Goal: Transaction & Acquisition: Subscribe to service/newsletter

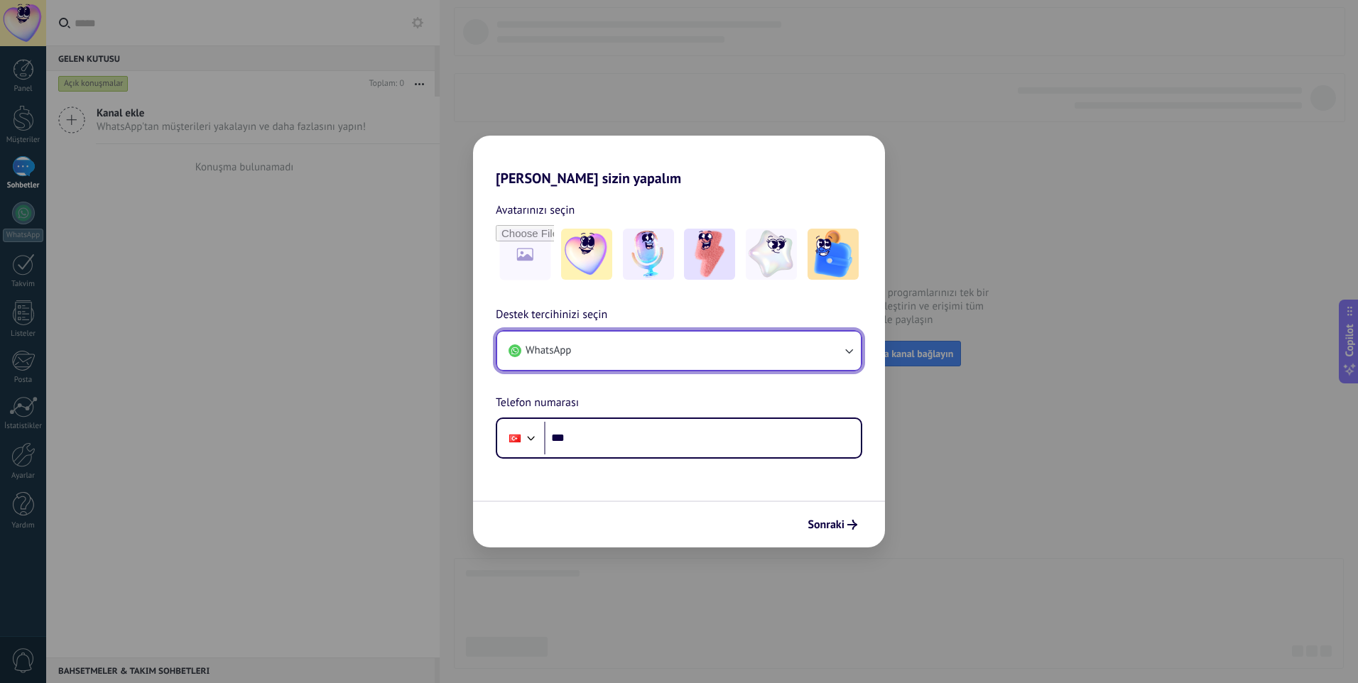
click at [735, 359] on button "WhatsApp" at bounding box center [679, 351] width 364 height 38
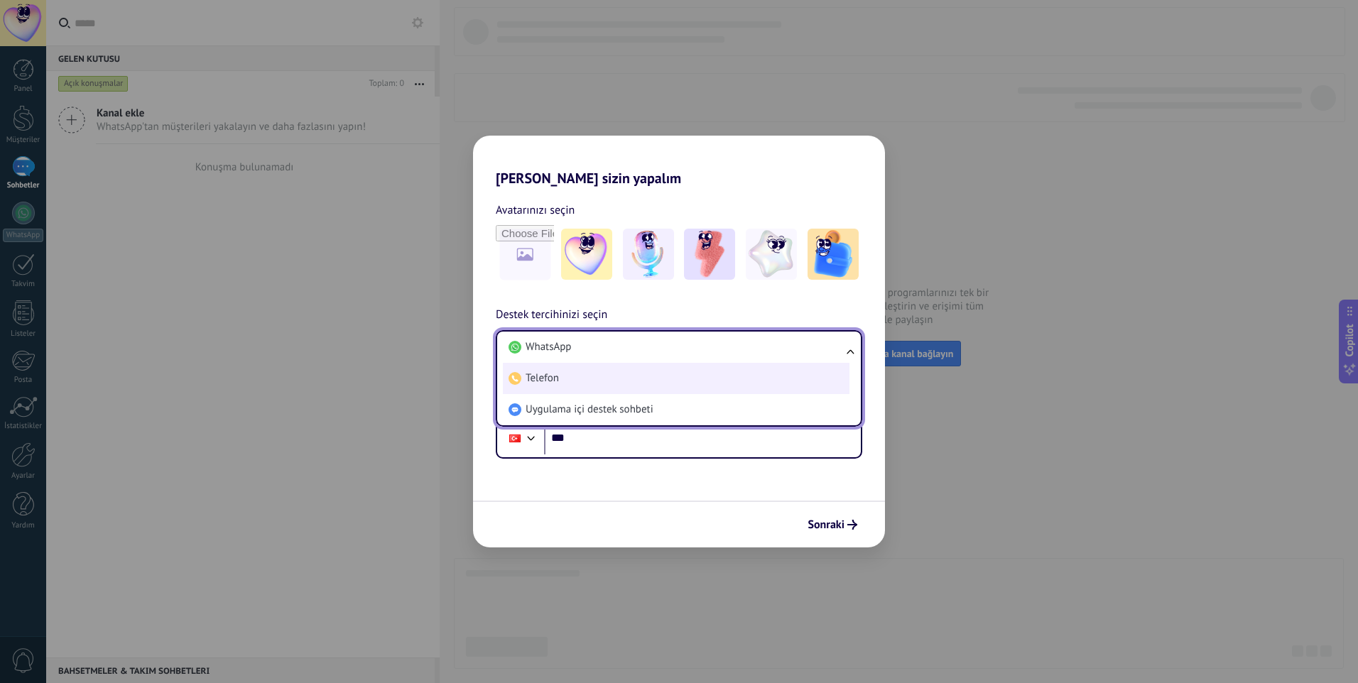
click at [745, 385] on li "Telefon" at bounding box center [676, 378] width 347 height 31
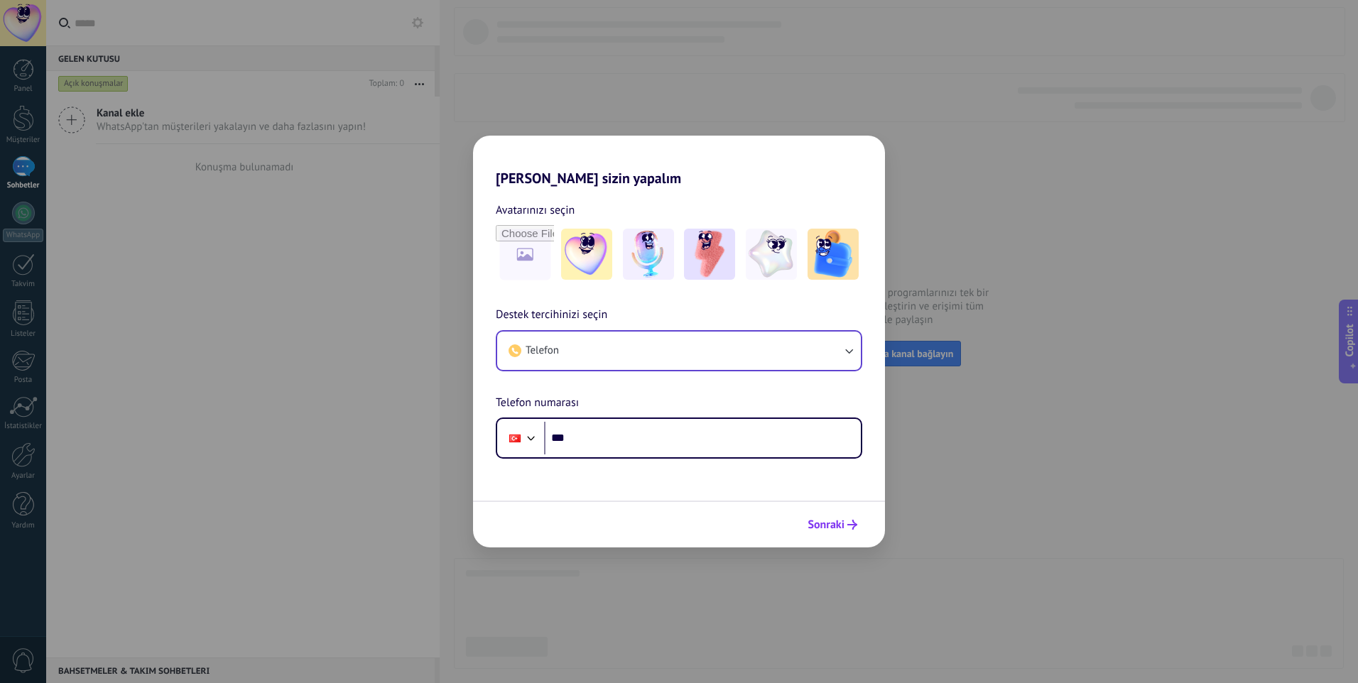
drag, startPoint x: 839, startPoint y: 539, endPoint x: 838, endPoint y: 530, distance: 8.6
click at [838, 535] on div "Sonraki" at bounding box center [679, 524] width 412 height 47
click at [710, 458] on div "Phone ***" at bounding box center [679, 438] width 367 height 41
click at [700, 438] on input "***" at bounding box center [702, 438] width 317 height 33
type input "**"
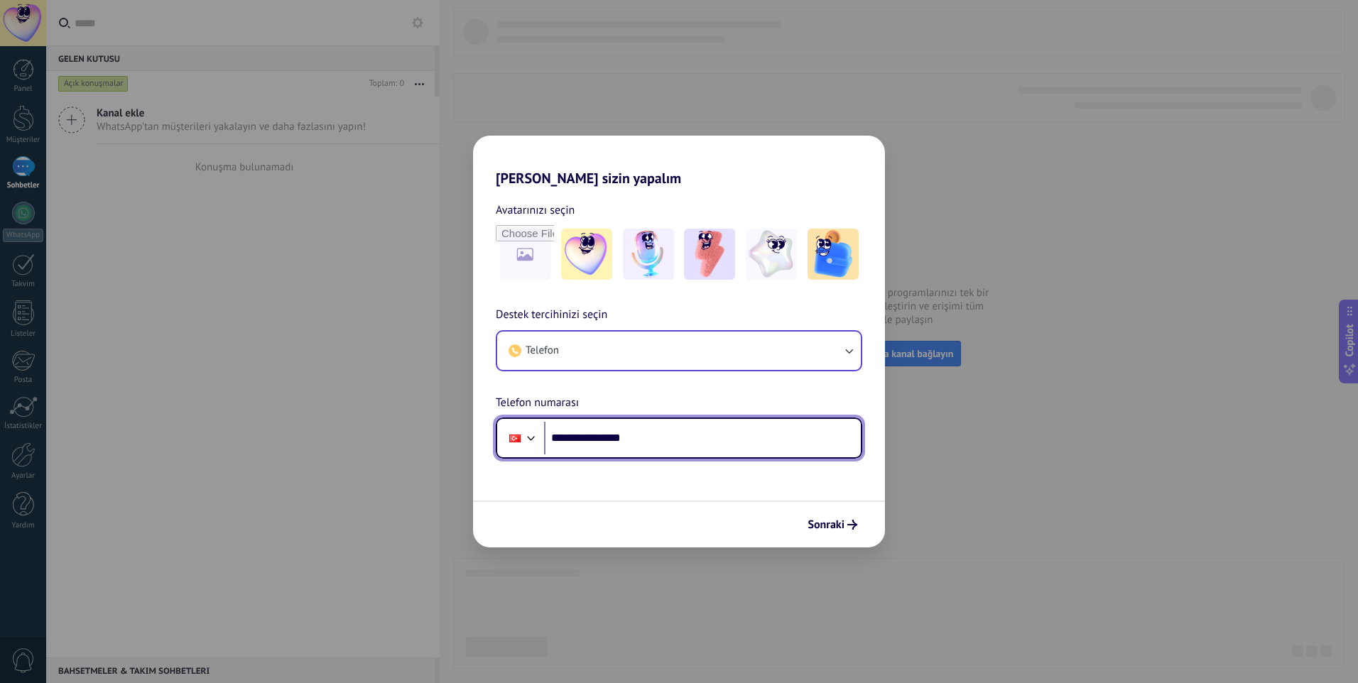
click at [717, 441] on input "**********" at bounding box center [702, 438] width 317 height 33
type input "**"
click at [568, 437] on input "tel" at bounding box center [702, 438] width 317 height 33
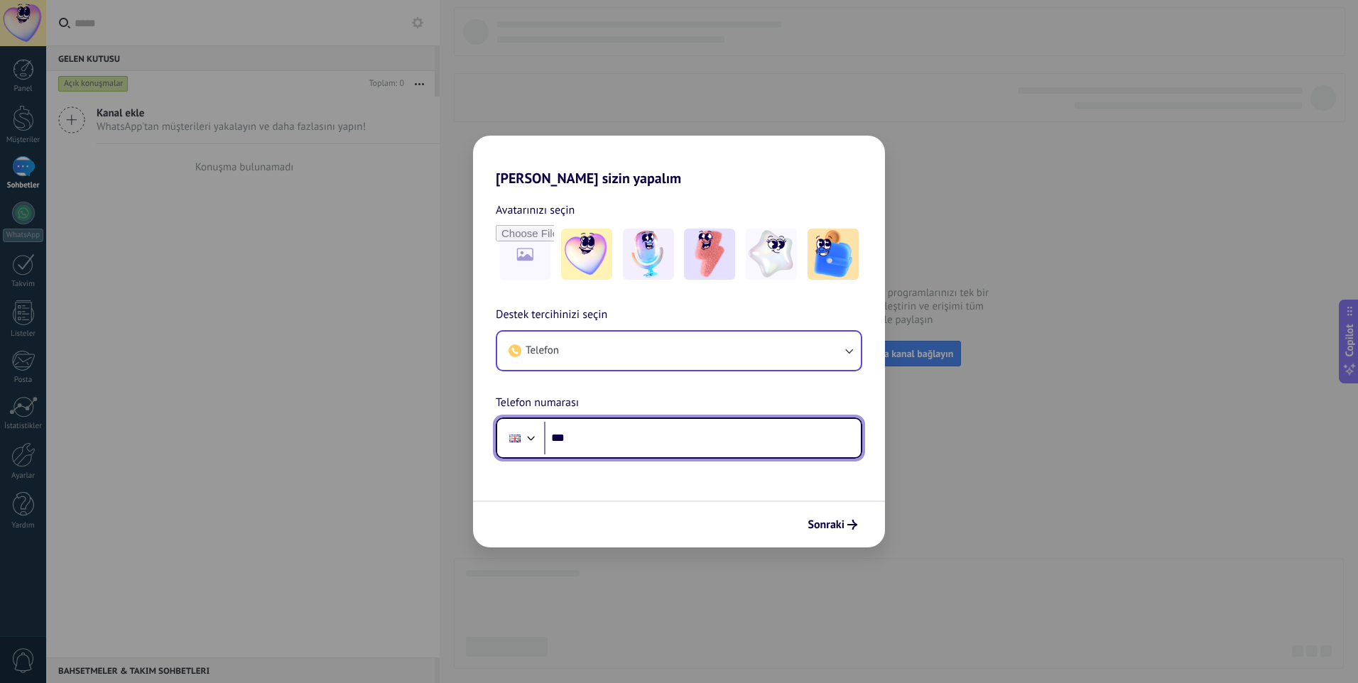
type input "**"
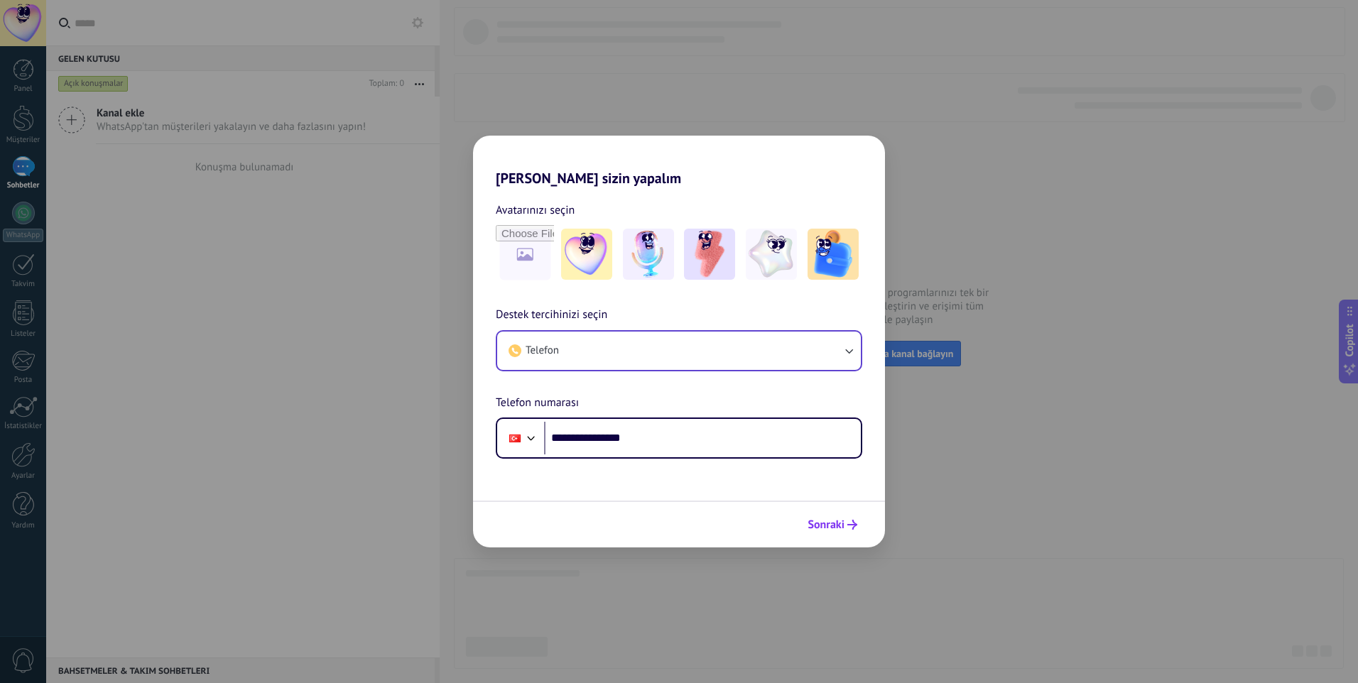
click at [850, 536] on button "Sonraki" at bounding box center [832, 525] width 63 height 24
click at [665, 445] on input "**********" at bounding box center [702, 438] width 317 height 33
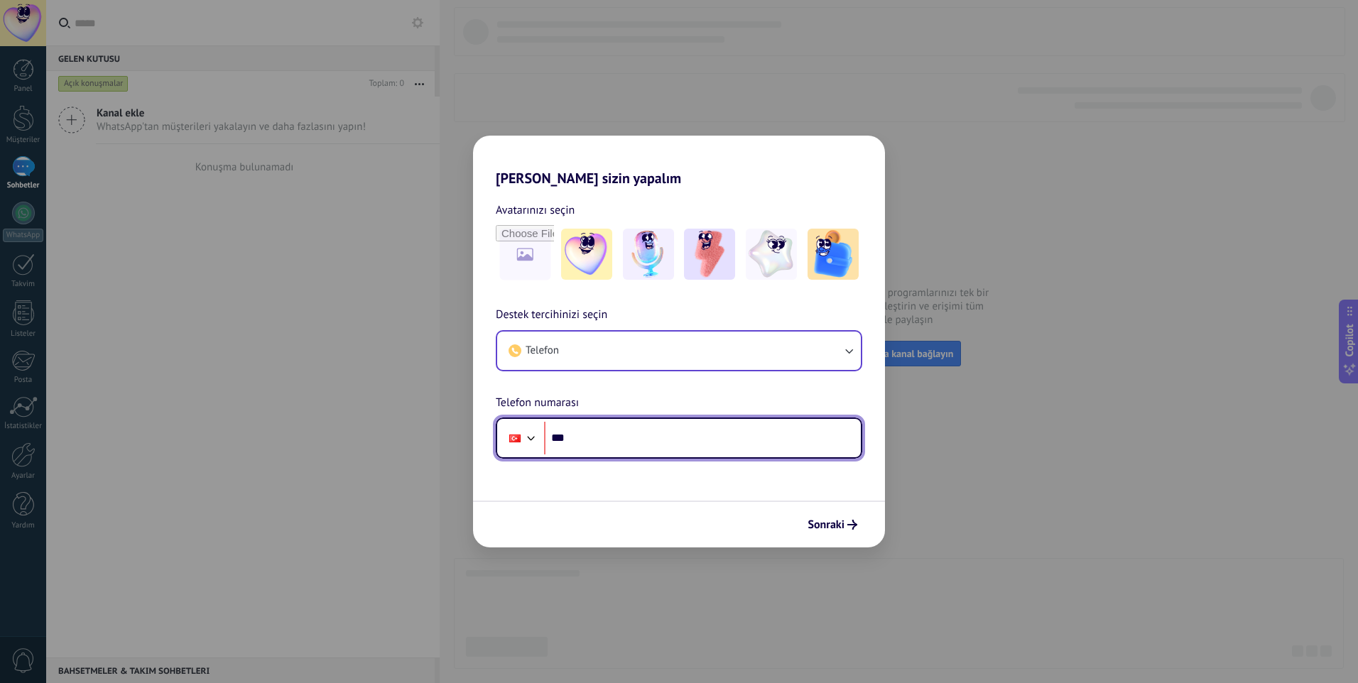
type input "**"
type input "**********"
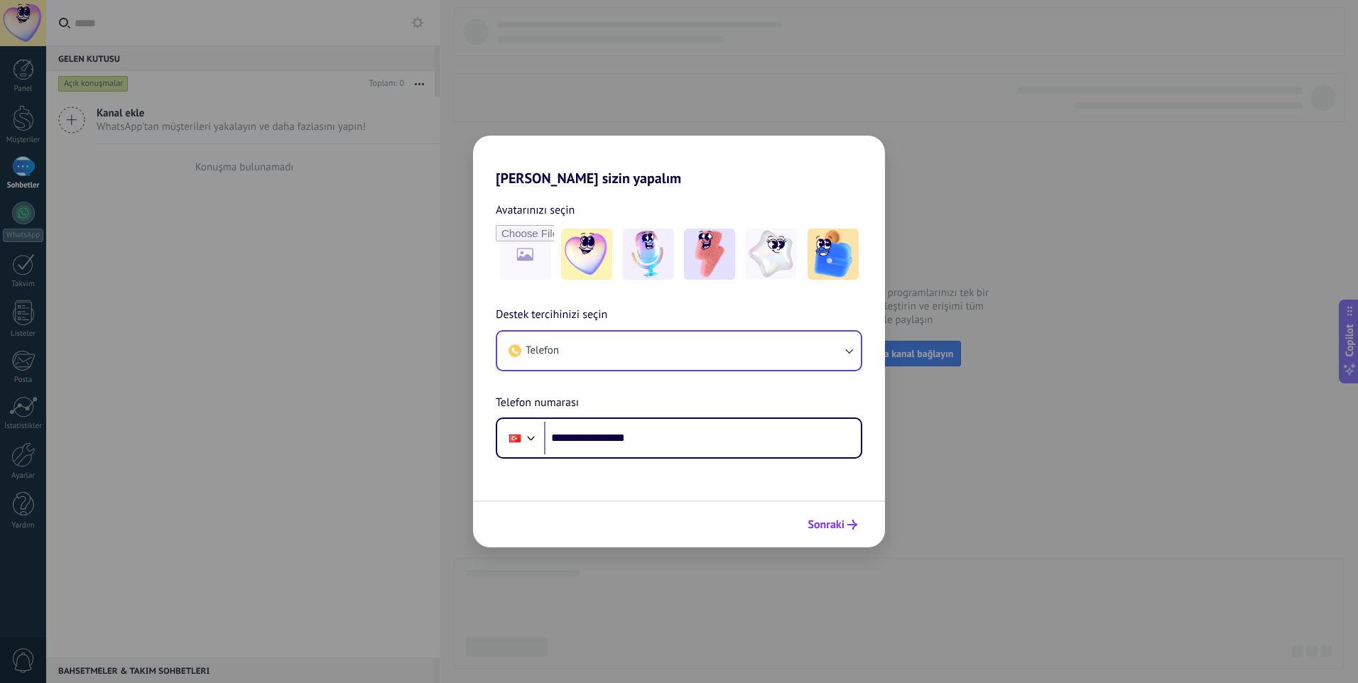
click at [856, 529] on icon "submit" at bounding box center [853, 525] width 10 height 10
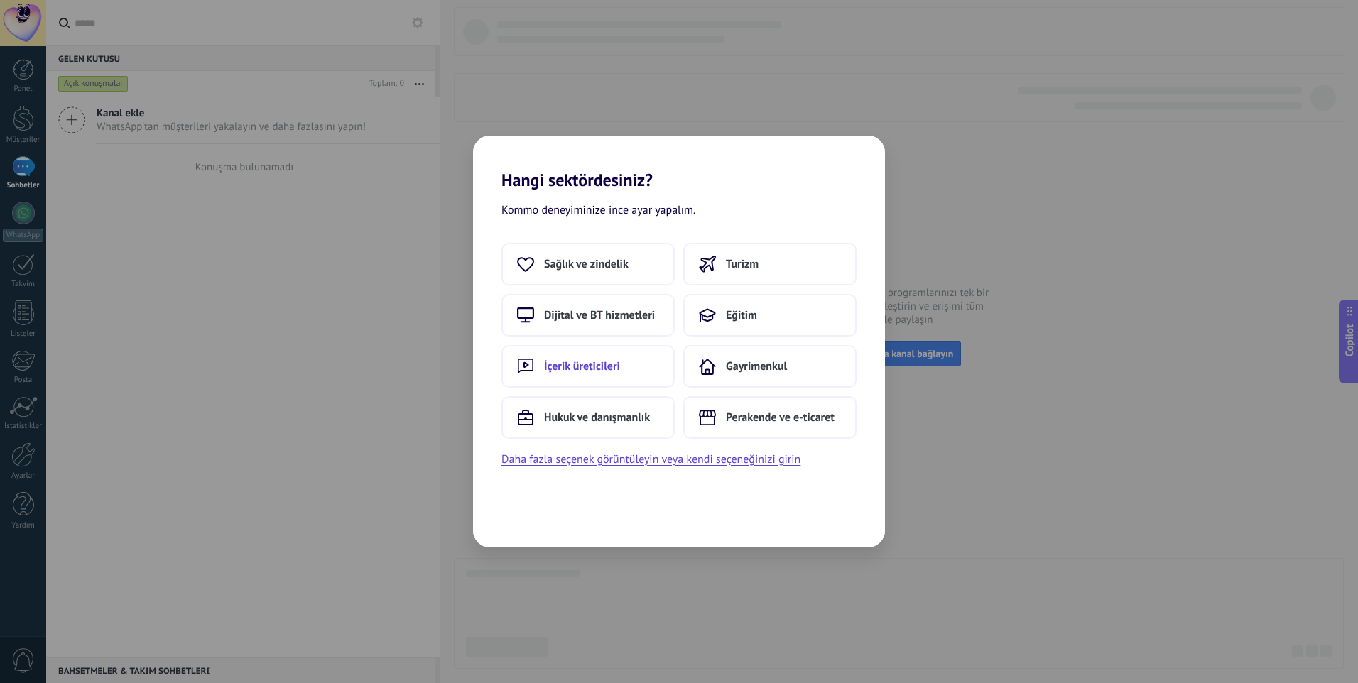
click at [595, 373] on span "İçerik üreticileri" at bounding box center [582, 366] width 76 height 14
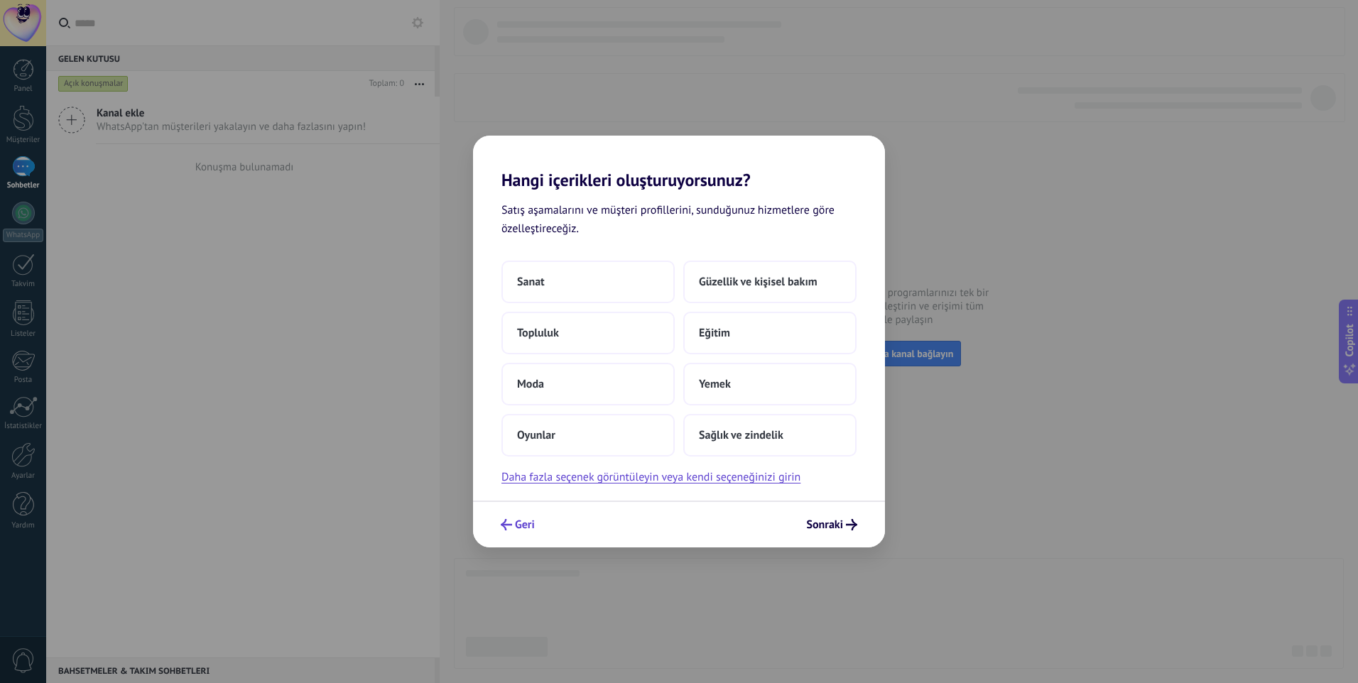
click at [516, 521] on span "Geri" at bounding box center [525, 525] width 20 height 10
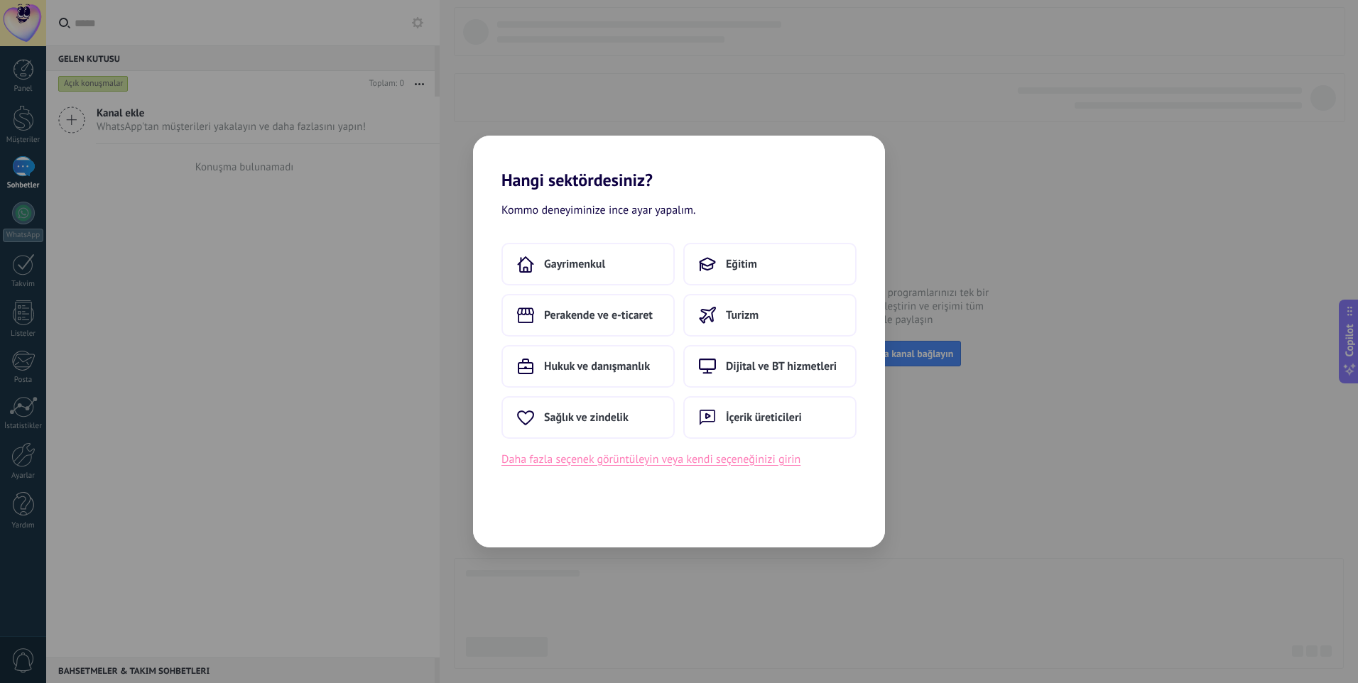
click at [693, 466] on button "Daha fazla seçenek görüntüleyin veya kendi seçeneğinizi girin" at bounding box center [651, 459] width 299 height 18
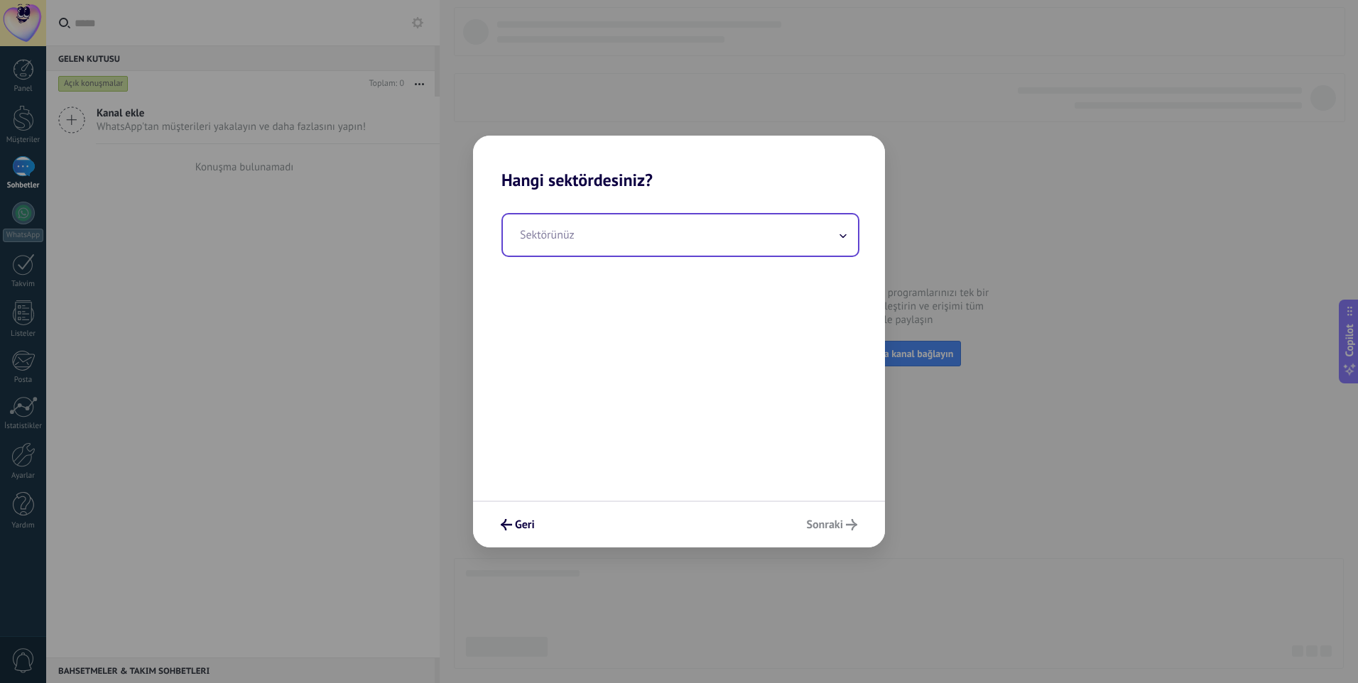
click at [617, 248] on input "text" at bounding box center [680, 235] width 355 height 41
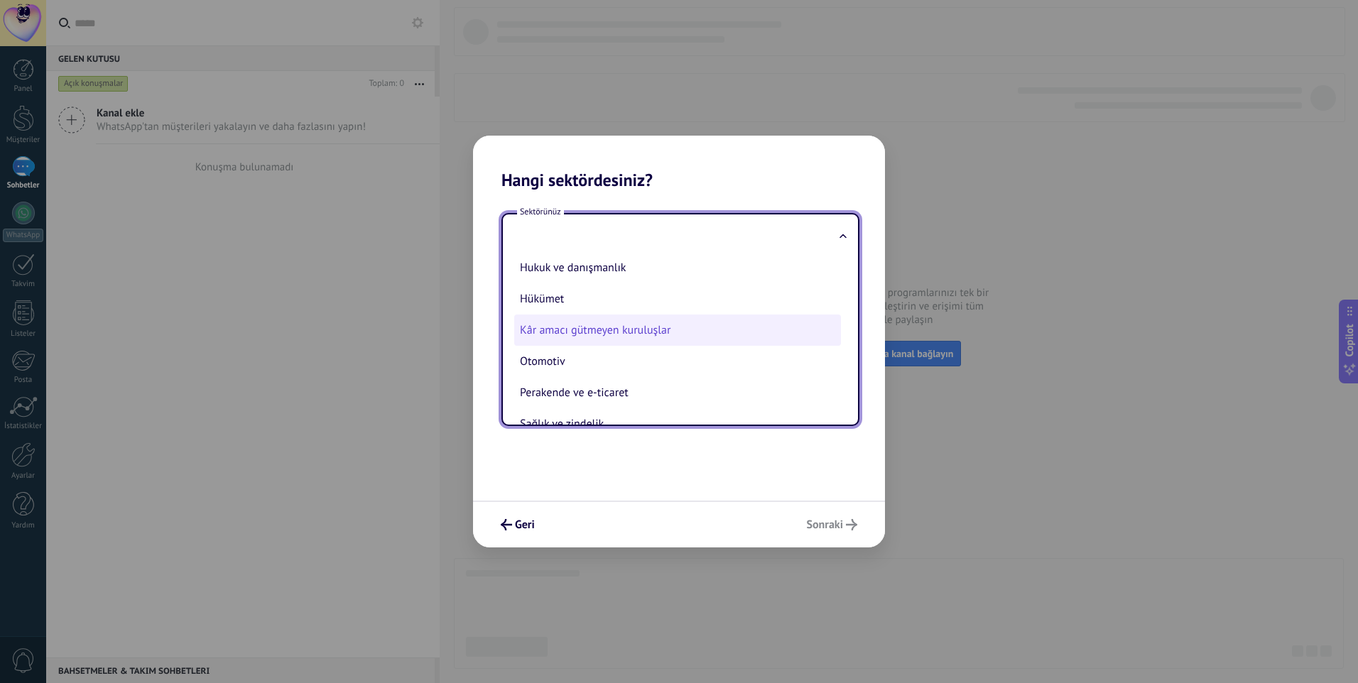
scroll to position [142, 0]
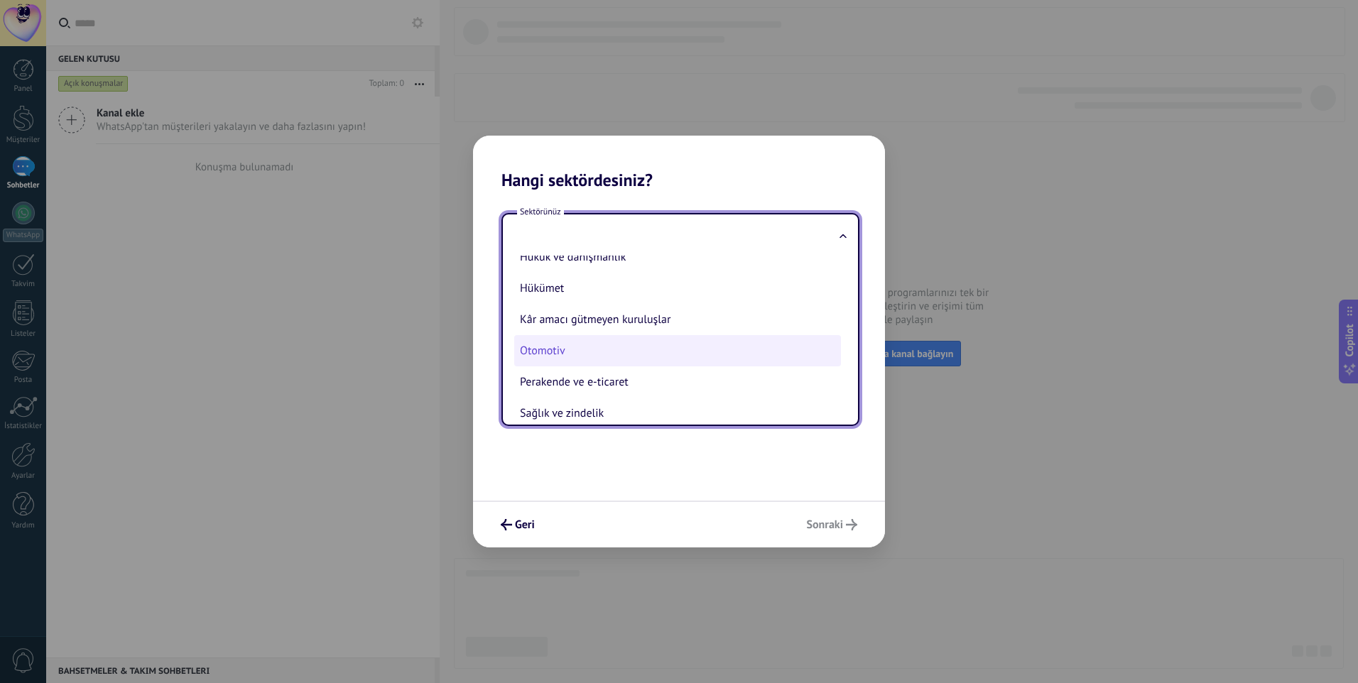
click at [576, 353] on li "Otomotiv" at bounding box center [677, 350] width 327 height 31
type input "********"
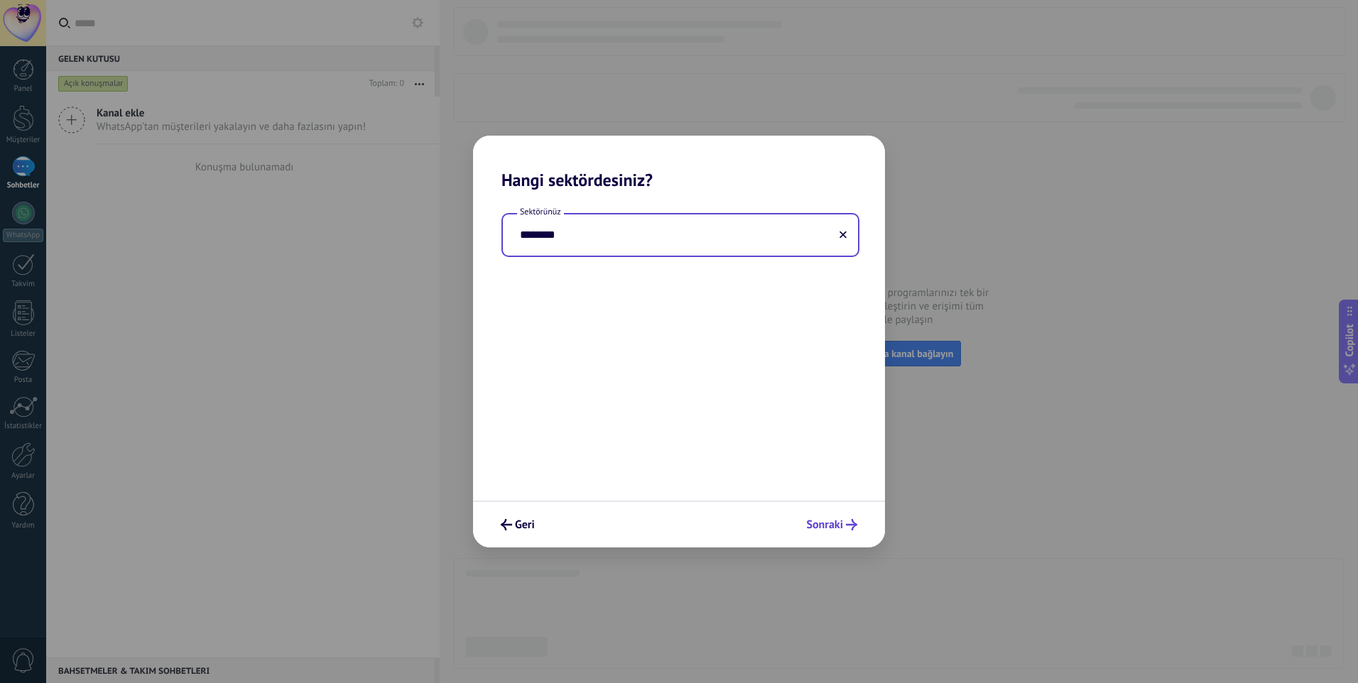
click at [838, 524] on span "Sonraki" at bounding box center [824, 525] width 37 height 10
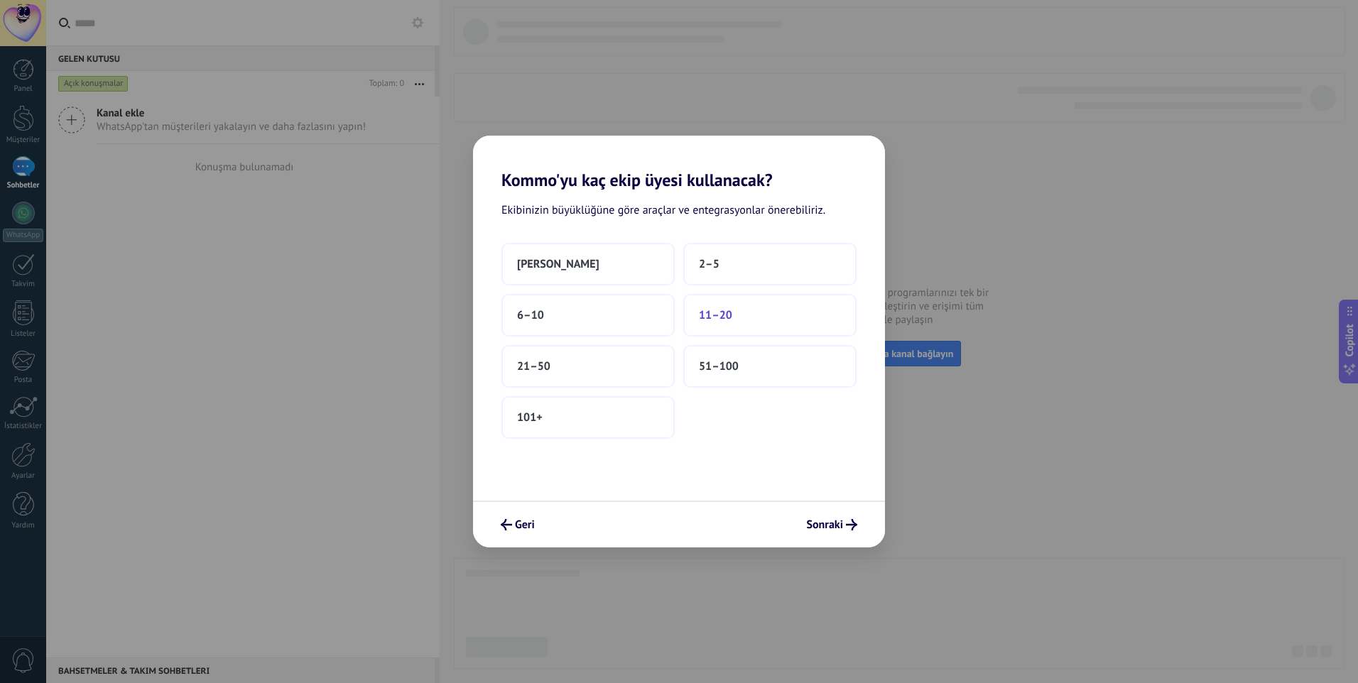
click at [725, 318] on span "11–20" at bounding box center [715, 315] width 33 height 14
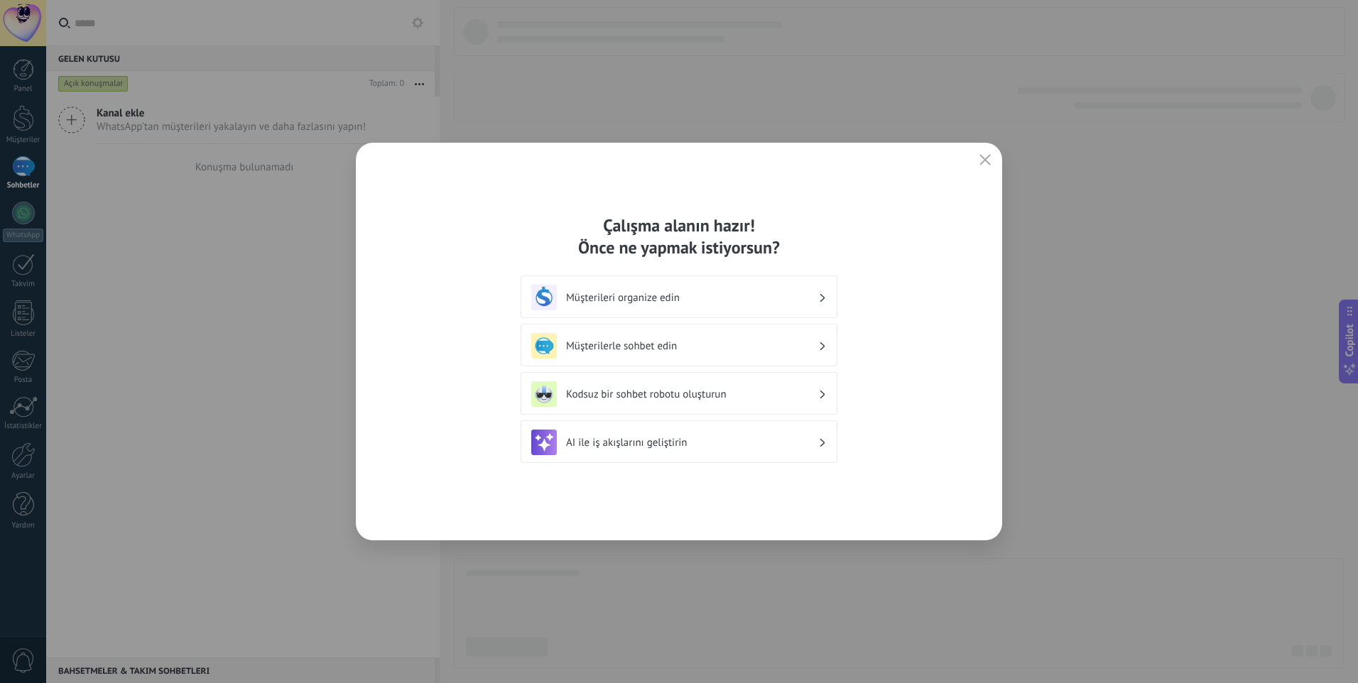
click at [827, 284] on div "Müşterileri organize edin" at bounding box center [679, 297] width 317 height 43
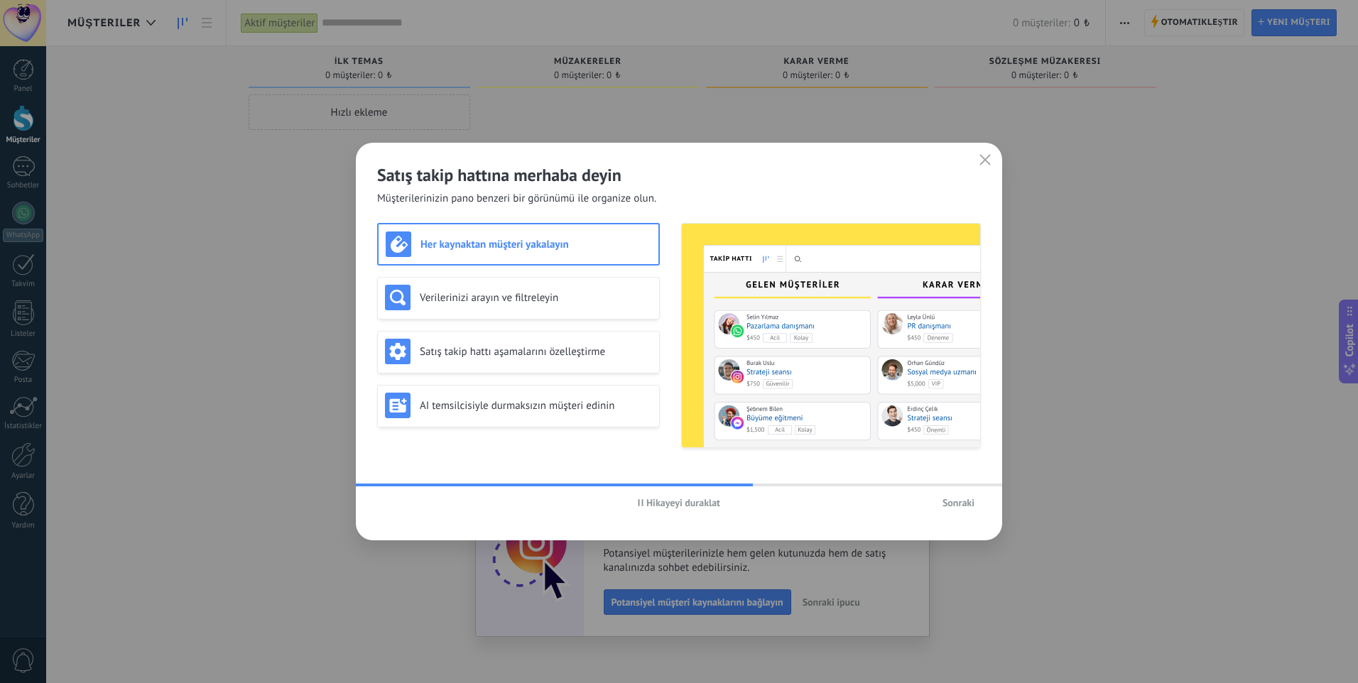
click at [550, 255] on div "Her kaynaktan müşteri yakalayın" at bounding box center [519, 245] width 266 height 26
click at [947, 504] on span "Sonraki" at bounding box center [959, 503] width 32 height 10
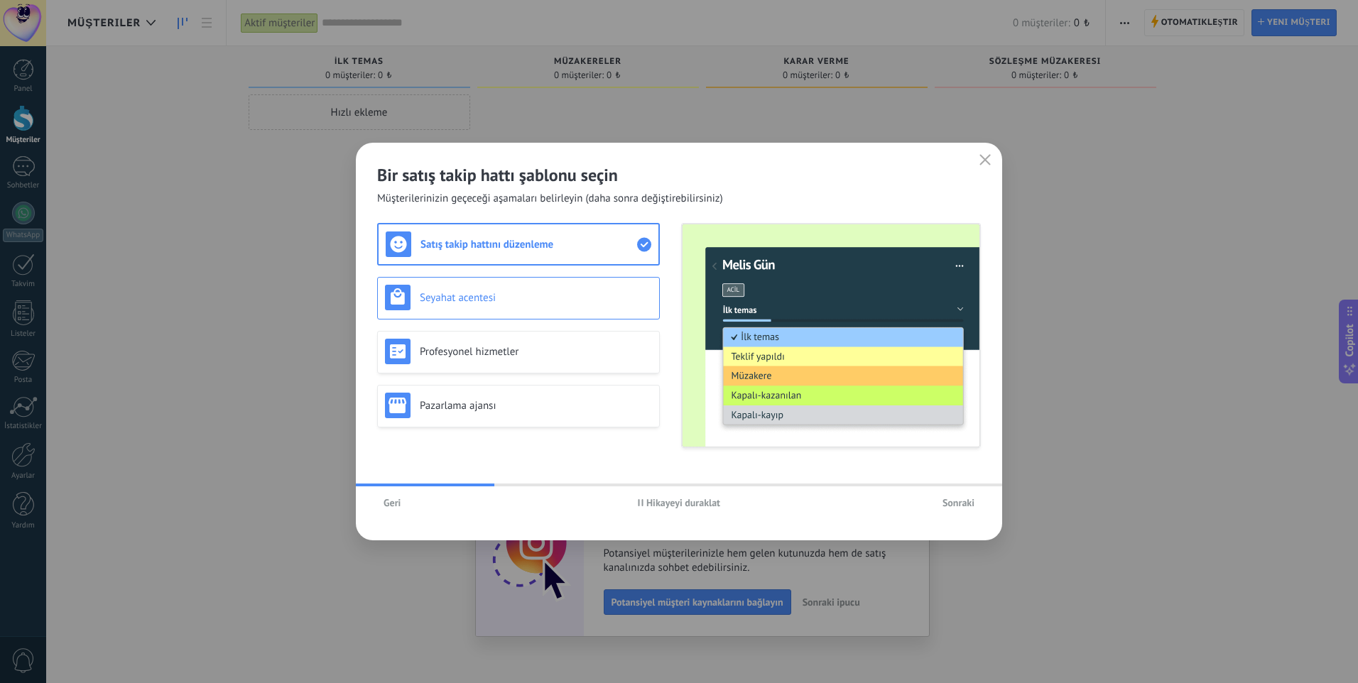
click at [453, 297] on h3 "Seyahat acentesi" at bounding box center [536, 297] width 232 height 13
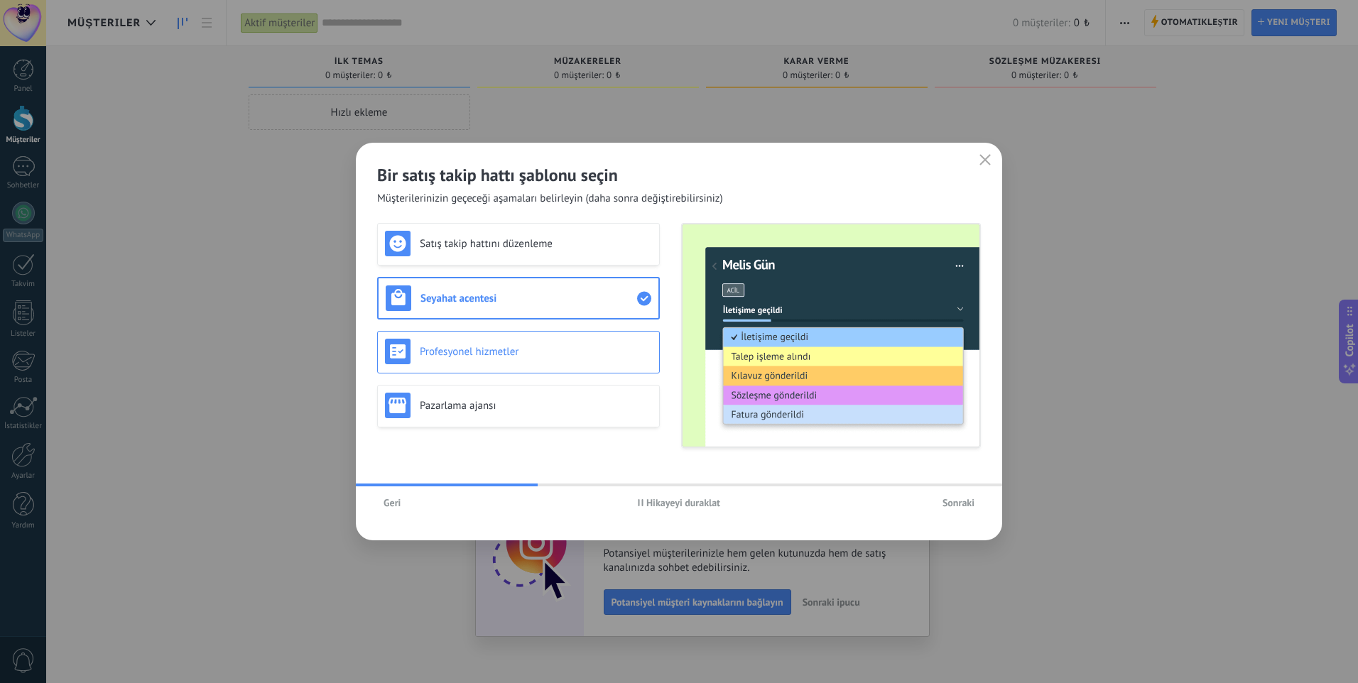
click at [492, 350] on h3 "Profesyonel hizmetler" at bounding box center [536, 351] width 232 height 13
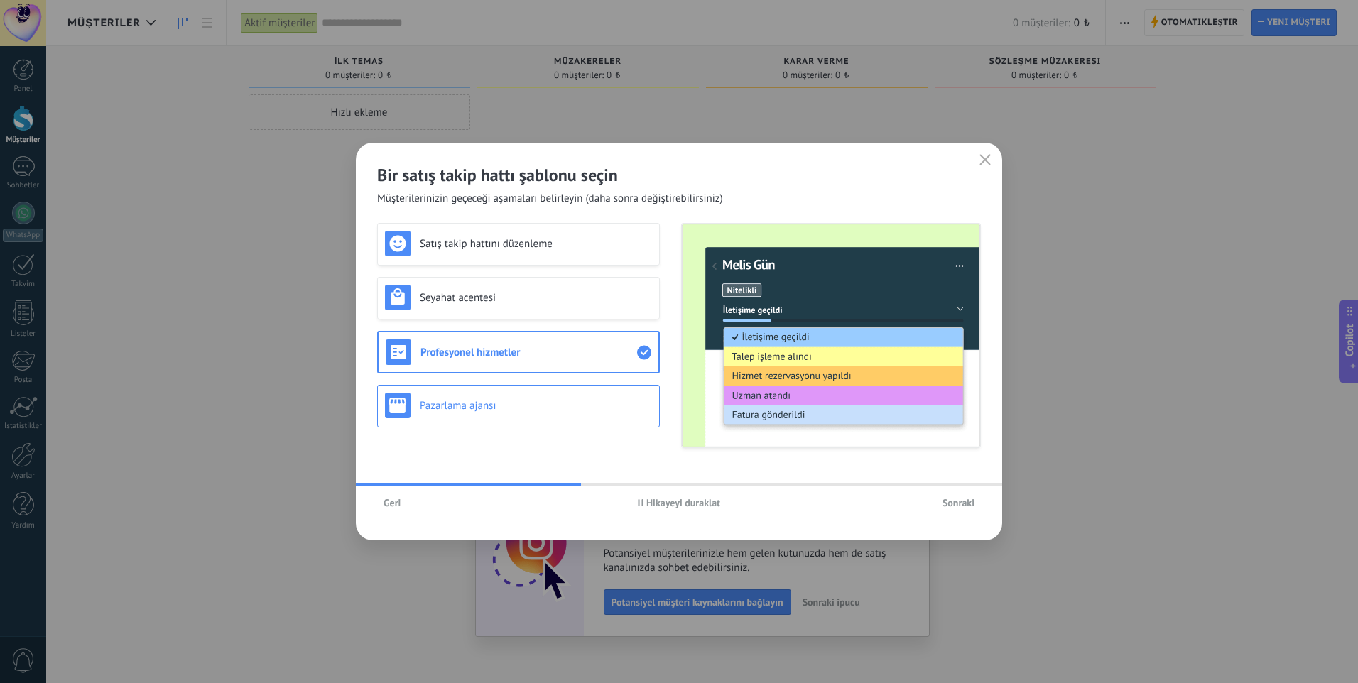
click at [514, 396] on div "Pazarlama ajansı" at bounding box center [518, 406] width 267 height 26
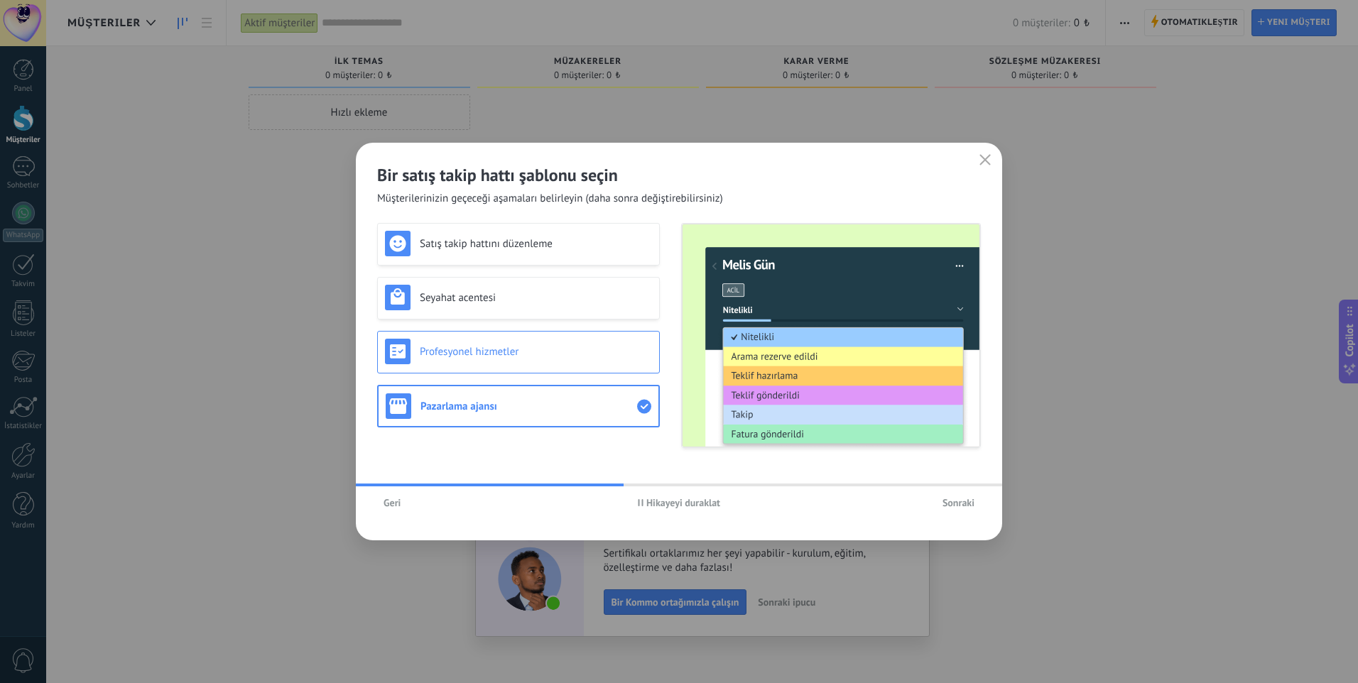
click at [518, 340] on div "Profesyonel hizmetler" at bounding box center [518, 352] width 267 height 26
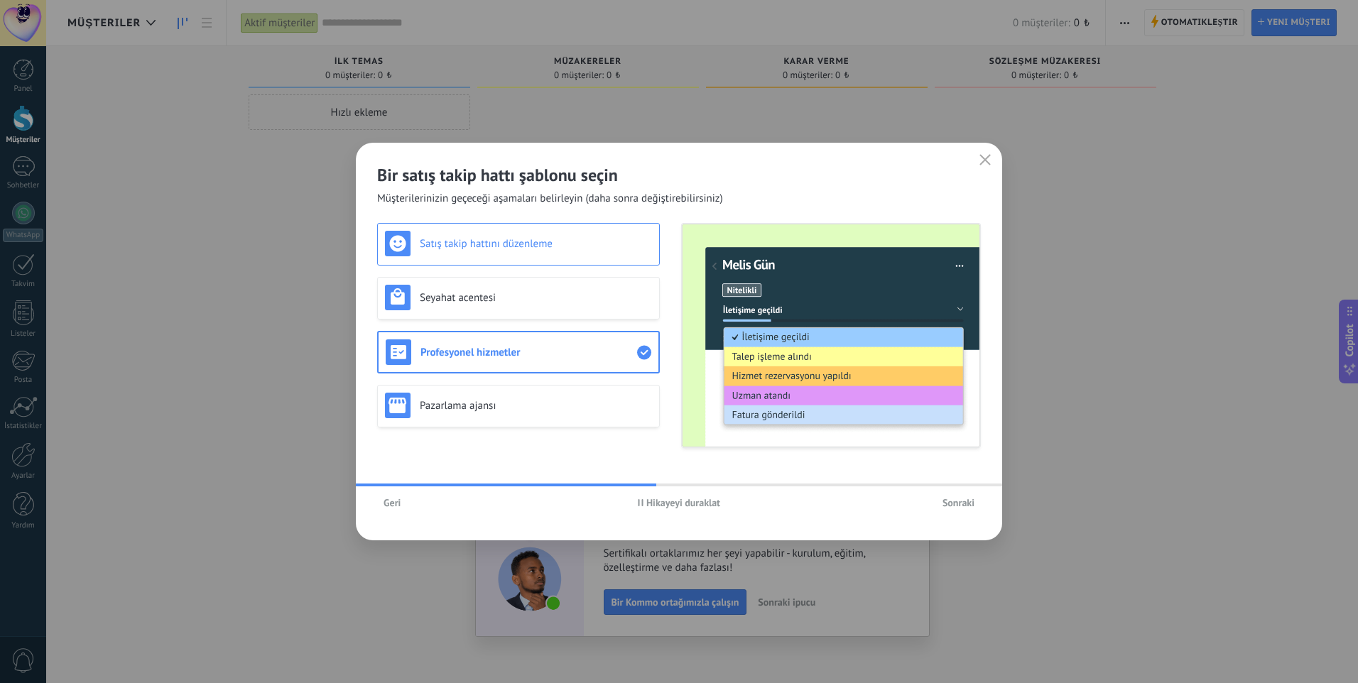
click at [545, 251] on div "Satış takip hattını düzenleme" at bounding box center [518, 244] width 267 height 26
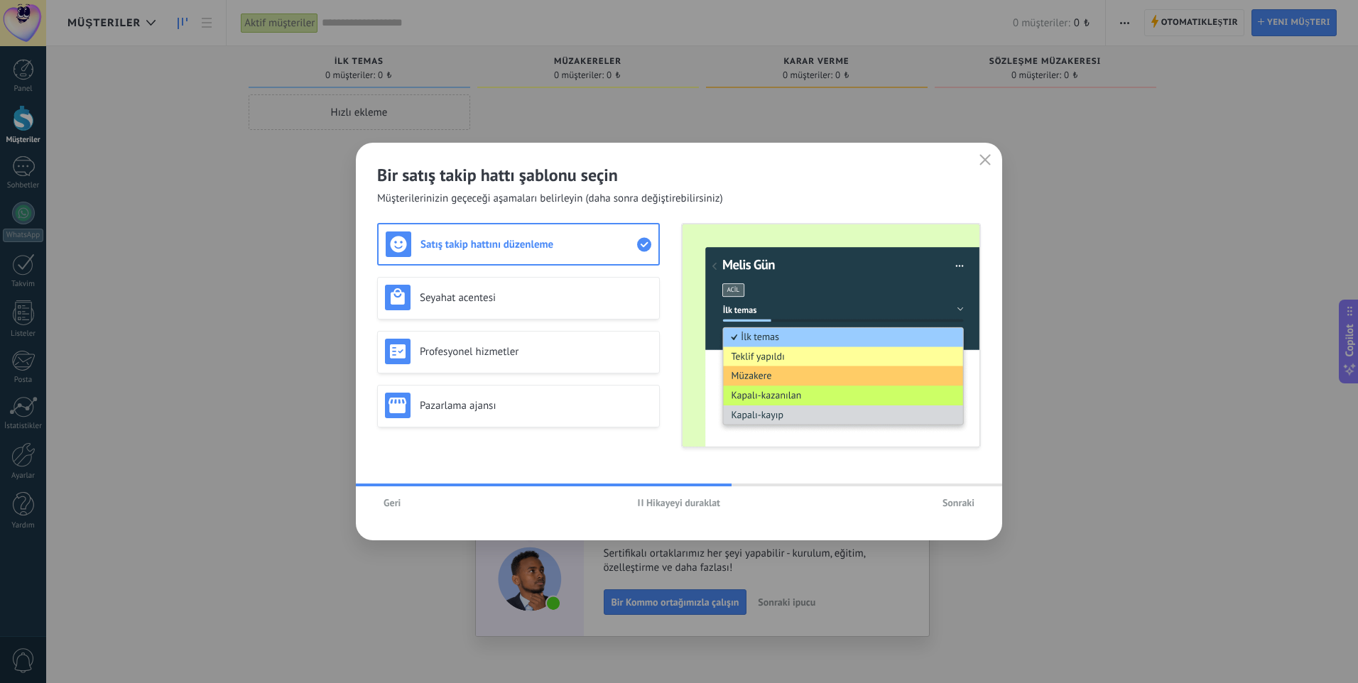
drag, startPoint x: 974, startPoint y: 494, endPoint x: 965, endPoint y: 497, distance: 9.0
click at [965, 497] on button "Sonraki" at bounding box center [958, 502] width 45 height 21
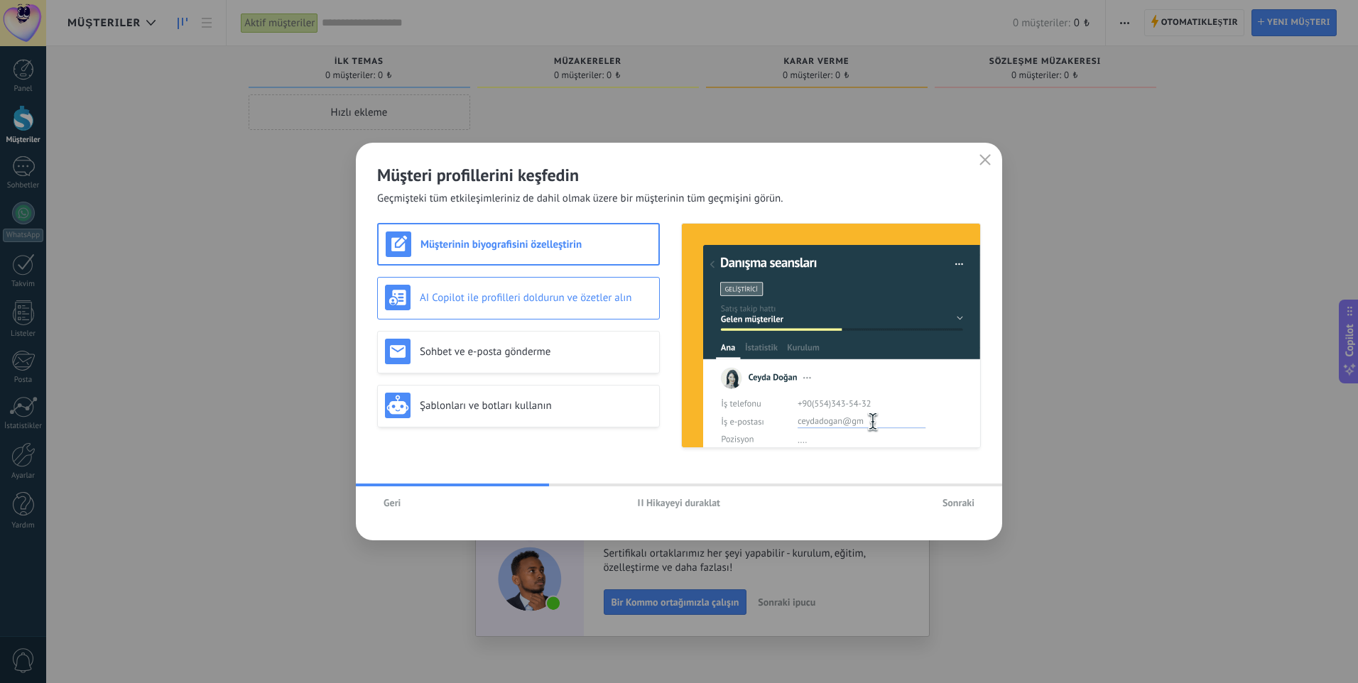
click at [575, 310] on div "AI Copilot ile profilleri doldurun ve özetler alın" at bounding box center [518, 298] width 267 height 26
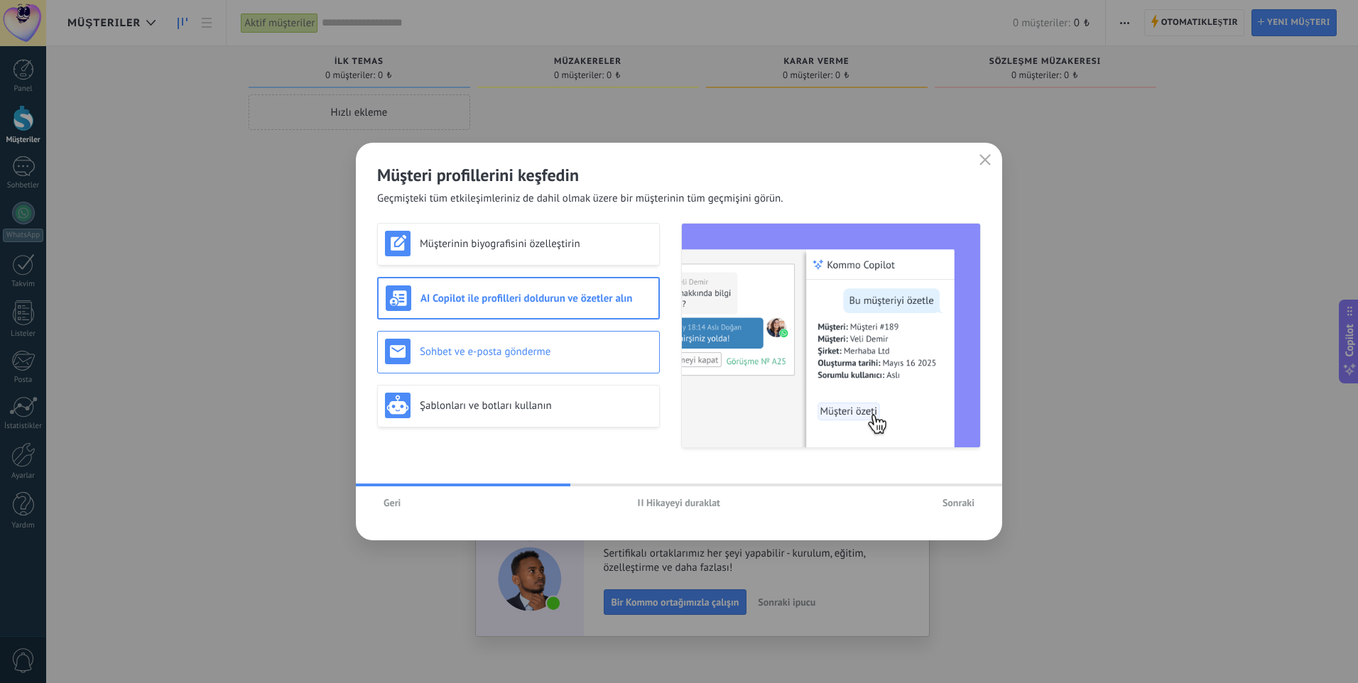
click at [568, 347] on h3 "Sohbet ve e-posta gönderme" at bounding box center [536, 351] width 232 height 13
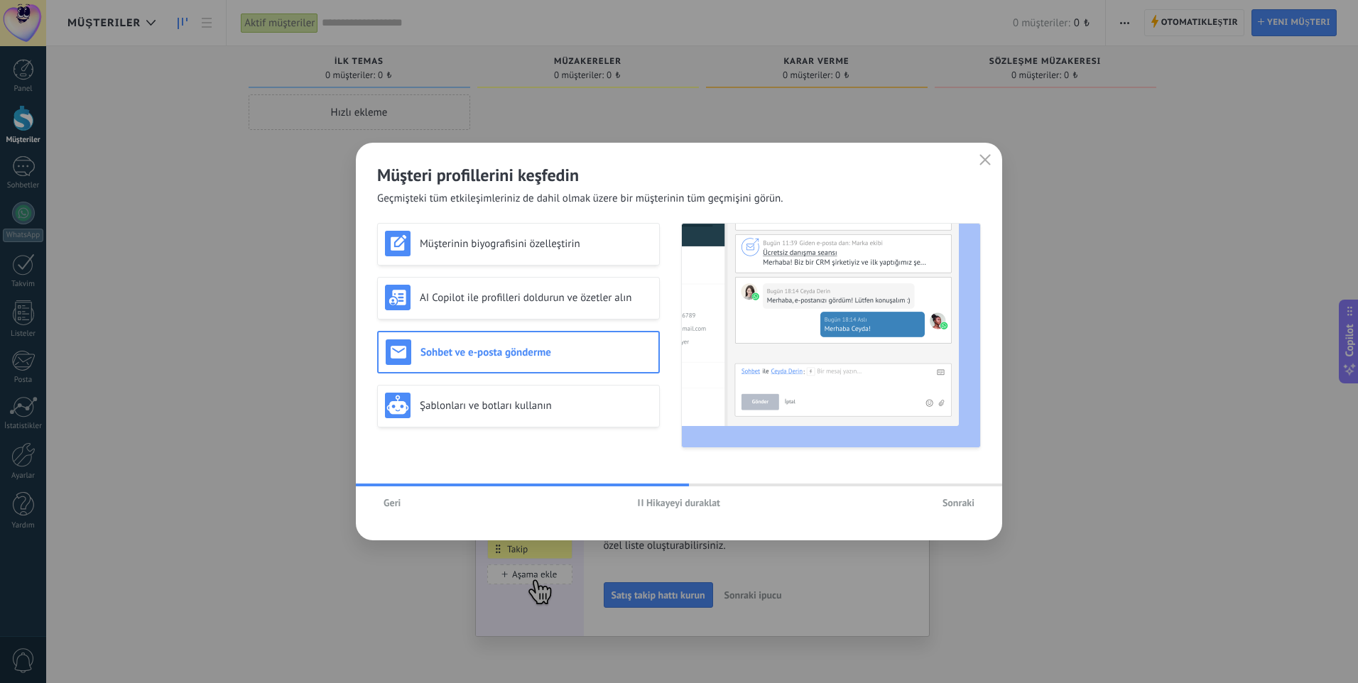
click at [939, 502] on button "Sonraki" at bounding box center [958, 502] width 45 height 21
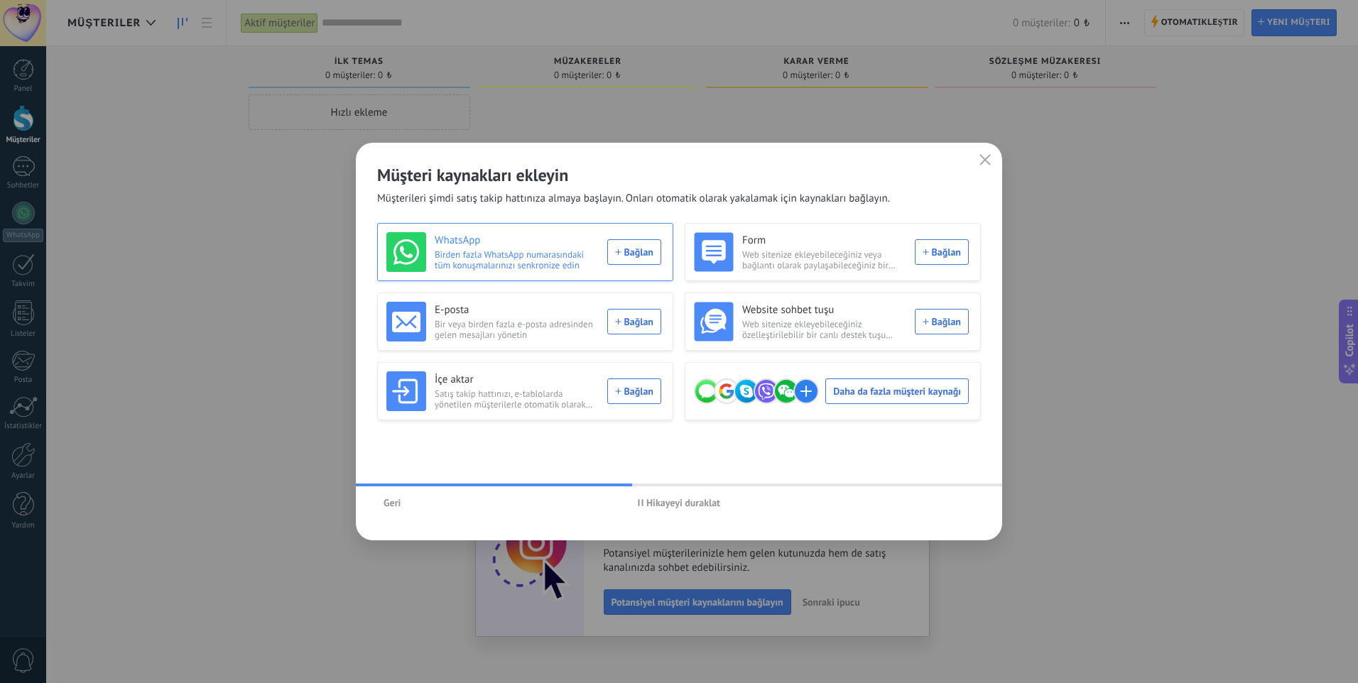
click at [623, 259] on div "WhatsApp Birden fazla WhatsApp numarasındaki tüm konuşmalarınızı senkronize edi…" at bounding box center [523, 252] width 275 height 40
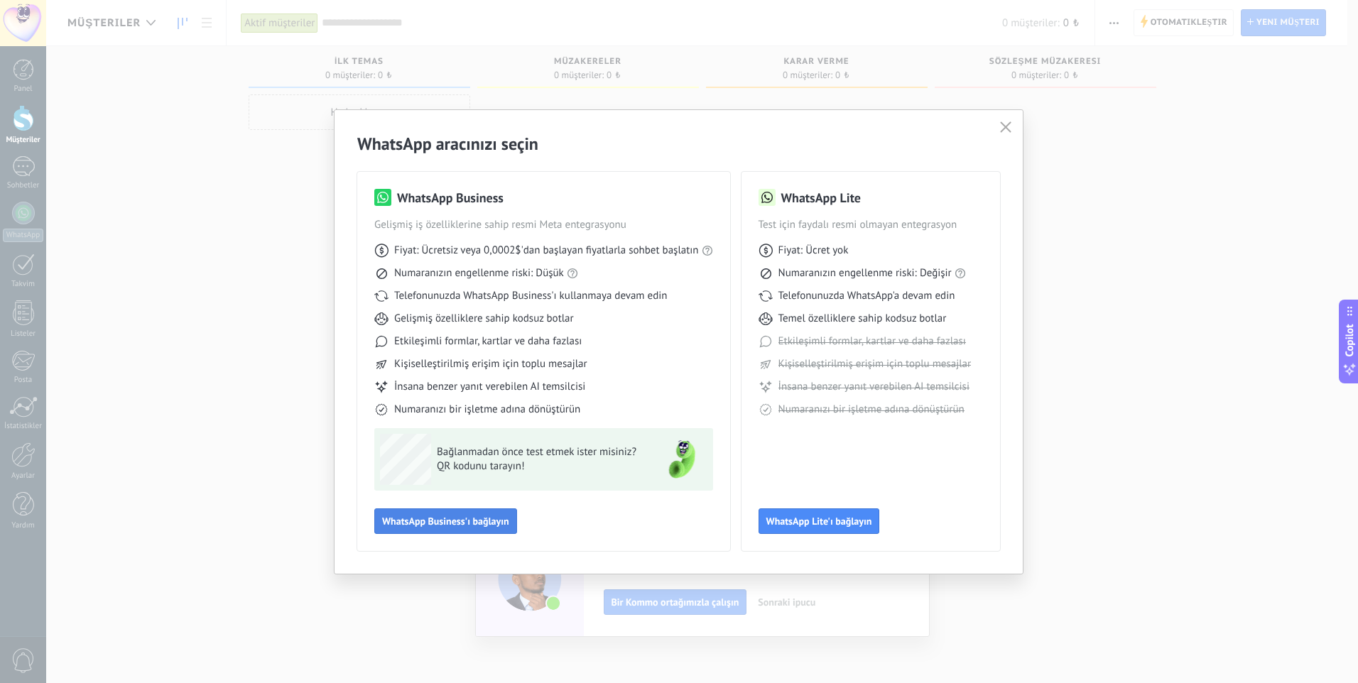
click at [459, 529] on button "WhatsApp Business'ı bağlayın" at bounding box center [445, 522] width 143 height 26
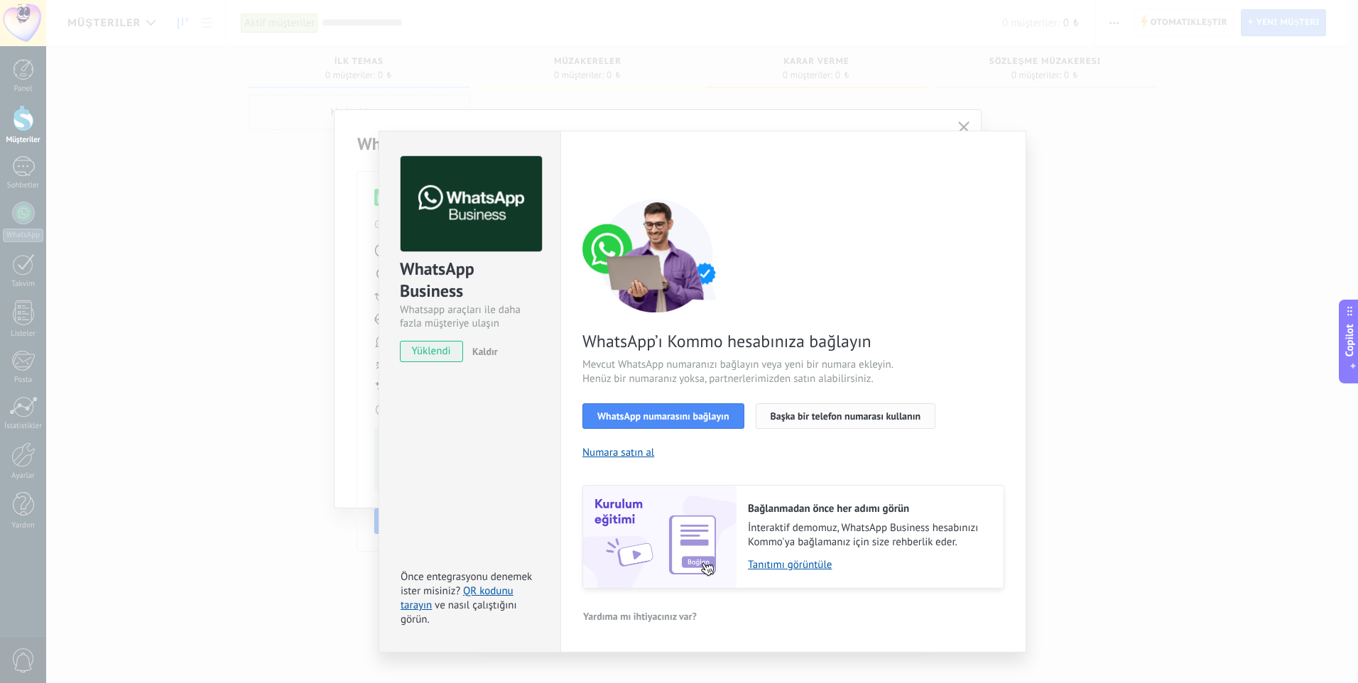
click at [850, 414] on button "Başka bir telefon numarası kullanın" at bounding box center [846, 417] width 180 height 26
click at [691, 421] on span "WhatsApp numarasını bağlayın" at bounding box center [663, 416] width 132 height 10
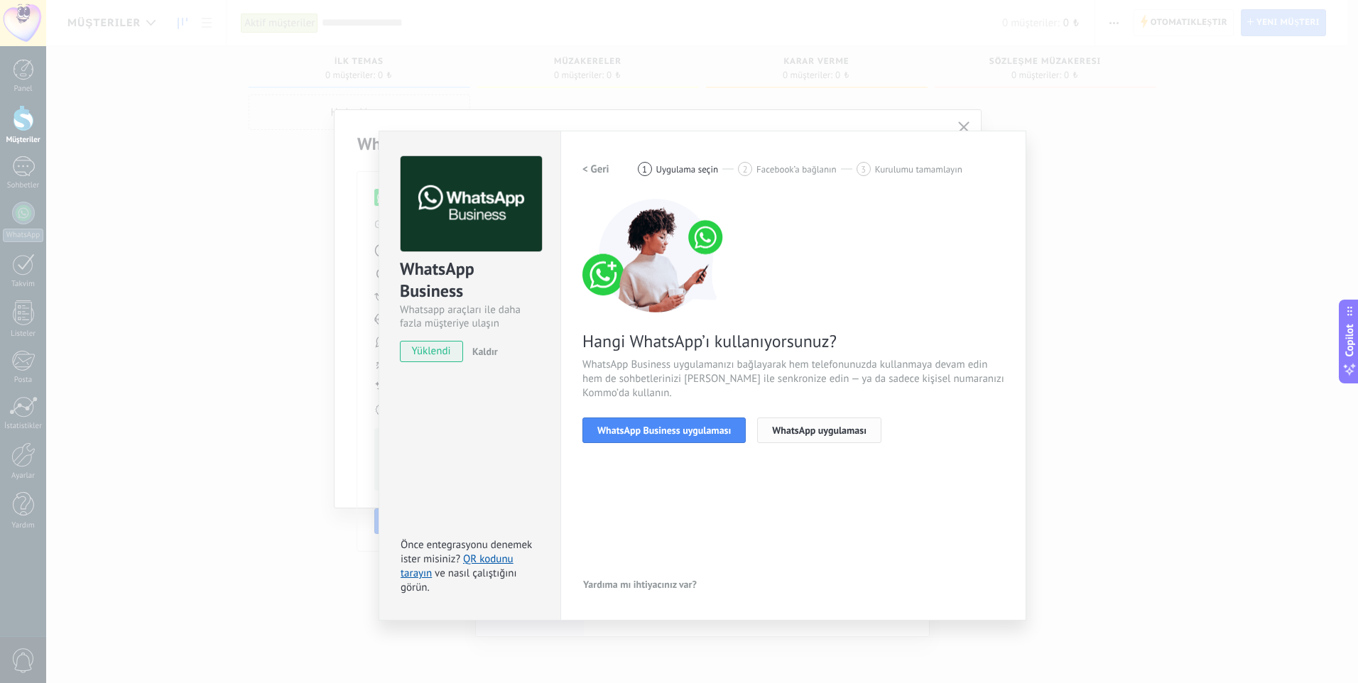
click at [793, 442] on div "< Geri 1 Uygulama seçin 2 Facebook’a bağlanın 3 Kurulumu tamamlayın Hangi Whats…" at bounding box center [794, 308] width 422 height 304
click at [821, 440] on button "WhatsApp uygulaması" at bounding box center [819, 431] width 124 height 26
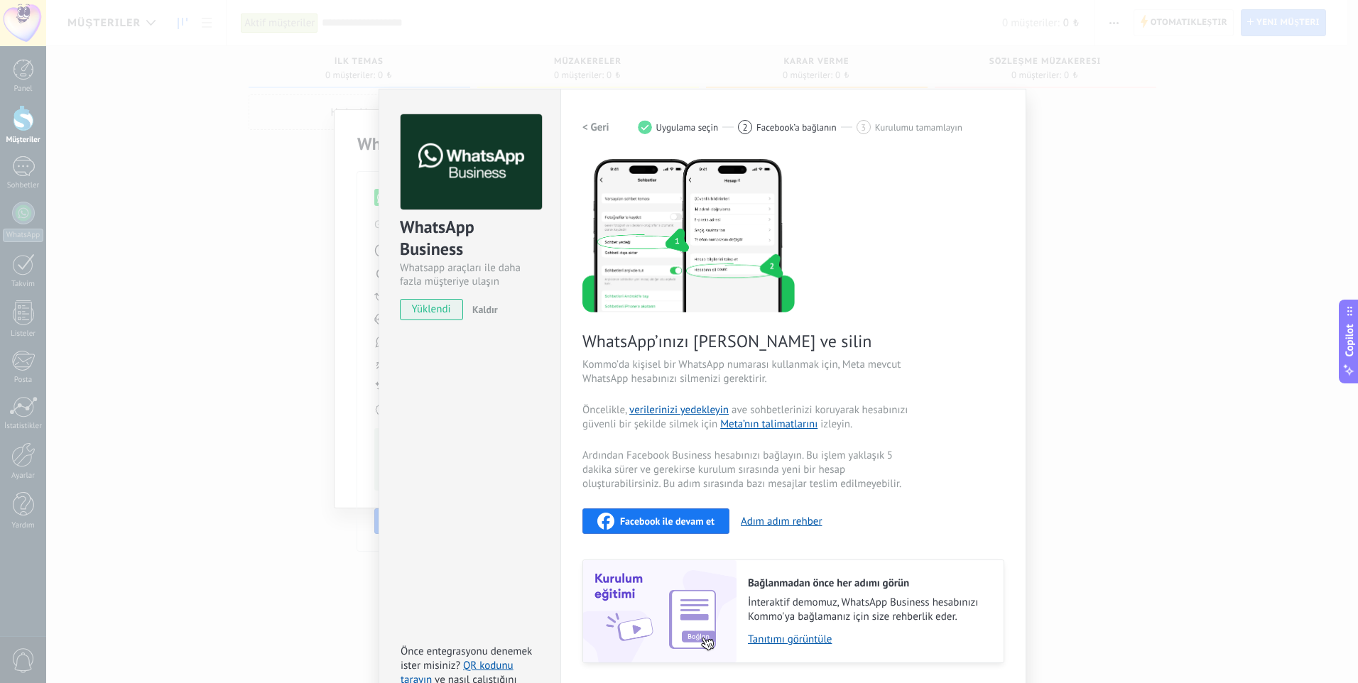
scroll to position [85, 0]
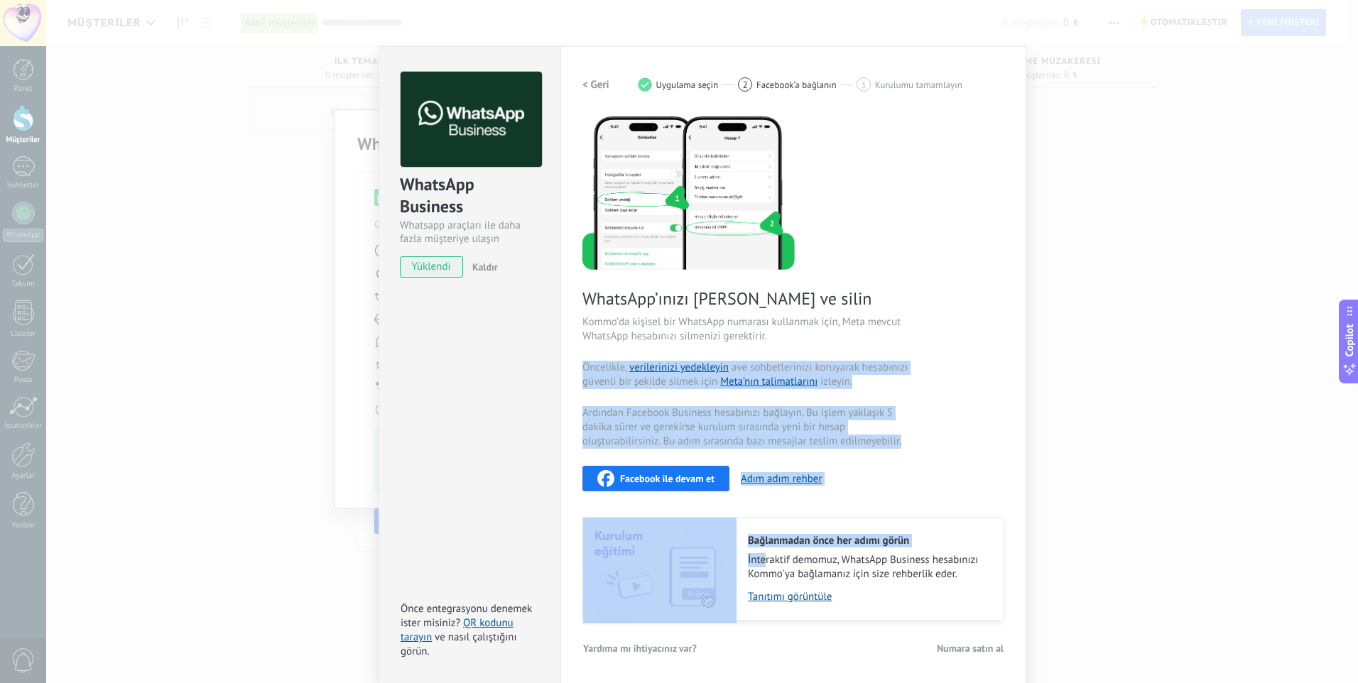
drag, startPoint x: 764, startPoint y: 552, endPoint x: 772, endPoint y: 355, distance: 197.6
click at [772, 355] on div "WhatsApp’ınızı yedekleyin ve silin Kommo’da kişisel bir WhatsApp numarası kulla…" at bounding box center [794, 367] width 422 height 507
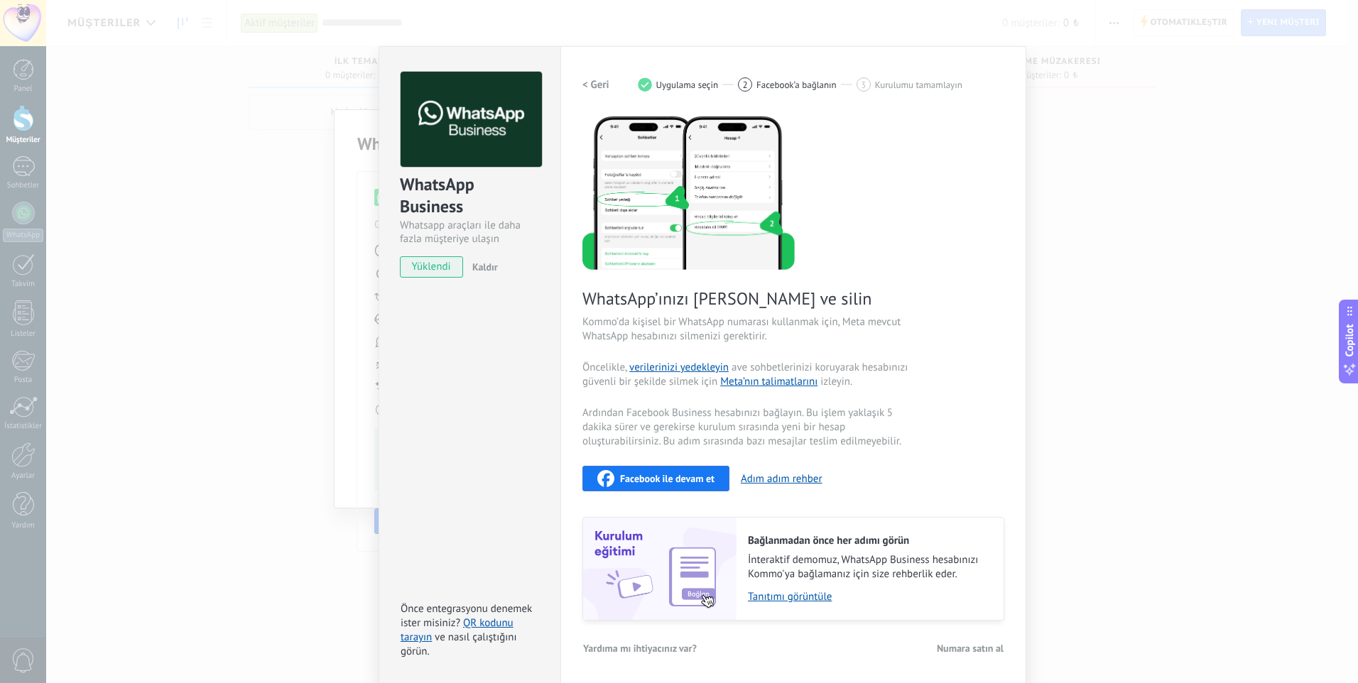
drag, startPoint x: 911, startPoint y: 148, endPoint x: 912, endPoint y: 264, distance: 115.8
click at [912, 264] on div "WhatsApp’ınızı yedekleyin ve silin Kommo’da kişisel bir WhatsApp numarası kulla…" at bounding box center [794, 367] width 422 height 507
click at [760, 86] on span "Facebook’a bağlanın" at bounding box center [797, 85] width 80 height 11
click at [591, 84] on h2 "< Geri" at bounding box center [596, 84] width 27 height 13
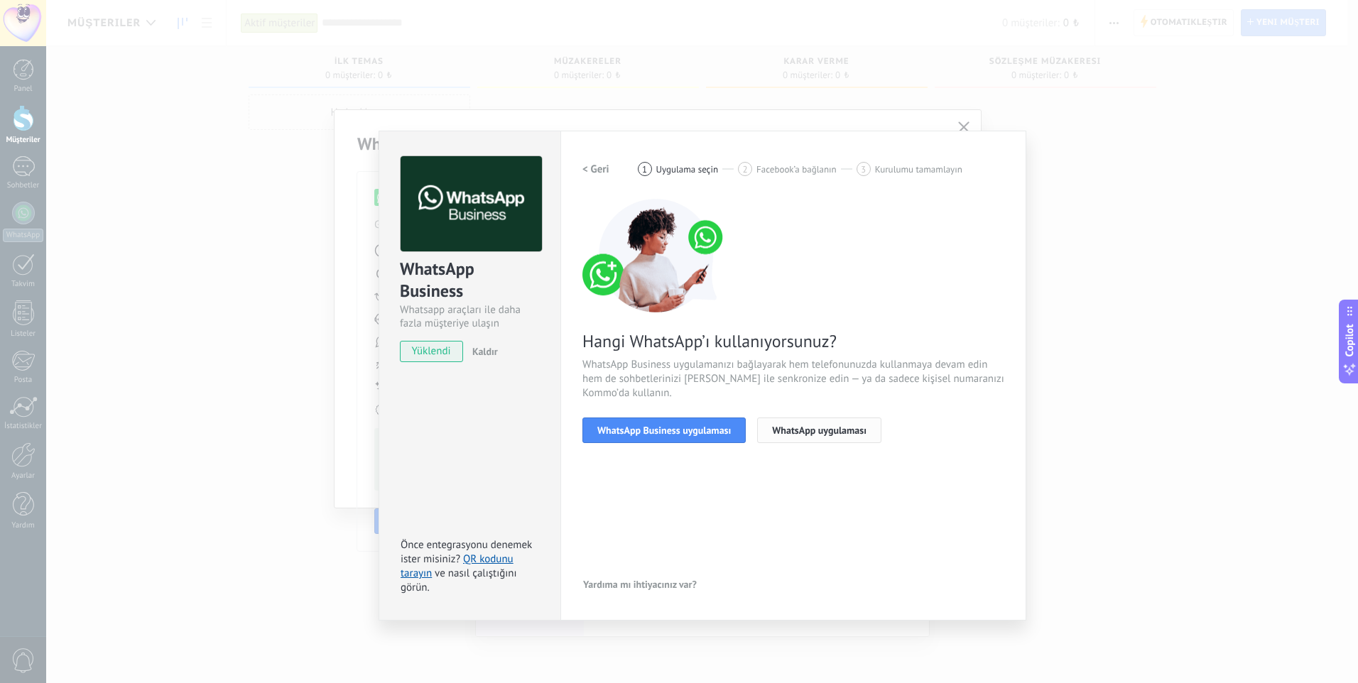
click at [801, 432] on span "WhatsApp uygulaması" at bounding box center [819, 431] width 94 height 10
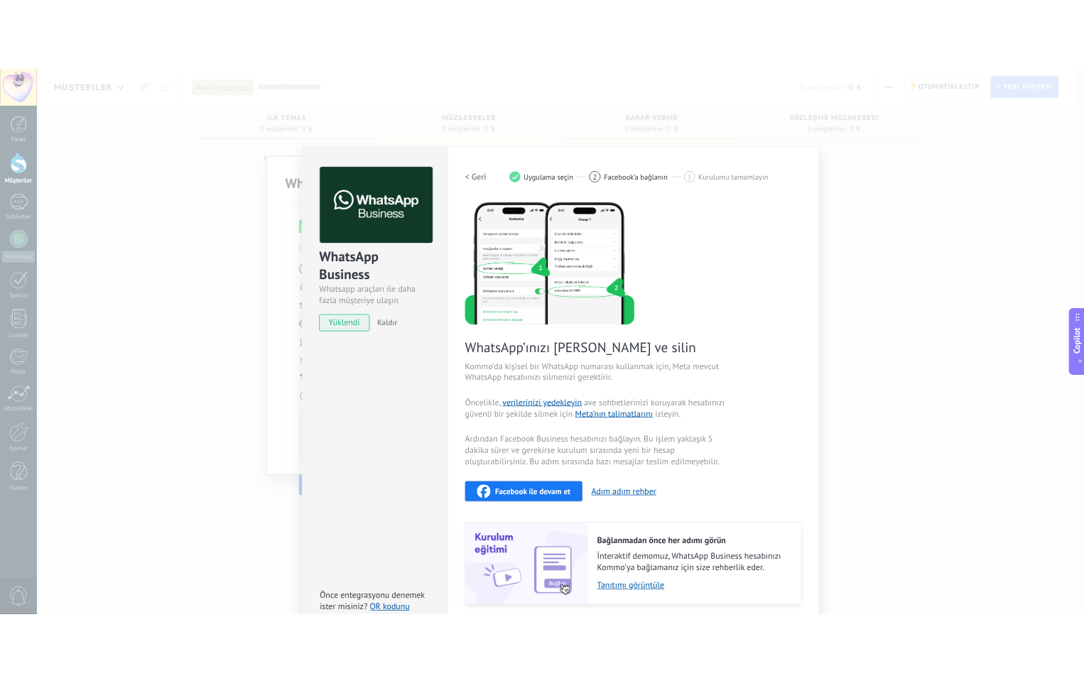
scroll to position [85, 0]
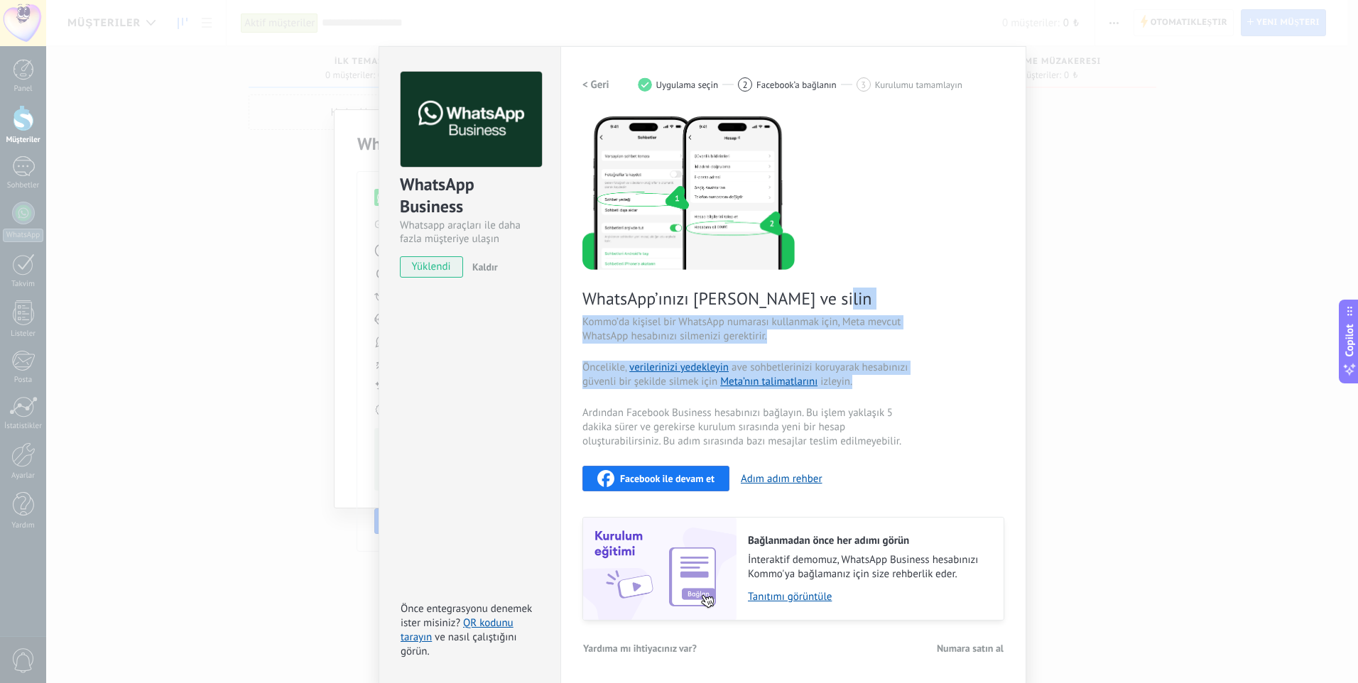
drag, startPoint x: 858, startPoint y: 376, endPoint x: 867, endPoint y: 293, distance: 82.9
click at [867, 293] on div "WhatsApp’ınızı yedekleyin ve silin Kommo’da kişisel bir WhatsApp numarası kulla…" at bounding box center [794, 367] width 422 height 507
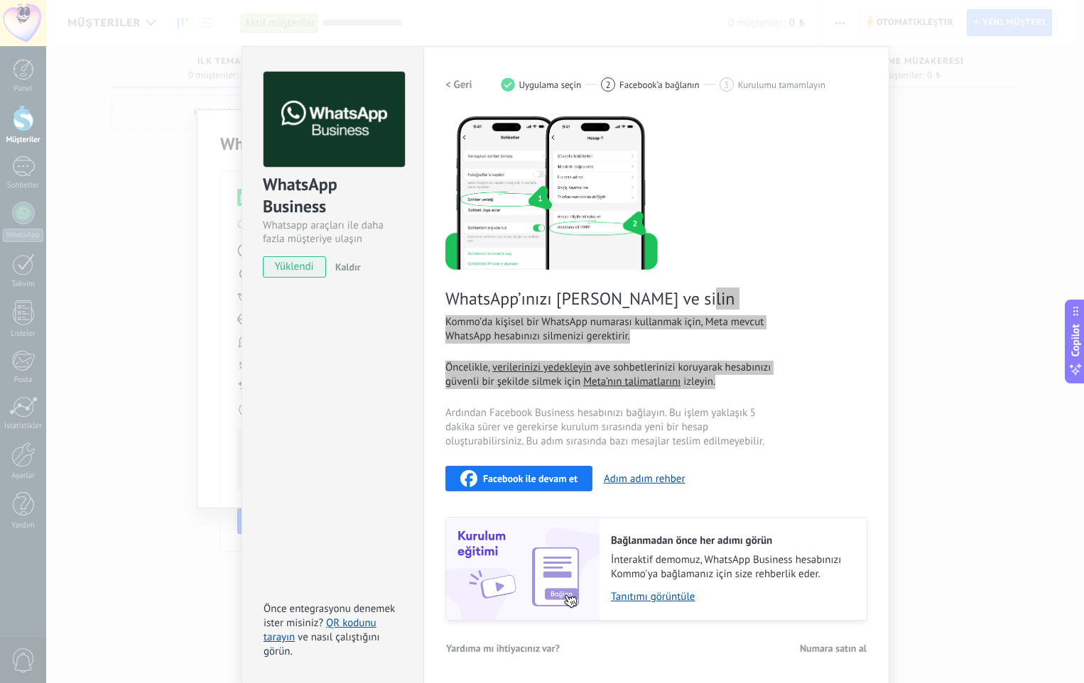
scroll to position [53, 0]
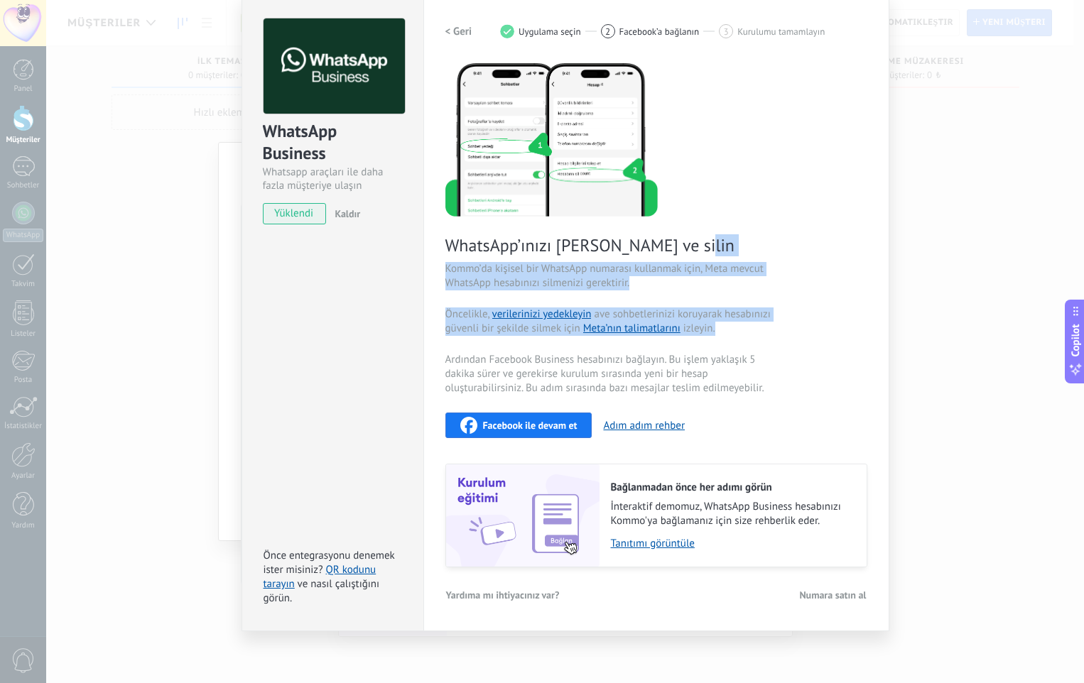
click at [447, 33] on h2 "< Geri" at bounding box center [458, 31] width 27 height 13
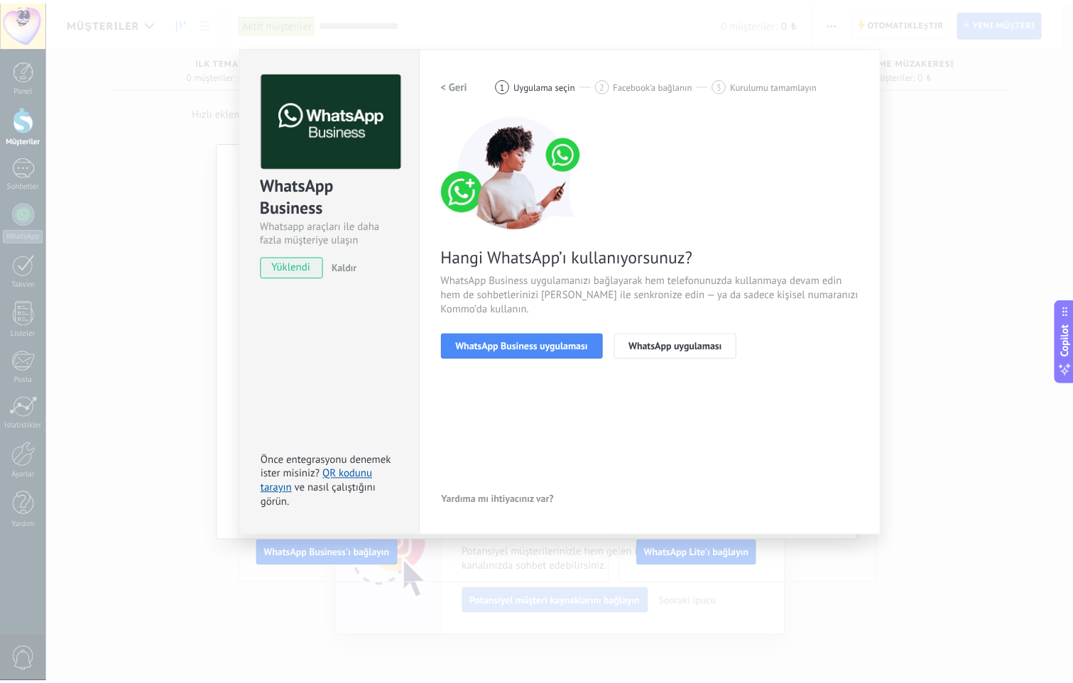
scroll to position [0, 0]
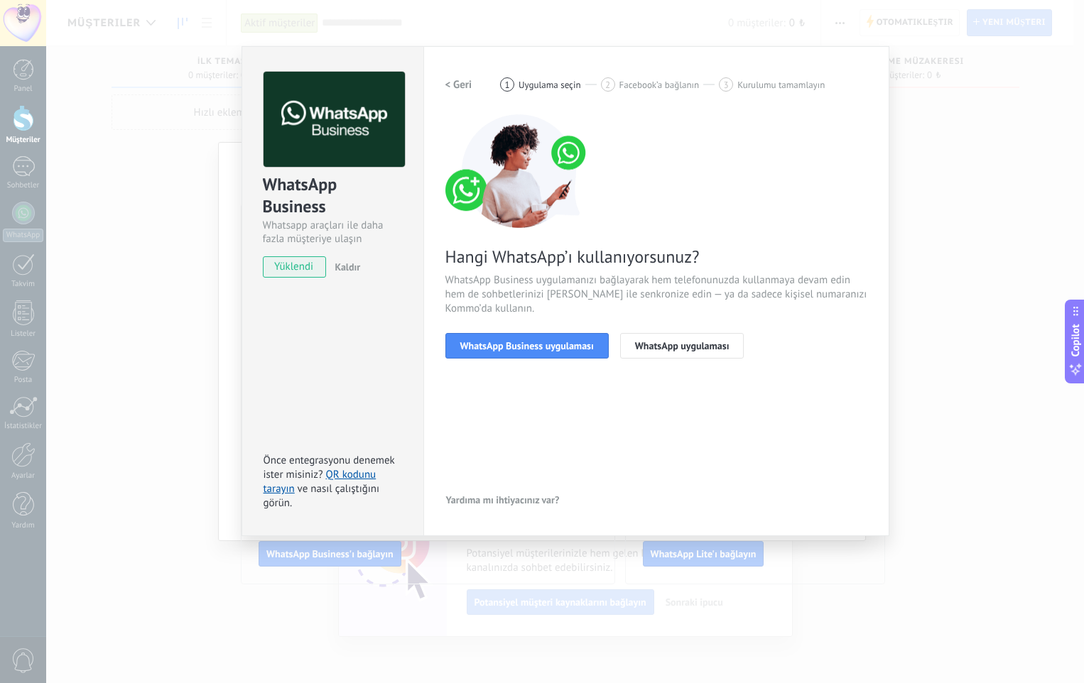
click at [453, 78] on h2 "< Geri" at bounding box center [458, 84] width 27 height 13
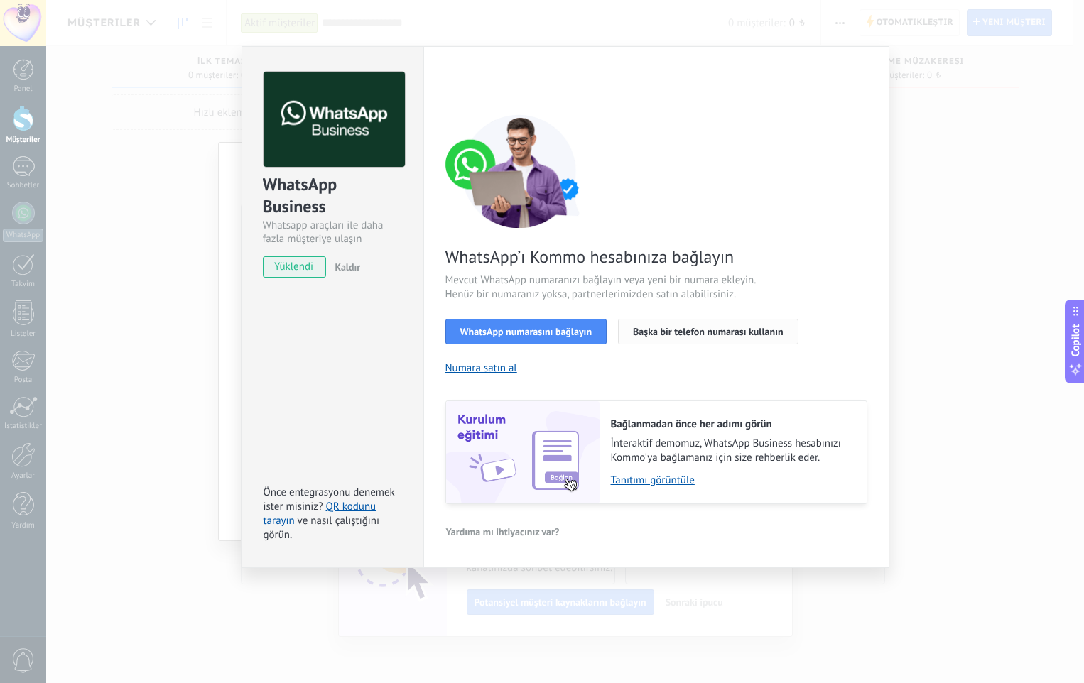
click at [688, 329] on span "Başka bir telefon numarası kullanın" at bounding box center [708, 332] width 151 height 10
drag, startPoint x: 350, startPoint y: 359, endPoint x: 298, endPoint y: 404, distance: 68.4
click at [293, 403] on div "WhatsApp Business Whatsapp araçları ile daha fazla müşteriye ulaşın yüklendi Ka…" at bounding box center [333, 307] width 182 height 522
drag, startPoint x: 740, startPoint y: 77, endPoint x: 741, endPoint y: 84, distance: 7.2
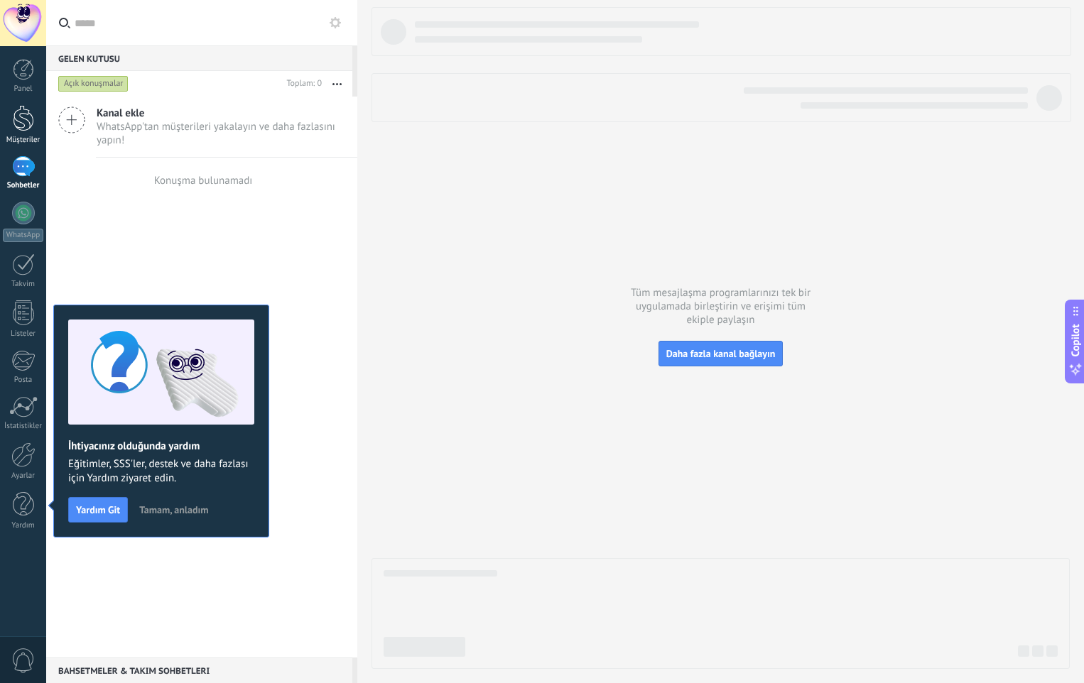
click at [13, 109] on div at bounding box center [23, 118] width 21 height 26
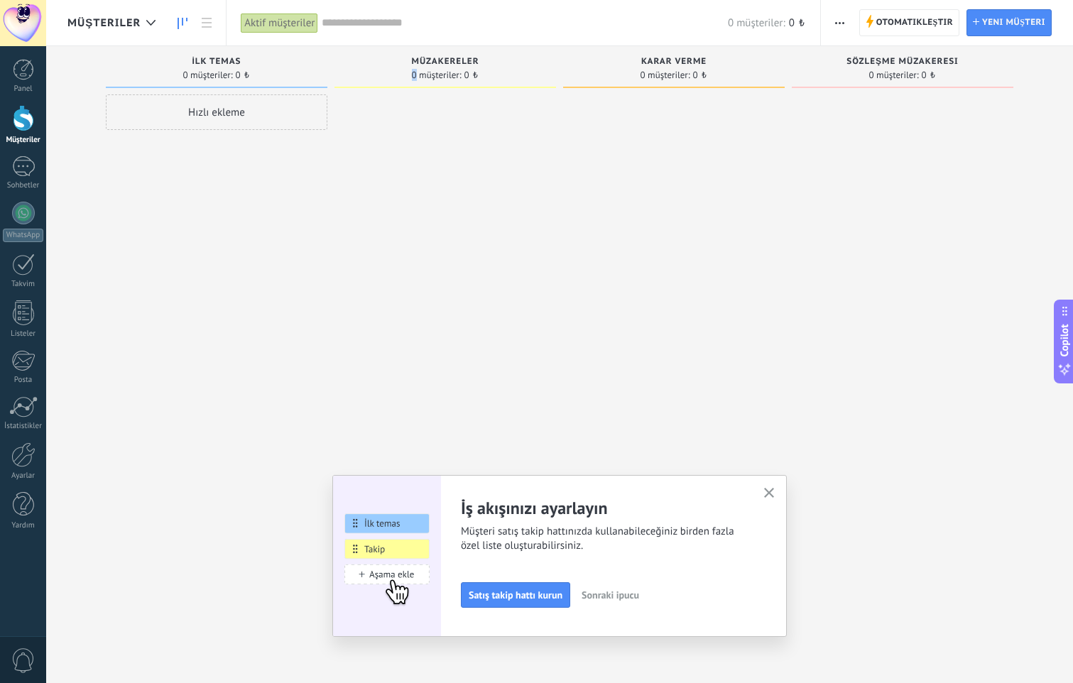
click at [401, 79] on div "0 müşteriler: 0 ₺" at bounding box center [445, 75] width 207 height 12
drag, startPoint x: 401, startPoint y: 79, endPoint x: 279, endPoint y: 112, distance: 126.7
click at [281, 112] on div "Hızlı ekleme" at bounding box center [217, 112] width 222 height 36
click at [263, 137] on input "numeric" at bounding box center [215, 145] width 207 height 20
click at [291, 119] on input "text" at bounding box center [215, 114] width 207 height 20
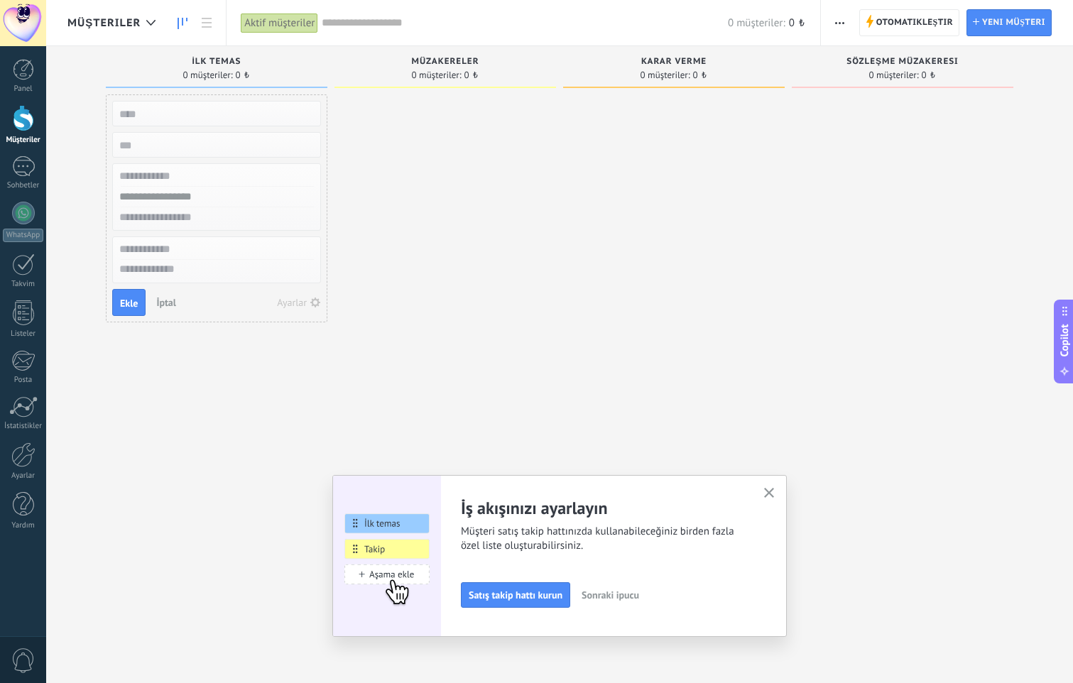
drag, startPoint x: 270, startPoint y: 174, endPoint x: 271, endPoint y: 198, distance: 23.5
click at [270, 175] on input "text" at bounding box center [215, 176] width 207 height 21
click at [273, 206] on div at bounding box center [216, 197] width 207 height 21
click at [270, 220] on input "text" at bounding box center [215, 217] width 207 height 21
click at [272, 237] on div at bounding box center [216, 260] width 209 height 47
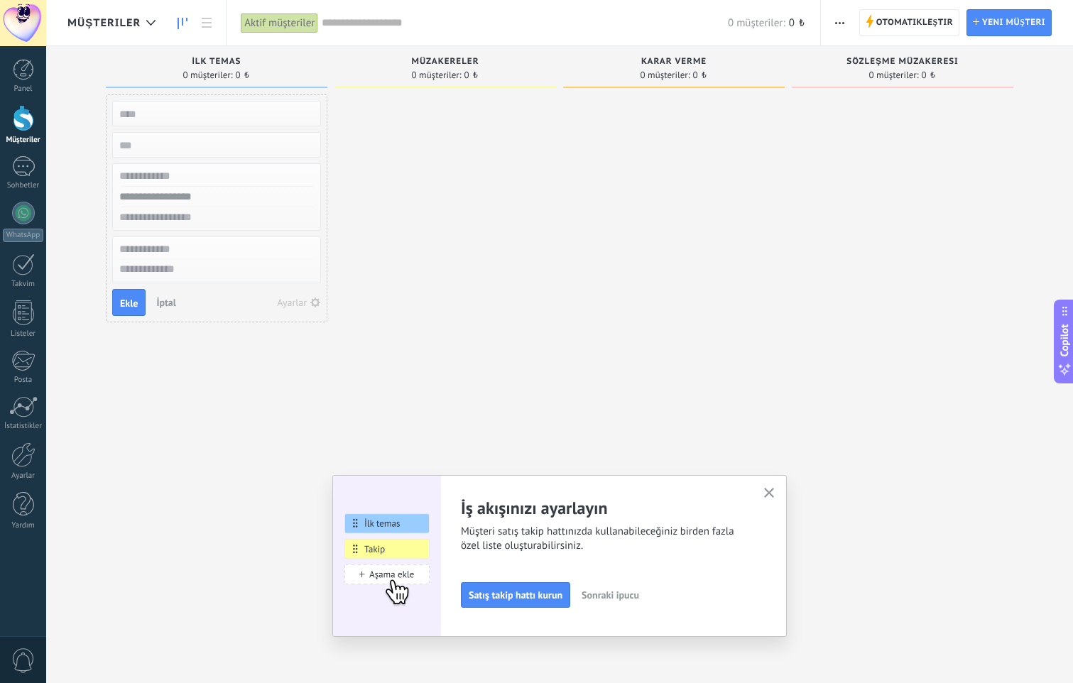
click at [276, 255] on input "text" at bounding box center [215, 249] width 207 height 21
click at [274, 272] on textarea at bounding box center [216, 270] width 207 height 21
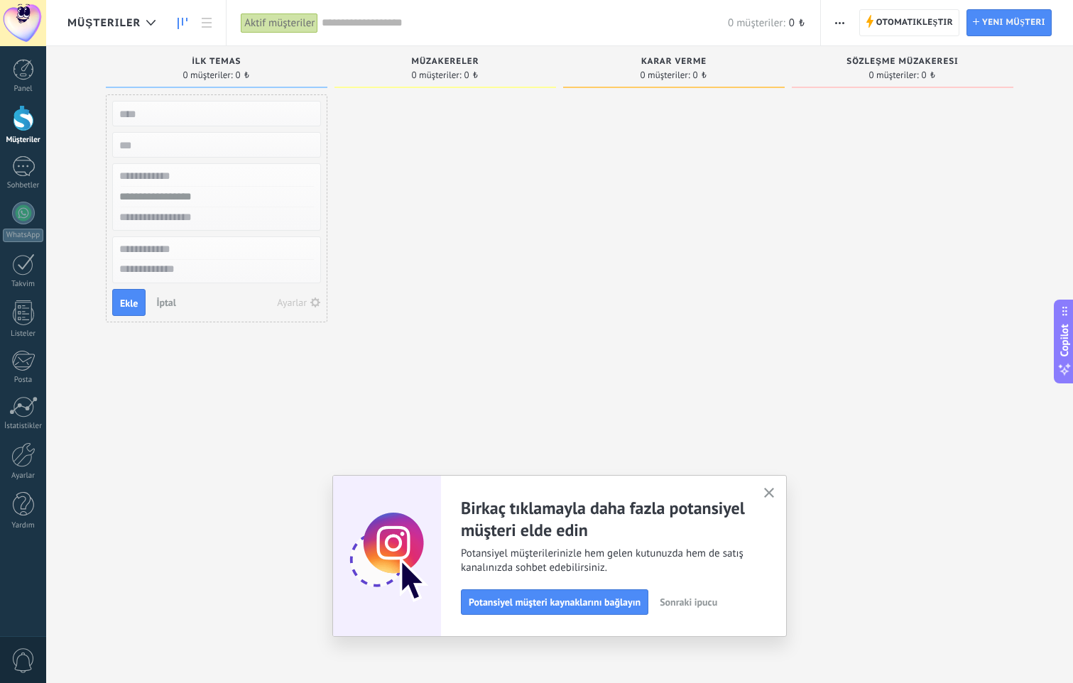
click at [507, 190] on div at bounding box center [446, 343] width 222 height 498
click at [444, 38] on div "0 müşteriler: 0 ₺" at bounding box center [564, 22] width 484 height 45
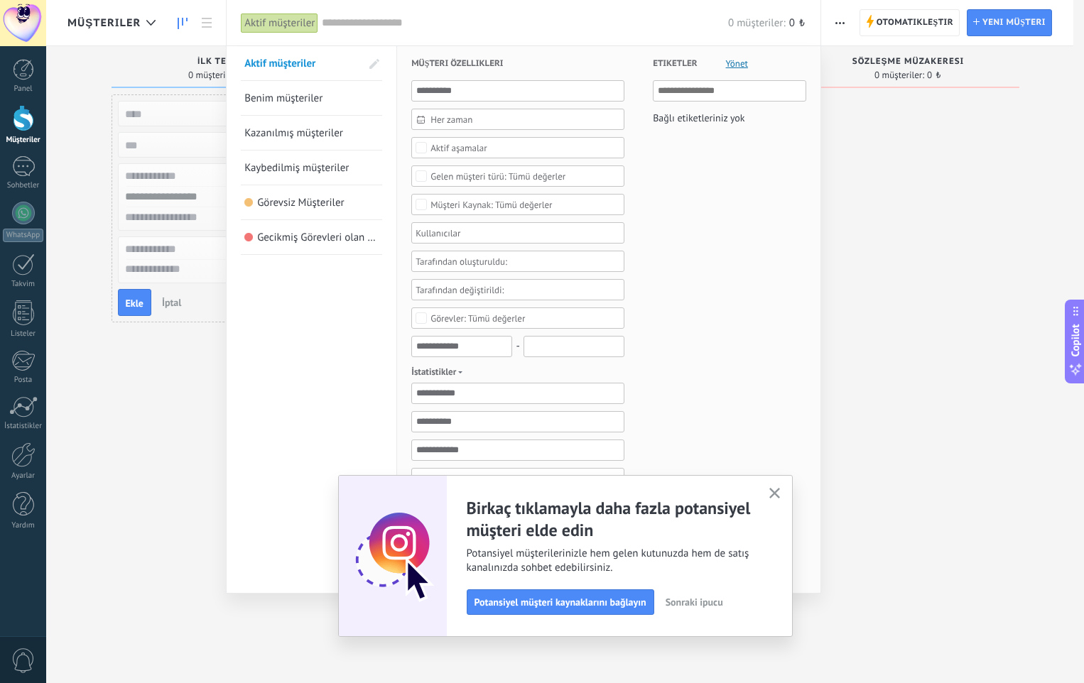
click at [881, 94] on div at bounding box center [542, 341] width 1084 height 683
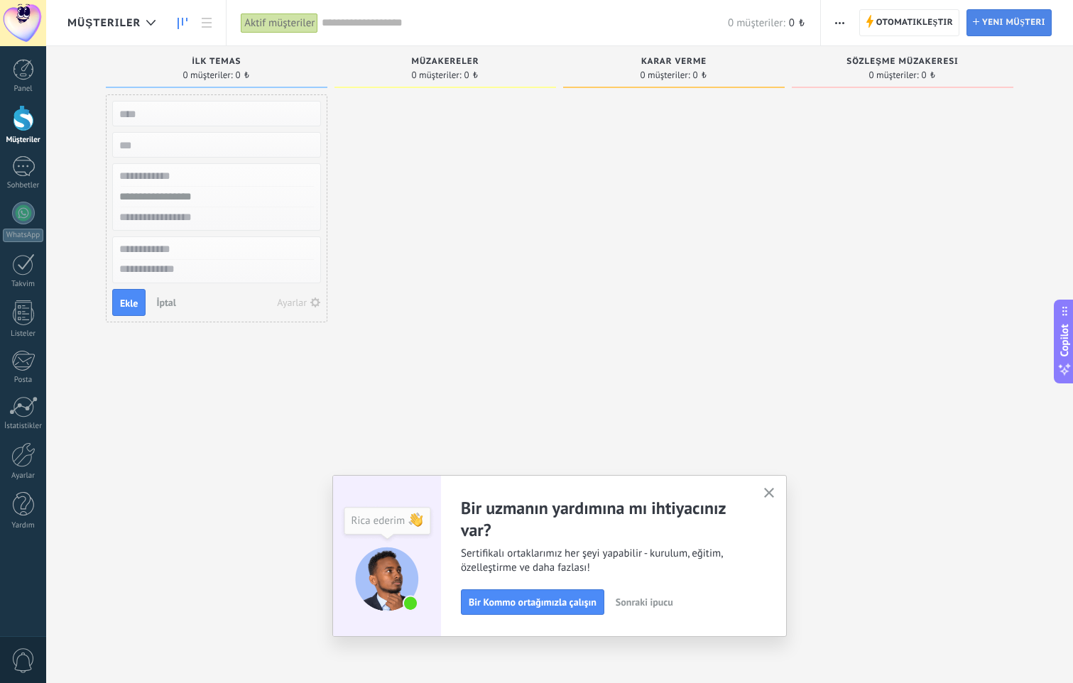
click at [988, 13] on span "Yeni müşteri" at bounding box center [1014, 23] width 63 height 26
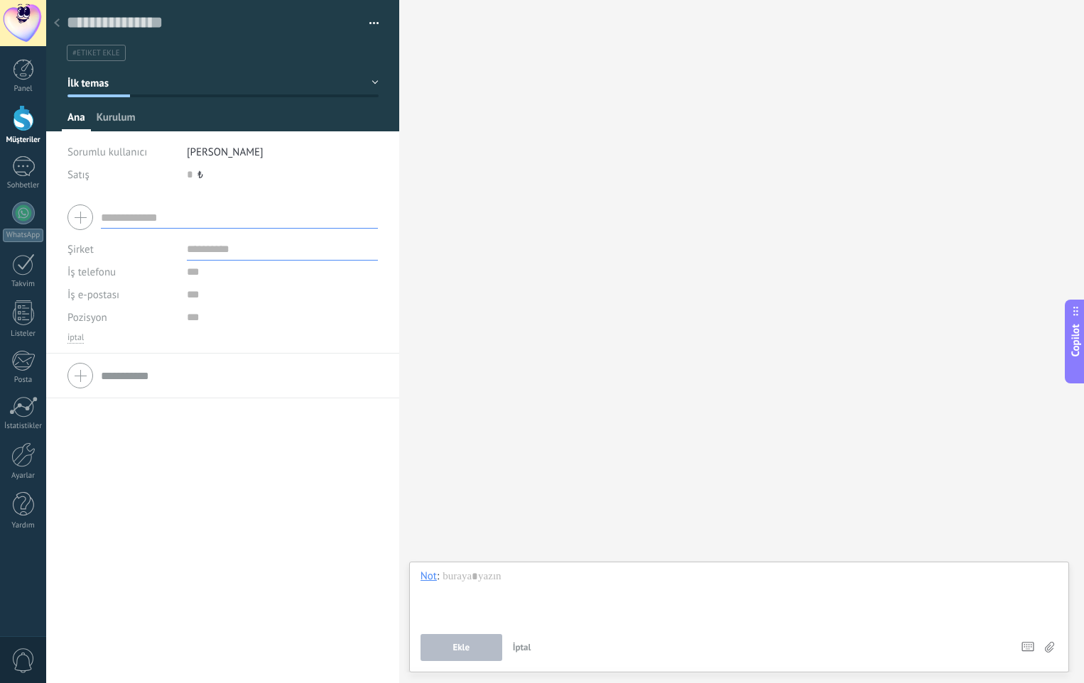
click at [126, 118] on span "Kurulum" at bounding box center [116, 121] width 39 height 21
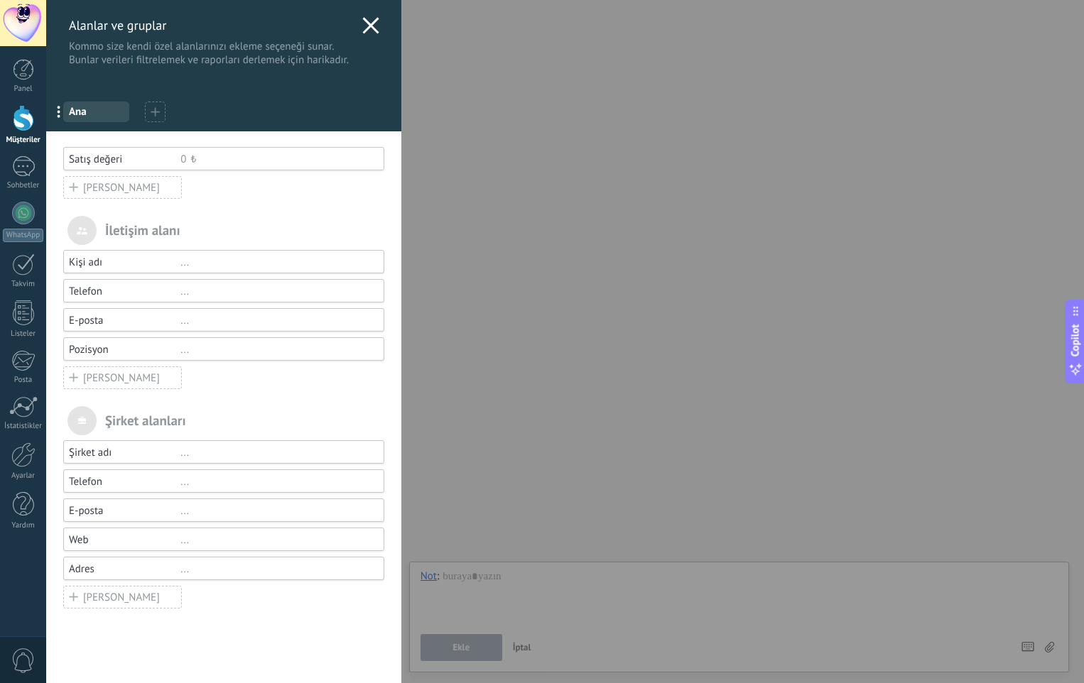
click at [371, 13] on div "Alanlar ve gruplar Kommo size kendi özel alanlarınızı ekleme seçeneği sunar. Bu…" at bounding box center [223, 33] width 355 height 67
click at [364, 20] on icon at bounding box center [370, 25] width 17 height 17
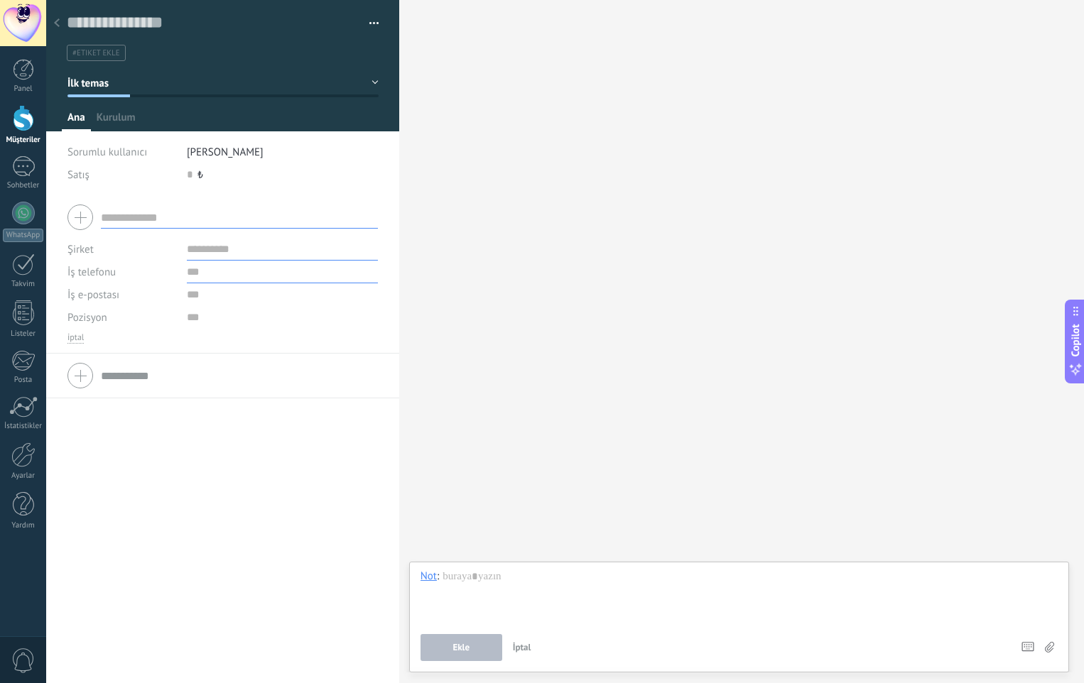
click at [195, 281] on input "text" at bounding box center [282, 272] width 191 height 23
click at [197, 296] on input "text" at bounding box center [282, 294] width 191 height 23
click at [213, 317] on input "text" at bounding box center [282, 317] width 191 height 23
click at [173, 369] on input "text" at bounding box center [239, 375] width 277 height 23
click at [165, 369] on input "text" at bounding box center [239, 375] width 277 height 23
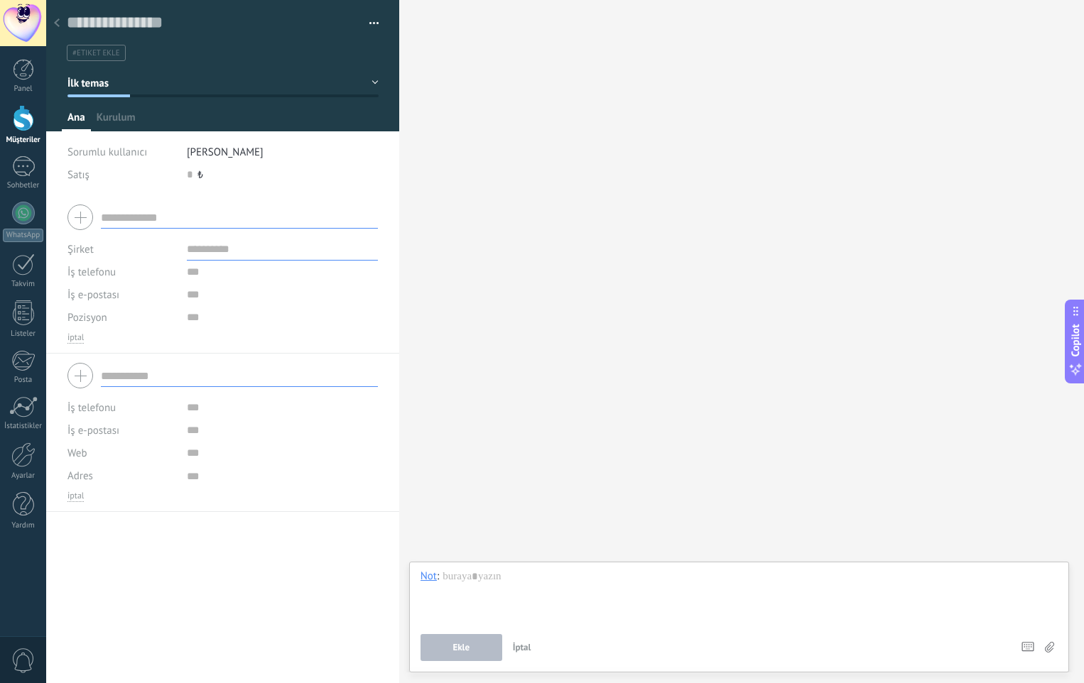
click at [87, 373] on div at bounding box center [222, 376] width 310 height 36
click at [58, 16] on div at bounding box center [57, 24] width 20 height 28
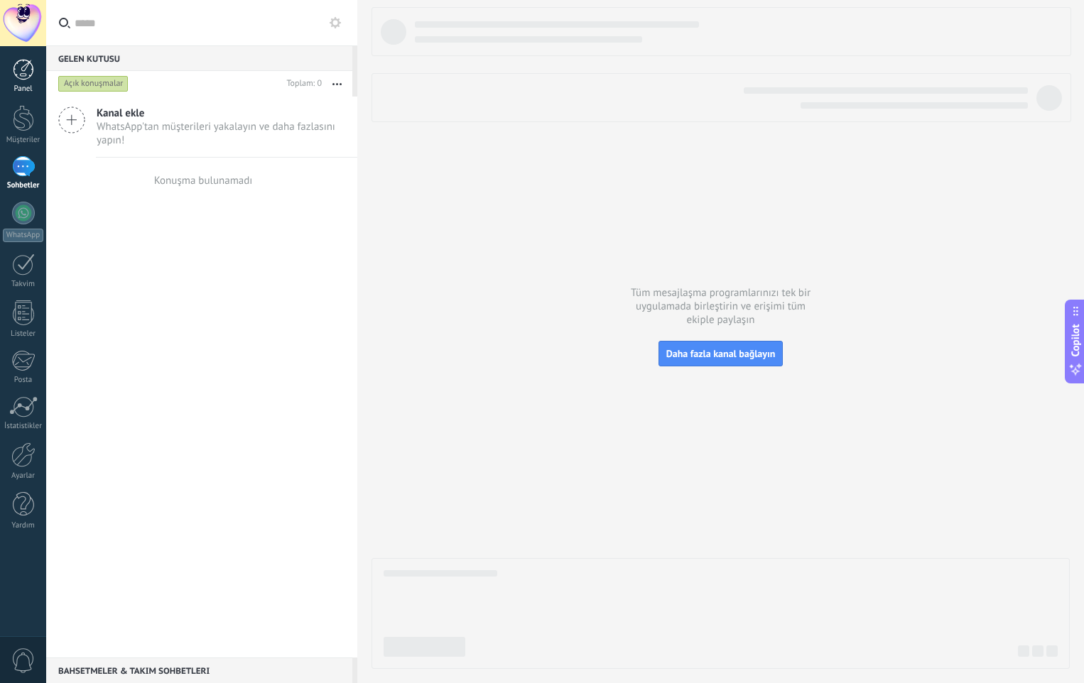
click at [26, 73] on div at bounding box center [23, 69] width 21 height 21
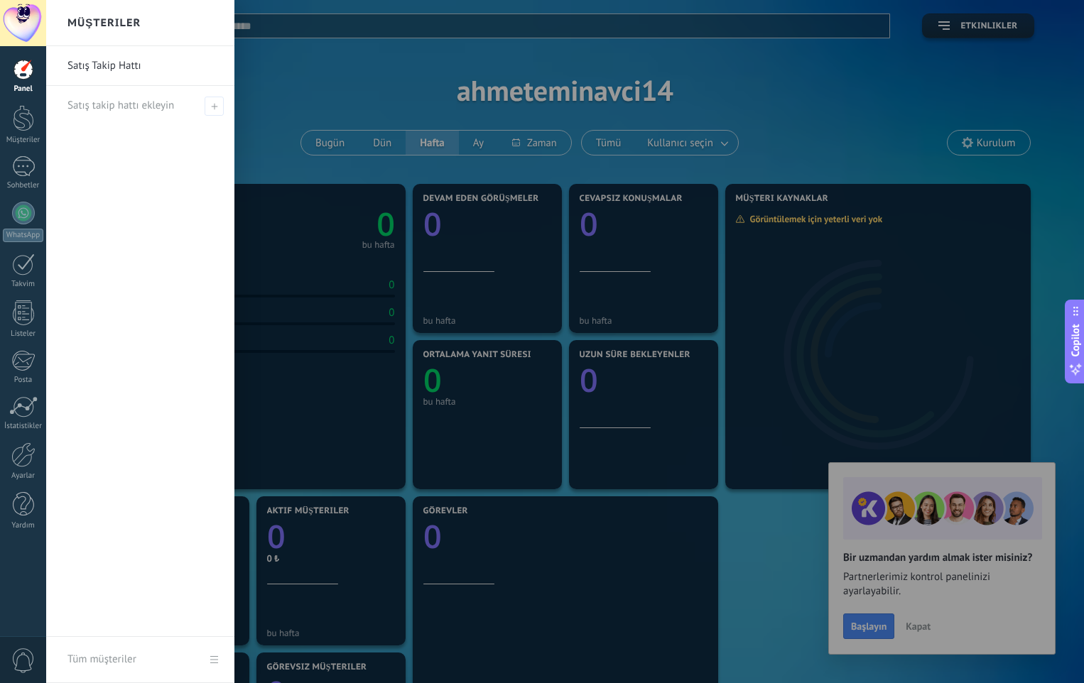
click at [269, 98] on div at bounding box center [588, 341] width 1084 height 683
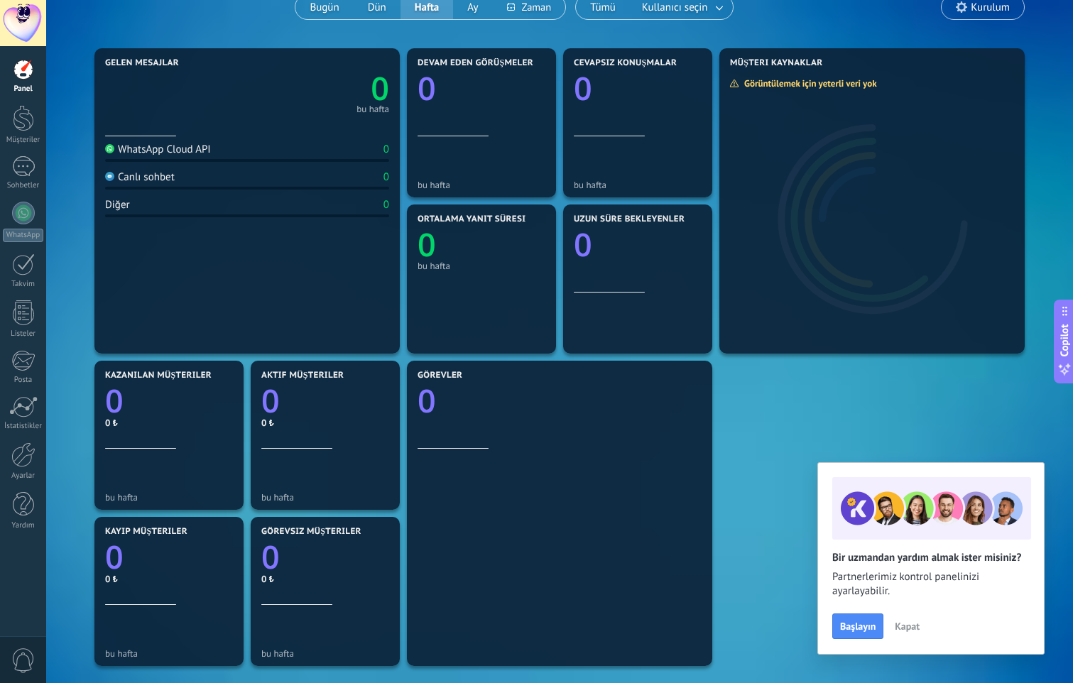
scroll to position [109, 0]
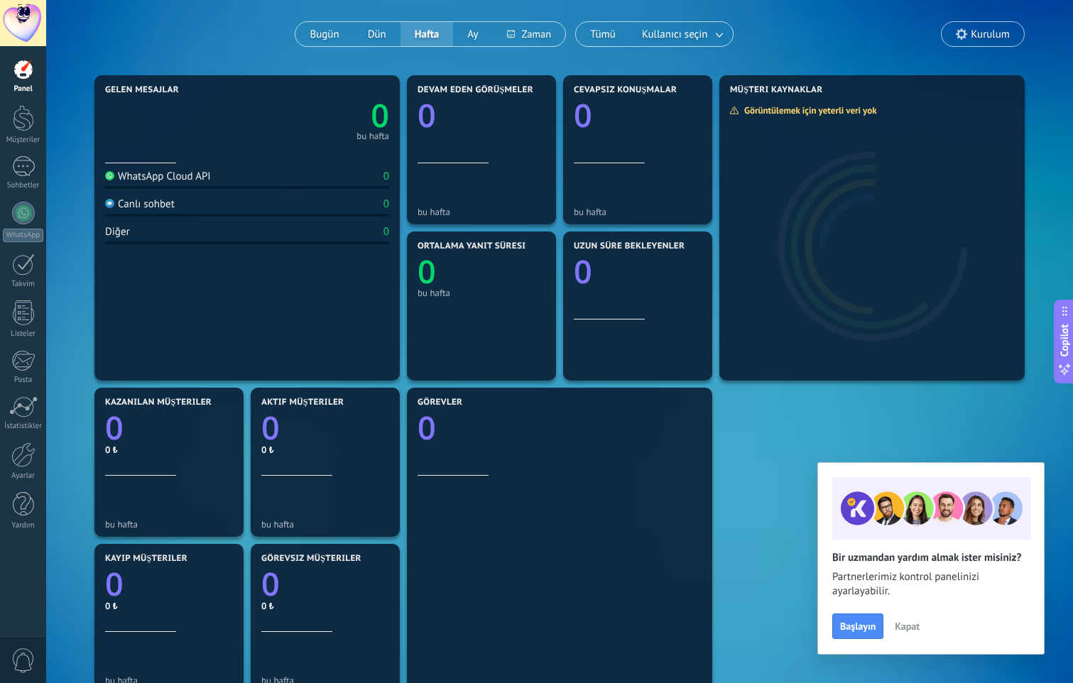
click at [909, 617] on button "Kapat" at bounding box center [908, 626] width 38 height 21
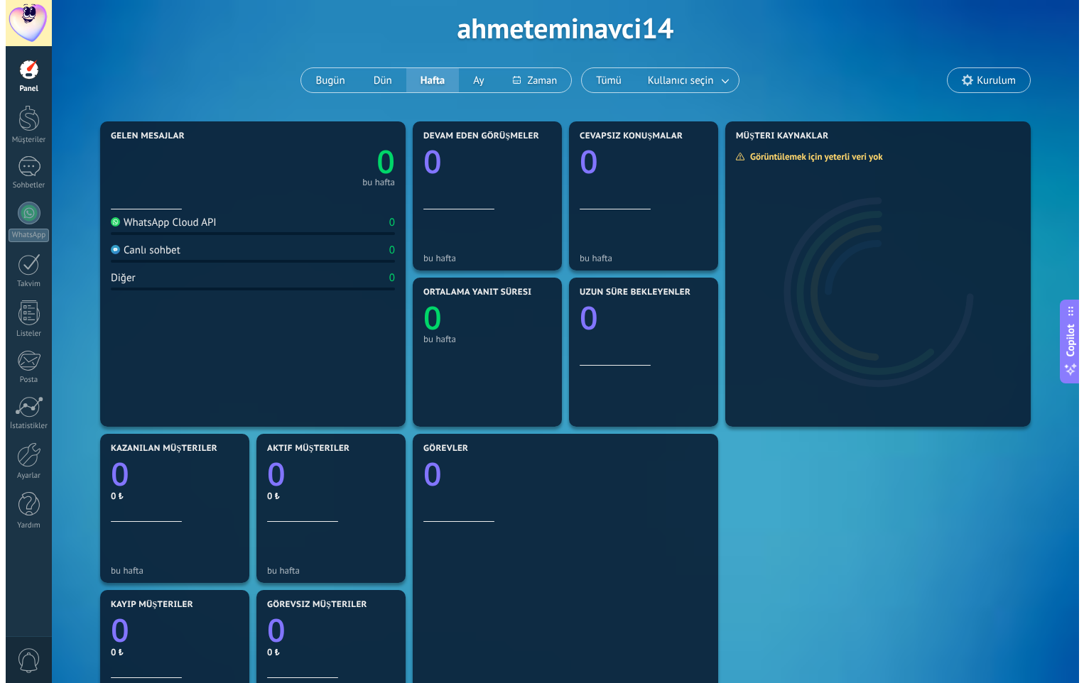
scroll to position [0, 0]
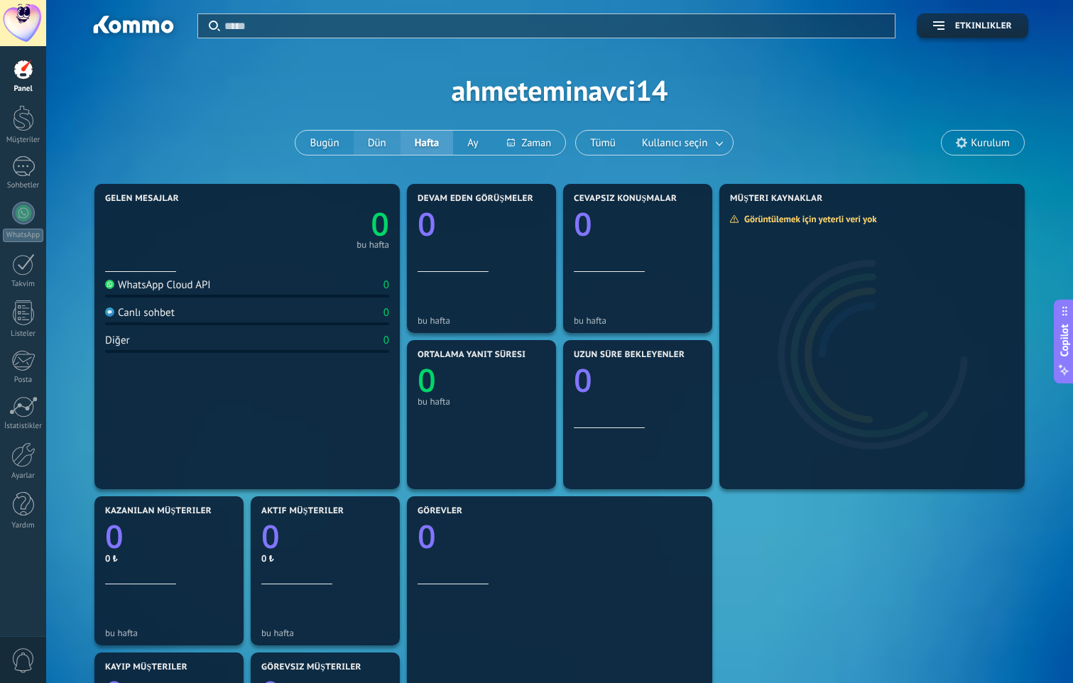
click at [367, 138] on button "Dün" at bounding box center [377, 143] width 47 height 24
click at [330, 146] on button "Bugün" at bounding box center [325, 143] width 58 height 24
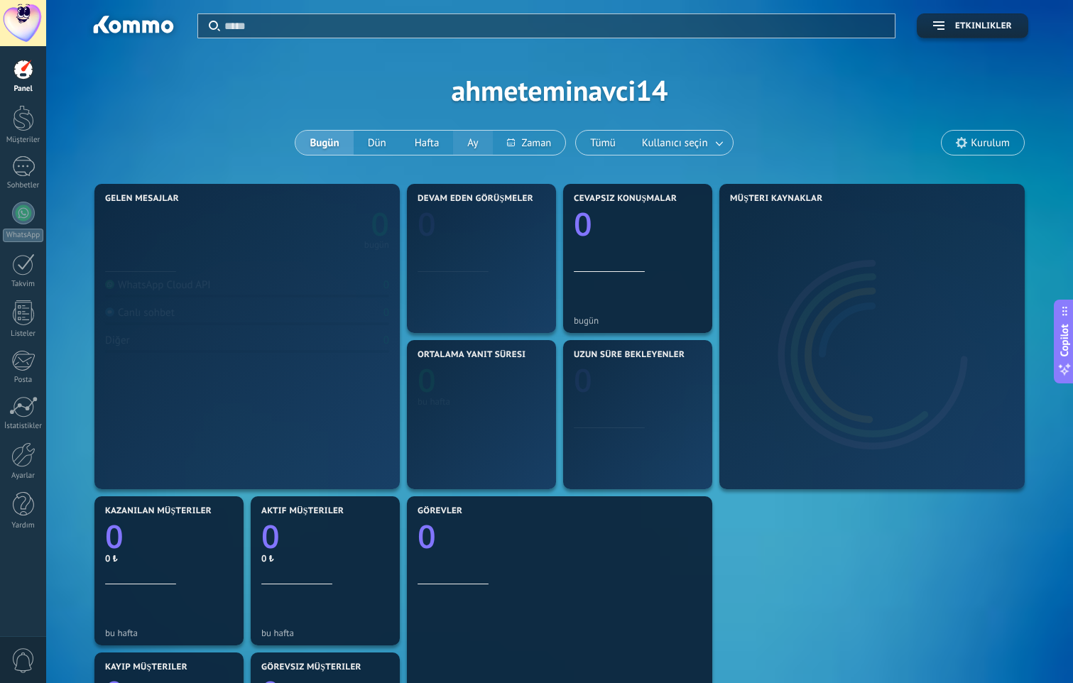
click at [469, 138] on button "Ay" at bounding box center [472, 143] width 39 height 24
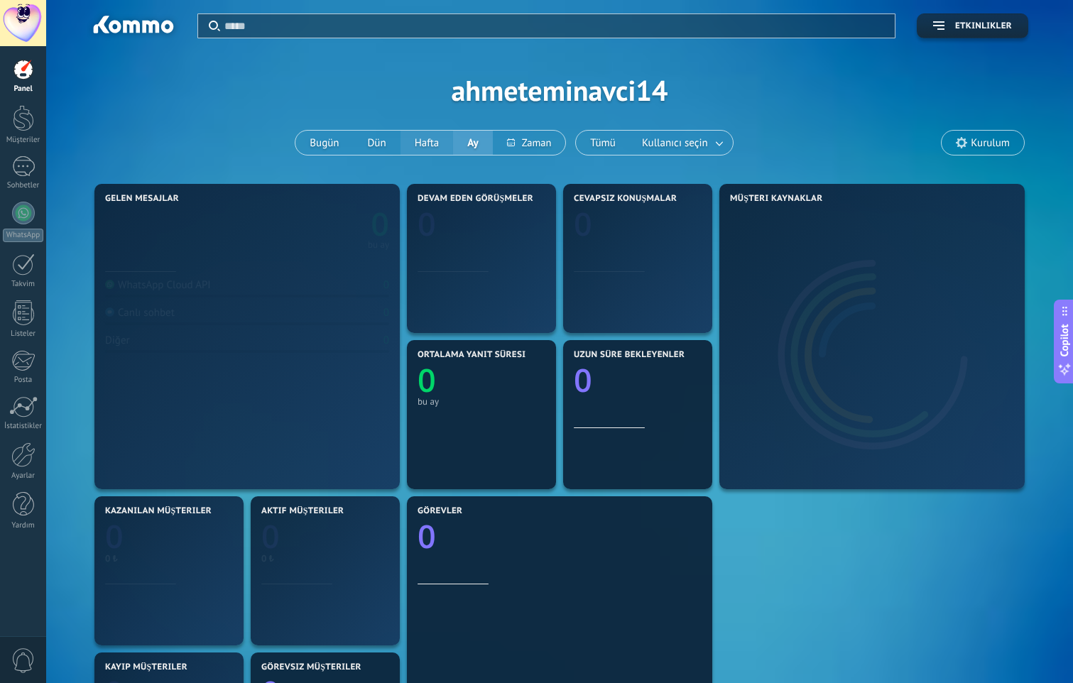
click at [418, 141] on button "Hafta" at bounding box center [427, 143] width 53 height 24
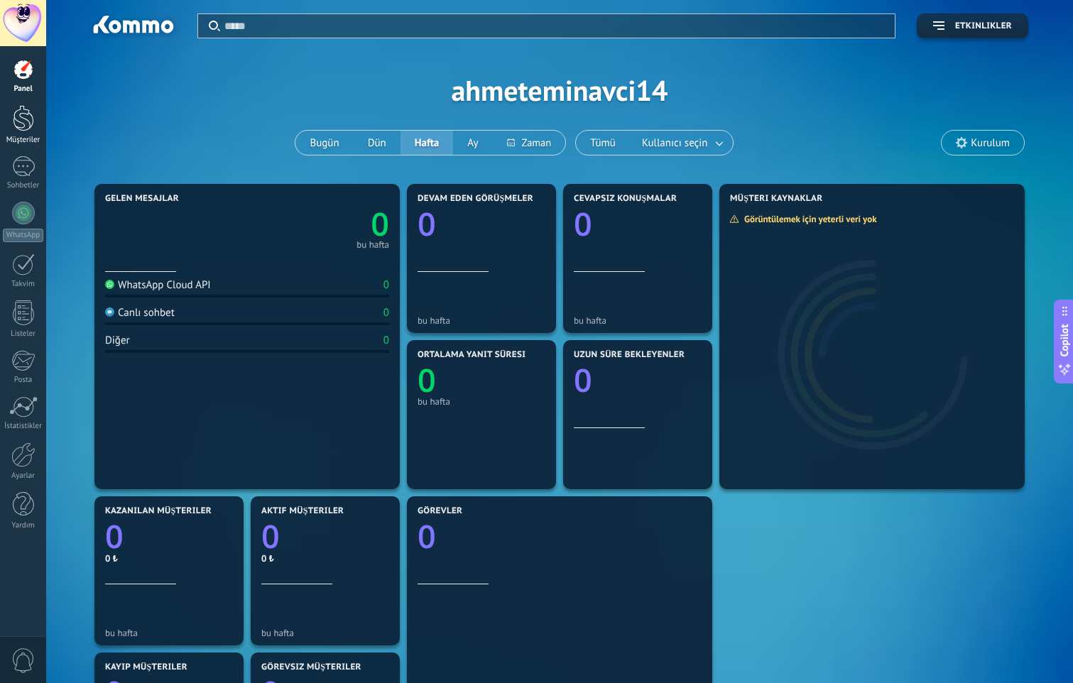
click at [18, 123] on div at bounding box center [23, 118] width 21 height 26
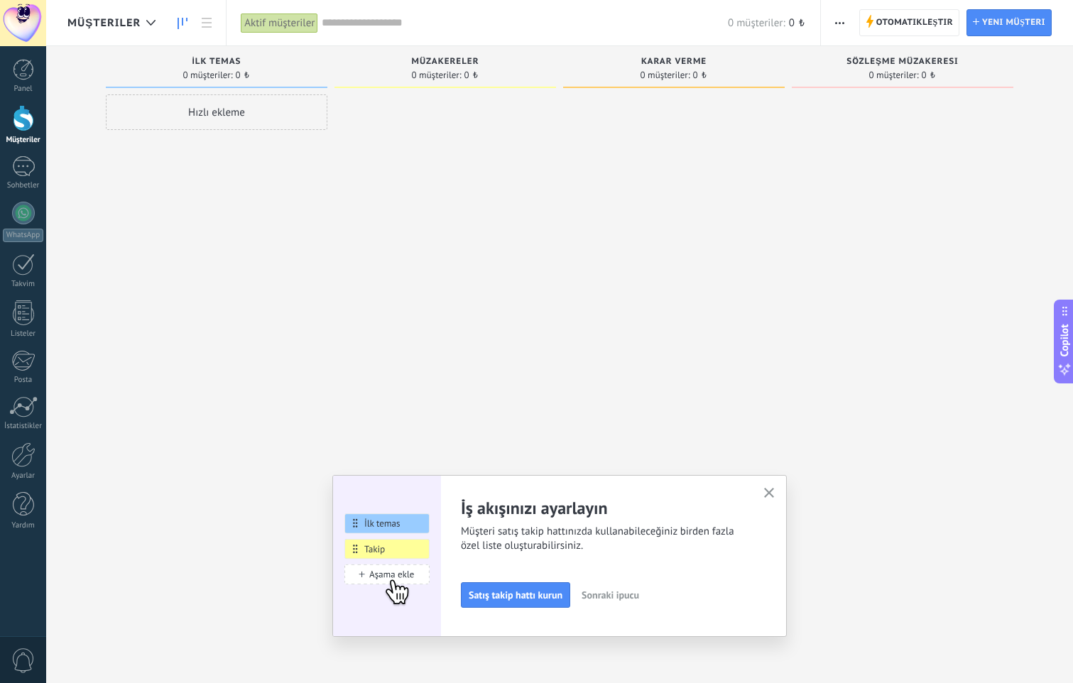
click at [779, 483] on div "İş akışınızı ayarlayın Müşteri satış takip hattınızda kullanabileceğiniz birden…" at bounding box center [559, 556] width 455 height 162
click at [773, 494] on icon "button" at bounding box center [769, 493] width 11 height 11
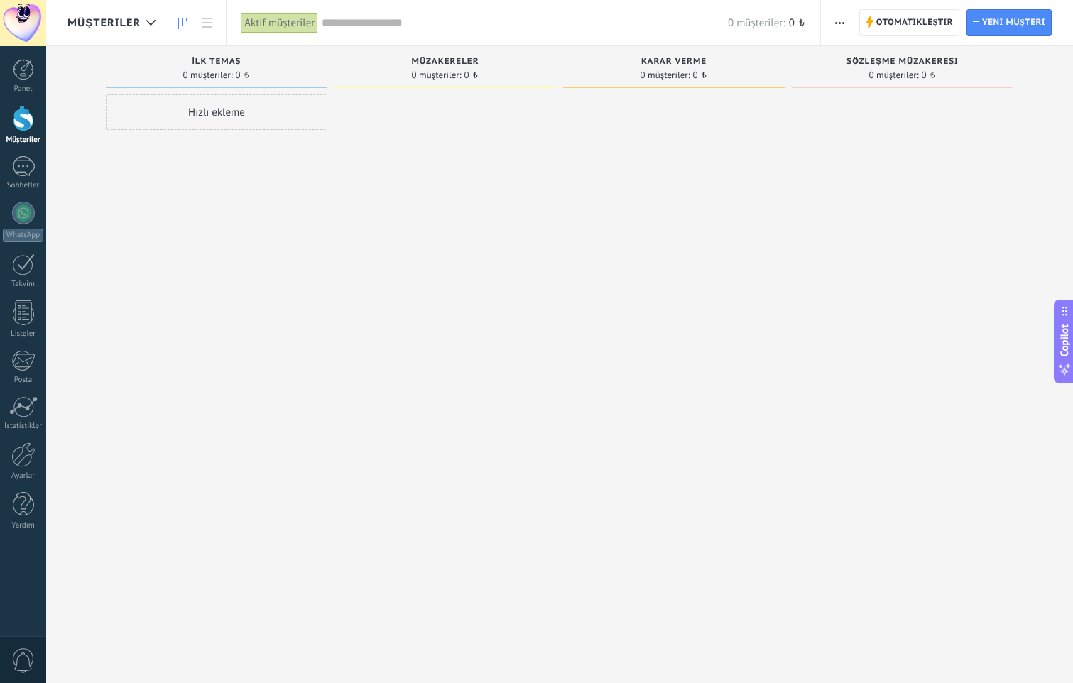
click at [784, 29] on span "0 müşteriler:" at bounding box center [757, 22] width 58 height 13
click at [259, 121] on div "Hızlı ekleme" at bounding box center [217, 112] width 222 height 36
click at [266, 122] on input "text" at bounding box center [215, 114] width 207 height 20
type input "**********"
click at [259, 134] on div at bounding box center [216, 145] width 209 height 26
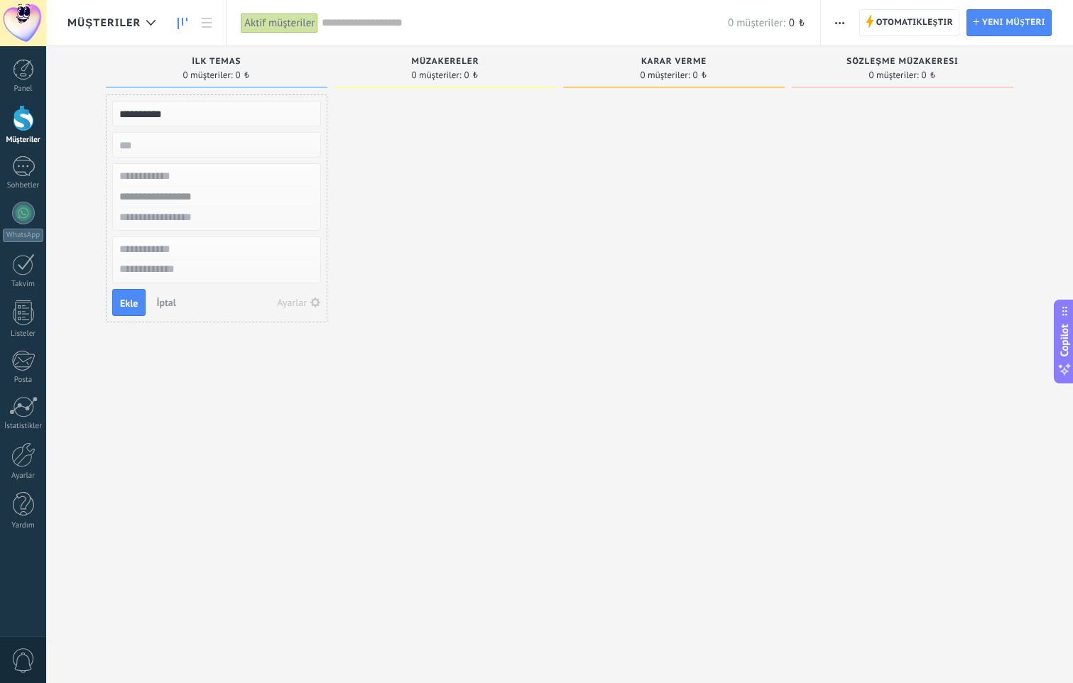
click at [259, 143] on input "numeric" at bounding box center [215, 145] width 207 height 20
type input "***"
click at [201, 210] on input "text" at bounding box center [215, 217] width 207 height 21
click at [207, 203] on input "text" at bounding box center [215, 197] width 207 height 21
click at [205, 217] on input "text" at bounding box center [215, 217] width 207 height 21
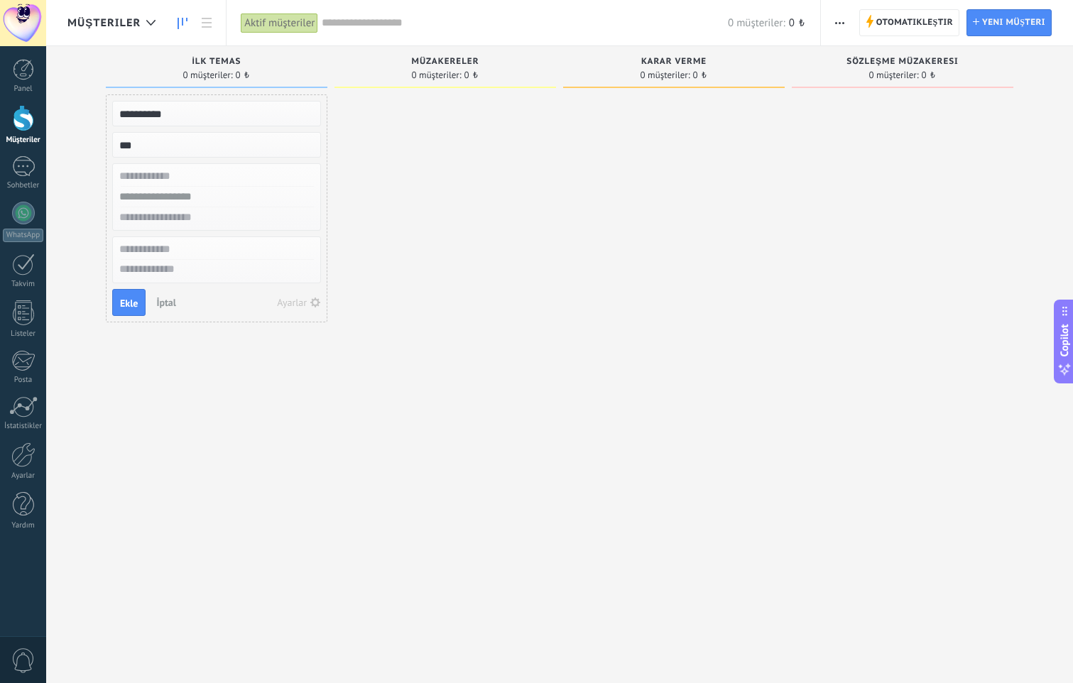
paste input "**********"
type input "**********"
click at [259, 203] on input "text" at bounding box center [215, 197] width 207 height 21
click at [259, 188] on input "text" at bounding box center [215, 197] width 207 height 21
click at [259, 184] on input "text" at bounding box center [215, 176] width 207 height 21
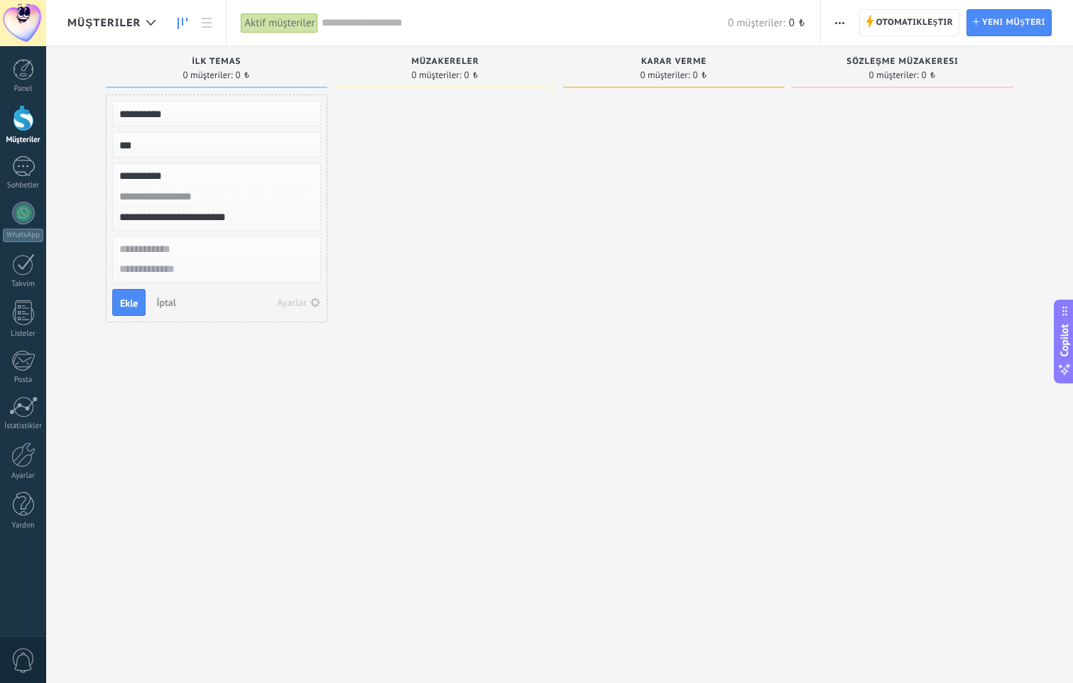
type input "**********"
click at [224, 198] on input "text" at bounding box center [215, 197] width 207 height 21
type input "**********"
click at [210, 256] on input "text" at bounding box center [215, 249] width 207 height 21
click at [218, 274] on textarea at bounding box center [216, 270] width 207 height 21
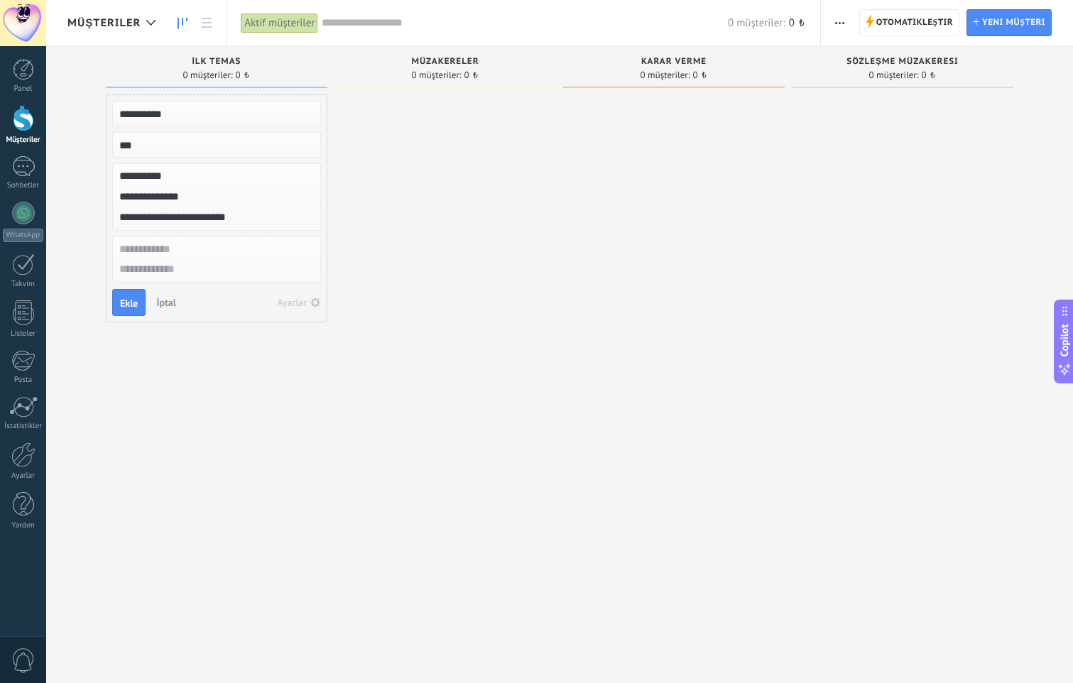
click at [229, 259] on div at bounding box center [216, 249] width 207 height 21
click at [140, 301] on button "Ekle" at bounding box center [128, 302] width 33 height 27
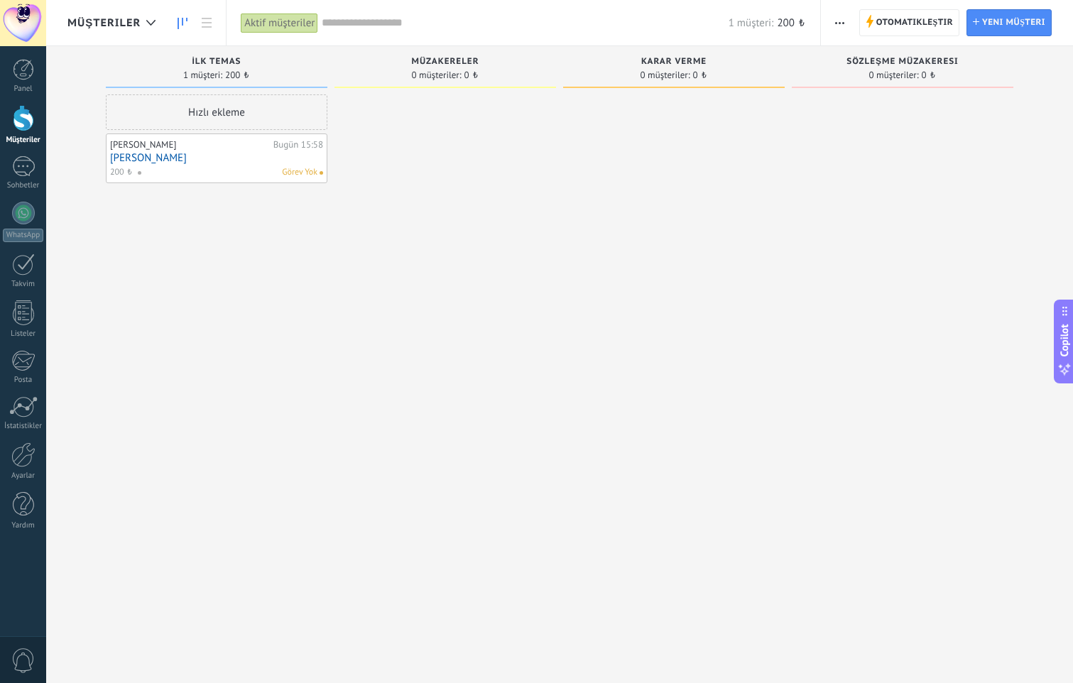
click at [308, 178] on span "Görev Yok" at bounding box center [300, 172] width 36 height 13
click at [380, 198] on div at bounding box center [446, 343] width 222 height 498
click at [24, 178] on link "Sohbetler" at bounding box center [23, 173] width 46 height 34
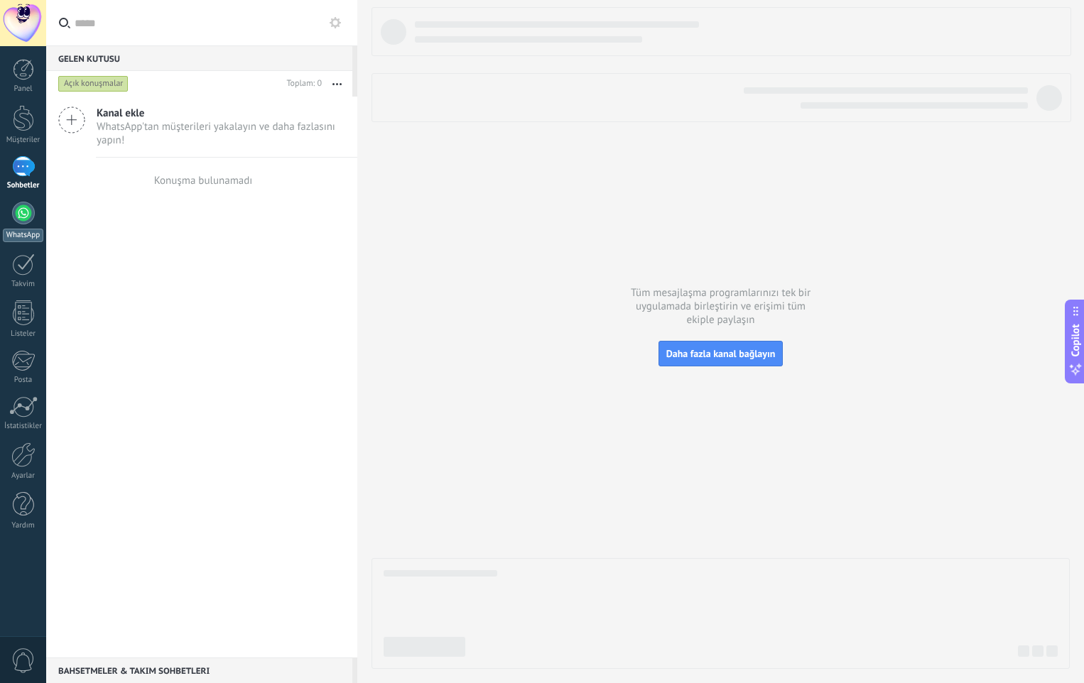
click at [22, 217] on div at bounding box center [23, 213] width 23 height 23
click at [14, 284] on div "Takvim" at bounding box center [23, 284] width 41 height 9
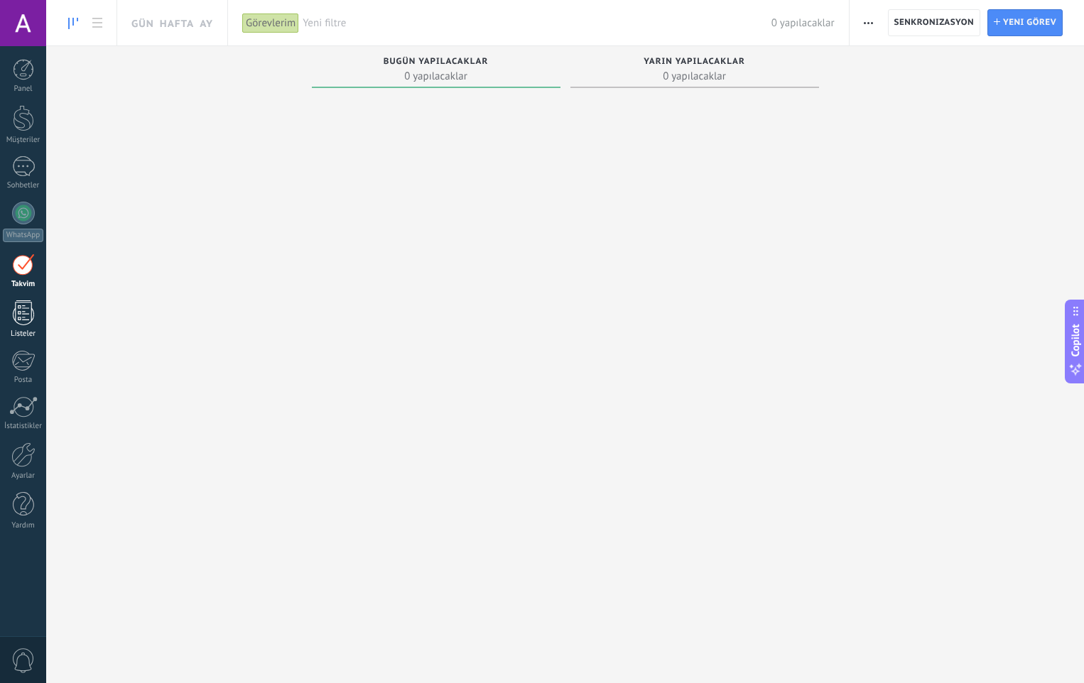
click at [9, 310] on link "Listeler" at bounding box center [23, 320] width 46 height 38
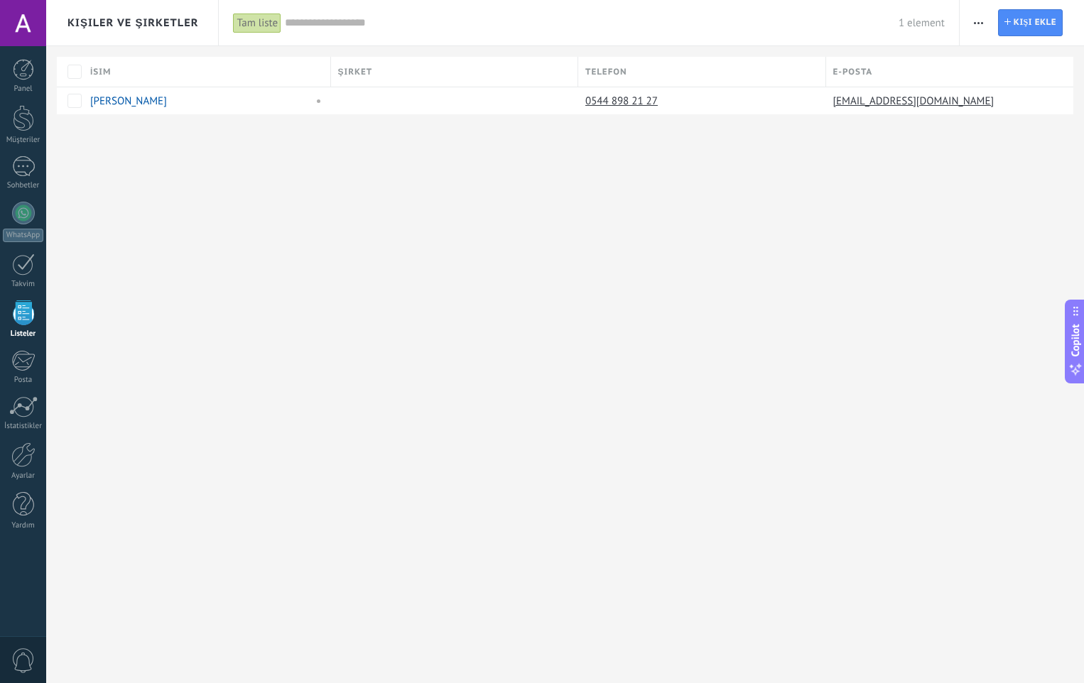
drag, startPoint x: 449, startPoint y: 289, endPoint x: 504, endPoint y: 277, distance: 56.7
click at [450, 288] on div "Kişiler ve Şirketler Tam liste Uygula 1 element Tam liste Görev atanmamış kişil…" at bounding box center [565, 341] width 1038 height 683
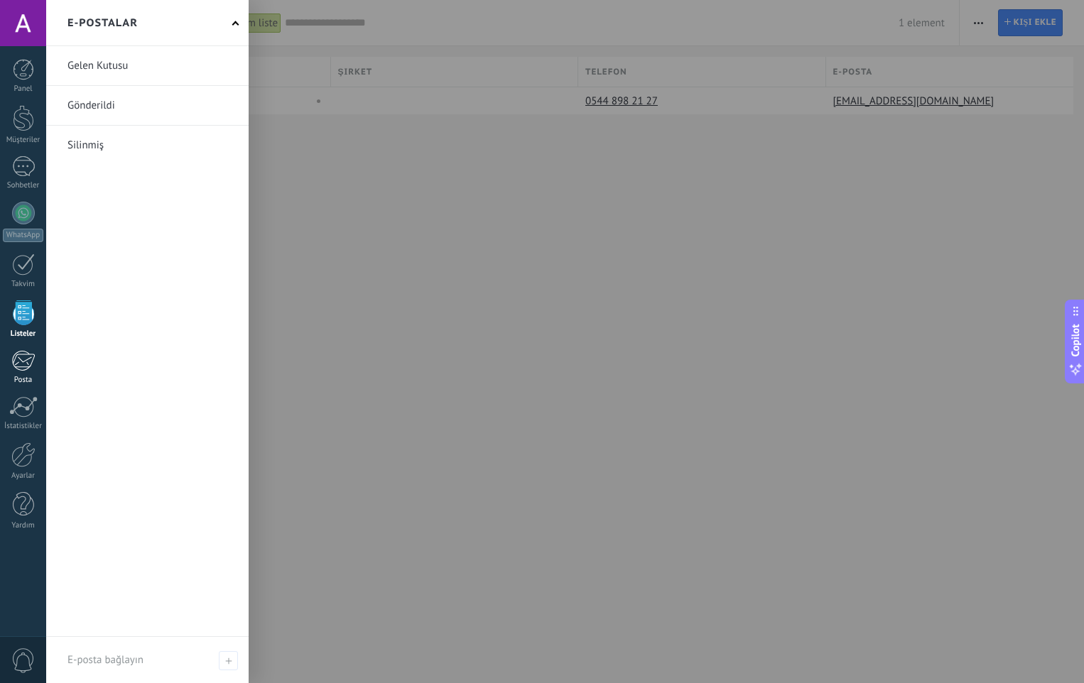
click at [31, 379] on div "Posta" at bounding box center [23, 380] width 41 height 9
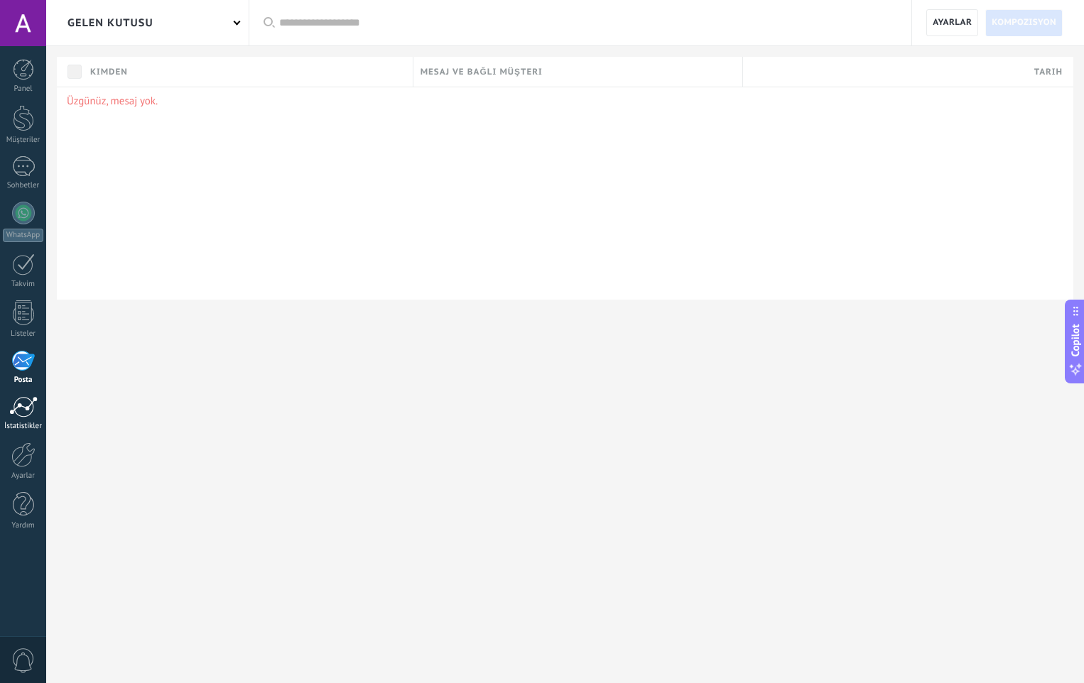
click at [28, 426] on div "İstatistikler" at bounding box center [23, 426] width 41 height 9
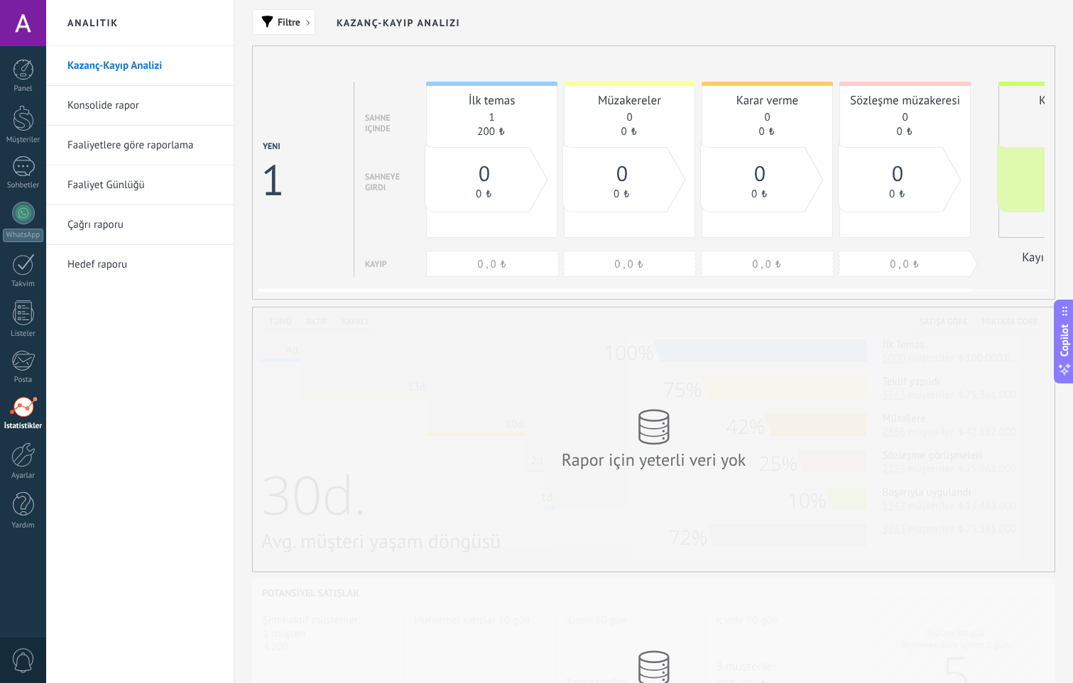
drag, startPoint x: 448, startPoint y: 200, endPoint x: 521, endPoint y: 195, distance: 74.1
click at [464, 199] on div "Yeni 1 sahne içinde sahneye girdi Kayıp İlk temas 1 200 ₺ 0 , 0 ₺ Müzakereler 0…" at bounding box center [696, 179] width 867 height 195
drag, startPoint x: 511, startPoint y: 154, endPoint x: 510, endPoint y: 145, distance: 9.3
click at [511, 153] on div "0 0 ₺" at bounding box center [481, 179] width 98 height 65
click at [647, 134] on div "0 ₺" at bounding box center [630, 131] width 116 height 13
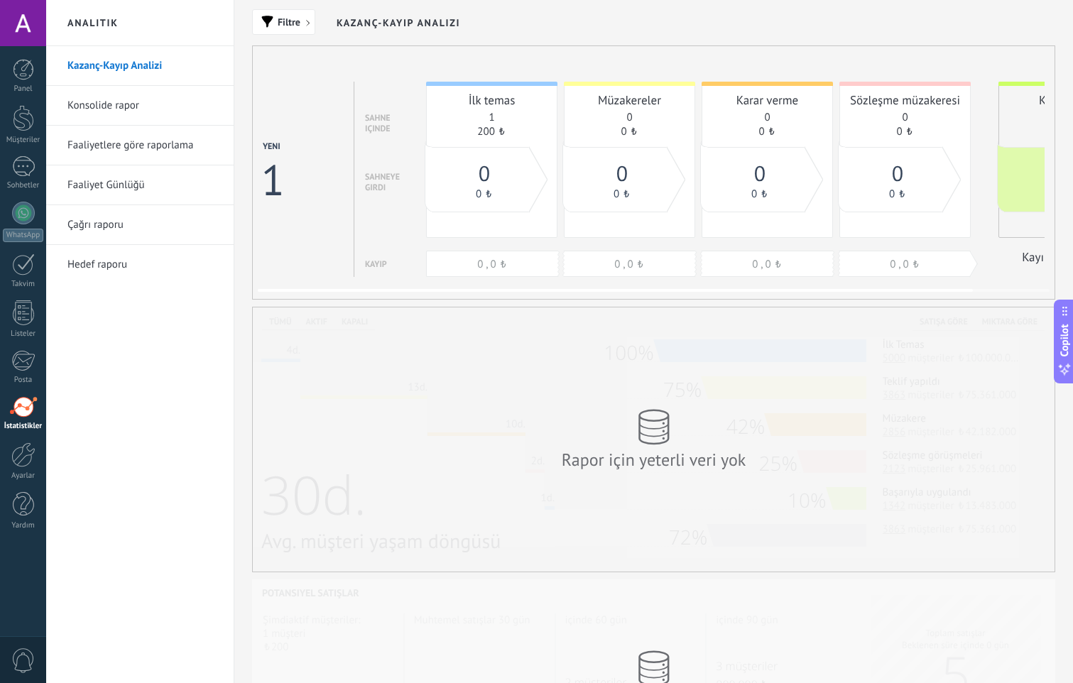
drag, startPoint x: 688, startPoint y: 200, endPoint x: 872, endPoint y: 181, distance: 185.0
click at [868, 182] on div "İlk temas 1 200 ₺ 0 , 0 ₺ Müzakereler 0 0 ₺ 0 , 0 ₺ Karar verme 0 0 ₺ 0 , 0 ₺ S…" at bounding box center [778, 179] width 704 height 195
click at [619, 552] on div "Rapor için yeterli veri yok" at bounding box center [654, 440] width 802 height 264
drag, startPoint x: 619, startPoint y: 480, endPoint x: 600, endPoint y: 358, distance: 123.6
click at [600, 358] on div "Rapor için yeterli veri yok" at bounding box center [654, 440] width 802 height 264
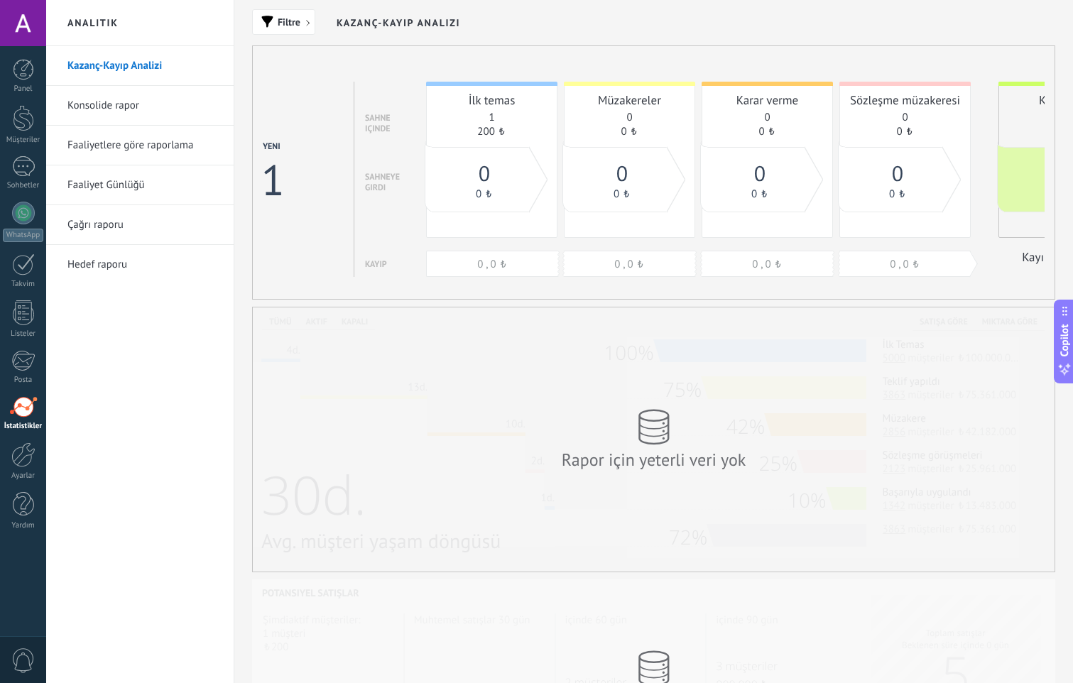
click at [767, 472] on div "Rapor için yeterli veri yok" at bounding box center [654, 440] width 284 height 90
click at [288, 27] on span "Filtre" at bounding box center [289, 22] width 23 height 10
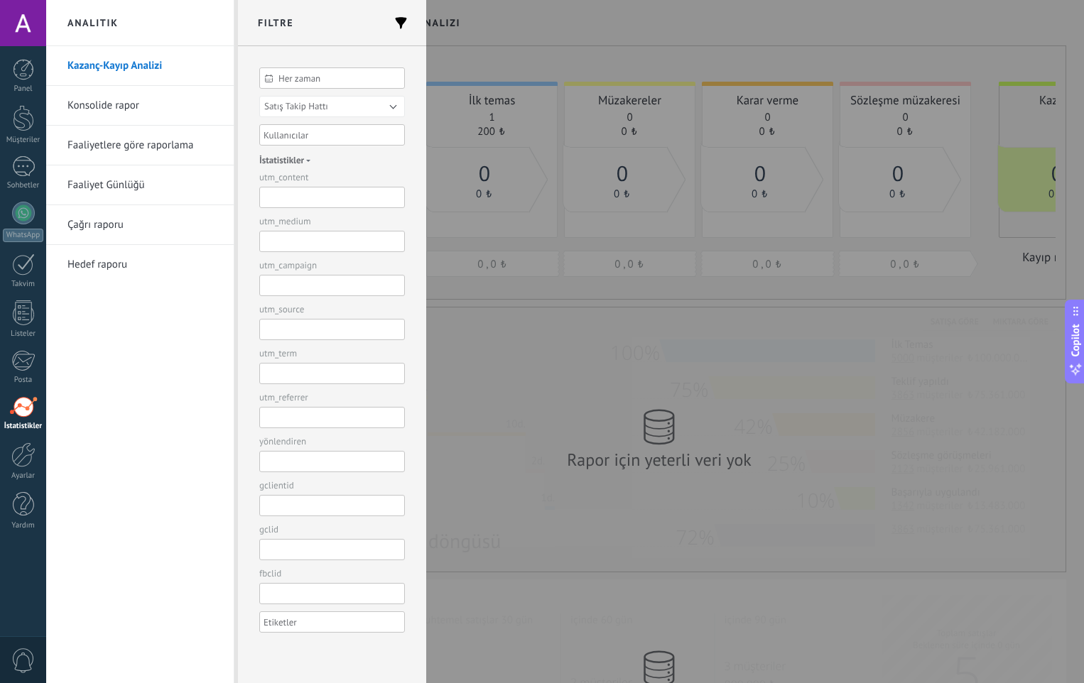
click at [494, 372] on div at bounding box center [542, 341] width 1084 height 683
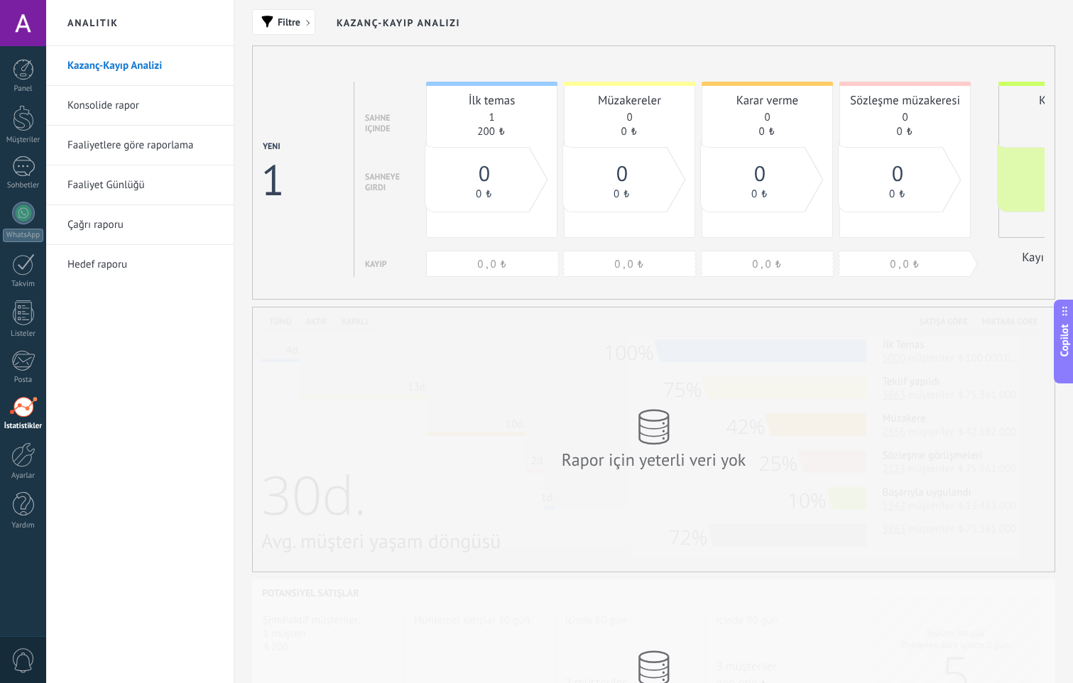
click at [164, 103] on link "Konsolide rapor" at bounding box center [143, 106] width 152 height 40
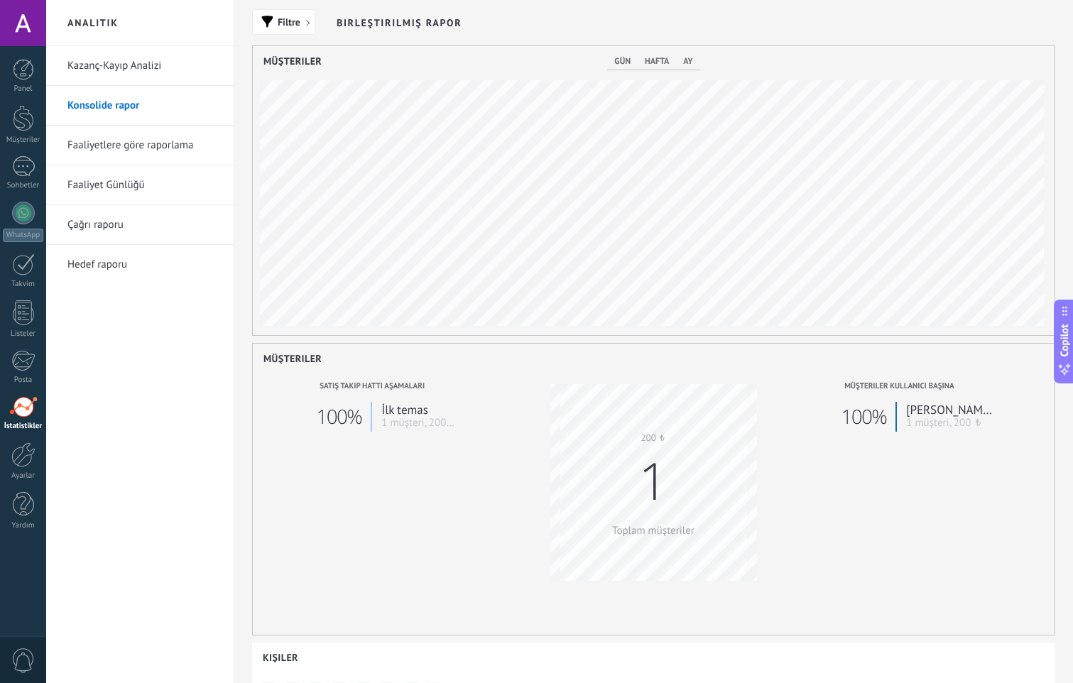
scroll to position [289, 802]
click at [143, 156] on link "Faaliyetlere göre raporlama" at bounding box center [143, 146] width 152 height 40
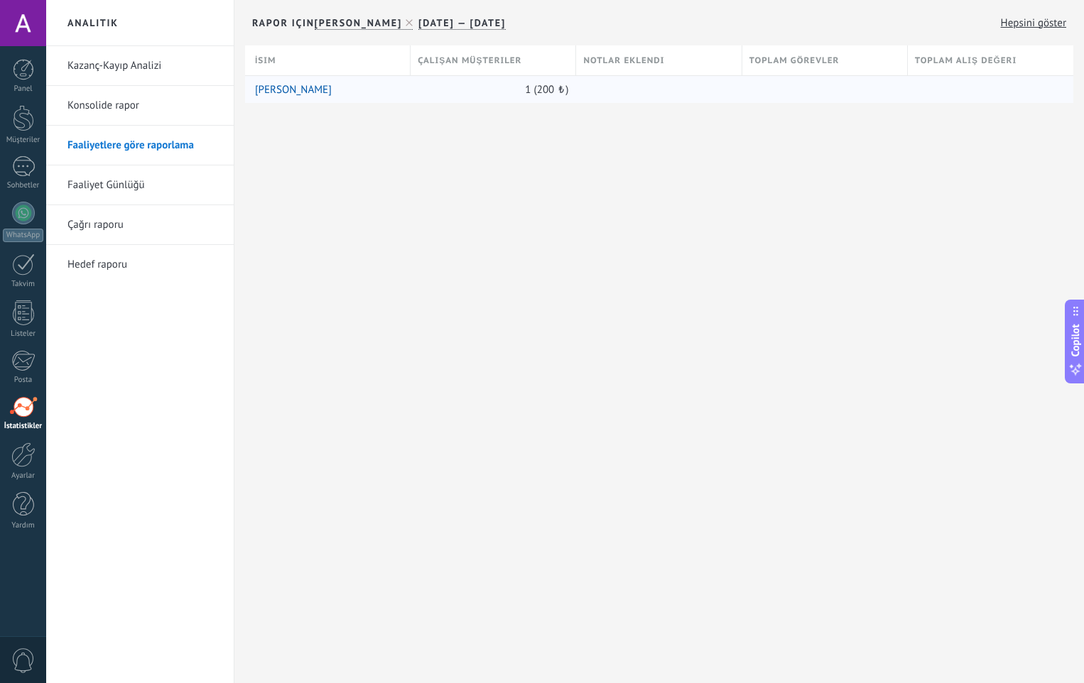
click at [575, 99] on div "1 (200 ₺)" at bounding box center [494, 89] width 166 height 28
click at [182, 198] on link "Faaliyet Günlüğü" at bounding box center [143, 186] width 152 height 40
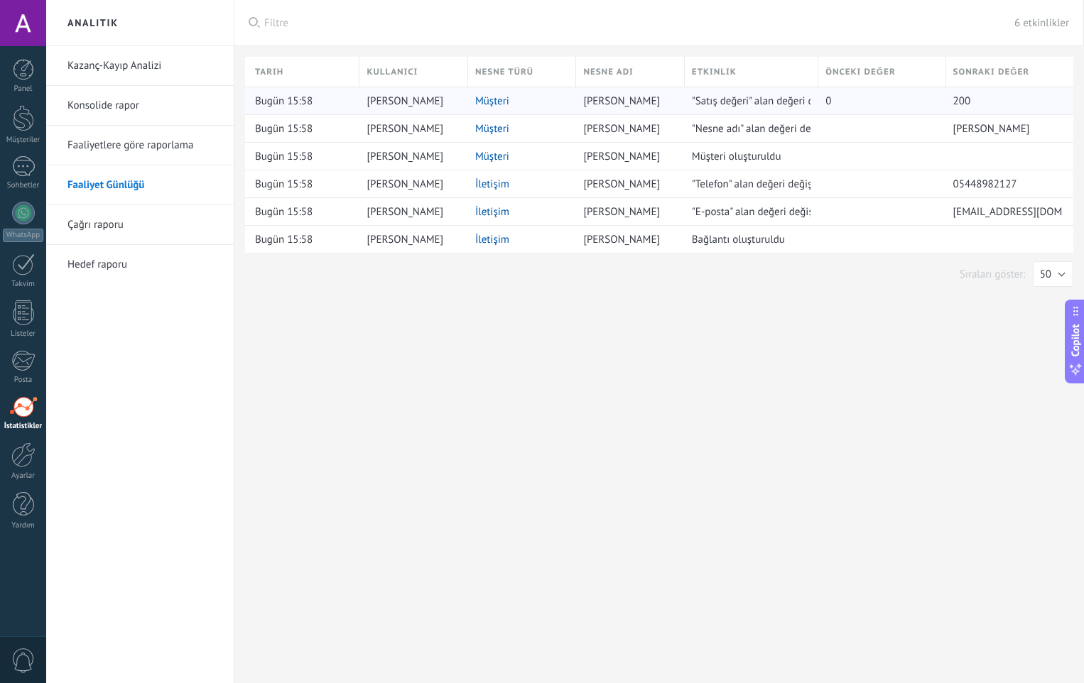
click at [867, 97] on div "0" at bounding box center [882, 100] width 112 height 13
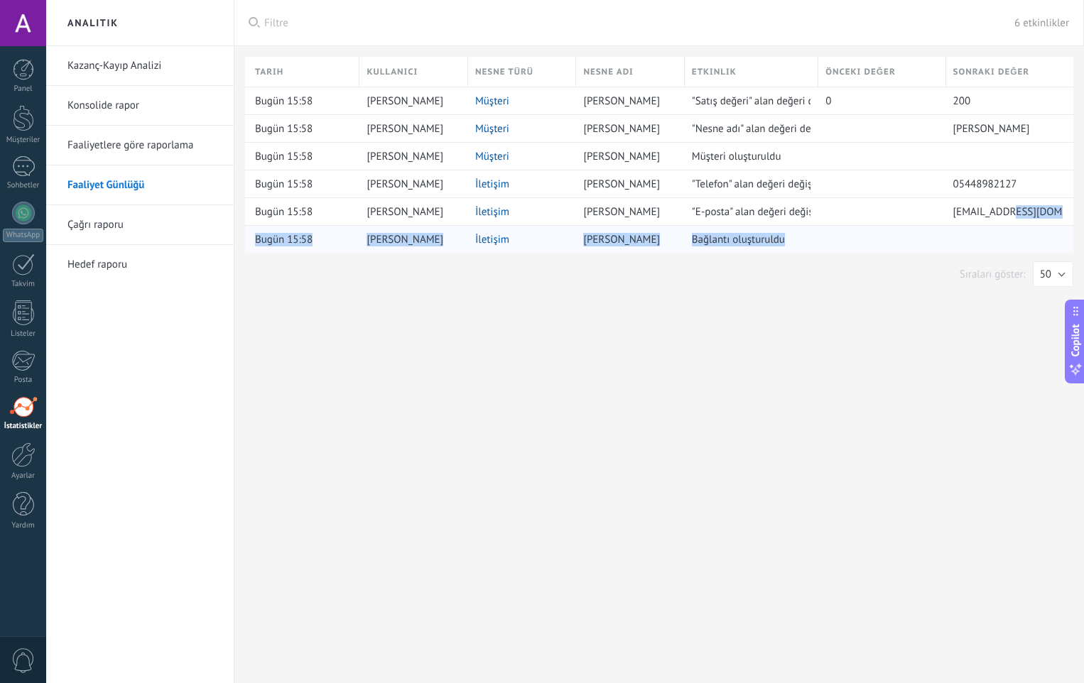
drag, startPoint x: 1006, startPoint y: 215, endPoint x: 805, endPoint y: 231, distance: 201.7
click at [809, 232] on div "Tarih Kullanıcı Nesne türü Nesne adı Etkinlik Önceki değer Sonraki değer Bugün …" at bounding box center [664, 155] width 839 height 196
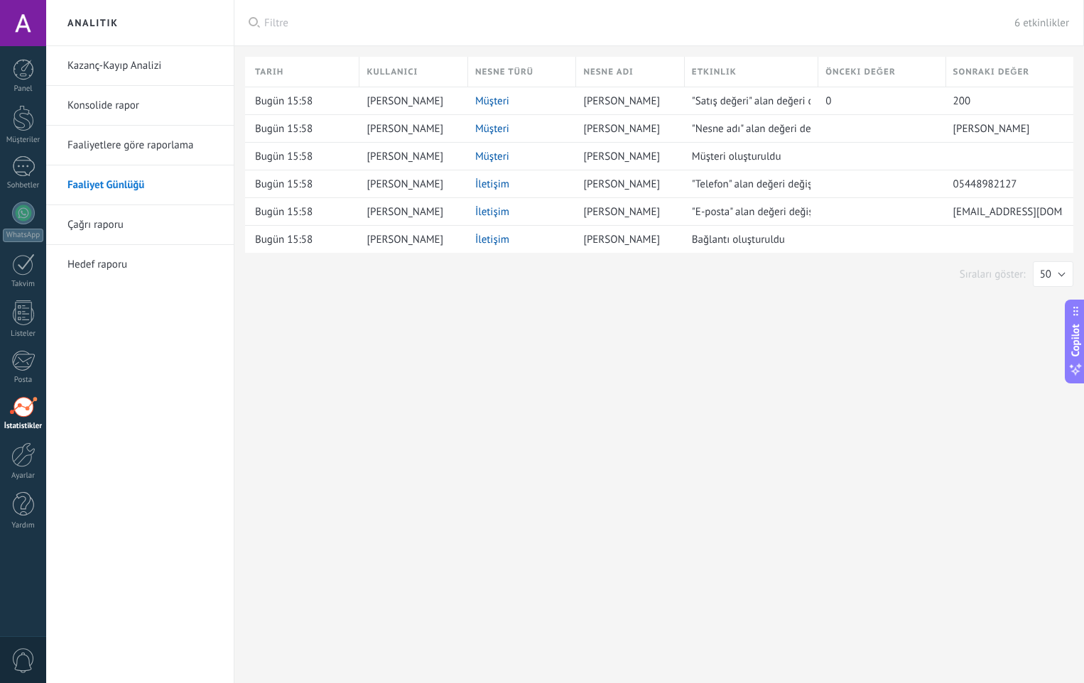
drag, startPoint x: 805, startPoint y: 231, endPoint x: 856, endPoint y: 313, distance: 96.4
click at [856, 313] on div "Analitik Kazanç-Kayıp Analizi Konsolide rapor Faaliyetlere göre raporlama Faali…" at bounding box center [565, 341] width 1038 height 683
click at [1060, 272] on button "50" at bounding box center [1053, 274] width 40 height 26
click at [1045, 257] on li "100" at bounding box center [1048, 250] width 48 height 24
click at [1062, 276] on button "100" at bounding box center [1050, 274] width 47 height 26
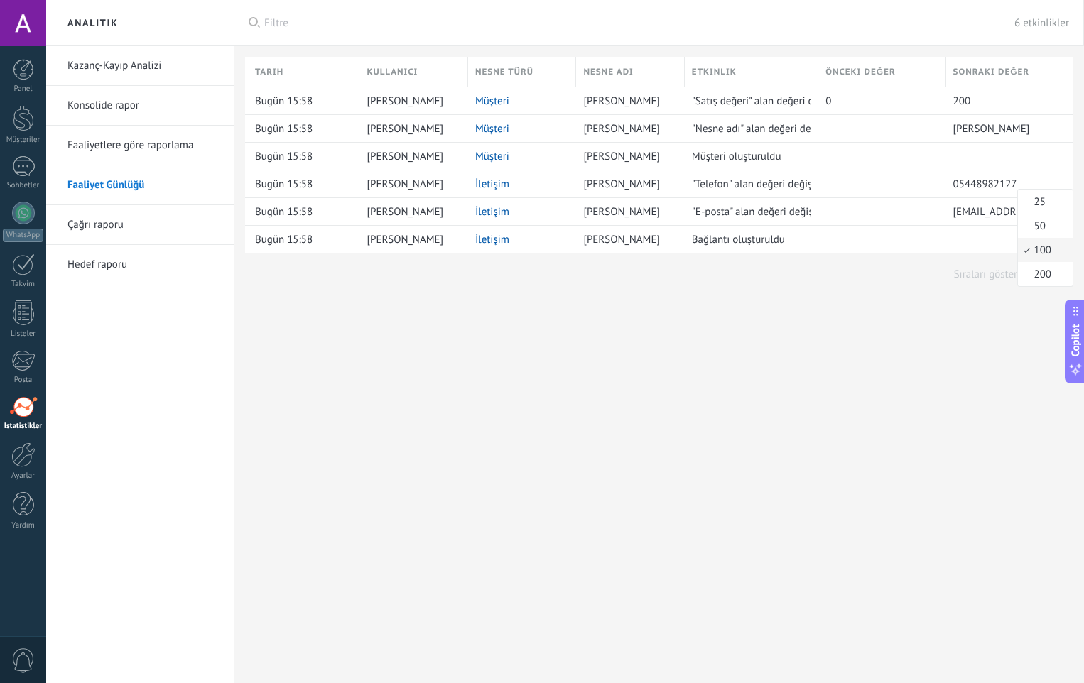
click at [860, 323] on div "Analitik Kazanç-Kayıp Analizi Konsolide rapor Faaliyetlere göre raporlama Faali…" at bounding box center [565, 341] width 1038 height 683
click at [140, 220] on link "Çağrı raporu" at bounding box center [143, 225] width 152 height 40
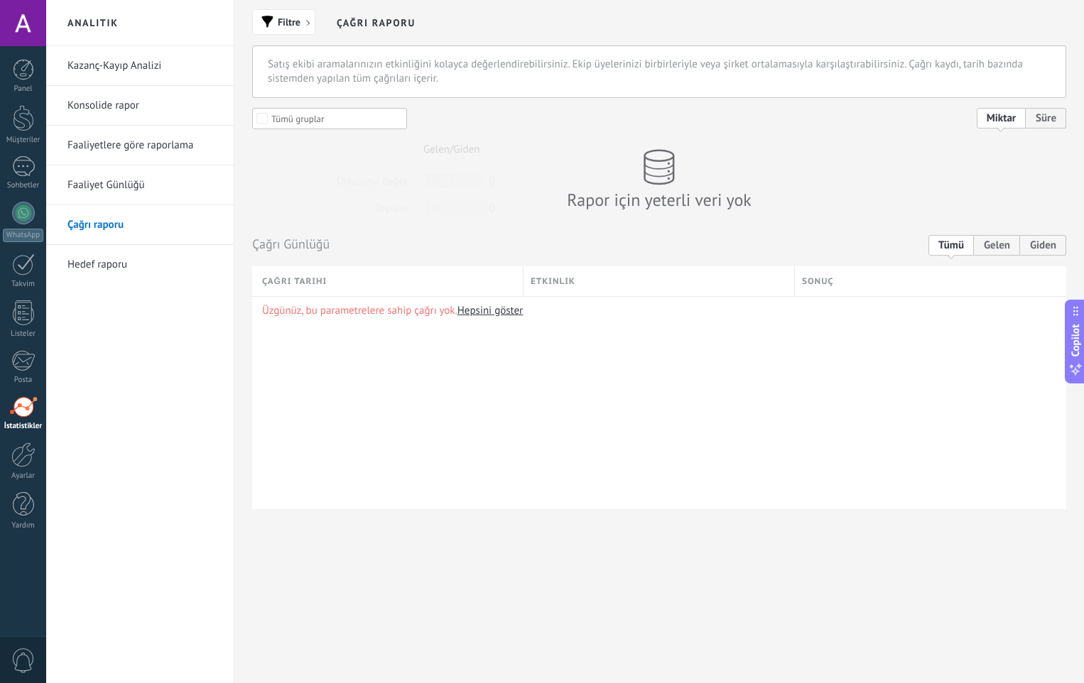
click at [148, 264] on link "Hedef raporu" at bounding box center [143, 265] width 152 height 40
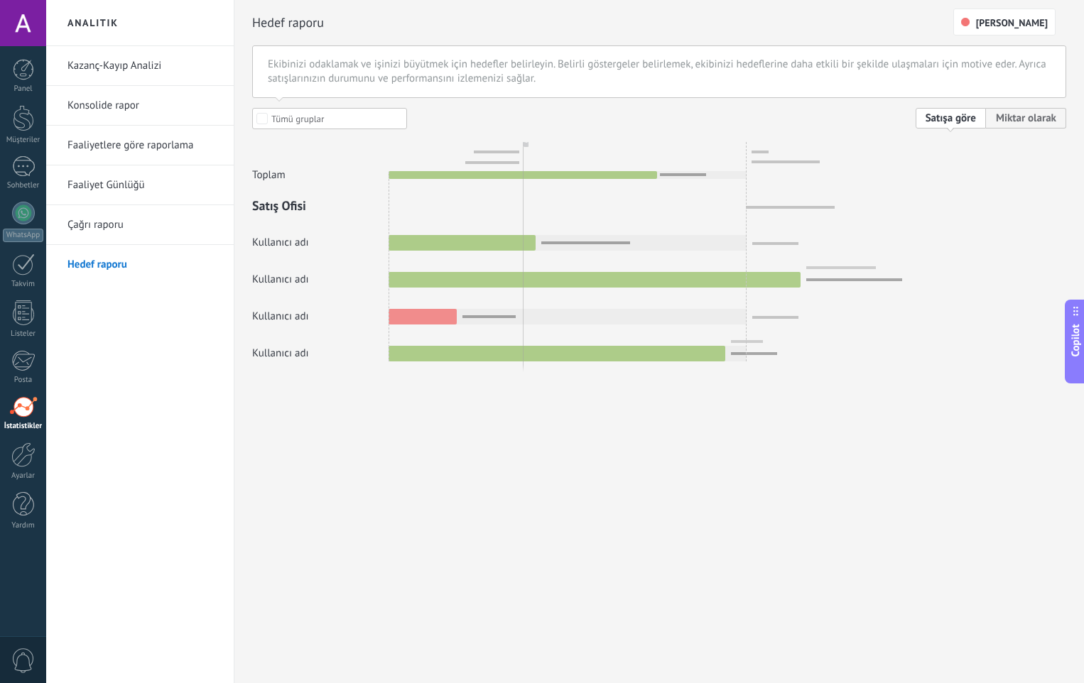
drag, startPoint x: 568, startPoint y: 227, endPoint x: 566, endPoint y: 176, distance: 50.5
click at [570, 212] on div at bounding box center [659, 235] width 814 height 254
click at [141, 39] on h2 "Analitik" at bounding box center [140, 23] width 152 height 46
click at [139, 63] on link "Kazanç-Kayıp Analizi" at bounding box center [143, 66] width 152 height 40
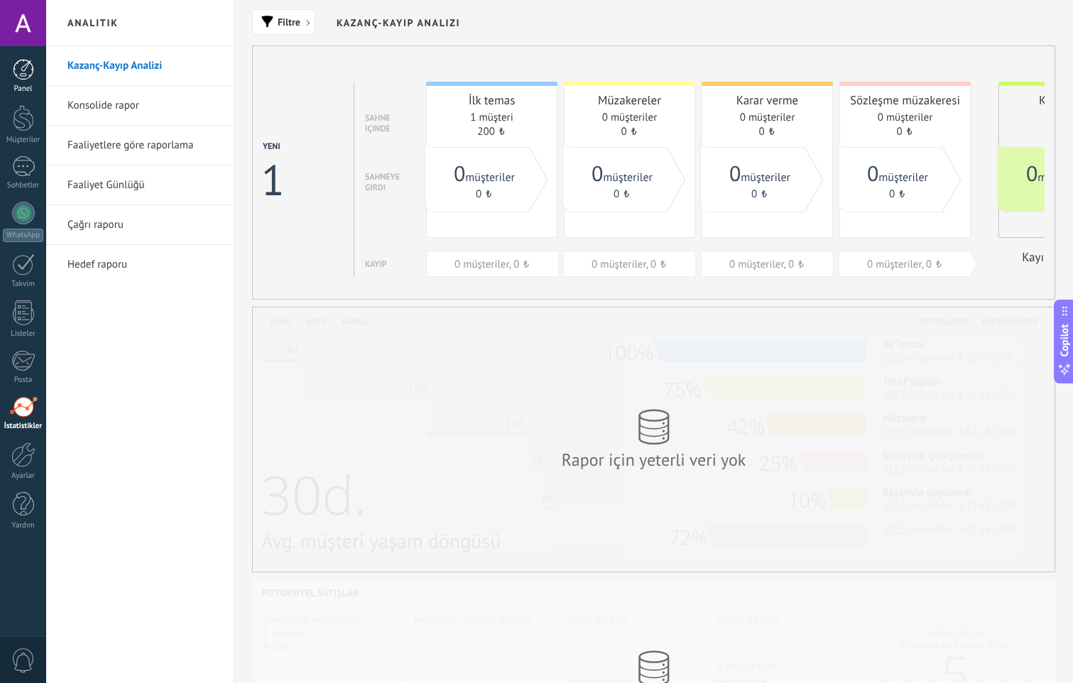
click at [13, 70] on div at bounding box center [23, 69] width 21 height 21
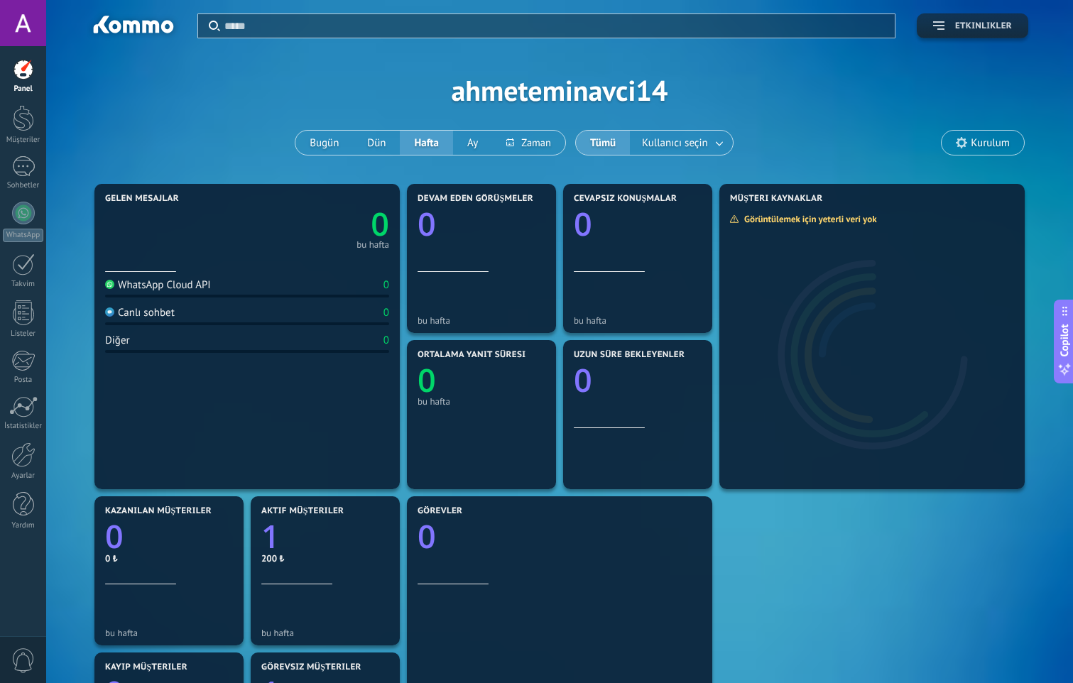
click at [960, 18] on button "Etkinlikler" at bounding box center [973, 25] width 112 height 25
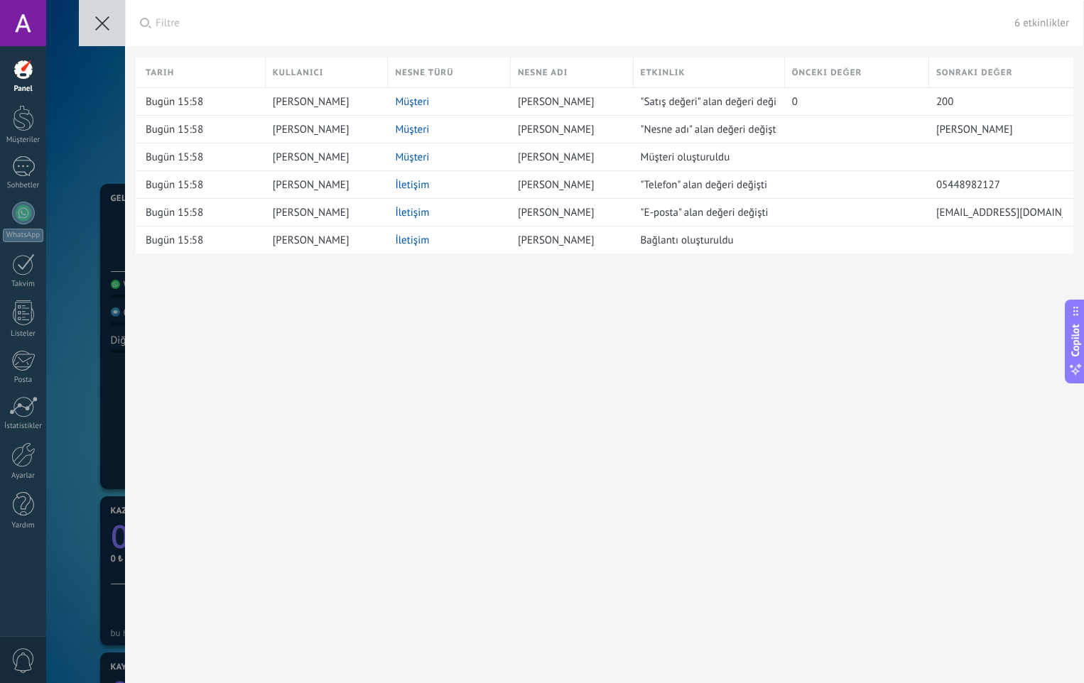
click at [106, 21] on icon at bounding box center [102, 23] width 14 height 14
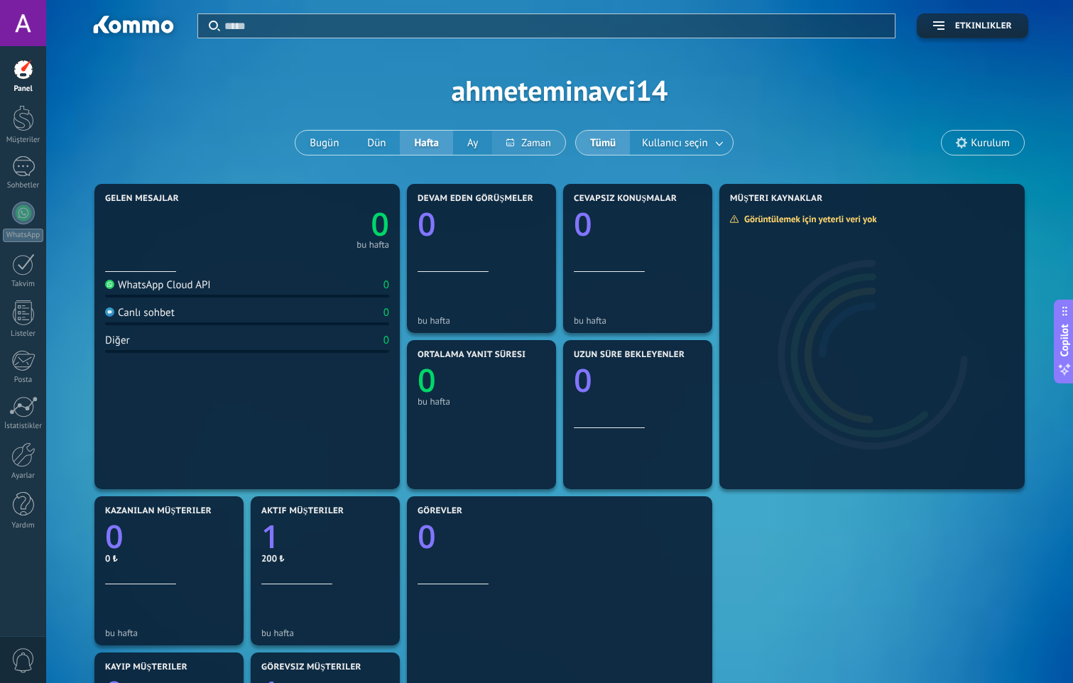
click at [546, 143] on button at bounding box center [528, 143] width 73 height 24
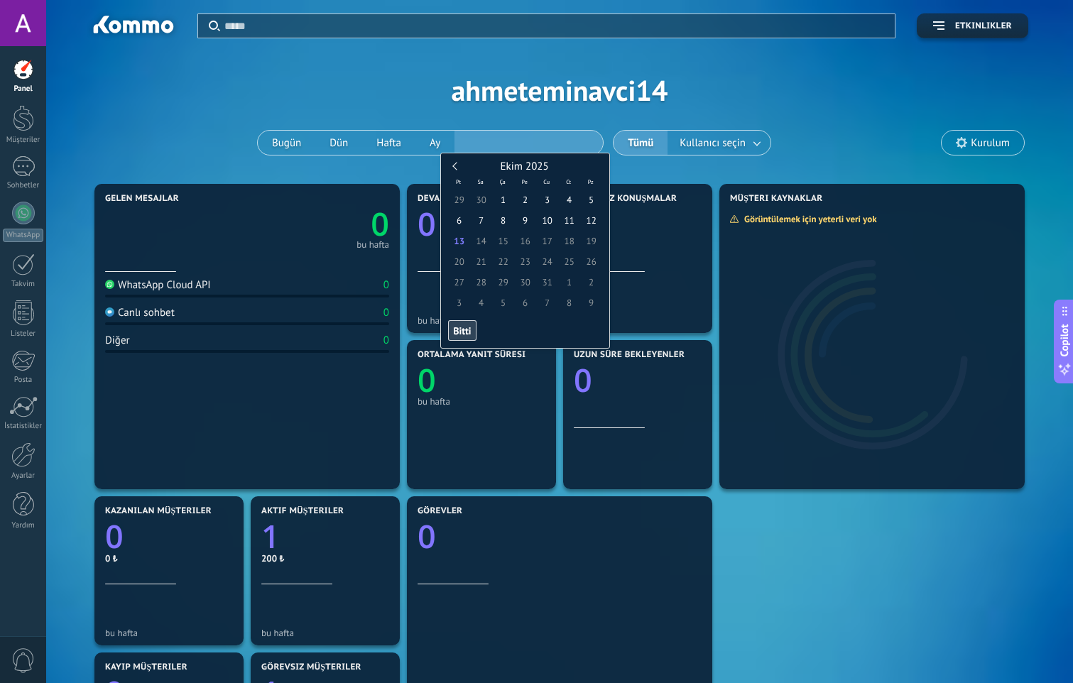
click at [873, 119] on div "Uygula Etkinlikler ahmeteminavci14 Bugün Dün Hafta Ay Tümü Kullanıcı seçin Kuru…" at bounding box center [559, 90] width 985 height 180
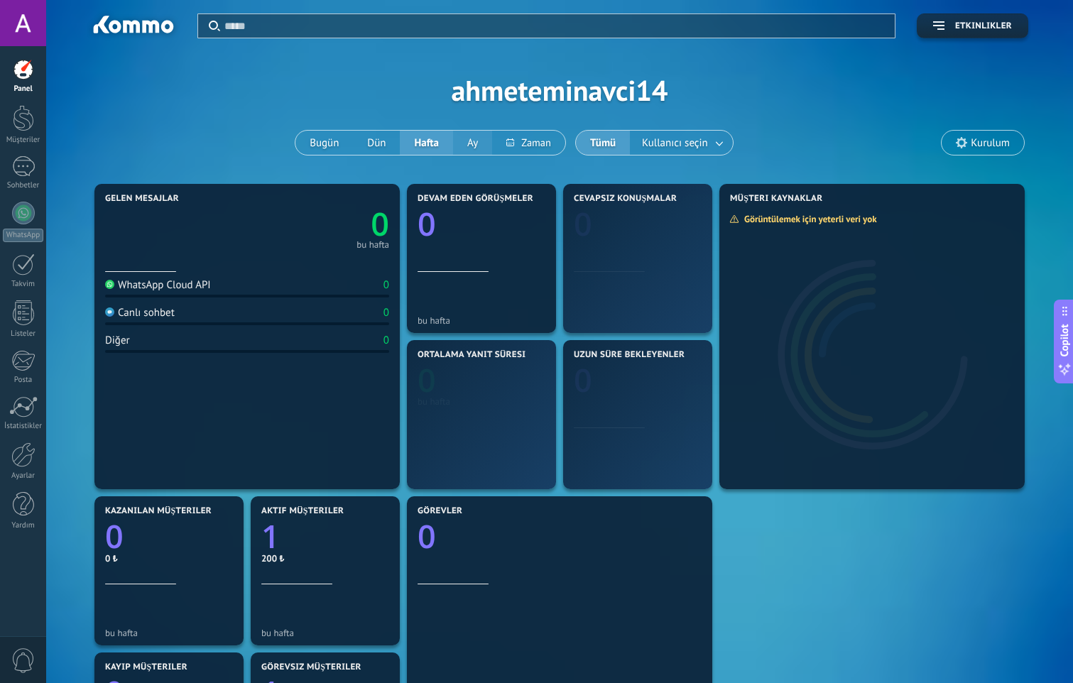
click at [470, 134] on button "Ay" at bounding box center [472, 143] width 39 height 24
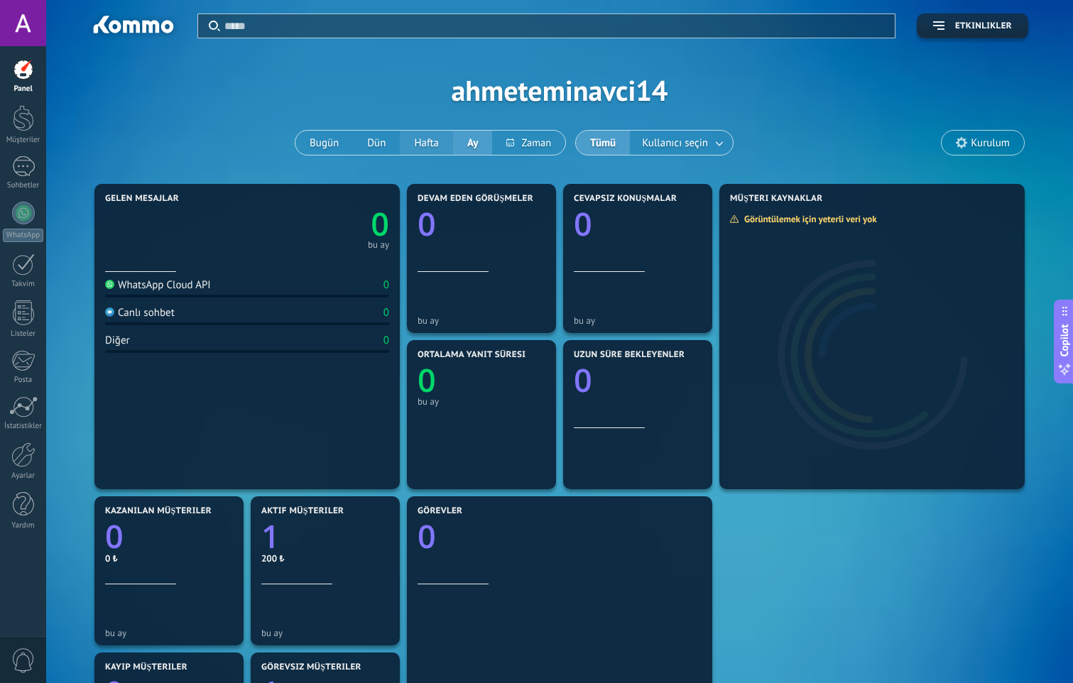
click at [435, 138] on button "Hafta" at bounding box center [426, 143] width 53 height 24
click at [23, 114] on div at bounding box center [23, 118] width 21 height 26
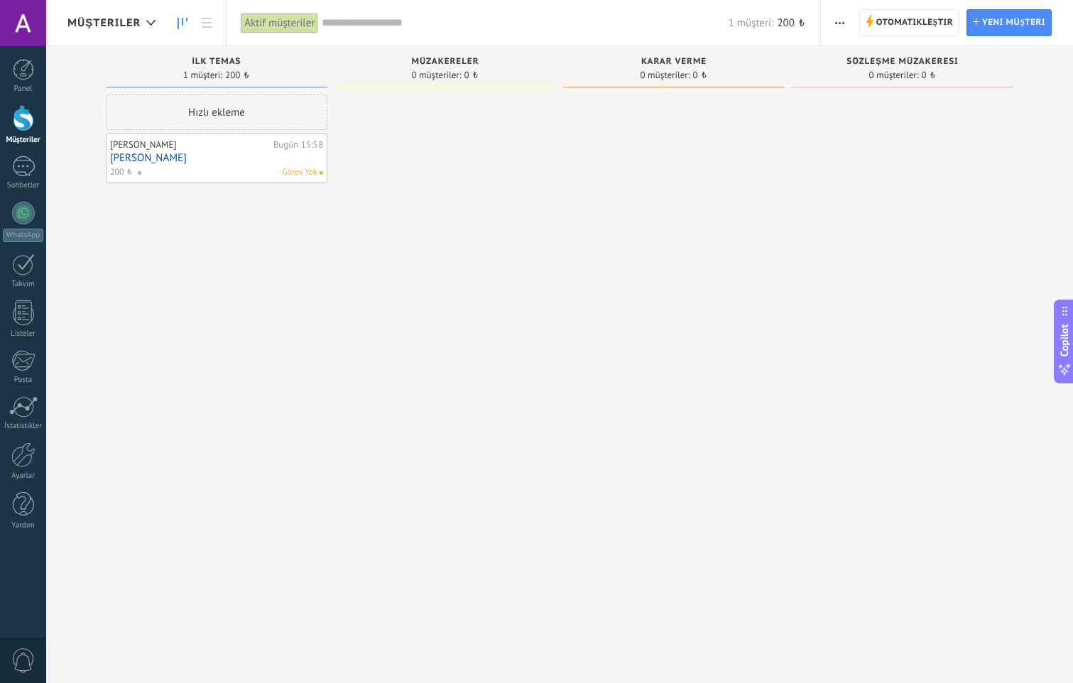
click at [453, 88] on div "Müzakereler 0 müşteriler: 0 ₺" at bounding box center [446, 67] width 222 height 43
click at [465, 57] on span "Müzakereler" at bounding box center [445, 62] width 67 height 10
click at [12, 215] on div at bounding box center [23, 213] width 23 height 23
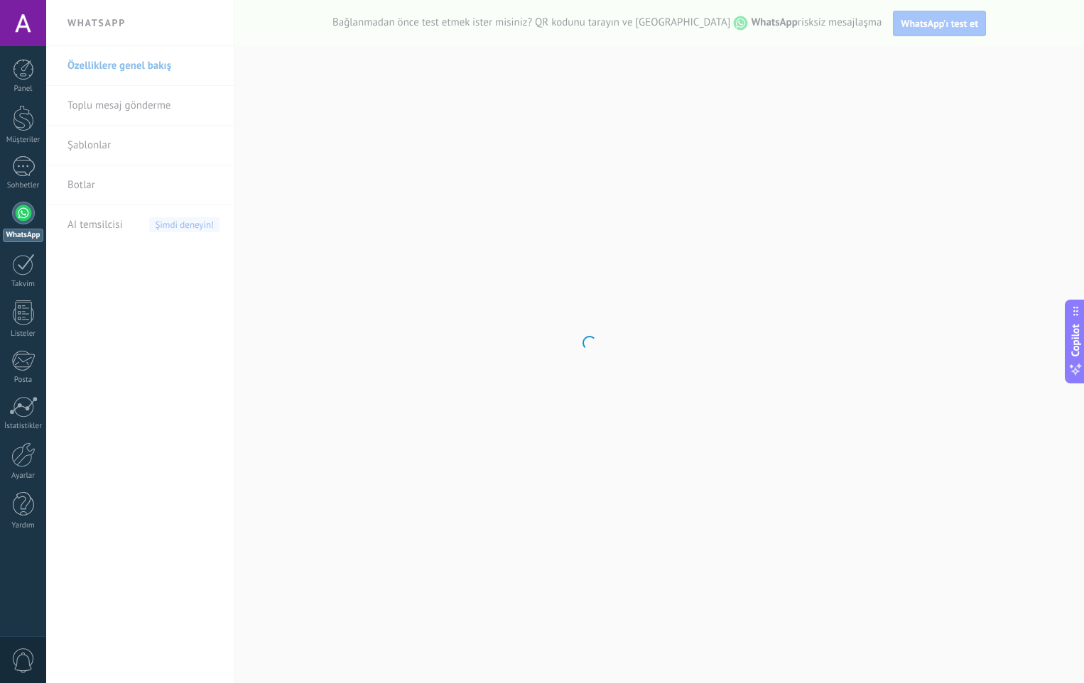
click at [142, 107] on body ".abecls-1,.abecls-2{fill-rule:evenodd}.abecls-2{fill:#fff} .abhcls-1{fill:none}…" at bounding box center [542, 341] width 1084 height 683
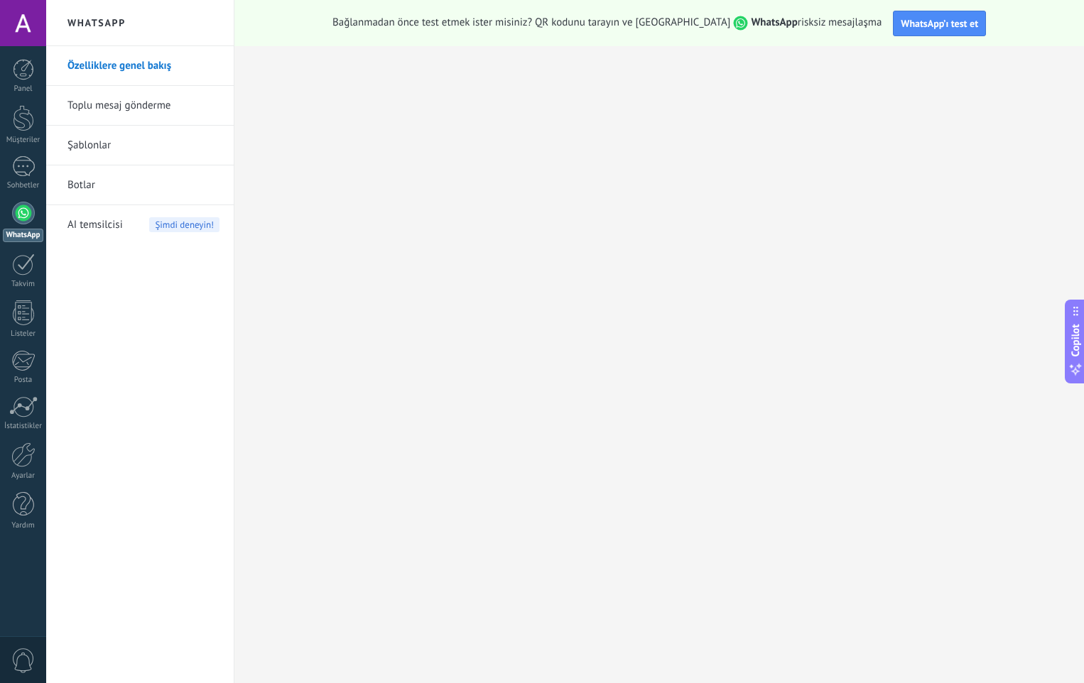
click at [151, 106] on link "Toplu mesaj gönderme" at bounding box center [143, 106] width 152 height 40
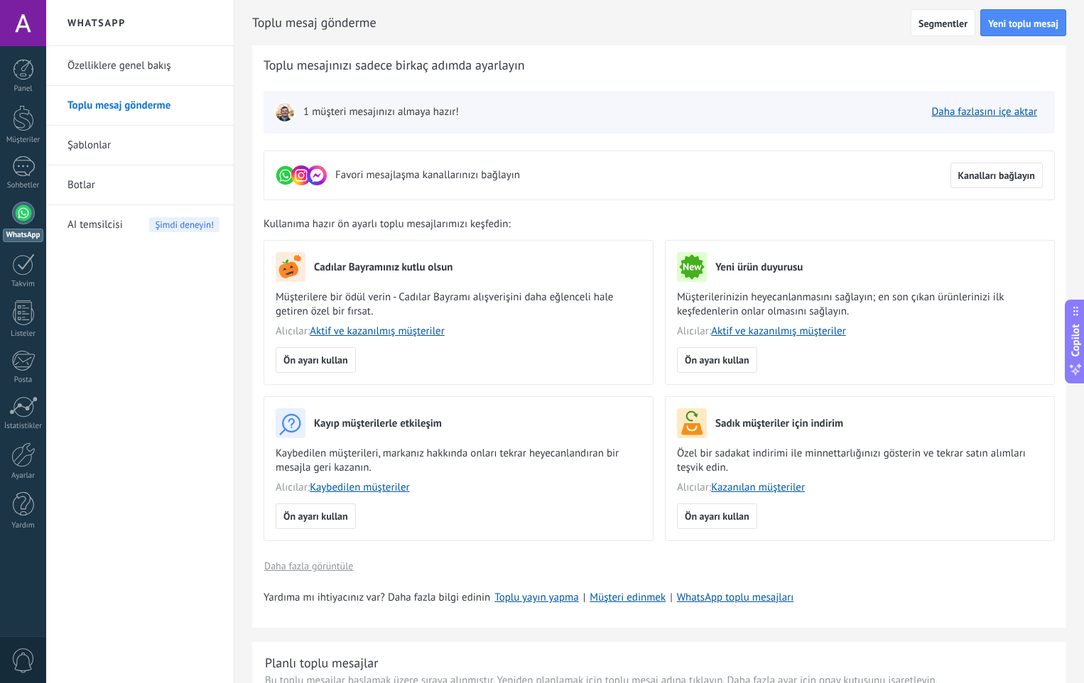
click at [534, 235] on div "Kullanıma hazır ön ayarlı toplu mesajlarımızı keşfedin: Cadılar Bayramınız kutl…" at bounding box center [659, 396] width 791 height 359
click at [92, 142] on link "Şablonlar" at bounding box center [143, 146] width 152 height 40
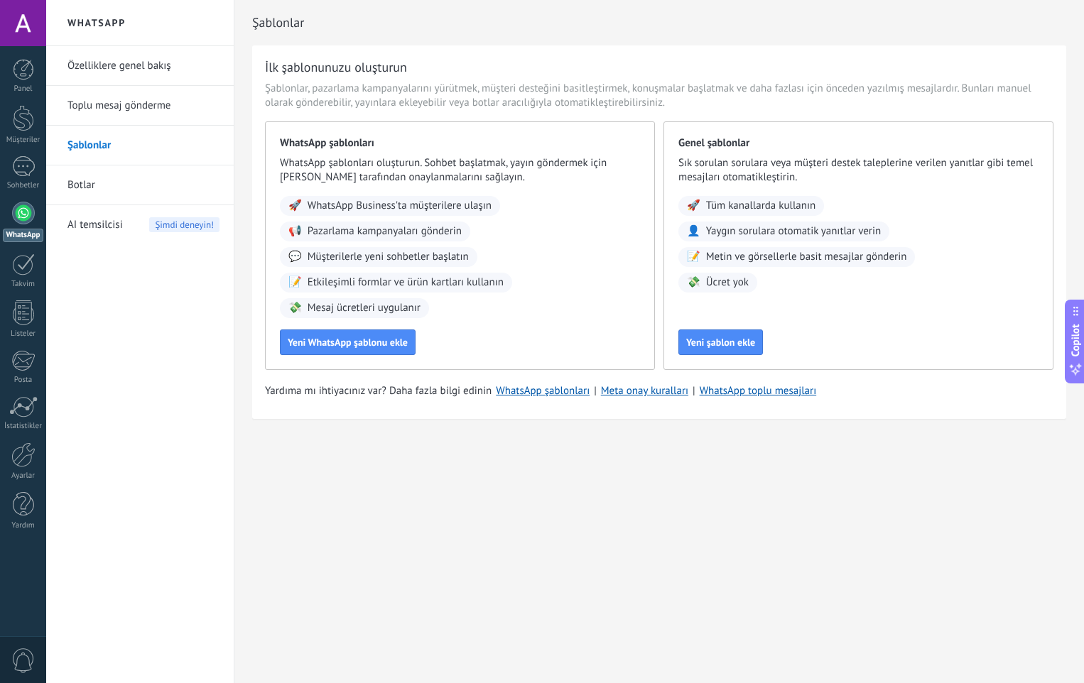
click at [137, 188] on link "Botlar" at bounding box center [143, 186] width 152 height 40
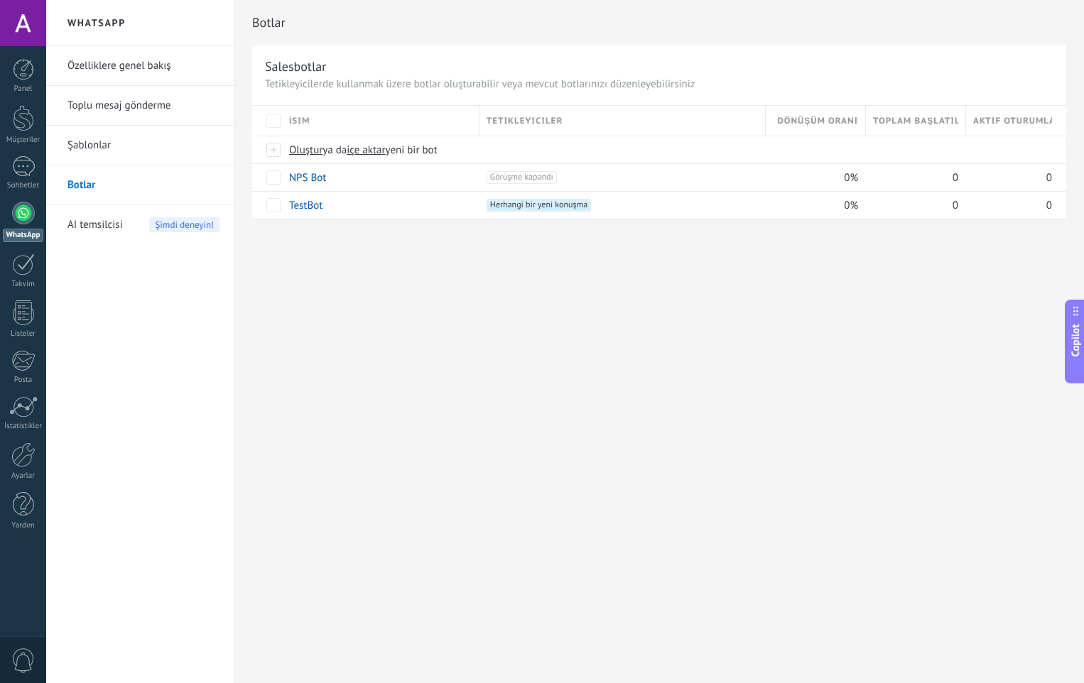
click at [119, 59] on link "Özelliklere genel bakış" at bounding box center [143, 66] width 152 height 40
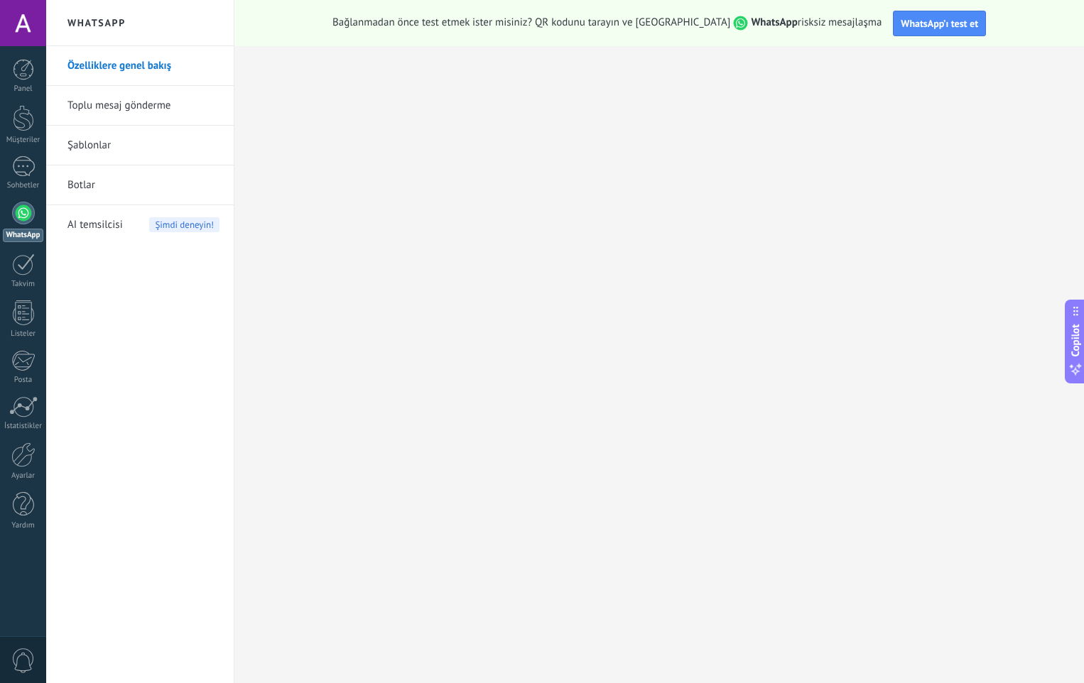
click at [5, 21] on div at bounding box center [23, 23] width 46 height 46
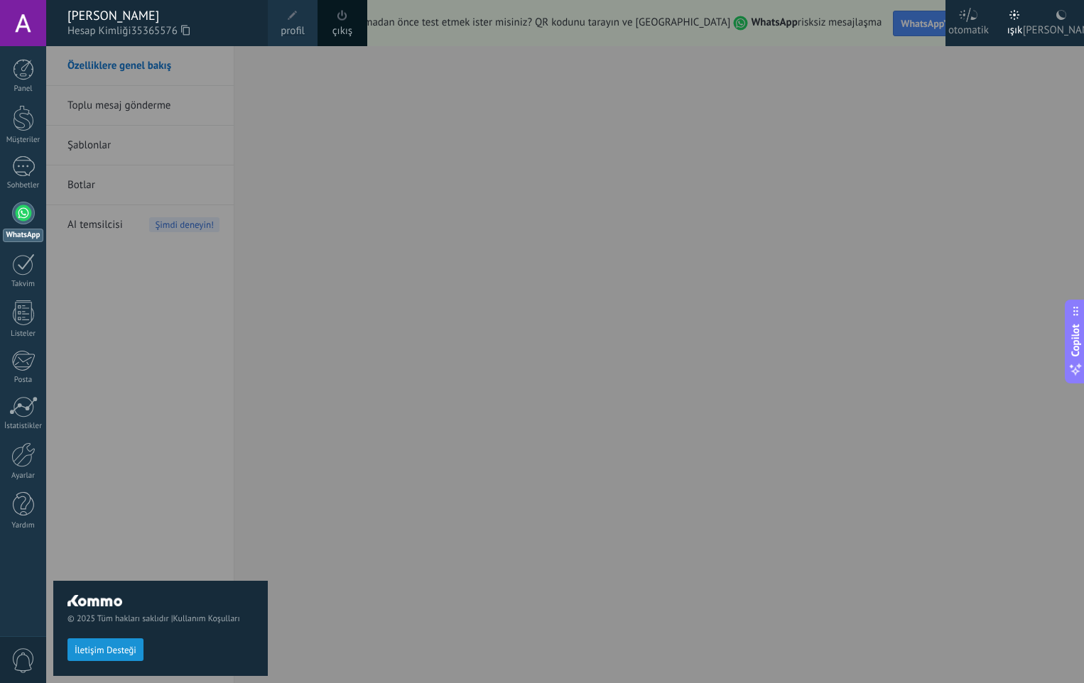
click at [240, 30] on span "Hesap Kimliği 35365576" at bounding box center [160, 31] width 186 height 16
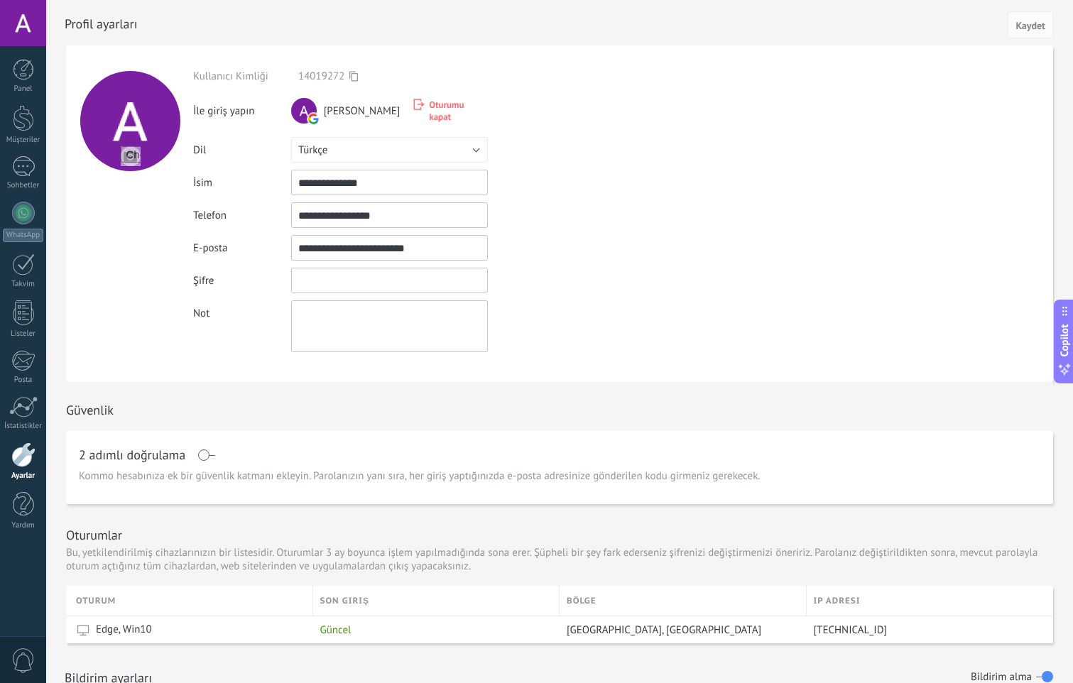
click at [388, 282] on input "textbox" at bounding box center [389, 281] width 197 height 26
click at [18, 72] on div at bounding box center [23, 69] width 21 height 21
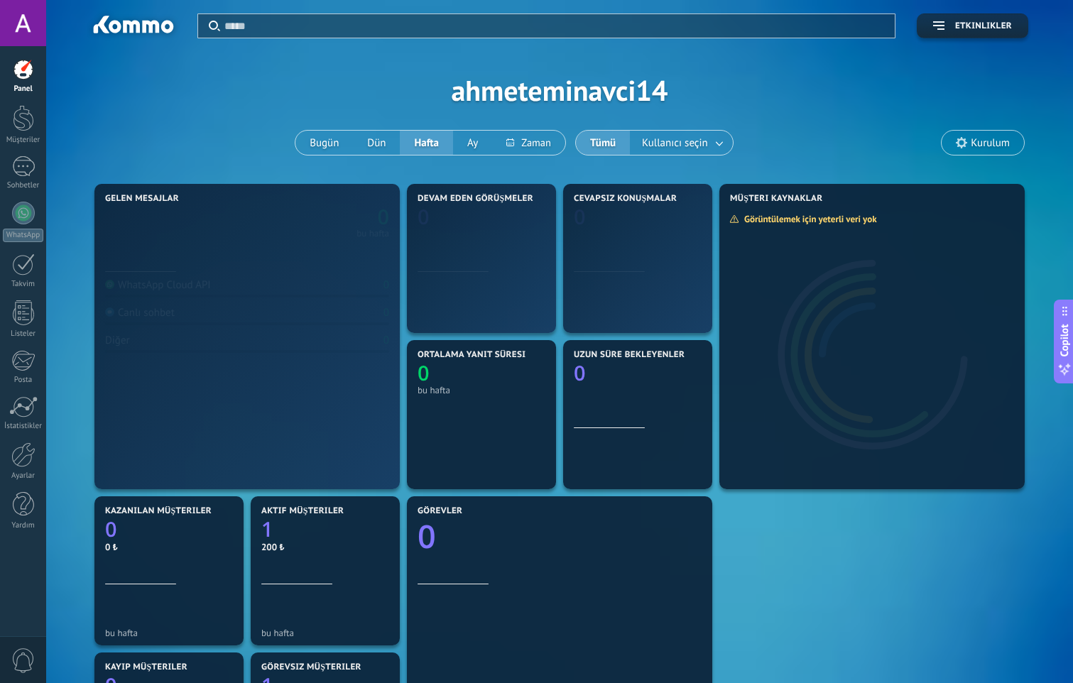
click at [22, 16] on div at bounding box center [23, 23] width 46 height 46
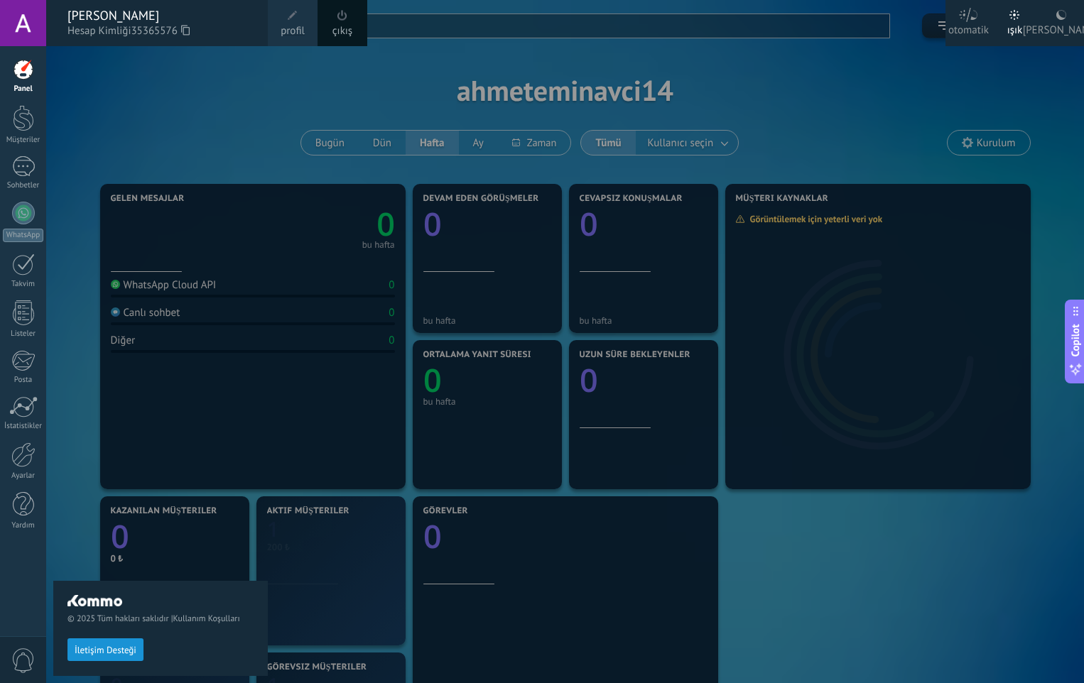
click at [104, 18] on div "[PERSON_NAME]" at bounding box center [160, 16] width 186 height 16
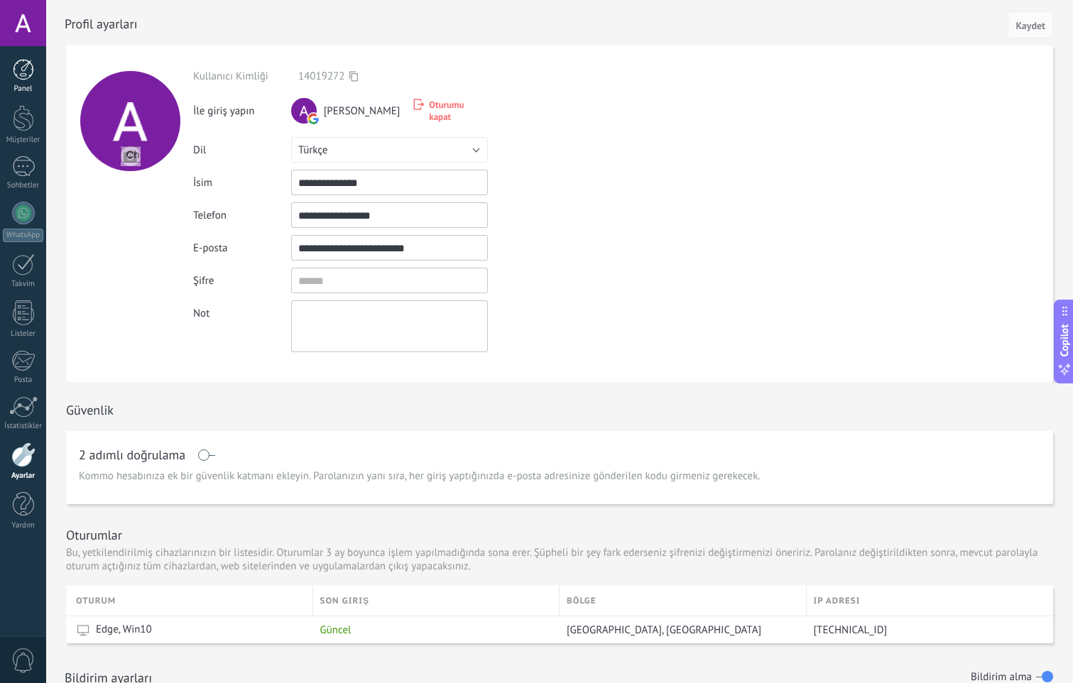
click at [37, 72] on link "Panel" at bounding box center [23, 76] width 46 height 35
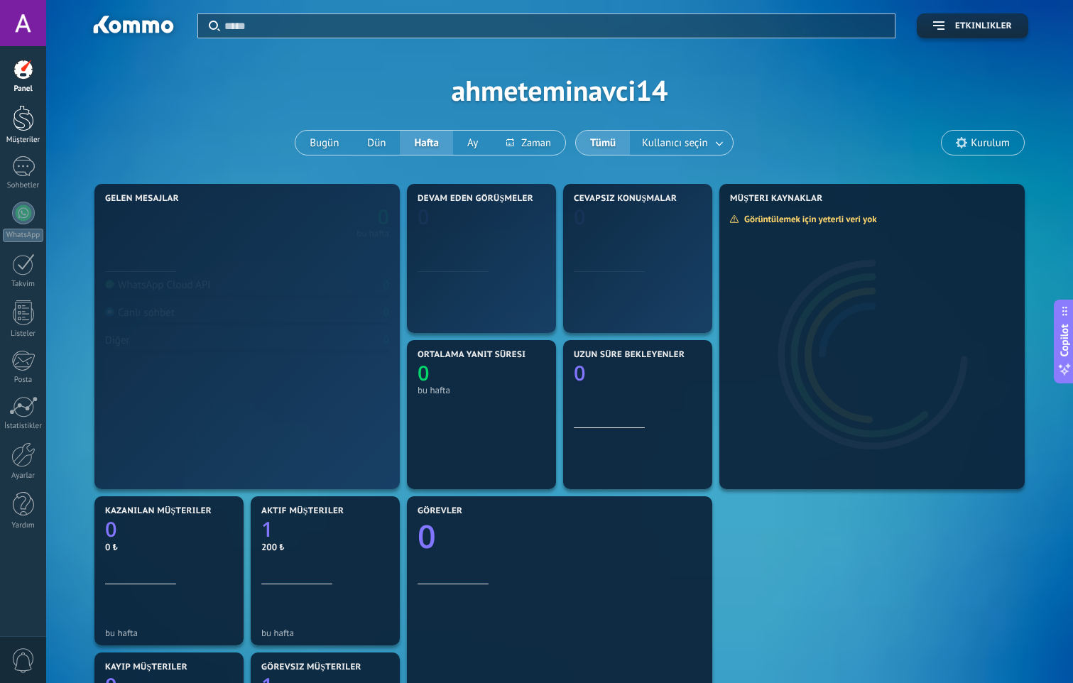
click at [26, 140] on div "Müşteriler" at bounding box center [23, 140] width 41 height 9
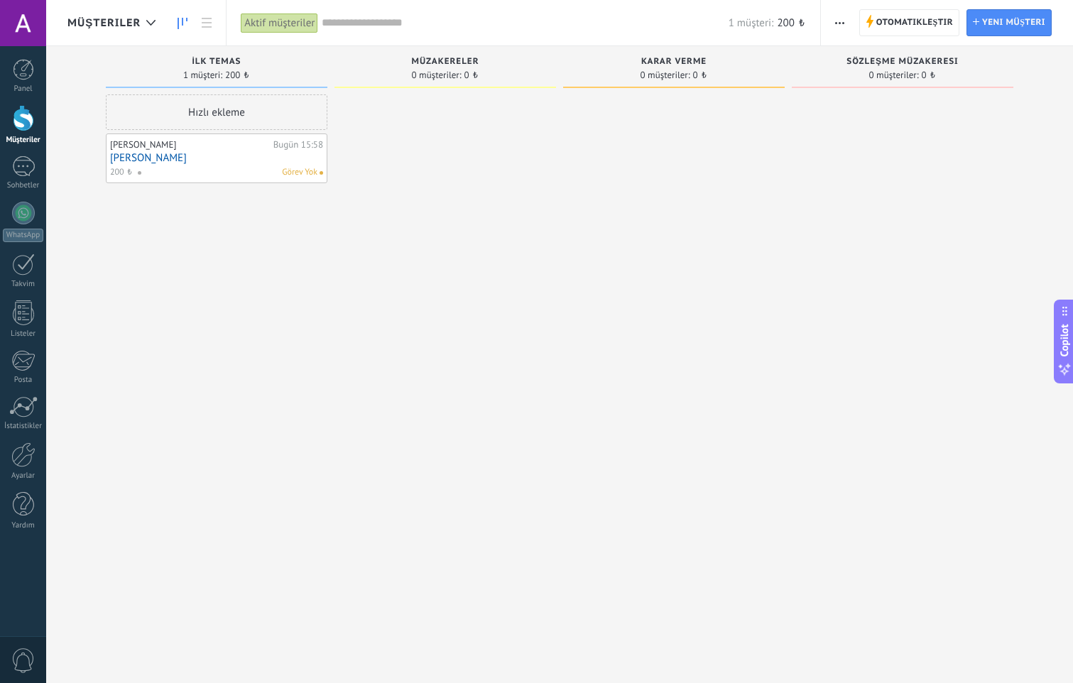
drag, startPoint x: 302, startPoint y: 170, endPoint x: 619, endPoint y: 238, distance: 324.8
click at [619, 238] on div at bounding box center [674, 343] width 222 height 498
click at [22, 80] on div at bounding box center [23, 69] width 21 height 21
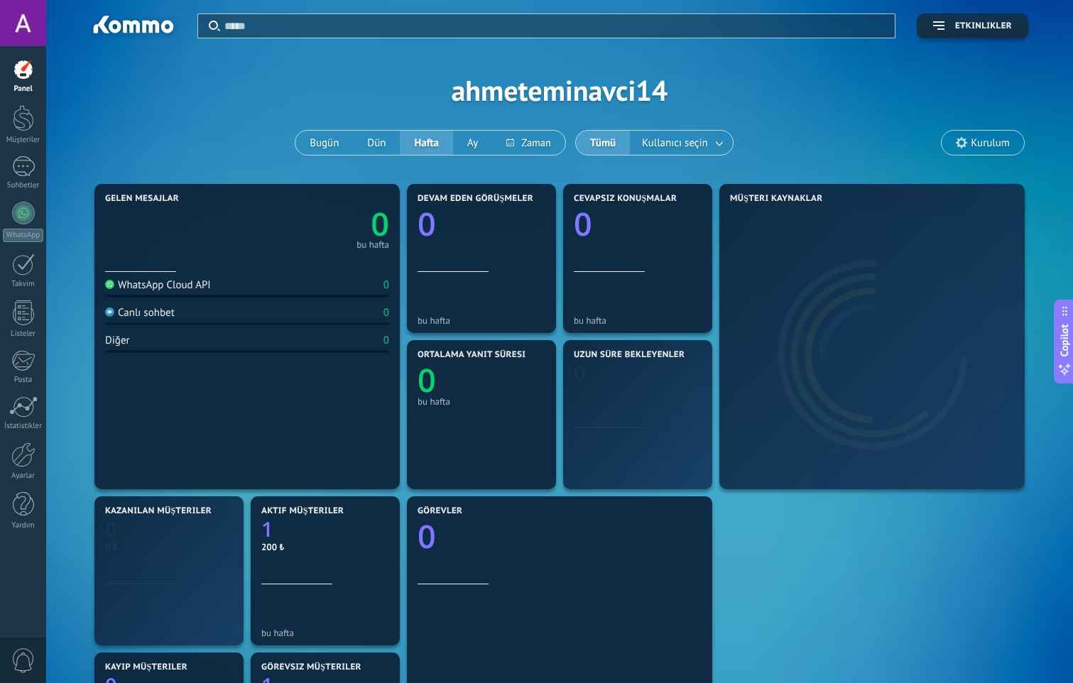
click at [14, 28] on div at bounding box center [23, 23] width 46 height 46
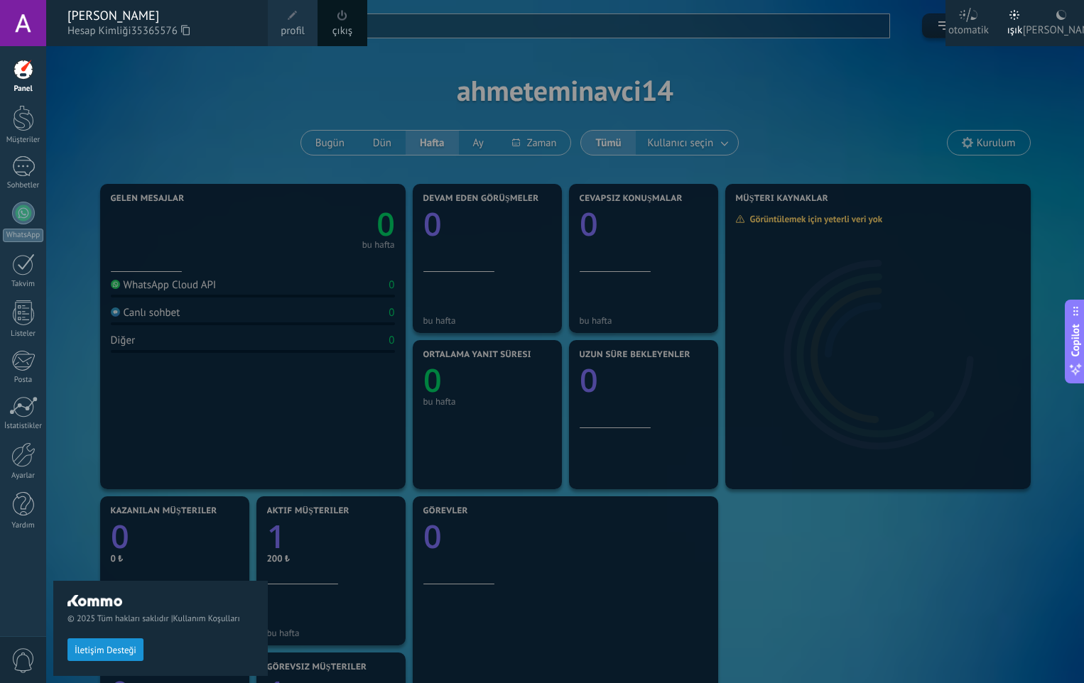
click at [21, 146] on div "Panel Müşteriler Sohbetler WhatsApp Satışlar" at bounding box center [23, 302] width 46 height 486
click at [23, 131] on div at bounding box center [23, 118] width 21 height 26
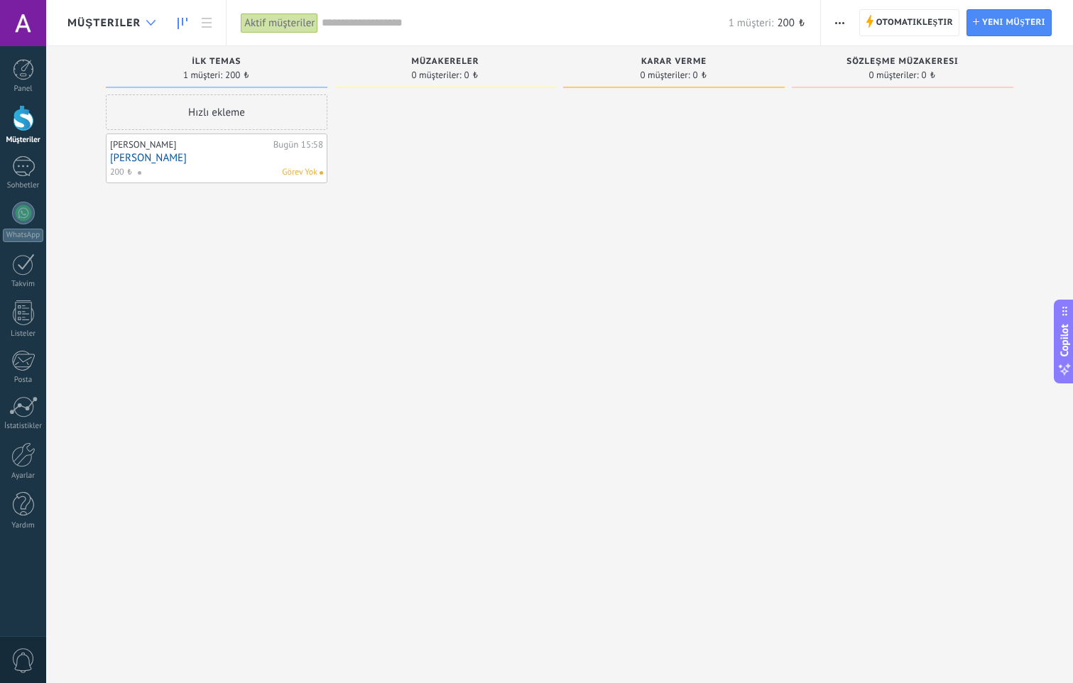
click at [154, 28] on div at bounding box center [150, 23] width 23 height 28
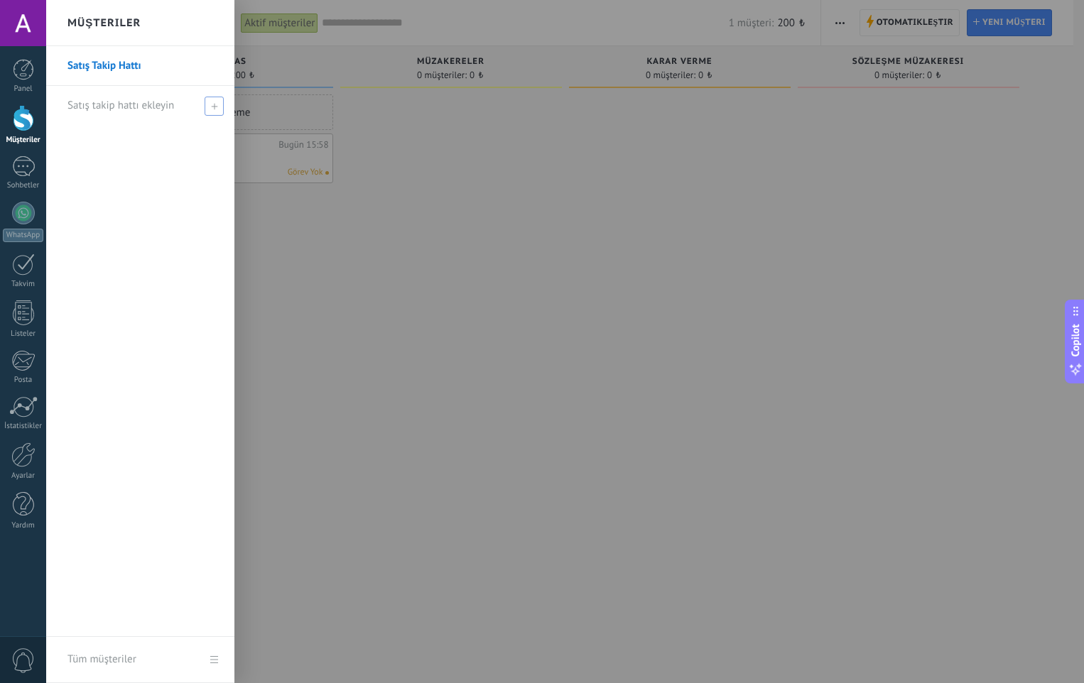
click at [155, 108] on span "Satış takip hattı ekleyin" at bounding box center [120, 105] width 107 height 13
click at [338, 219] on div at bounding box center [588, 341] width 1084 height 683
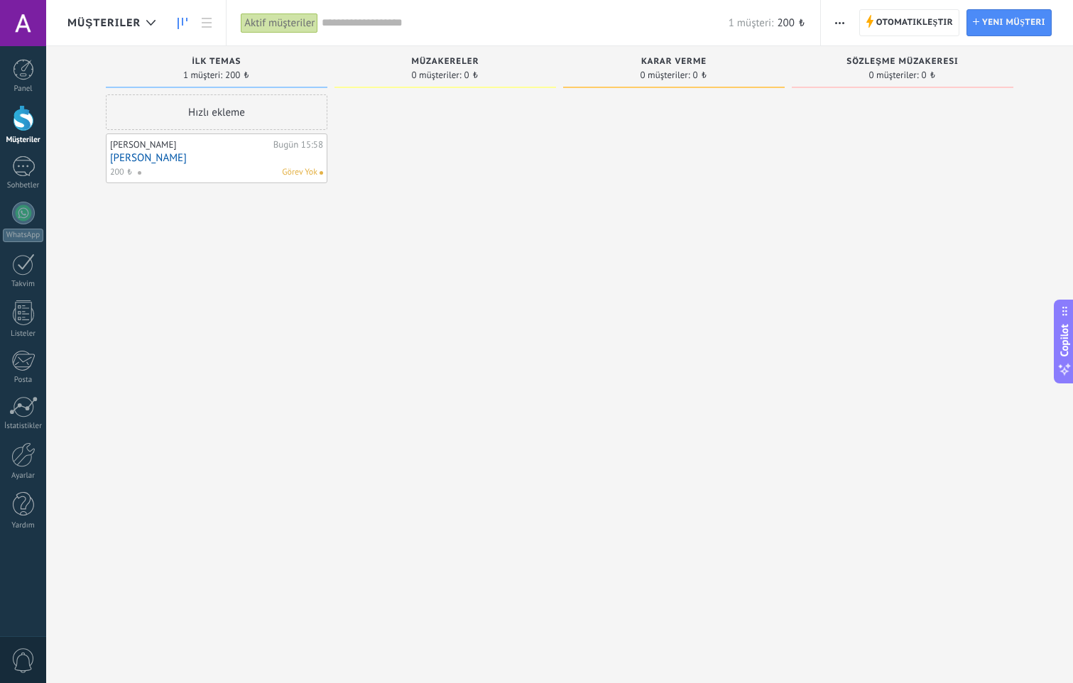
click at [376, 11] on div "1 müşteri: 200 ₺" at bounding box center [564, 22] width 484 height 45
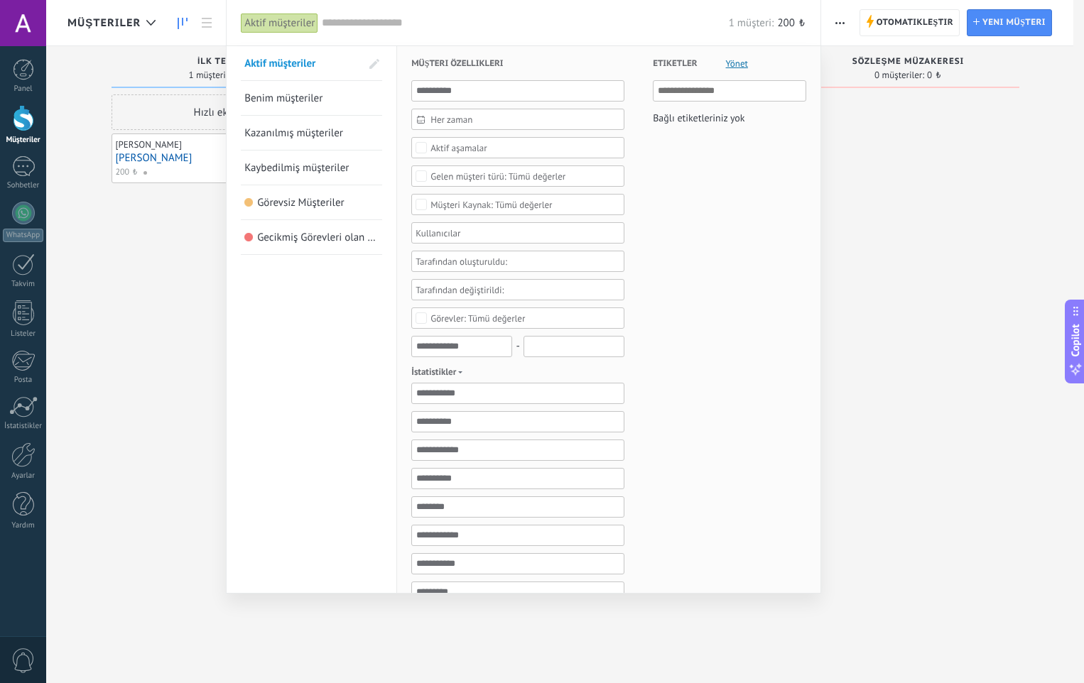
click at [882, 243] on div at bounding box center [542, 341] width 1084 height 683
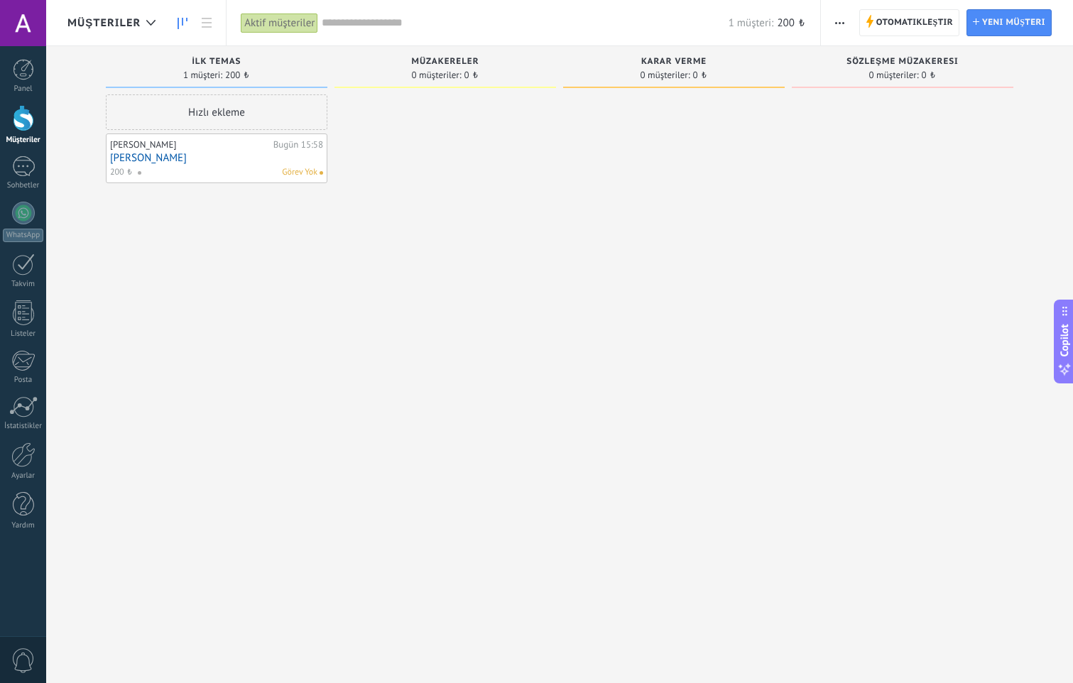
drag, startPoint x: 399, startPoint y: 90, endPoint x: 422, endPoint y: 119, distance: 37.9
click at [400, 91] on div "Müzakereler 0 müşteriler: 0 ₺" at bounding box center [446, 70] width 222 height 48
drag, startPoint x: 428, startPoint y: 144, endPoint x: 311, endPoint y: 265, distance: 168.3
drag, startPoint x: 311, startPoint y: 265, endPoint x: 946, endPoint y: 88, distance: 658.6
drag, startPoint x: 946, startPoint y: 88, endPoint x: 916, endPoint y: 23, distance: 71.8
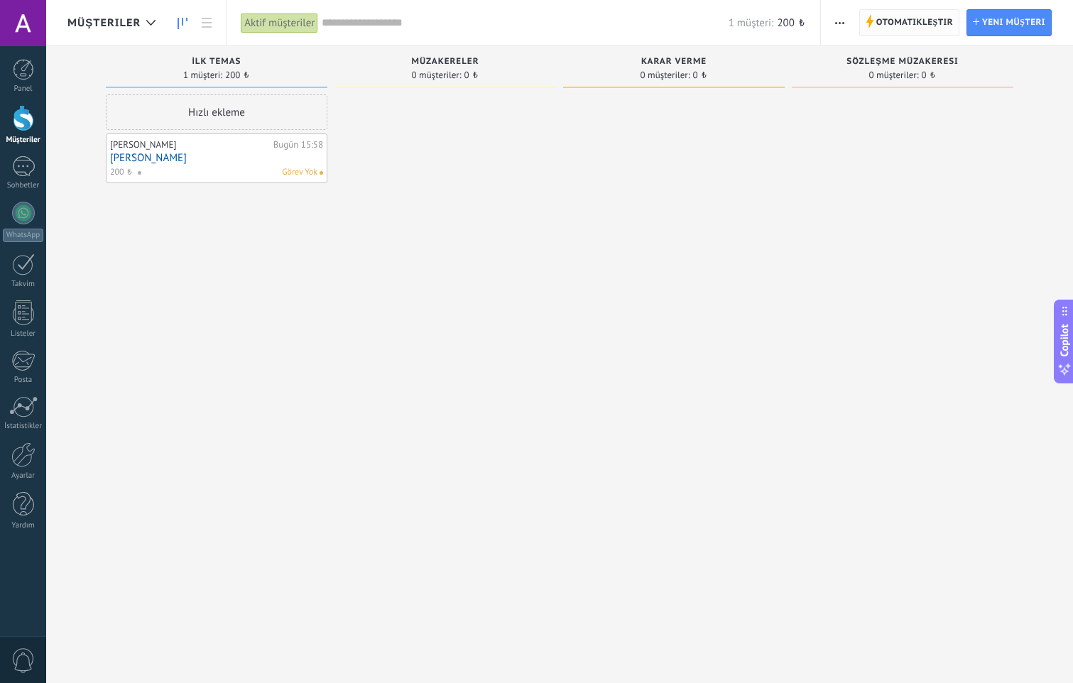
click at [916, 23] on span "Otomatikleştir" at bounding box center [915, 23] width 77 height 26
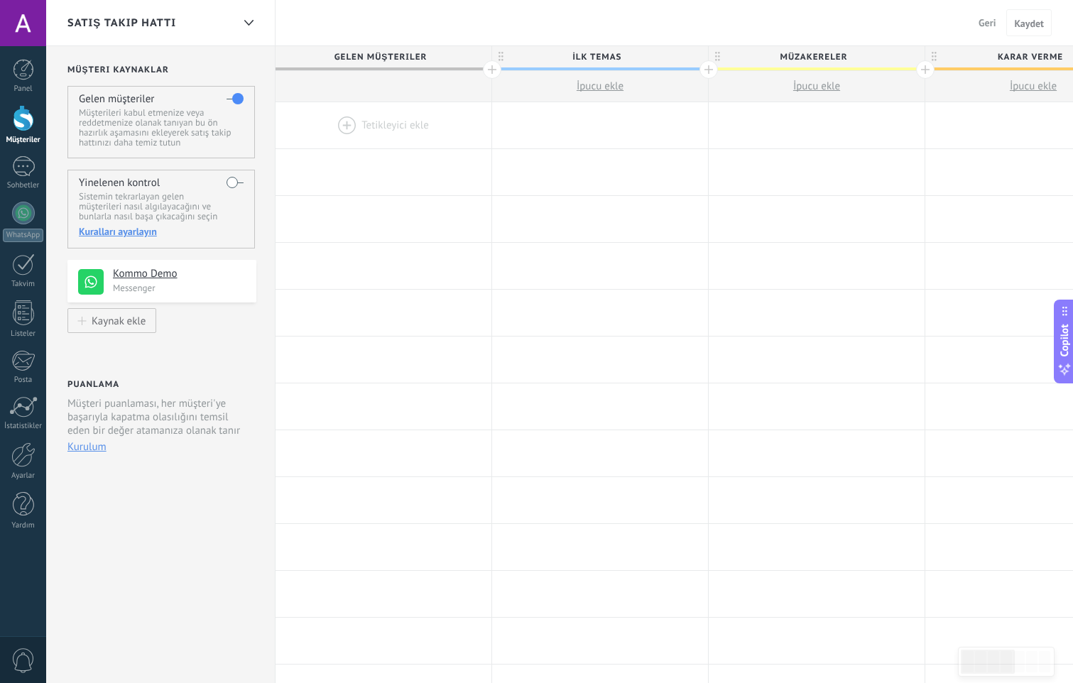
click at [708, 69] on div at bounding box center [709, 69] width 18 height 18
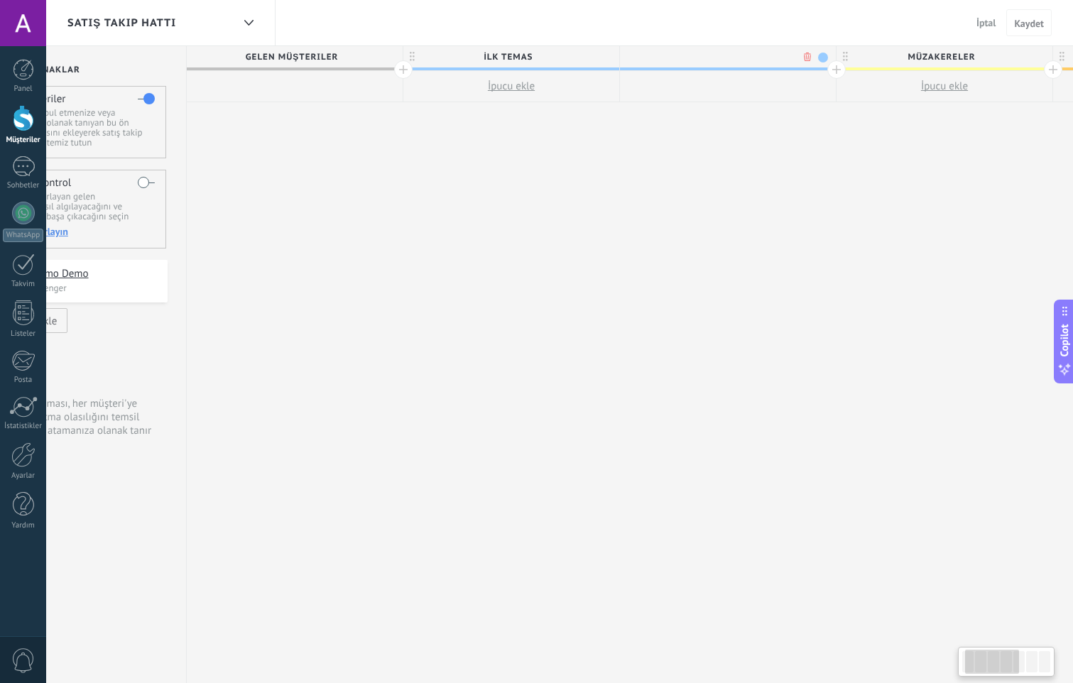
scroll to position [0, 105]
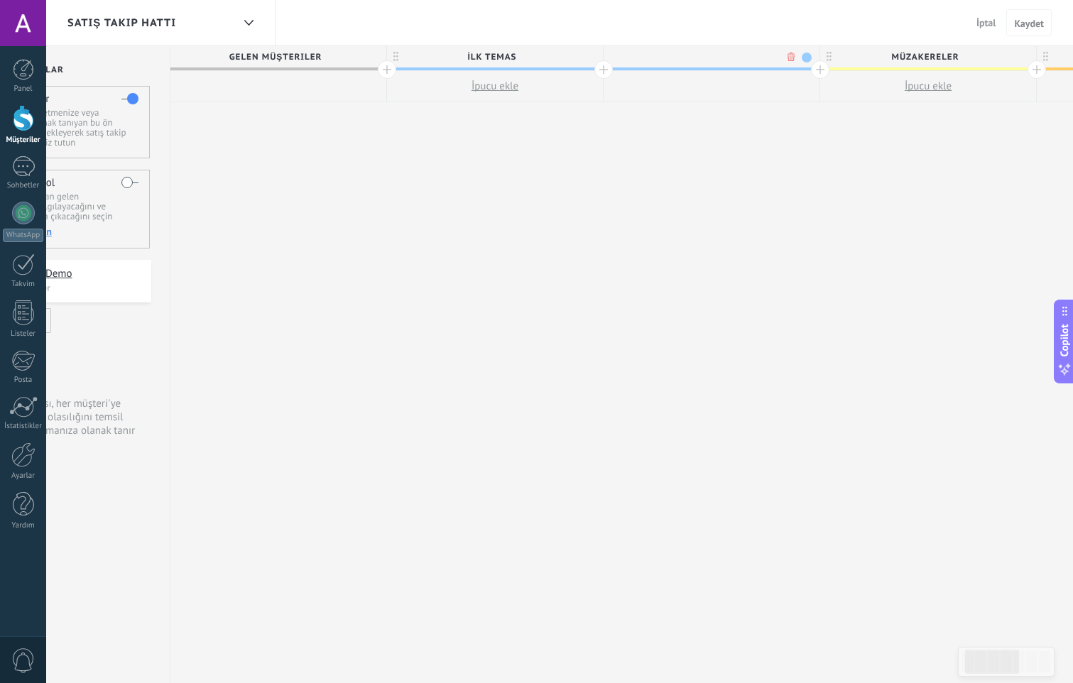
click at [395, 71] on div at bounding box center [387, 69] width 18 height 18
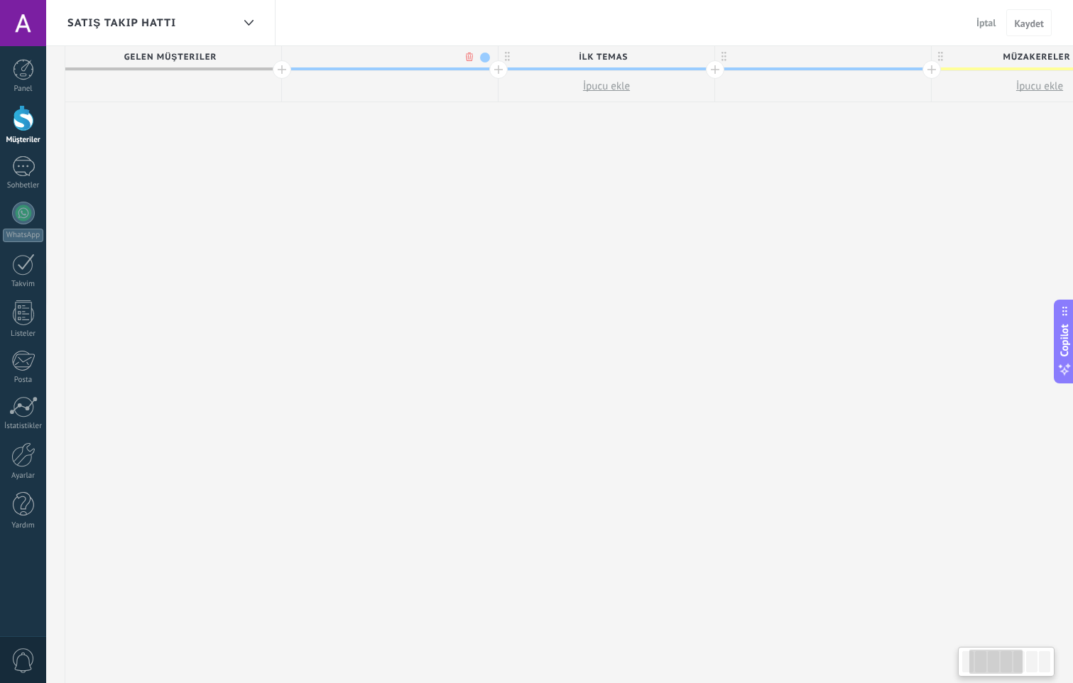
scroll to position [0, 0]
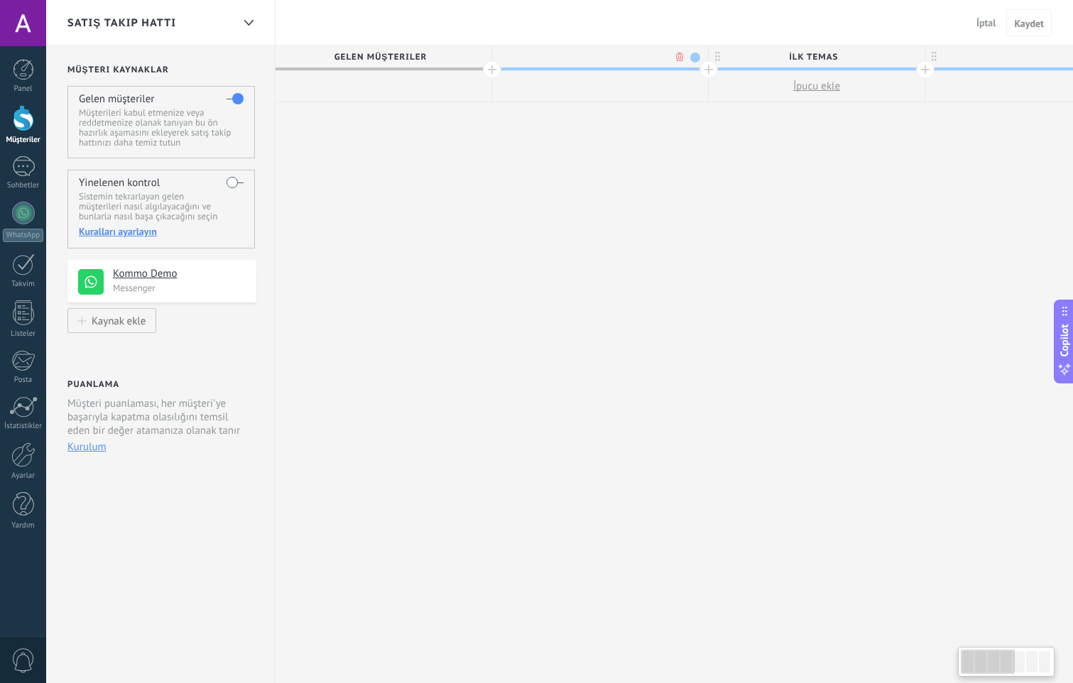
drag, startPoint x: 410, startPoint y: 96, endPoint x: 772, endPoint y: 99, distance: 361.6
drag, startPoint x: 424, startPoint y: 116, endPoint x: 427, endPoint y: 97, distance: 19.4
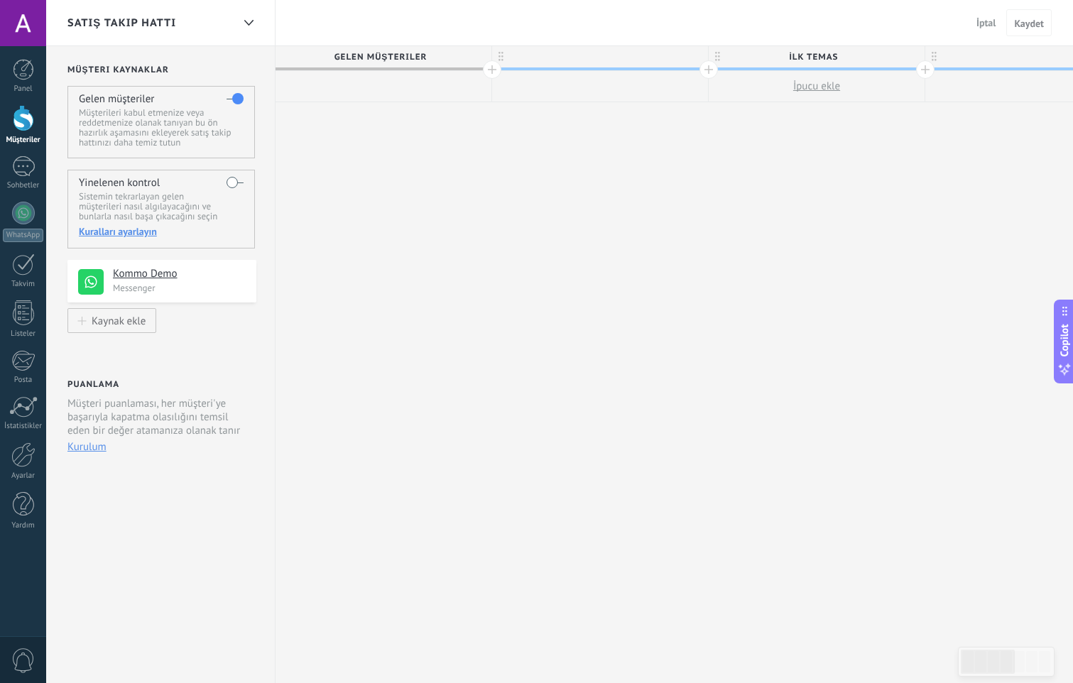
click at [429, 65] on span "Gelen müşteriler" at bounding box center [380, 57] width 209 height 22
click at [487, 68] on div at bounding box center [492, 69] width 18 height 18
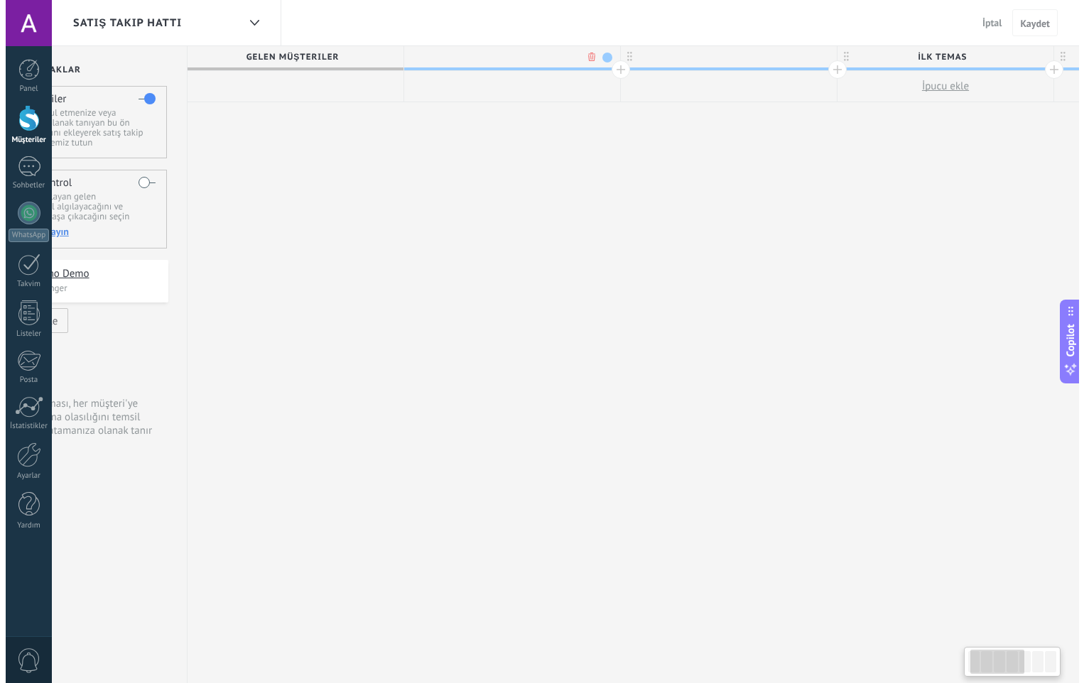
scroll to position [0, 105]
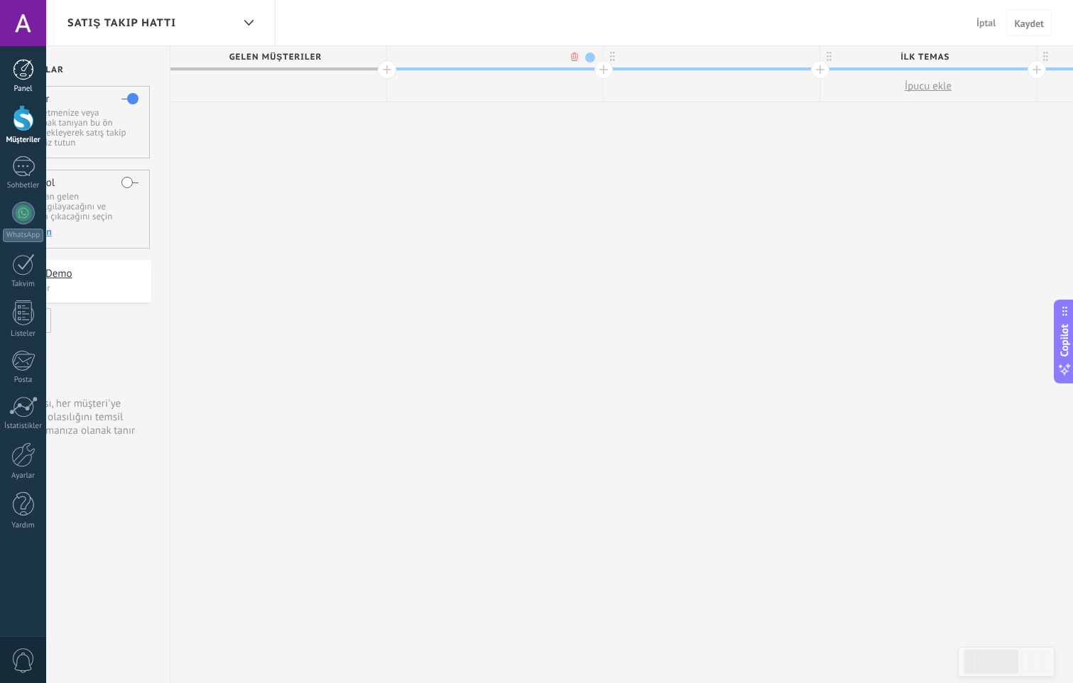
click at [6, 72] on link "Panel" at bounding box center [23, 76] width 46 height 35
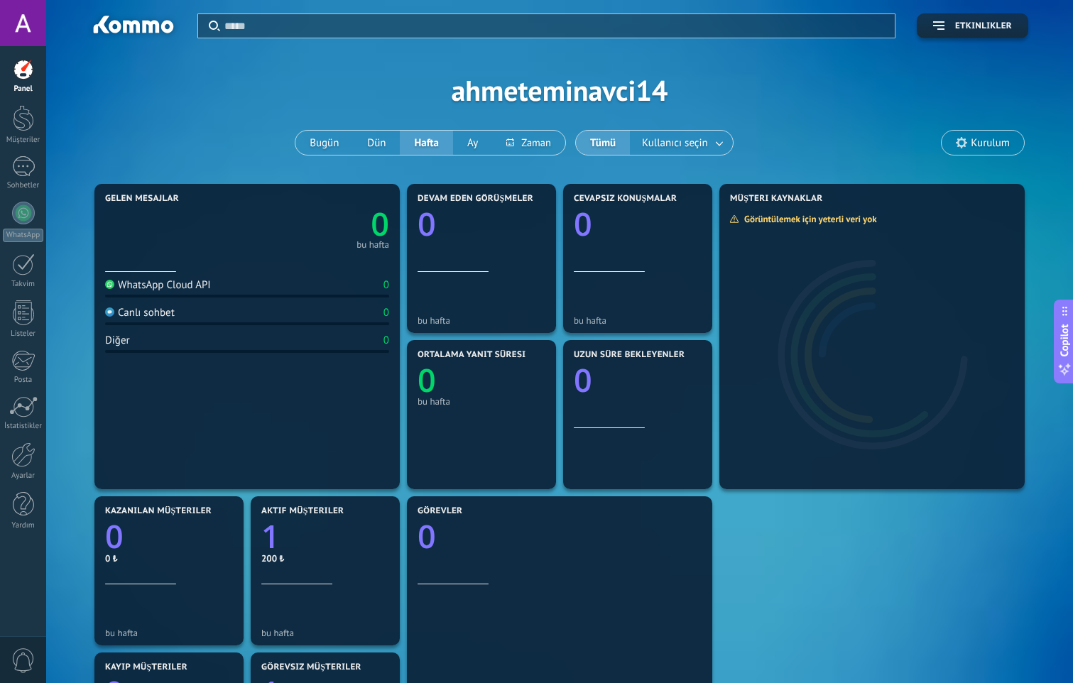
click at [440, 23] on input "text" at bounding box center [555, 25] width 662 height 15
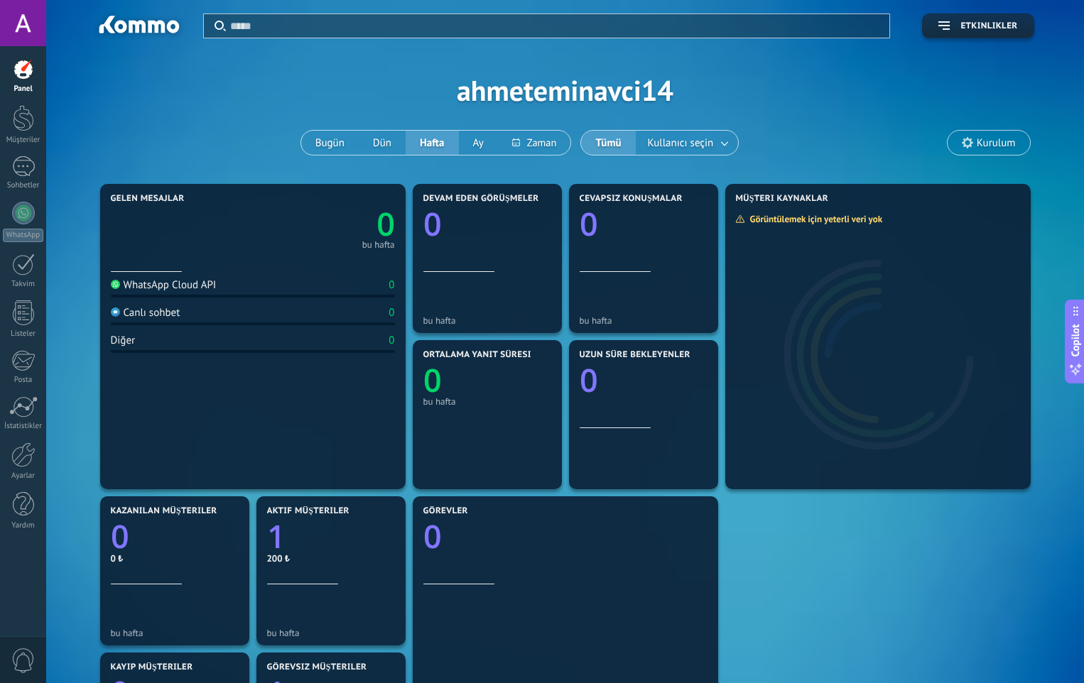
type input "*"
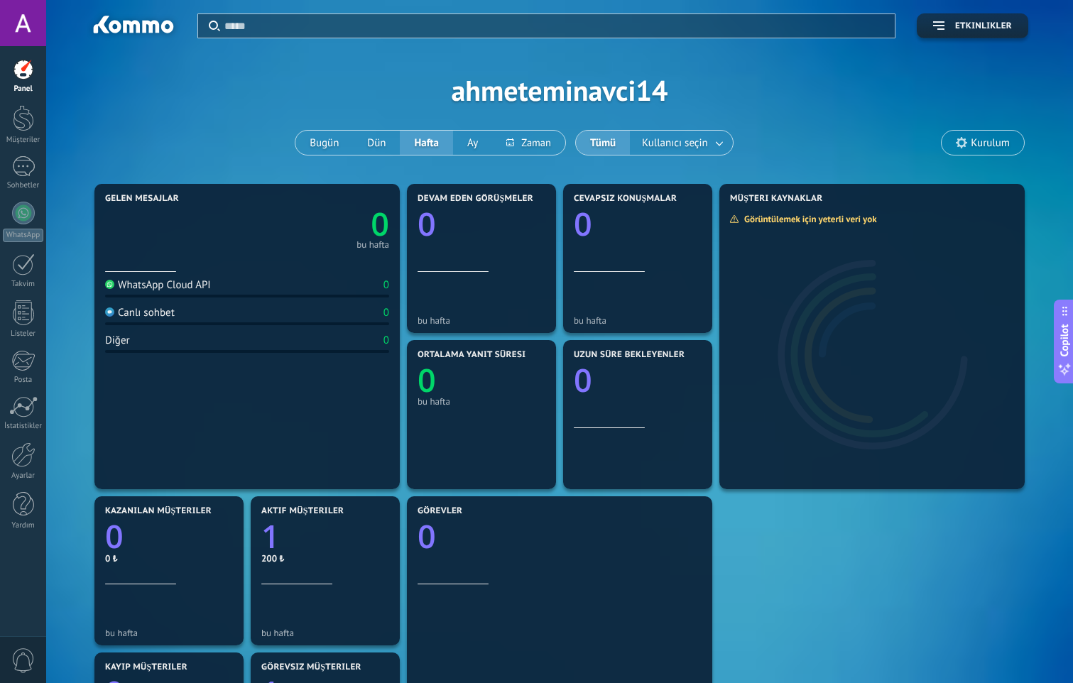
click at [983, 28] on span "Etkinlikler" at bounding box center [984, 26] width 57 height 10
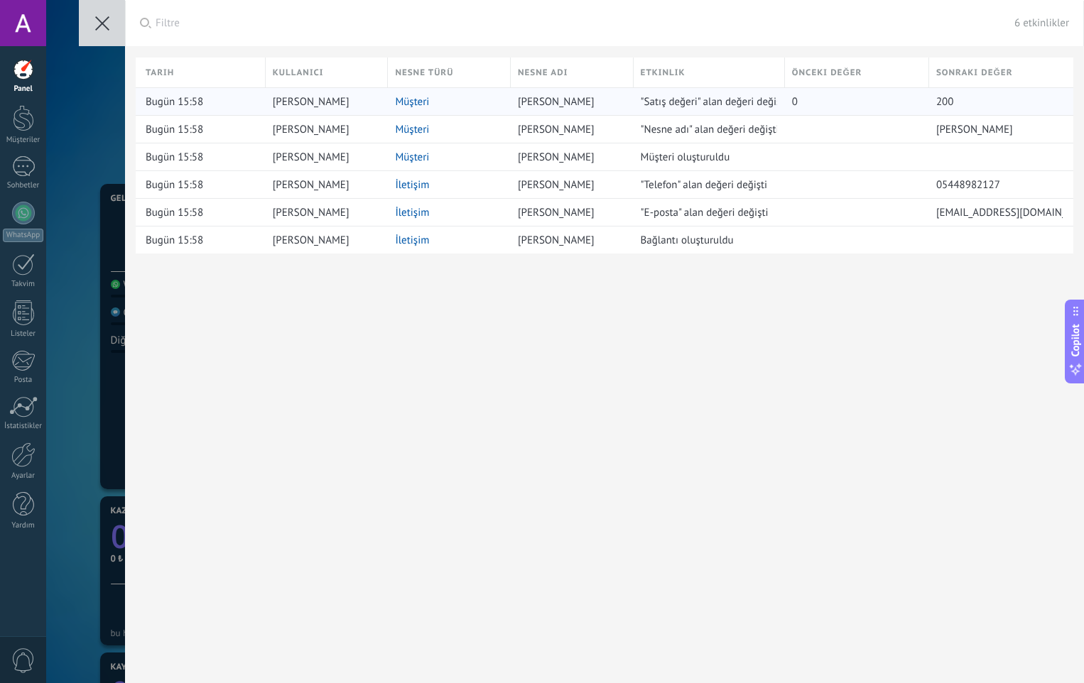
click at [949, 101] on div "200" at bounding box center [999, 101] width 126 height 13
click at [105, 26] on use at bounding box center [102, 23] width 14 height 14
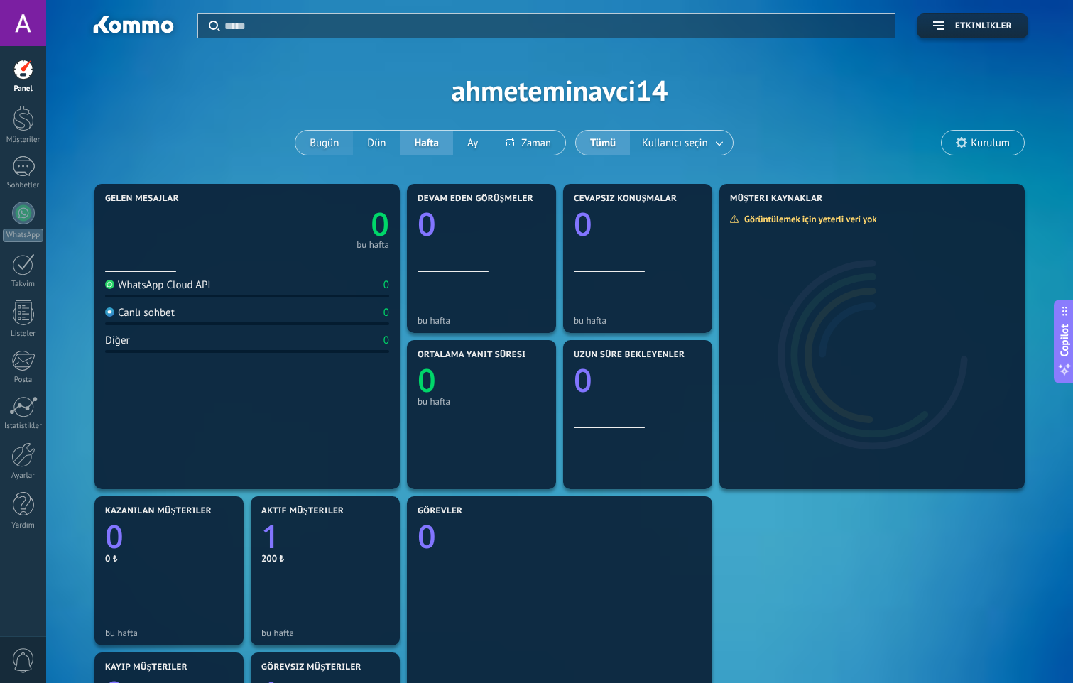
click at [332, 138] on button "Bugün" at bounding box center [325, 143] width 58 height 24
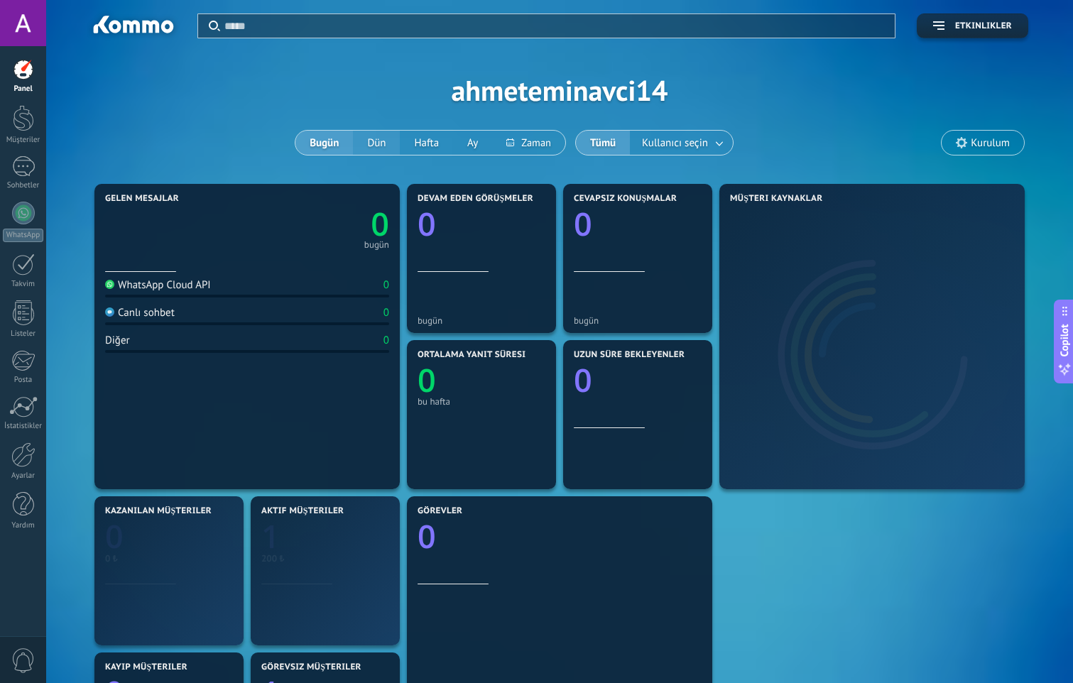
click at [389, 144] on button "Dün" at bounding box center [376, 143] width 47 height 24
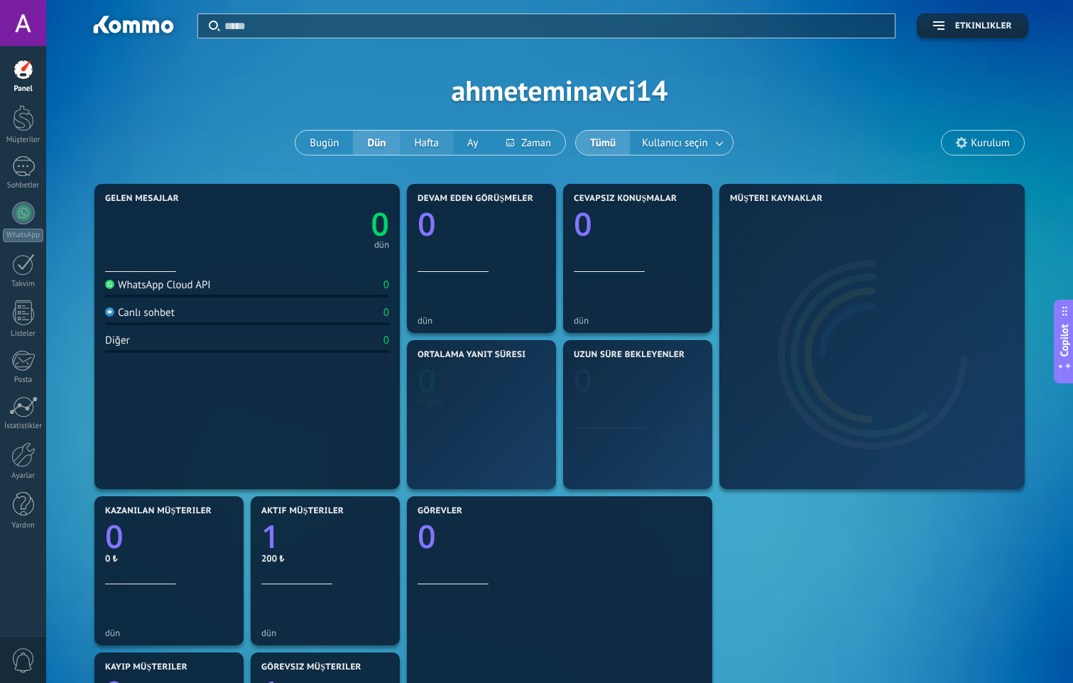
click at [445, 152] on button "Hafta" at bounding box center [426, 143] width 53 height 24
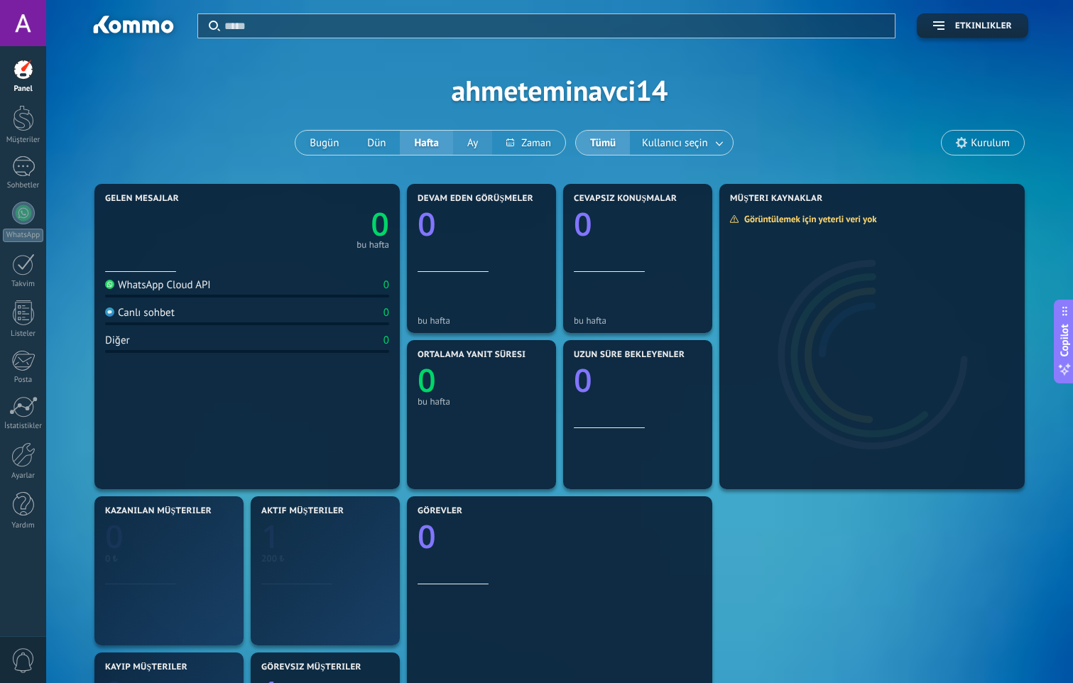
click at [484, 147] on button "Ay" at bounding box center [472, 143] width 39 height 24
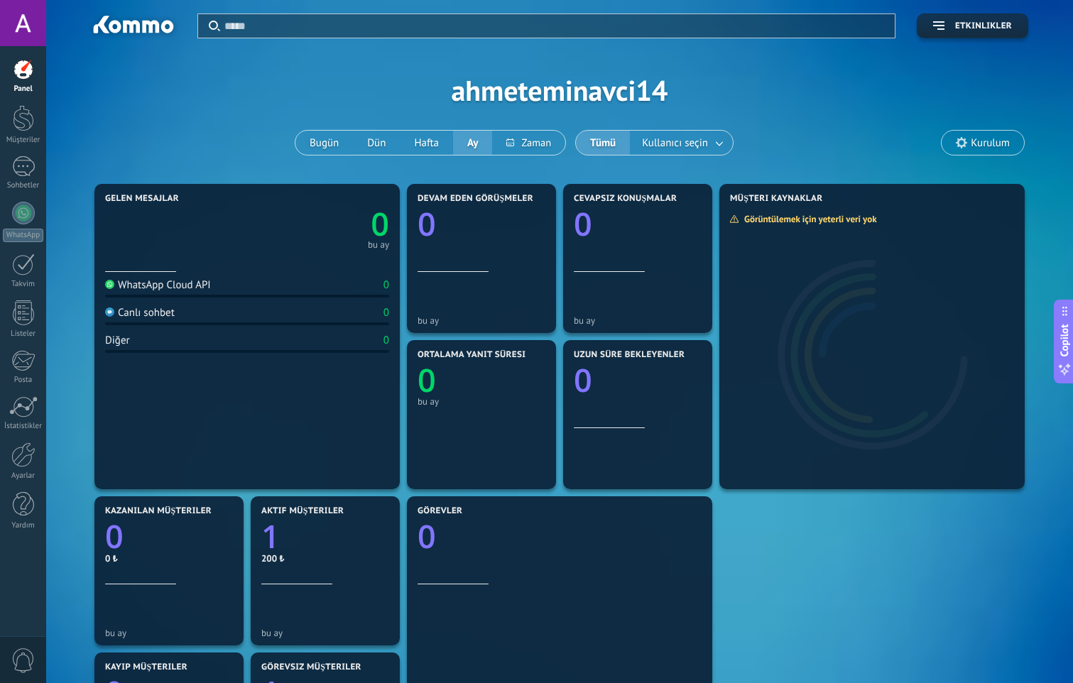
click at [270, 30] on input "text" at bounding box center [555, 25] width 662 height 15
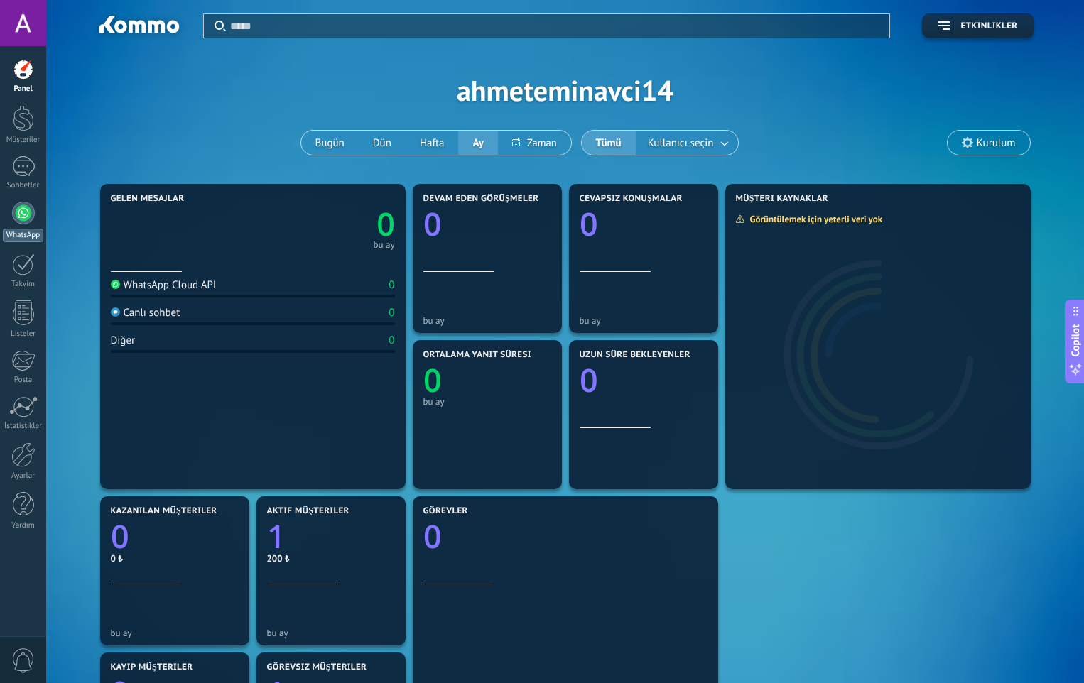
click at [26, 209] on div at bounding box center [23, 213] width 23 height 23
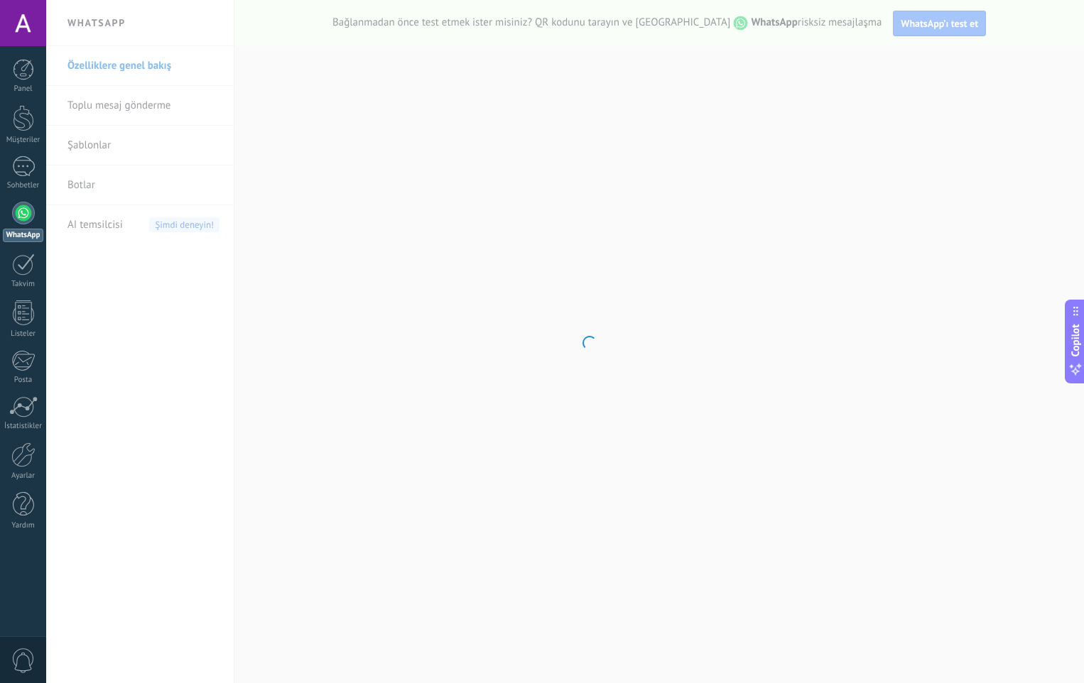
click at [909, 20] on body ".abecls-1,.abecls-2{fill-rule:evenodd}.abecls-2{fill:#fff} .abhcls-1{fill:none}…" at bounding box center [542, 341] width 1084 height 683
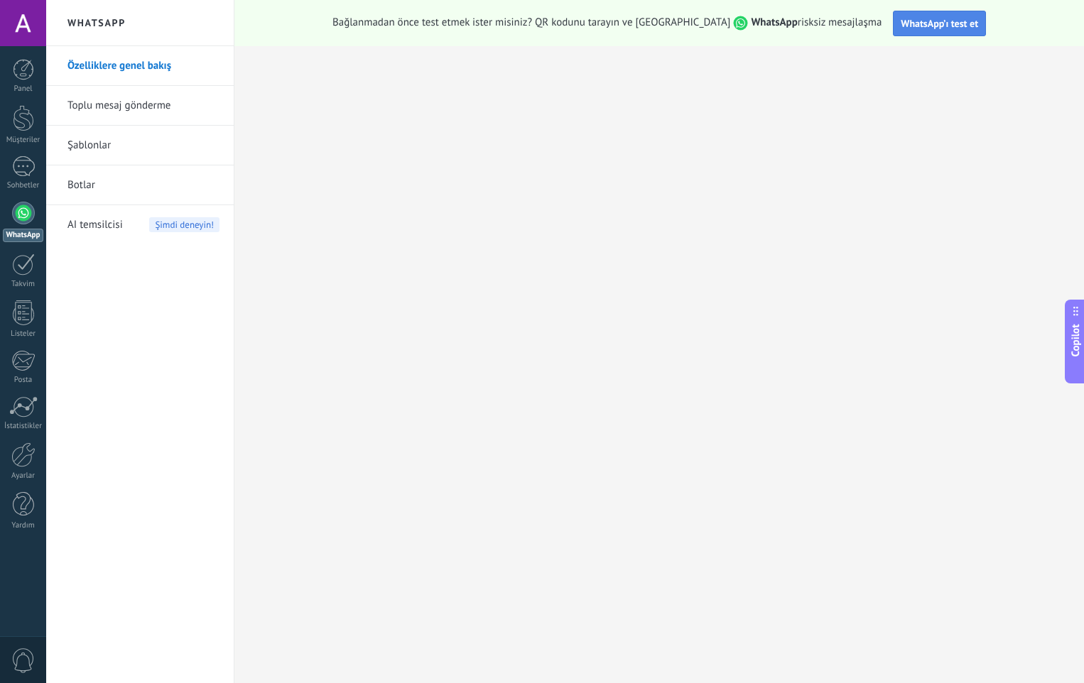
click at [921, 28] on span "WhatsApp’ı test et" at bounding box center [939, 23] width 77 height 13
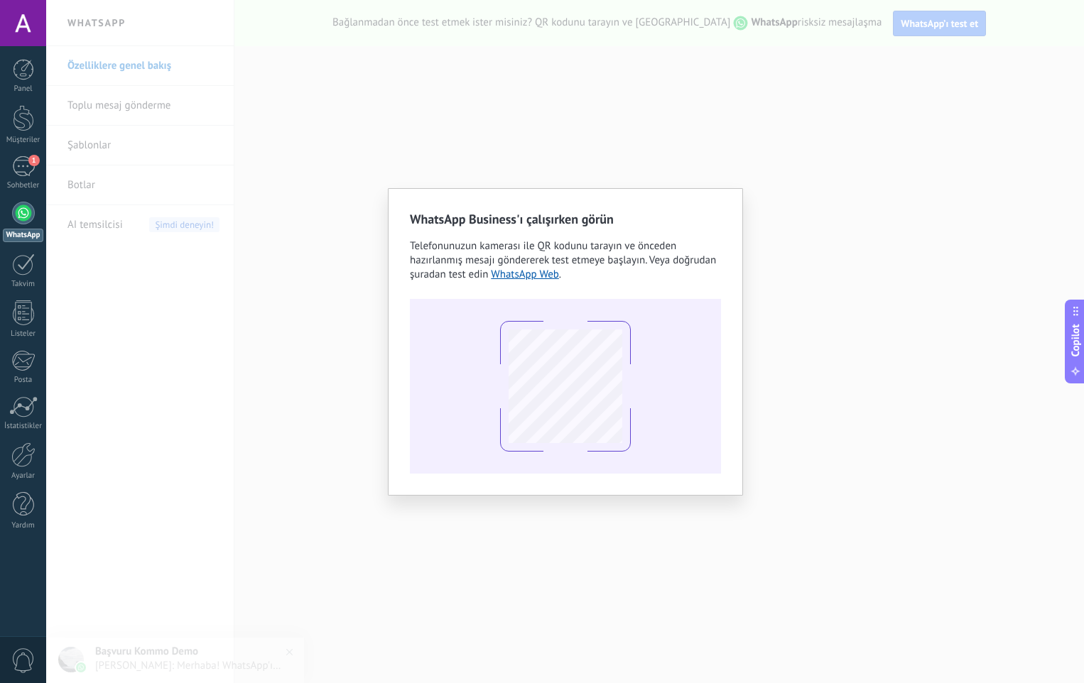
drag, startPoint x: 1025, startPoint y: 223, endPoint x: 1007, endPoint y: 223, distance: 17.8
click at [1007, 223] on div "WhatsApp Business'ı çalışırken görün Telefonunuzun kamerası ile QR kodunu taray…" at bounding box center [565, 341] width 1038 height 683
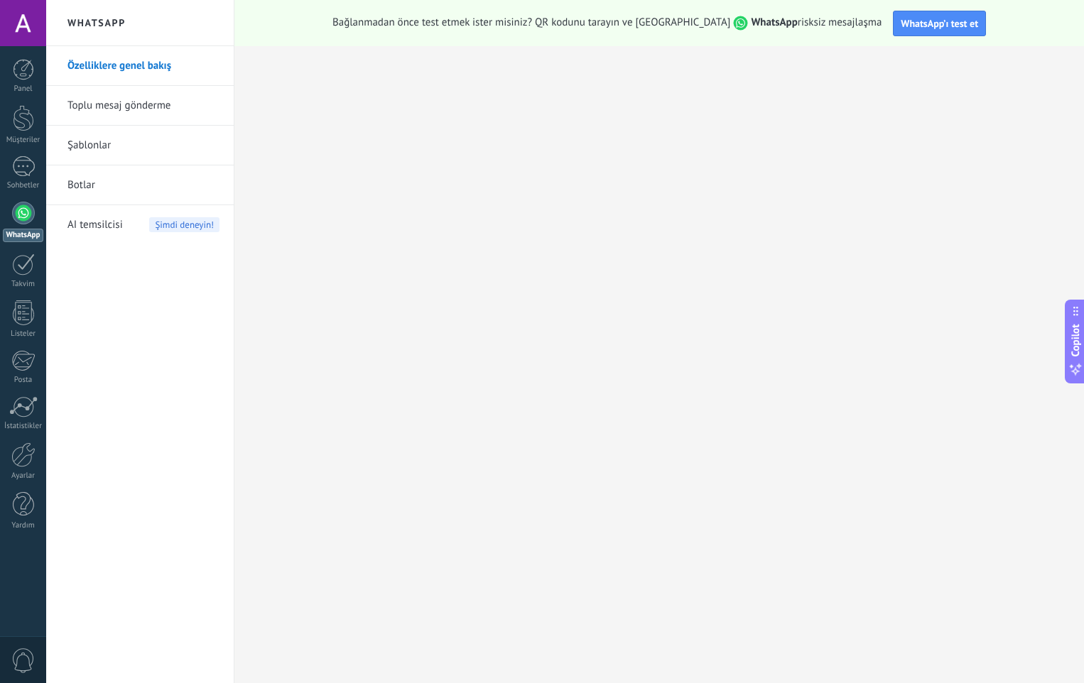
click at [747, 31] on div "Bağlanmadan önce test etmek ister misiniz? QR kodunu tarayın ve keşfedin WhatsA…" at bounding box center [659, 23] width 850 height 46
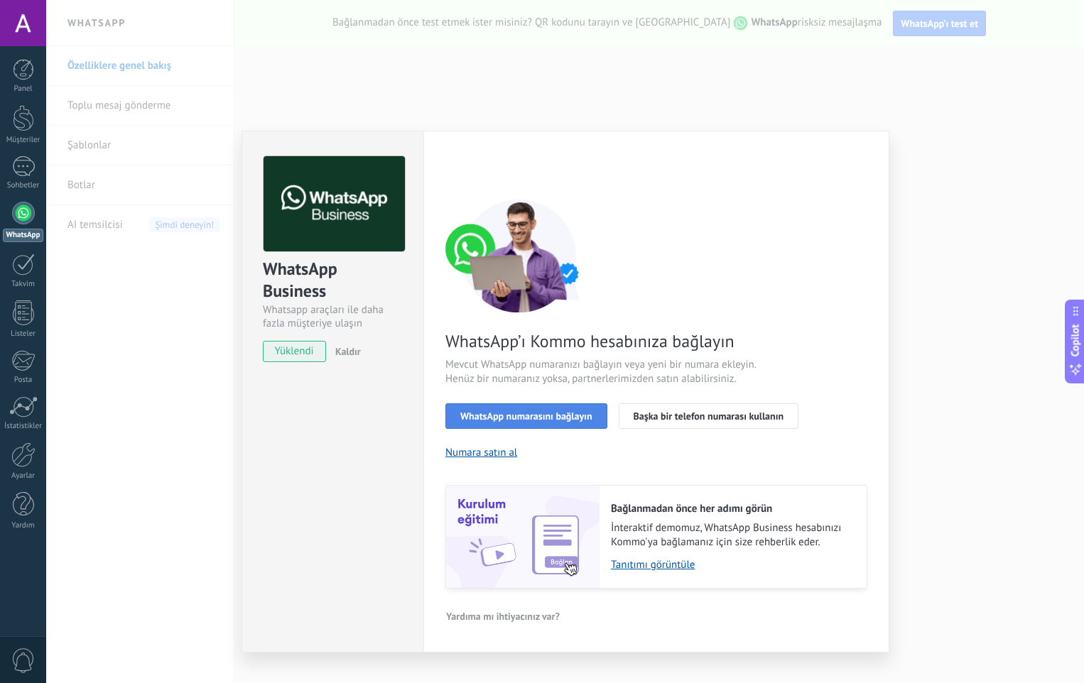
click at [550, 421] on span "WhatsApp numarasını bağlayın" at bounding box center [526, 416] width 132 height 10
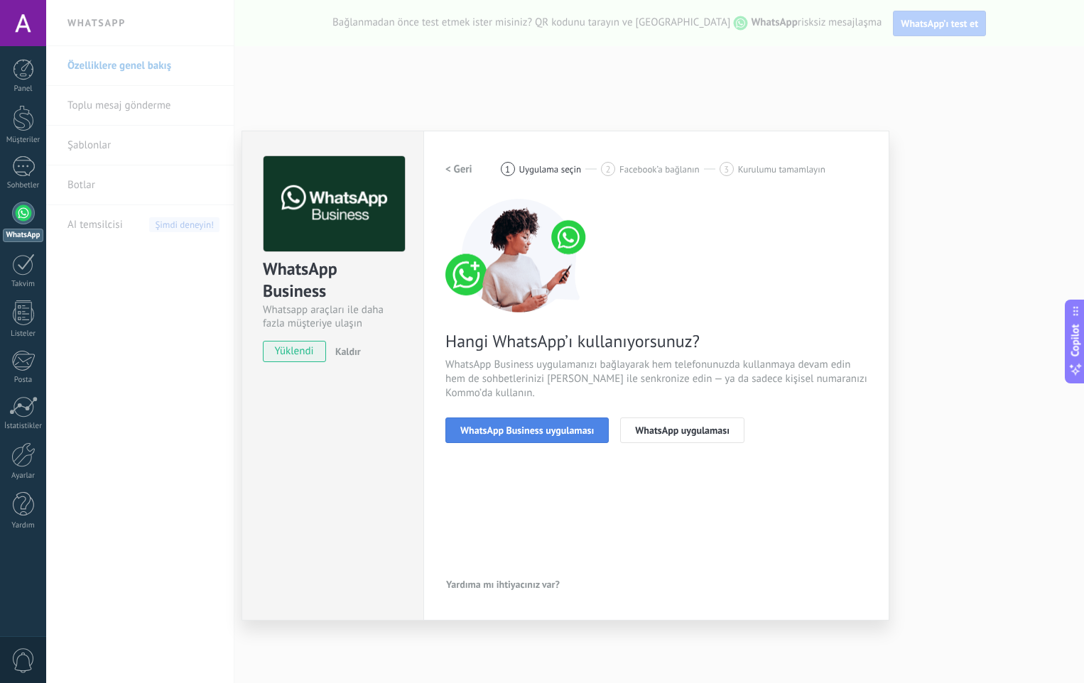
click at [553, 431] on span "WhatsApp Business uygulaması" at bounding box center [527, 431] width 134 height 10
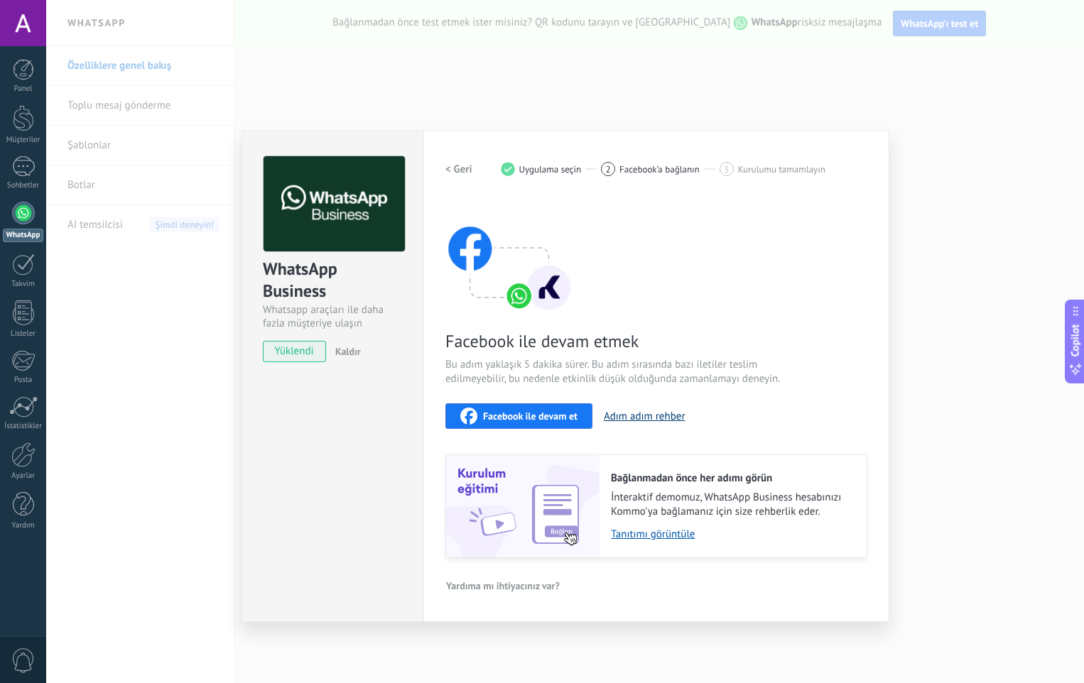
click at [631, 421] on button "Adım adım rehber" at bounding box center [645, 416] width 82 height 13
click at [639, 169] on span "Facebook’a bağlanın" at bounding box center [659, 169] width 80 height 11
click at [453, 162] on button "< Geri" at bounding box center [458, 169] width 27 height 26
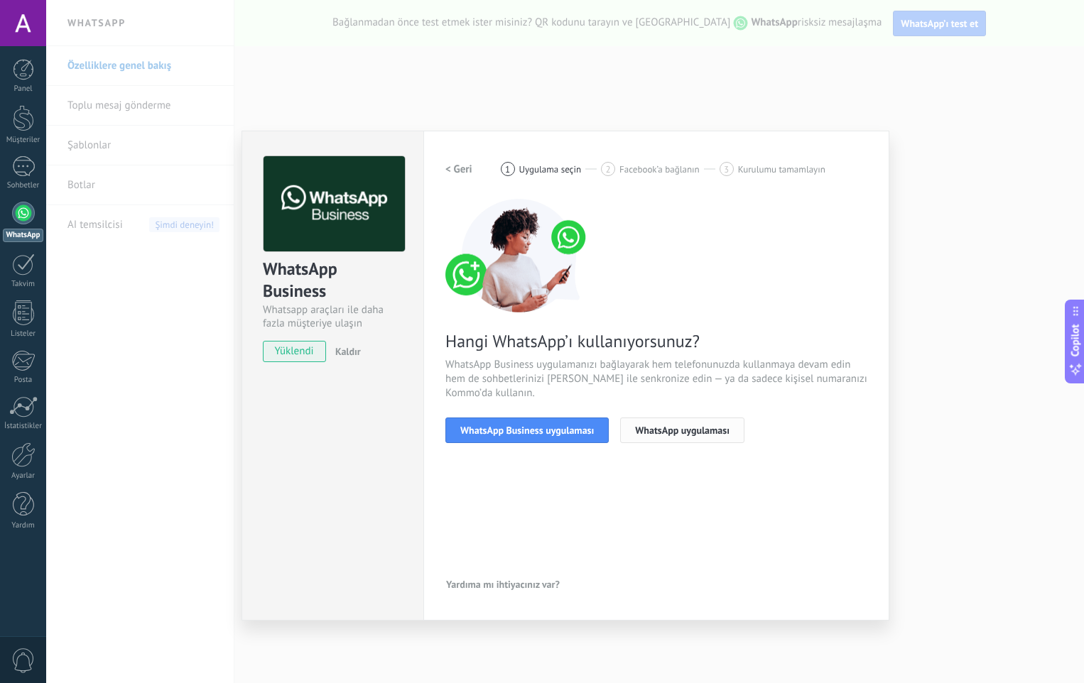
click at [670, 429] on span "WhatsApp uygulaması" at bounding box center [682, 431] width 94 height 10
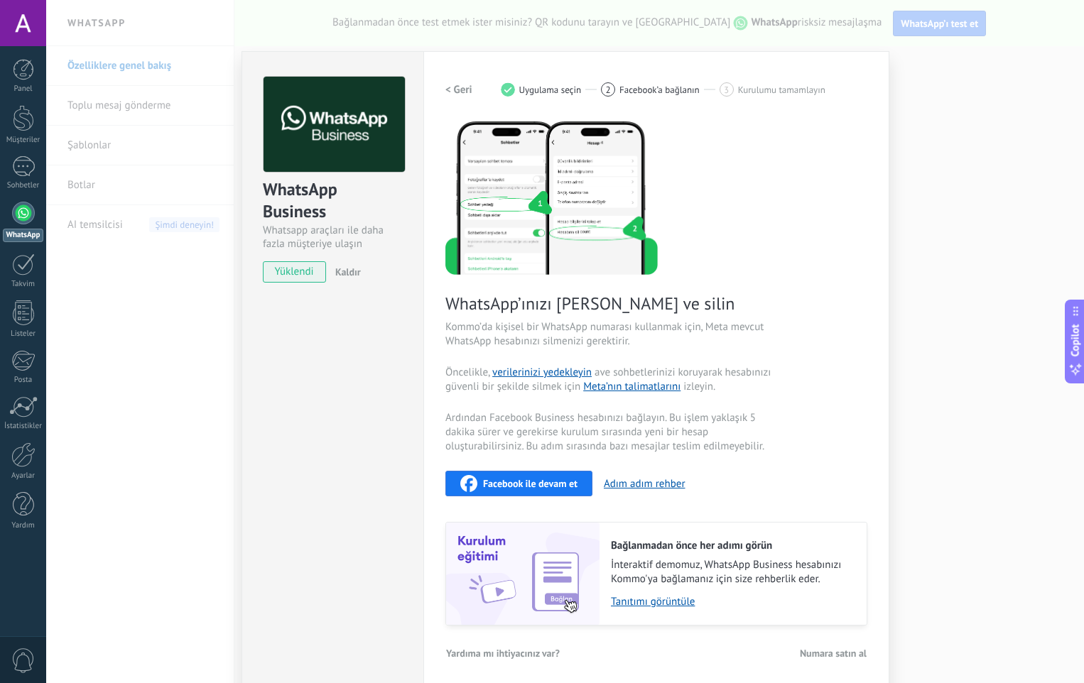
scroll to position [85, 0]
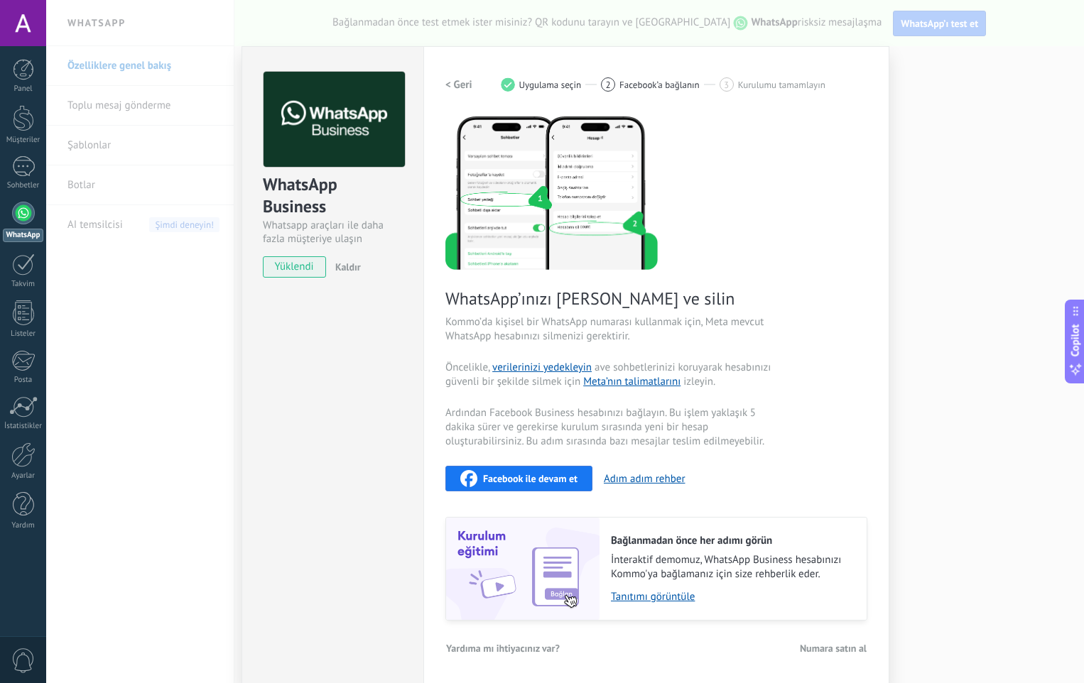
click at [310, 271] on span "yüklendi" at bounding box center [295, 266] width 62 height 21
click at [24, 120] on div at bounding box center [23, 118] width 21 height 26
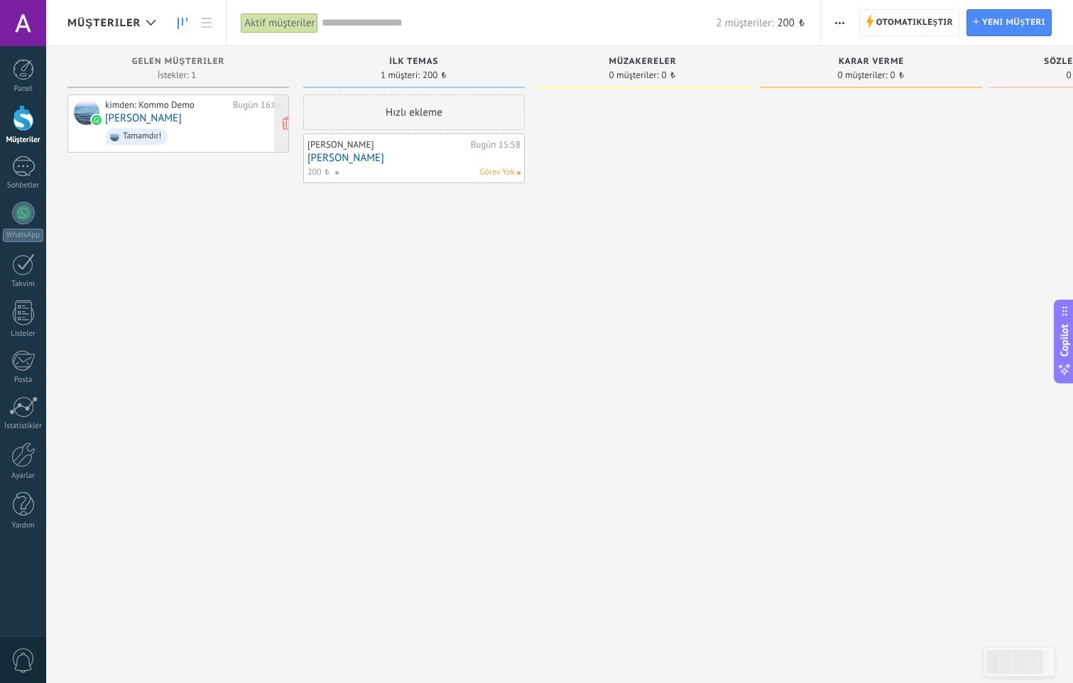
click at [188, 136] on span "Tamamdır!" at bounding box center [194, 137] width 178 height 22
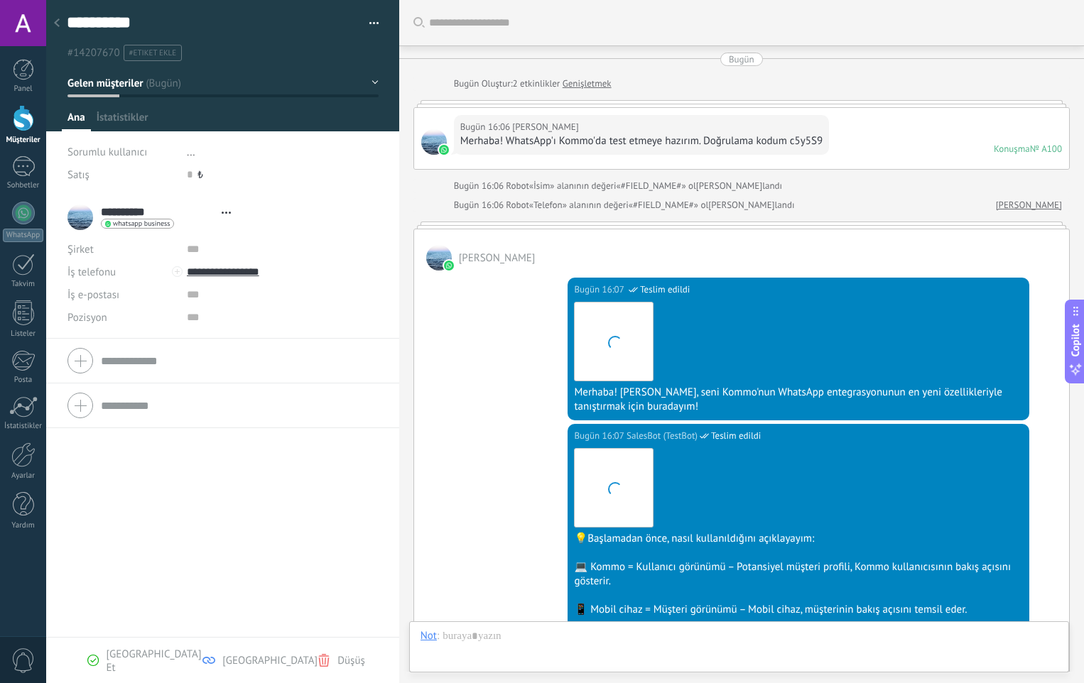
scroll to position [480, 0]
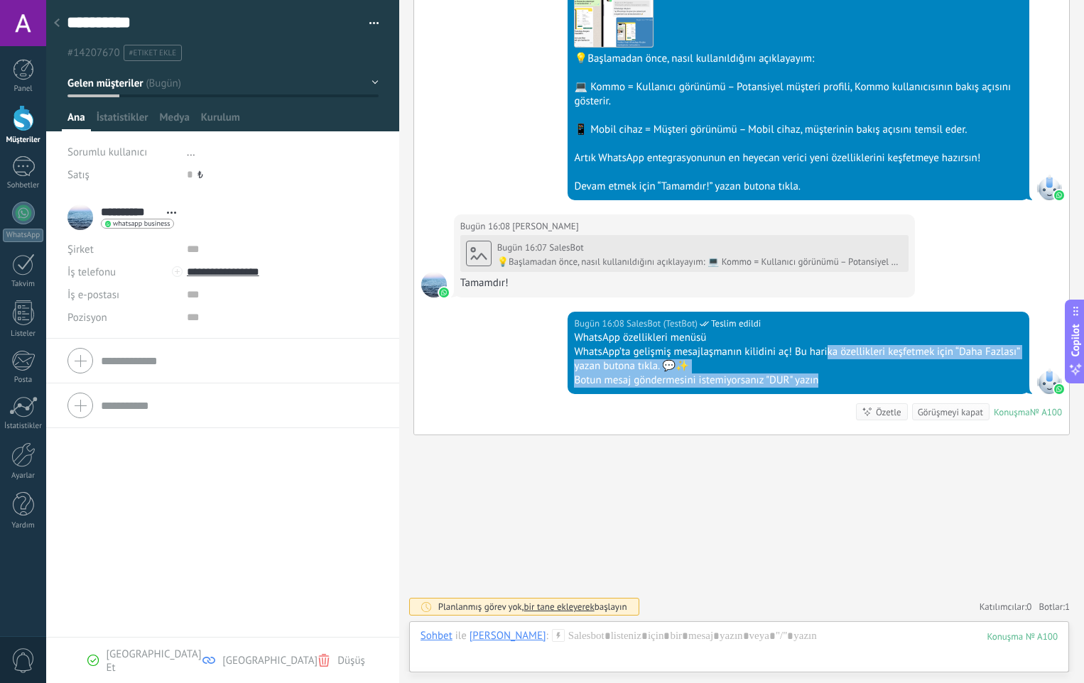
drag, startPoint x: 947, startPoint y: 396, endPoint x: 969, endPoint y: 404, distance: 23.4
click at [969, 404] on div "Bugün 16:08 SalesBot (TestBot) Teslim edildi WhatsApp özellikleri menüsü WhatsA…" at bounding box center [741, 373] width 655 height 123
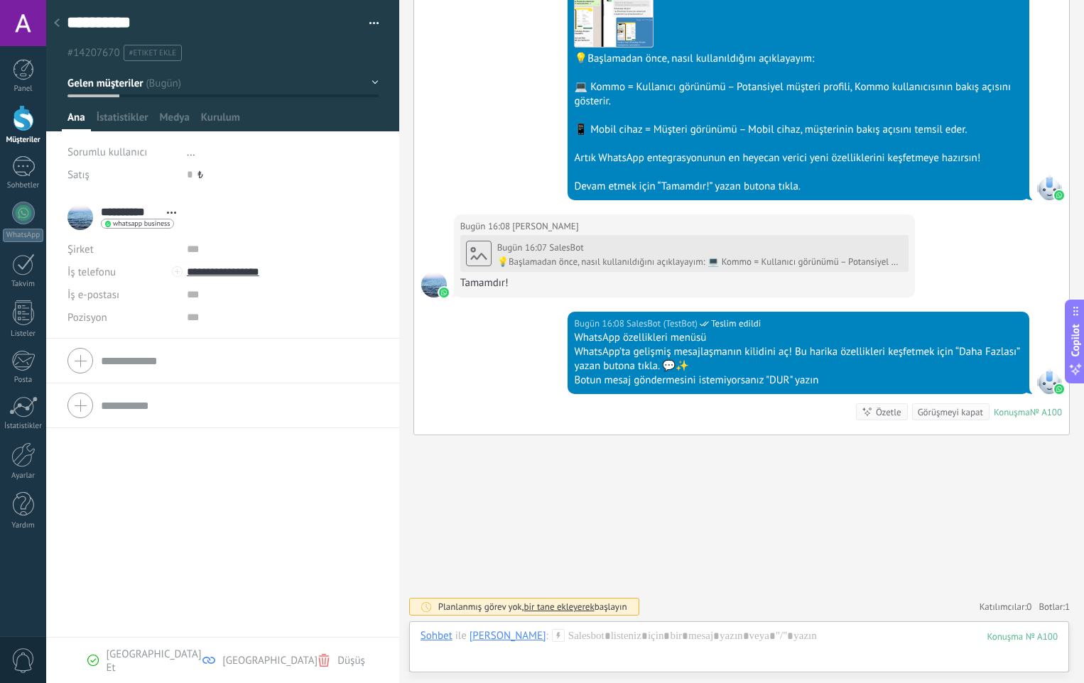
click at [779, 465] on div "Arama Daha fazla yükle Bugün Bugün Oluştur: 2 etkinlikler Genişletmek Bugün 16:…" at bounding box center [741, 102] width 685 height 1164
click at [881, 415] on div "Özetle" at bounding box center [889, 412] width 26 height 13
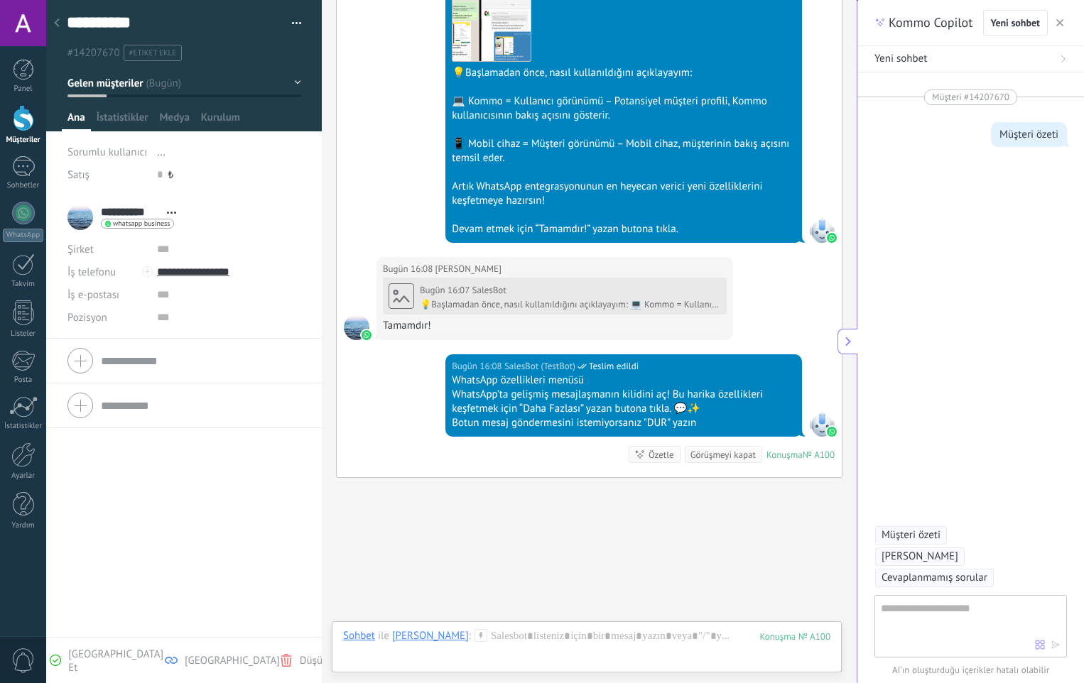
type textarea "**********"
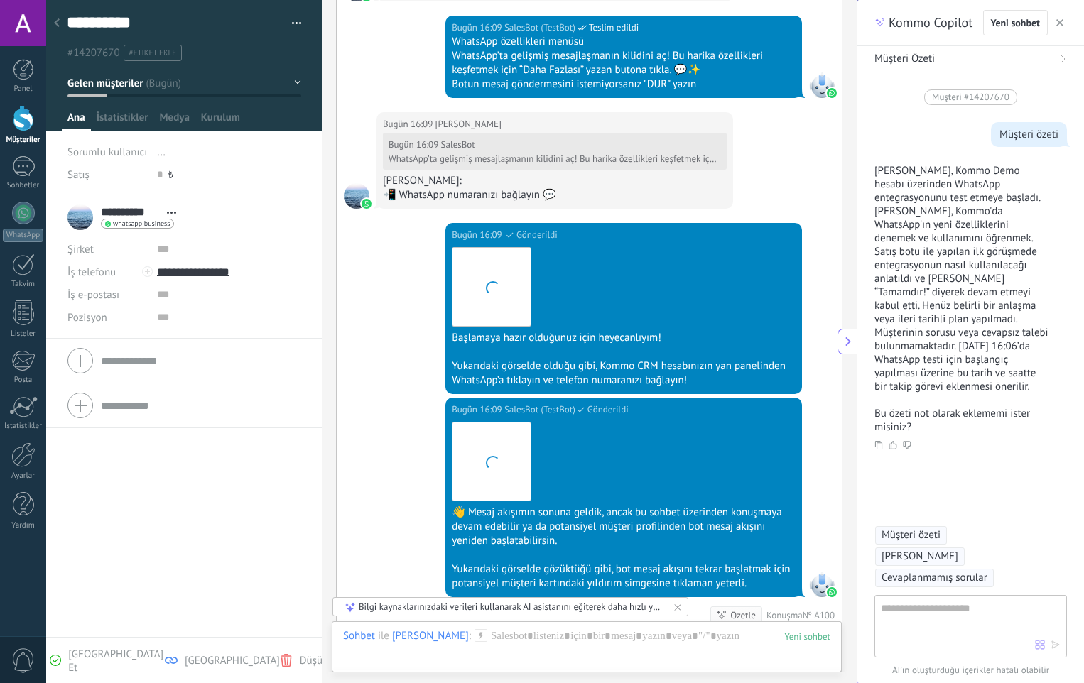
scroll to position [1564, 0]
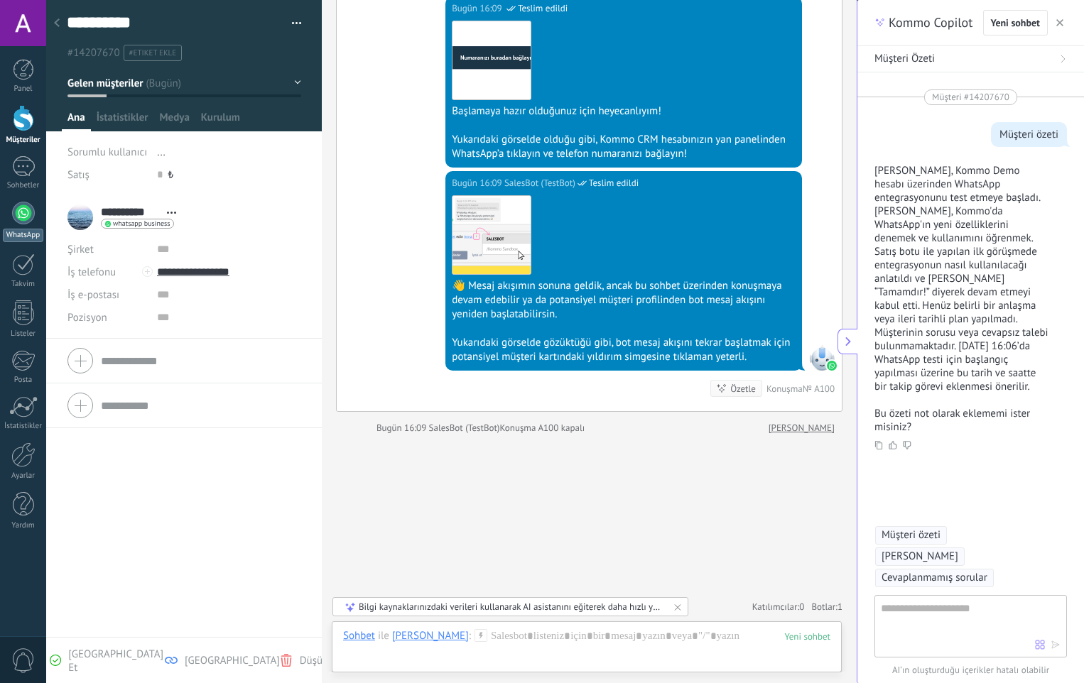
drag, startPoint x: 15, startPoint y: 197, endPoint x: 15, endPoint y: 210, distance: 12.8
click at [15, 198] on div "Panel Müşteriler 1 Sohbetler WhatsApp Satışlar" at bounding box center [23, 302] width 46 height 486
click at [15, 210] on div at bounding box center [23, 213] width 23 height 23
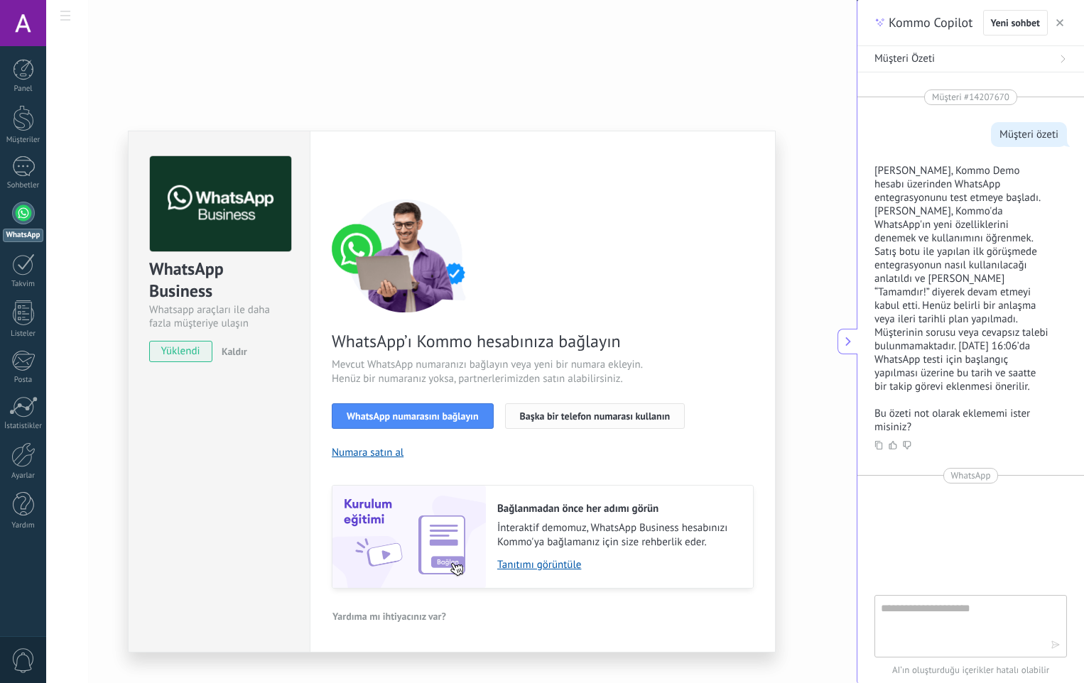
click at [572, 423] on button "Başka bir telefon numarası kullanın" at bounding box center [595, 417] width 180 height 26
click at [413, 420] on span "WhatsApp numarasını bağlayın" at bounding box center [413, 416] width 132 height 10
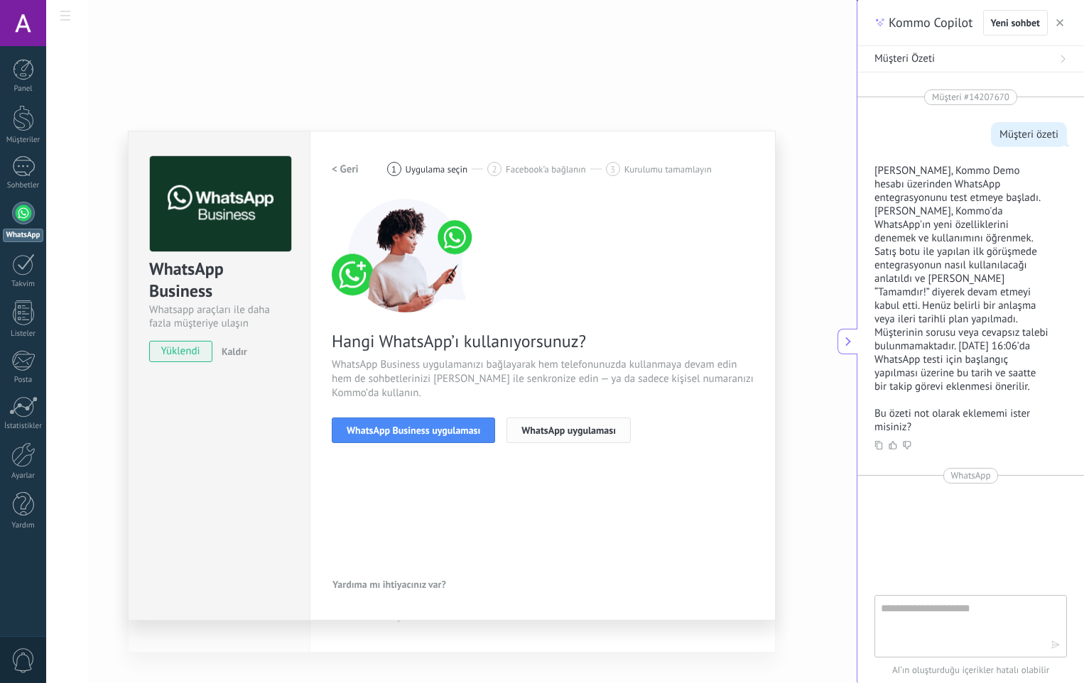
click at [597, 432] on span "WhatsApp uygulaması" at bounding box center [568, 431] width 94 height 10
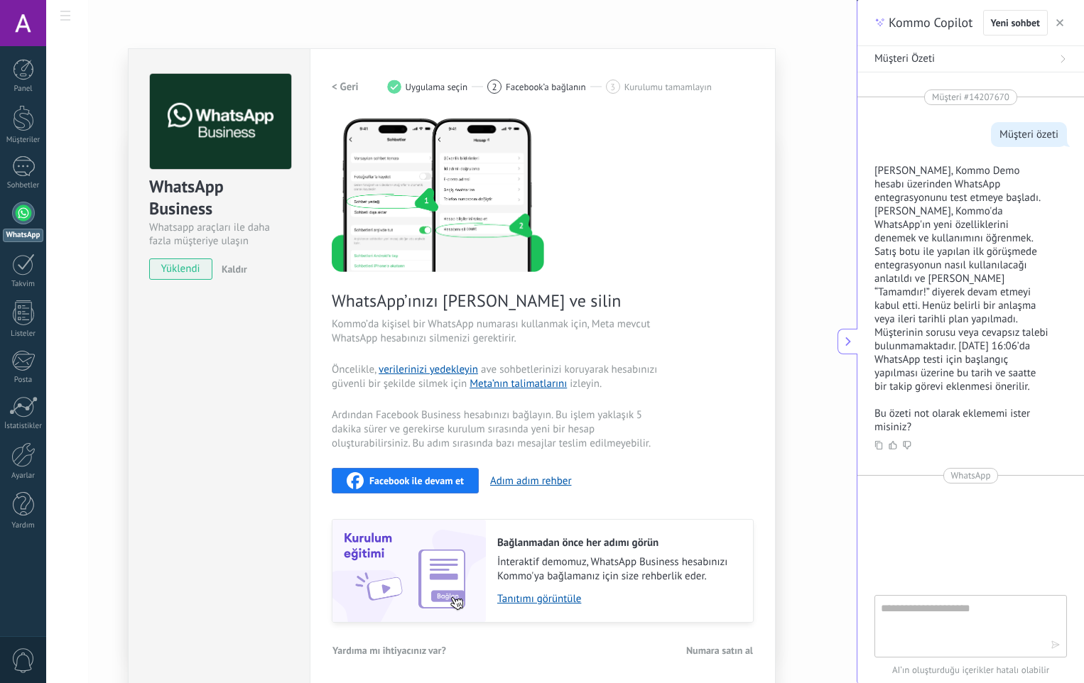
scroll to position [85, 0]
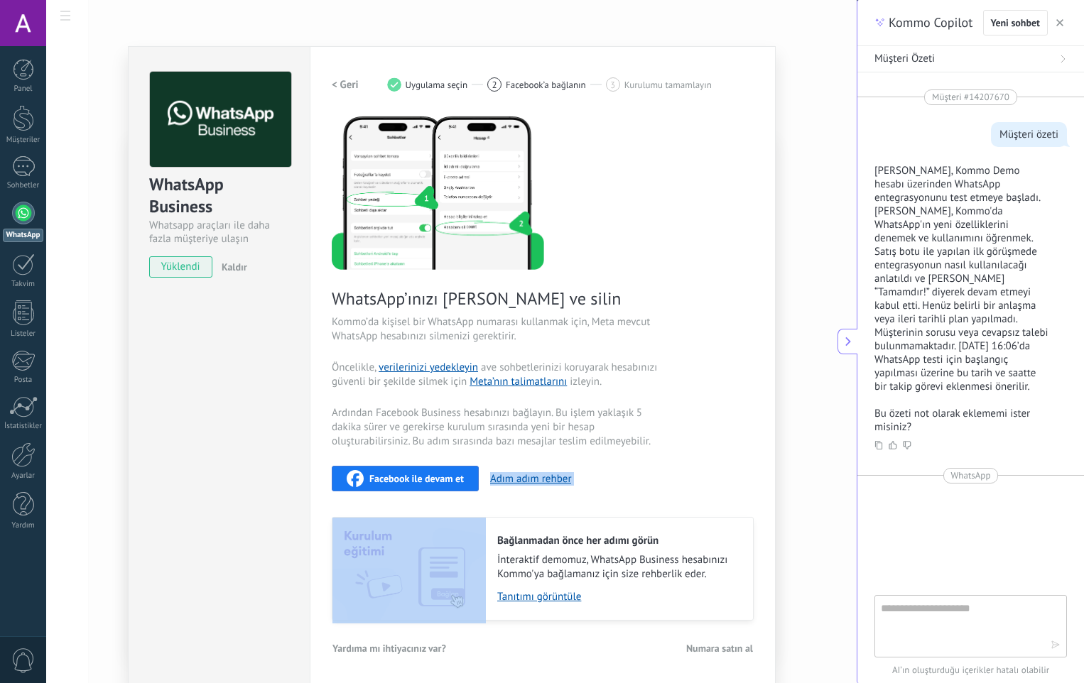
drag, startPoint x: 372, startPoint y: 494, endPoint x: 395, endPoint y: 485, distance: 25.2
click at [395, 485] on div "WhatsApp’ınızı yedekleyin ve silin Kommo’da kişisel bir WhatsApp numarası kulla…" at bounding box center [543, 367] width 422 height 507
drag, startPoint x: 395, startPoint y: 485, endPoint x: 412, endPoint y: 482, distance: 17.3
click at [412, 482] on span "Facebook ile devam et" at bounding box center [416, 479] width 94 height 10
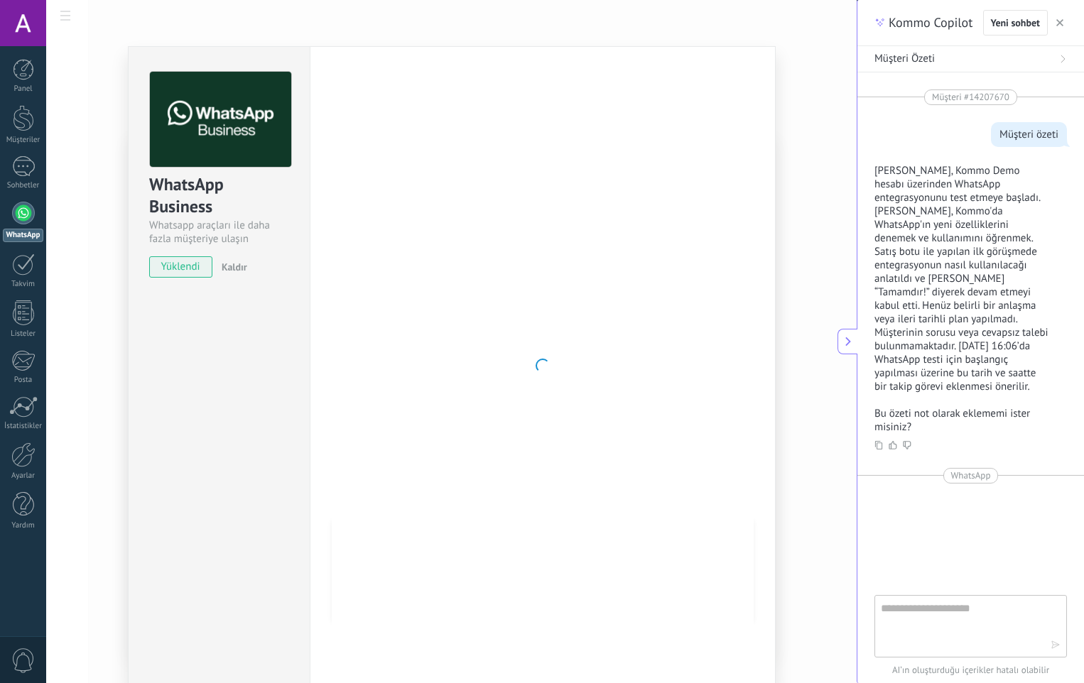
click at [188, 269] on span "yüklendi" at bounding box center [181, 266] width 62 height 21
click at [1001, 23] on span "Yeni sohbet" at bounding box center [1015, 23] width 49 height 10
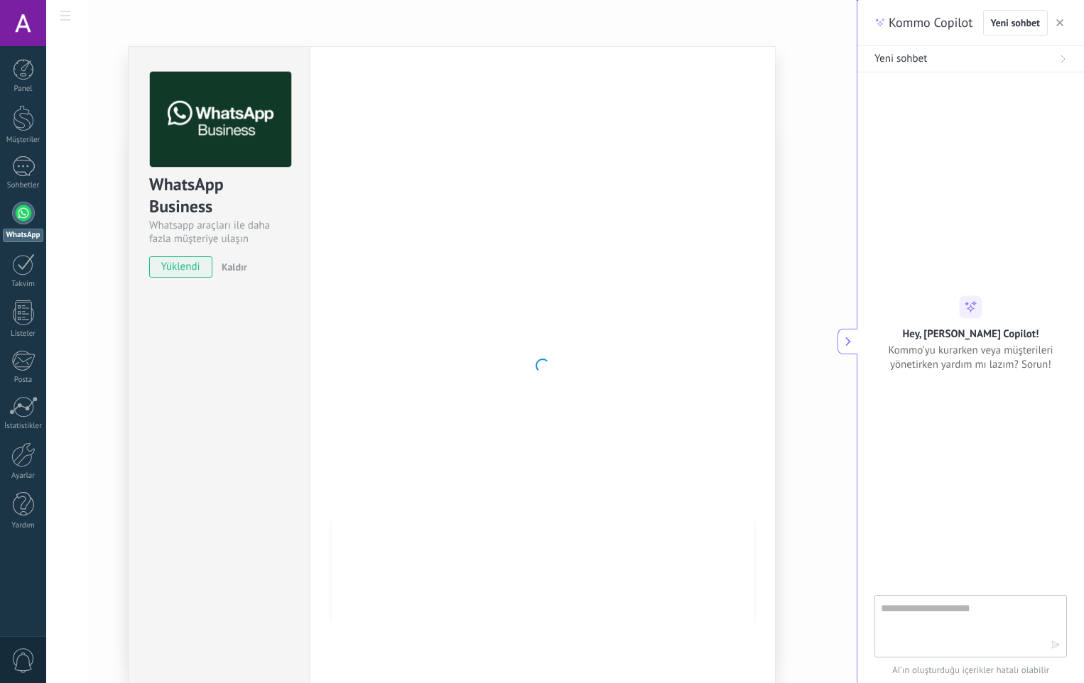
click at [28, 155] on div "Panel Müşteriler 1 Sohbetler WhatsApp Satışlar" at bounding box center [23, 302] width 46 height 486
click at [21, 166] on div "1" at bounding box center [23, 166] width 23 height 21
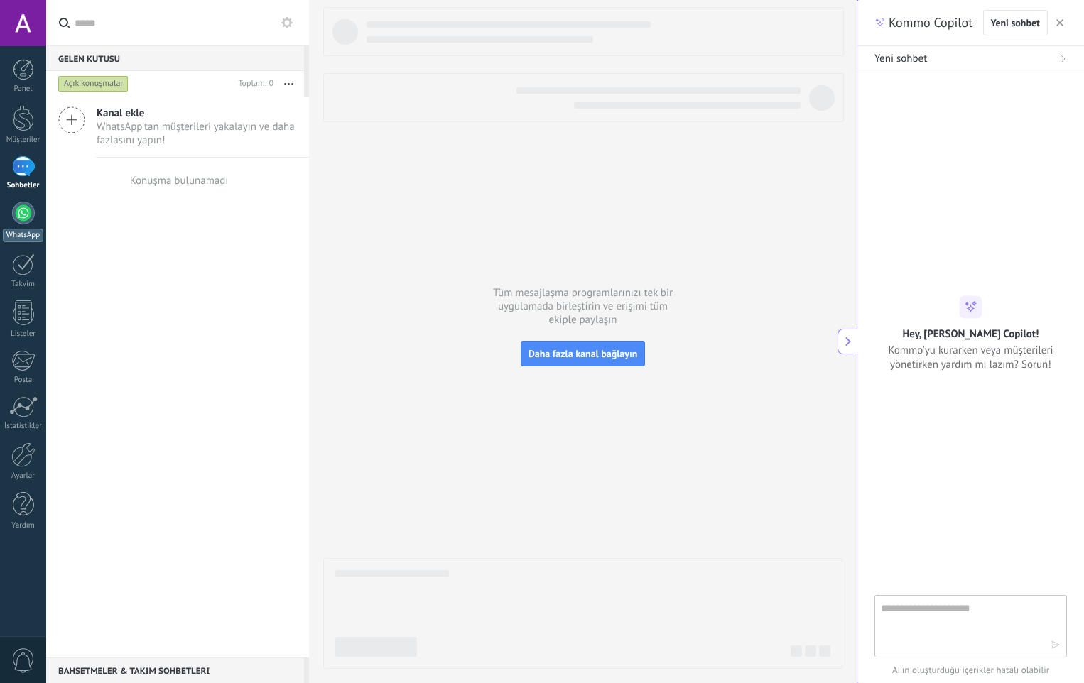
click at [26, 215] on div at bounding box center [23, 213] width 23 height 23
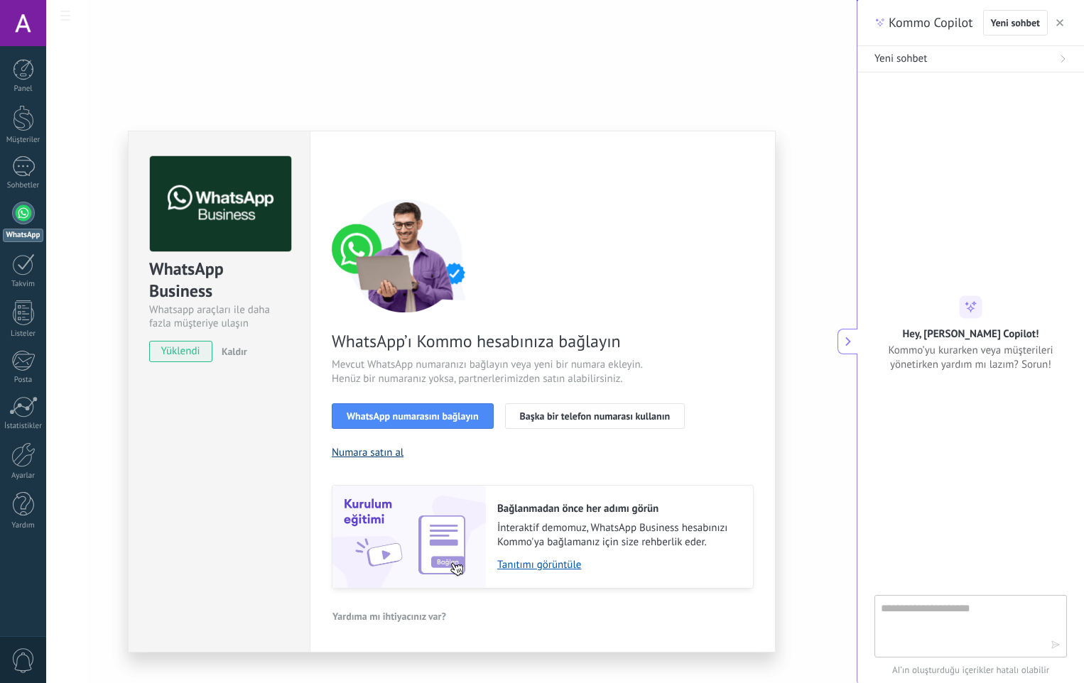
click at [395, 450] on button "Numara satın al" at bounding box center [368, 452] width 72 height 13
click at [436, 418] on span "WhatsApp numarasını bağlayın" at bounding box center [413, 416] width 132 height 10
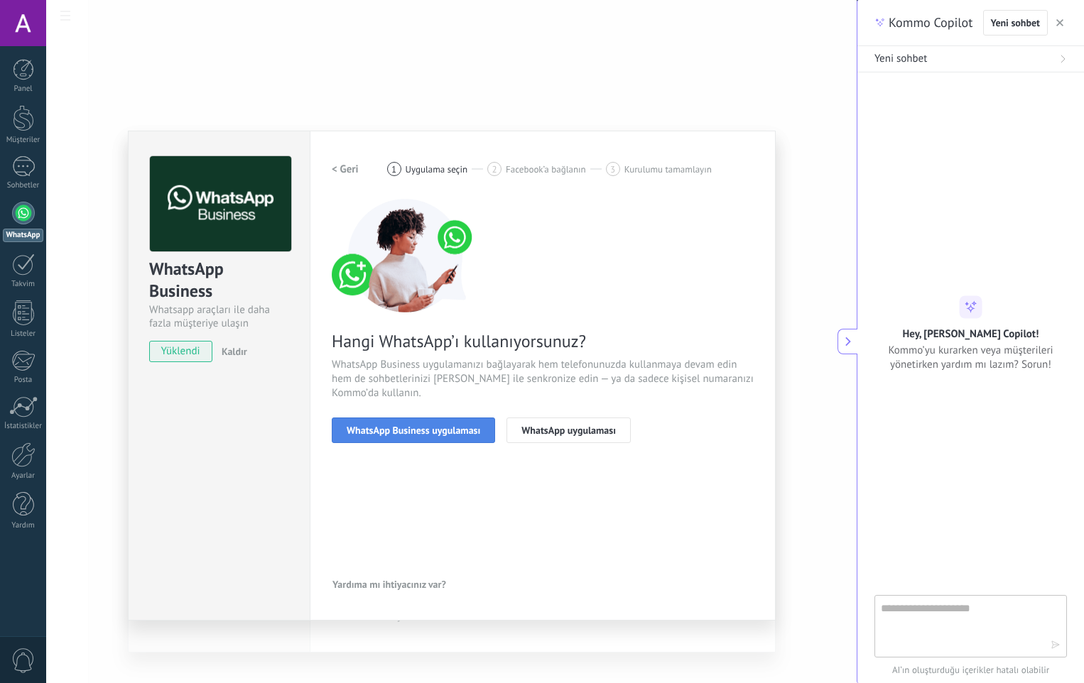
click at [470, 428] on span "WhatsApp Business uygulaması" at bounding box center [414, 431] width 134 height 10
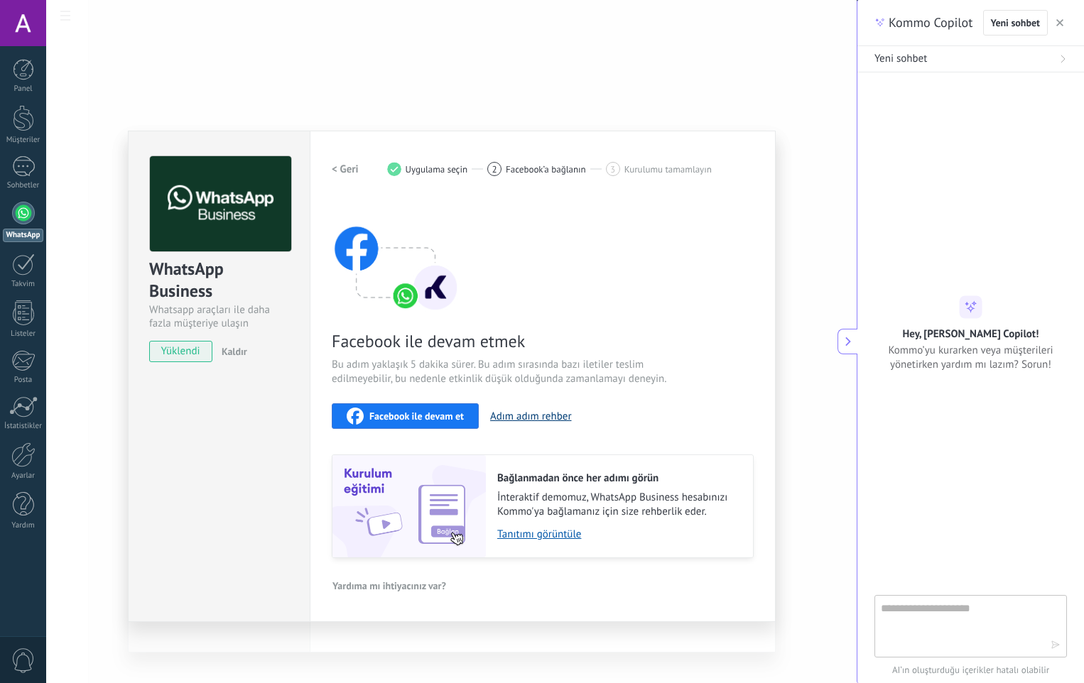
click at [516, 419] on button "Adım adım rehber" at bounding box center [531, 416] width 82 height 13
click at [388, 425] on button "Facebook ile devam et" at bounding box center [405, 417] width 147 height 26
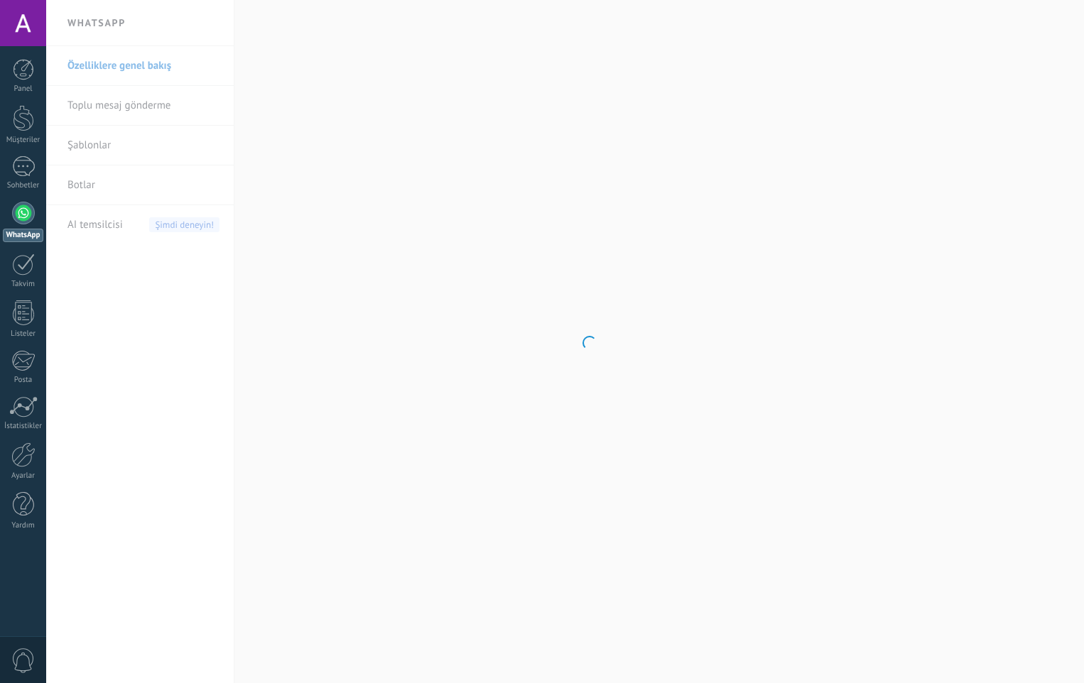
click at [30, 217] on div at bounding box center [23, 213] width 23 height 23
click at [23, 221] on div at bounding box center [23, 213] width 23 height 23
click at [99, 23] on h2 "WhatsApp" at bounding box center [140, 23] width 152 height 46
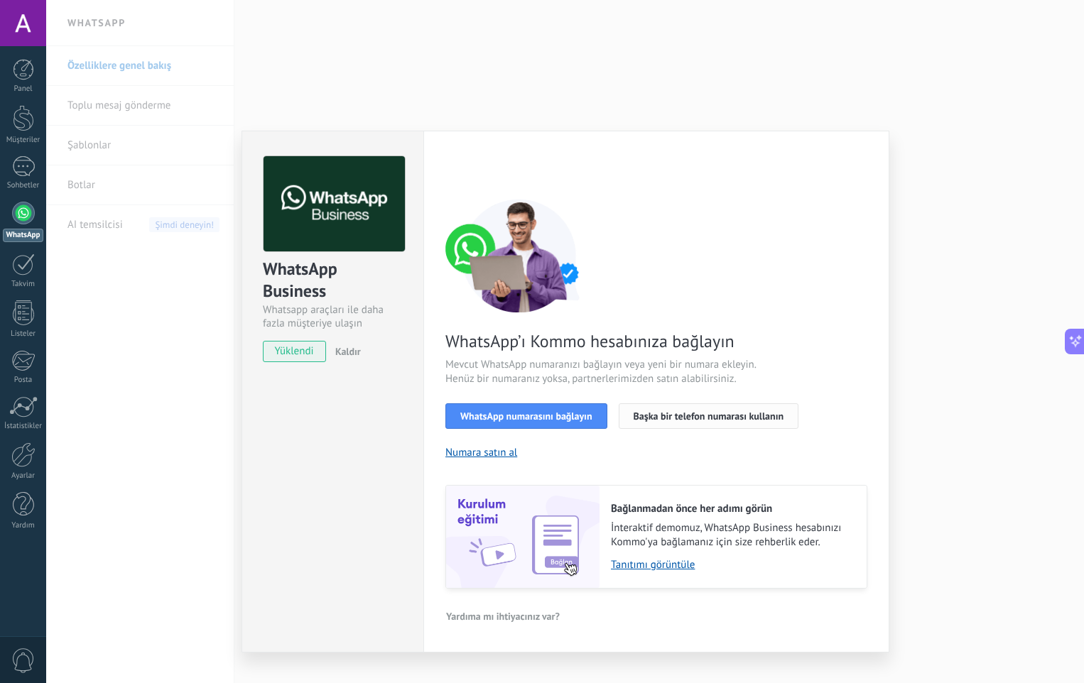
click at [737, 413] on span "Başka bir telefon numarası kullanın" at bounding box center [709, 416] width 151 height 10
click at [535, 422] on button "WhatsApp numarasını bağlayın" at bounding box center [526, 417] width 162 height 26
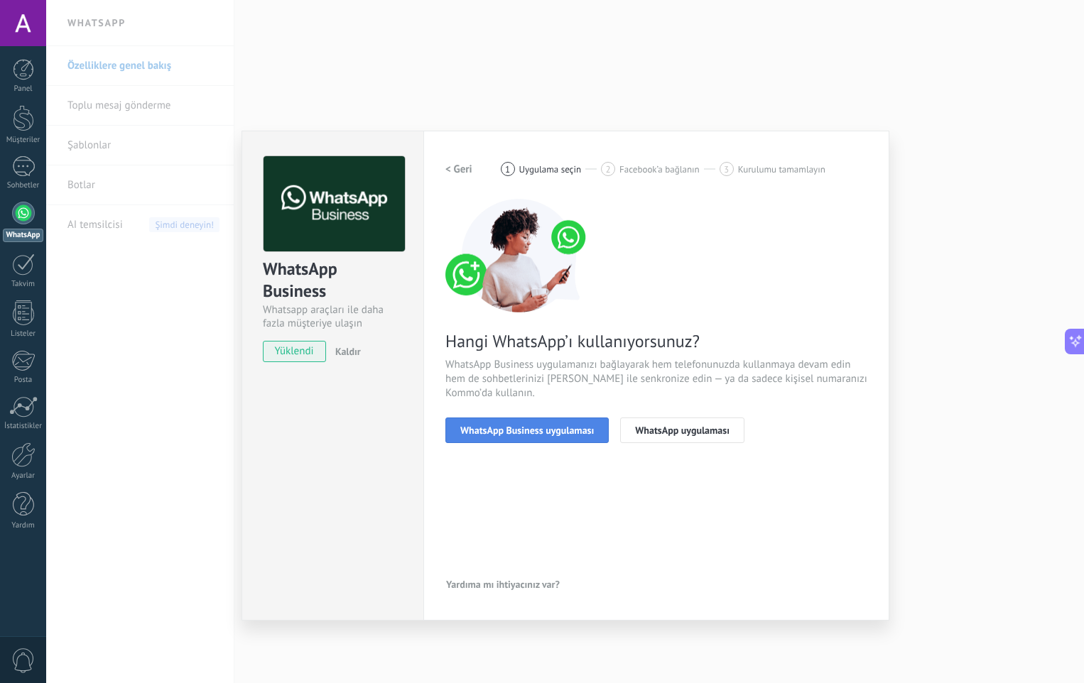
click at [586, 433] on span "WhatsApp Business uygulaması" at bounding box center [527, 431] width 134 height 10
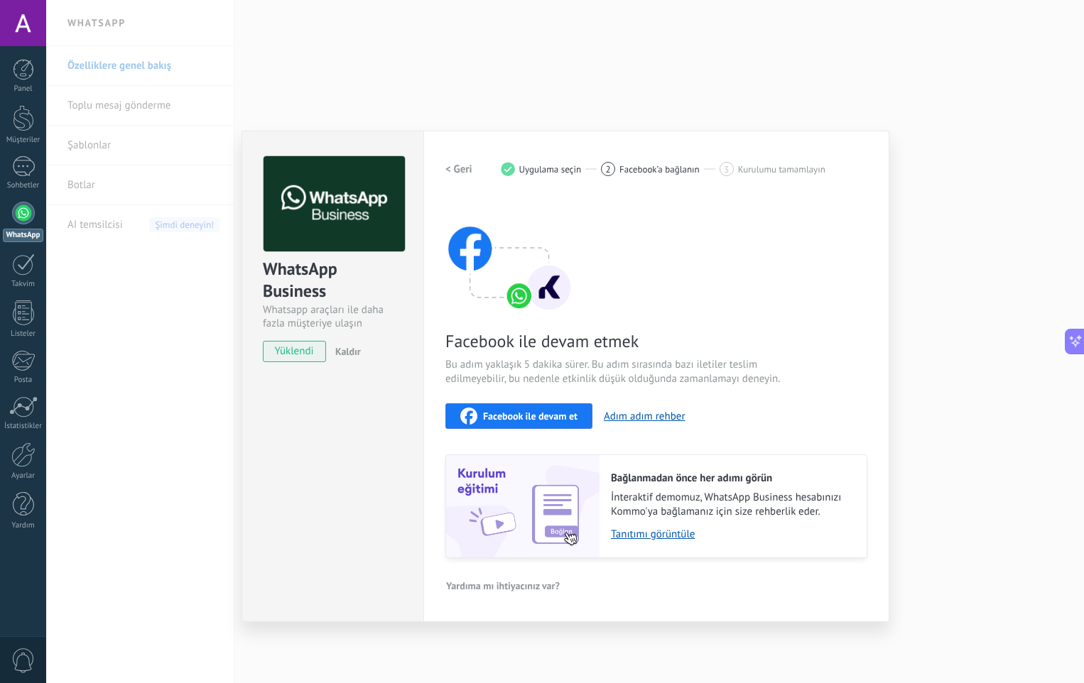
click at [551, 418] on span "Facebook ile devam et" at bounding box center [530, 416] width 94 height 10
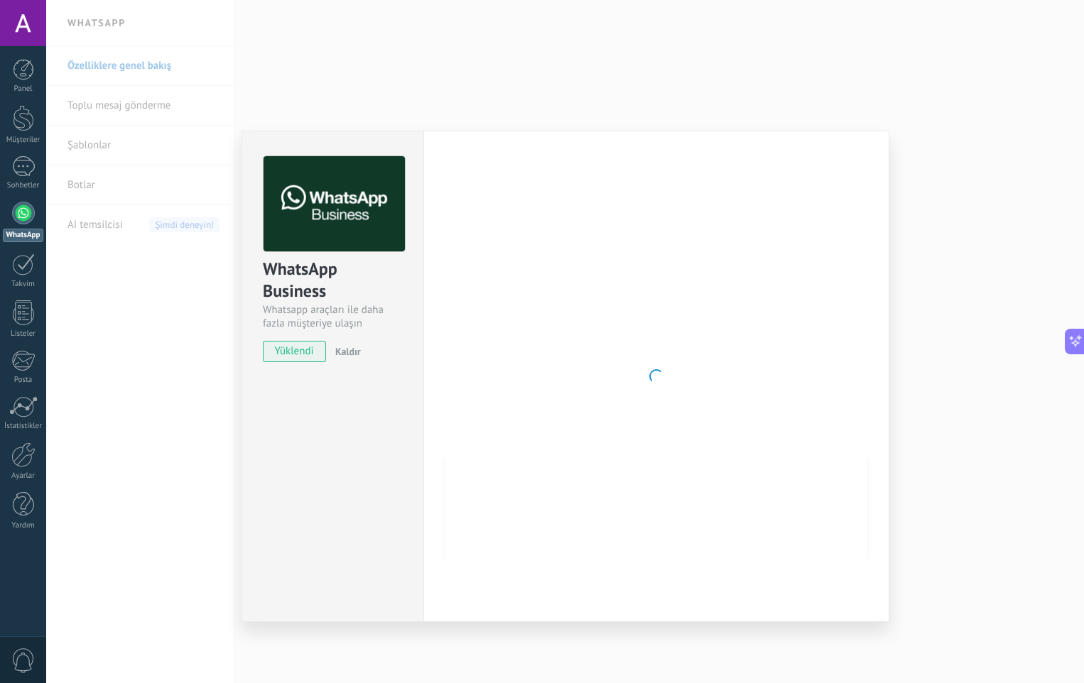
drag, startPoint x: 600, startPoint y: 456, endPoint x: 595, endPoint y: 450, distance: 8.6
drag, startPoint x: 595, startPoint y: 450, endPoint x: 765, endPoint y: 156, distance: 339.4
click at [939, 169] on div "WhatsApp Business Whatsapp araçları ile daha fazla müşteriye ulaşın yüklendi Ka…" at bounding box center [565, 341] width 1038 height 683
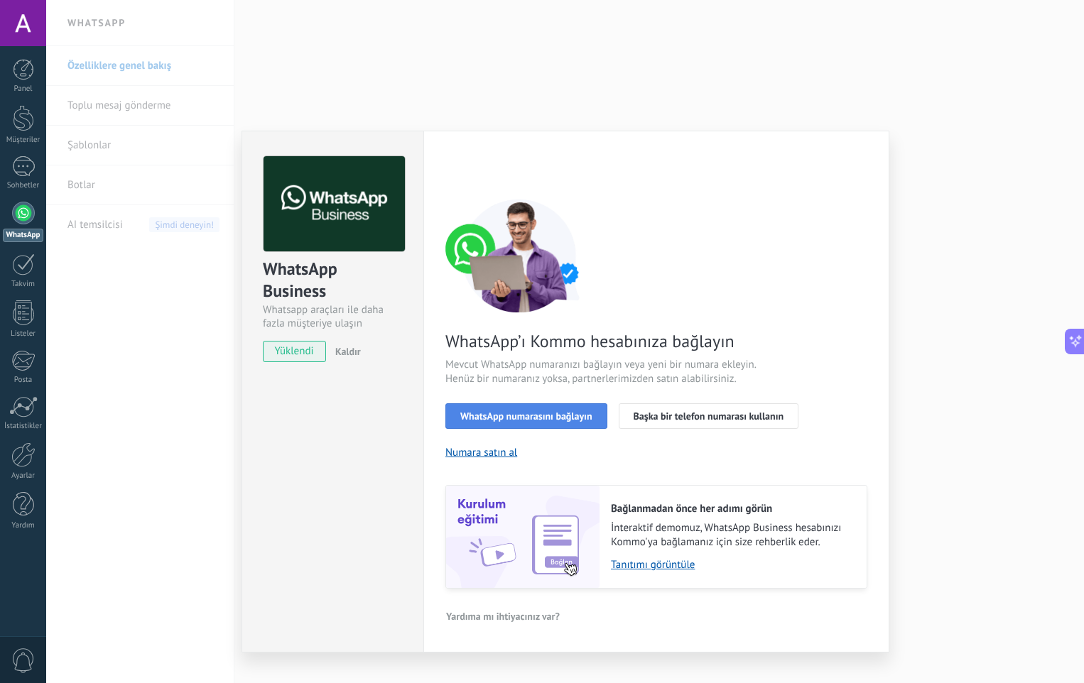
click at [561, 413] on span "WhatsApp numarasını bağlayın" at bounding box center [526, 416] width 132 height 10
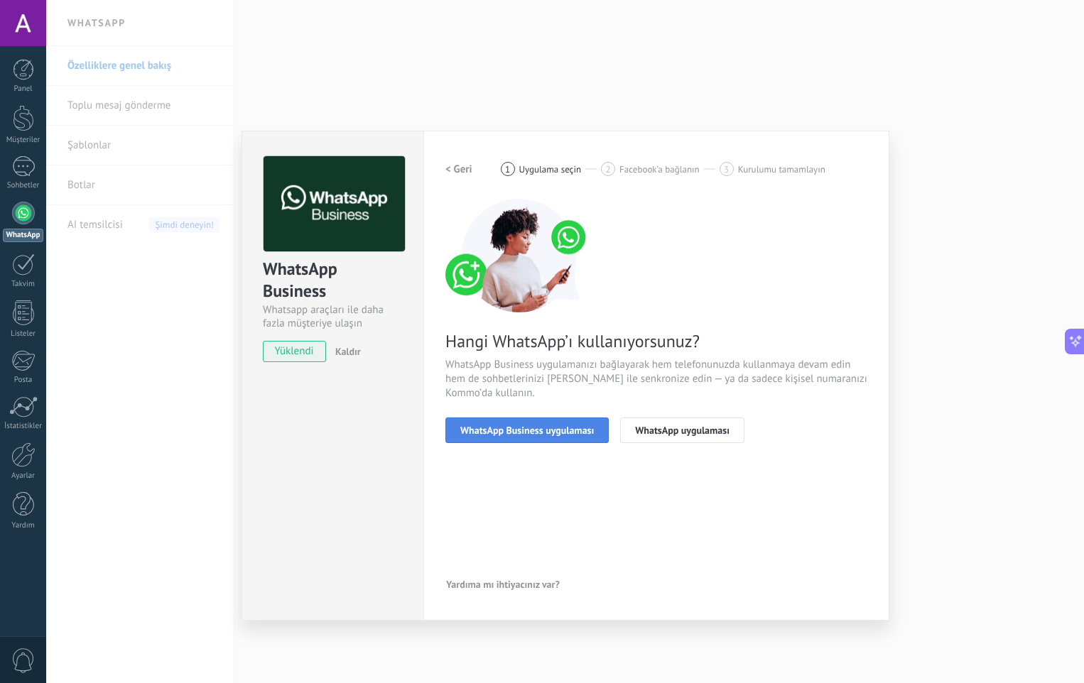
click at [558, 421] on button "WhatsApp Business uygulaması" at bounding box center [526, 431] width 163 height 26
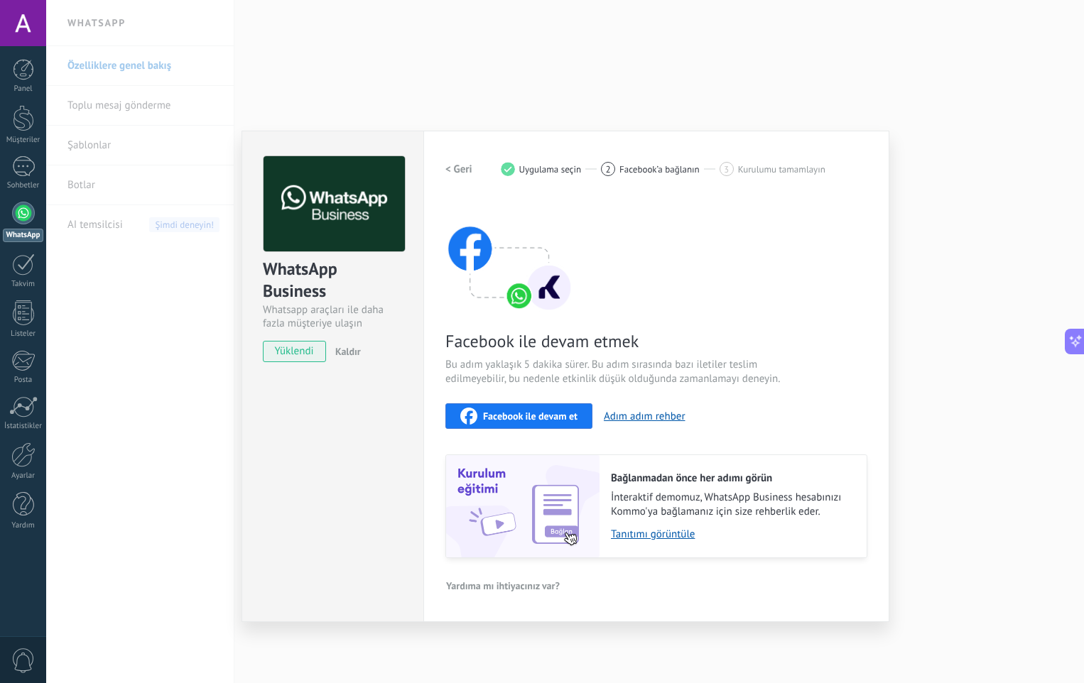
click at [455, 172] on h2 "< Geri" at bounding box center [458, 169] width 27 height 13
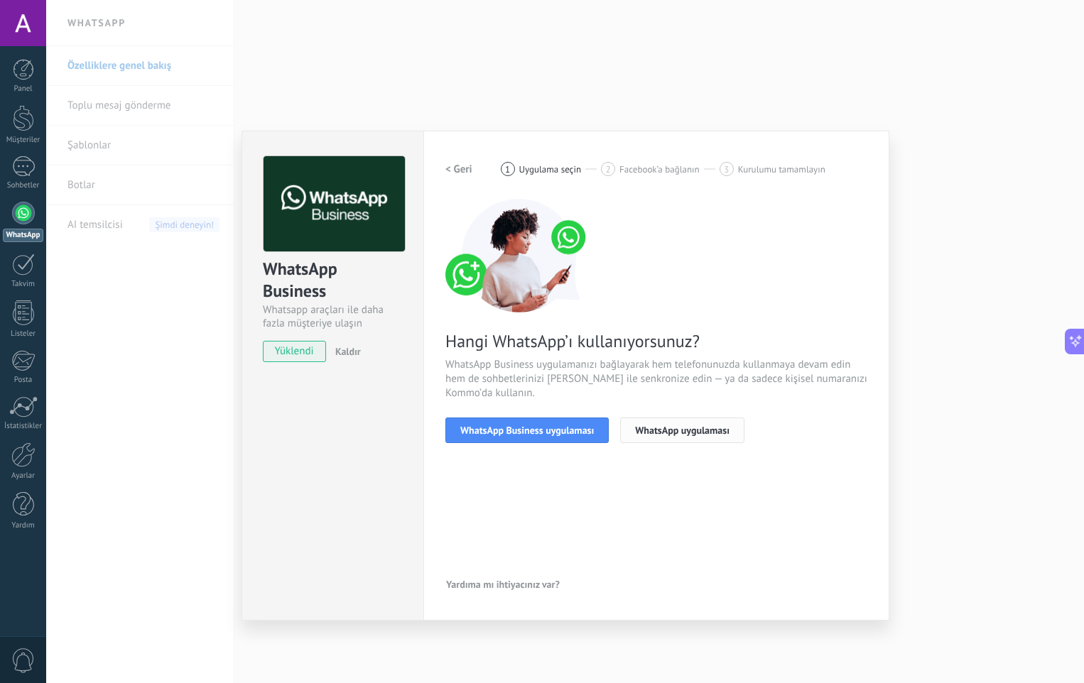
click at [649, 434] on span "WhatsApp uygulaması" at bounding box center [682, 431] width 94 height 10
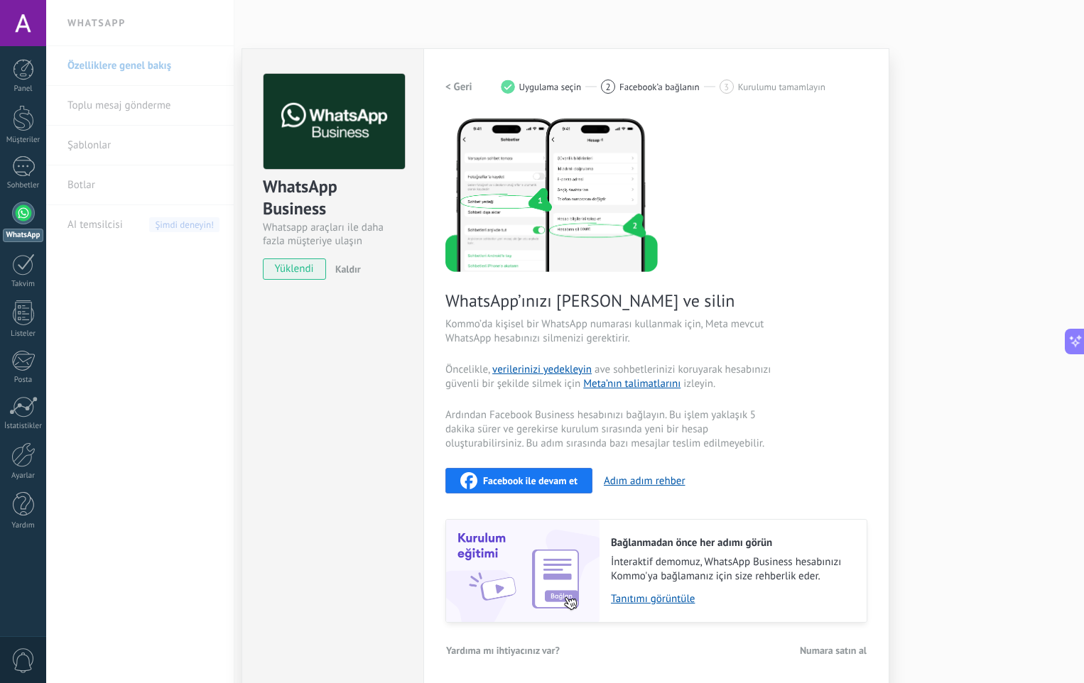
scroll to position [85, 0]
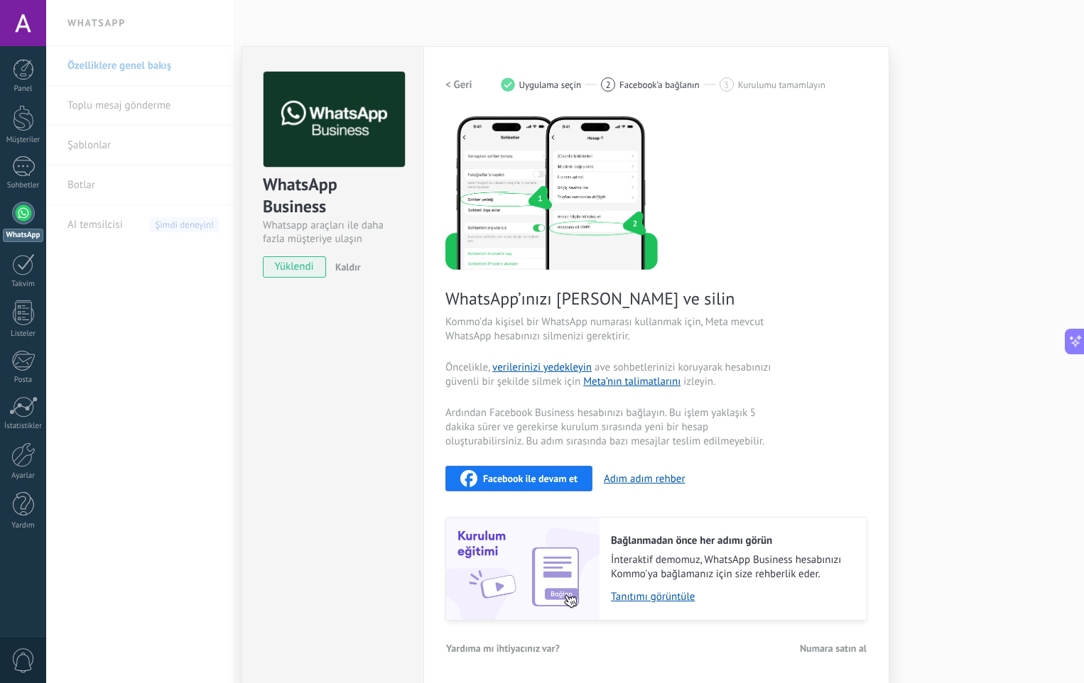
click at [502, 474] on div "Facebook ile devam et" at bounding box center [518, 478] width 117 height 17
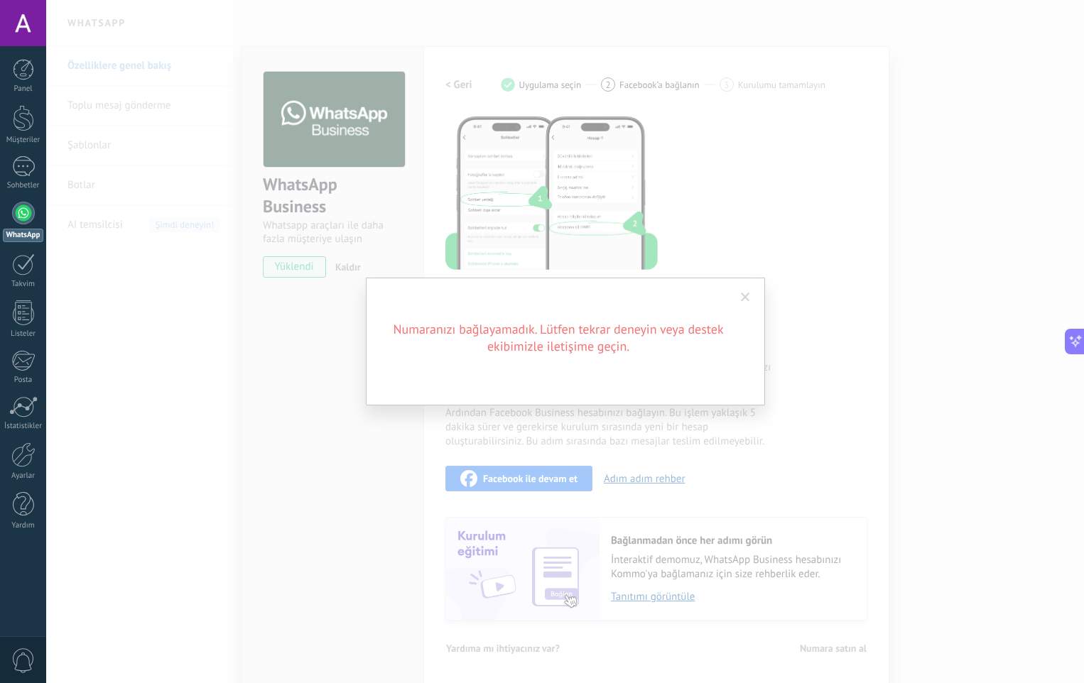
drag, startPoint x: 554, startPoint y: 345, endPoint x: 563, endPoint y: 347, distance: 8.6
drag, startPoint x: 563, startPoint y: 347, endPoint x: 163, endPoint y: 311, distance: 400.8
click at [234, 357] on div "Numaranızı bağlayamadık. Lütfen tekrar deneyin veya destek ekibimizle iletişime…" at bounding box center [565, 341] width 1038 height 683
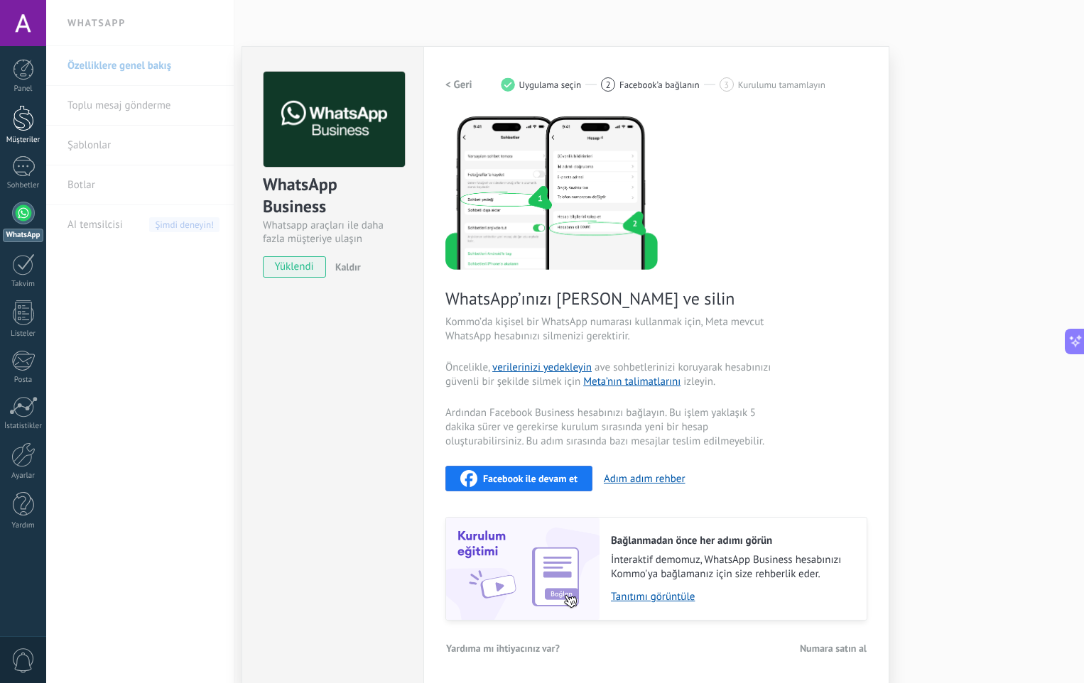
click at [26, 127] on div at bounding box center [23, 118] width 21 height 26
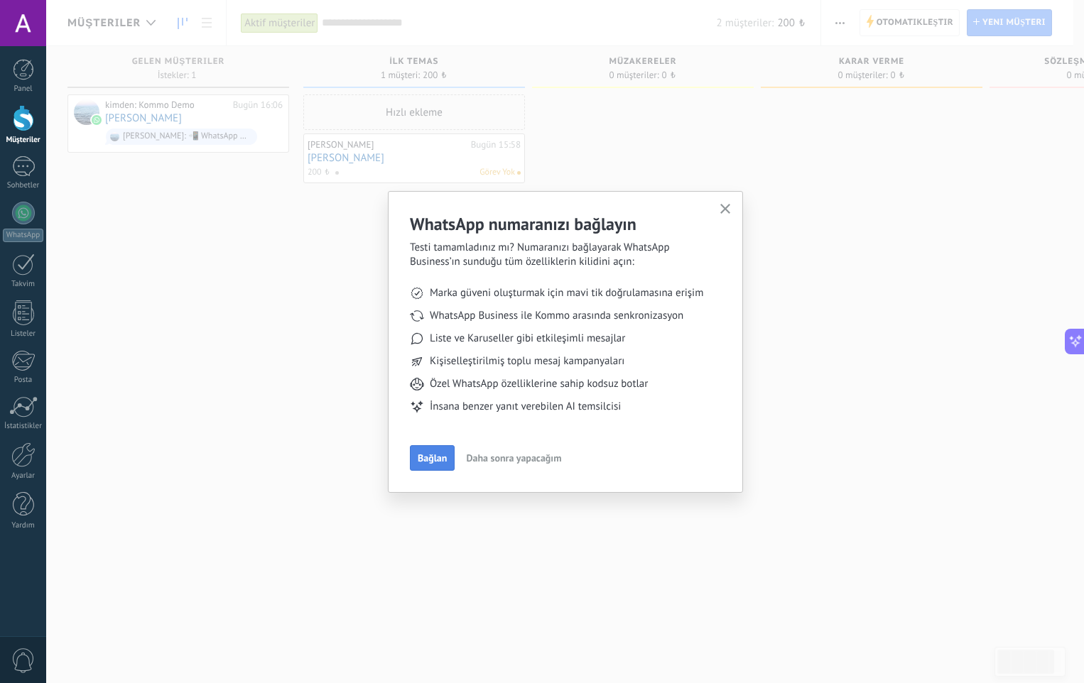
click at [439, 458] on span "Bağlan" at bounding box center [432, 458] width 29 height 10
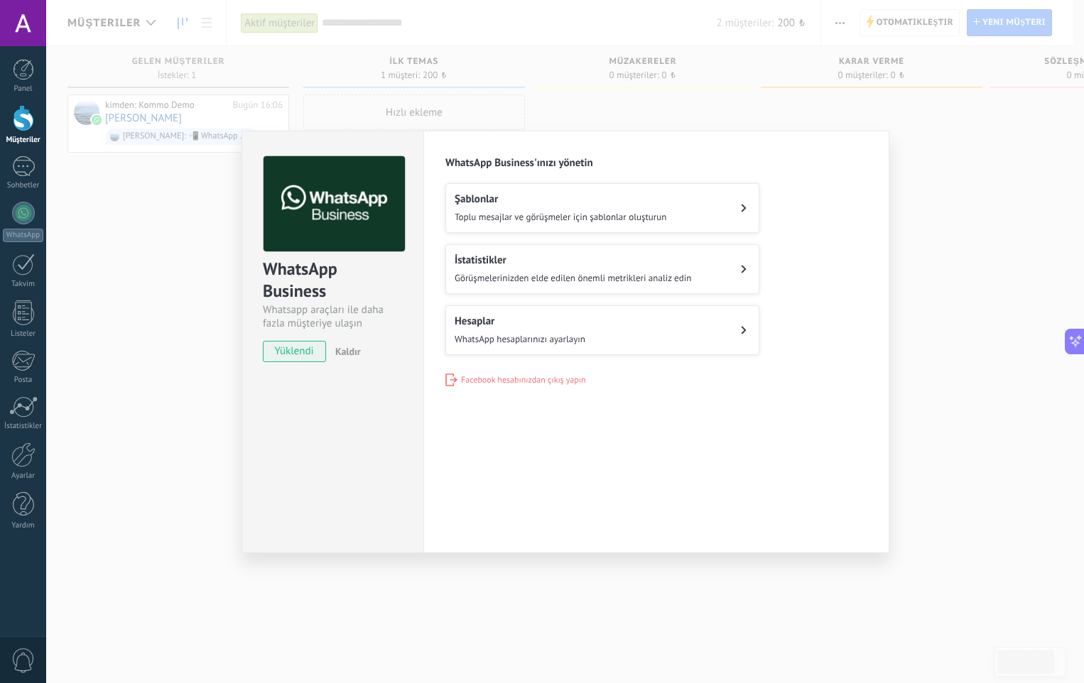
click at [453, 377] on icon at bounding box center [451, 380] width 12 height 13
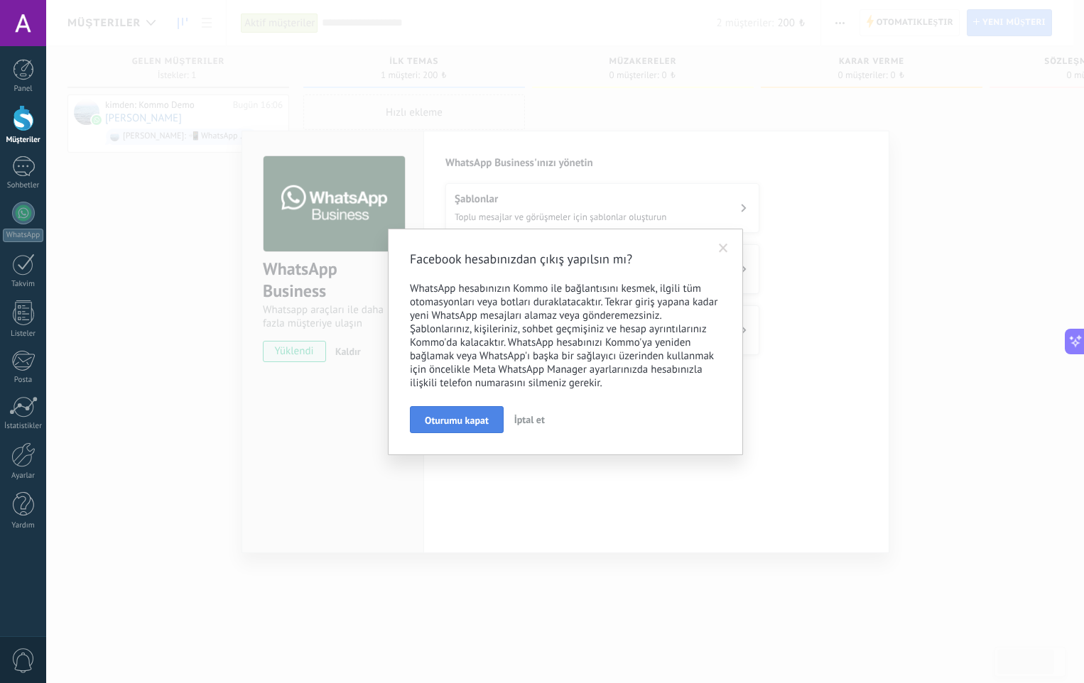
click at [467, 423] on span "Oturumu kapat" at bounding box center [457, 421] width 64 height 10
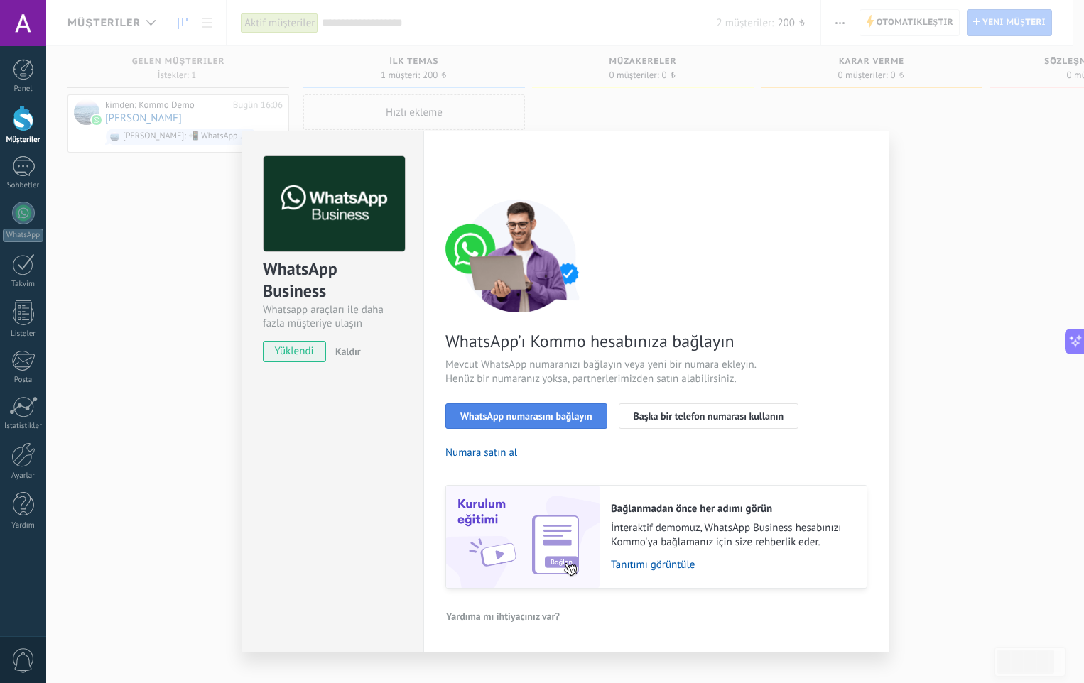
click at [506, 423] on button "WhatsApp numarasını bağlayın" at bounding box center [526, 417] width 162 height 26
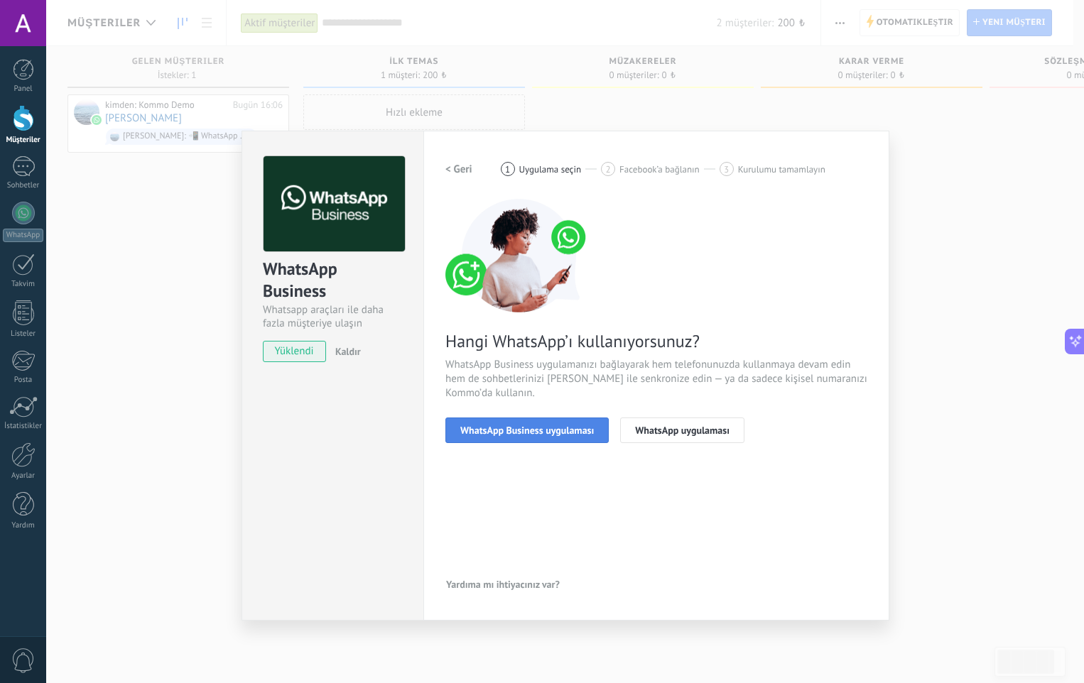
click at [515, 418] on div "WhatsApp Business uygulaması WhatsApp uygulaması" at bounding box center [656, 431] width 422 height 26
click at [516, 426] on span "WhatsApp Business uygulaması" at bounding box center [527, 431] width 134 height 10
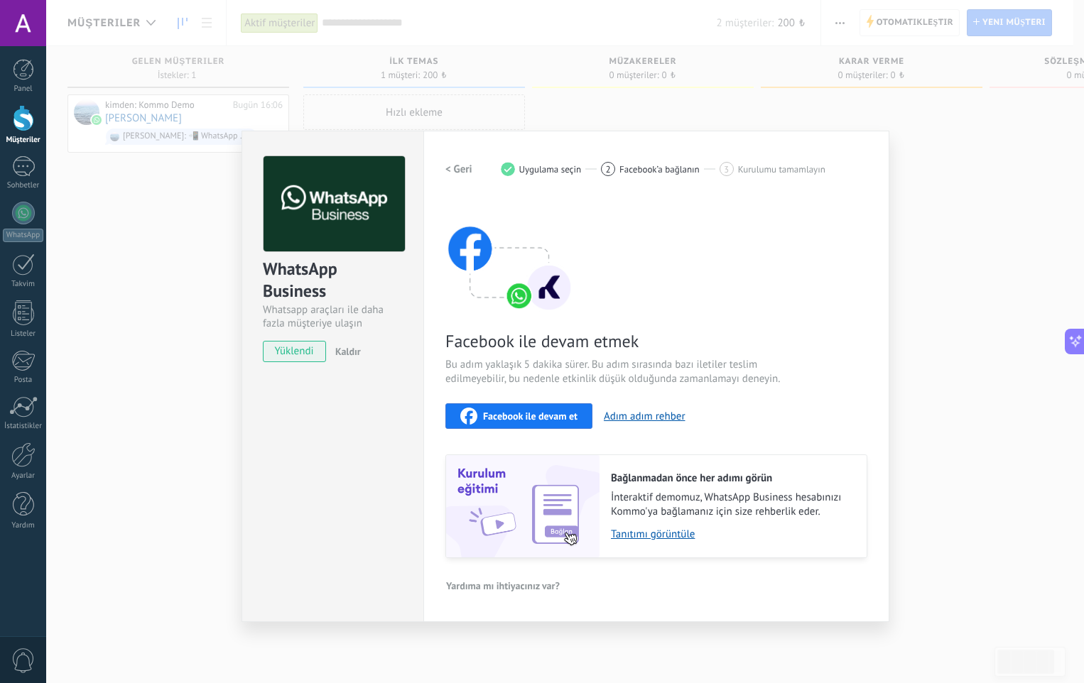
click at [511, 426] on button "Facebook ile devam et" at bounding box center [518, 417] width 147 height 26
click at [352, 350] on span "Kaldır" at bounding box center [348, 351] width 26 height 13
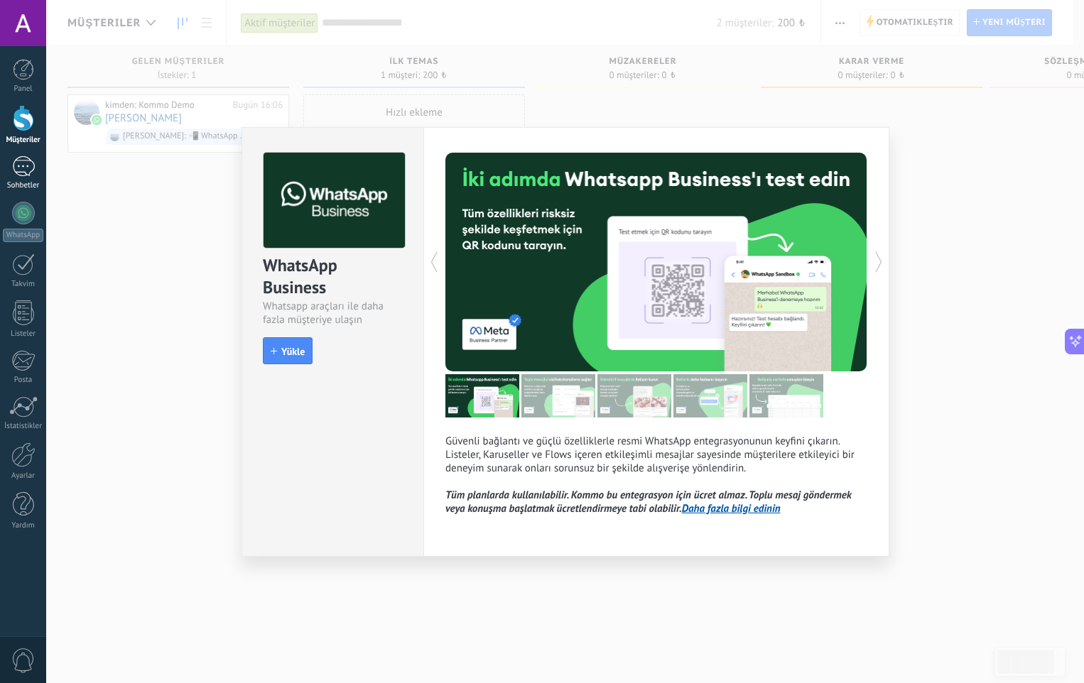
click at [22, 170] on div at bounding box center [23, 166] width 23 height 21
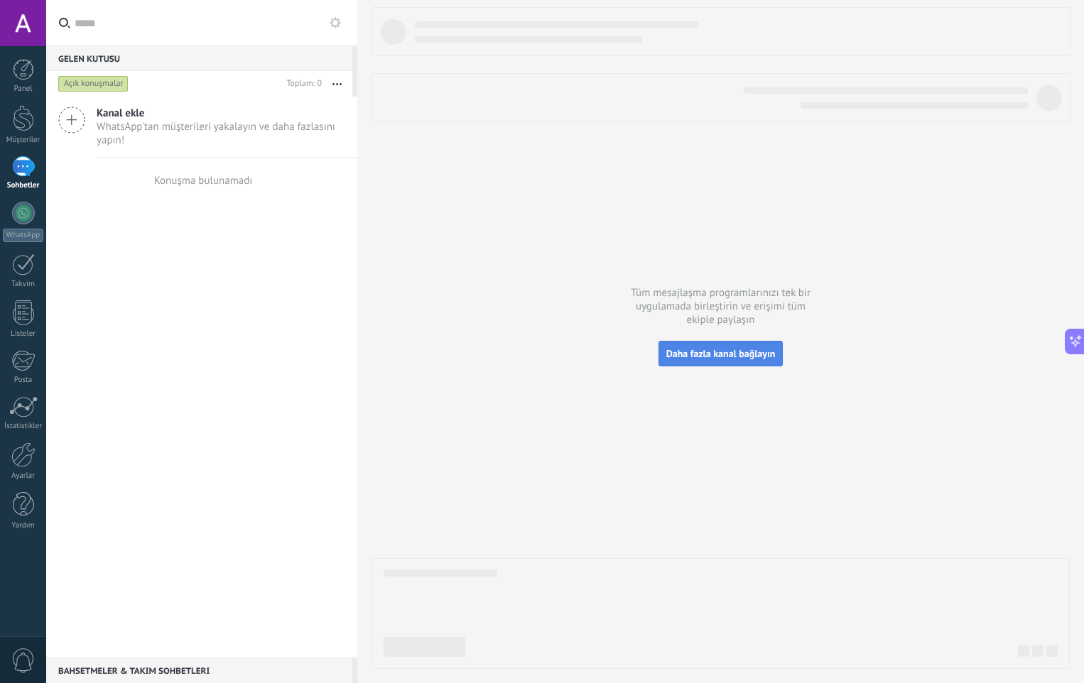
click at [734, 355] on span "Daha fazla kanal bağlayın" at bounding box center [720, 353] width 109 height 13
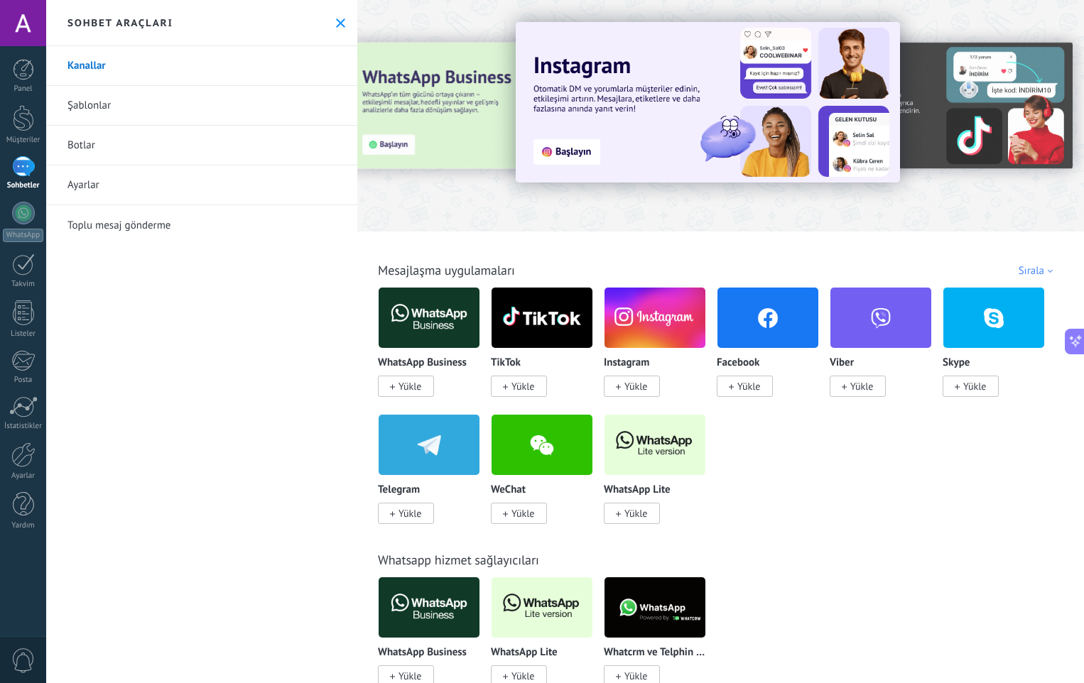
click at [396, 379] on span "Yükle" at bounding box center [406, 386] width 56 height 21
click at [398, 386] on span "Yükle" at bounding box center [406, 386] width 56 height 21
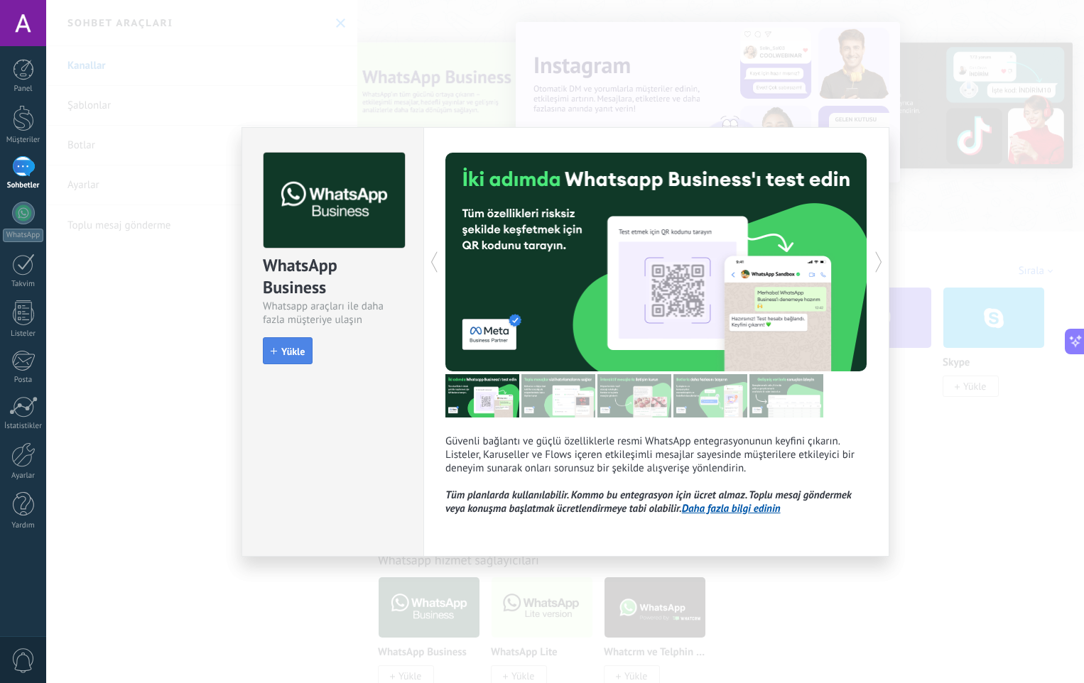
click at [302, 353] on span "Yükle" at bounding box center [292, 352] width 23 height 10
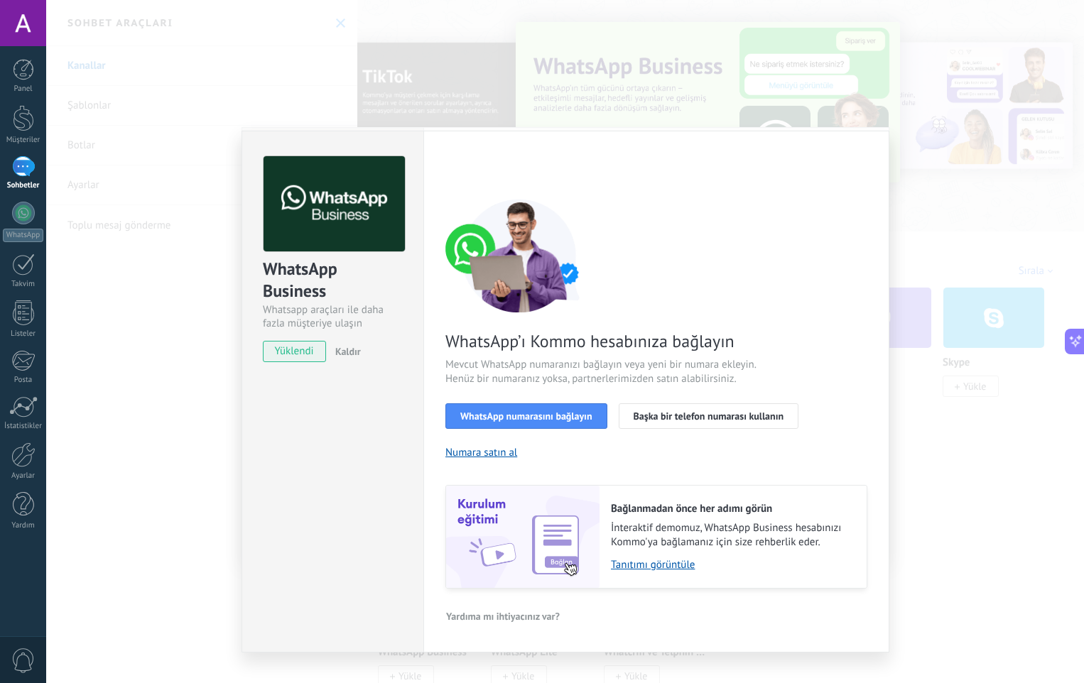
click at [525, 617] on span "Yardıma mı ihtiyacınız var?" at bounding box center [503, 617] width 114 height 10
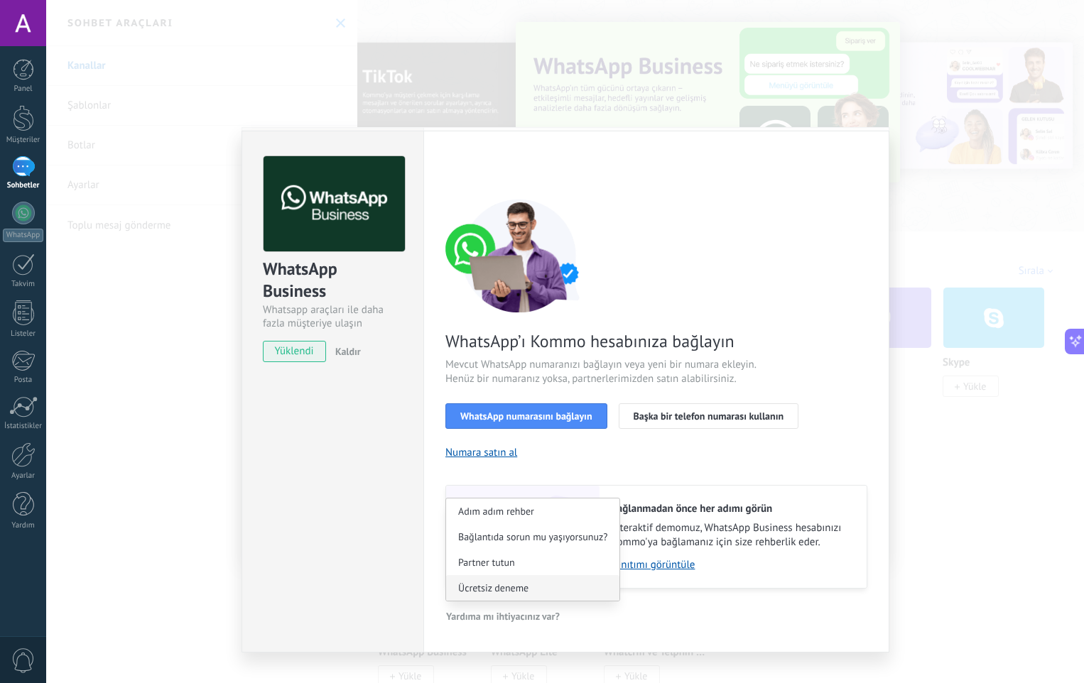
click at [541, 582] on button "Ücretsiz deneme" at bounding box center [532, 588] width 173 height 26
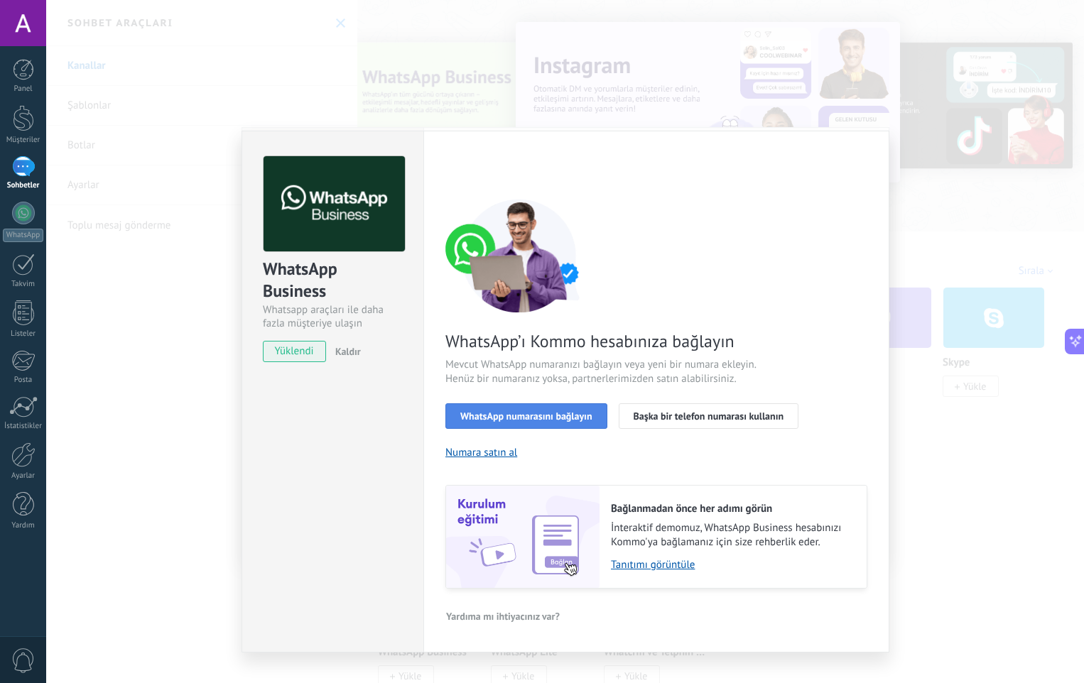
click at [501, 413] on span "WhatsApp numarasını bağlayın" at bounding box center [526, 416] width 132 height 10
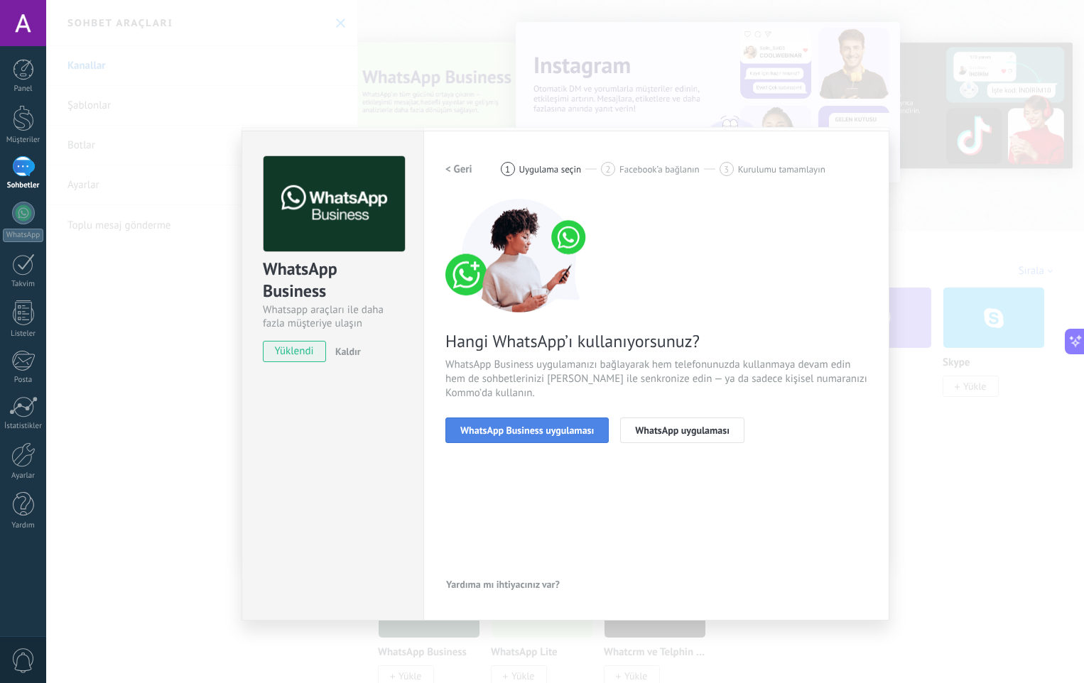
click at [573, 439] on button "WhatsApp Business uygulaması" at bounding box center [526, 431] width 163 height 26
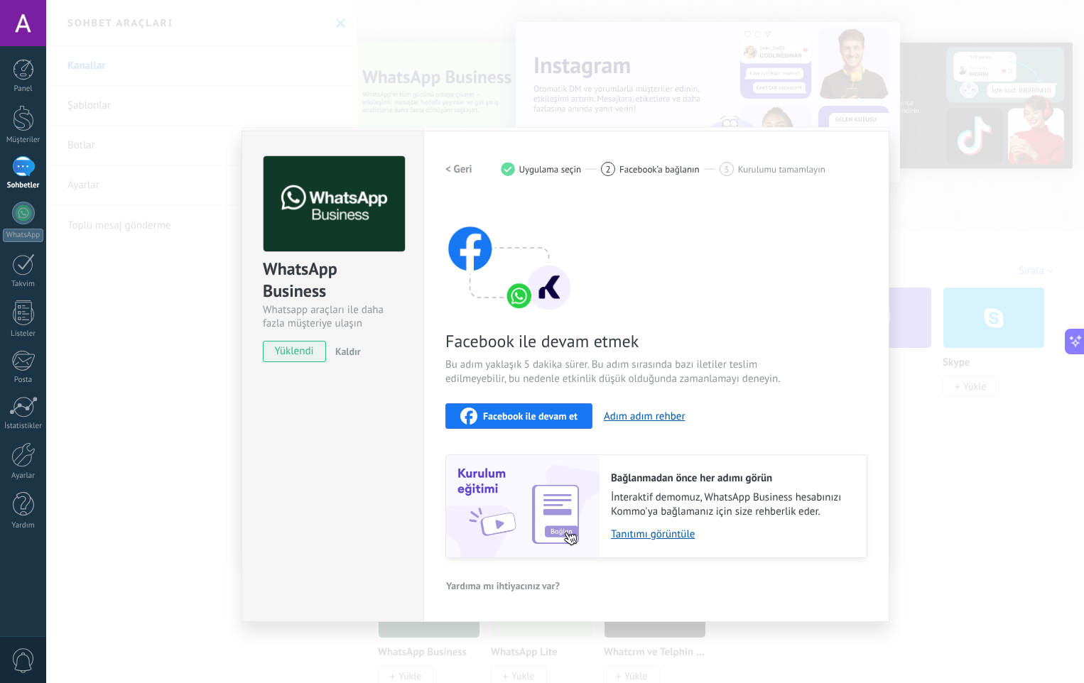
click at [553, 424] on button "Facebook ile devam et" at bounding box center [518, 417] width 147 height 26
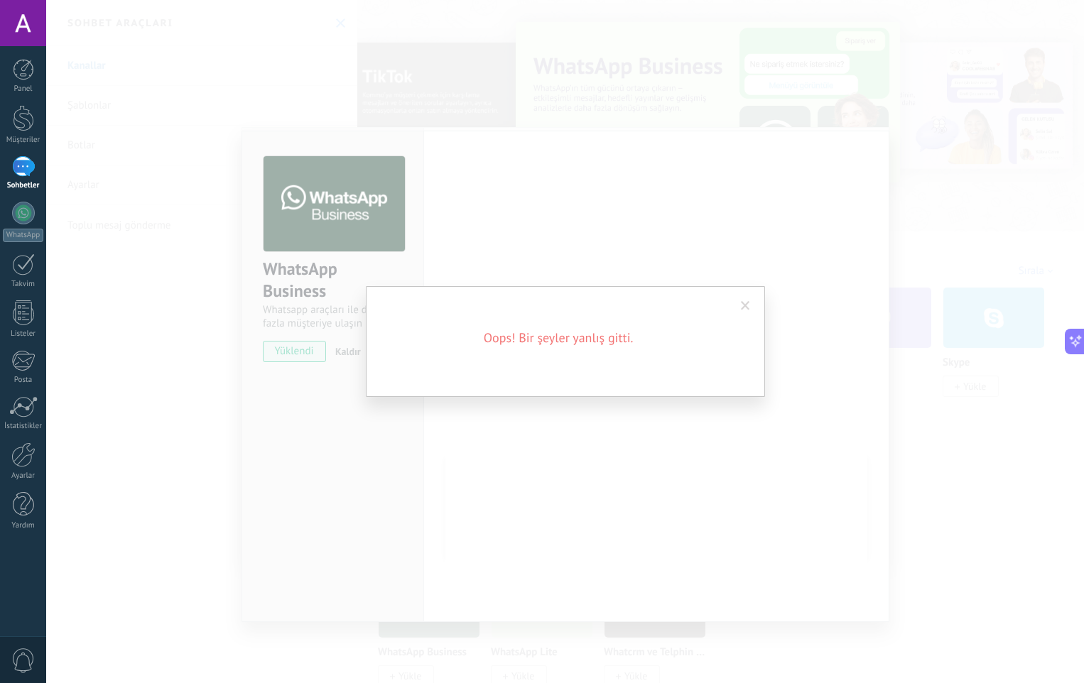
drag, startPoint x: 606, startPoint y: 362, endPoint x: 594, endPoint y: 358, distance: 12.8
click at [605, 362] on div "Oops! Bir şeyler yanlış gitti." at bounding box center [565, 341] width 399 height 111
click at [752, 303] on span at bounding box center [745, 306] width 23 height 24
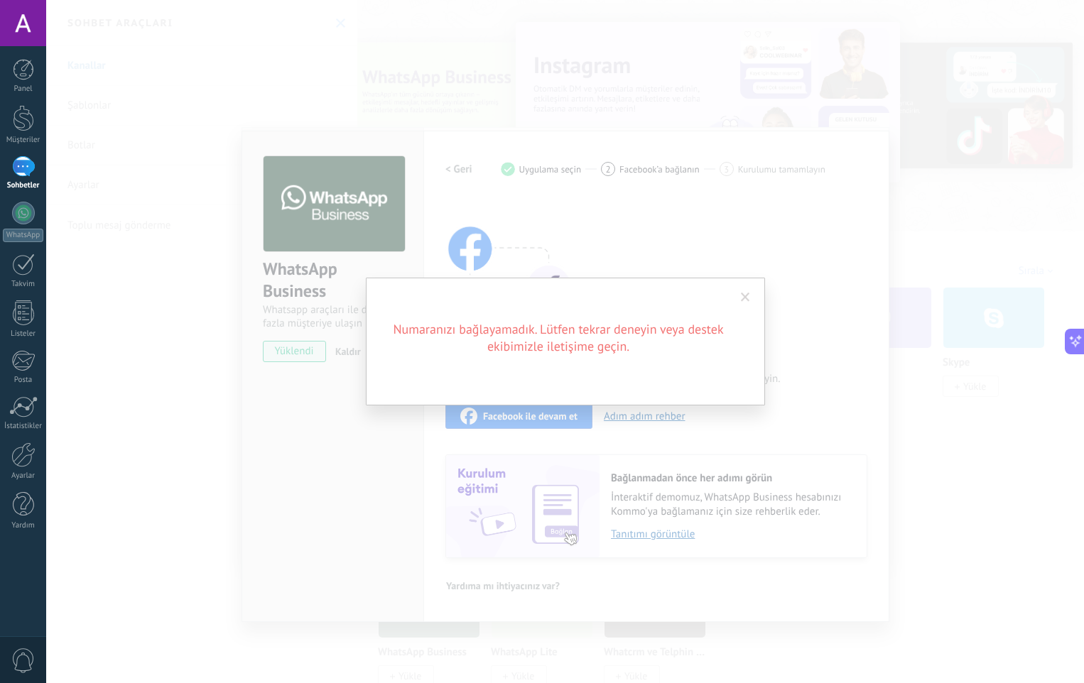
click at [612, 355] on h2 "Numaranızı bağlayamadık. Lütfen tekrar deneyin veya destek ekibimizle iletişime…" at bounding box center [558, 338] width 341 height 34
click at [742, 298] on span at bounding box center [745, 298] width 9 height 10
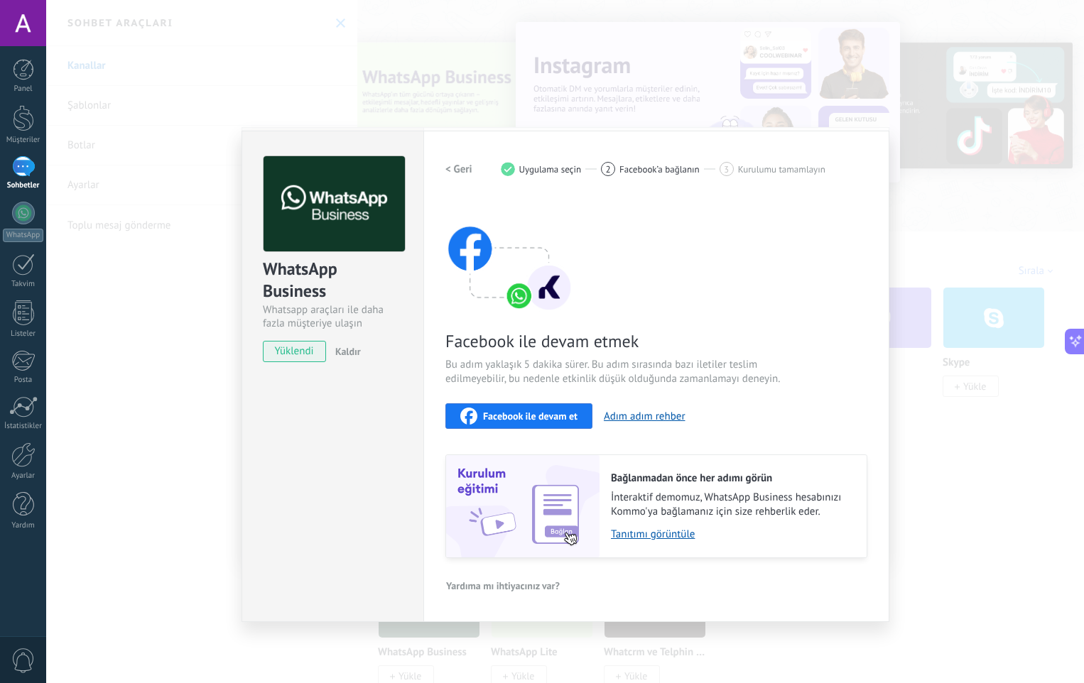
click at [11, 180] on link "Sohbetler" at bounding box center [23, 173] width 46 height 34
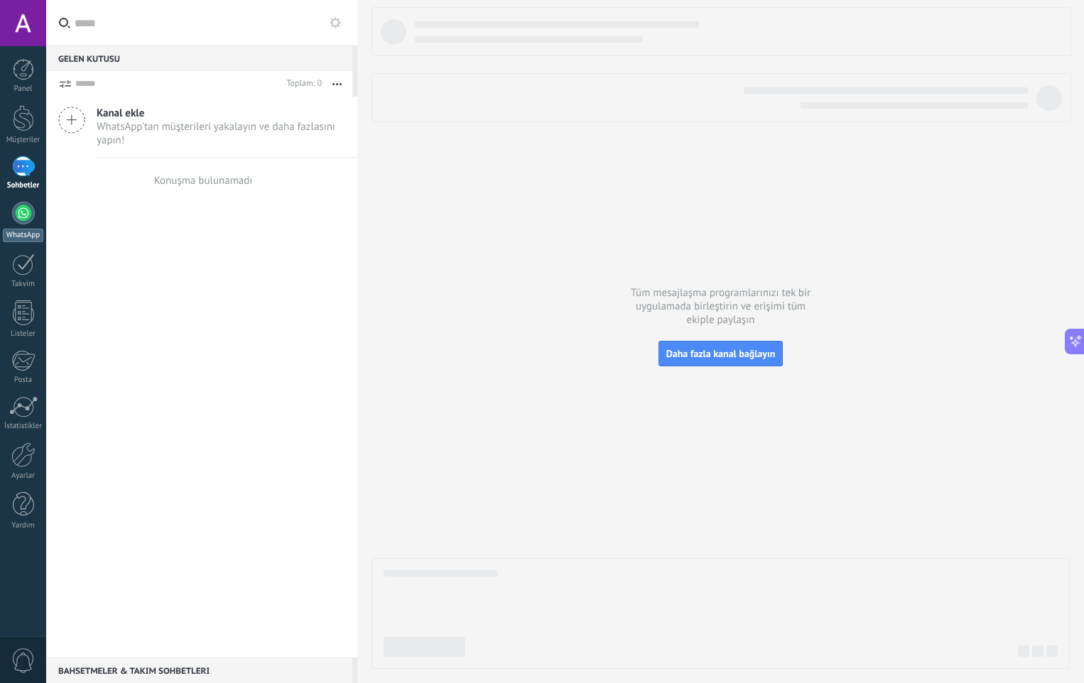
click at [31, 221] on div at bounding box center [23, 213] width 23 height 23
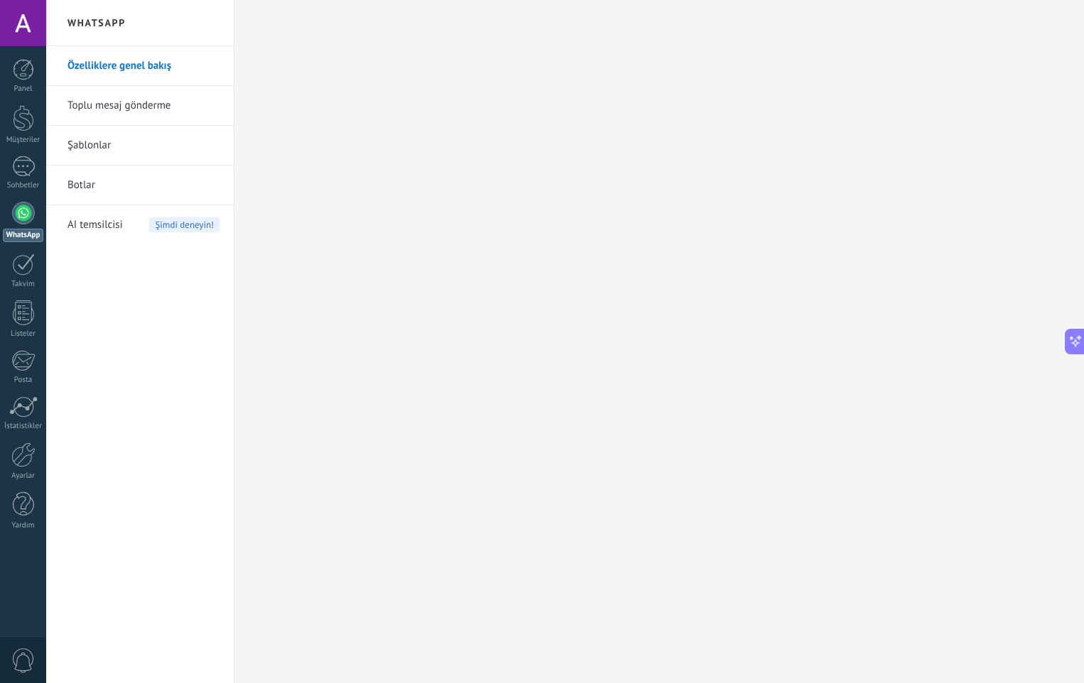
click at [134, 98] on link "Toplu mesaj gönderme" at bounding box center [143, 106] width 152 height 40
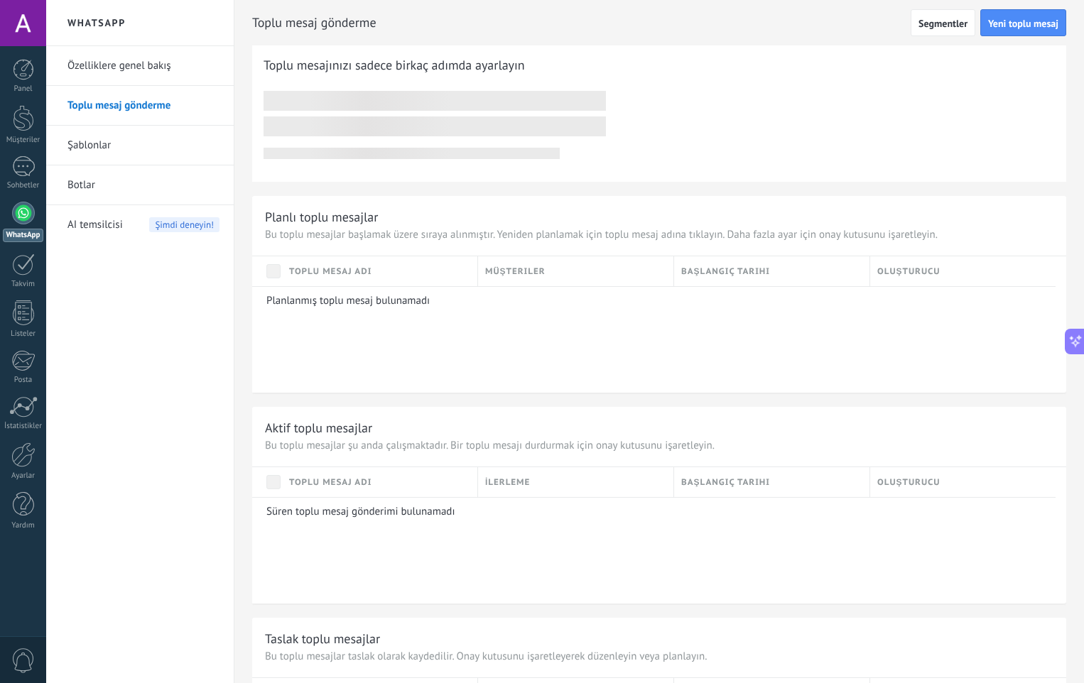
click at [134, 149] on link "Şablonlar" at bounding box center [143, 146] width 152 height 40
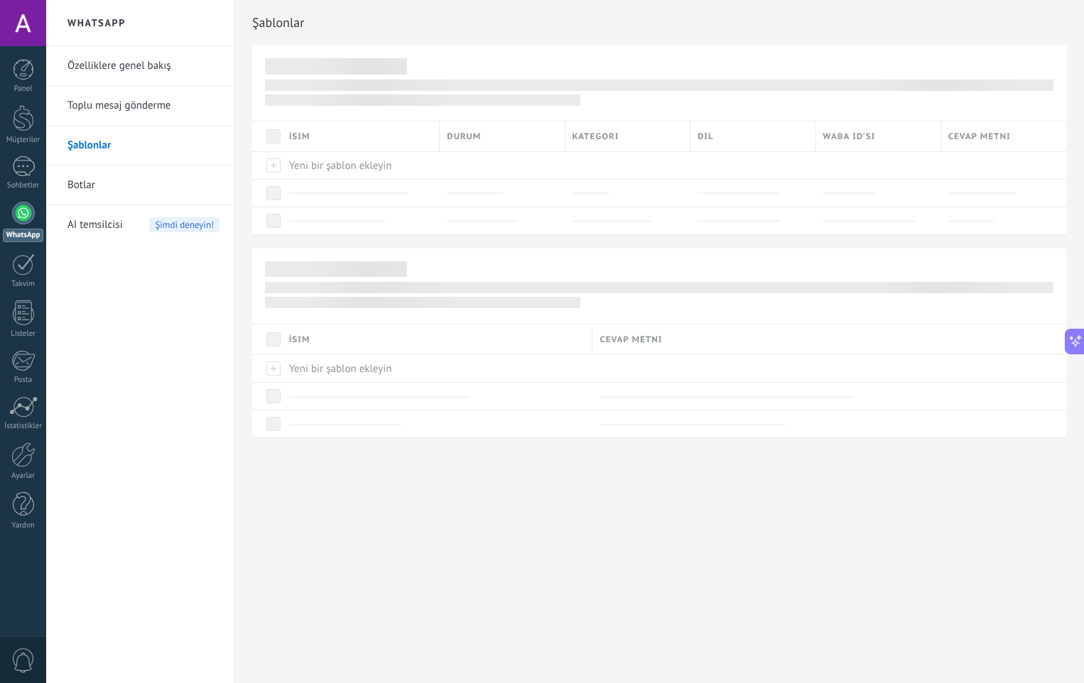
click at [129, 185] on link "Botlar" at bounding box center [143, 186] width 152 height 40
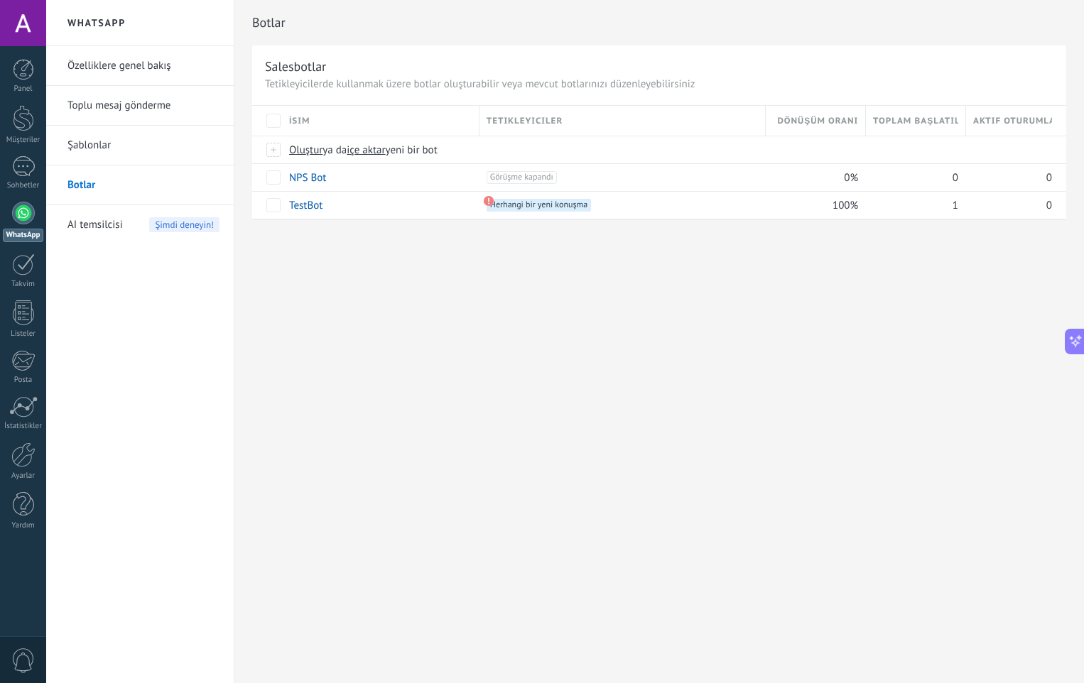
click at [141, 182] on link "Botlar" at bounding box center [143, 186] width 152 height 40
click at [156, 152] on link "Şablonlar" at bounding box center [143, 146] width 152 height 40
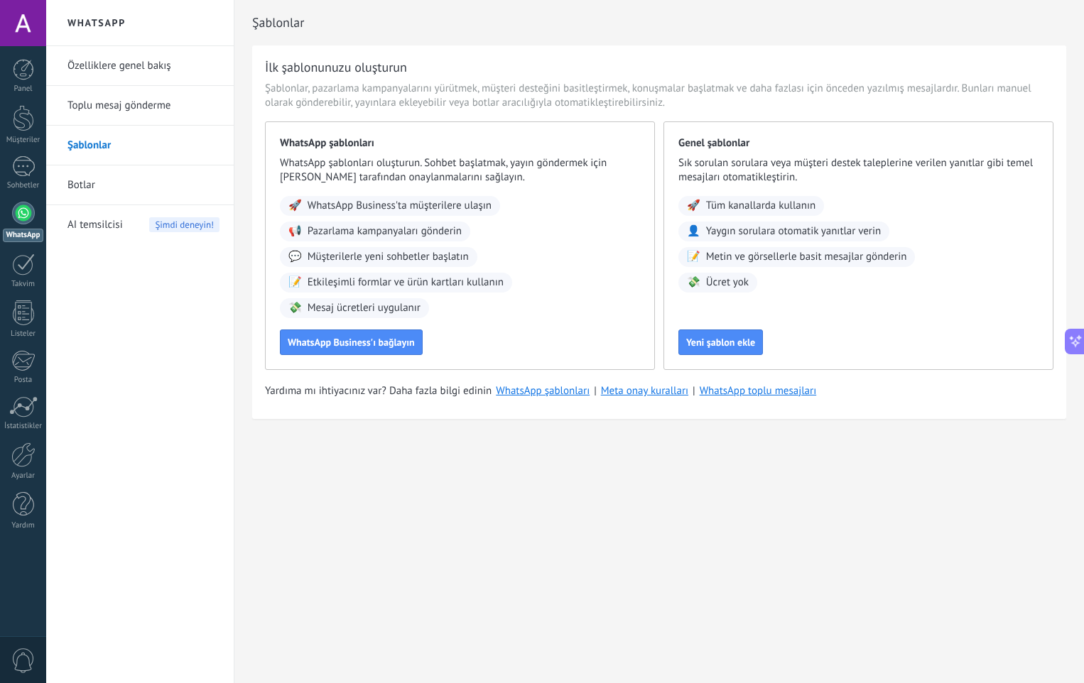
click at [345, 359] on div "WhatsApp şablonları WhatsApp şablonları oluşturun. Sohbet başlatmak, yayın gönd…" at bounding box center [460, 245] width 390 height 249
click at [352, 352] on button "WhatsApp Business'ı bağlayın" at bounding box center [351, 343] width 143 height 26
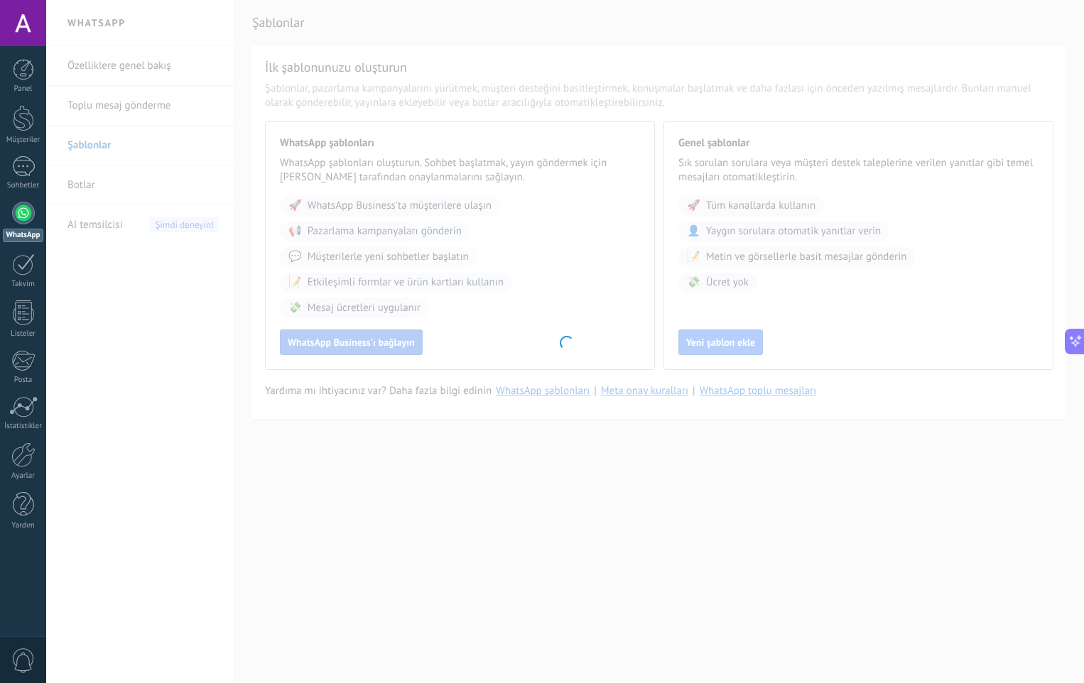
click at [355, 347] on div at bounding box center [565, 341] width 1038 height 683
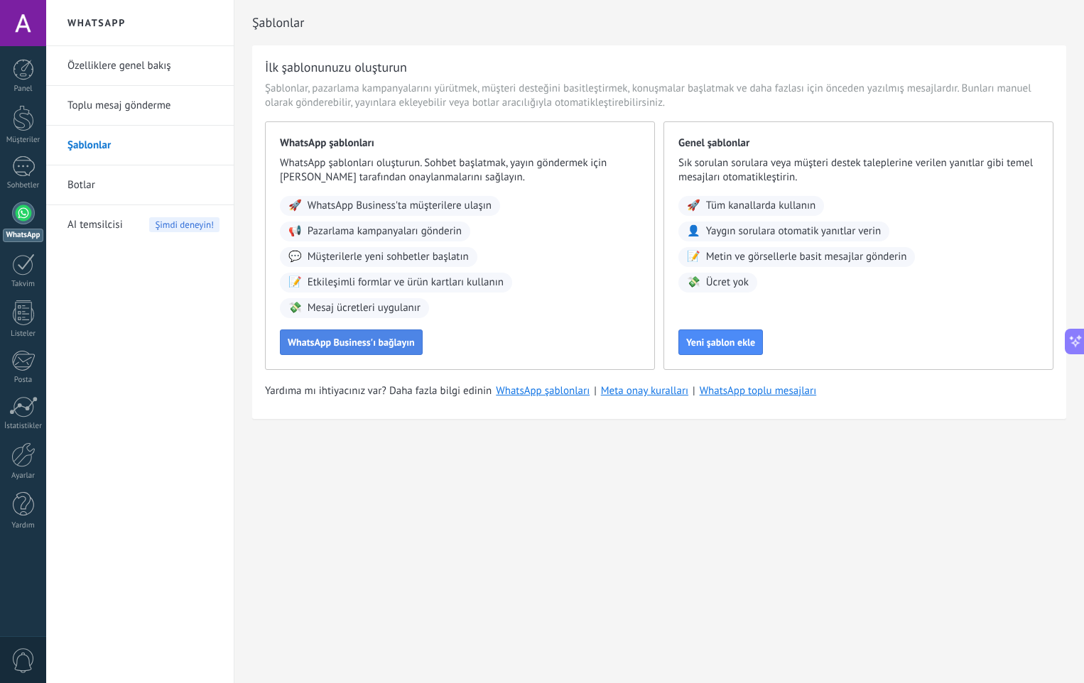
click at [370, 345] on span "WhatsApp Business'ı bağlayın" at bounding box center [351, 342] width 127 height 10
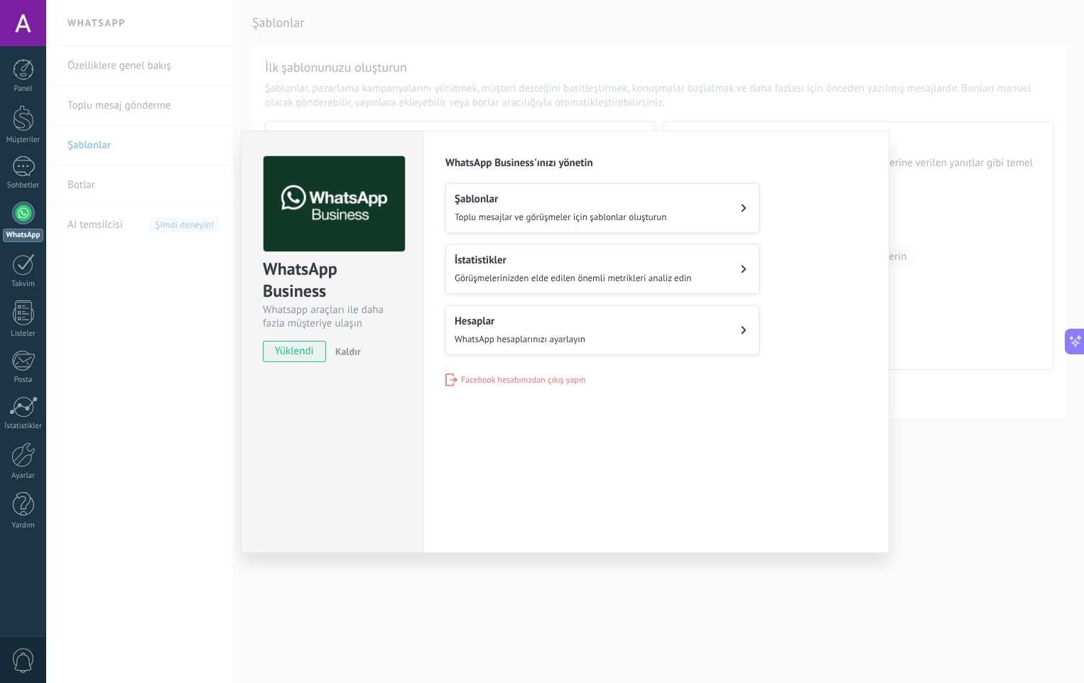
click at [637, 334] on button "Hesaplar WhatsApp hesaplarınızı ayarlayın" at bounding box center [602, 330] width 314 height 50
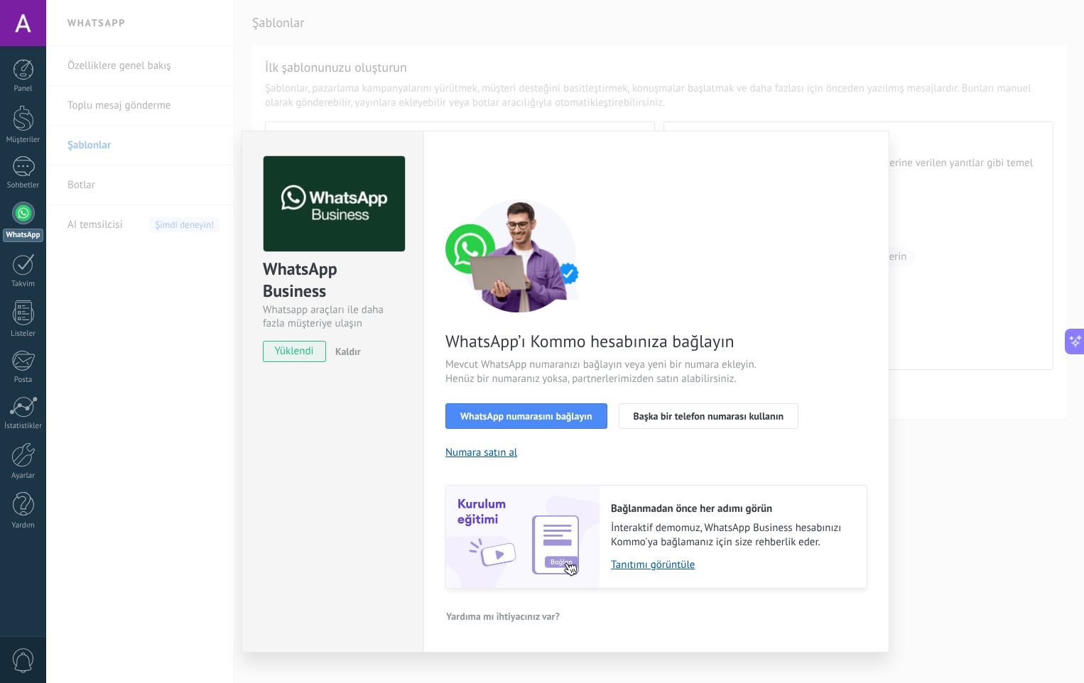
click at [985, 376] on div "WhatsApp Business Whatsapp araçları ile daha fazla müşteriye ulaşın yüklendi Ka…" at bounding box center [565, 341] width 1038 height 683
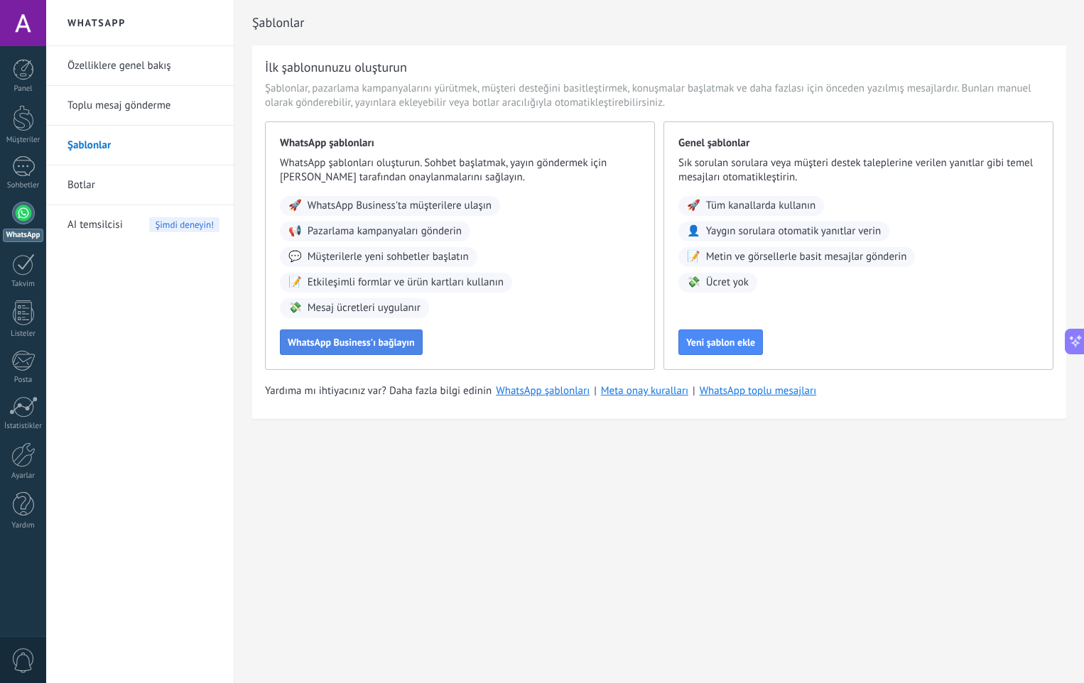
click at [347, 341] on span "WhatsApp Business'ı bağlayın" at bounding box center [351, 342] width 127 height 10
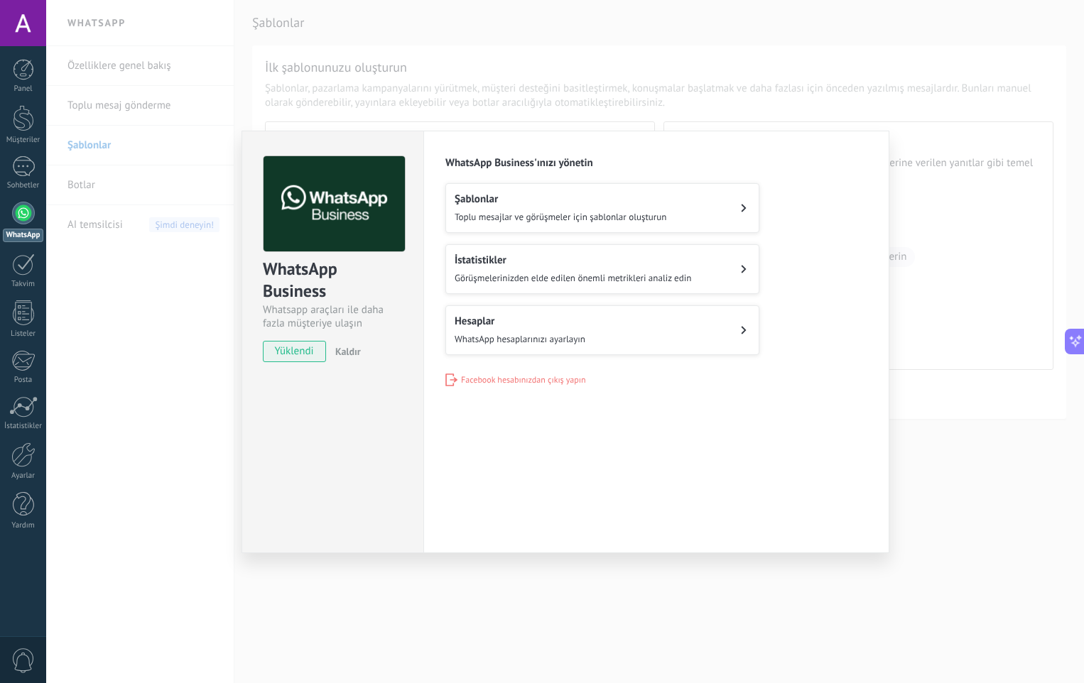
click at [652, 259] on h2 "İstatistikler" at bounding box center [573, 260] width 237 height 13
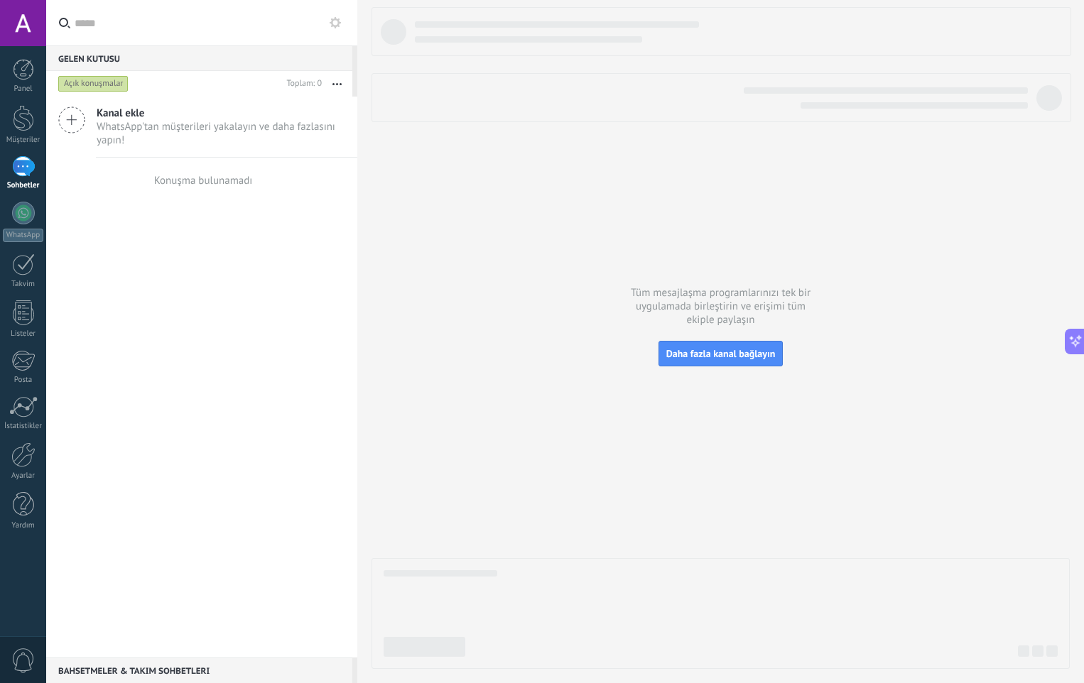
drag, startPoint x: 178, startPoint y: 120, endPoint x: 79, endPoint y: 142, distance: 101.2
click at [175, 122] on span "WhatsApp'tan müşterileri yakalayın ve daha fazlasını yapın!" at bounding box center [221, 133] width 249 height 27
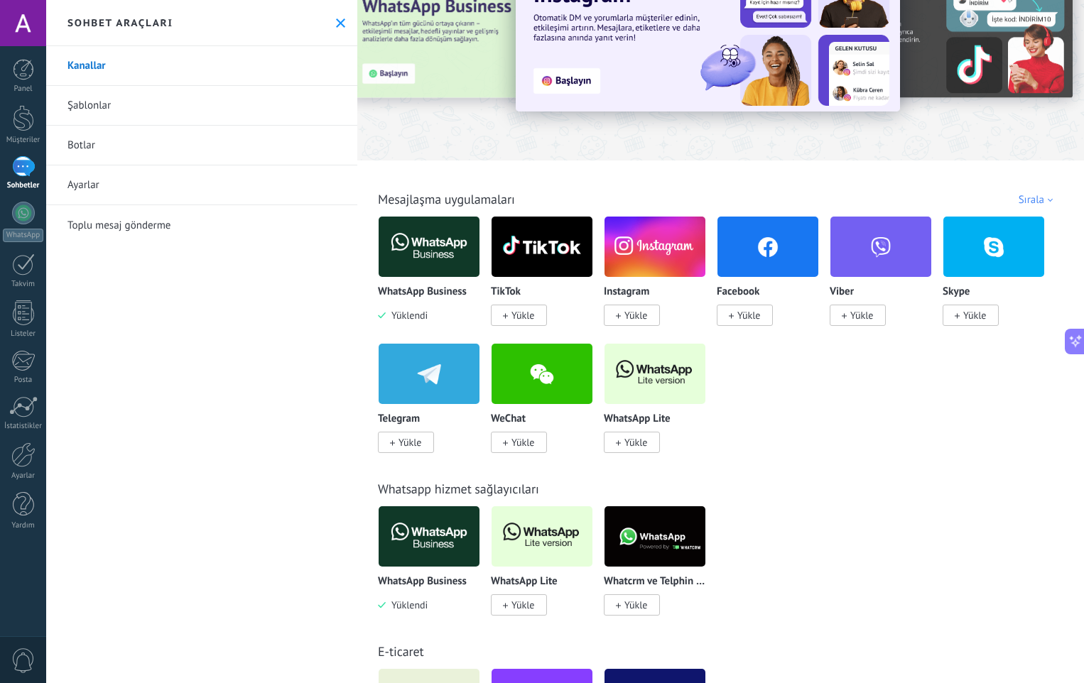
scroll to position [142, 0]
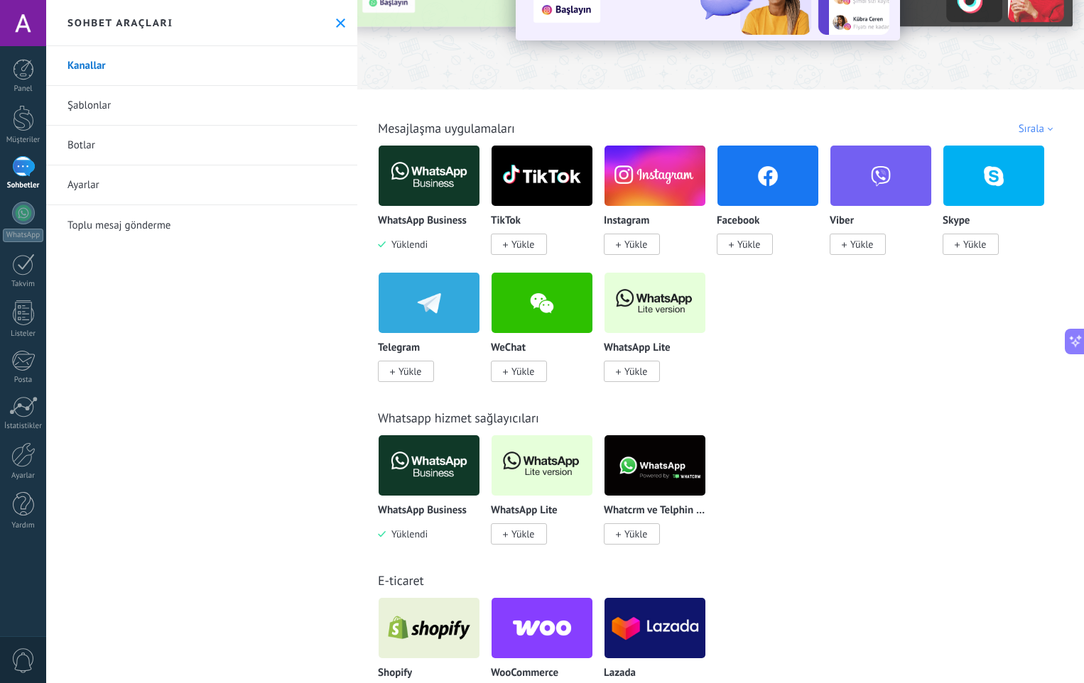
click at [534, 529] on span "Yükle" at bounding box center [523, 534] width 23 height 13
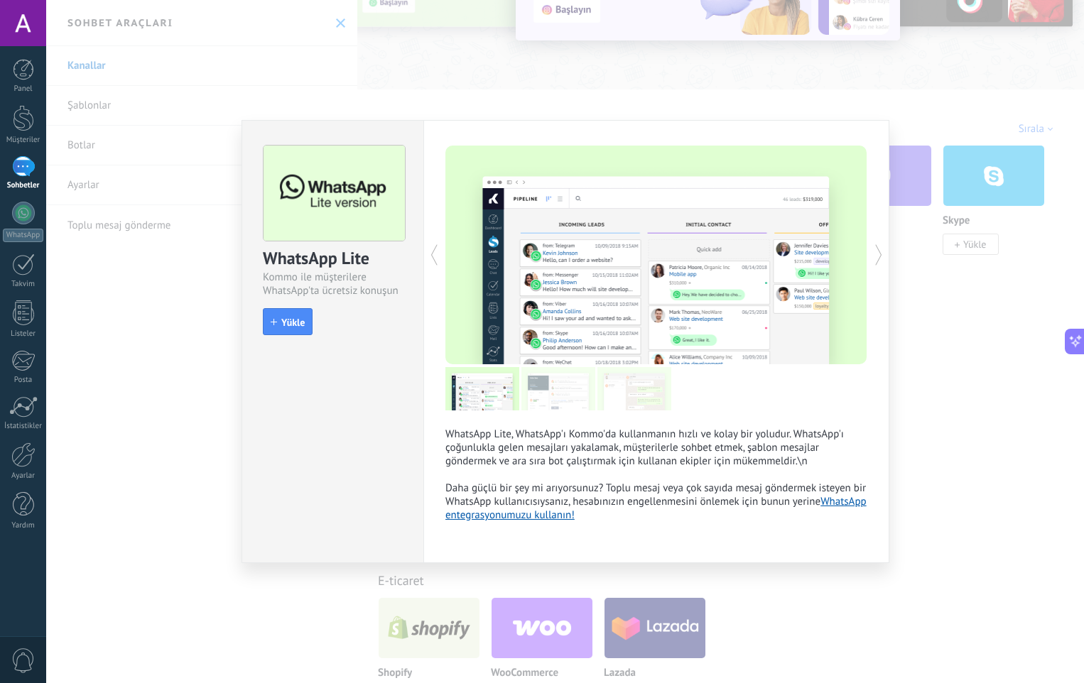
click at [529, 536] on div "WhatsApp Lite, WhatsApp'ı Kommo'da kullanmanın hızlı ve kolay bir yoludur. What…" at bounding box center [656, 341] width 466 height 443
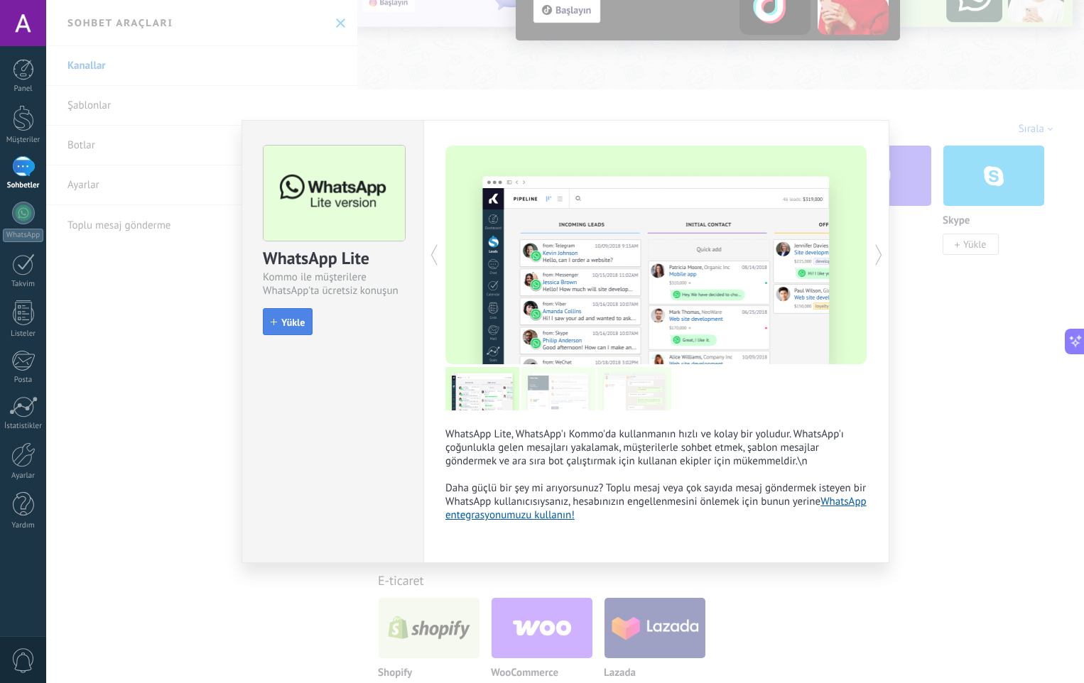
click at [298, 324] on span "Yükle" at bounding box center [292, 323] width 23 height 10
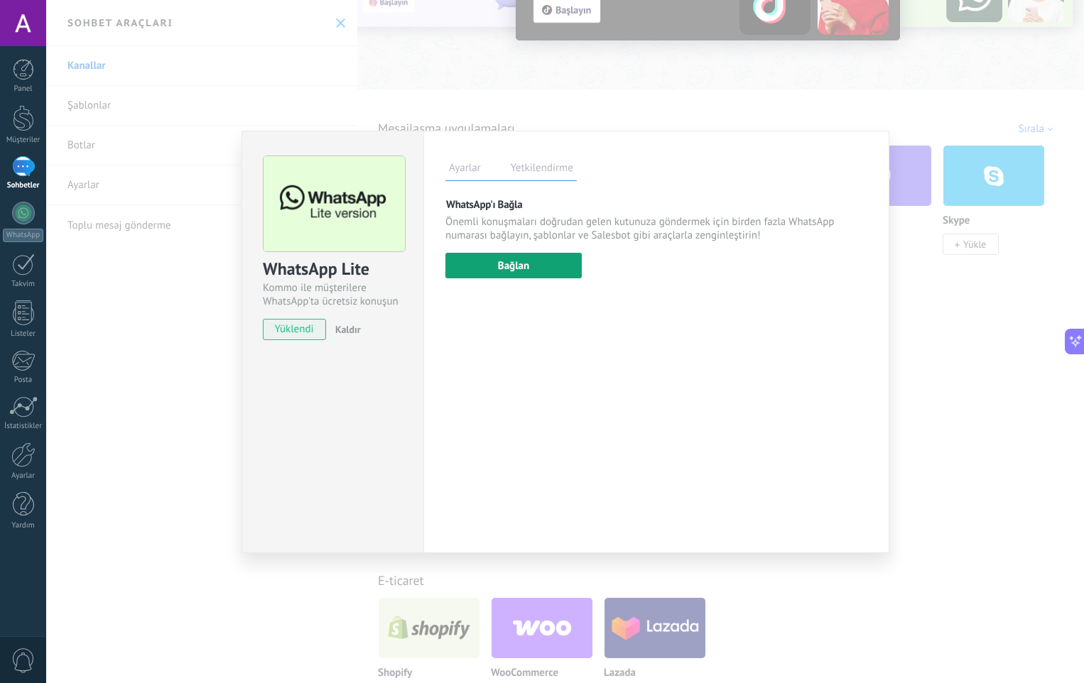
click at [562, 271] on button "Bağlan" at bounding box center [513, 266] width 136 height 26
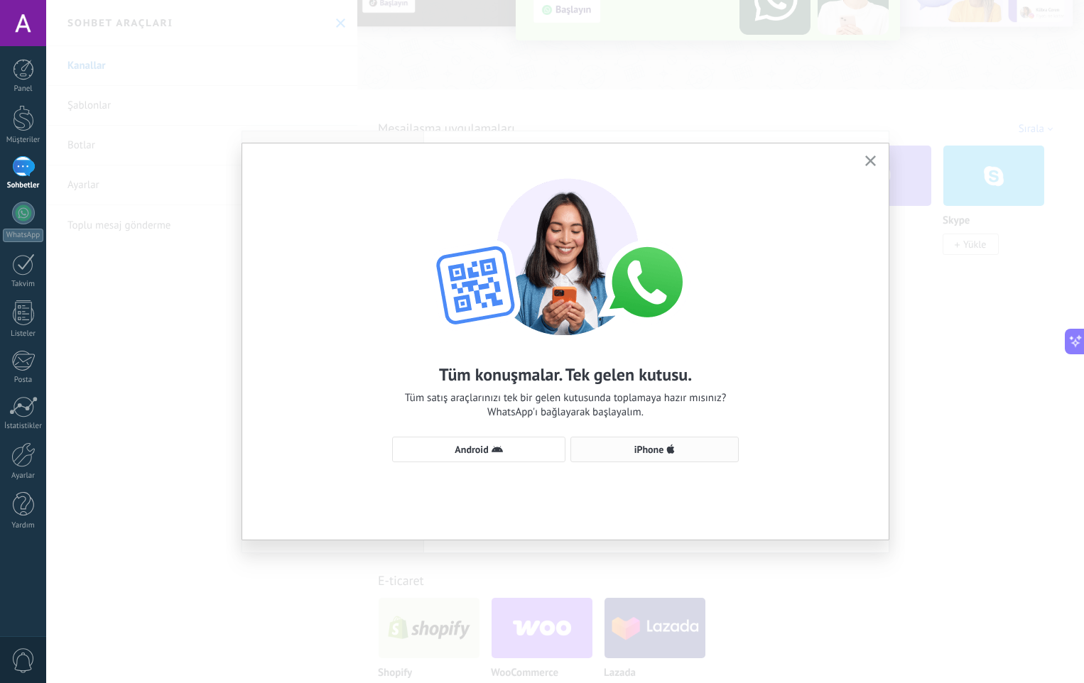
click at [610, 448] on span "iPhone" at bounding box center [654, 449] width 153 height 11
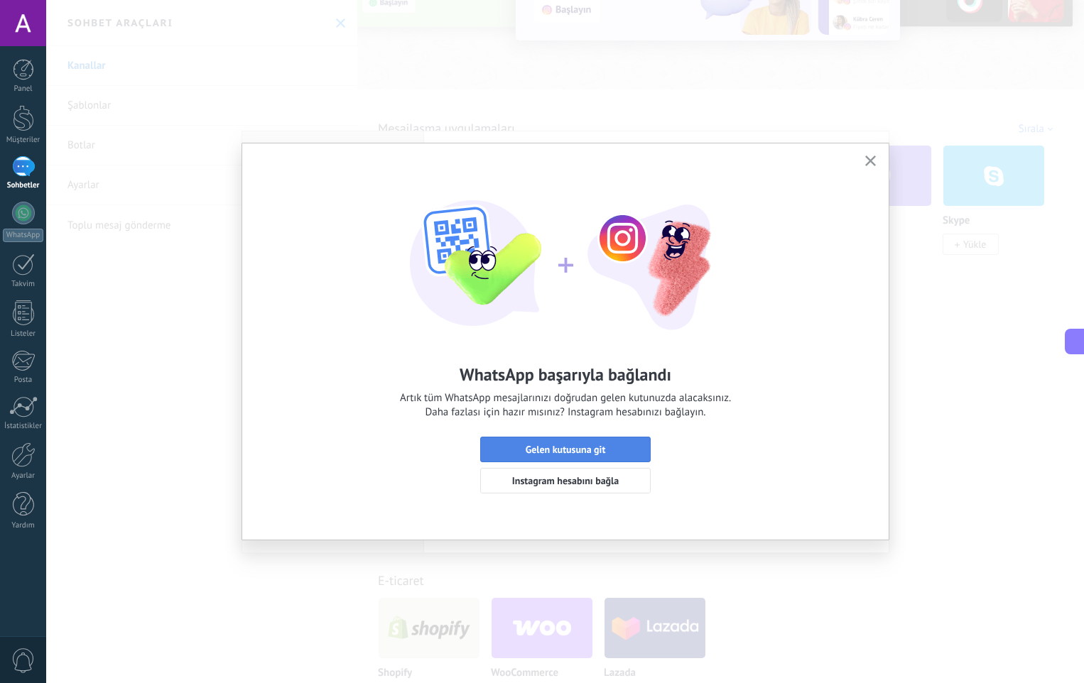
click at [626, 455] on button "Gelen kutusuna git" at bounding box center [565, 450] width 171 height 26
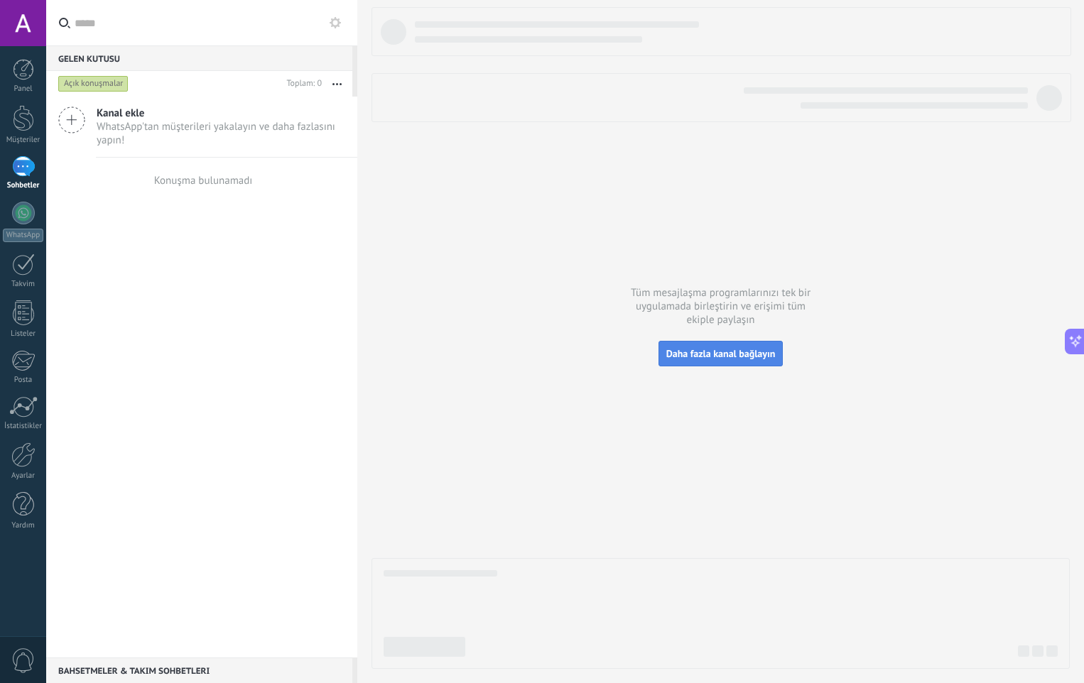
click at [734, 357] on span "Daha fazla kanal bağlayın" at bounding box center [720, 353] width 109 height 13
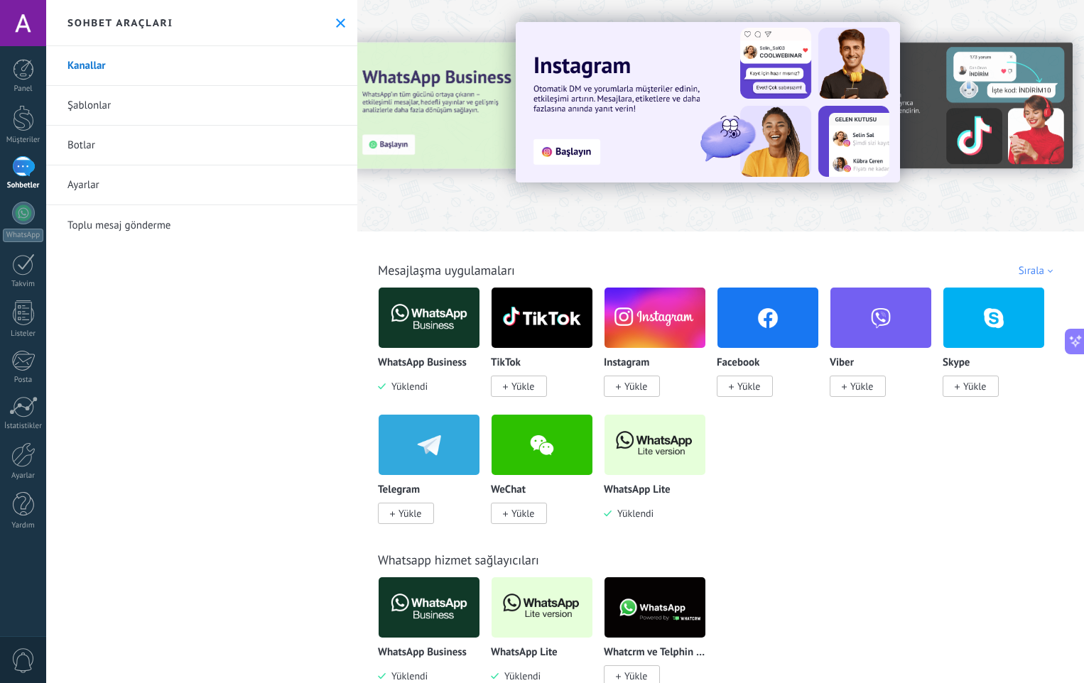
scroll to position [71, 0]
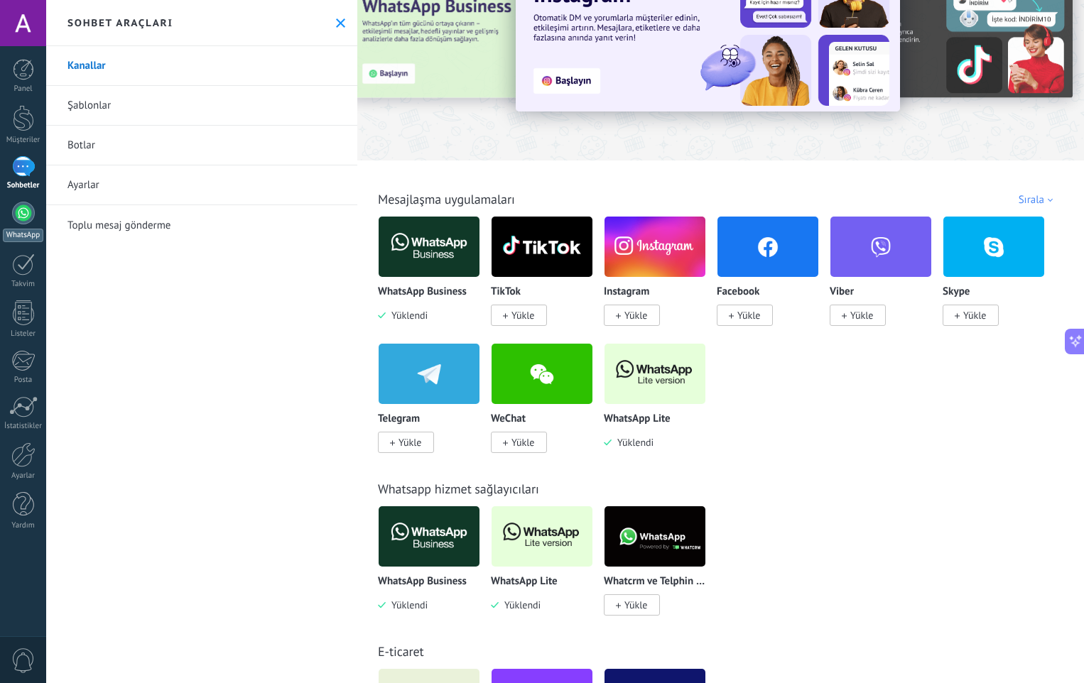
click at [36, 205] on link "WhatsApp" at bounding box center [23, 222] width 46 height 40
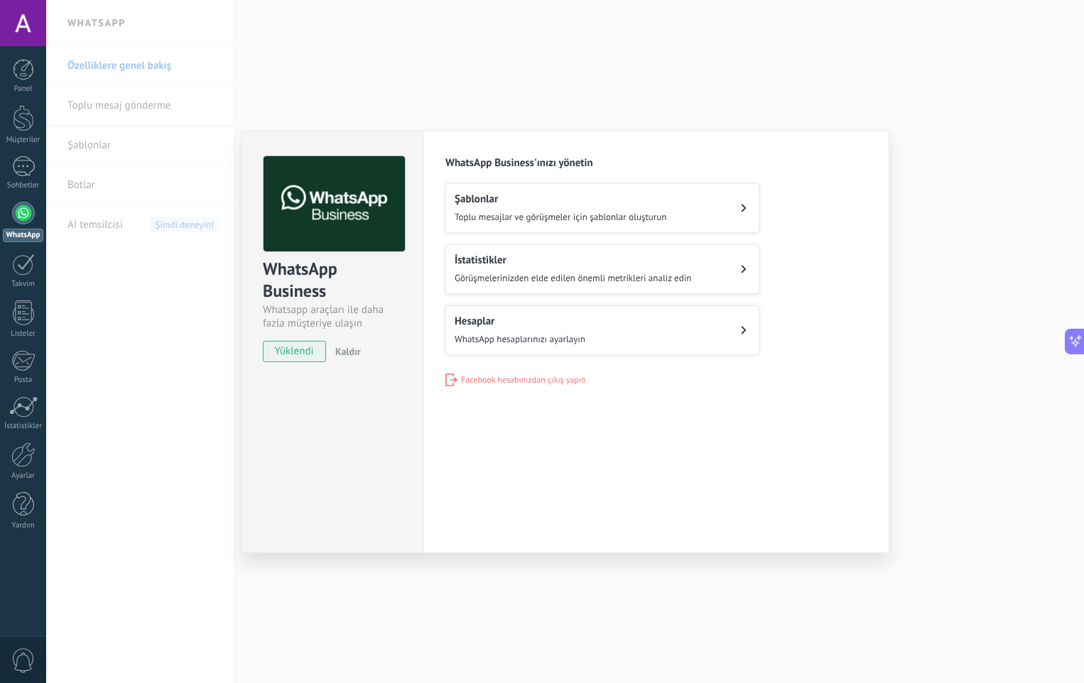
click at [988, 260] on div "WhatsApp Business Whatsapp araçları ile daha fazla müşteriye ulaşın yüklendi Ka…" at bounding box center [565, 341] width 1038 height 683
click at [570, 212] on span "Toplu mesajlar ve görüşmeler için şablonlar oluşturun" at bounding box center [561, 217] width 212 height 12
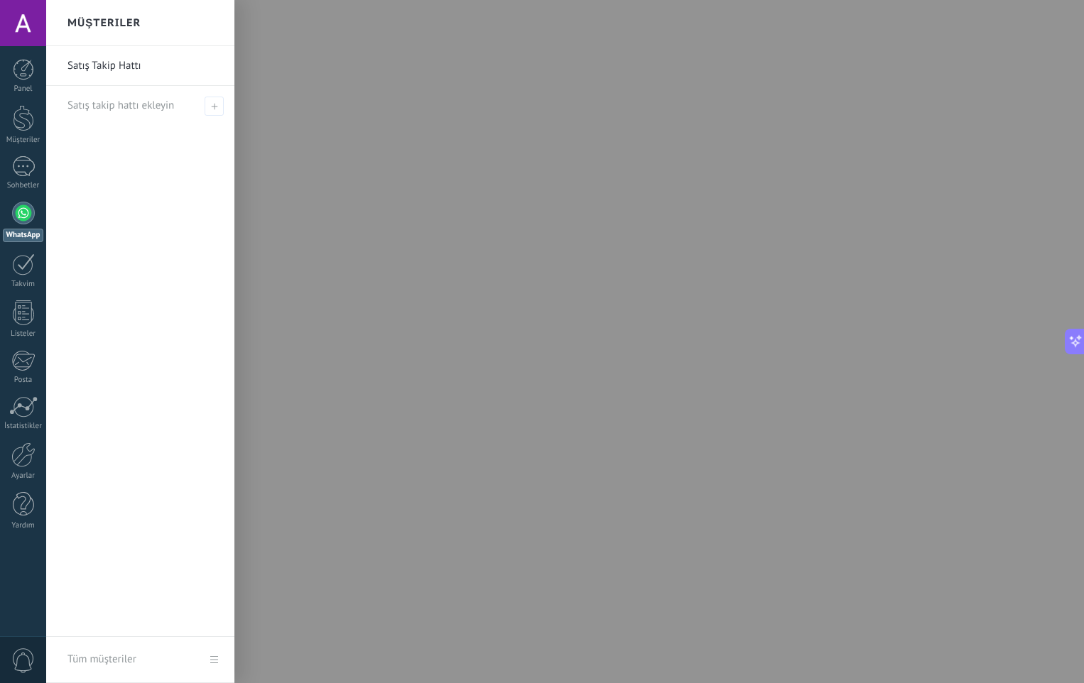
drag, startPoint x: 539, startPoint y: 377, endPoint x: 449, endPoint y: 259, distance: 149.1
click at [449, 259] on div at bounding box center [588, 341] width 1084 height 683
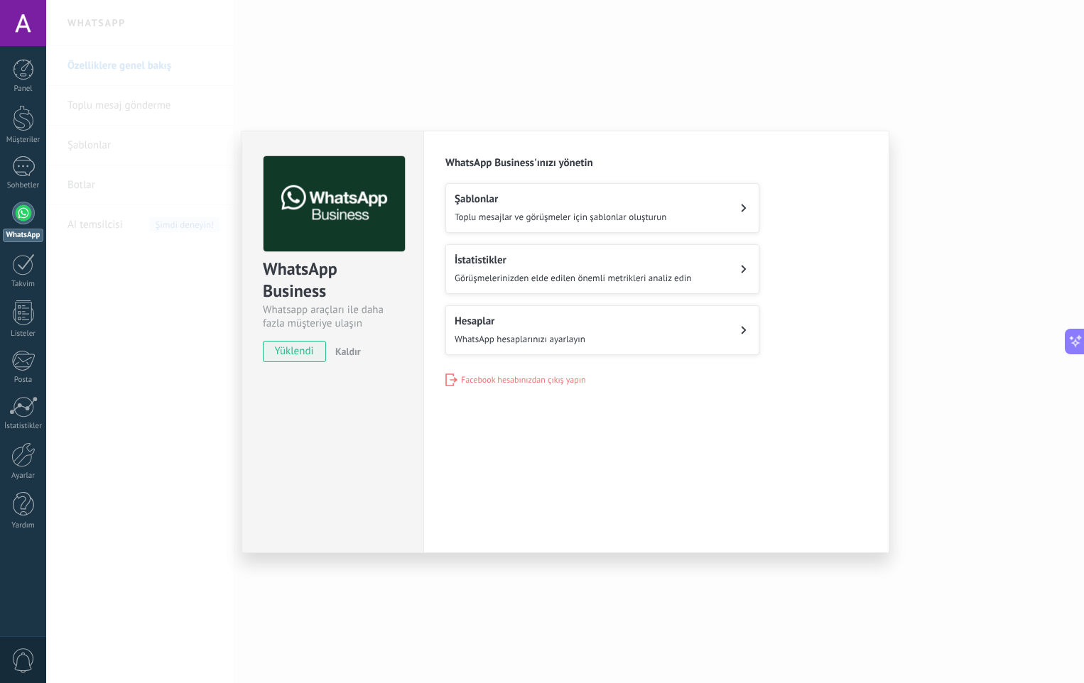
click at [654, 328] on button "Hesaplar WhatsApp hesaplarınızı ayarlayın" at bounding box center [602, 330] width 314 height 50
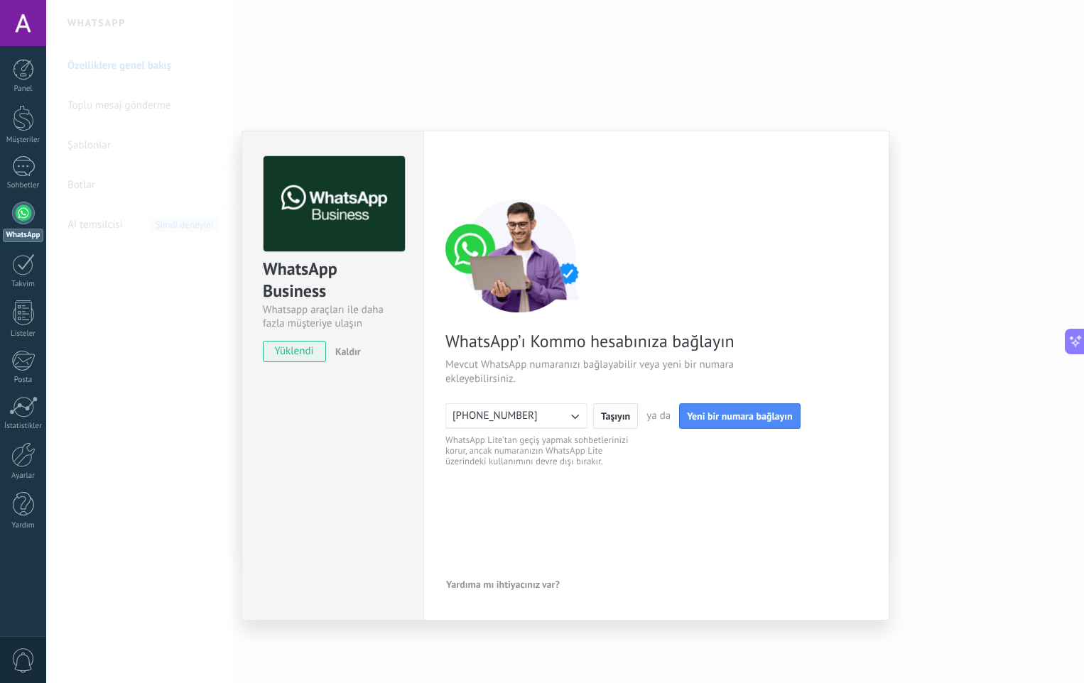
click at [615, 414] on span "Taşıyın" at bounding box center [615, 416] width 29 height 10
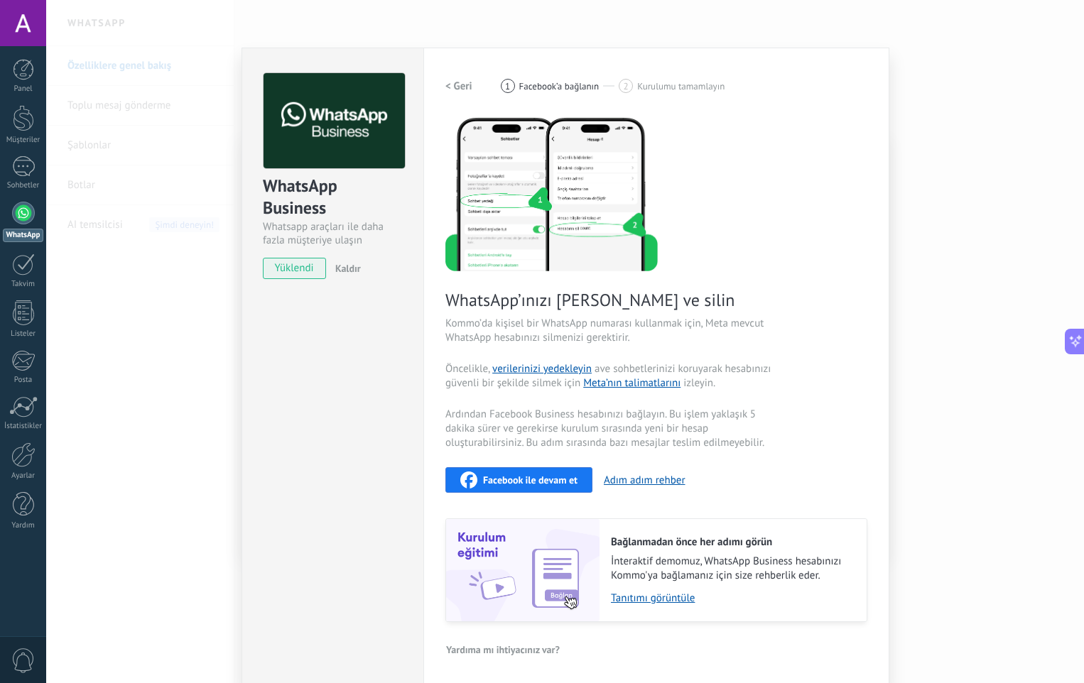
scroll to position [85, 0]
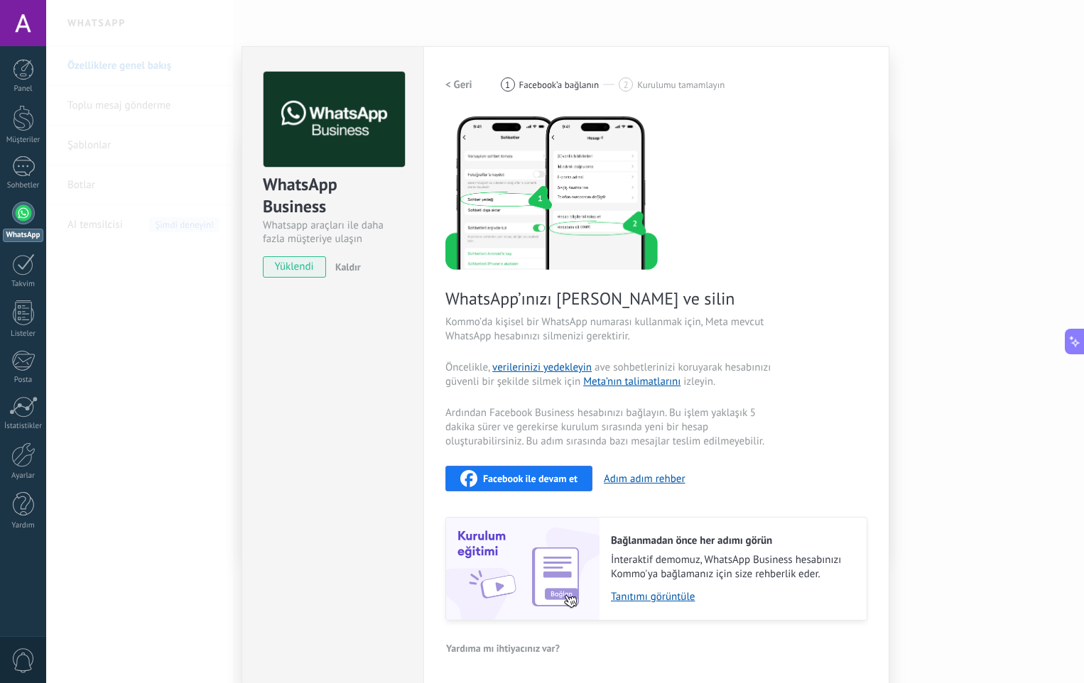
click at [532, 467] on button "Facebook ile devam et" at bounding box center [518, 479] width 147 height 26
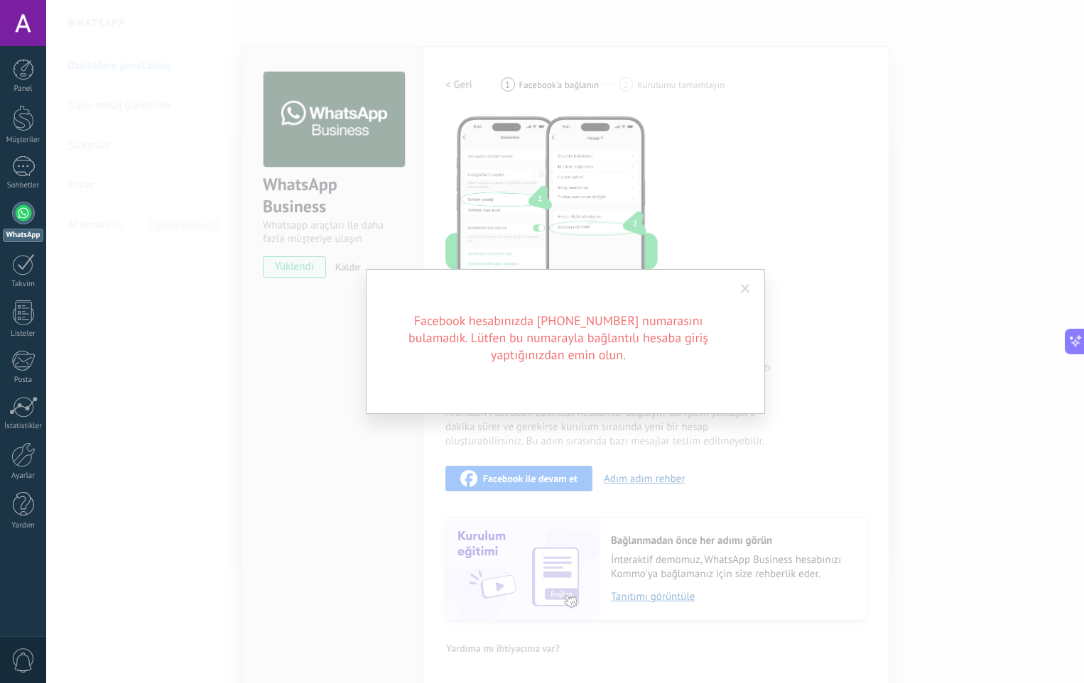
click at [740, 292] on span at bounding box center [745, 289] width 23 height 24
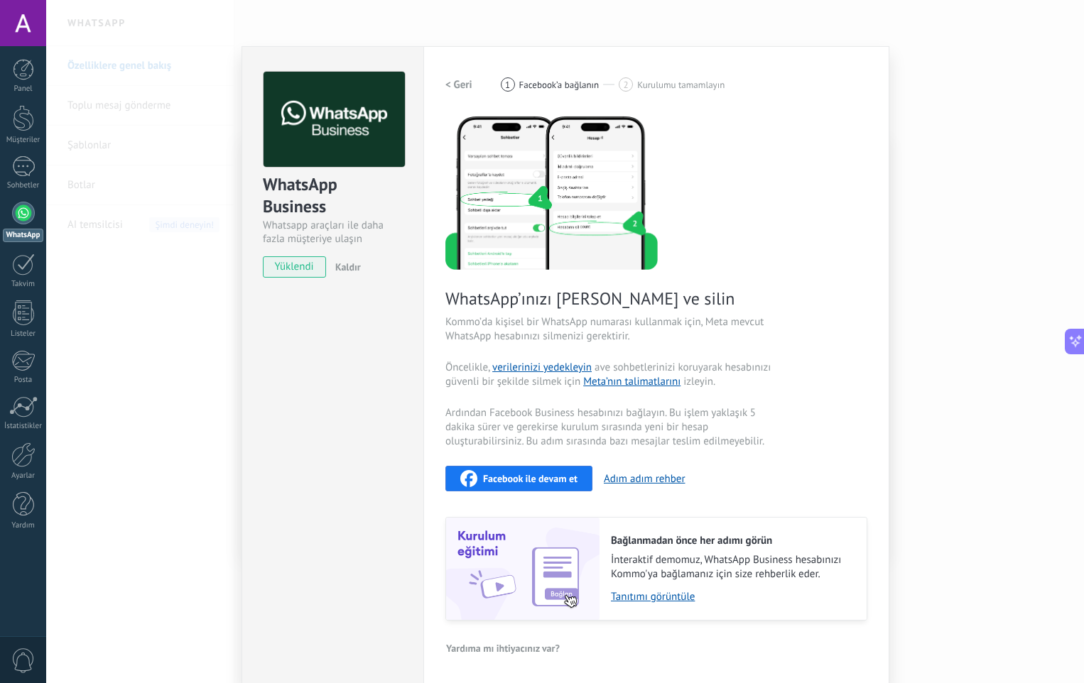
click at [637, 88] on span "Kurulumu tamamlayın" at bounding box center [680, 85] width 87 height 11
click at [630, 83] on div "2" at bounding box center [626, 84] width 14 height 14
click at [458, 82] on h2 "< Geri" at bounding box center [458, 84] width 27 height 13
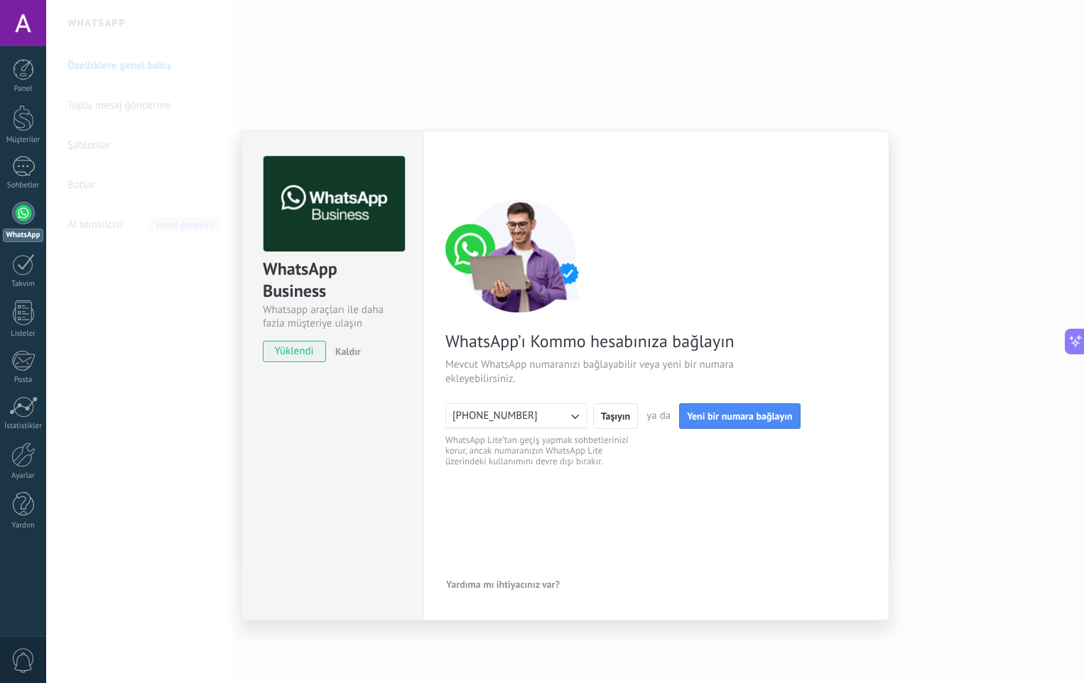
click at [659, 418] on span "ya da" at bounding box center [658, 416] width 24 height 14
click at [580, 418] on icon "button" at bounding box center [575, 416] width 14 height 14
click at [653, 416] on span "ya da" at bounding box center [658, 416] width 24 height 14
click at [516, 580] on span "Yardıma mı ihtiyacınız var?" at bounding box center [503, 585] width 114 height 10
click at [548, 513] on button "Bağlantıda sorun mu yaşıyorsunuz?" at bounding box center [532, 505] width 173 height 26
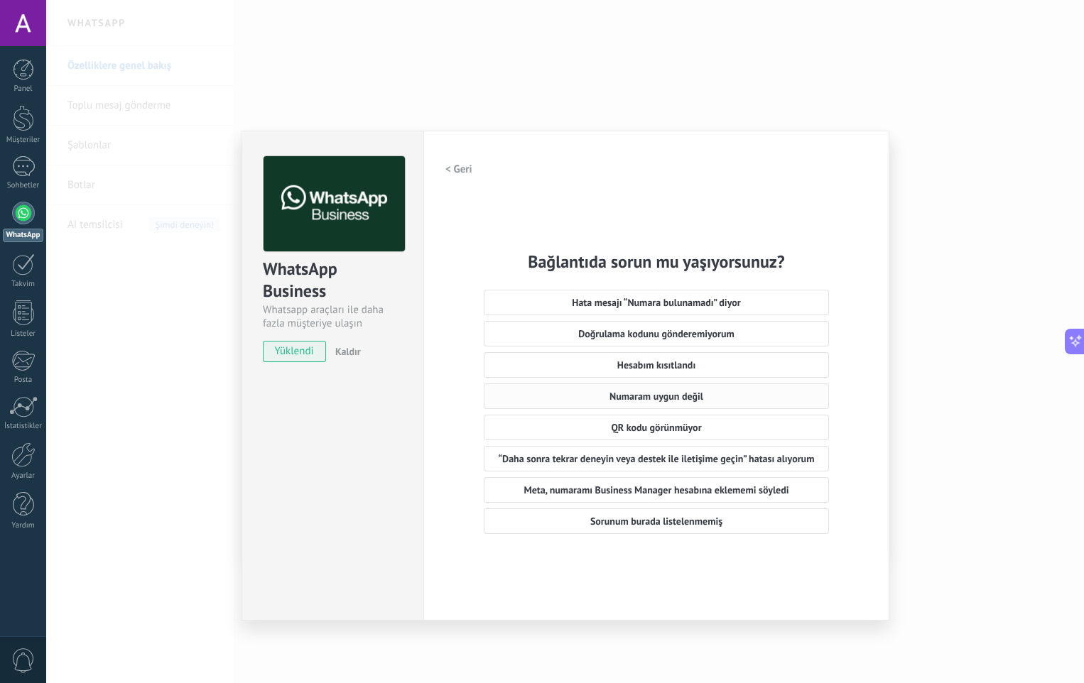
click at [683, 394] on span "Numaram uygun değil" at bounding box center [657, 396] width 94 height 10
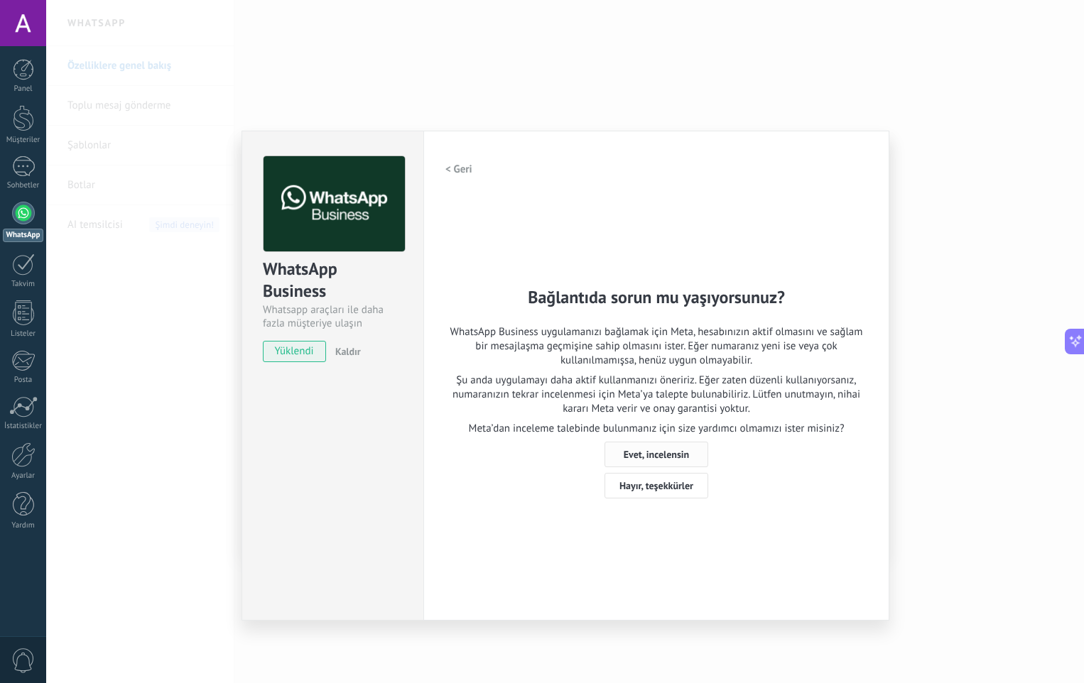
click at [682, 454] on span "Evet, incelensin" at bounding box center [656, 455] width 65 height 10
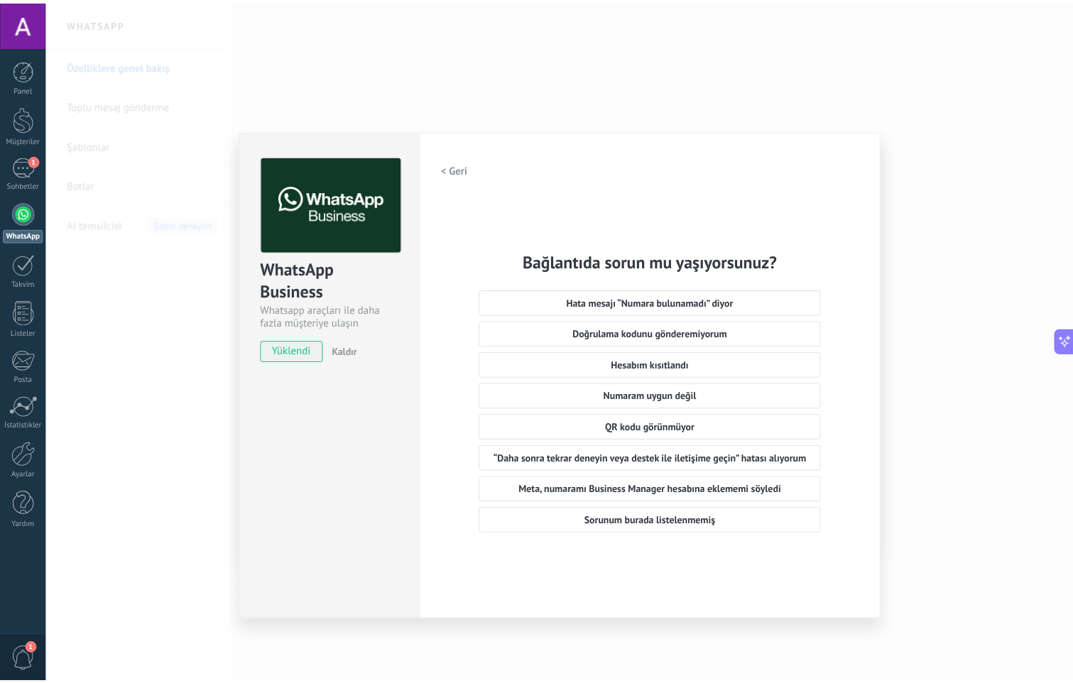
scroll to position [70, 0]
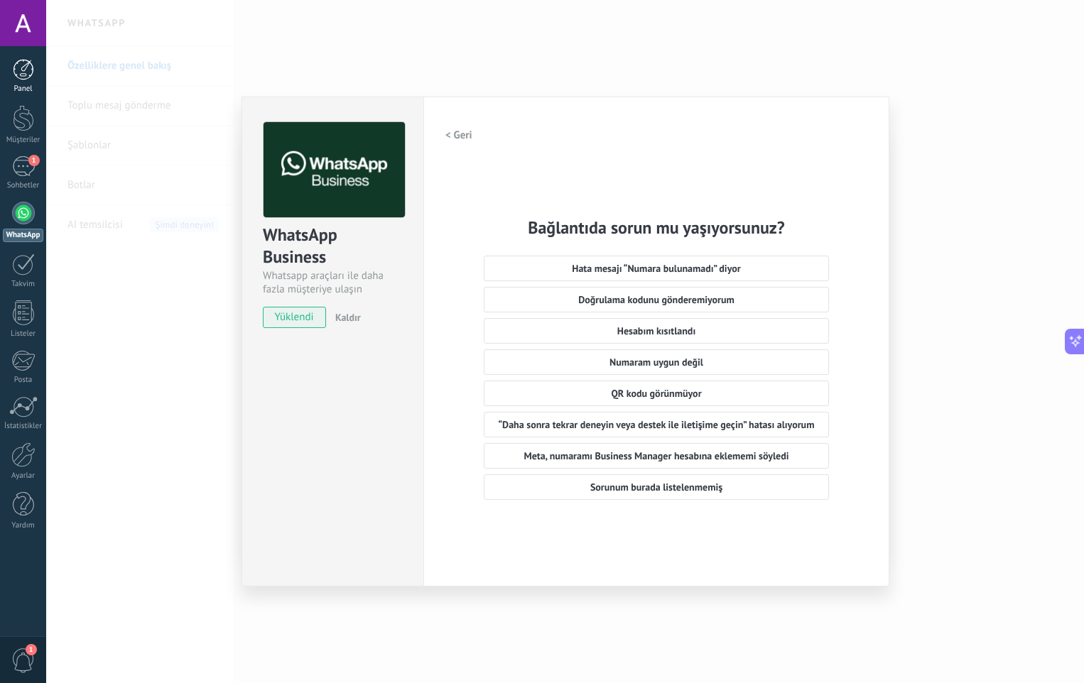
click at [16, 80] on link "Panel" at bounding box center [23, 76] width 46 height 35
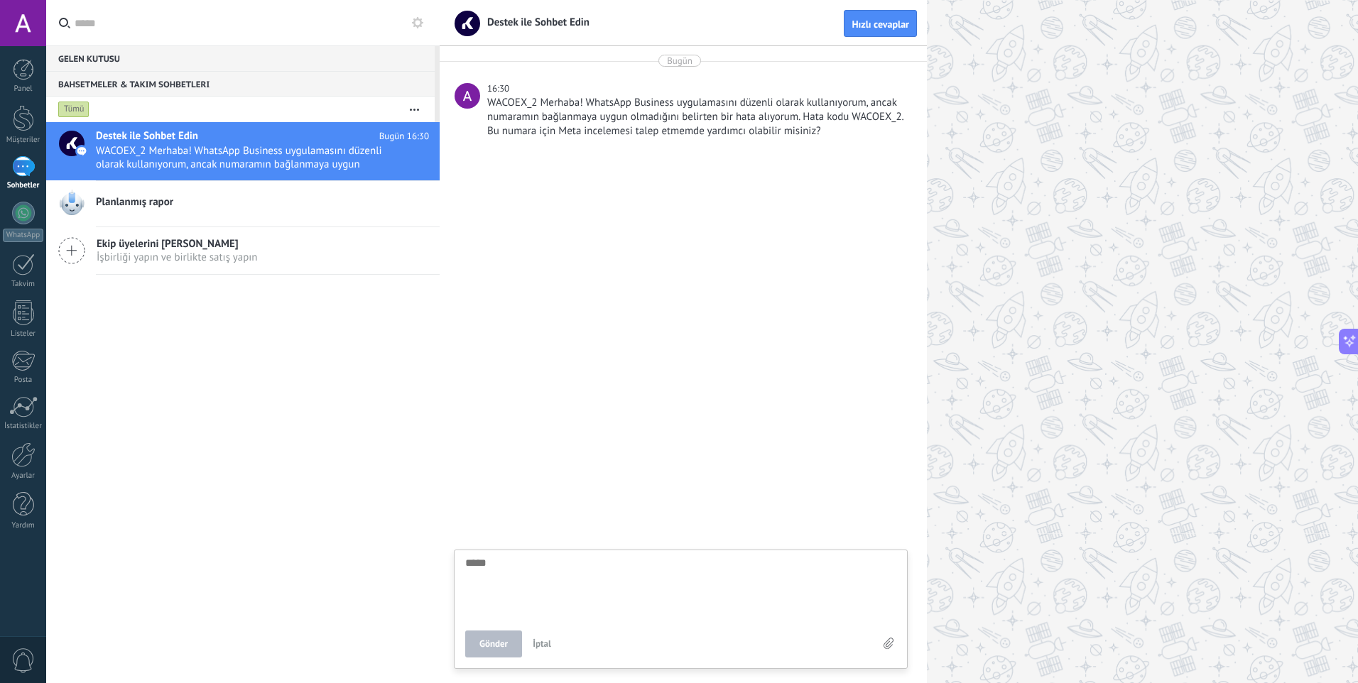
click at [502, 641] on span "Gönder" at bounding box center [494, 644] width 28 height 10
click at [891, 20] on span "Hızlı cevaplar" at bounding box center [881, 24] width 58 height 10
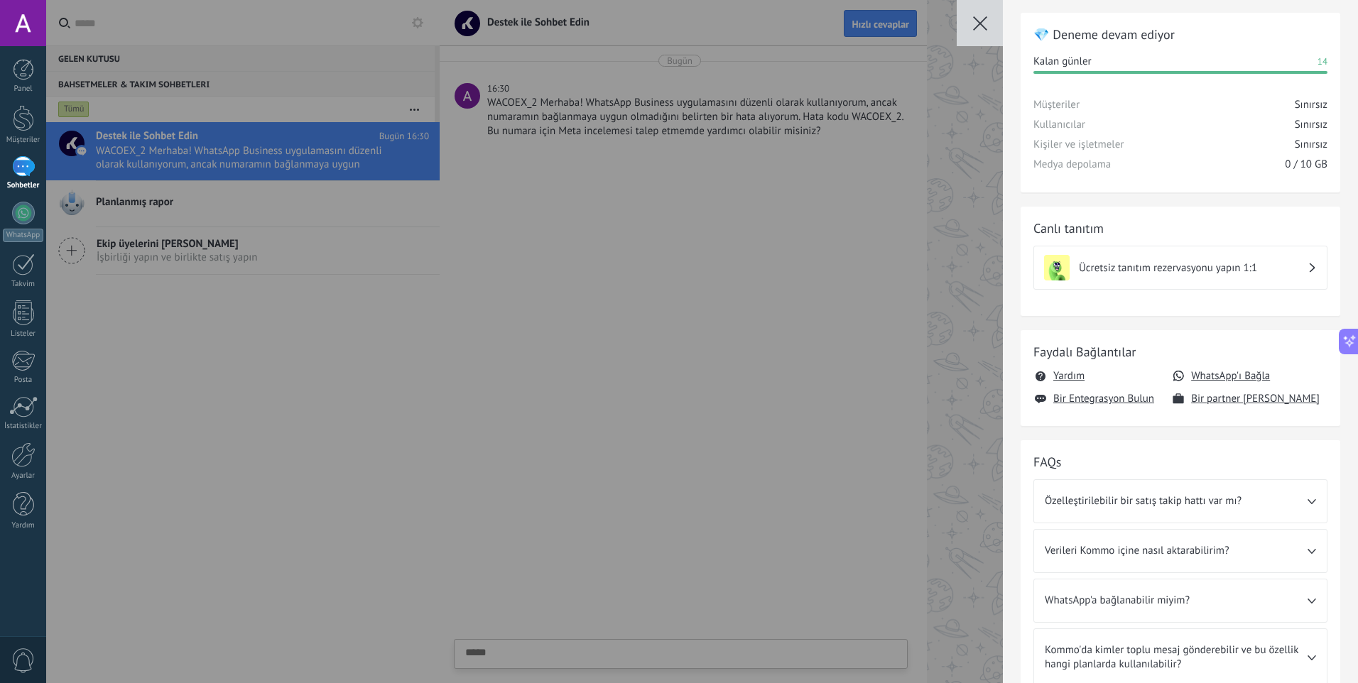
click at [1297, 261] on h3 "Ücretsiz tanıtım rezervasyonu yapın 1:1" at bounding box center [1193, 267] width 229 height 13
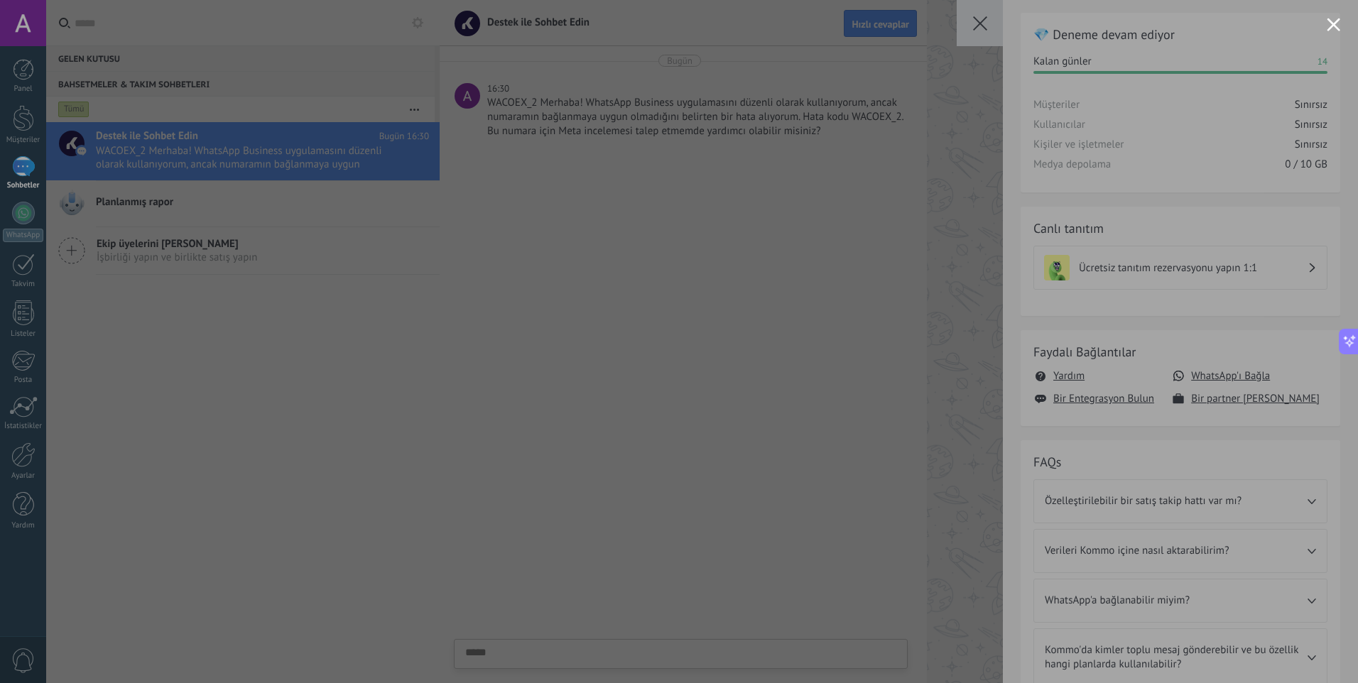
click at [1252, 94] on div at bounding box center [679, 341] width 1358 height 683
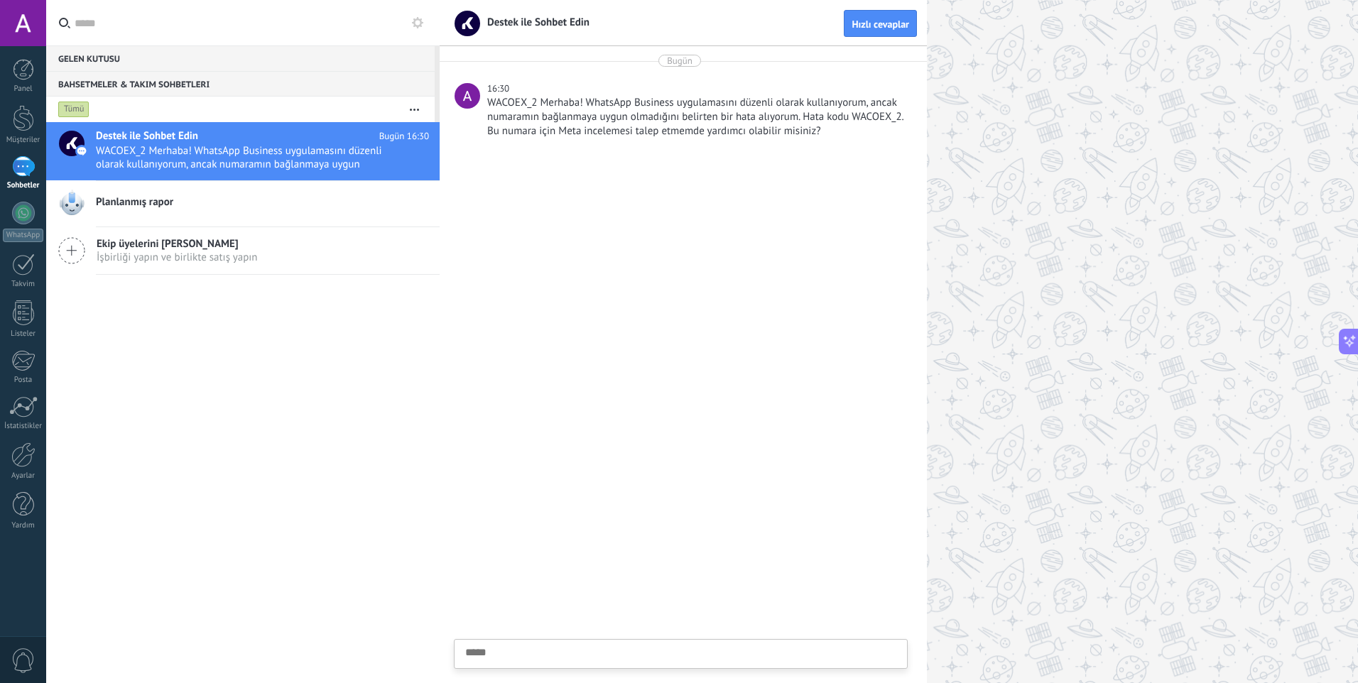
click at [126, 192] on div "Planlanmış rapor" at bounding box center [268, 203] width 344 height 31
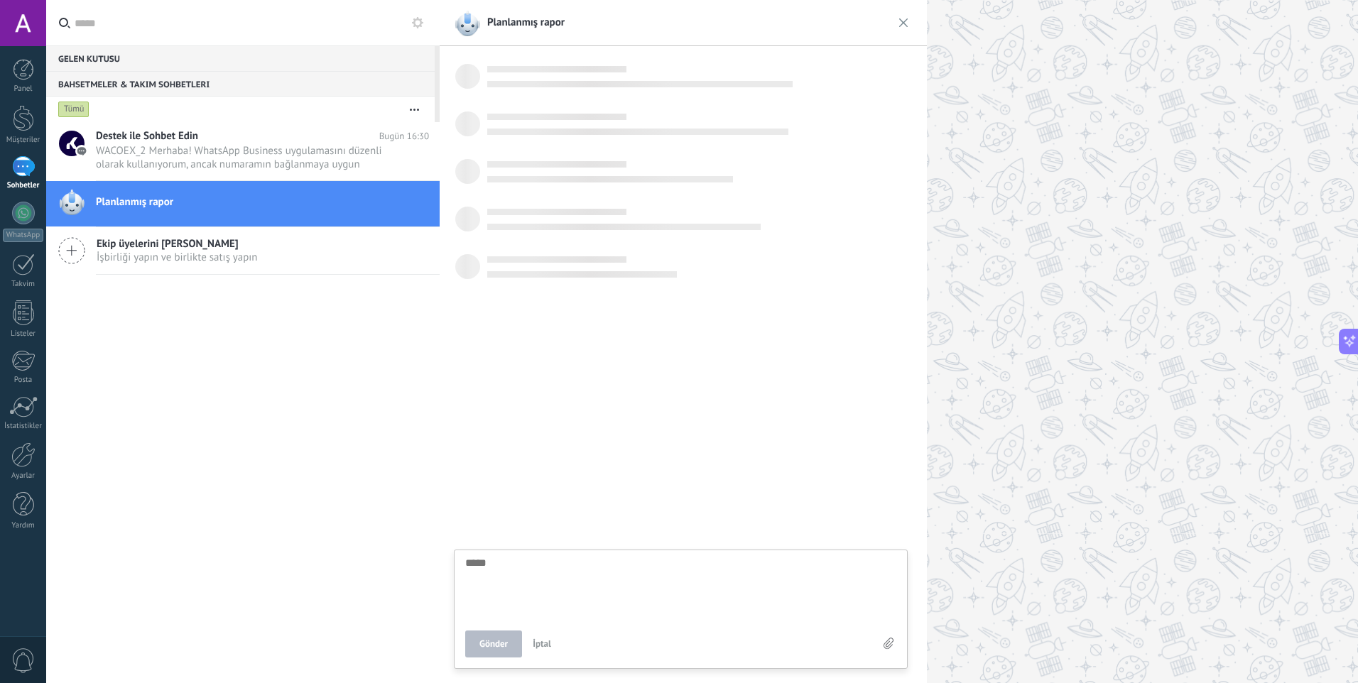
scroll to position [13, 0]
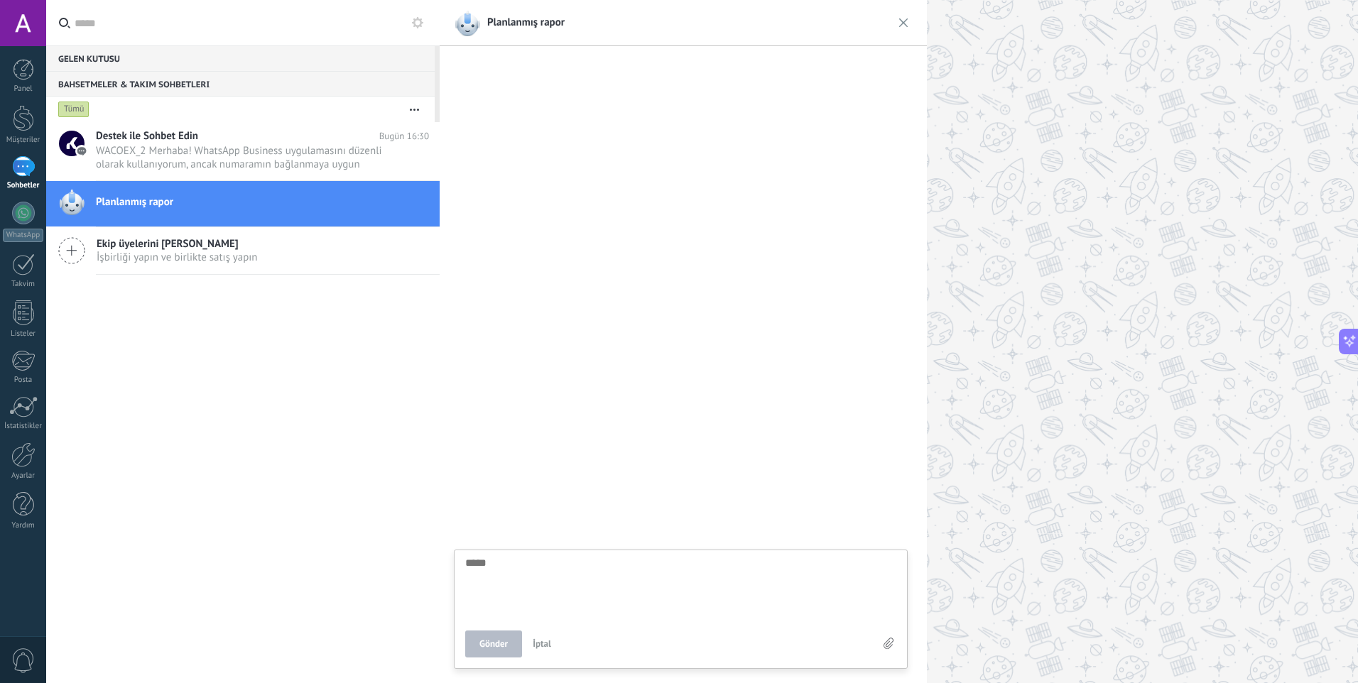
click at [209, 263] on span "İşbirliği yapın ve birlikte satış yapın" at bounding box center [177, 257] width 161 height 13
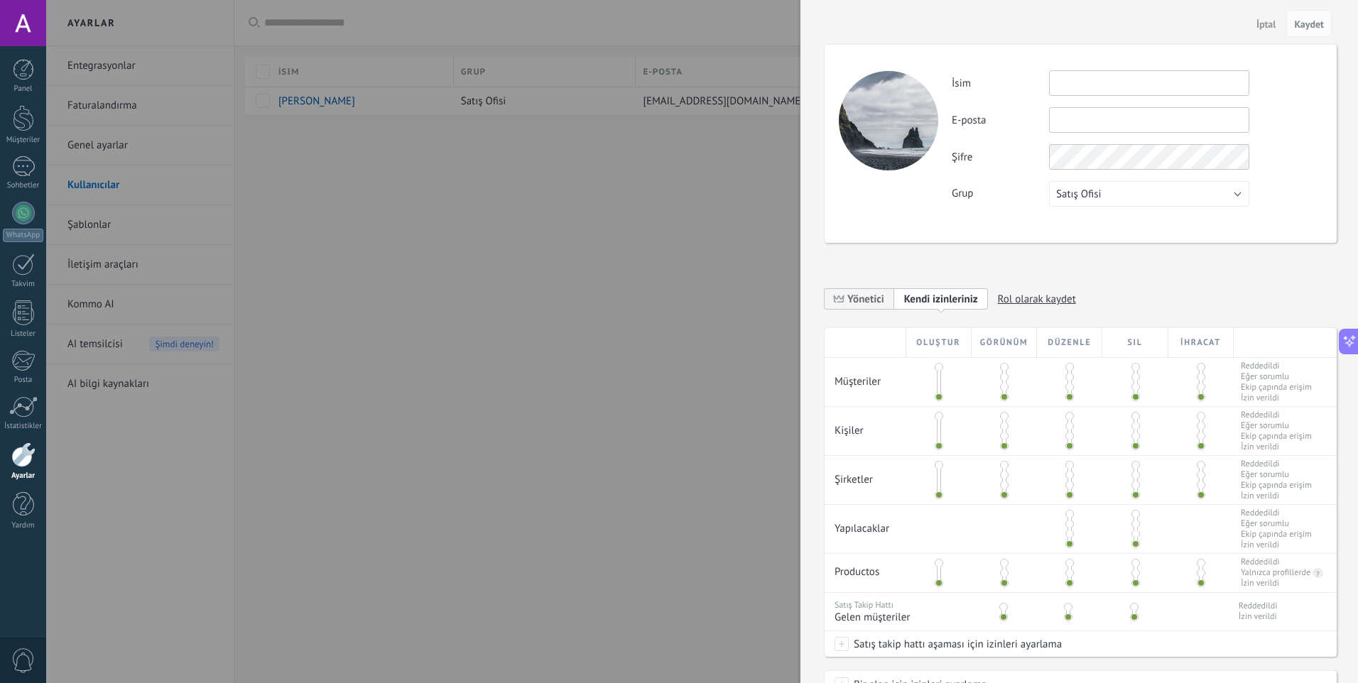
click at [619, 264] on div at bounding box center [679, 341] width 1358 height 683
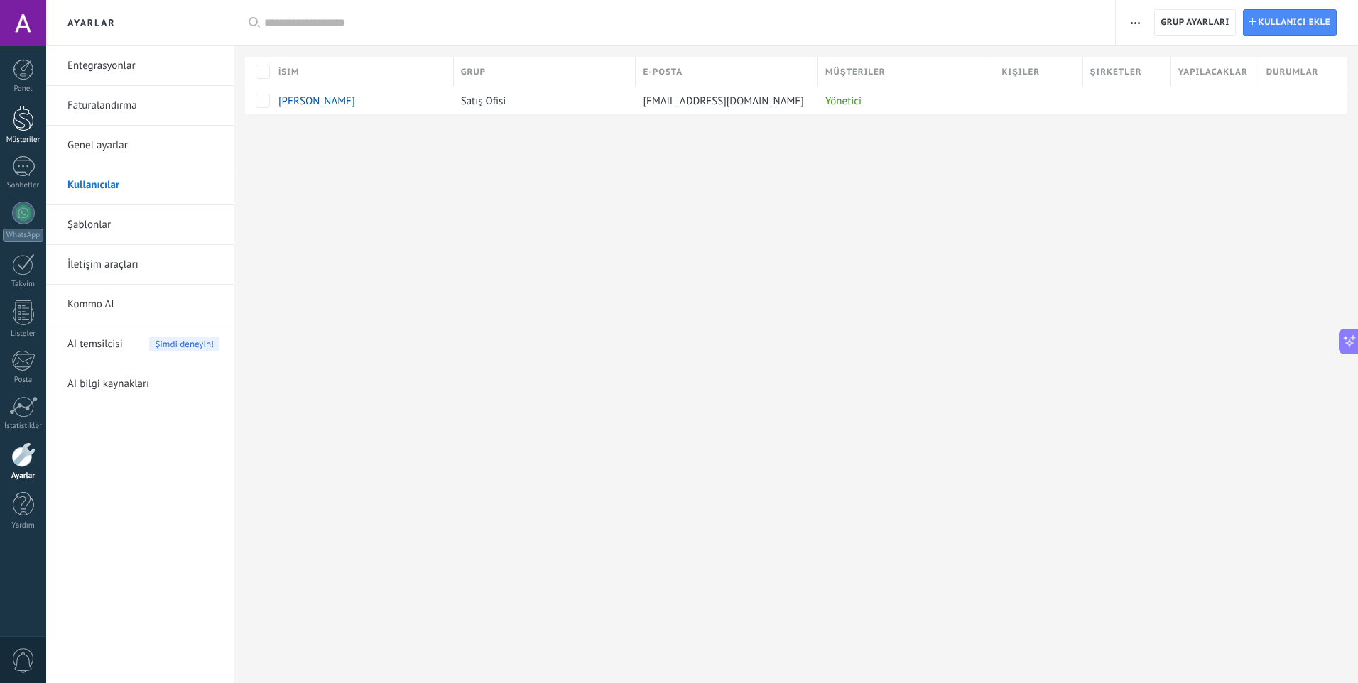
click at [20, 116] on div at bounding box center [23, 118] width 21 height 26
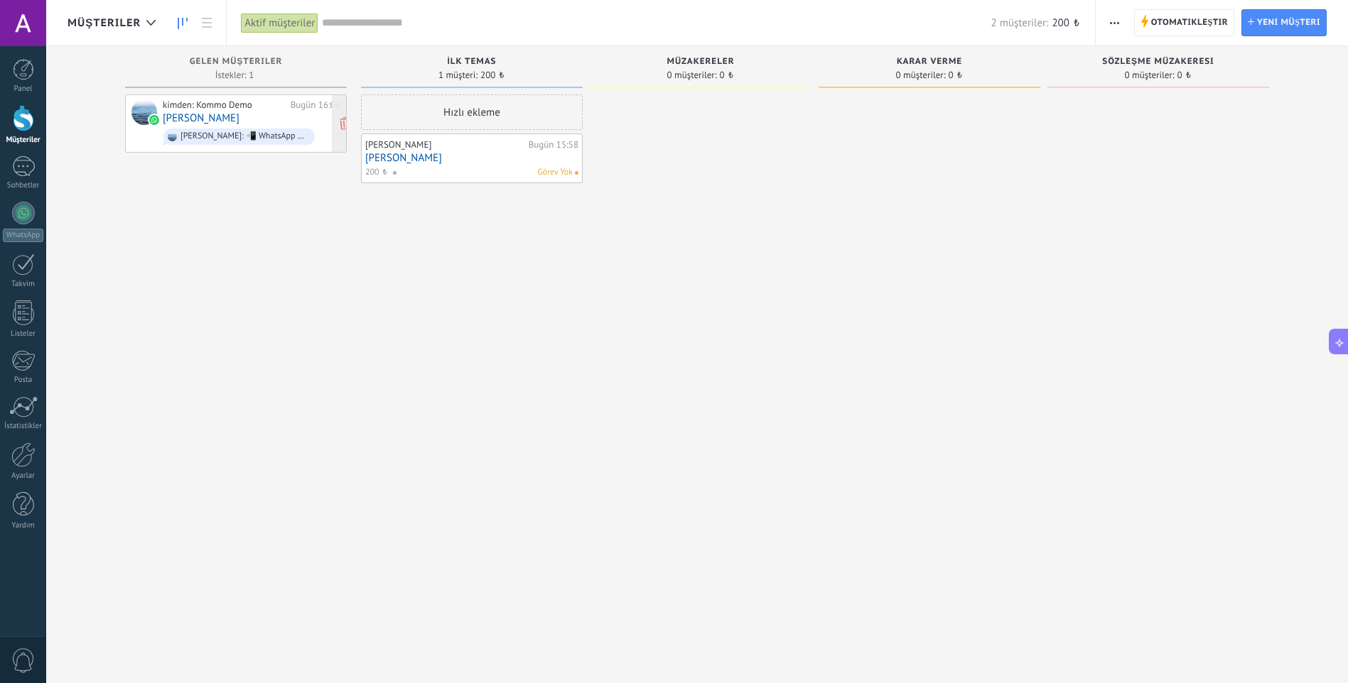
click at [229, 142] on div "Hadi başlayalım: 📲 WhatsApp numaranızı bağlayın 💬" at bounding box center [238, 137] width 151 height 16
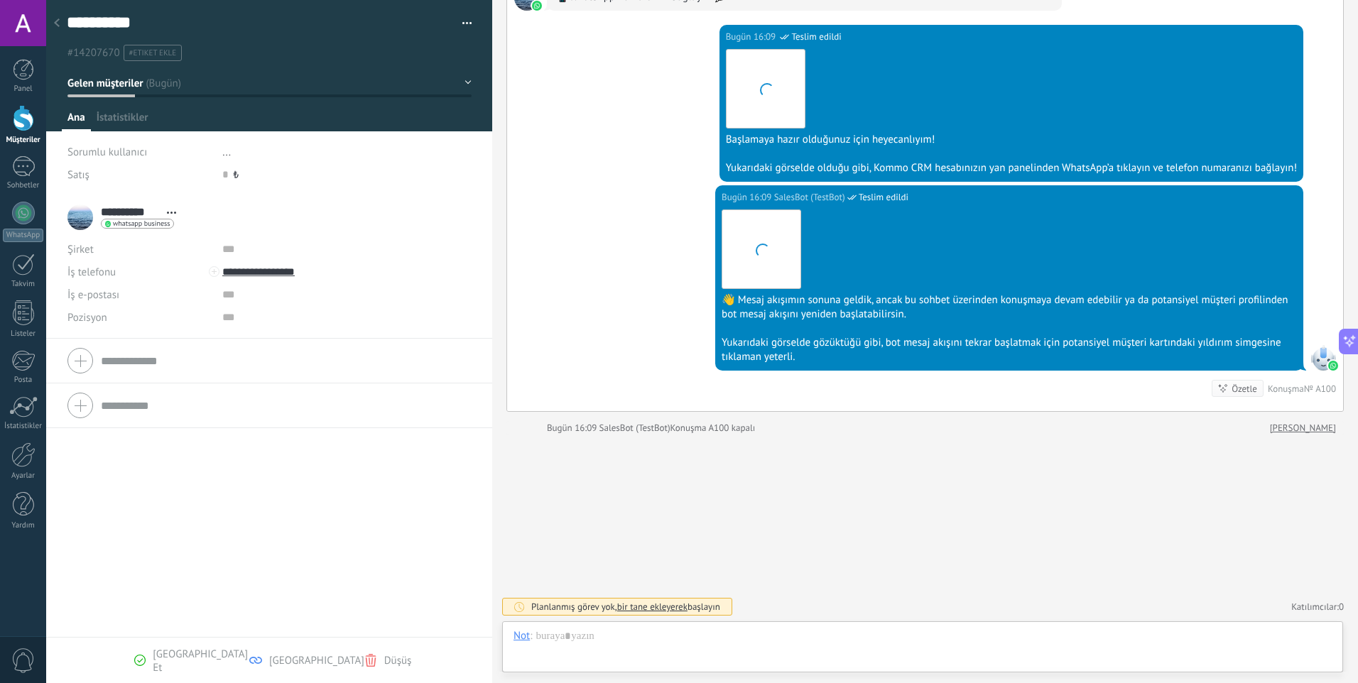
scroll to position [21, 0]
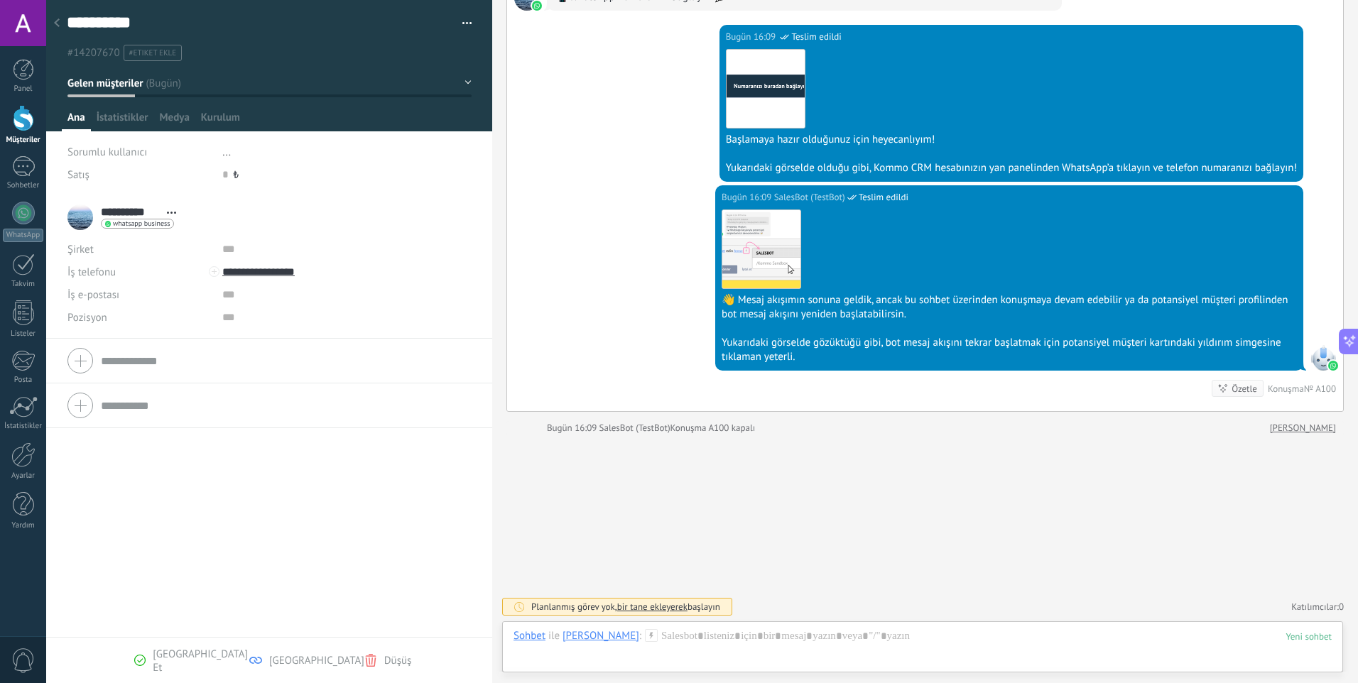
drag, startPoint x: 792, startPoint y: 334, endPoint x: 784, endPoint y: 342, distance: 11.6
click at [789, 340] on div "İndir 👋 Mesaj akışımın sonuna geldik, ancak bu sohbet üzerinden konuşmaya devam…" at bounding box center [1009, 285] width 575 height 160
drag, startPoint x: 812, startPoint y: 385, endPoint x: 892, endPoint y: 423, distance: 89.0
click at [1303, 378] on div "Bugün 16:09 SalesBot (TestBot) Teslim edildi İndir 👋 Mesaj akışımın sonuna geld…" at bounding box center [925, 298] width 836 height 226
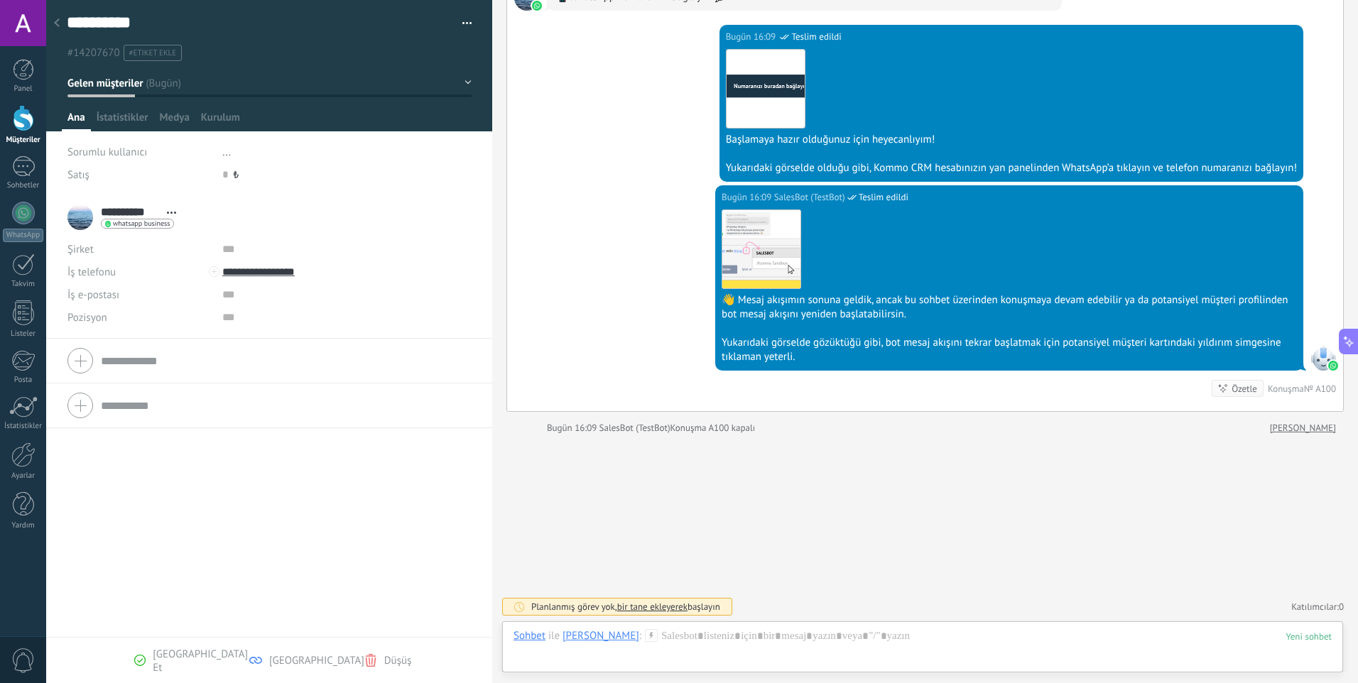
click at [1238, 389] on div "Özetle" at bounding box center [1245, 388] width 26 height 13
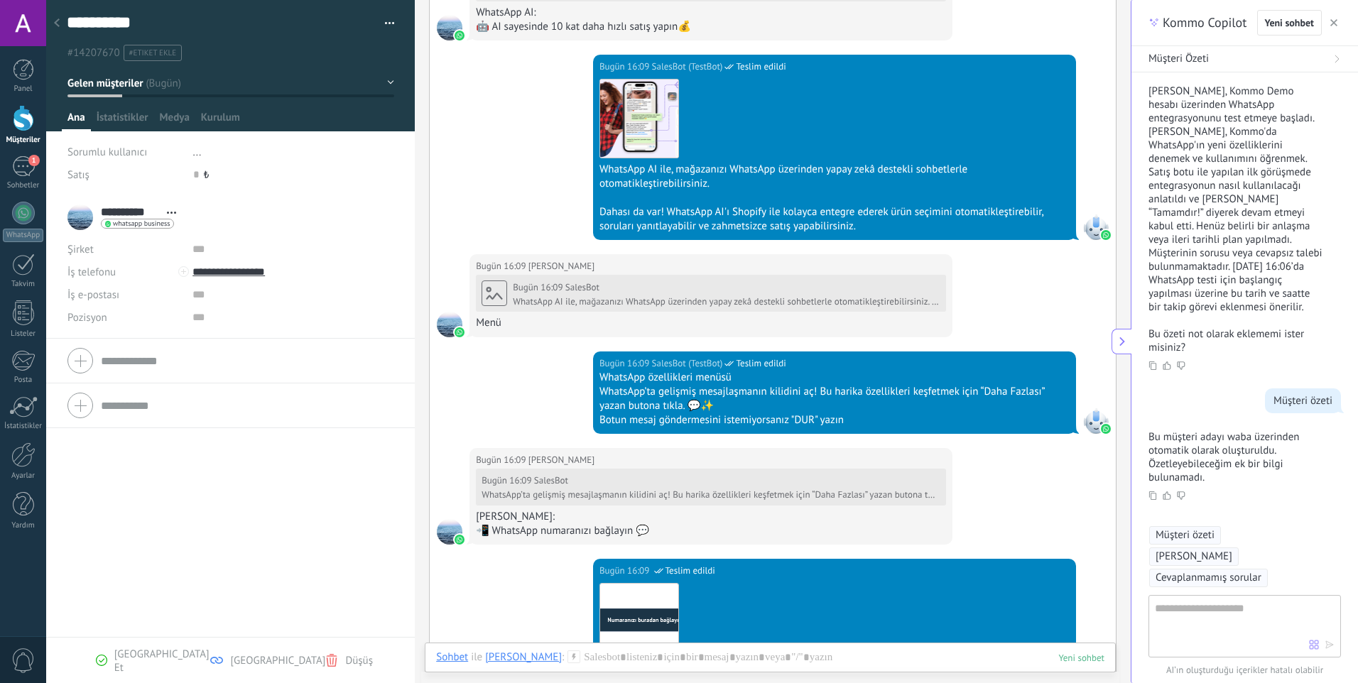
scroll to position [779, 0]
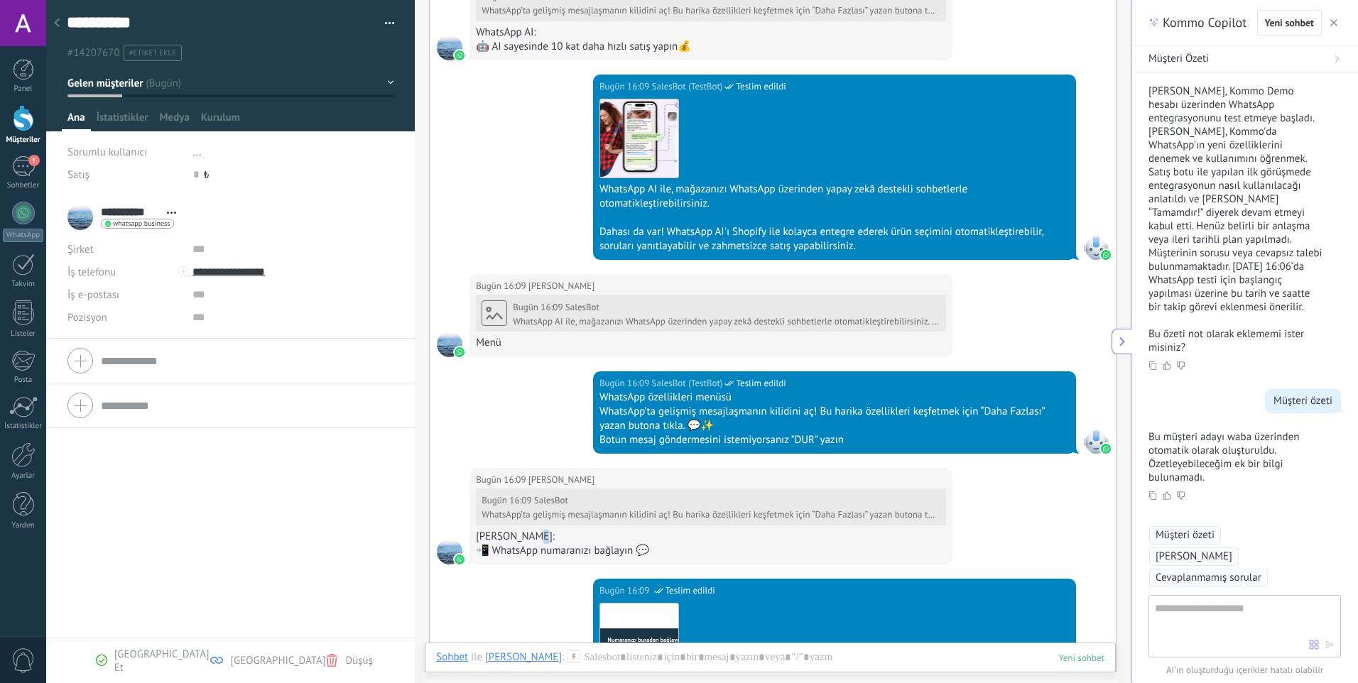
click at [532, 537] on div "Hadi başlayalım:" at bounding box center [711, 537] width 470 height 14
drag, startPoint x: 533, startPoint y: 538, endPoint x: 567, endPoint y: 556, distance: 38.8
click at [567, 556] on div "📲 WhatsApp numaranızı bağlayın 💬" at bounding box center [711, 551] width 470 height 14
drag, startPoint x: 567, startPoint y: 556, endPoint x: 641, endPoint y: 555, distance: 73.9
click at [641, 555] on div "📲 WhatsApp numaranızı bağlayın 💬" at bounding box center [711, 551] width 470 height 14
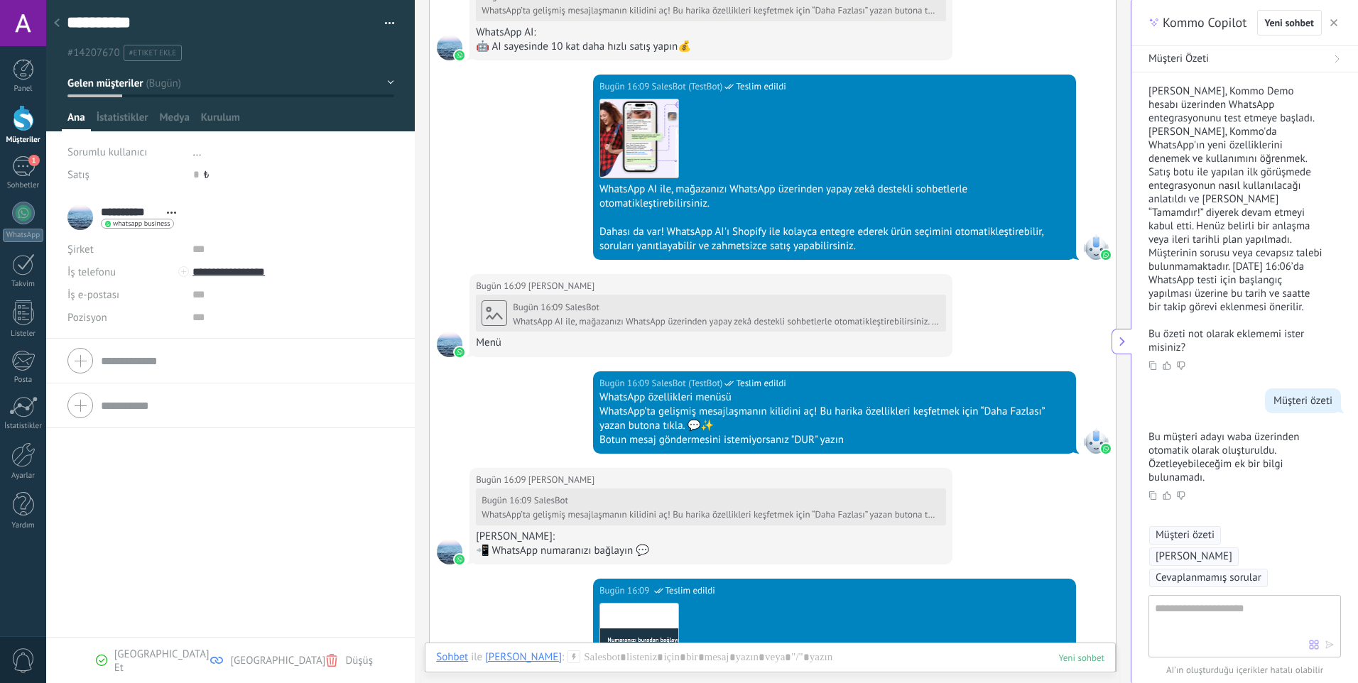
click at [532, 529] on div "Bugün 16:09 SalesBot WhatsApp’ta gelişmiş mesajlaşmanın kilidini aç! Bu harika …" at bounding box center [711, 522] width 470 height 71
click at [507, 530] on div "Bugün 16:09 SalesBot WhatsApp’ta gelişmiş mesajlaşmanın kilidini aç! Bu harika …" at bounding box center [711, 522] width 470 height 71
click at [510, 345] on div "Menü" at bounding box center [711, 343] width 470 height 14
drag, startPoint x: 509, startPoint y: 339, endPoint x: 507, endPoint y: 330, distance: 9.3
click at [509, 338] on div "Menü" at bounding box center [711, 343] width 470 height 14
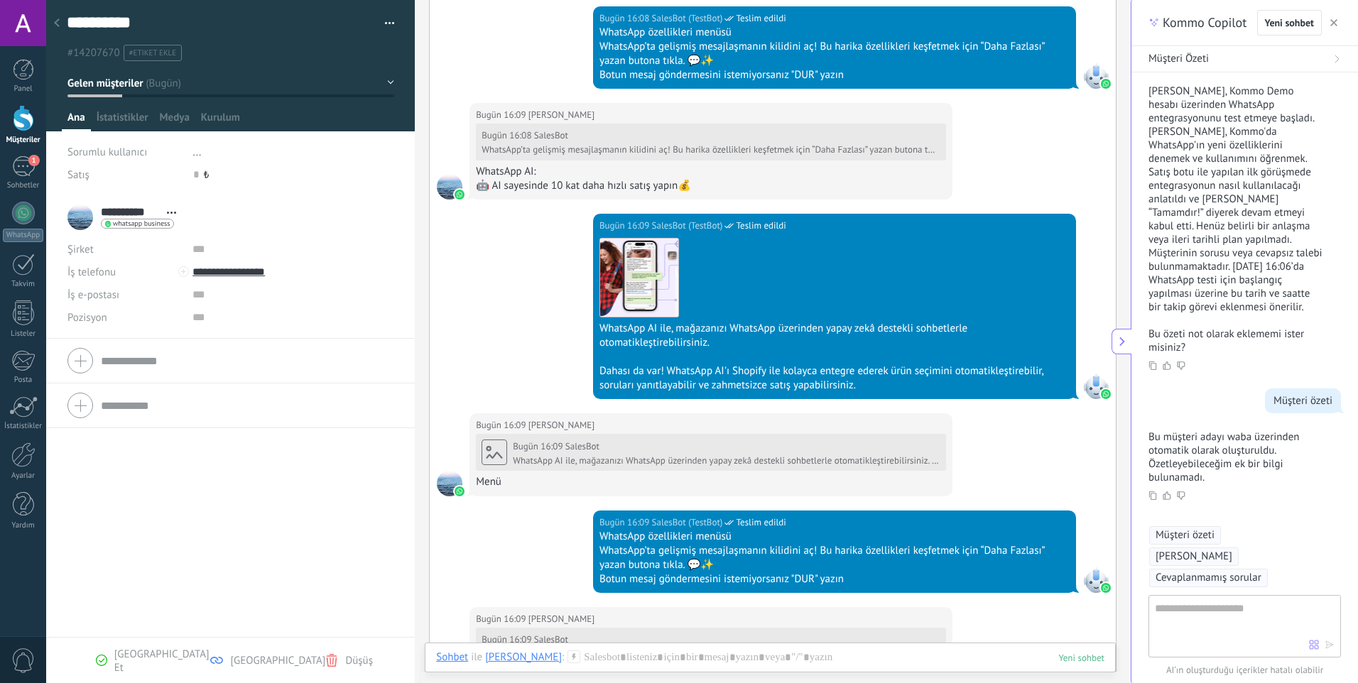
scroll to position [637, 0]
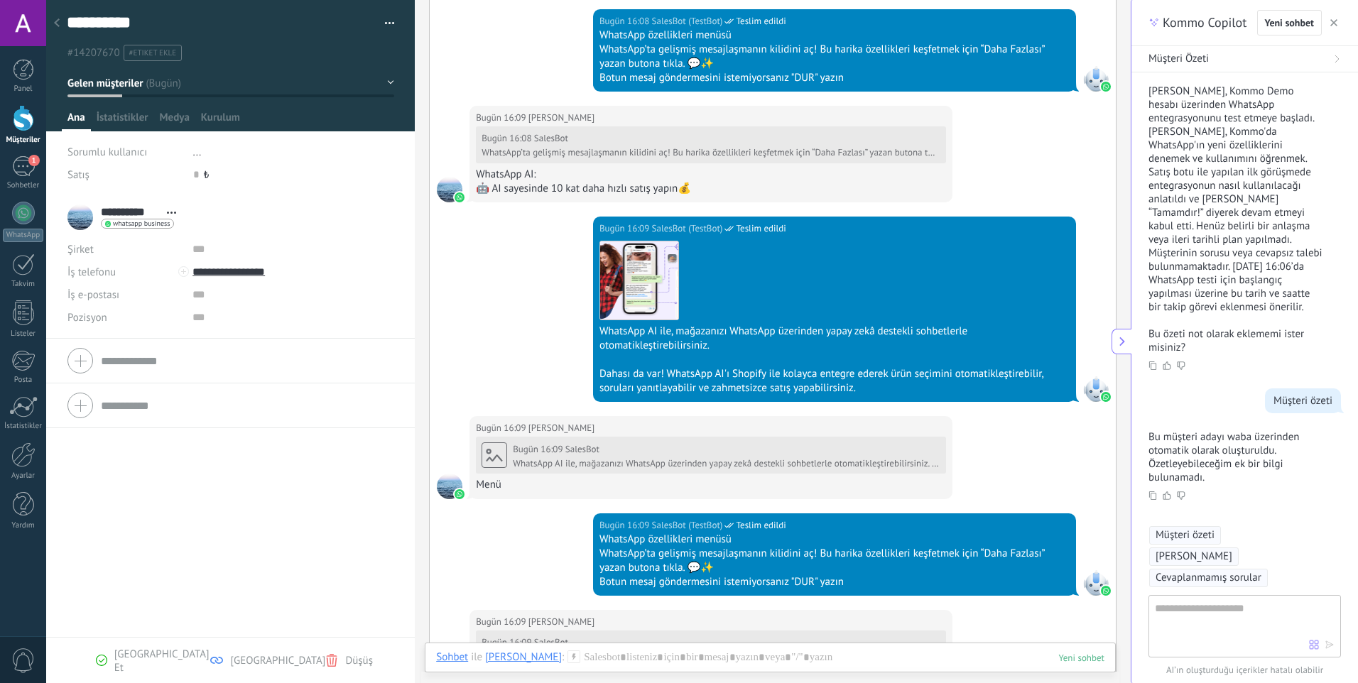
click at [525, 178] on div "WhatsApp AI:" at bounding box center [711, 175] width 470 height 14
click at [656, 189] on div "🤖 AI sayesinde 10 kat daha hızlı satış yapın💰" at bounding box center [711, 189] width 470 height 14
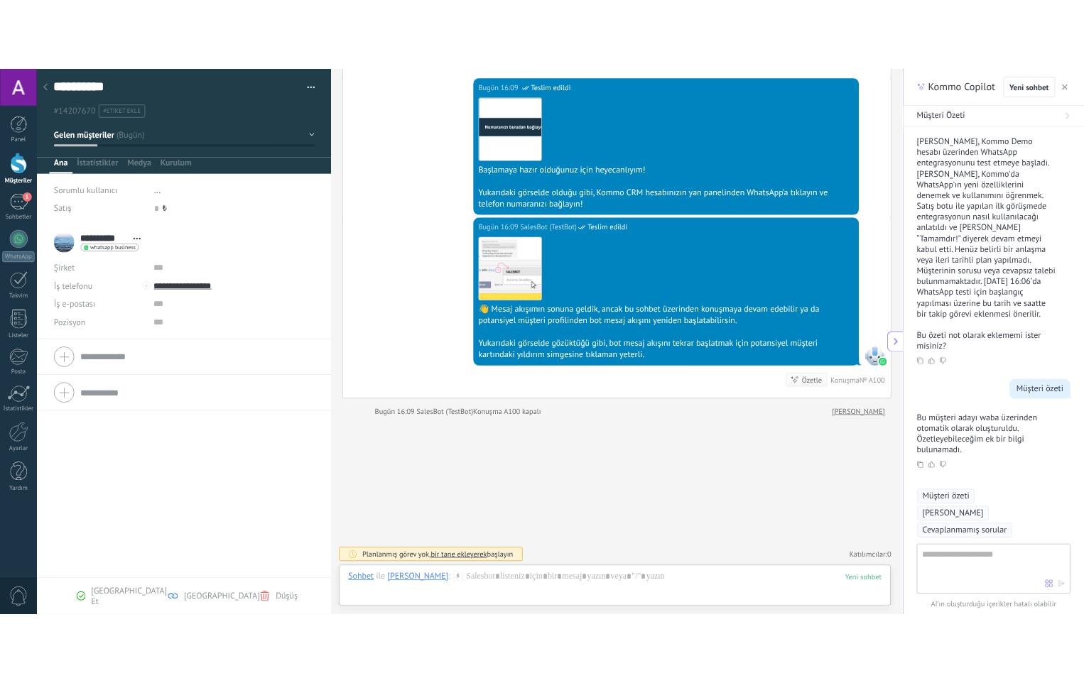
scroll to position [1347, 0]
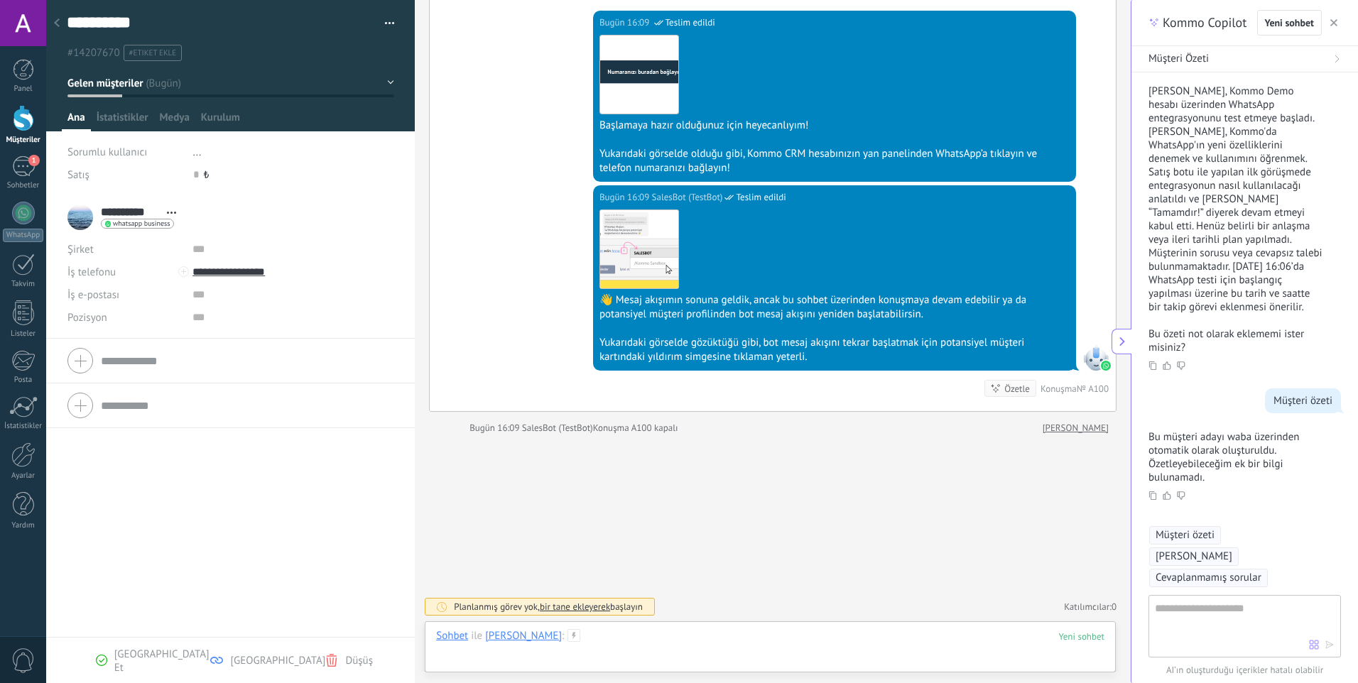
drag, startPoint x: 652, startPoint y: 653, endPoint x: 671, endPoint y: 640, distance: 23.1
click at [654, 651] on div at bounding box center [770, 650] width 669 height 43
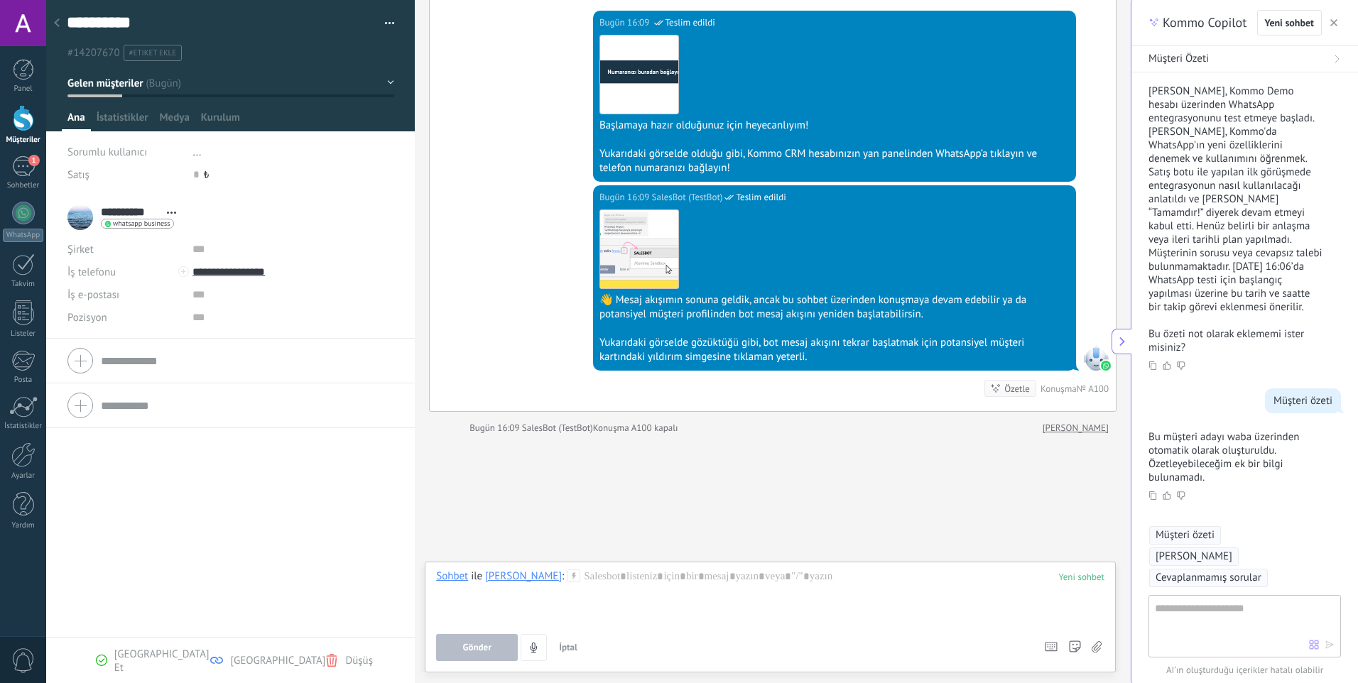
click at [463, 651] on span "Gönder" at bounding box center [477, 648] width 28 height 10
click at [1098, 585] on div at bounding box center [770, 597] width 669 height 54
click at [1091, 583] on div at bounding box center [1081, 577] width 45 height 12
click at [1077, 579] on div at bounding box center [1081, 577] width 45 height 12
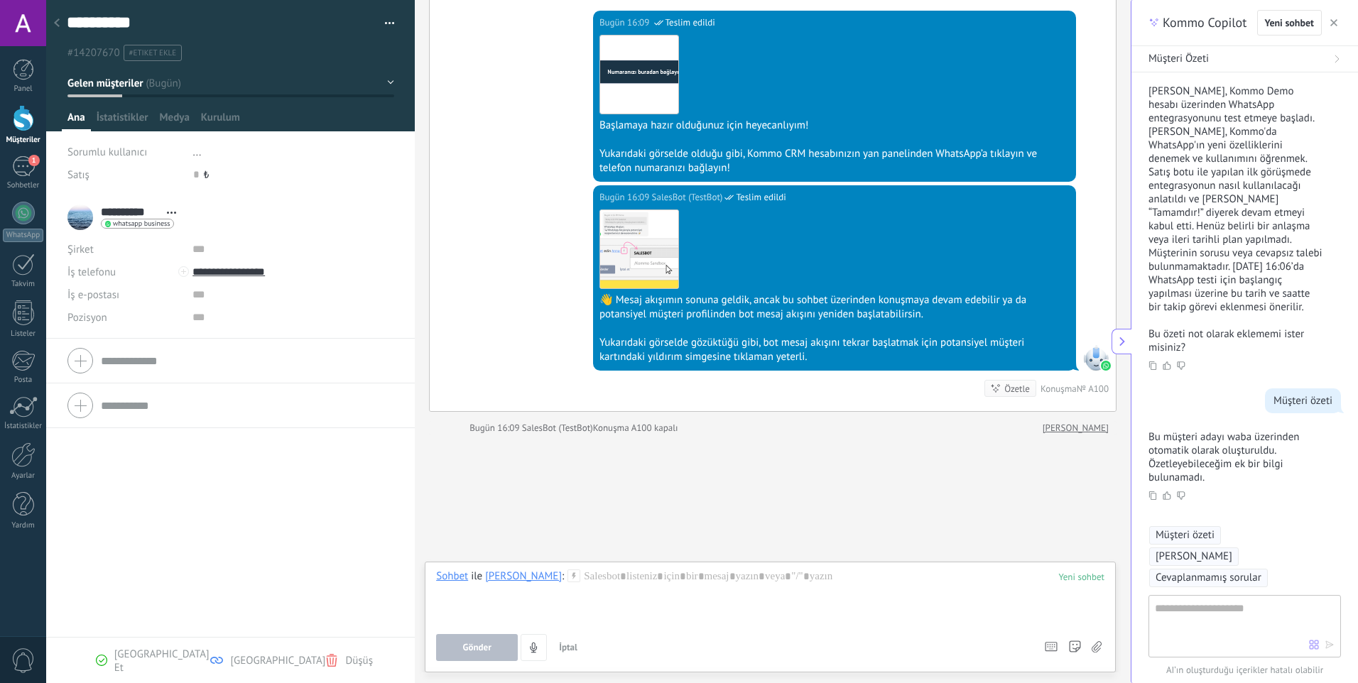
click at [1090, 380] on div "Özetle Özetle Konuşma № A100" at bounding box center [1047, 388] width 124 height 17
click at [22, 167] on div "1" at bounding box center [23, 166] width 23 height 21
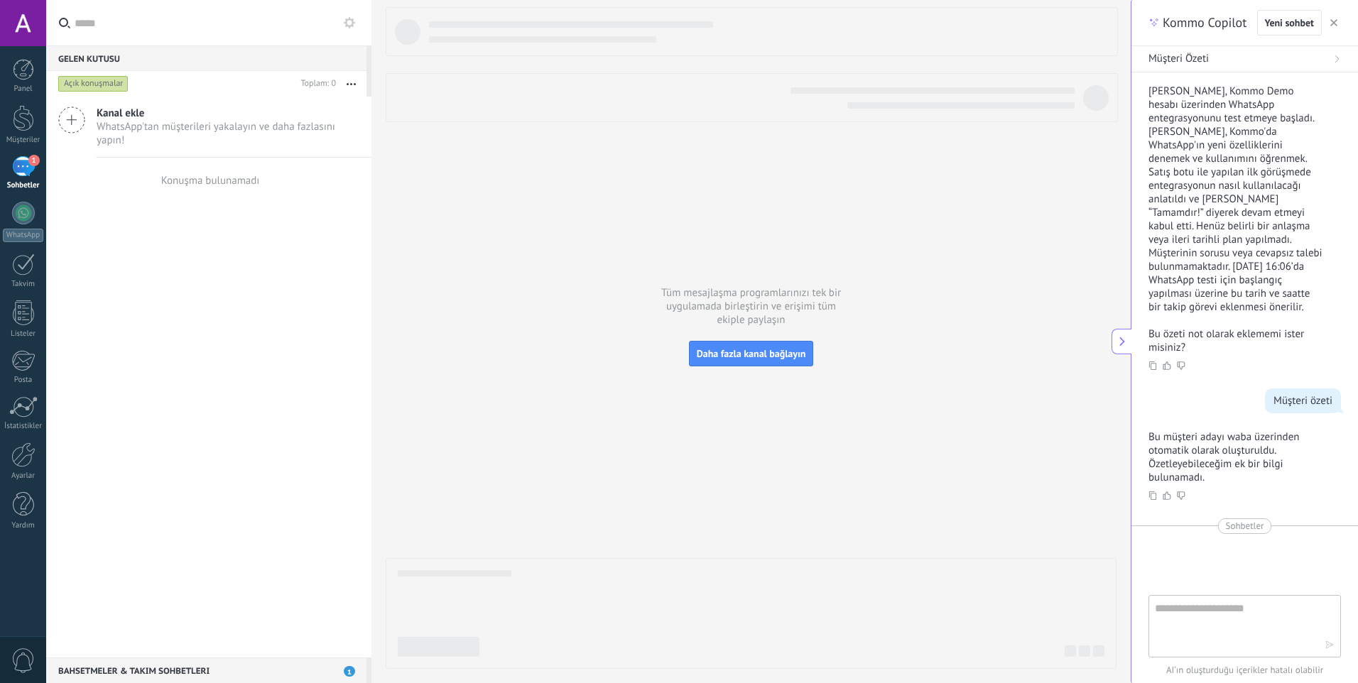
drag, startPoint x: 285, startPoint y: 132, endPoint x: 390, endPoint y: 186, distance: 118.2
click at [320, 152] on div "Açık konuşmalar Toplam: 0 Sessiz Çoklu işlemler Sırala En Yeni En uzun bekleme …" at bounding box center [208, 364] width 325 height 587
click at [750, 359] on span "Daha fazla kanal bağlayın" at bounding box center [751, 353] width 109 height 13
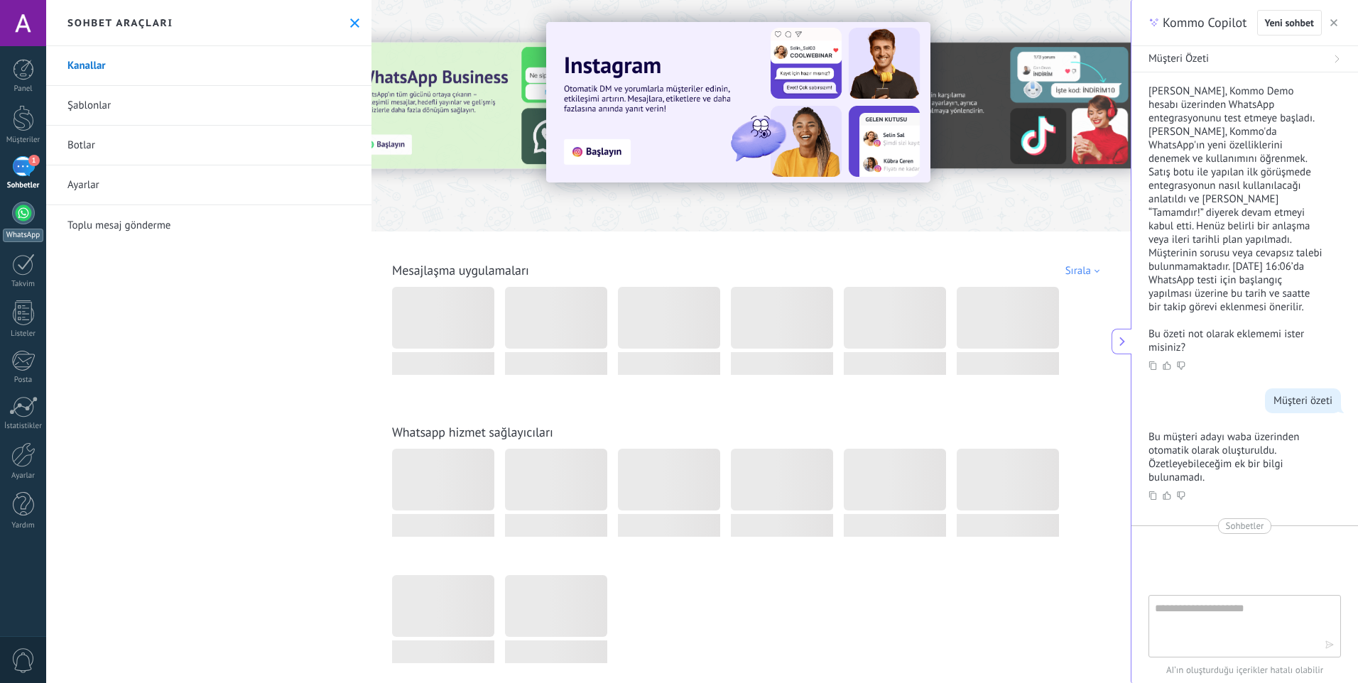
click at [26, 220] on div at bounding box center [23, 213] width 23 height 23
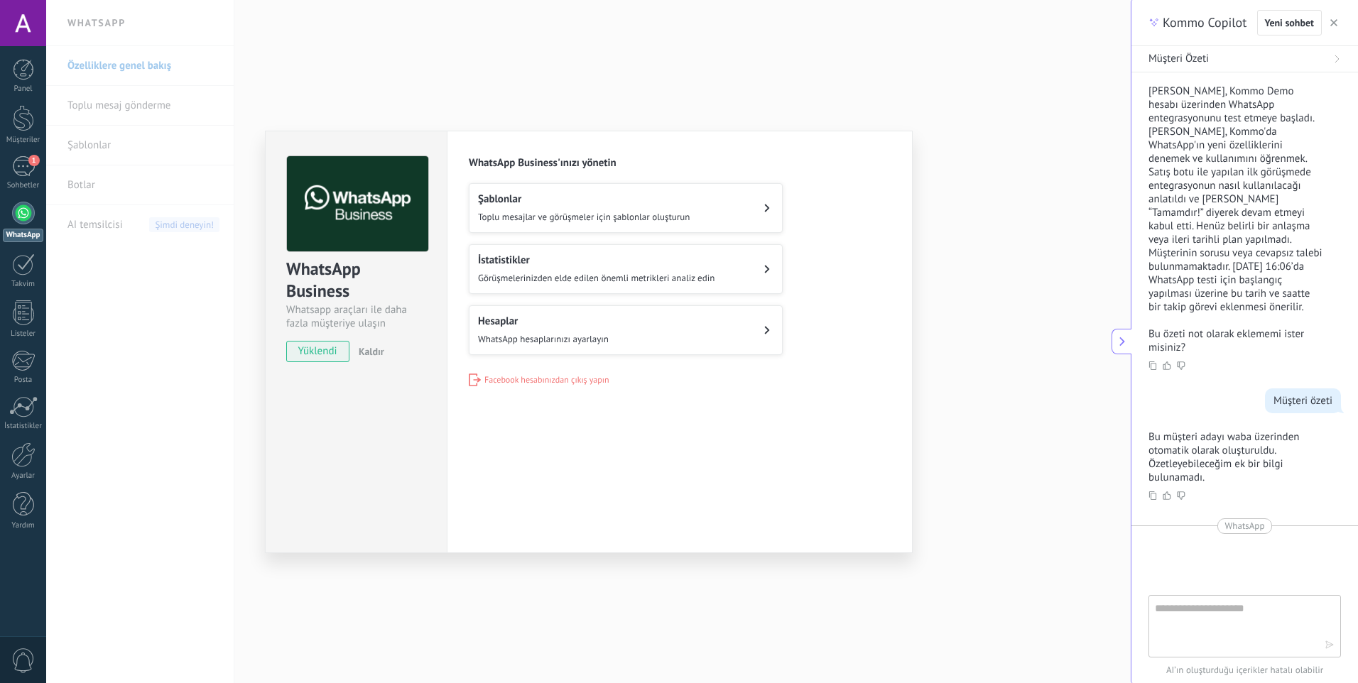
click at [366, 350] on span "Kaldır" at bounding box center [372, 351] width 26 height 13
click at [536, 376] on span "Facebook hesabınızdan çıkış yapın" at bounding box center [547, 380] width 125 height 11
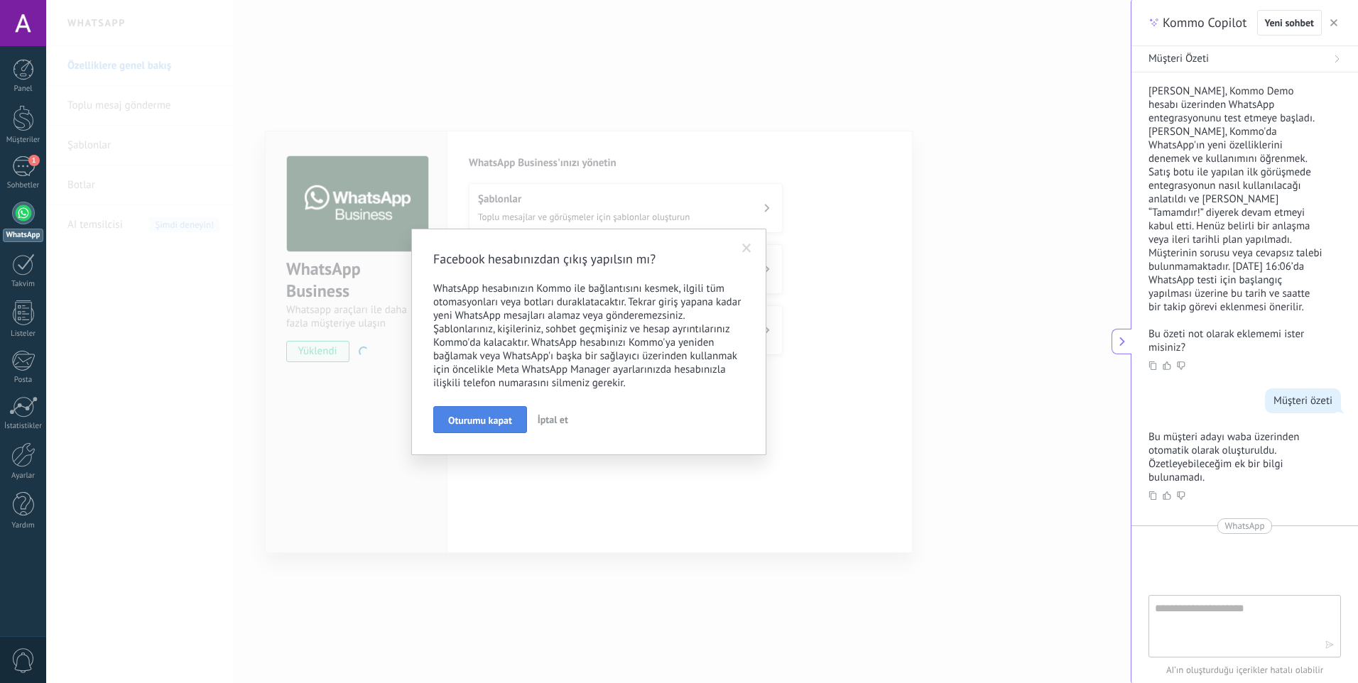
click at [478, 421] on span "Oturumu kapat" at bounding box center [480, 421] width 64 height 10
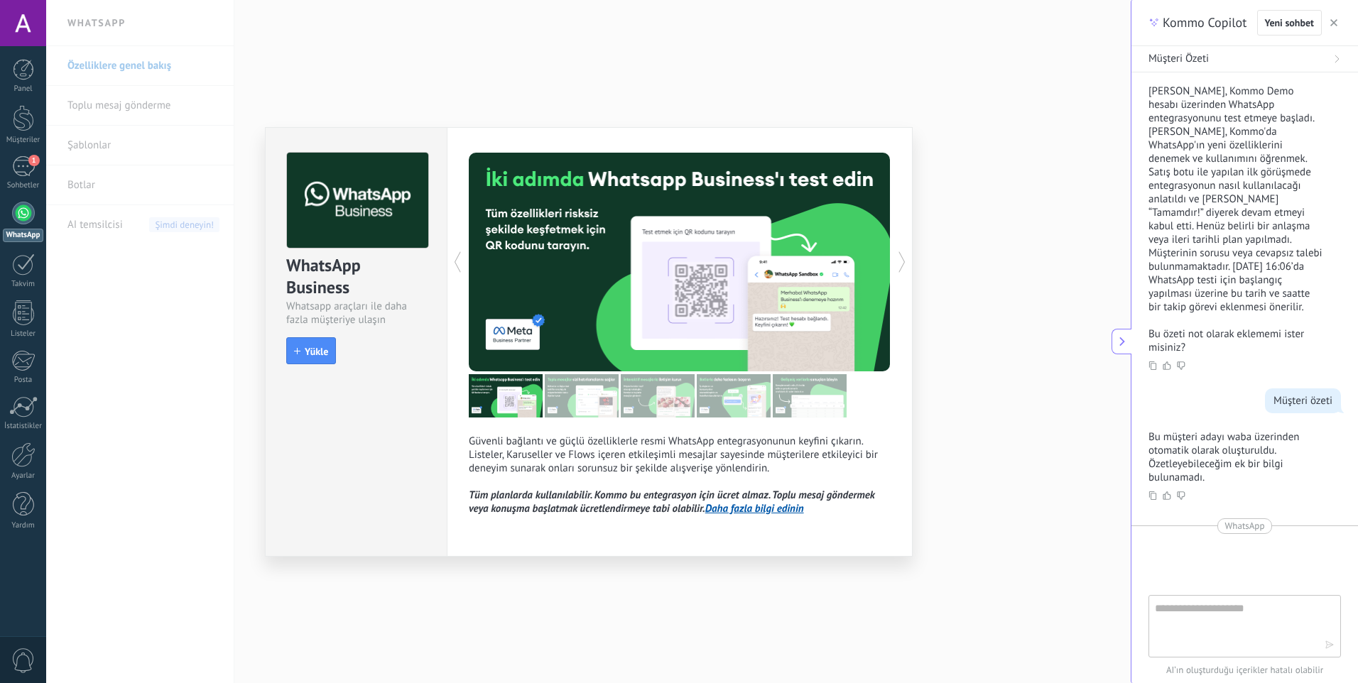
type textarea "**********"
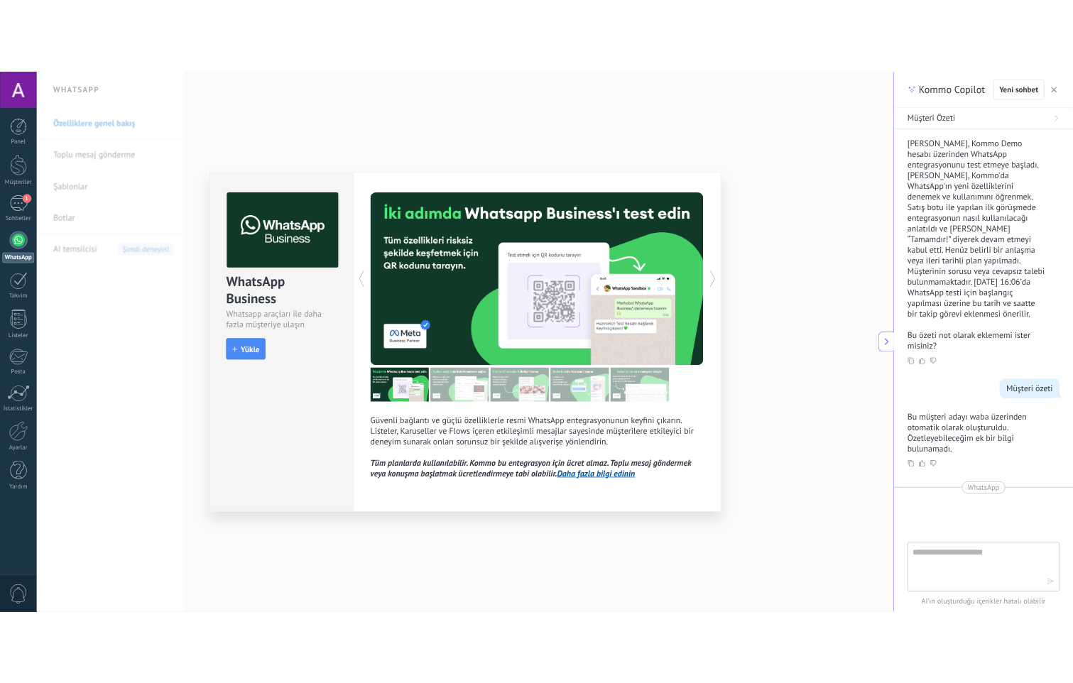
scroll to position [21, 0]
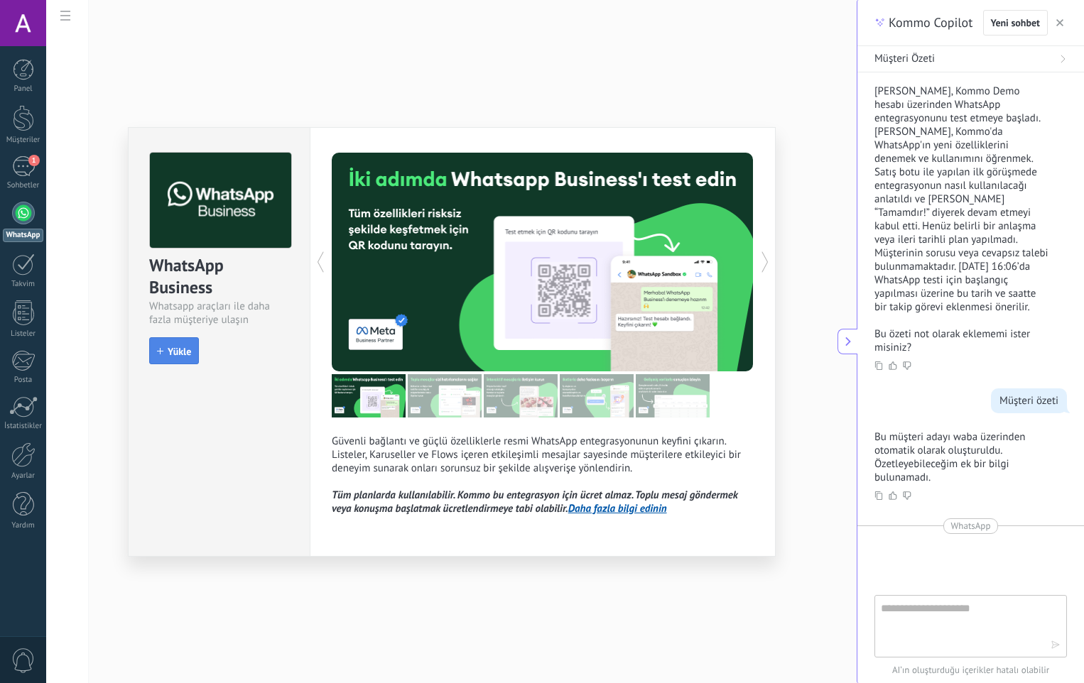
click at [182, 352] on span "Yükle" at bounding box center [179, 352] width 23 height 10
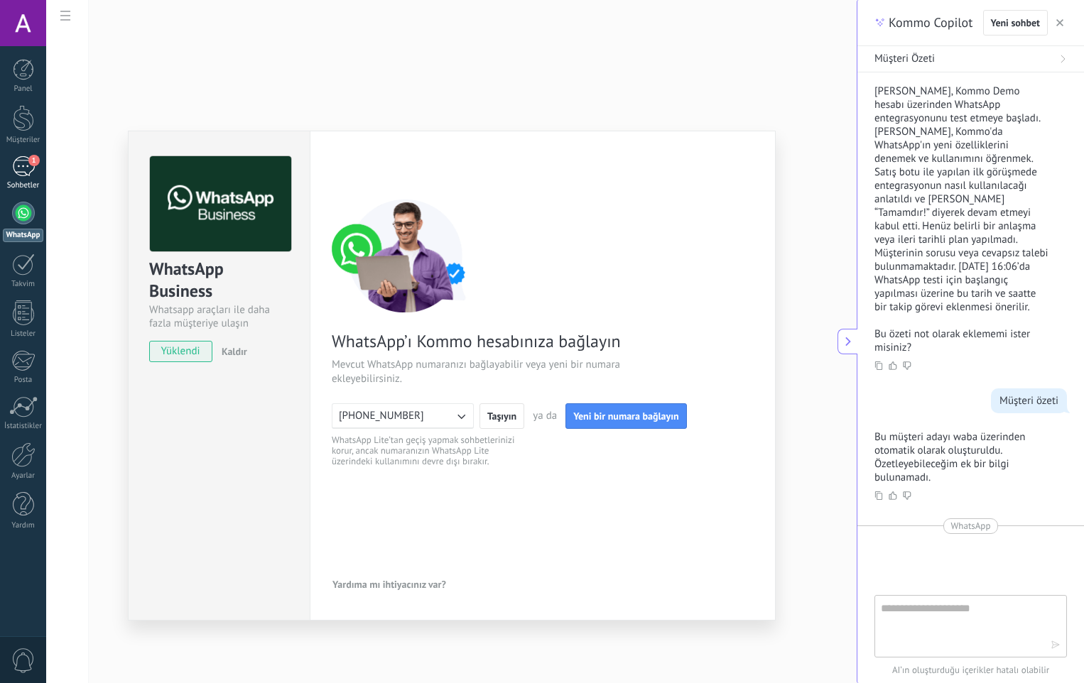
click at [13, 166] on div "1" at bounding box center [23, 166] width 23 height 21
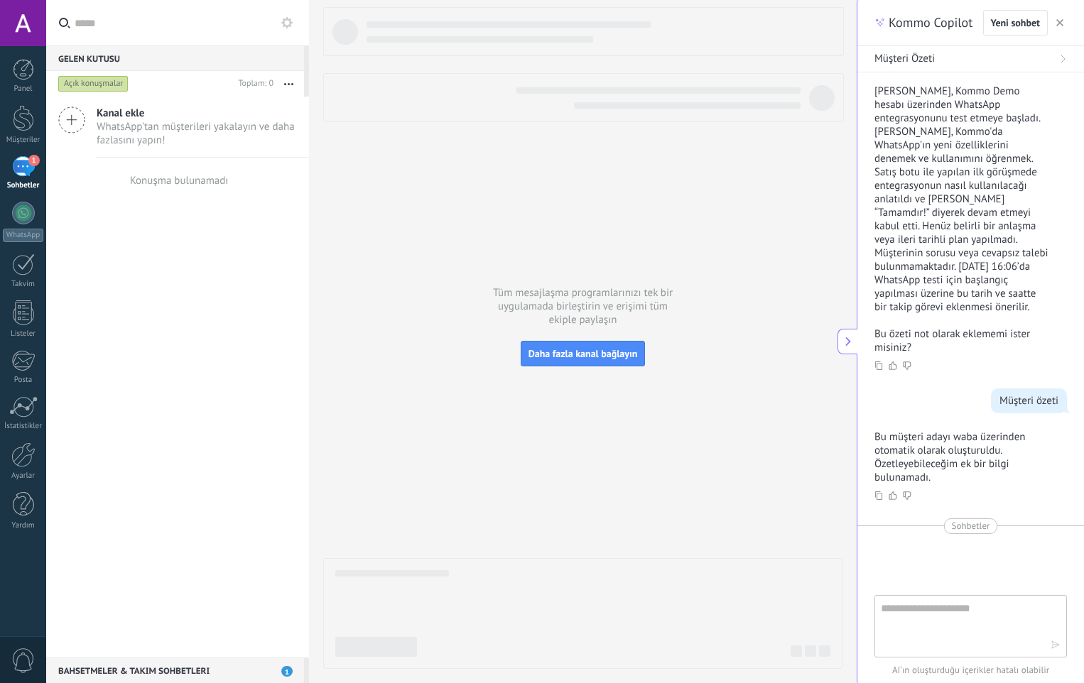
click at [131, 40] on input "text" at bounding box center [186, 22] width 223 height 45
click at [26, 81] on link "Panel" at bounding box center [23, 76] width 46 height 35
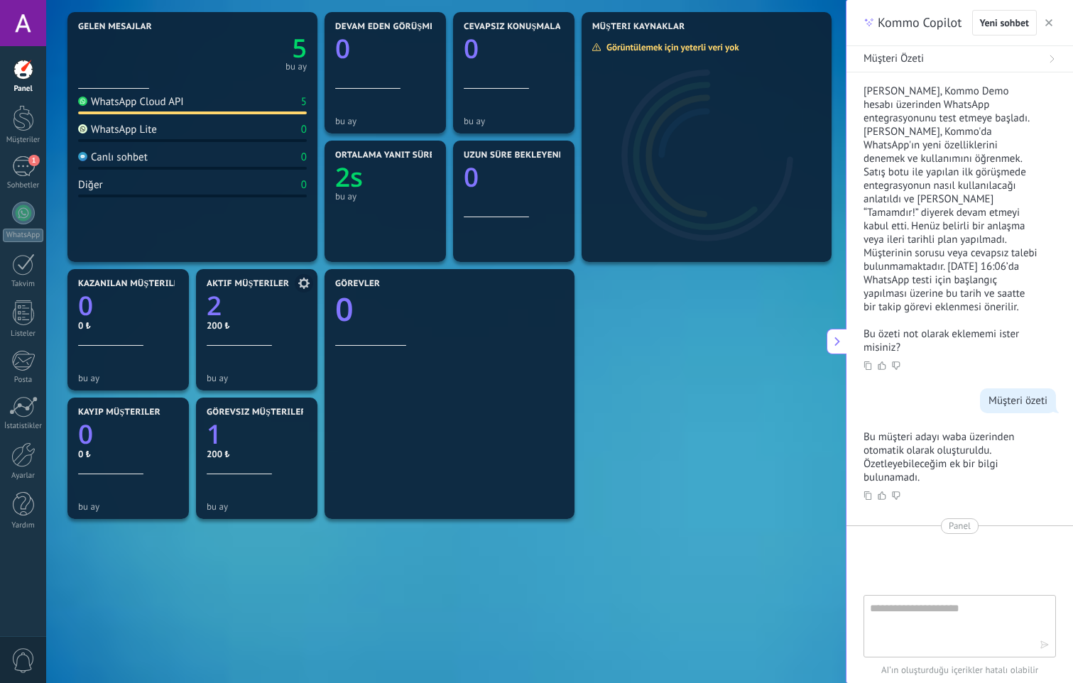
scroll to position [183, 0]
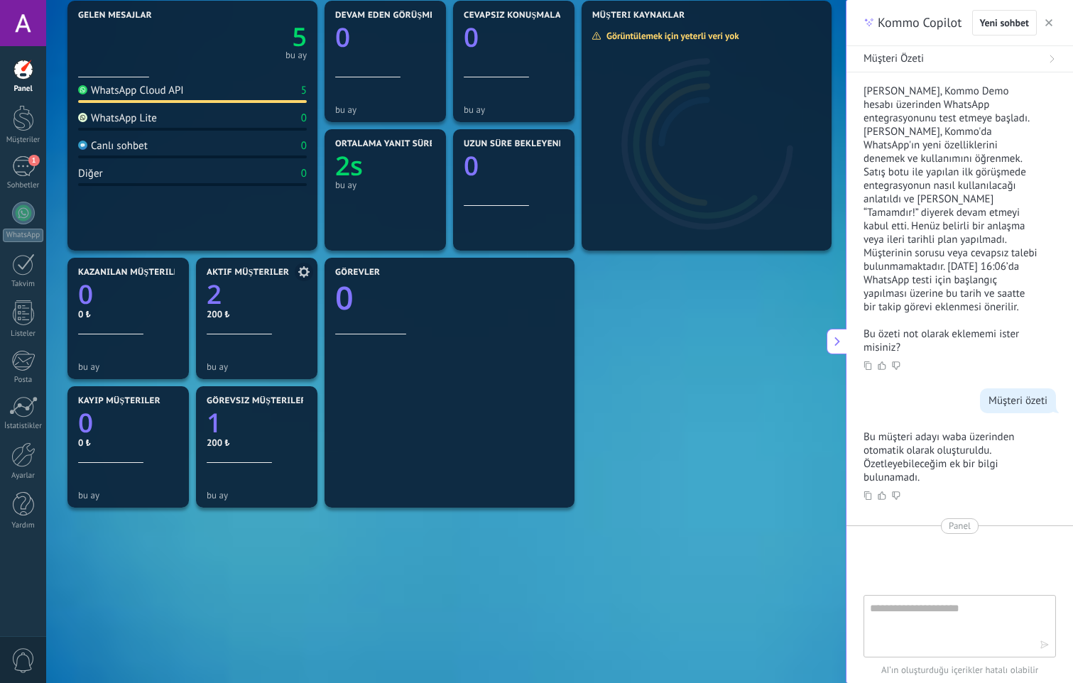
click at [239, 318] on div "200 ₺" at bounding box center [257, 314] width 100 height 12
click at [303, 273] on icon at bounding box center [303, 271] width 11 height 11
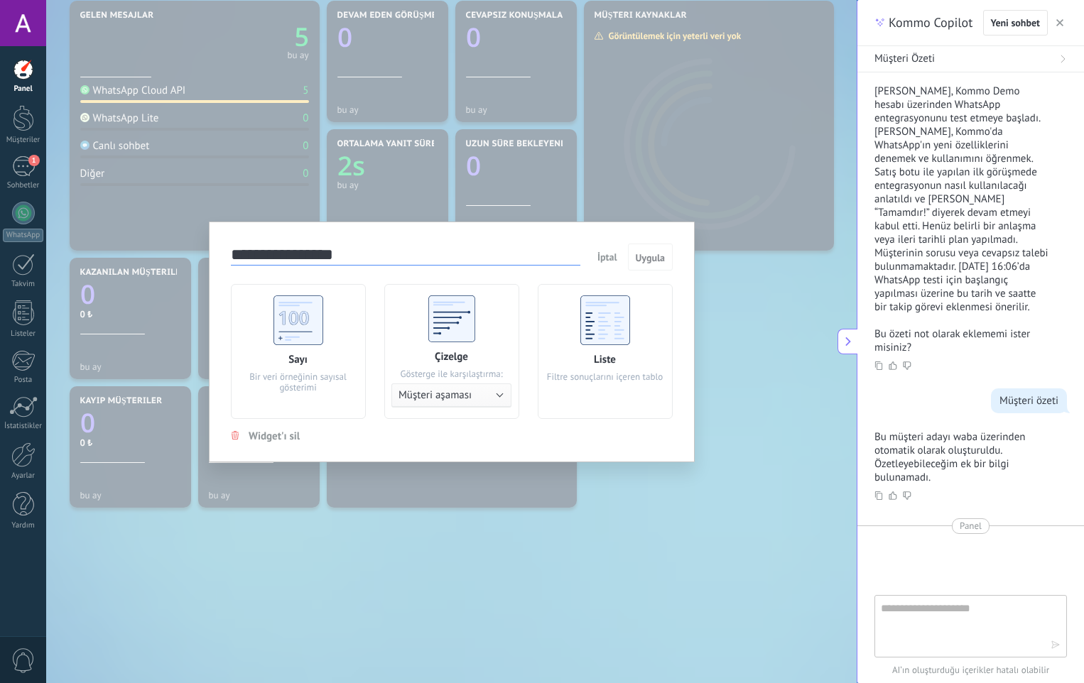
click at [614, 383] on div "Liste Filtre sonuçlarını içeren tablo" at bounding box center [605, 351] width 135 height 135
click at [318, 378] on div "Bir veri örneğinin sayısal gösterimi" at bounding box center [298, 382] width 120 height 21
click at [620, 331] on use at bounding box center [605, 321] width 50 height 50
click at [493, 327] on div "Çizelge Gösterge ile karşılaştırma: Müşteri aşaması Sorumlu yönetici Müşteri aş…" at bounding box center [451, 351] width 135 height 135
click at [491, 399] on button "Müşteri aşaması" at bounding box center [451, 396] width 120 height 24
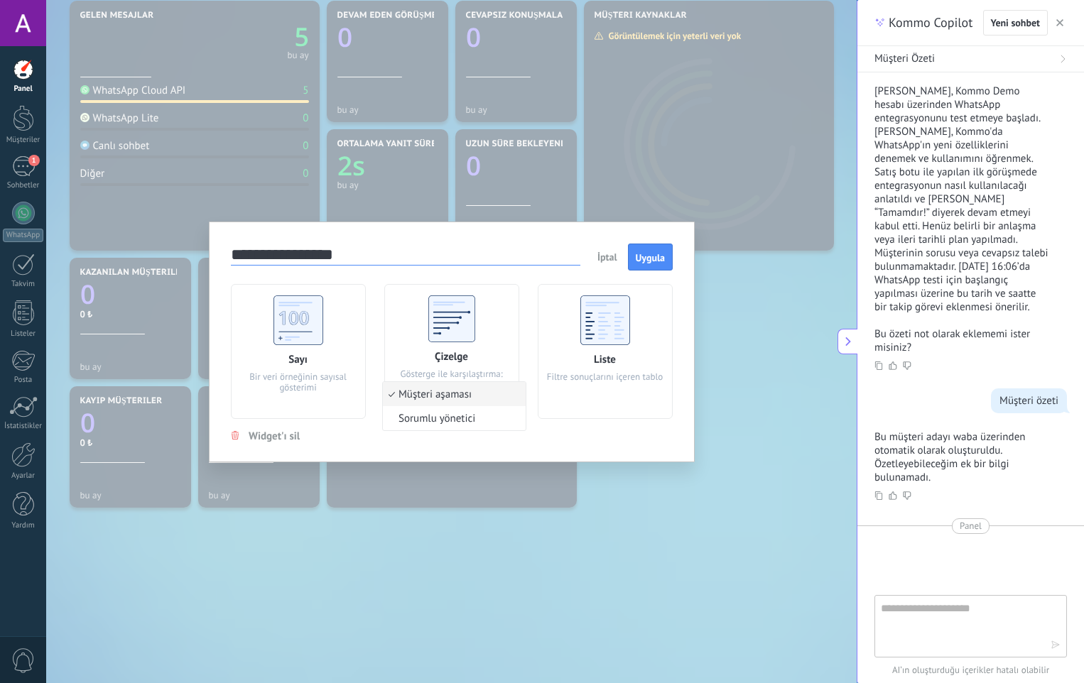
click at [582, 362] on div "Liste Filtre sonuçlarını içeren tablo" at bounding box center [605, 351] width 135 height 135
click at [650, 263] on span "Uygula" at bounding box center [650, 258] width 29 height 10
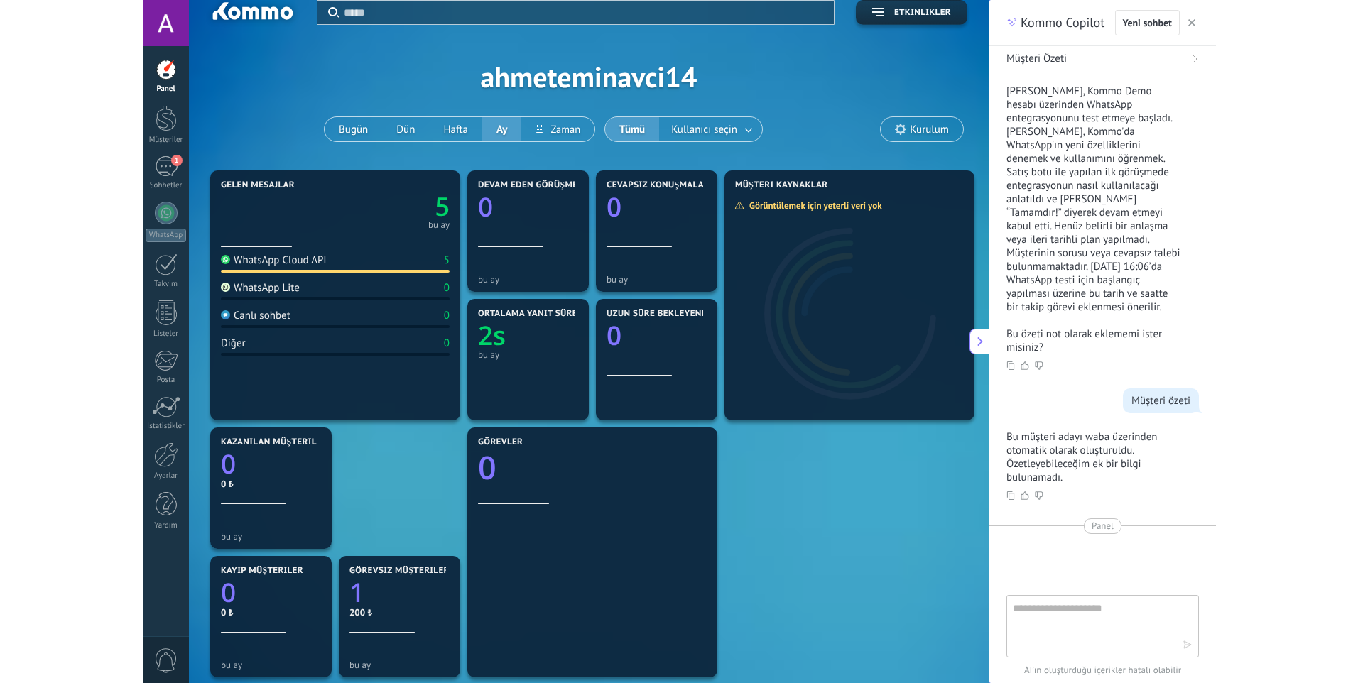
scroll to position [0, 0]
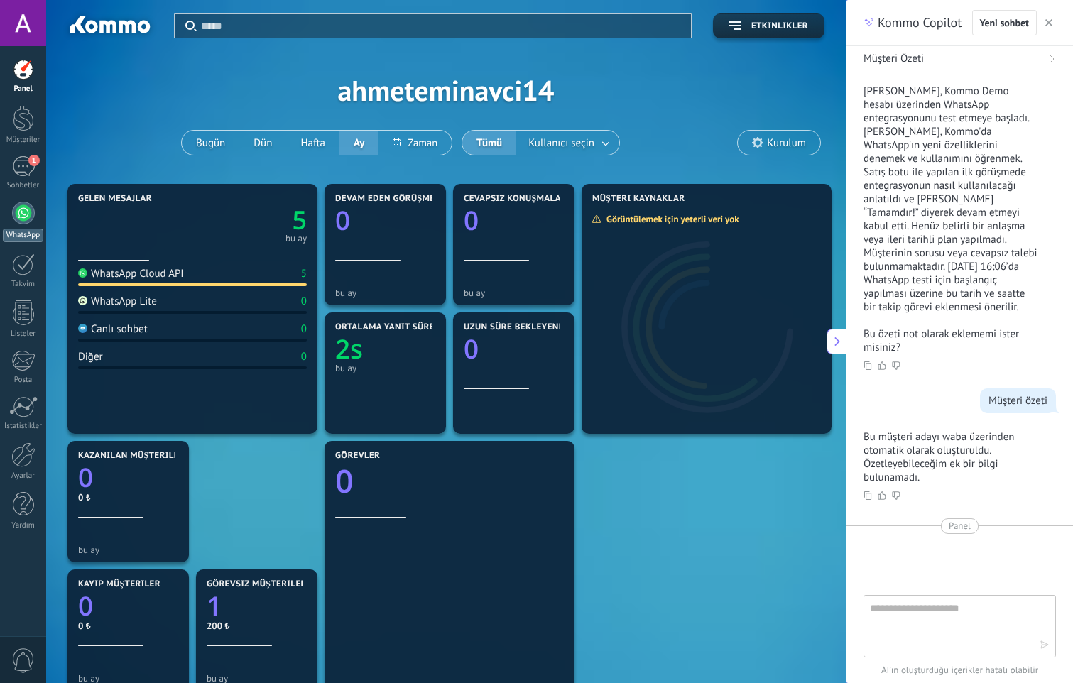
click at [28, 210] on div at bounding box center [23, 213] width 23 height 23
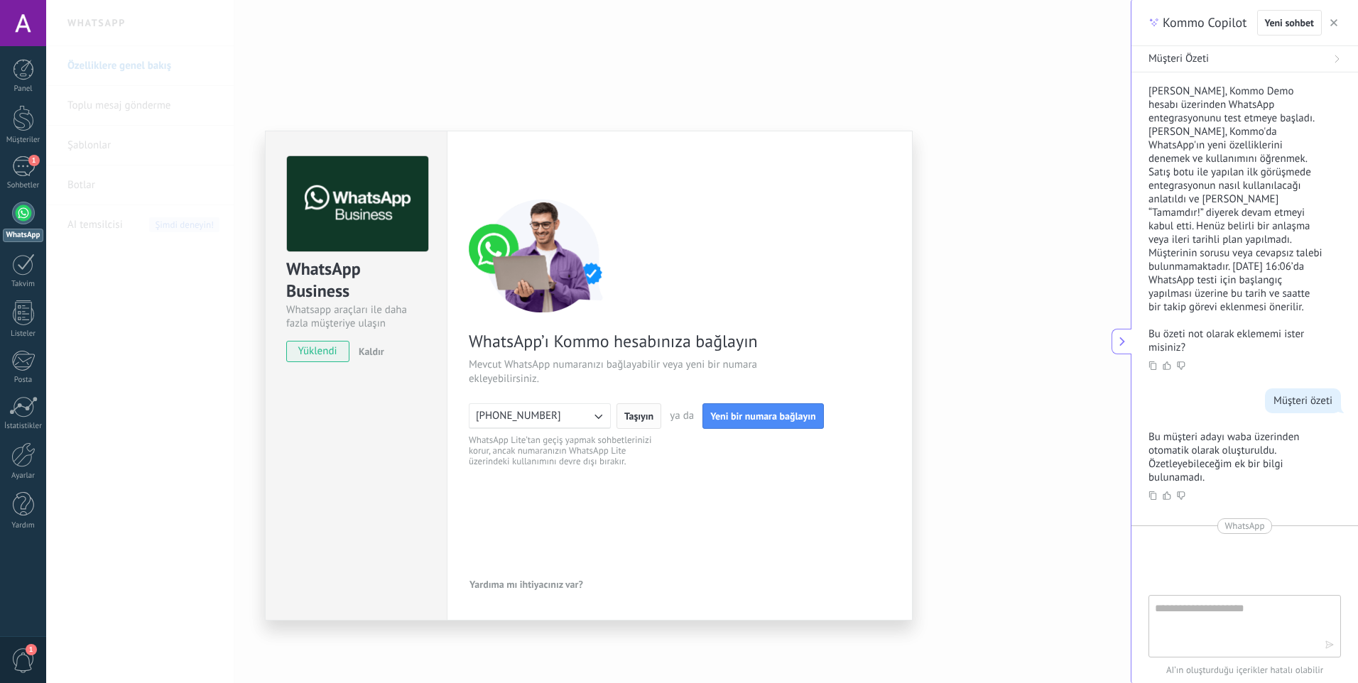
click at [627, 413] on span "Taşıyın" at bounding box center [638, 416] width 29 height 10
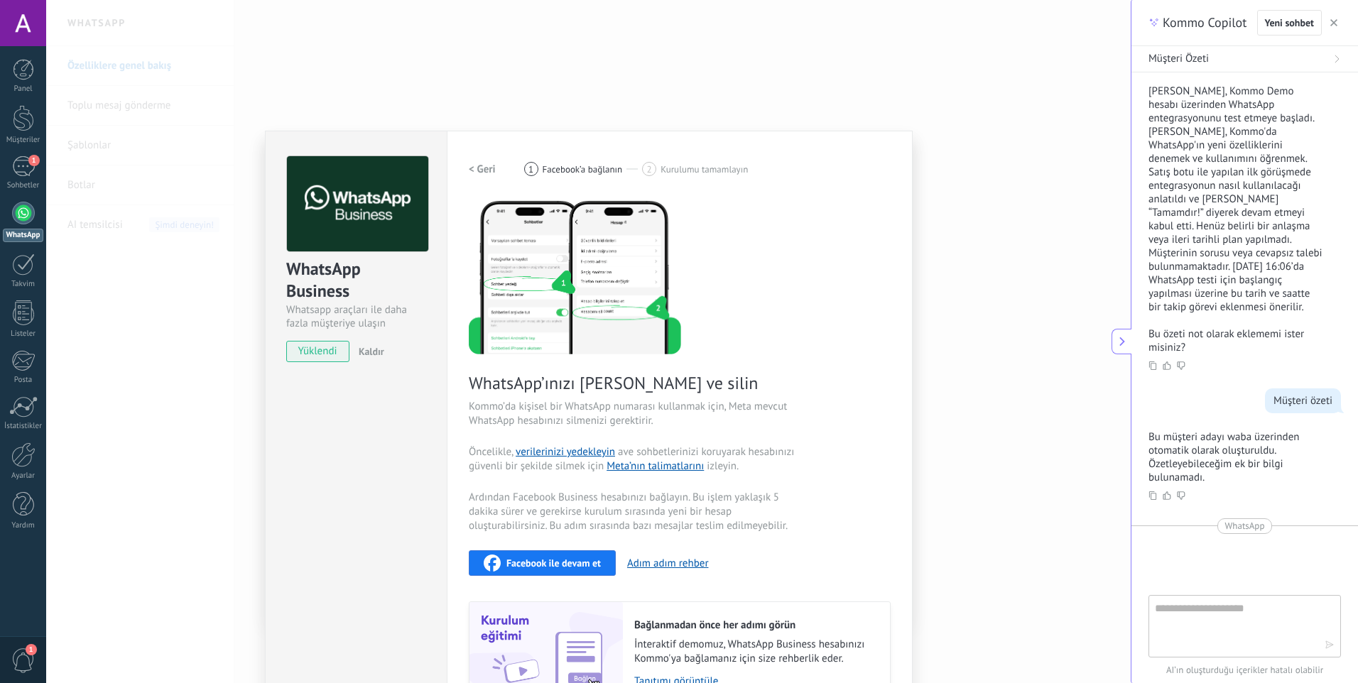
click at [578, 558] on span "Facebook ile devam et" at bounding box center [554, 563] width 94 height 10
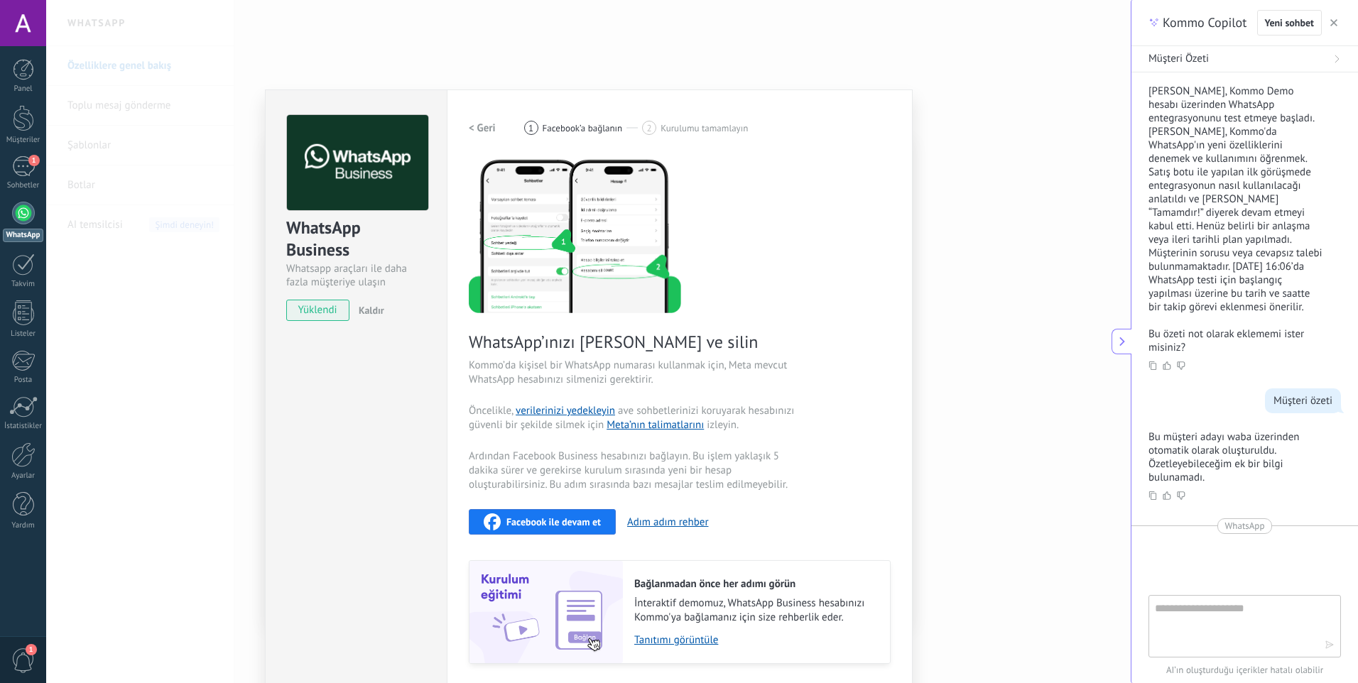
scroll to position [85, 0]
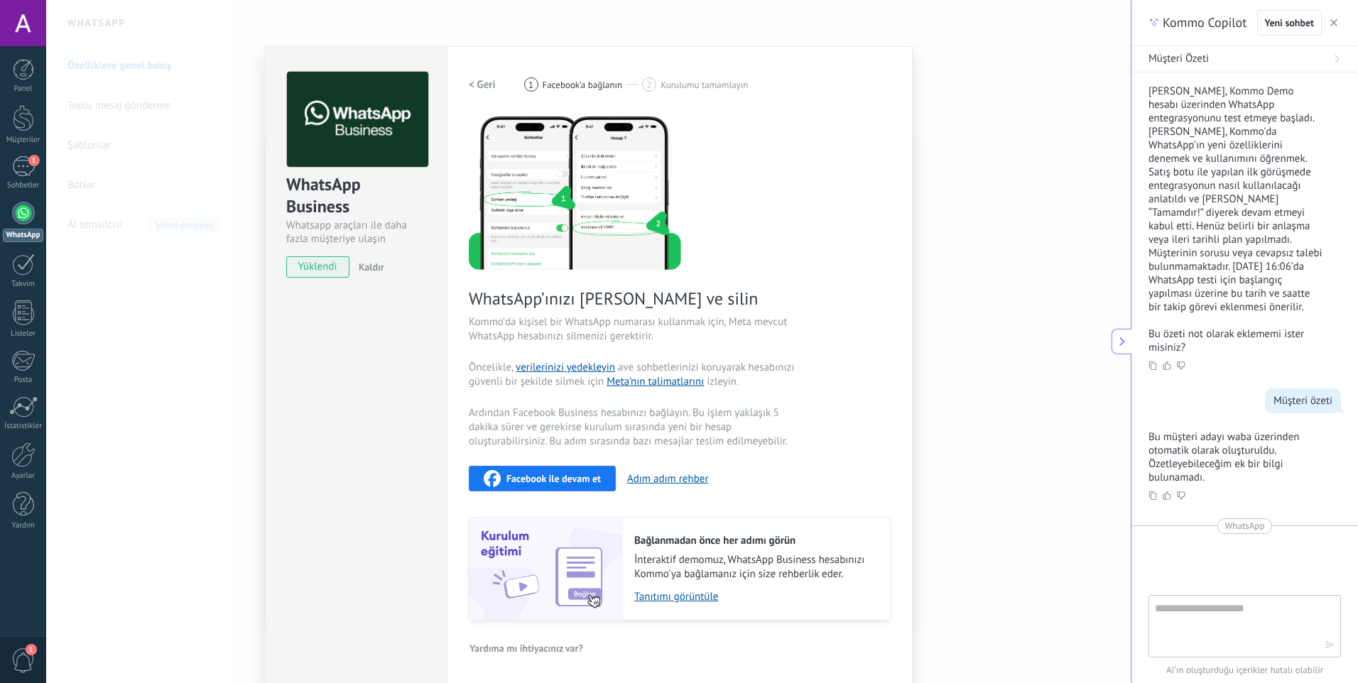
click at [376, 272] on span "Kaldır" at bounding box center [372, 267] width 26 height 13
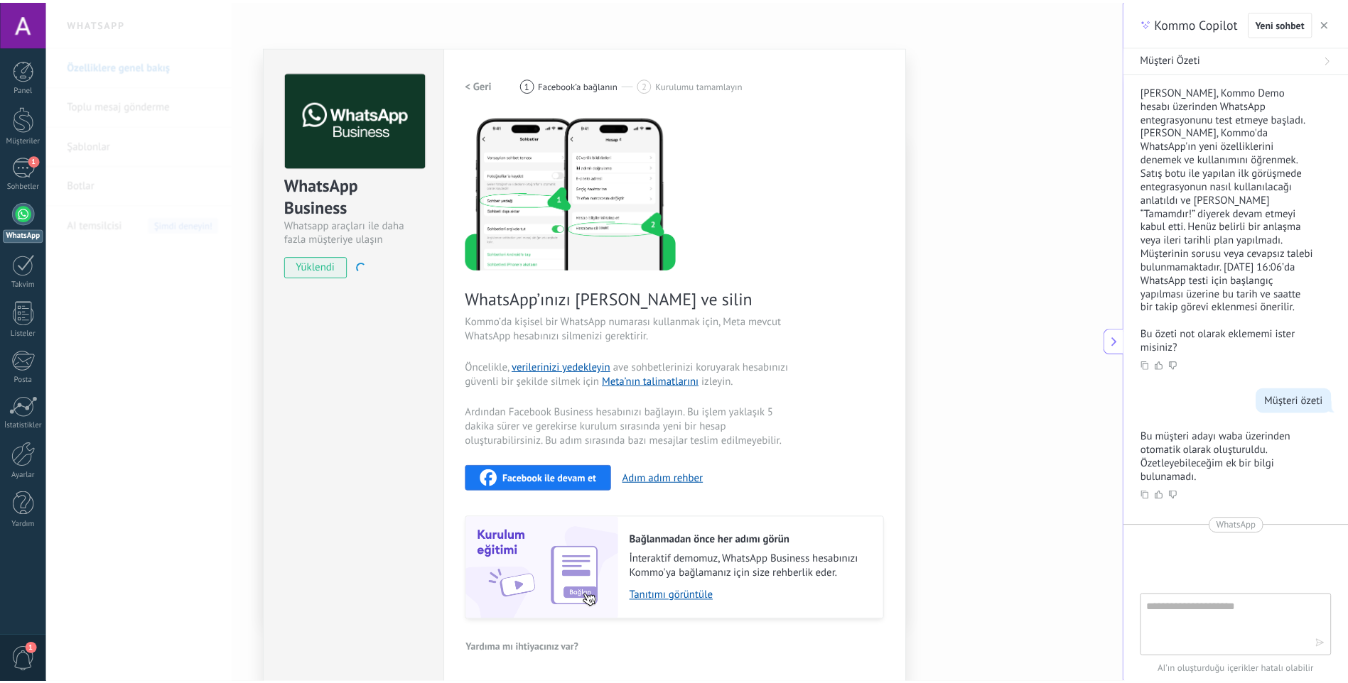
scroll to position [0, 0]
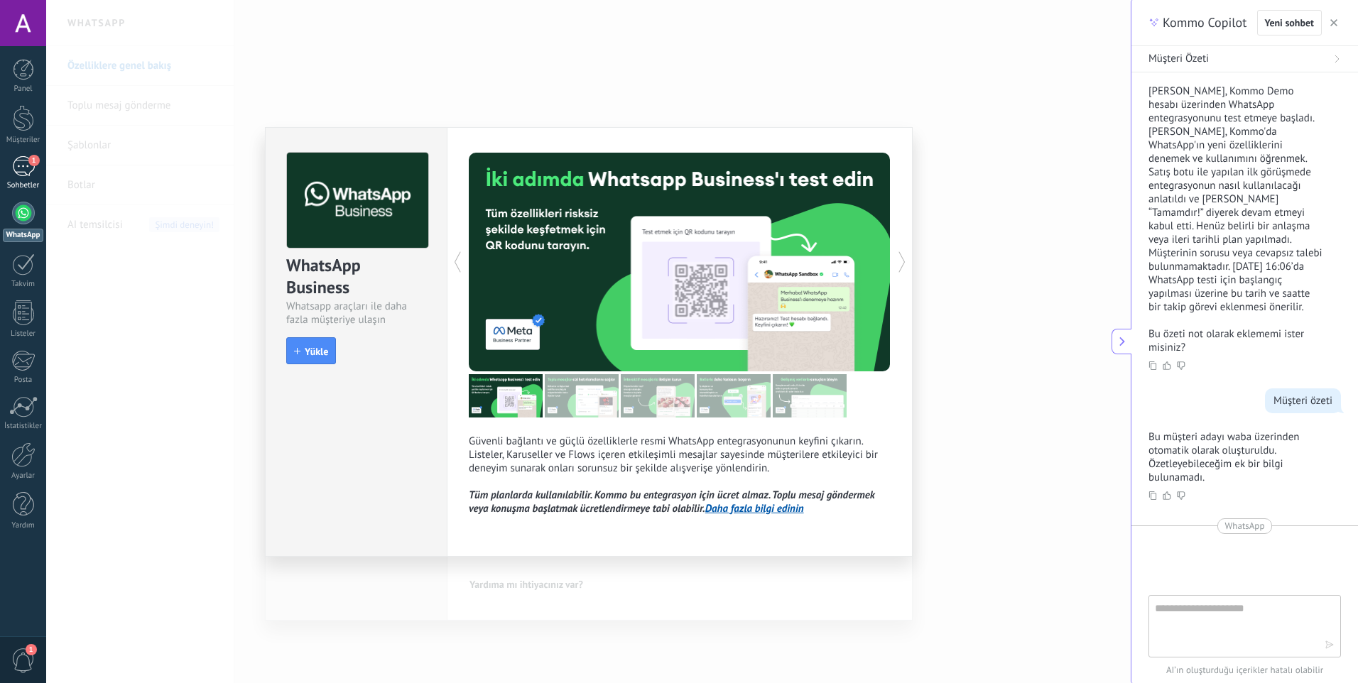
click at [0, 163] on html ".abecls-1,.abecls-2{fill-rule:evenodd}.abecls-2{fill:#fff} .abhcls-1{fill:none}…" at bounding box center [679, 341] width 1358 height 683
click at [8, 163] on link "1 Sohbetler" at bounding box center [23, 173] width 46 height 34
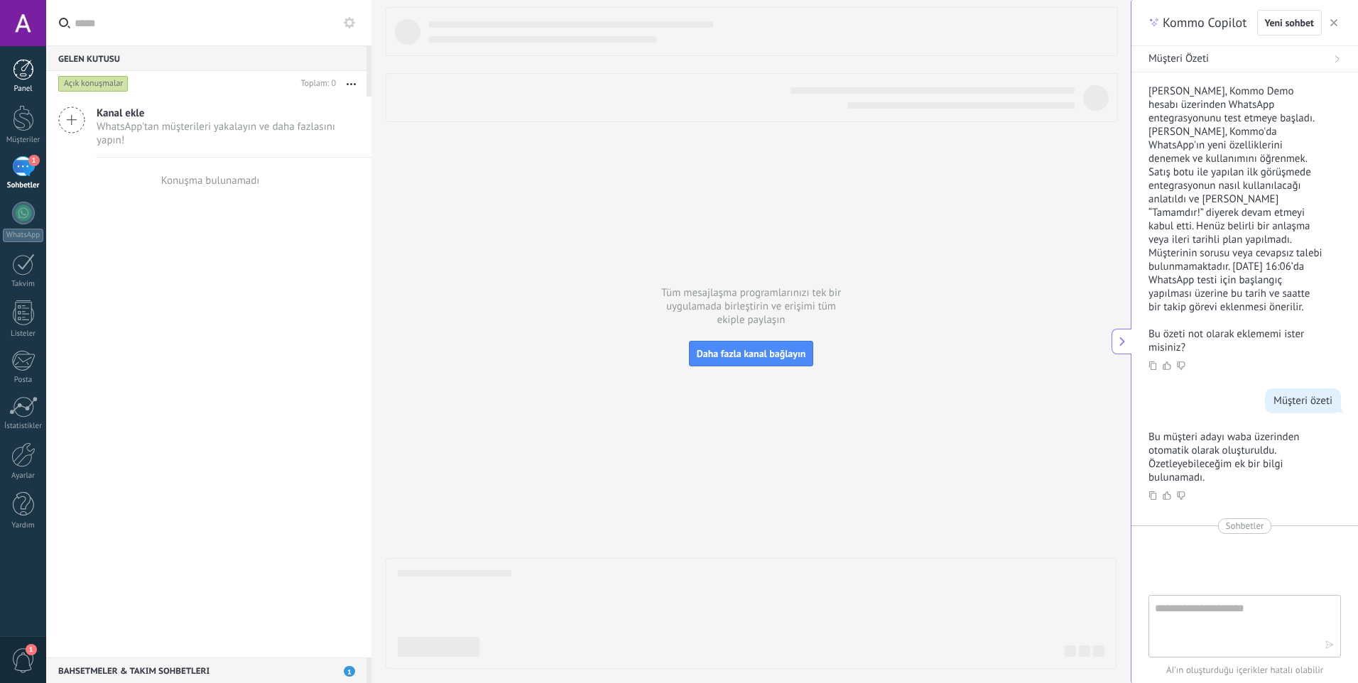
click at [34, 72] on link "Panel" at bounding box center [23, 76] width 46 height 35
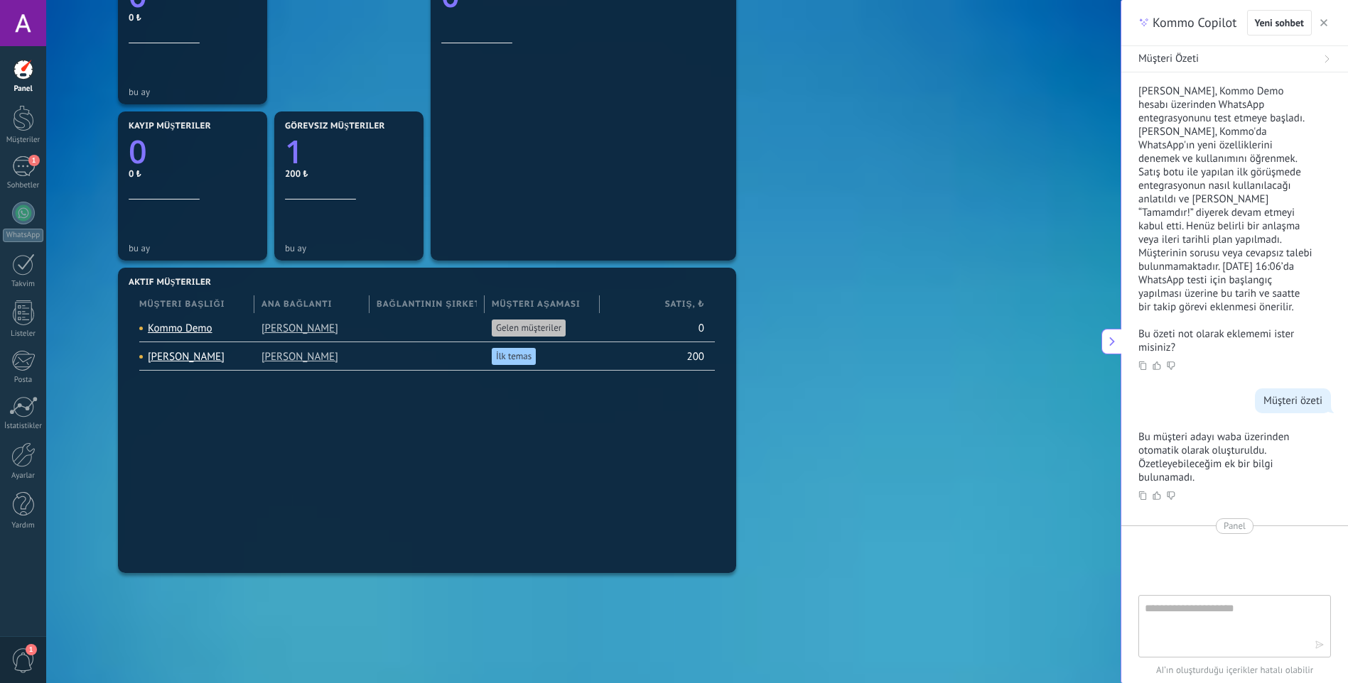
scroll to position [568, 0]
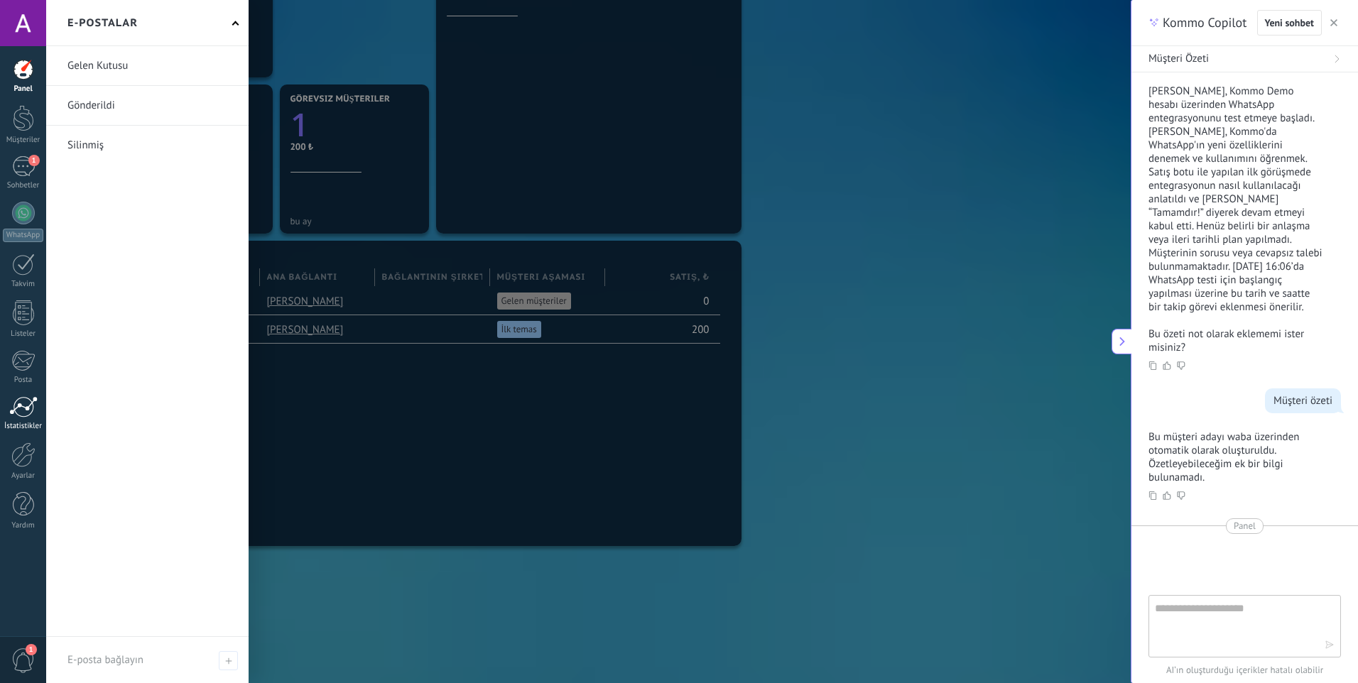
click at [15, 401] on div at bounding box center [23, 406] width 28 height 21
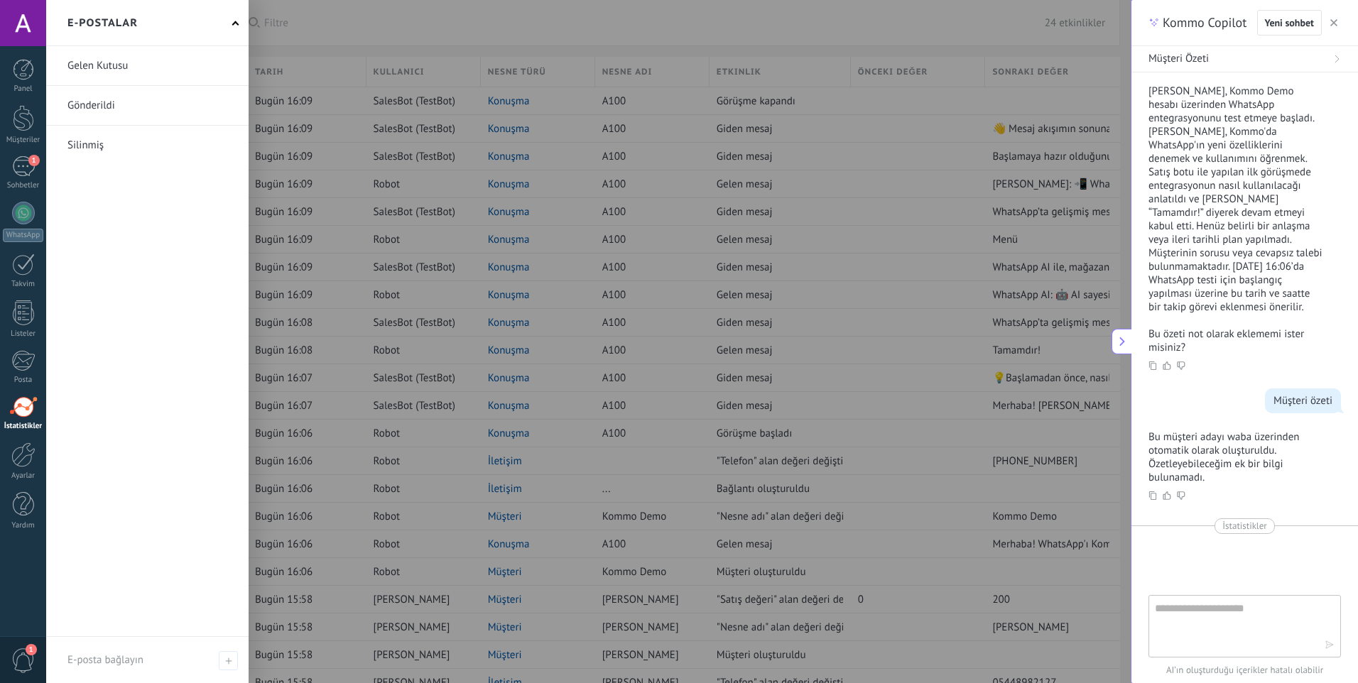
click at [151, 70] on link at bounding box center [147, 65] width 202 height 39
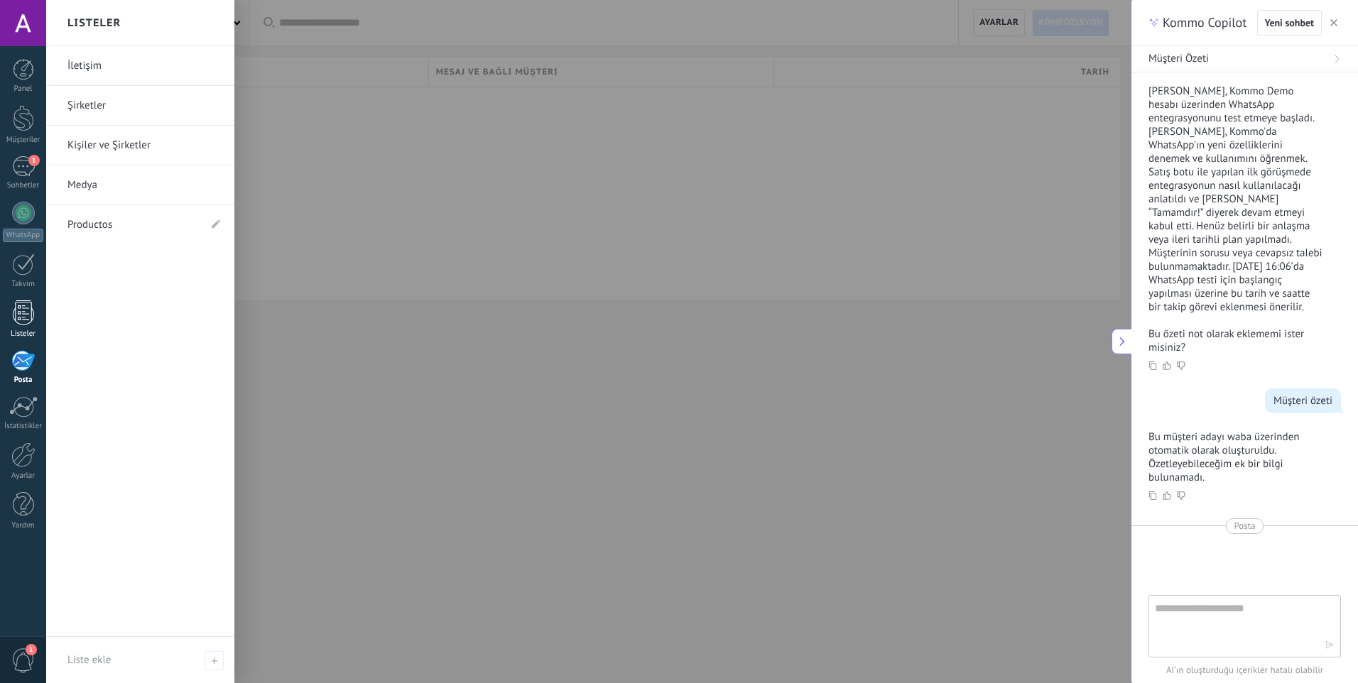
click at [33, 315] on div at bounding box center [23, 313] width 21 height 25
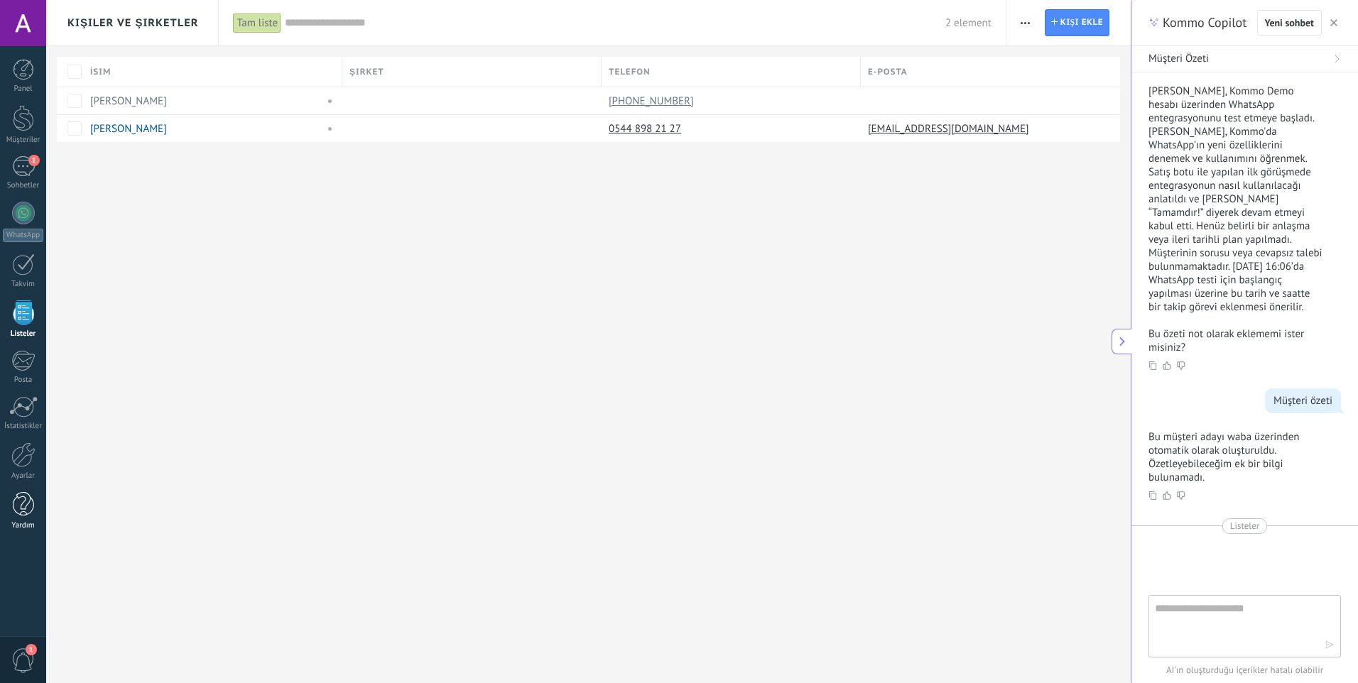
click at [16, 526] on div "Yardım" at bounding box center [23, 525] width 41 height 9
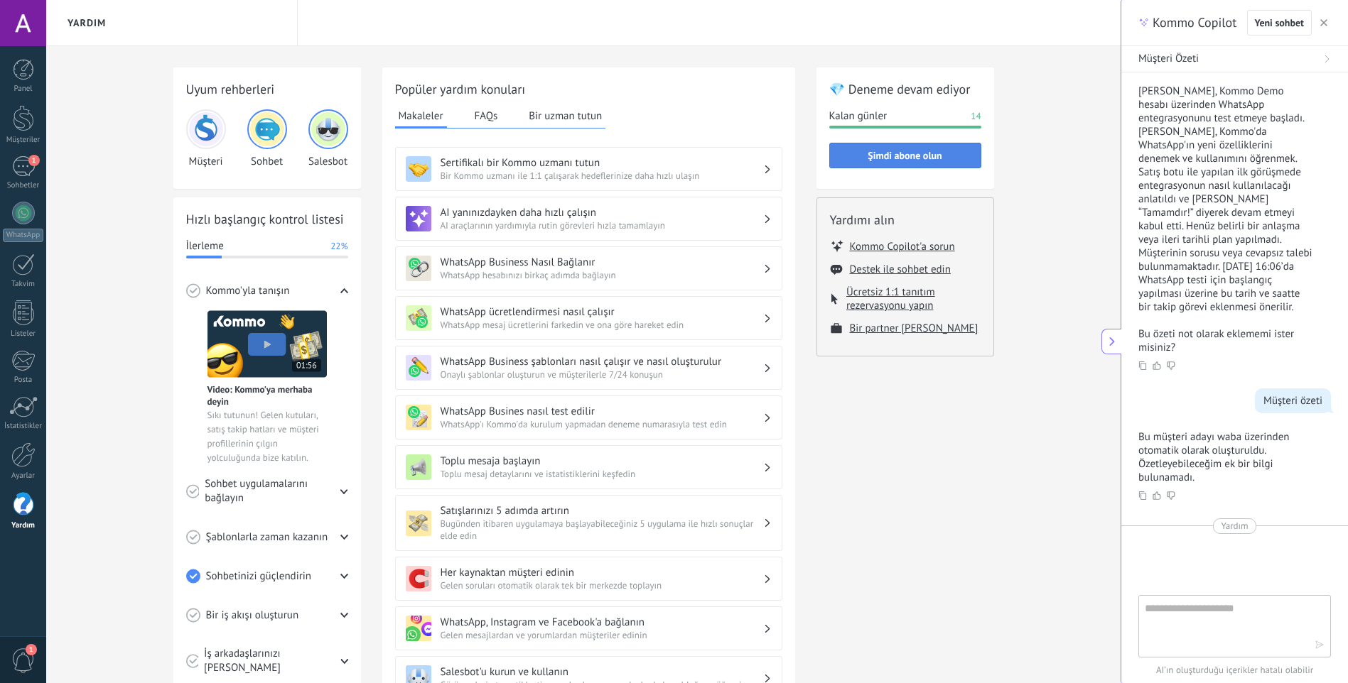
click at [911, 156] on span "Şimdi abone olun" at bounding box center [904, 156] width 74 height 10
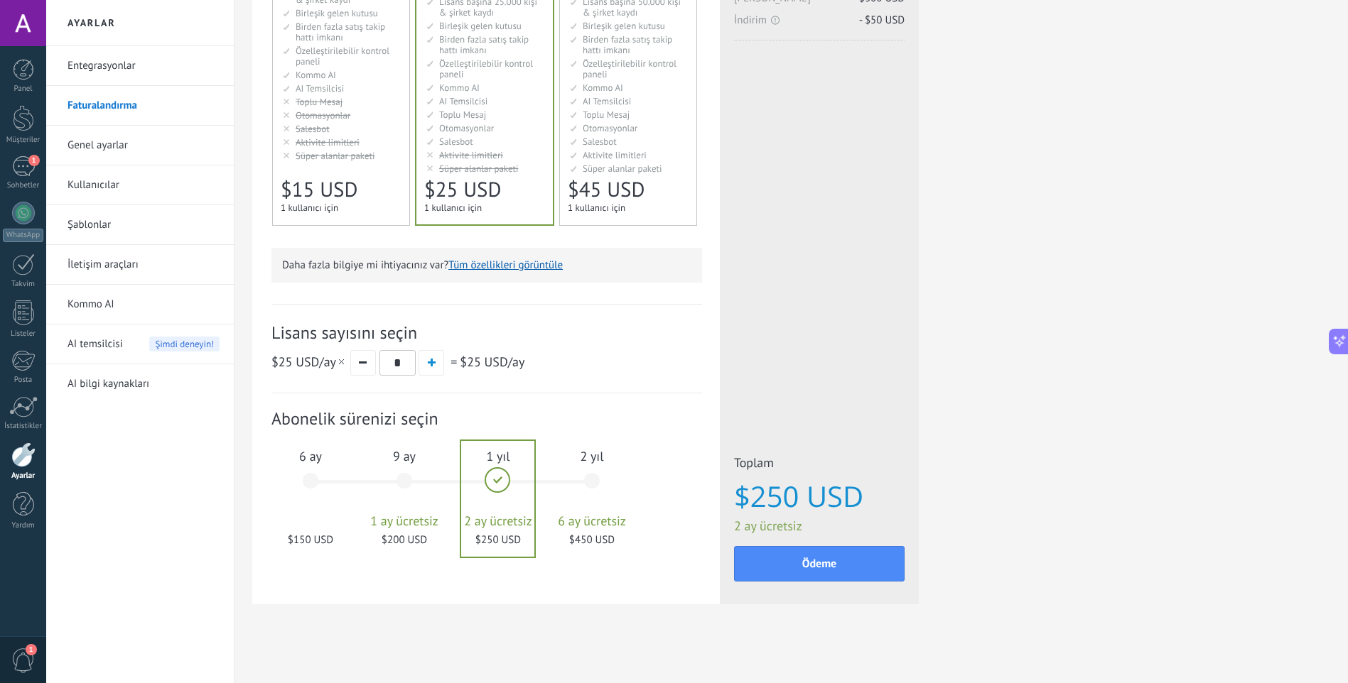
scroll to position [227, 0]
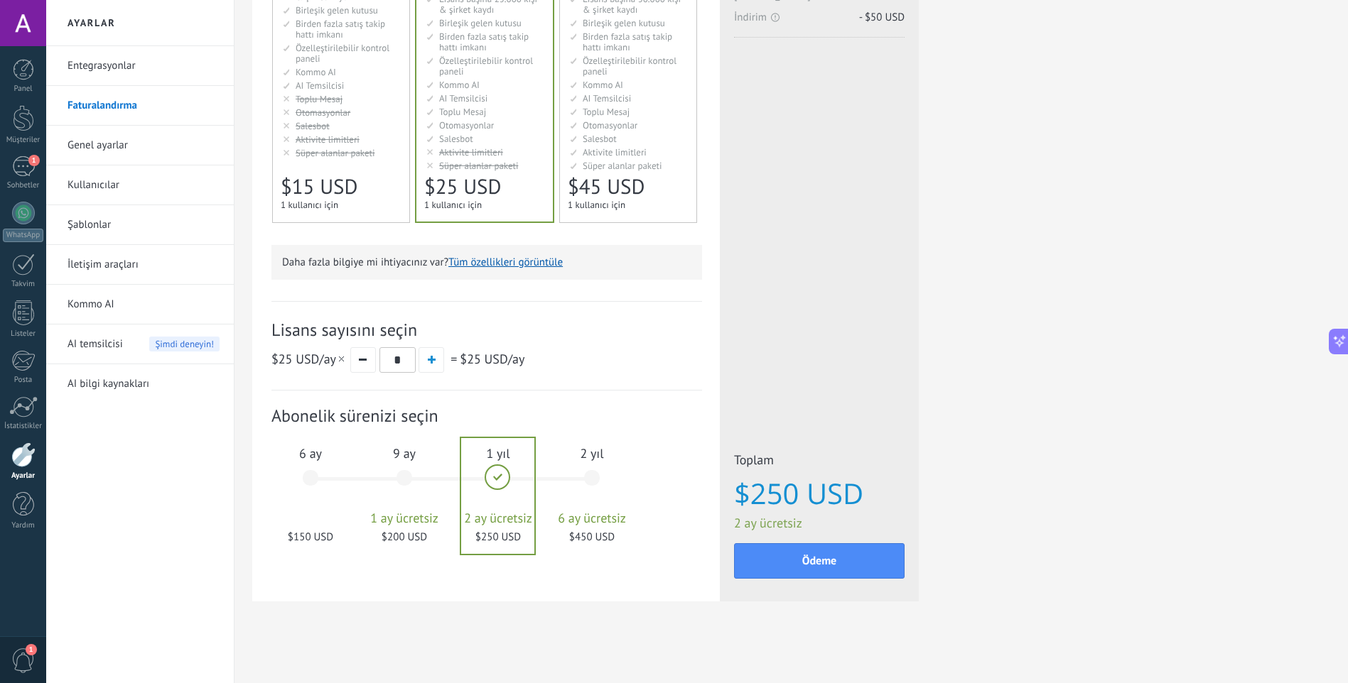
click at [305, 502] on div "6 ay $150 USD" at bounding box center [310, 485] width 77 height 100
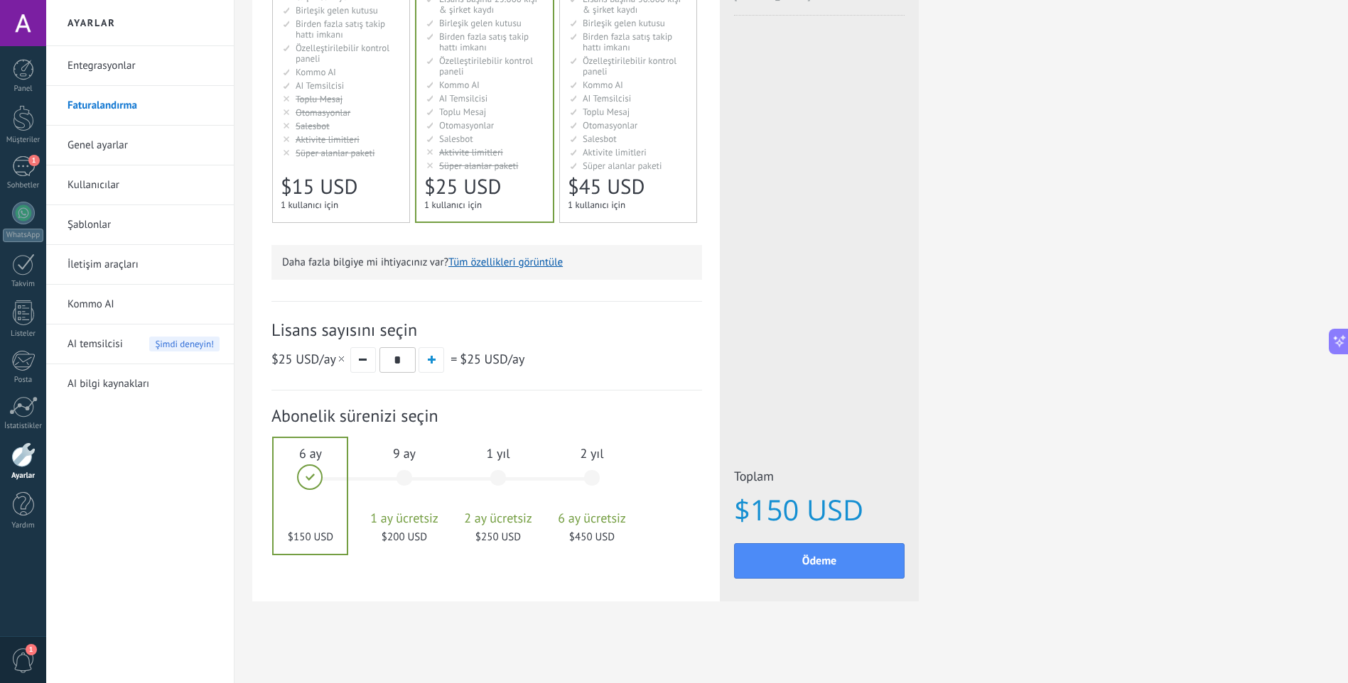
click at [406, 496] on div "9 ay 1 ay ücretsiz $200 USD" at bounding box center [404, 485] width 77 height 100
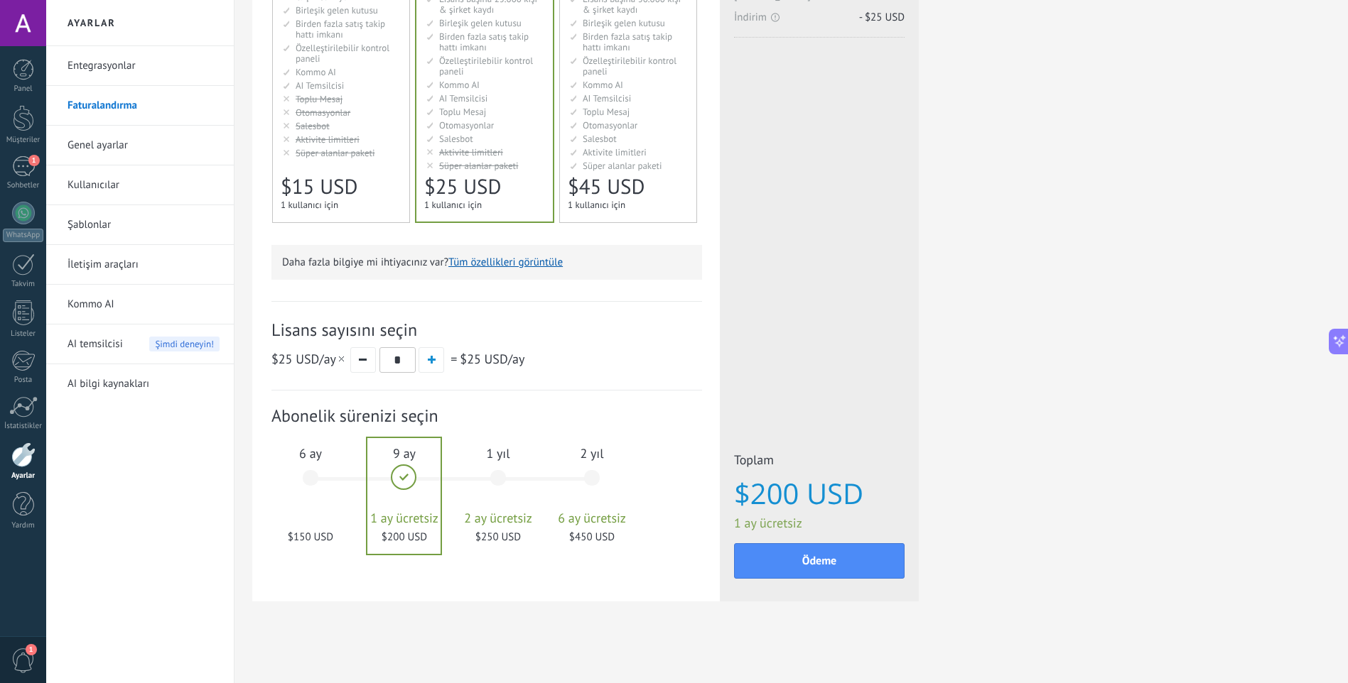
click at [498, 496] on div "1 yıl 2 ay ücretsiz $250 USD" at bounding box center [498, 485] width 77 height 100
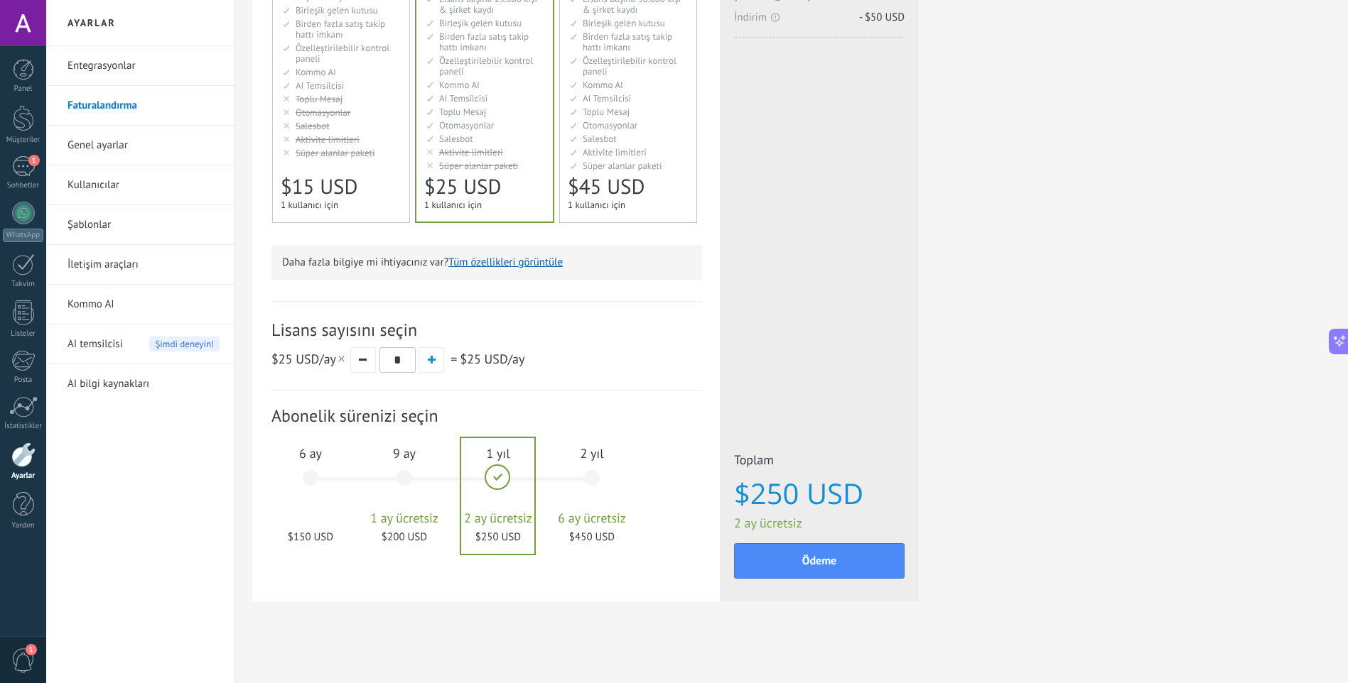
click at [573, 492] on div "2 yıl 6 ay ücretsiz $450 USD" at bounding box center [591, 485] width 77 height 100
click at [497, 514] on span "2 ay ücretsiz" at bounding box center [498, 519] width 77 height 14
click at [784, 554] on button "Ödeme" at bounding box center [819, 561] width 171 height 36
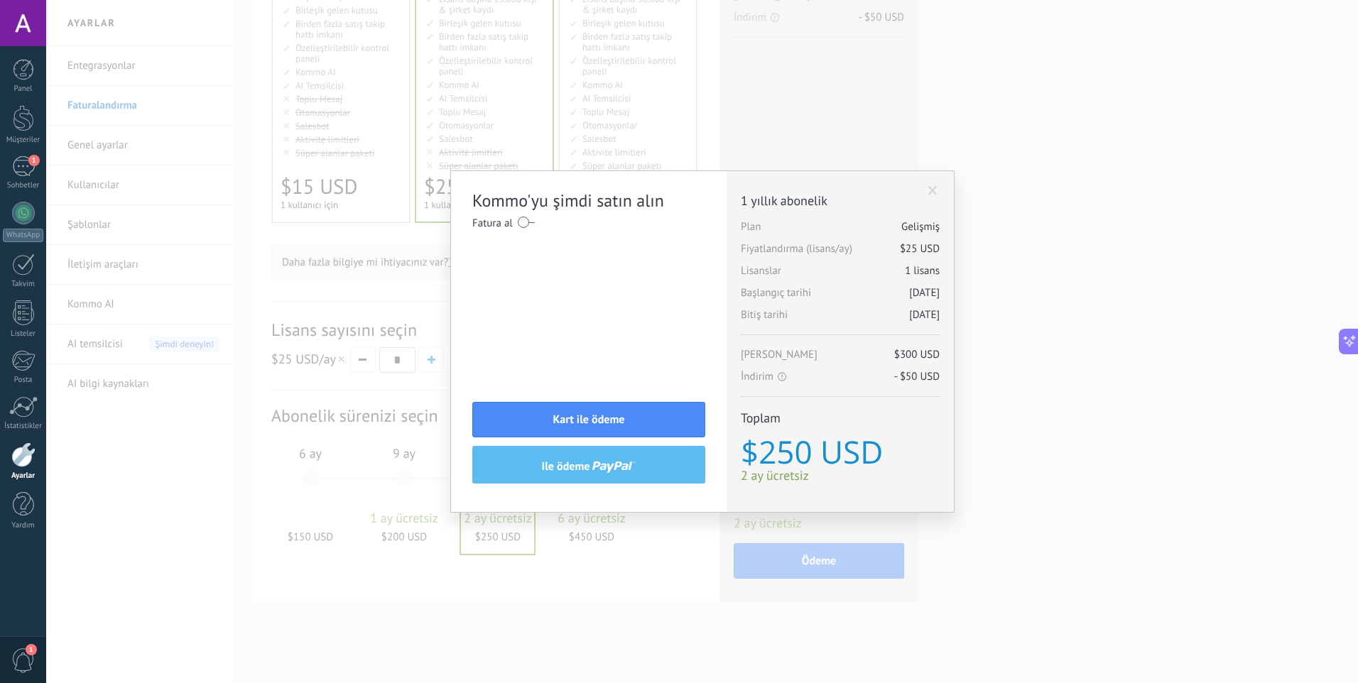
click at [941, 180] on div "Ek lisanslar Plan Gelişmiş Fiyatlandırma (lisans/ay) $25 USD Yeni lisanslar 1 l…" at bounding box center [840, 341] width 227 height 341
drag, startPoint x: 921, startPoint y: 193, endPoint x: 937, endPoint y: 186, distance: 17.8
click at [928, 190] on div "Ek lisanslar Plan Gelişmiş Fiyatlandırma (lisans/ay) $25 USD Yeni lisanslar 1 l…" at bounding box center [840, 341] width 227 height 341
click at [937, 186] on span at bounding box center [933, 191] width 9 height 10
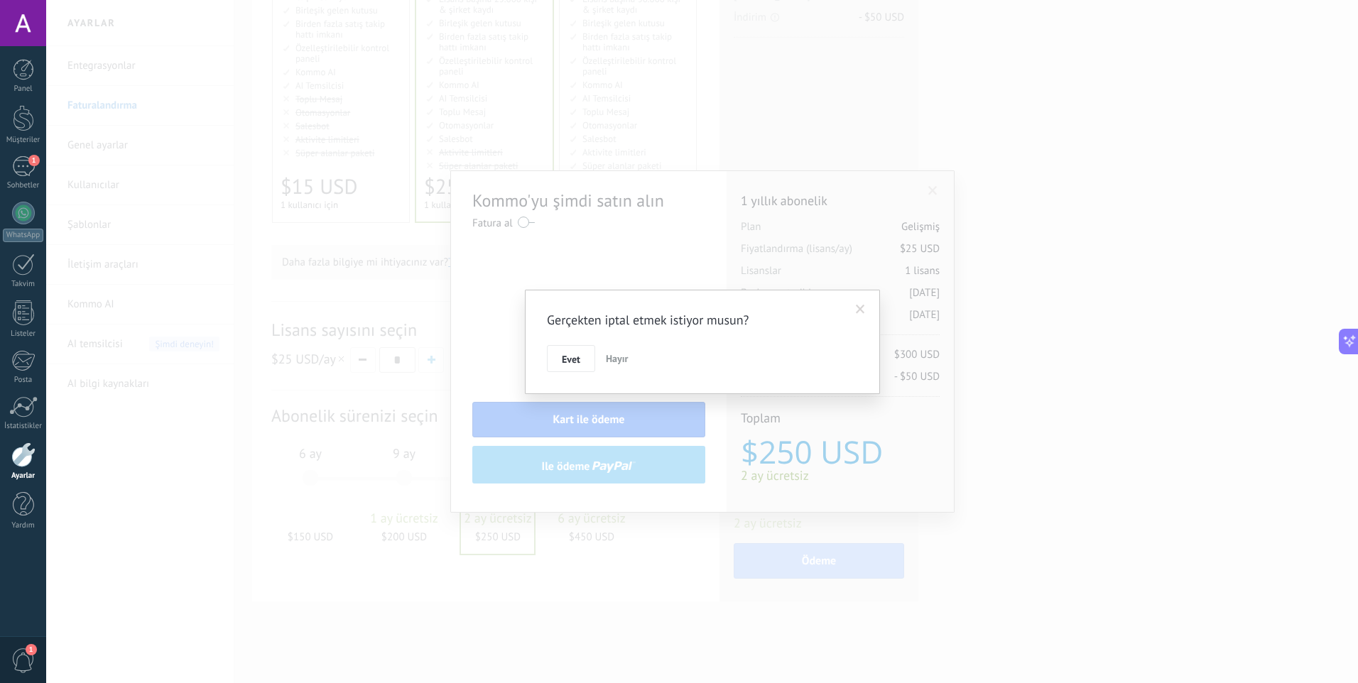
click at [934, 189] on div "Gerçekten iptal etmek istiyor musun? [PERSON_NAME]" at bounding box center [702, 341] width 1312 height 683
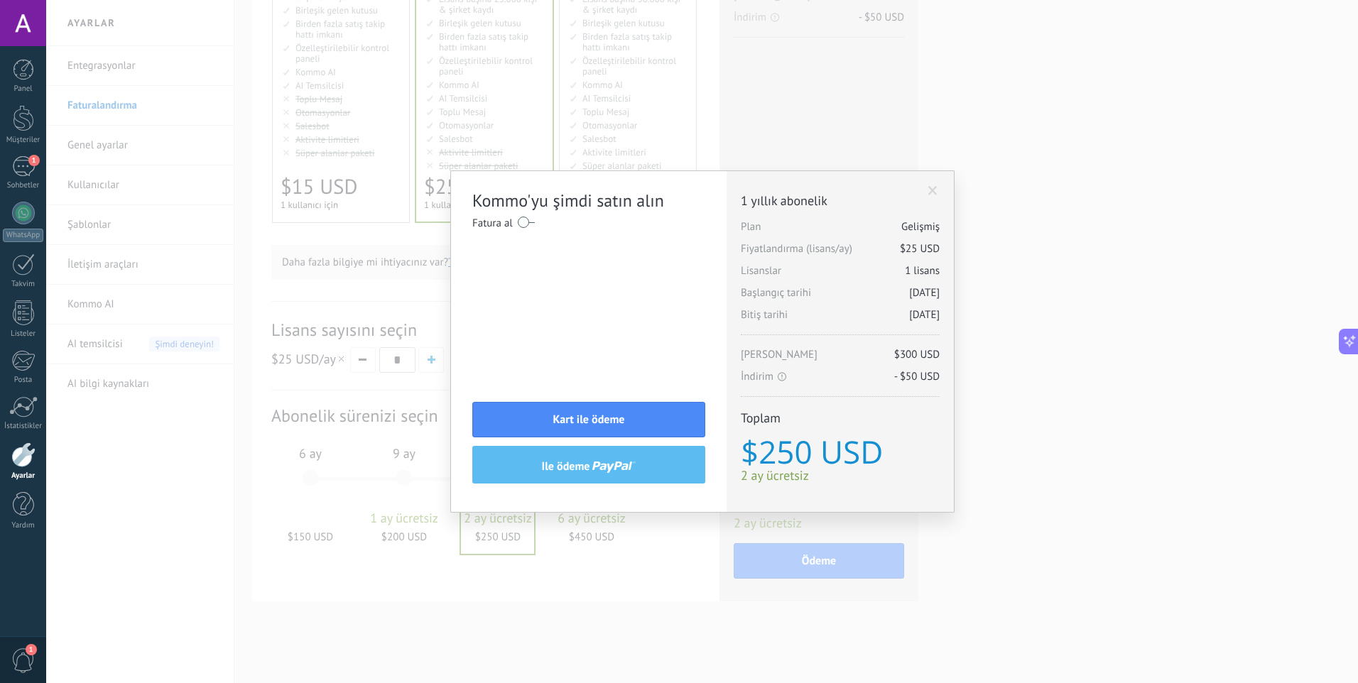
click at [936, 188] on span at bounding box center [933, 191] width 9 height 10
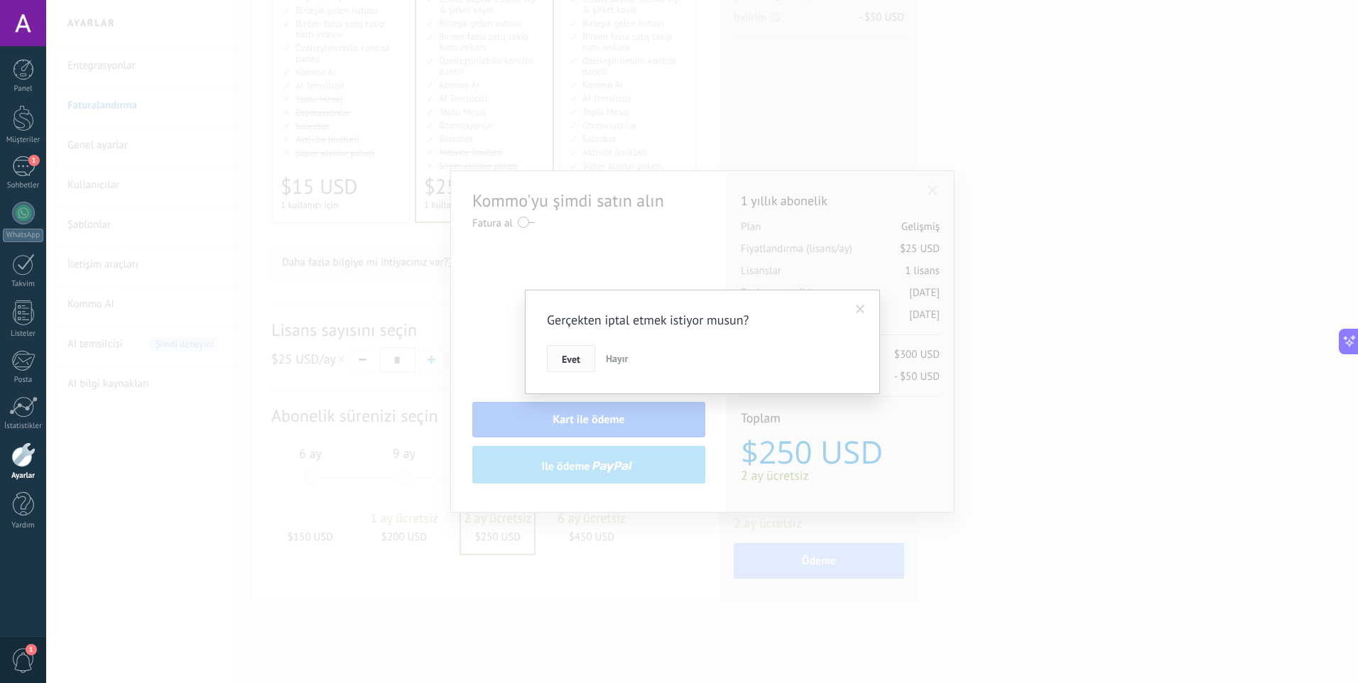
click at [577, 364] on span "Evet" at bounding box center [571, 360] width 18 height 10
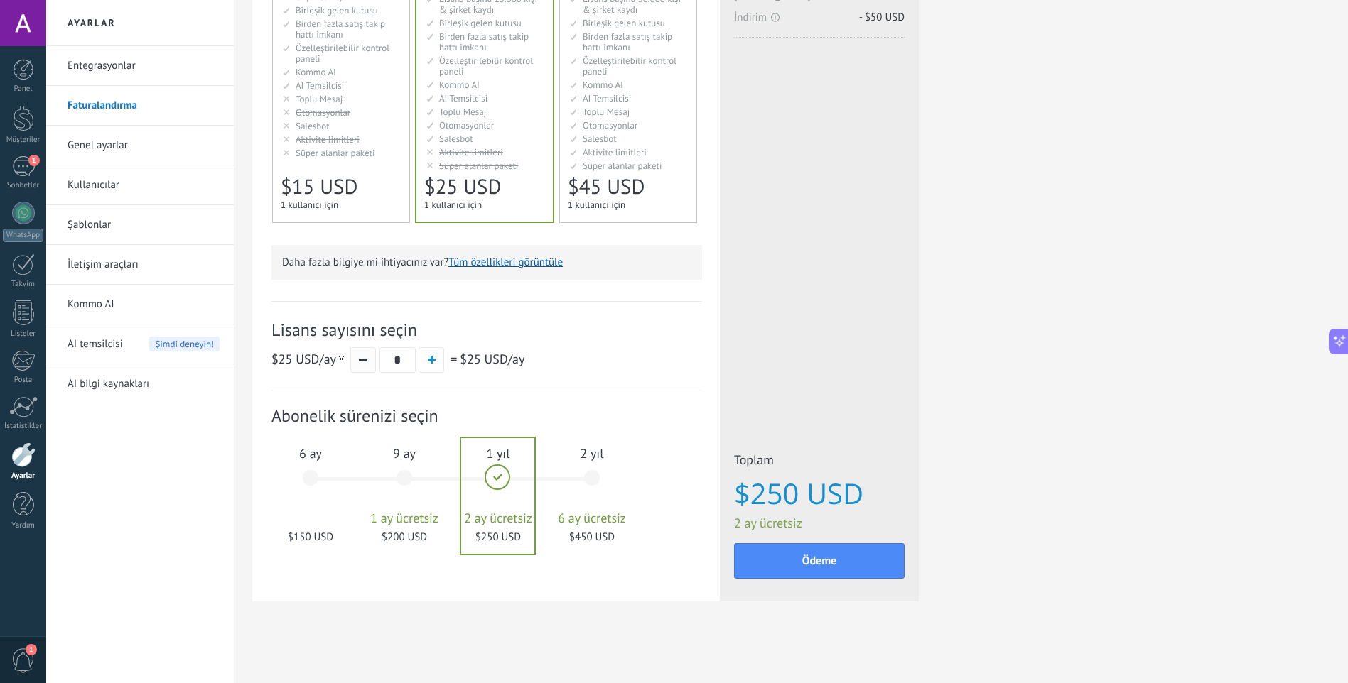
drag, startPoint x: 381, startPoint y: 369, endPoint x: 362, endPoint y: 367, distance: 18.6
click at [377, 368] on div "$25 USD /ay * = $25 USD /ay" at bounding box center [486, 360] width 431 height 26
click at [362, 367] on button "button" at bounding box center [363, 360] width 26 height 26
click at [362, 364] on button "button" at bounding box center [363, 360] width 26 height 26
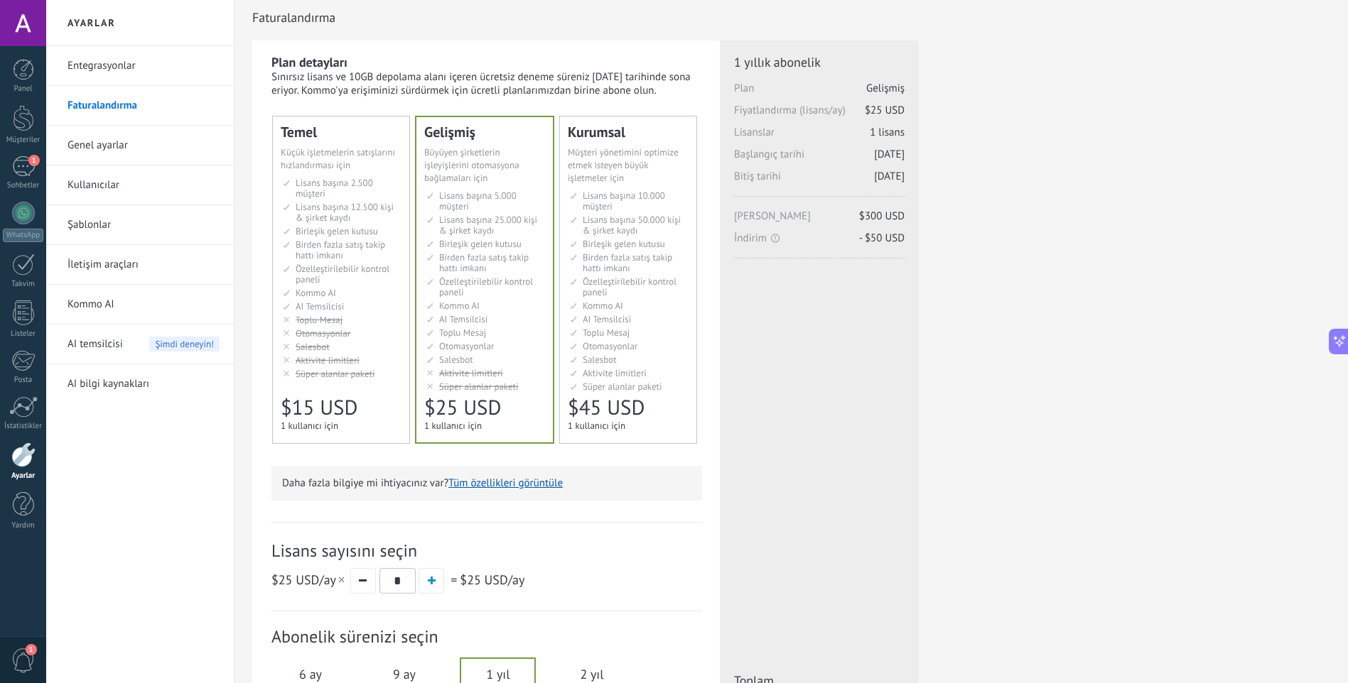
scroll to position [0, 0]
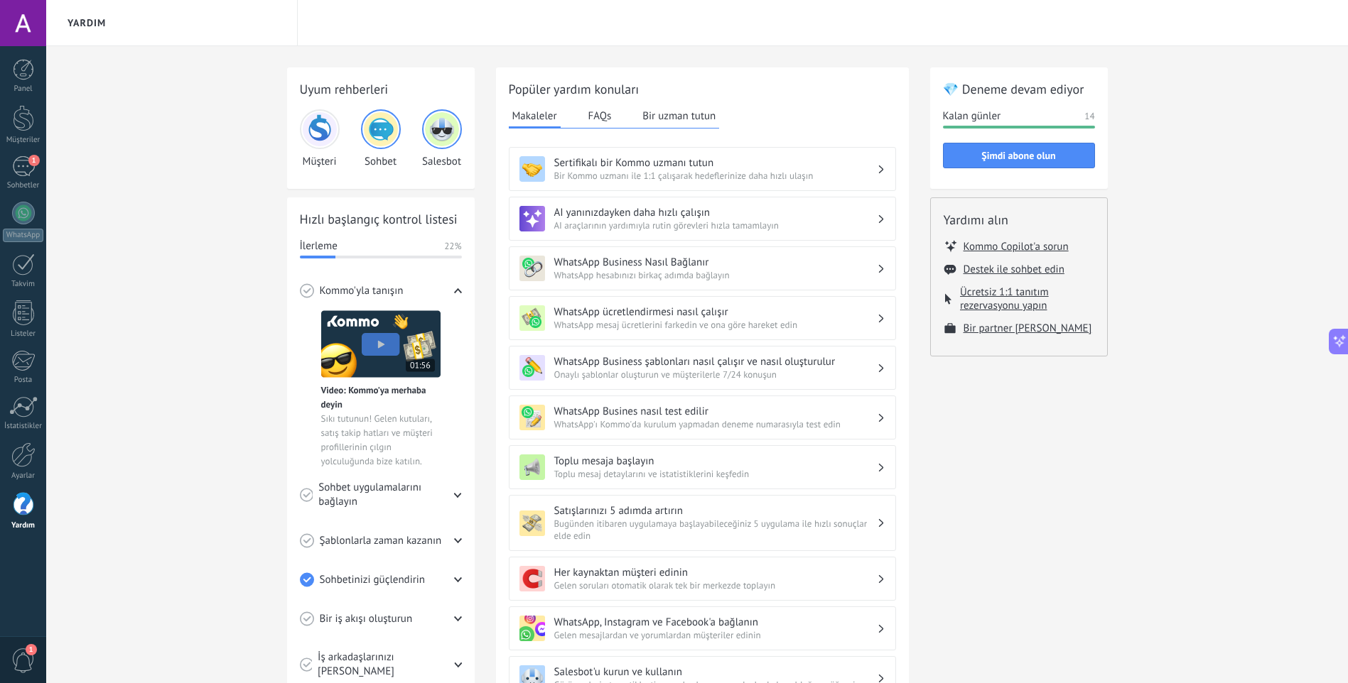
scroll to position [112, 0]
click at [595, 123] on button "FAQs" at bounding box center [600, 115] width 31 height 21
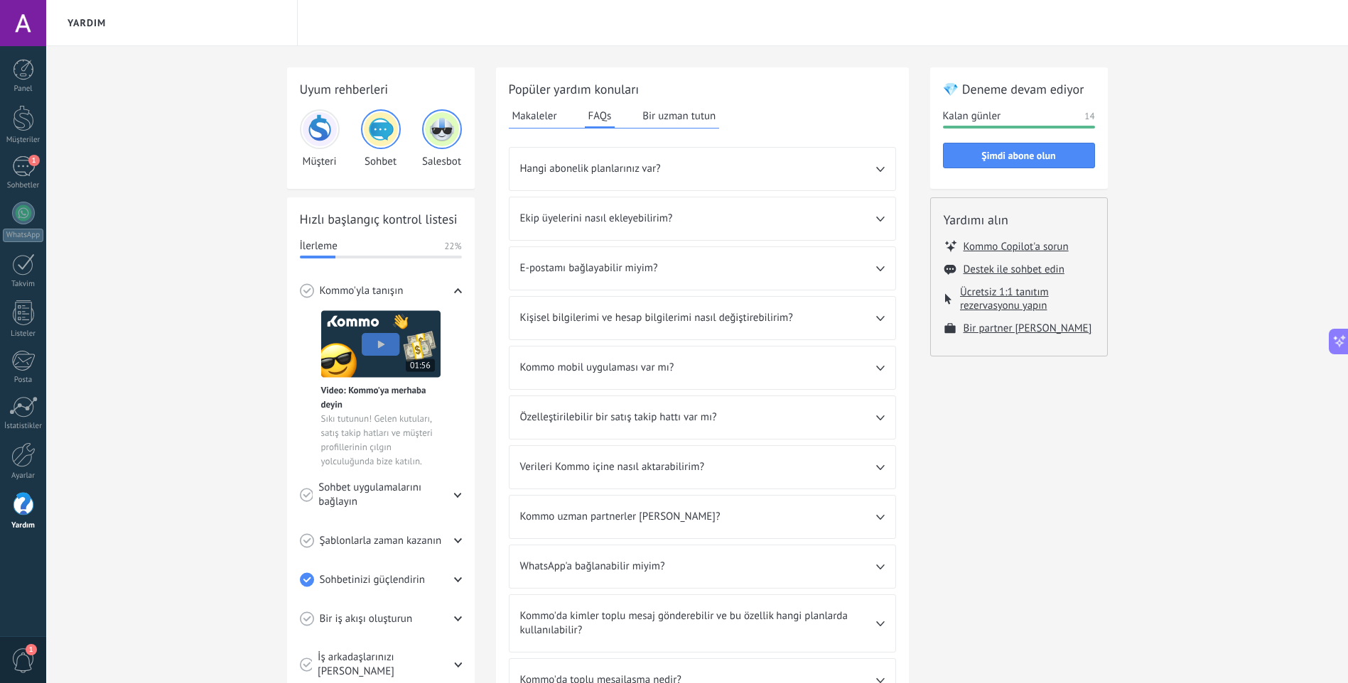
click at [670, 119] on button "Bir uzman tutun" at bounding box center [679, 115] width 80 height 21
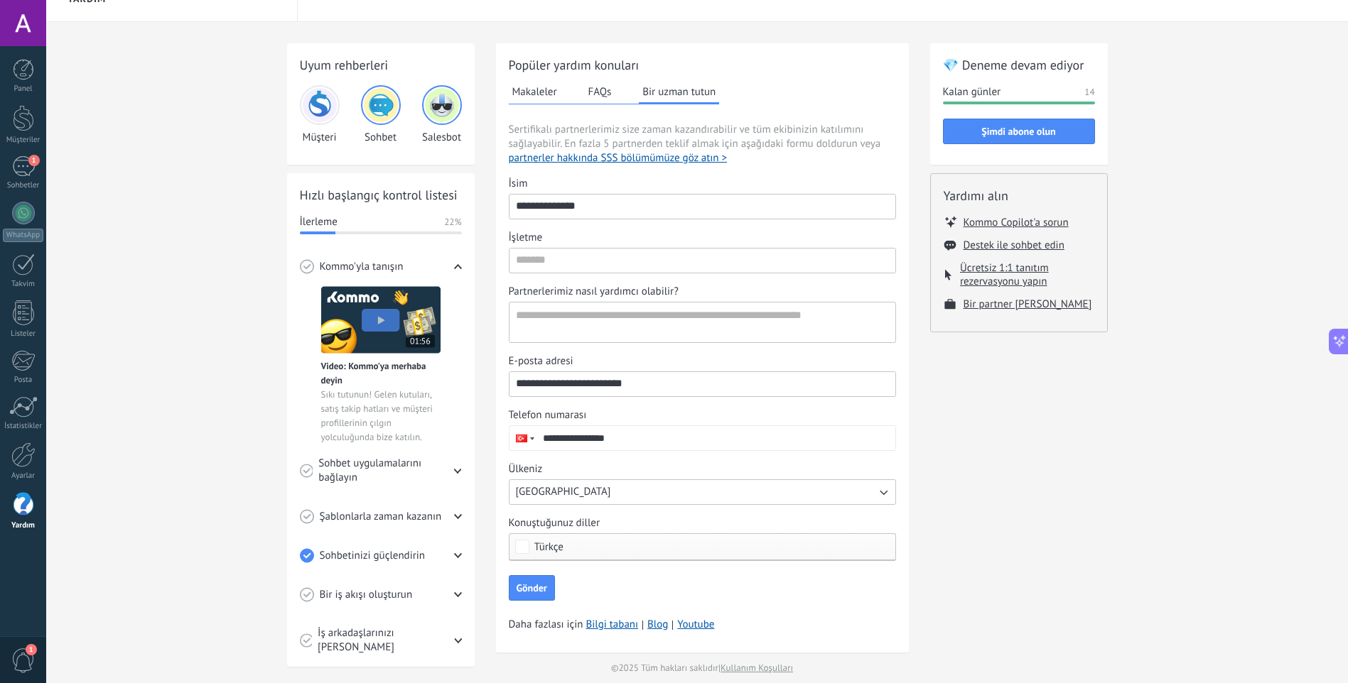
scroll to position [38, 0]
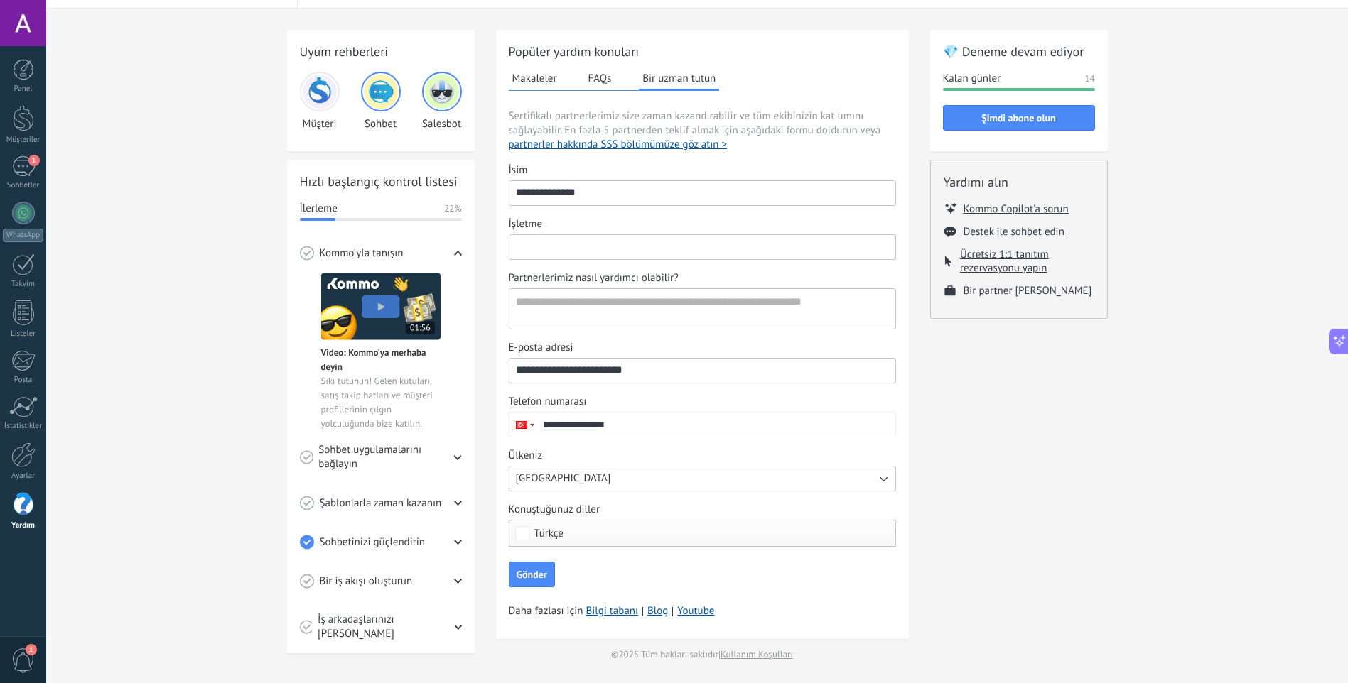
click at [669, 247] on input "İşletme" at bounding box center [702, 246] width 386 height 23
type input "**********"
click at [658, 301] on textarea "Partnerlerimiz nasıl yardımcı olabilir?" at bounding box center [700, 309] width 383 height 40
click at [535, 570] on span "Gönder" at bounding box center [531, 575] width 31 height 10
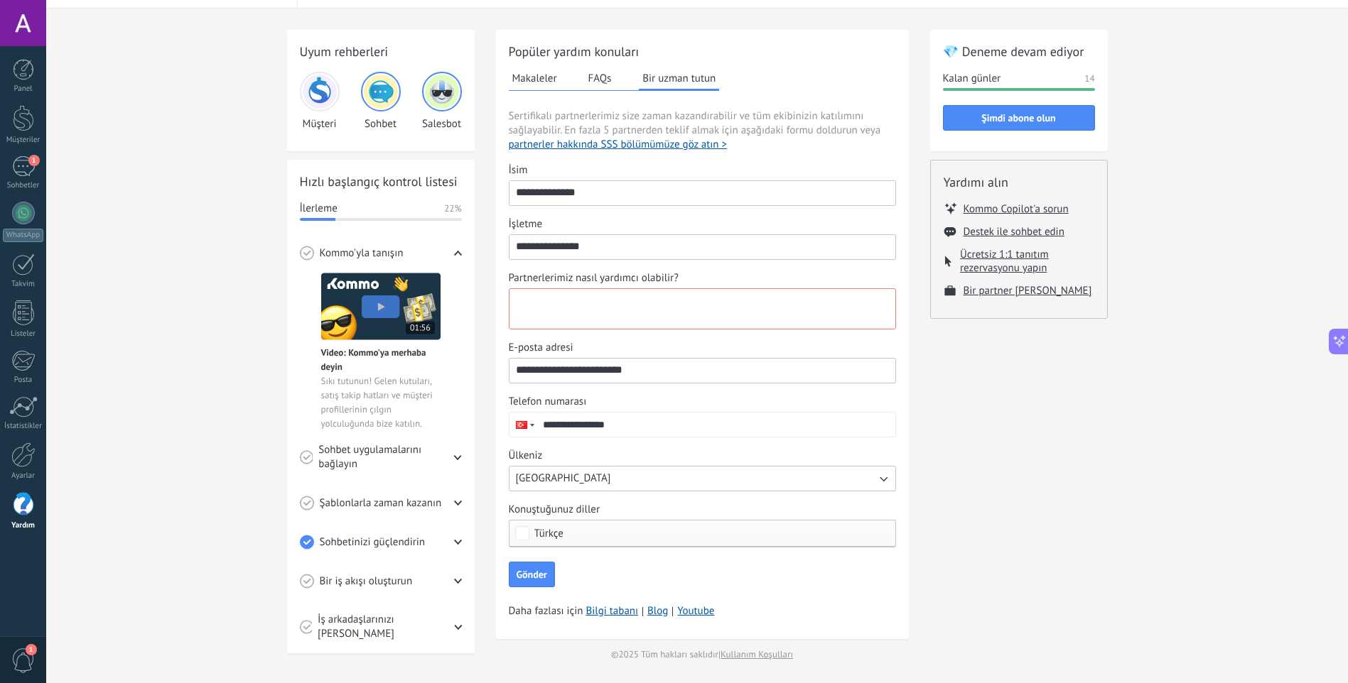
click at [691, 322] on textarea "Partnerlerimiz nasıl yardımcı olabilir?" at bounding box center [700, 309] width 383 height 40
type textarea "**********"
click at [521, 565] on button "Gönder" at bounding box center [532, 575] width 46 height 26
click at [599, 90] on div "Makaleler FAQs Bir uzman tutun" at bounding box center [614, 78] width 211 height 23
click at [606, 80] on button "FAQs" at bounding box center [600, 77] width 31 height 21
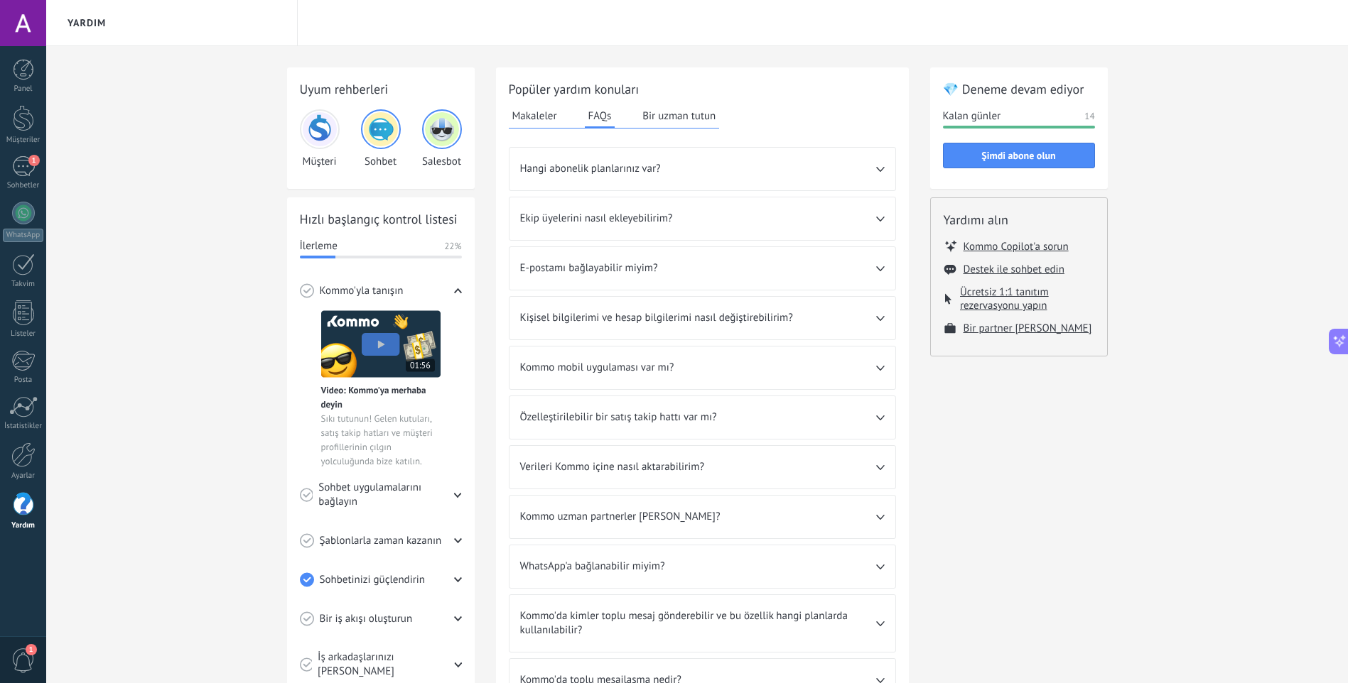
click at [659, 229] on div "Ekip üyelerini nasıl ekleyebilirim?" at bounding box center [702, 219] width 386 height 43
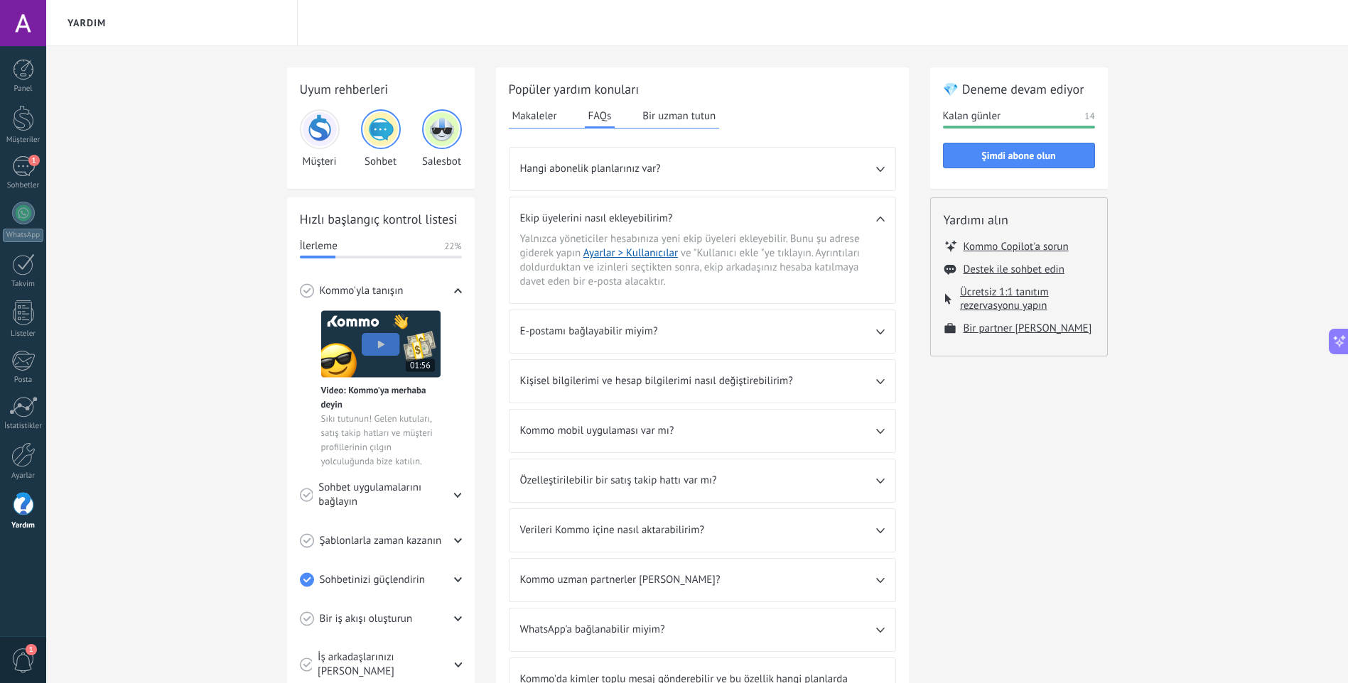
click at [534, 122] on button "Makaleler" at bounding box center [535, 115] width 52 height 21
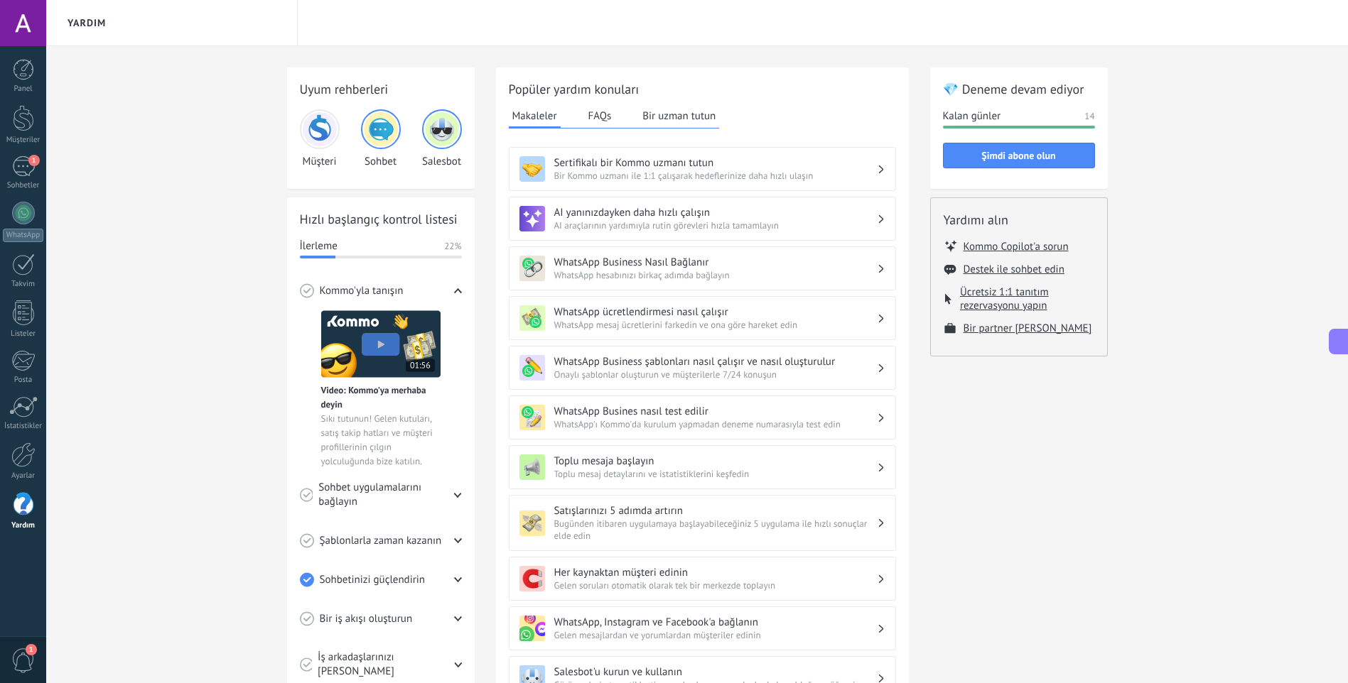
click at [765, 182] on div "Sertifikalı bir Kommo uzmanı tutun Bir Kommo uzmanı ile 1:1 çalışarak hedefleri…" at bounding box center [702, 169] width 387 height 44
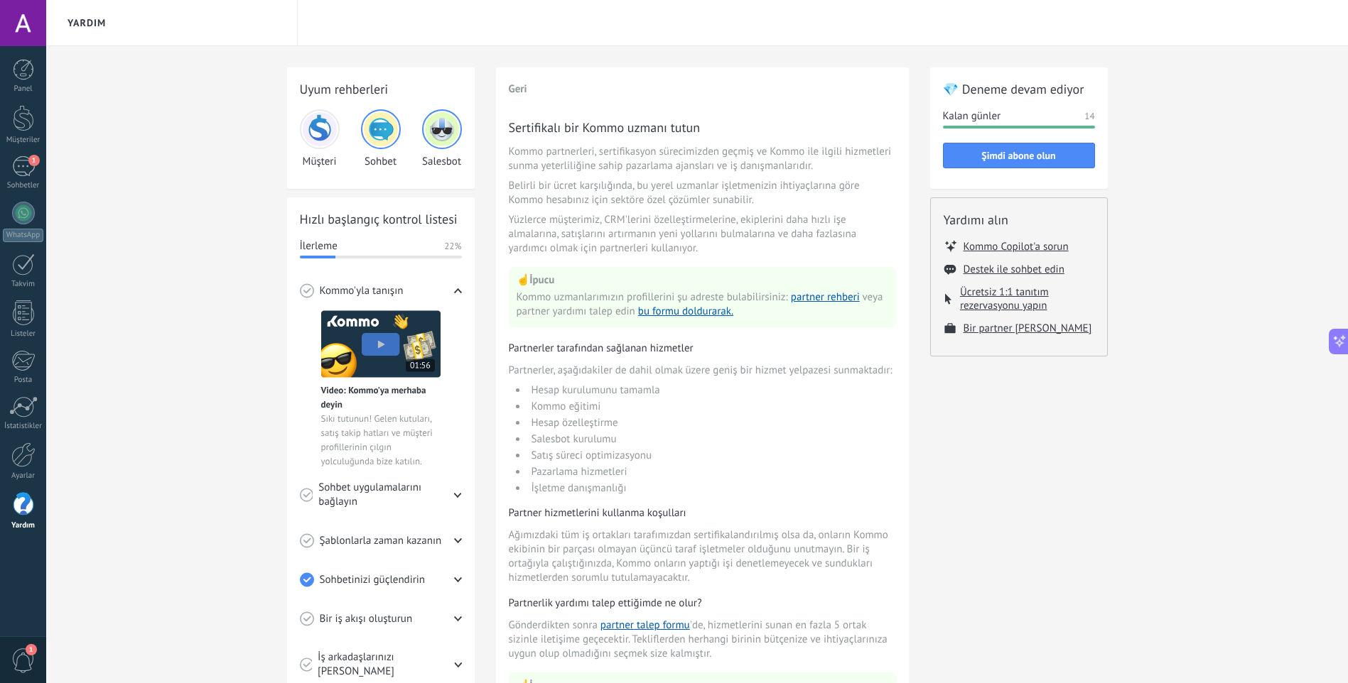
click at [318, 124] on img at bounding box center [320, 129] width 34 height 34
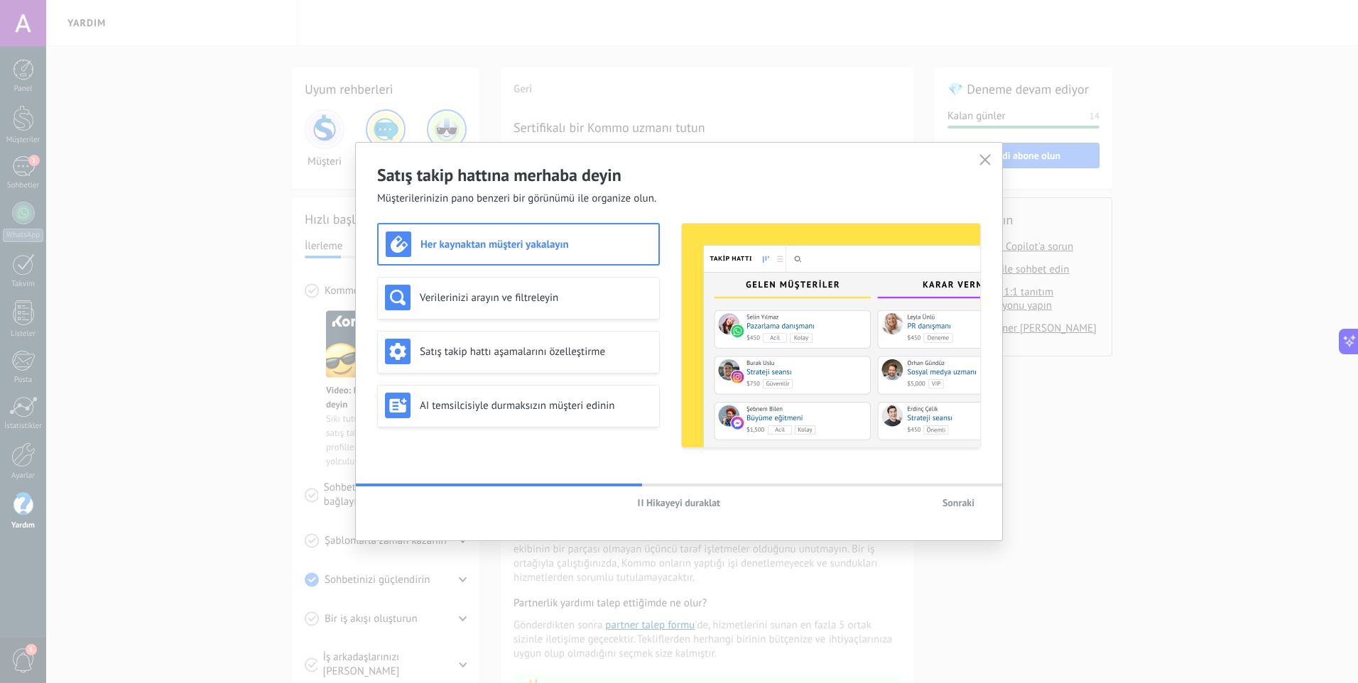
click at [573, 245] on h3 "Her kaynaktan müşteri yakalayın" at bounding box center [536, 244] width 231 height 13
click at [541, 304] on h3 "Verilerinizi arayın ve filtreleyin" at bounding box center [536, 297] width 232 height 13
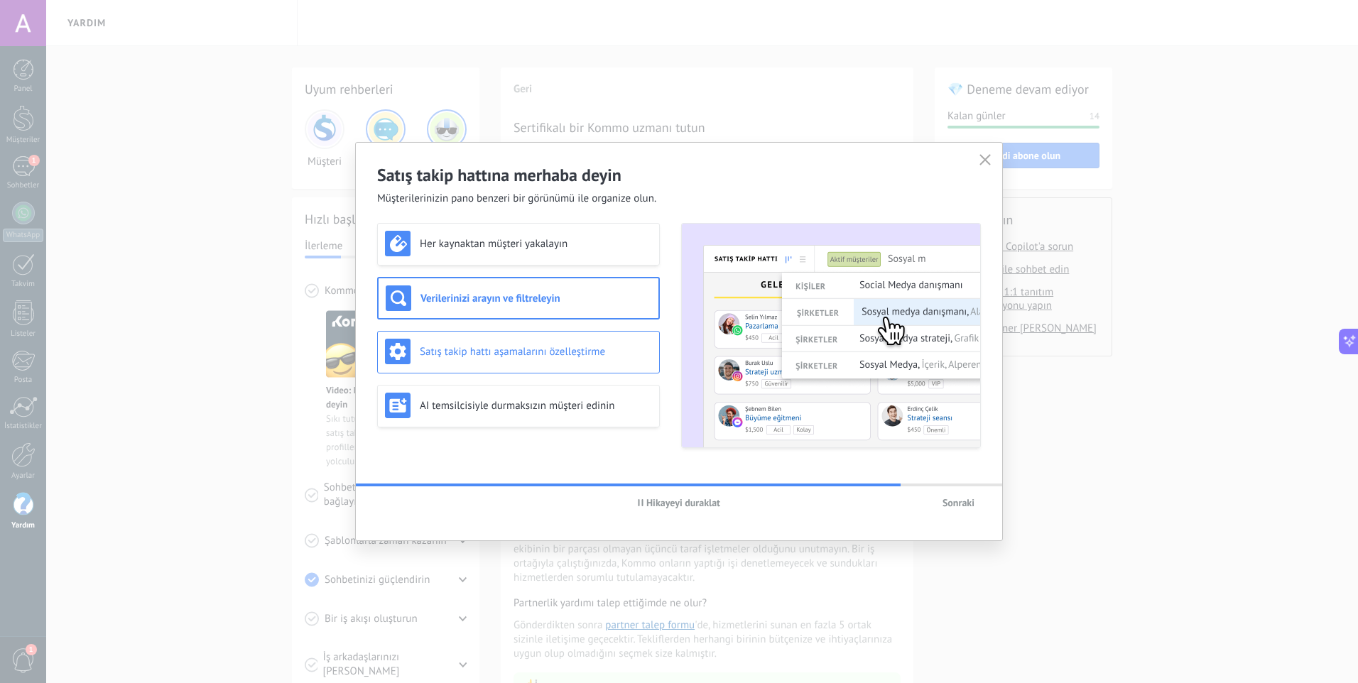
click at [575, 359] on div "Satış takip hattı aşamalarını özelleştirme" at bounding box center [518, 352] width 267 height 26
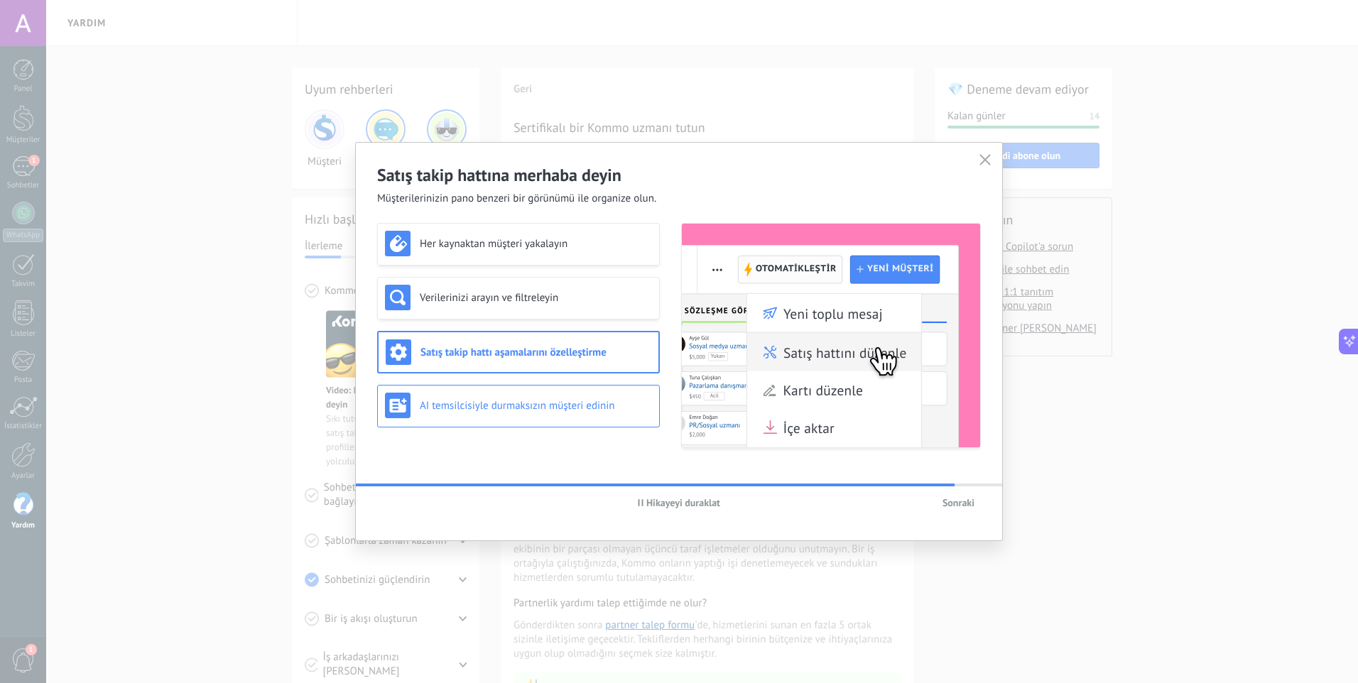
click at [539, 404] on h3 "AI temsilcisiyle durmaksızın müşteri edinin" at bounding box center [536, 405] width 232 height 13
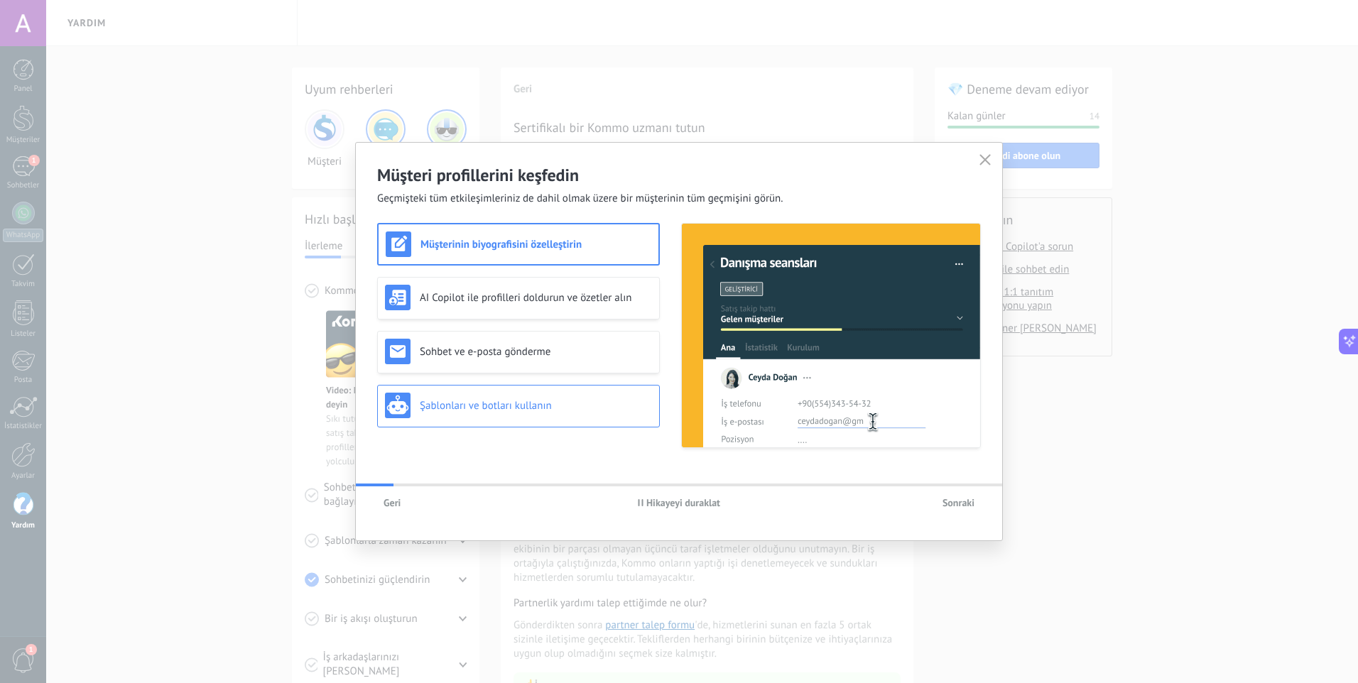
click at [543, 416] on div "Şablonları ve botları kullanın" at bounding box center [518, 406] width 267 height 26
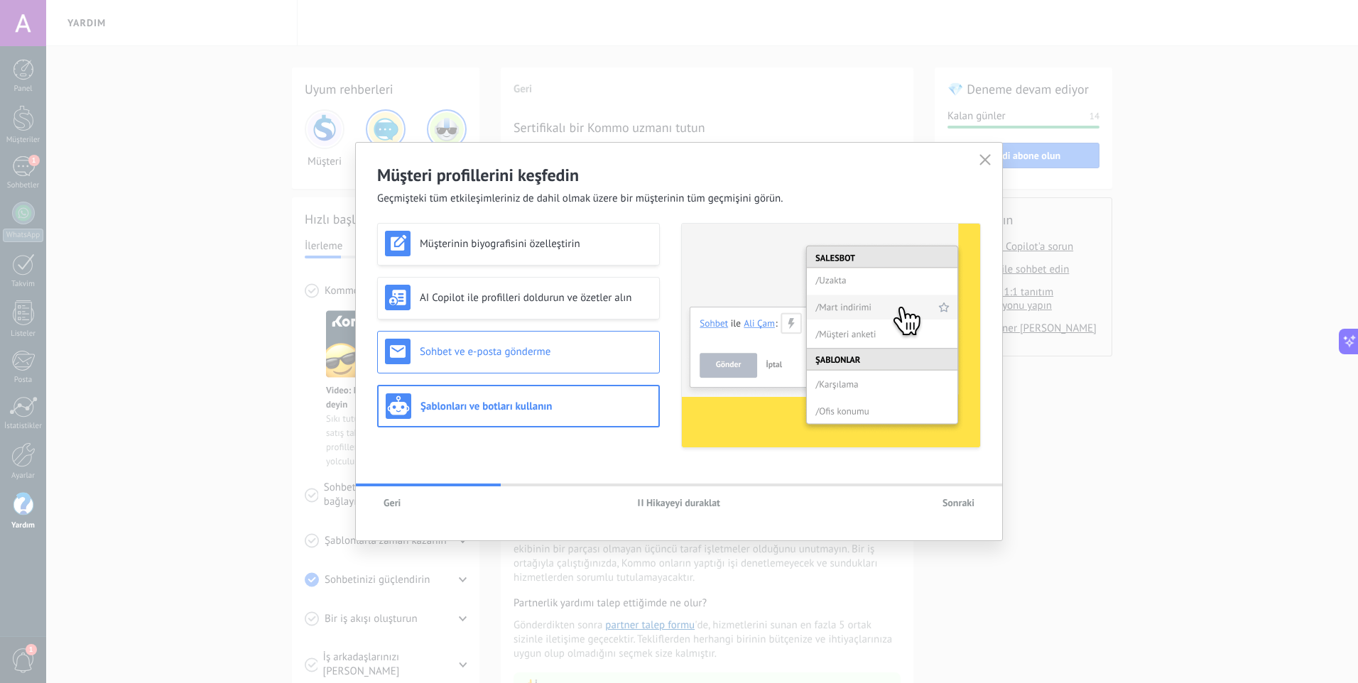
click at [597, 368] on div "Sohbet ve e-posta gönderme" at bounding box center [518, 352] width 283 height 43
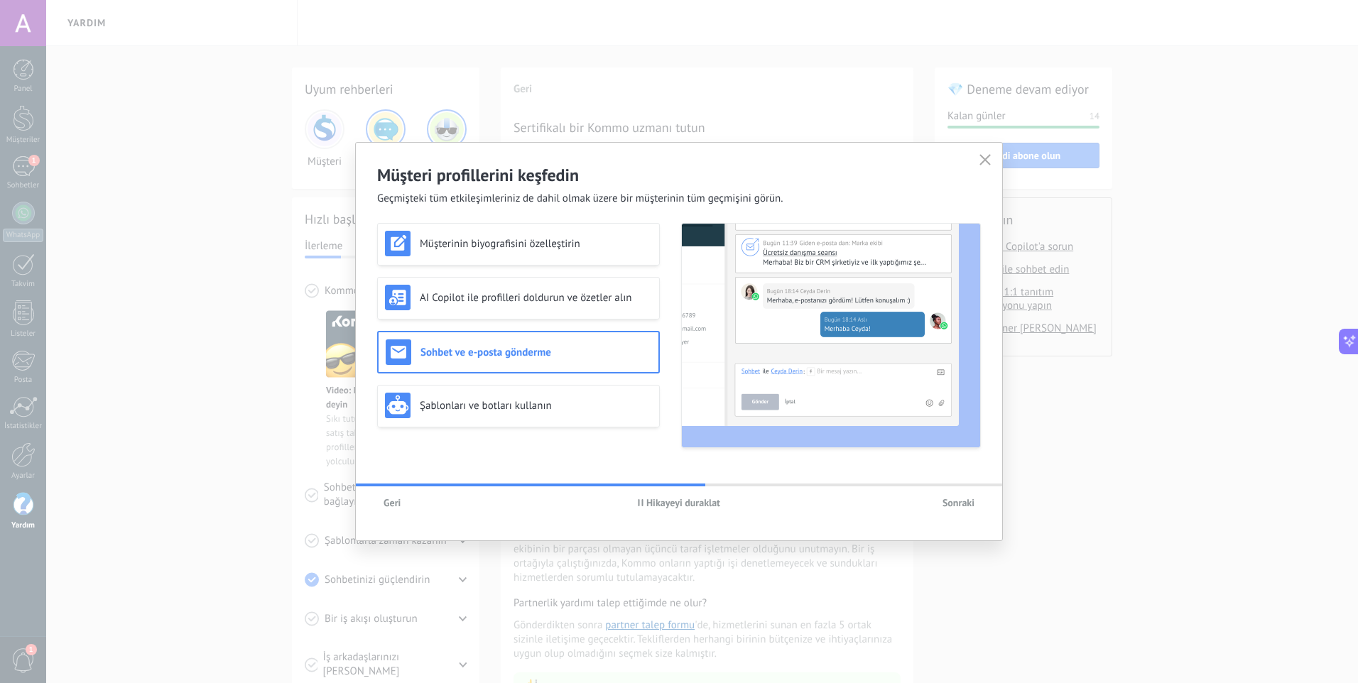
click at [947, 504] on span "Sonraki" at bounding box center [959, 503] width 32 height 10
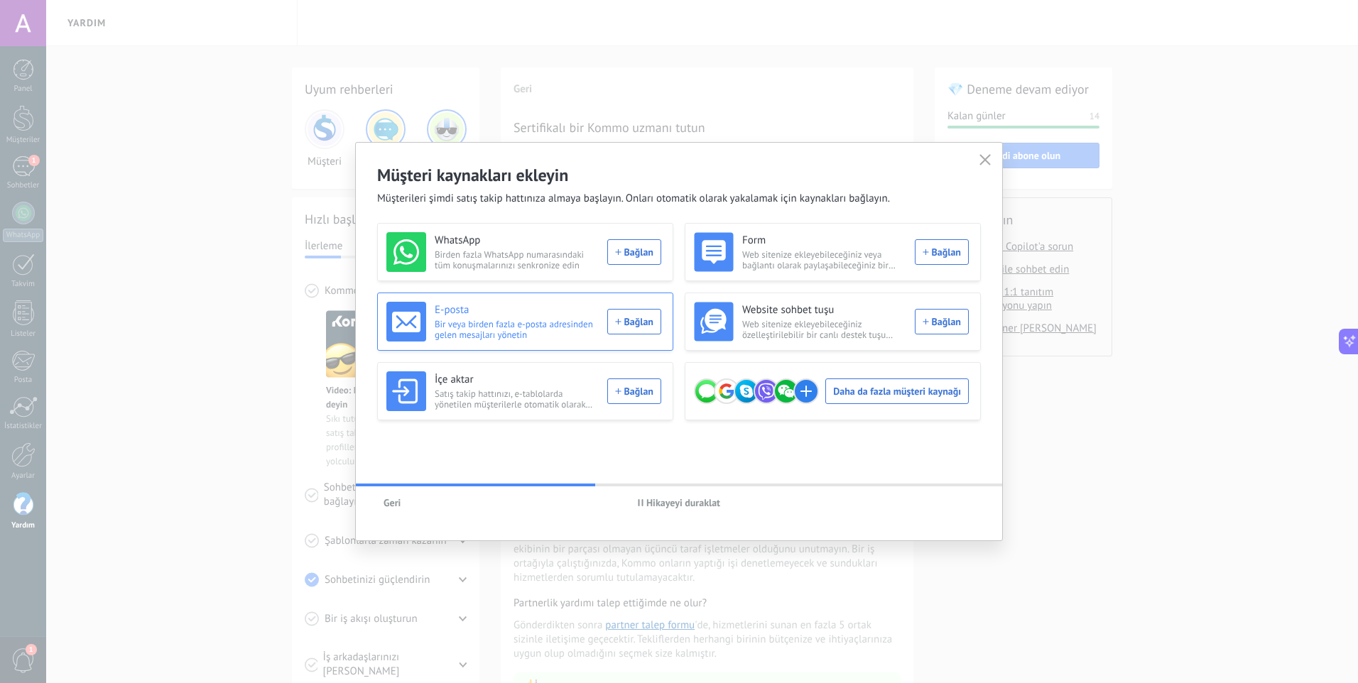
click at [633, 330] on div "E-posta Bir veya birden fazla e-posta adresinden gelen mesajları yönetin Bağlan" at bounding box center [523, 322] width 275 height 40
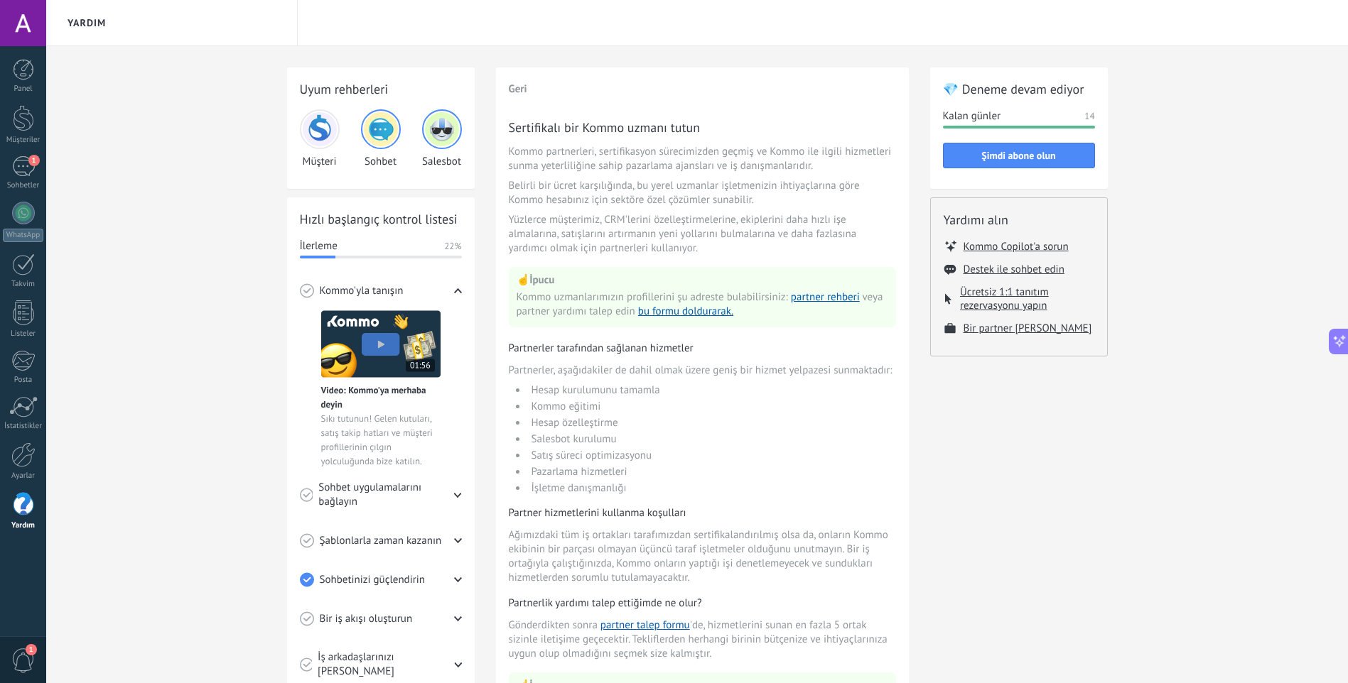
click at [397, 133] on img at bounding box center [381, 129] width 34 height 34
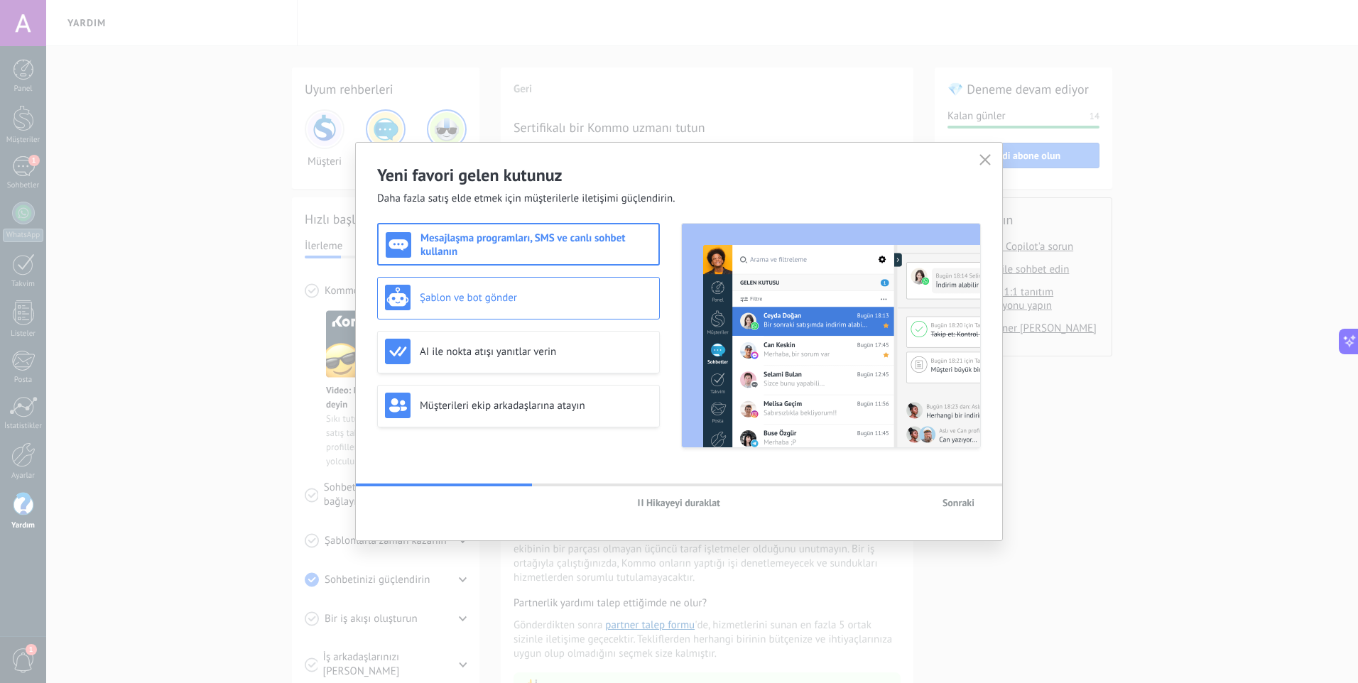
click at [534, 306] on div "Şablon ve bot gönder" at bounding box center [518, 298] width 267 height 26
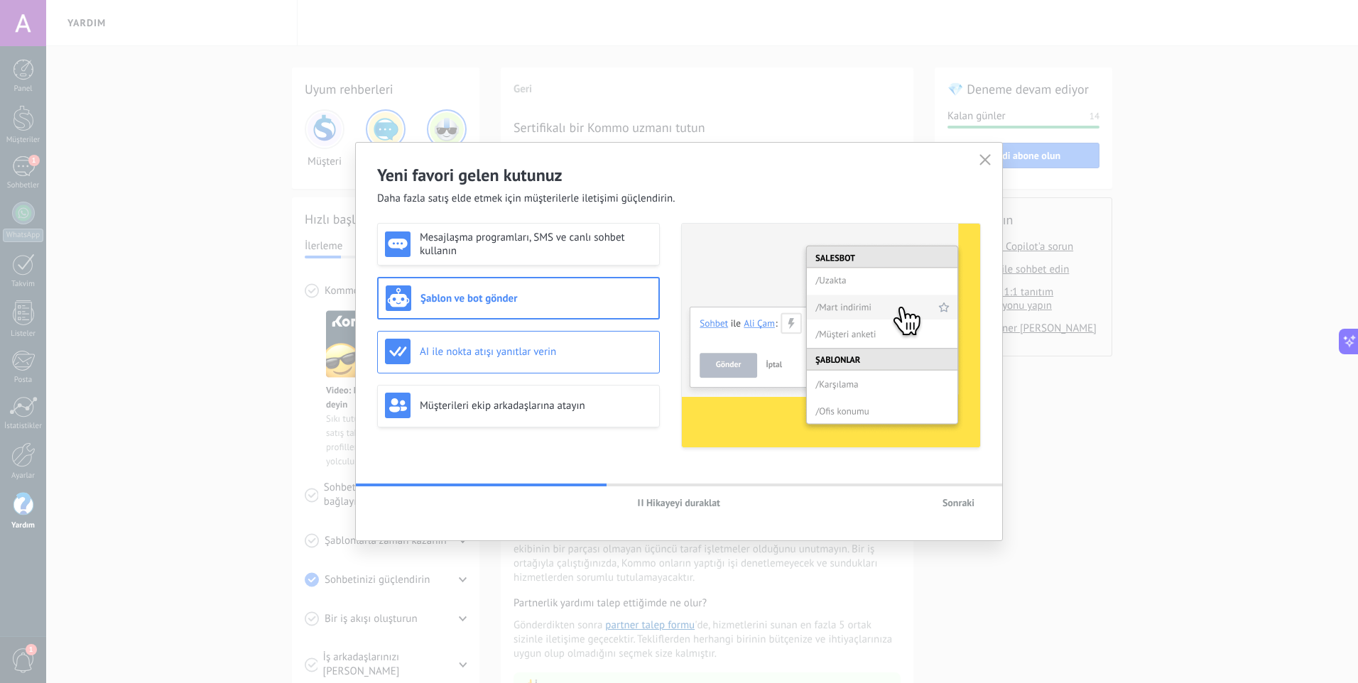
click at [536, 359] on div "AI ile nokta atışı yanıtlar verin" at bounding box center [518, 352] width 267 height 26
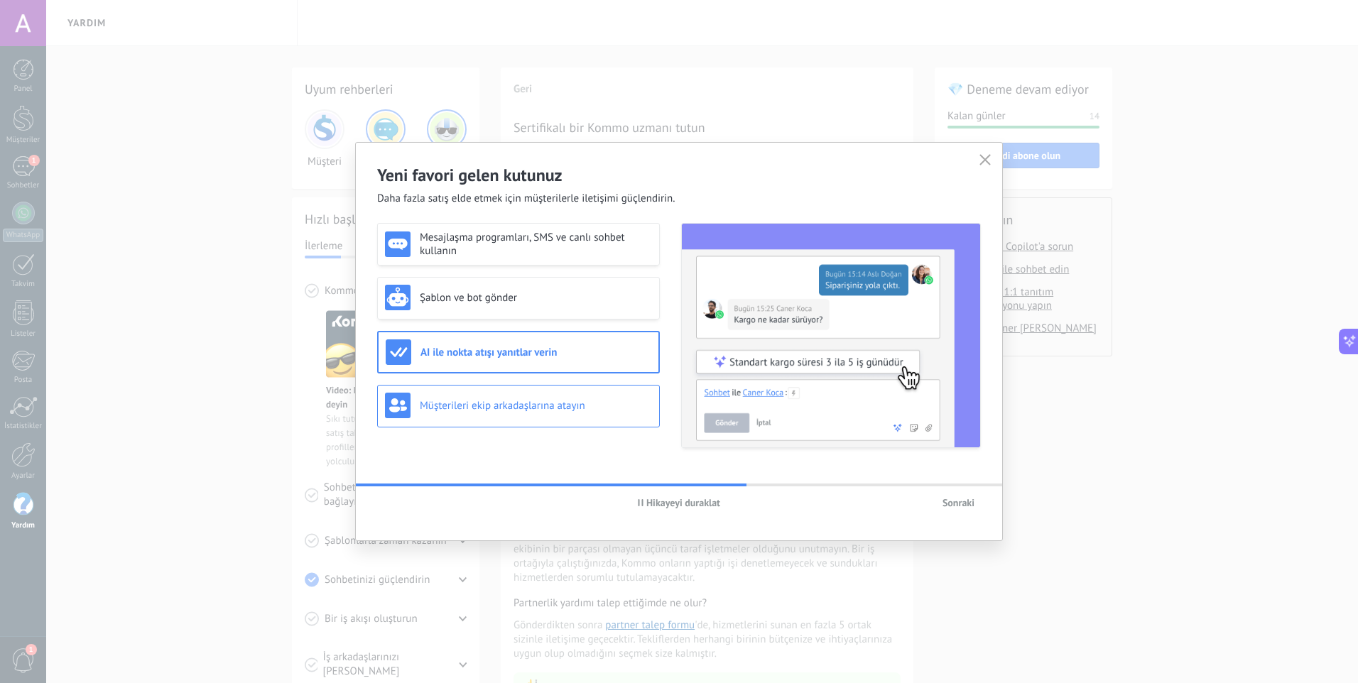
click at [578, 407] on h3 "Müşterileri ekip arkadaşlarına atayın" at bounding box center [536, 405] width 232 height 13
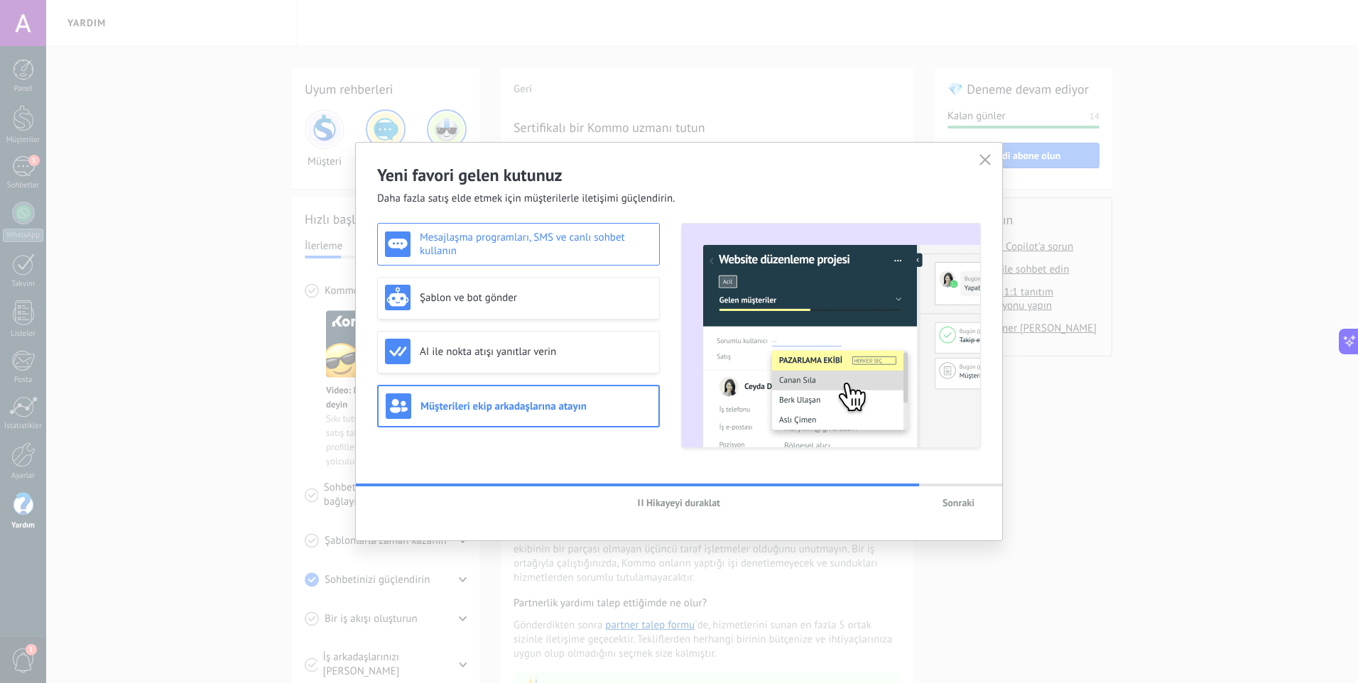
click at [525, 251] on h3 "Mesajlaşma programları, SMS ve canlı sohbet kullanın" at bounding box center [536, 244] width 232 height 27
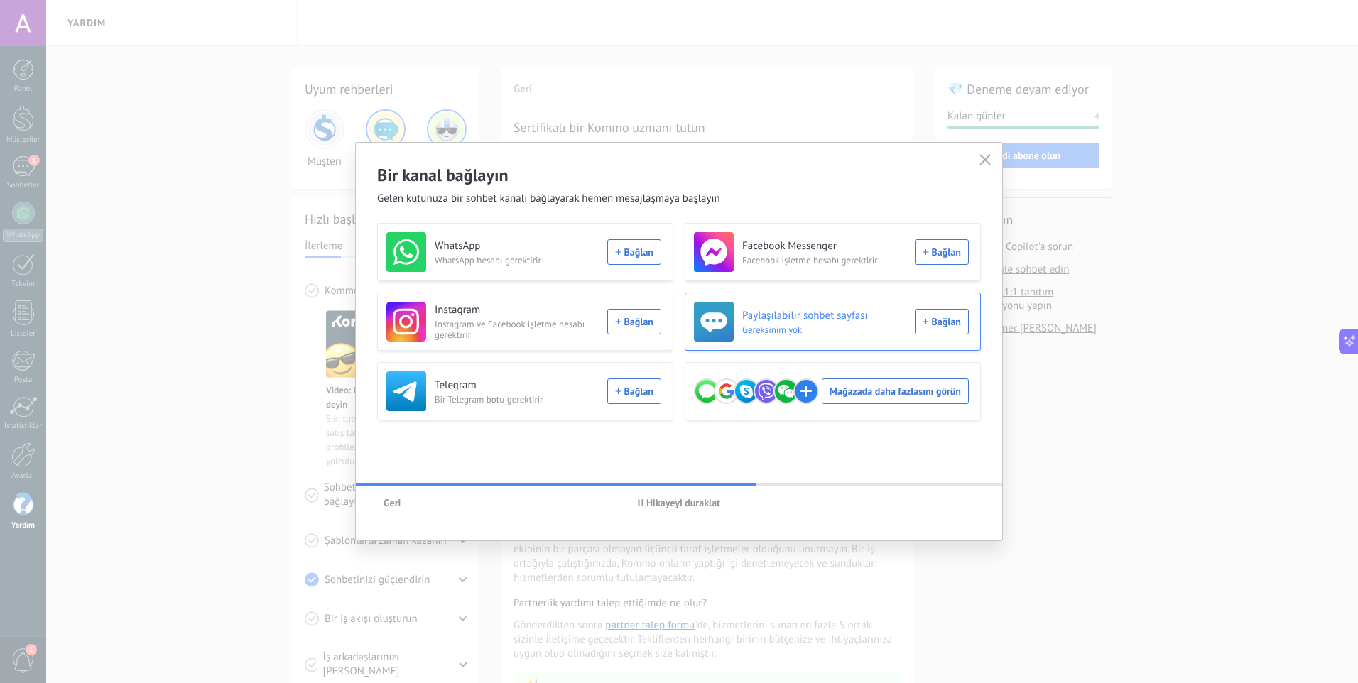
click at [945, 319] on div "Paylaşılabilir sohbet sayfası Gereksinim yok Bağlan" at bounding box center [831, 322] width 275 height 40
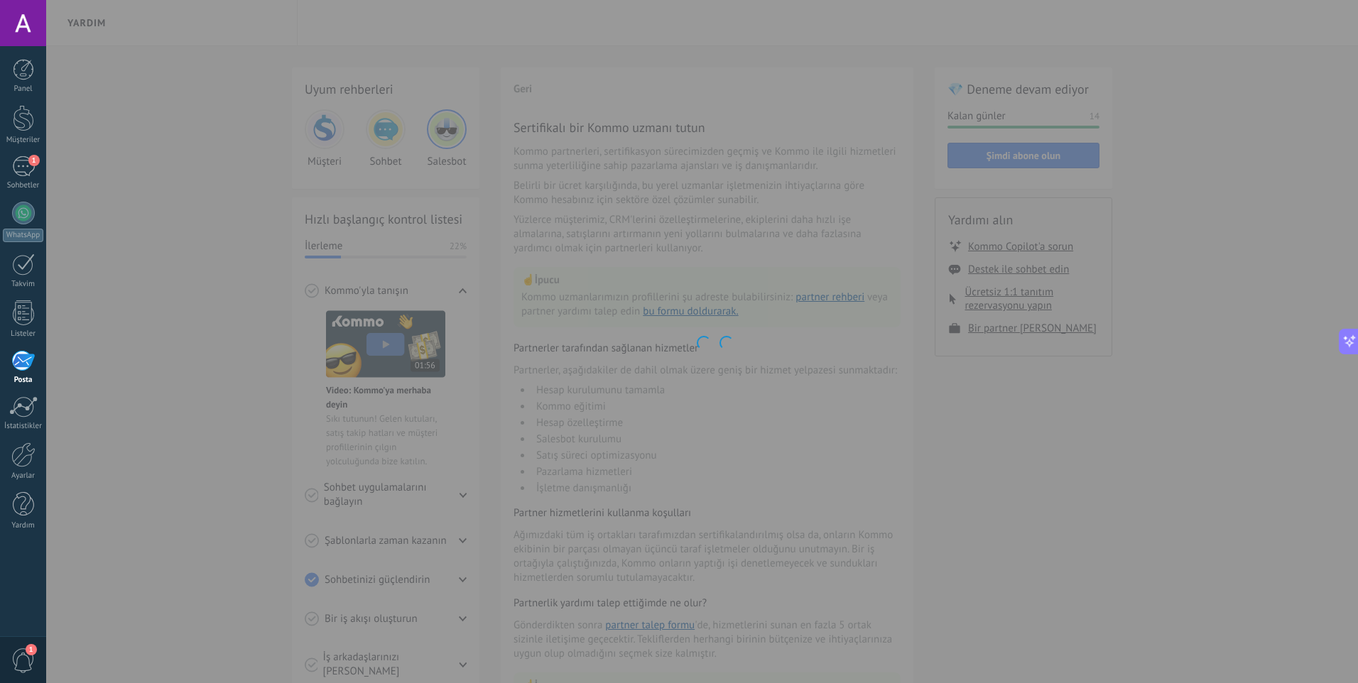
click at [727, 326] on div at bounding box center [702, 341] width 1312 height 683
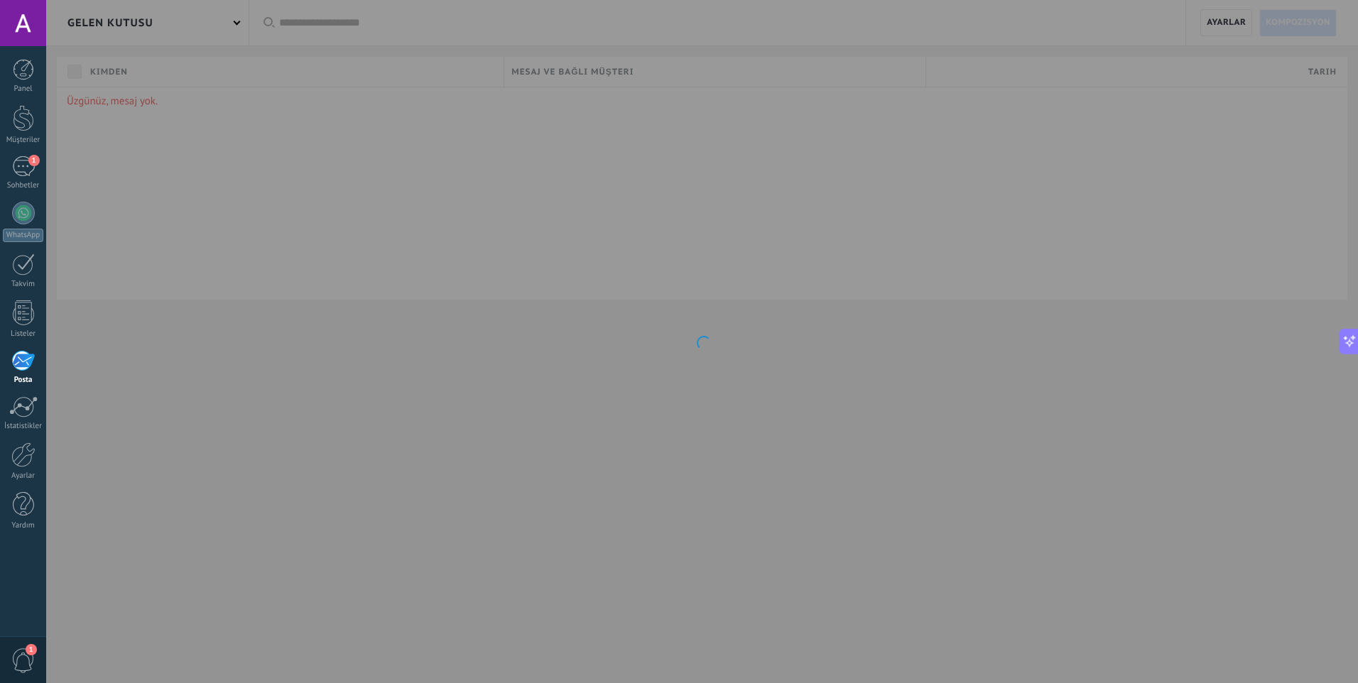
click at [18, 197] on div "Panel Müşteriler 1 Sohbetler WhatsApp Satışlar" at bounding box center [23, 302] width 46 height 486
click at [12, 170] on div "1" at bounding box center [23, 166] width 23 height 21
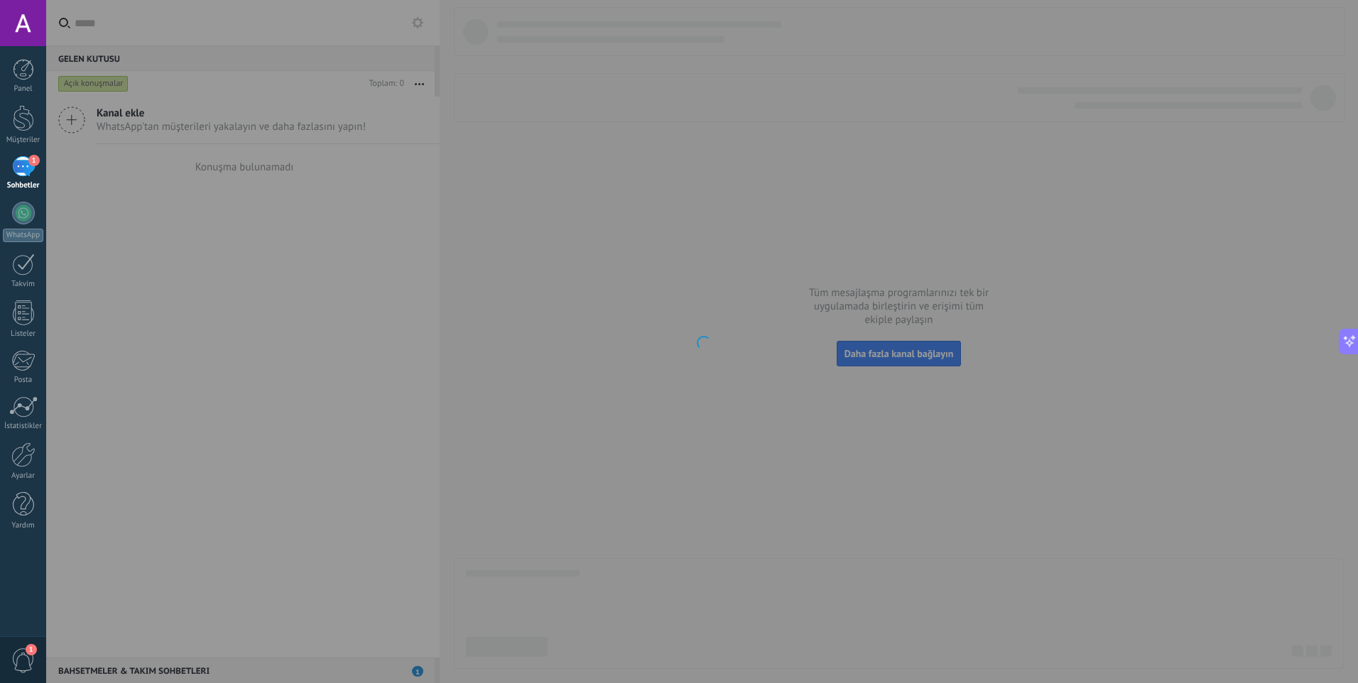
click at [17, 148] on div "Panel Müşteriler 1 Sohbetler WhatsApp Satışlar" at bounding box center [23, 302] width 46 height 486
click at [16, 144] on div "Müşteriler" at bounding box center [23, 140] width 41 height 9
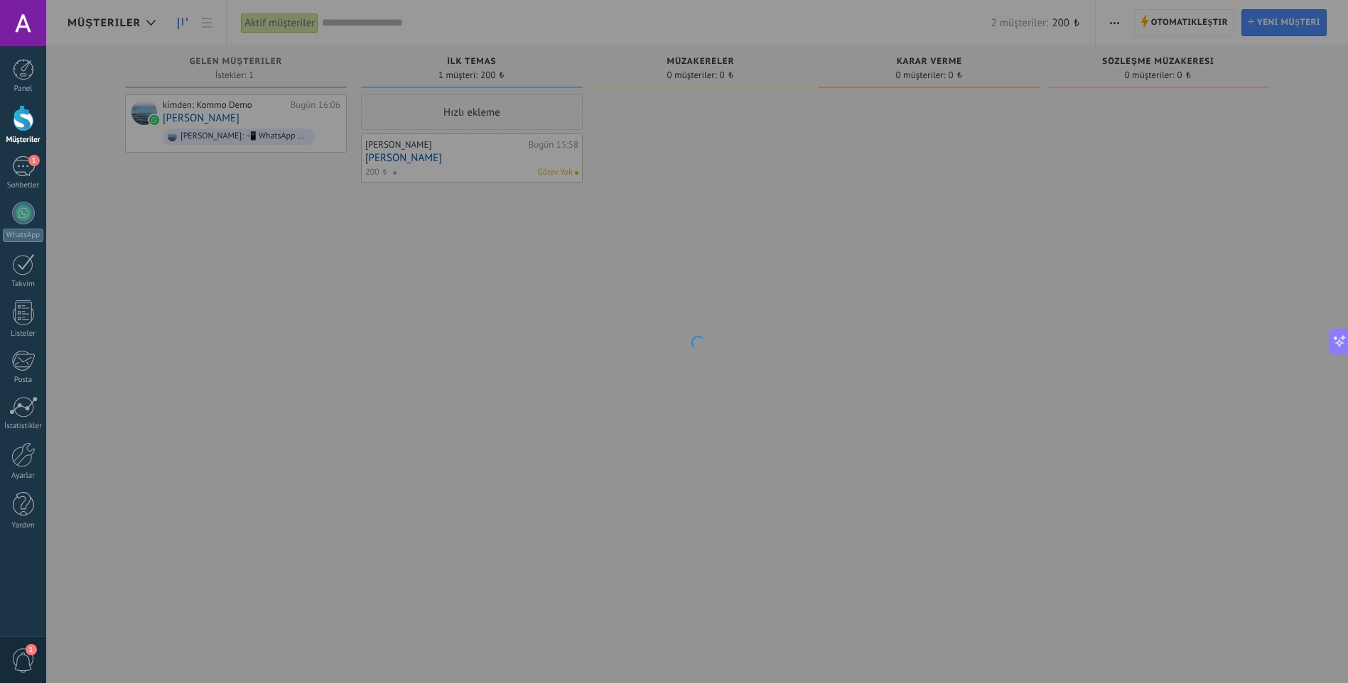
drag, startPoint x: 400, startPoint y: 94, endPoint x: 402, endPoint y: 80, distance: 14.4
drag, startPoint x: 1184, startPoint y: 379, endPoint x: 1175, endPoint y: 386, distance: 10.7
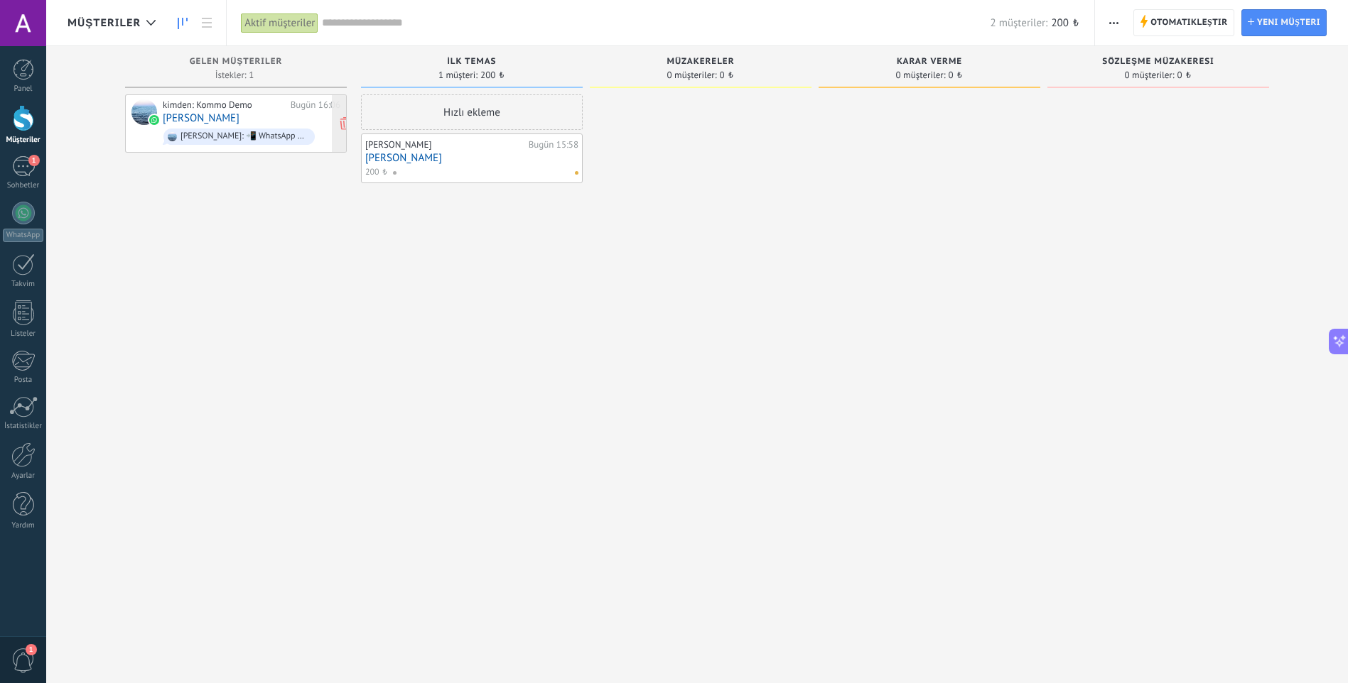
click at [247, 144] on span "Hadi başlayalım: 📲 WhatsApp numaranızı bağlayın 💬" at bounding box center [252, 137] width 178 height 22
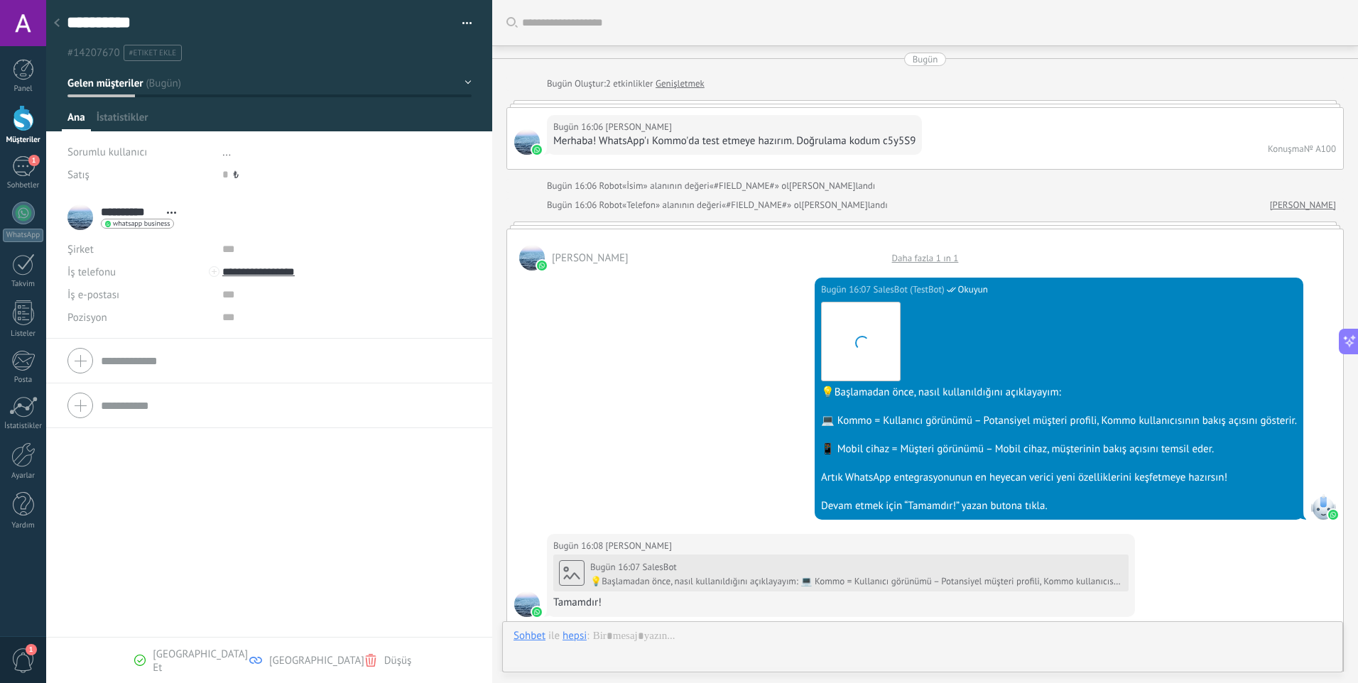
scroll to position [1276, 0]
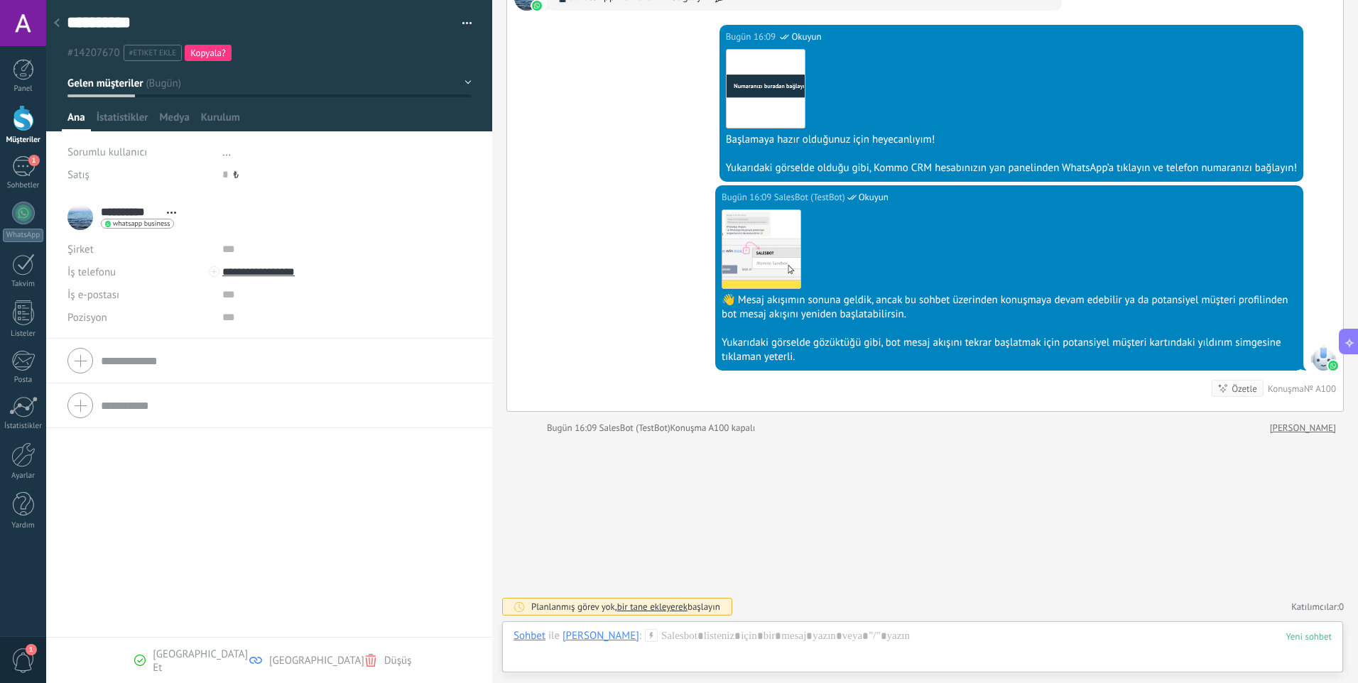
click at [200, 54] on span "Kopyala?" at bounding box center [208, 53] width 36 height 12
type textarea "**********"
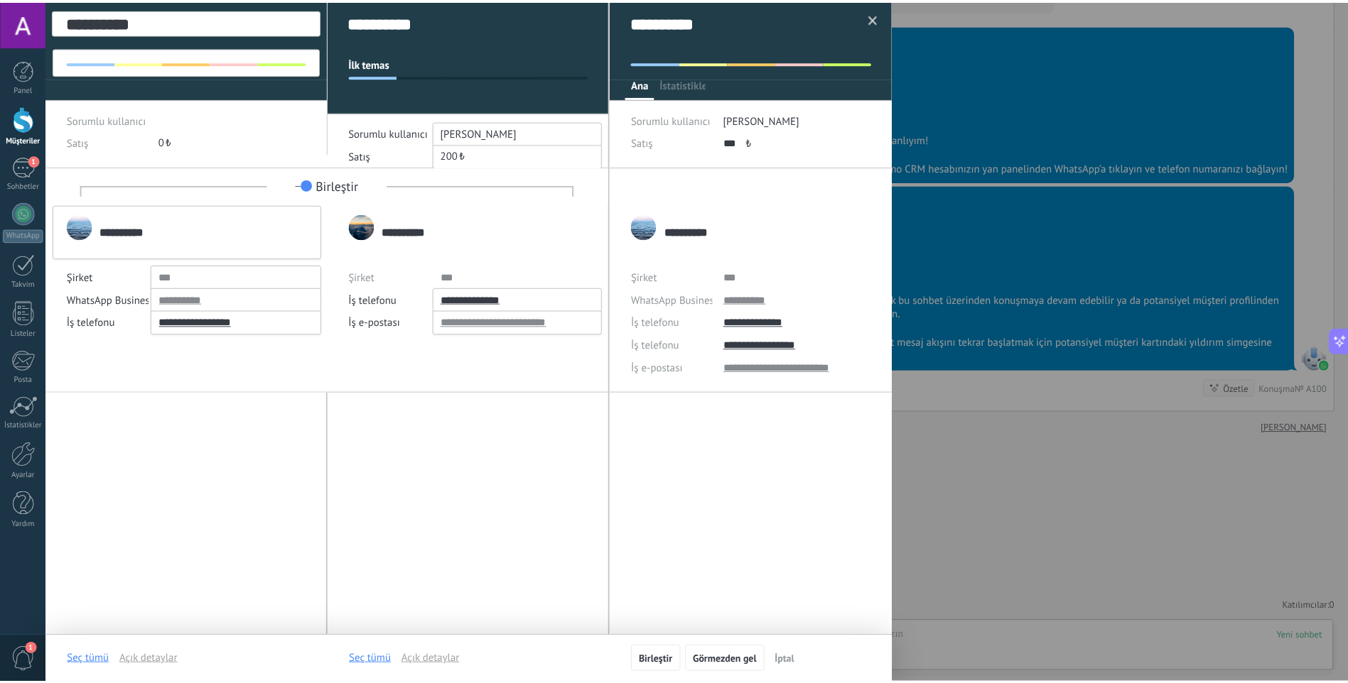
scroll to position [0, 0]
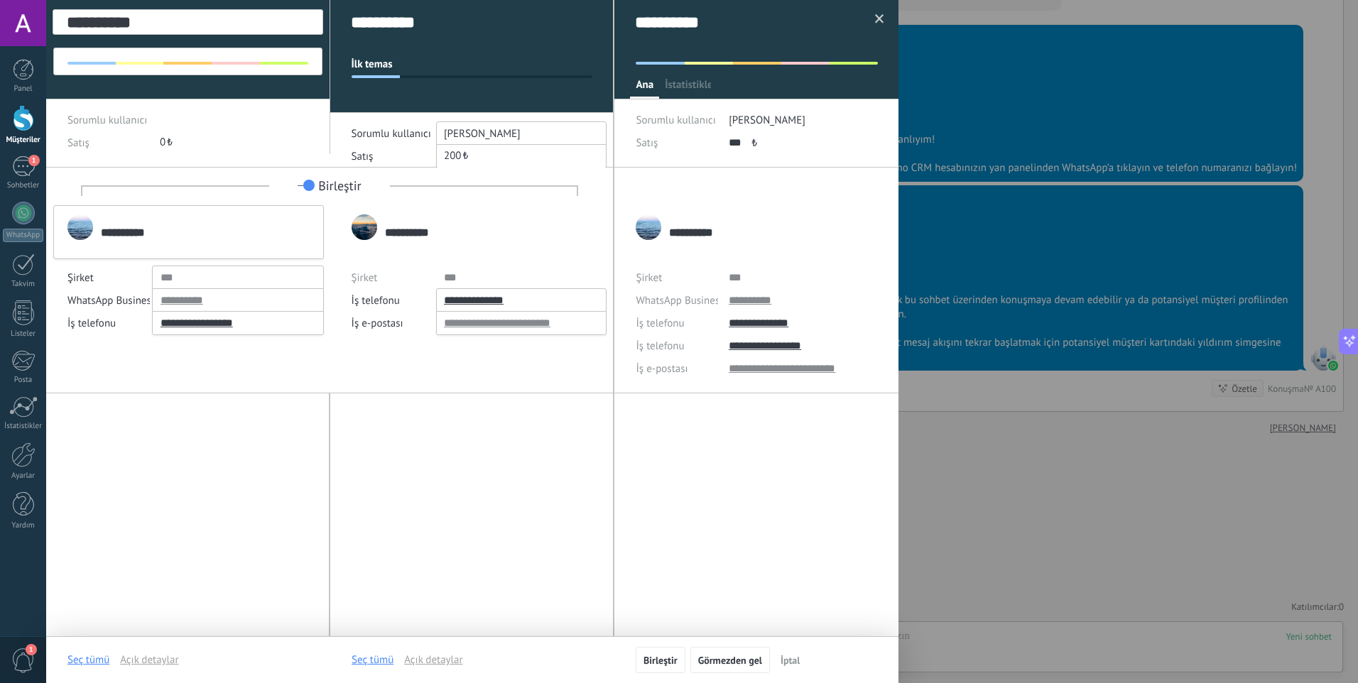
click at [878, 21] on span at bounding box center [879, 19] width 9 height 10
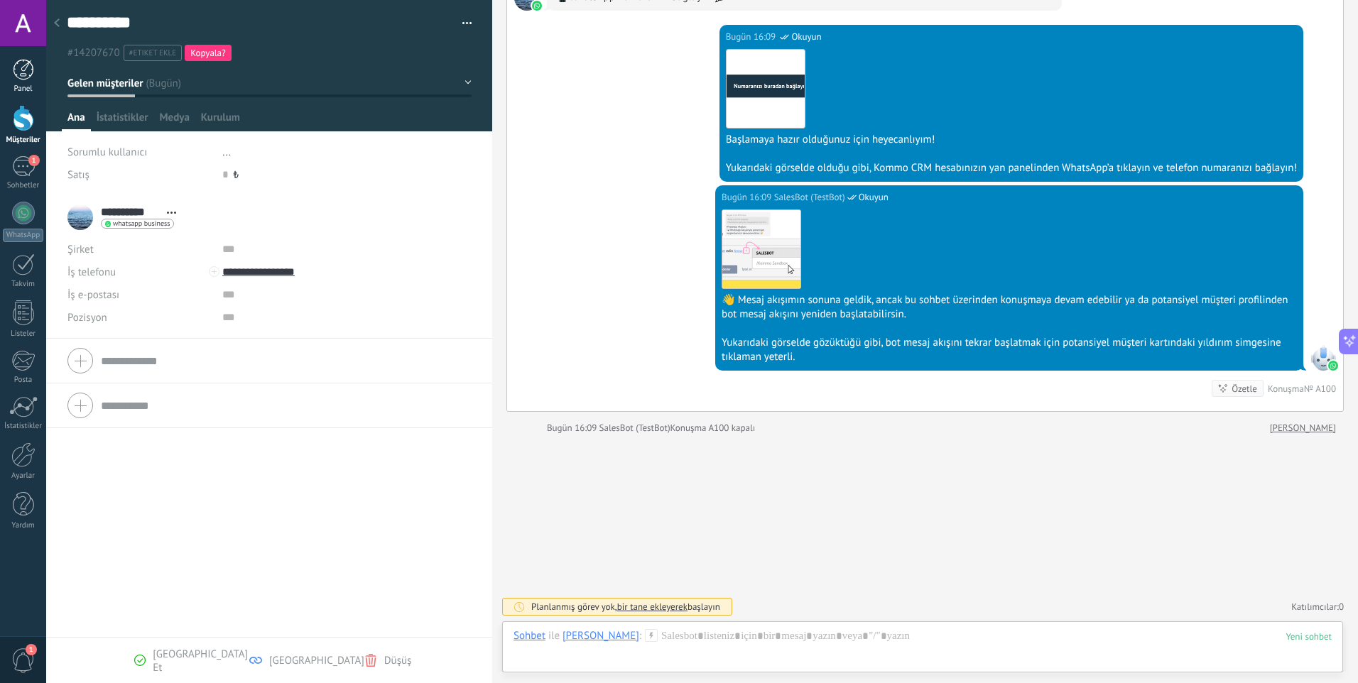
click at [19, 70] on div at bounding box center [23, 69] width 21 height 21
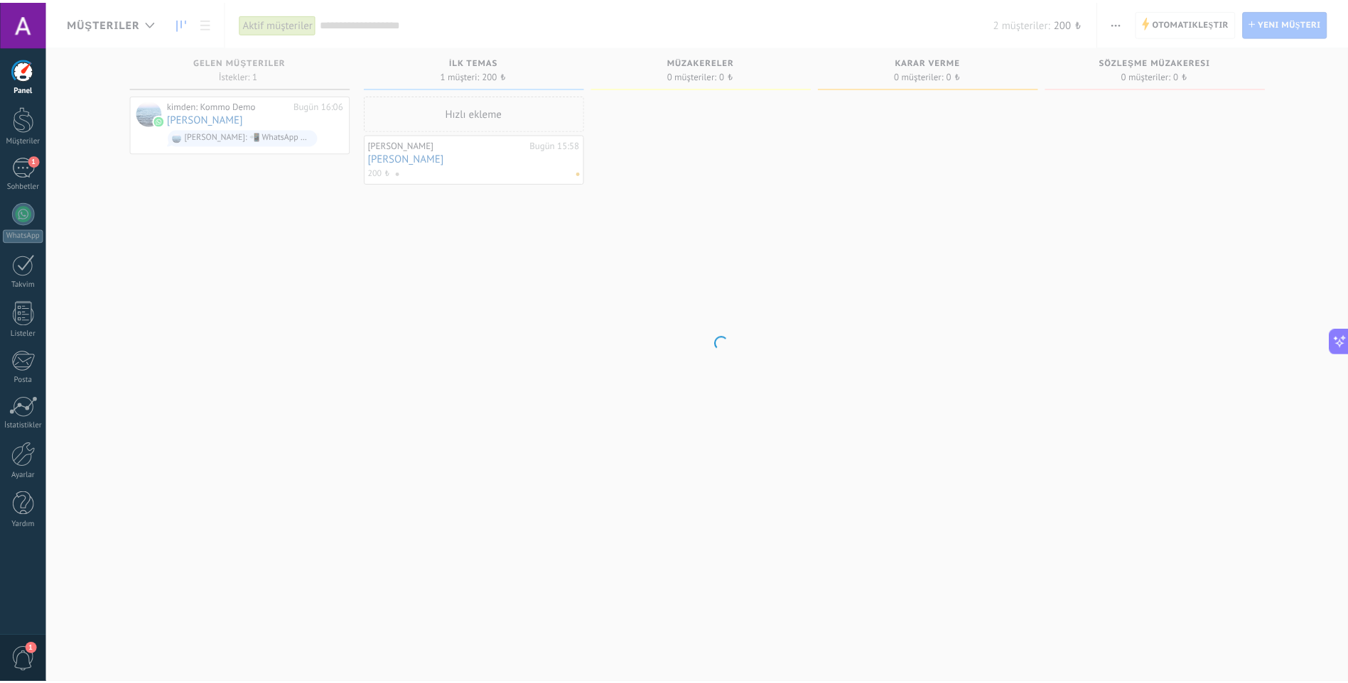
scroll to position [112, 0]
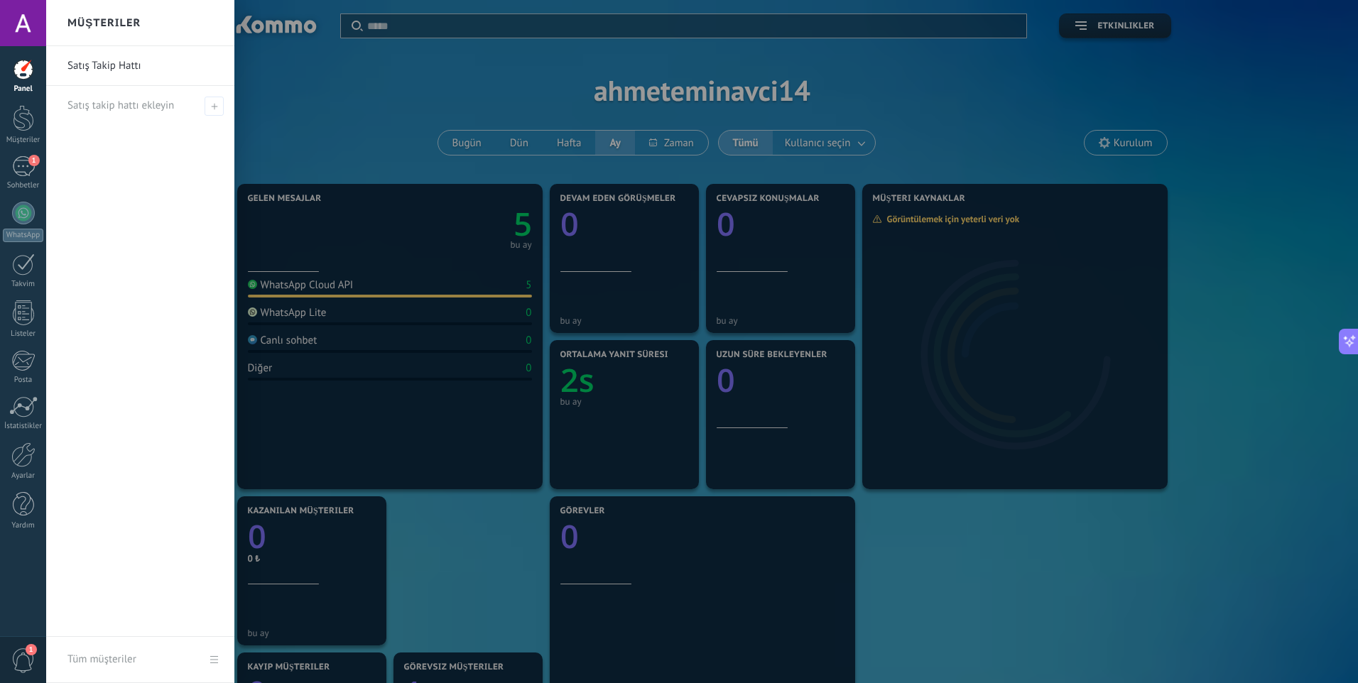
click at [702, 60] on div at bounding box center [725, 341] width 1358 height 683
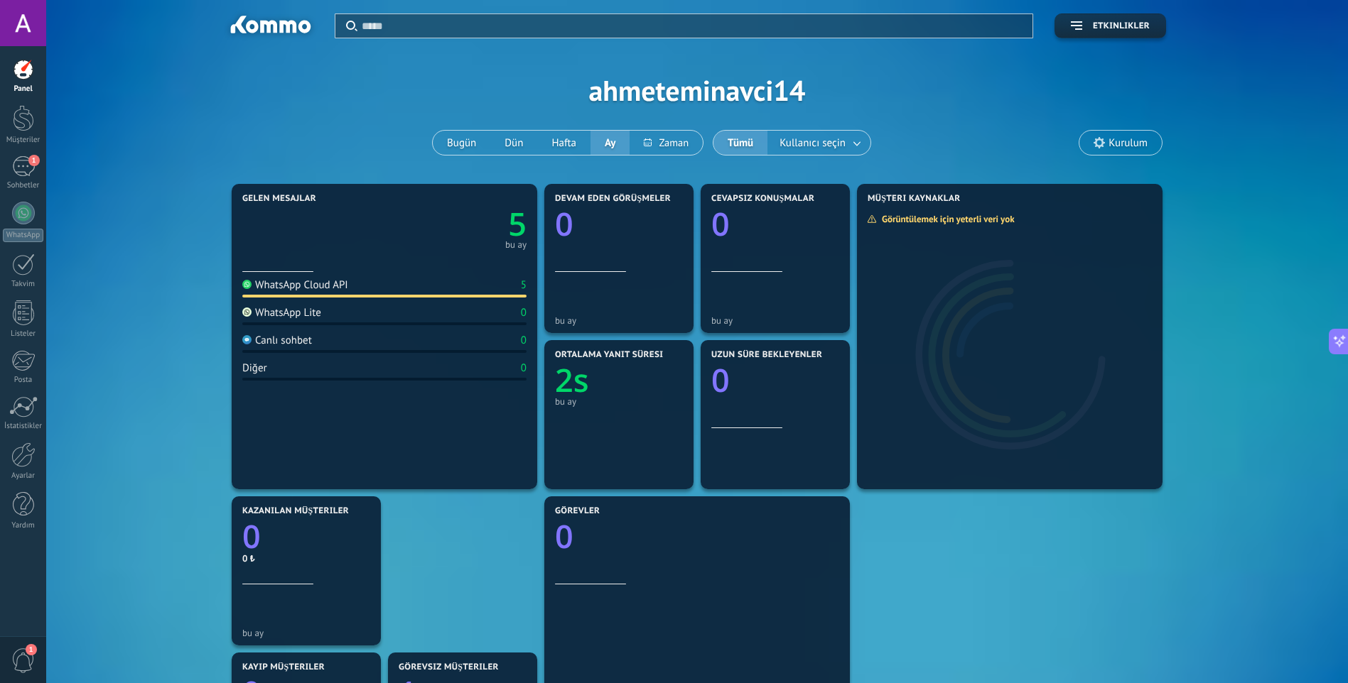
drag, startPoint x: 38, startPoint y: 50, endPoint x: 53, endPoint y: 45, distance: 15.7
click at [40, 50] on div "Panel Müşteriler 1 Sohbetler WhatsApp Satışlar" at bounding box center [46, 341] width 92 height 591
drag, startPoint x: 53, startPoint y: 26, endPoint x: 517, endPoint y: 99, distance: 470.5
click at [517, 99] on div "Uygula Etkinlikler ahmeteminavci14 Bugün Dün Hafta Ay Tümü Kullanıcı seçin Kuru…" at bounding box center [697, 659] width 1302 height 1318
click at [1140, 21] on button "Etkinlikler" at bounding box center [1110, 25] width 112 height 25
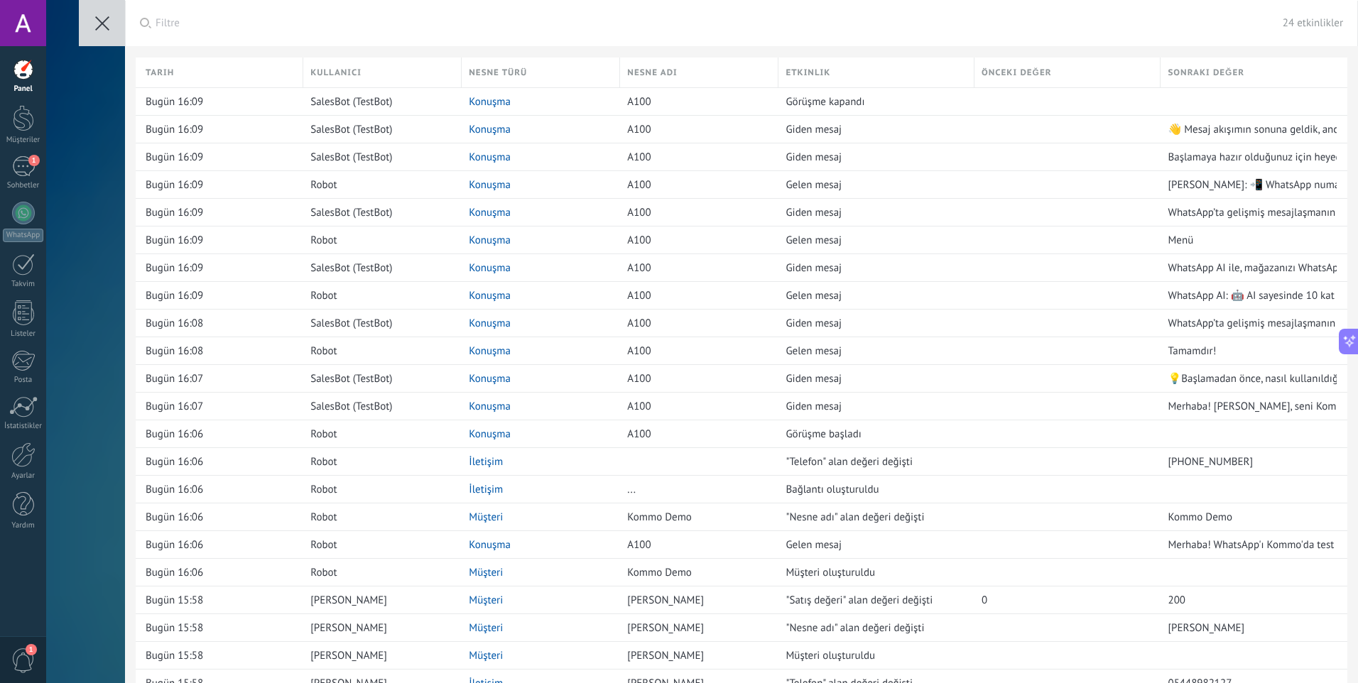
click at [101, 17] on icon at bounding box center [102, 23] width 14 height 14
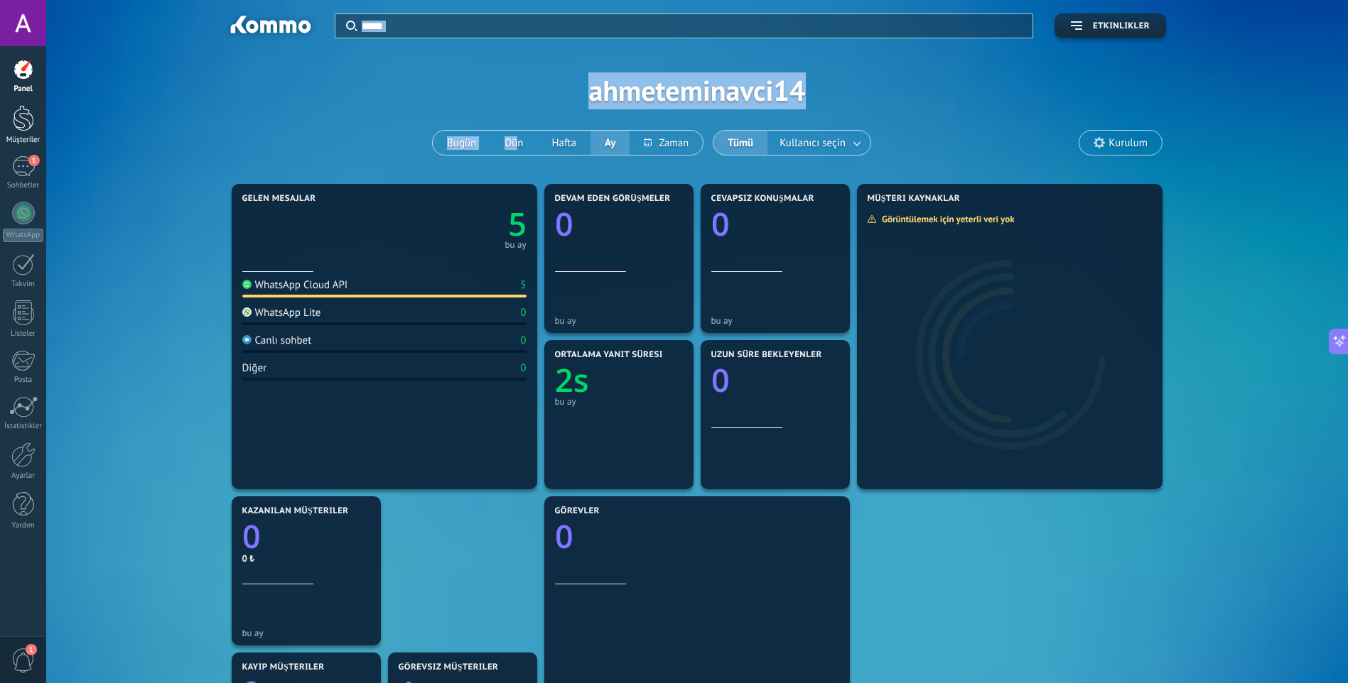
click at [16, 137] on div "Müşteriler" at bounding box center [23, 140] width 41 height 9
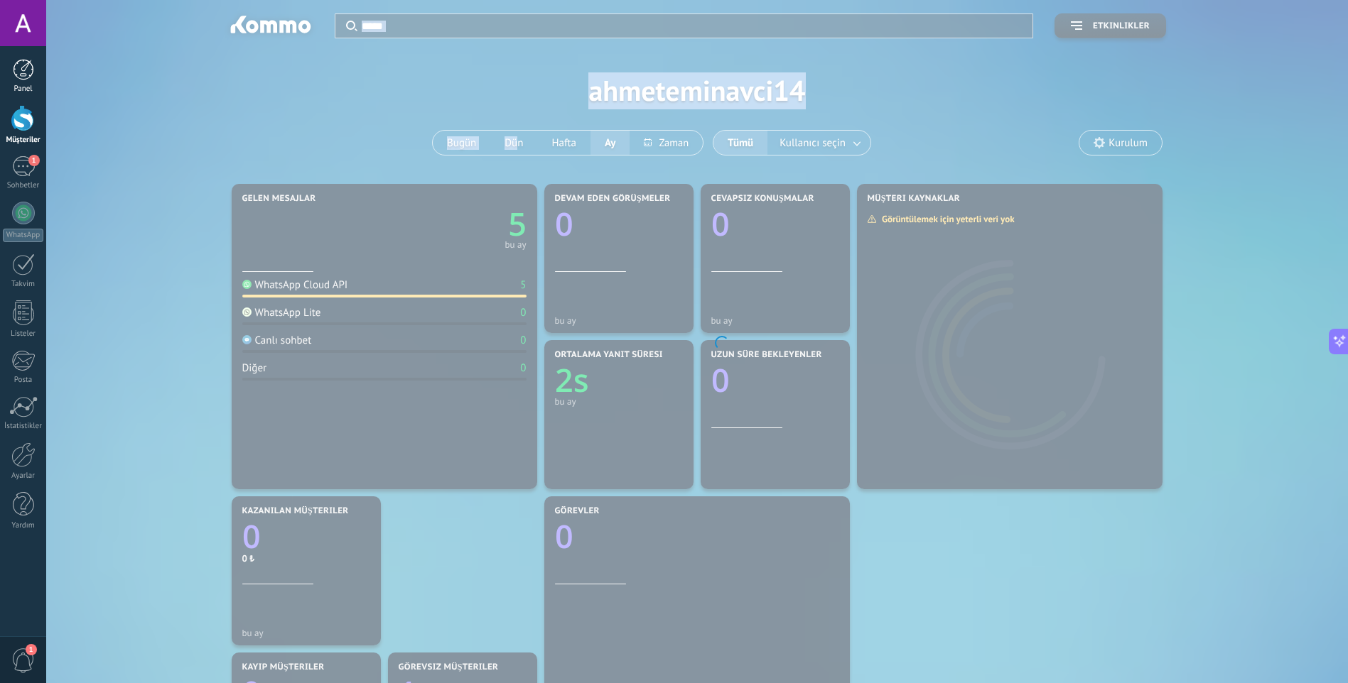
click at [6, 80] on link "Panel" at bounding box center [23, 76] width 46 height 35
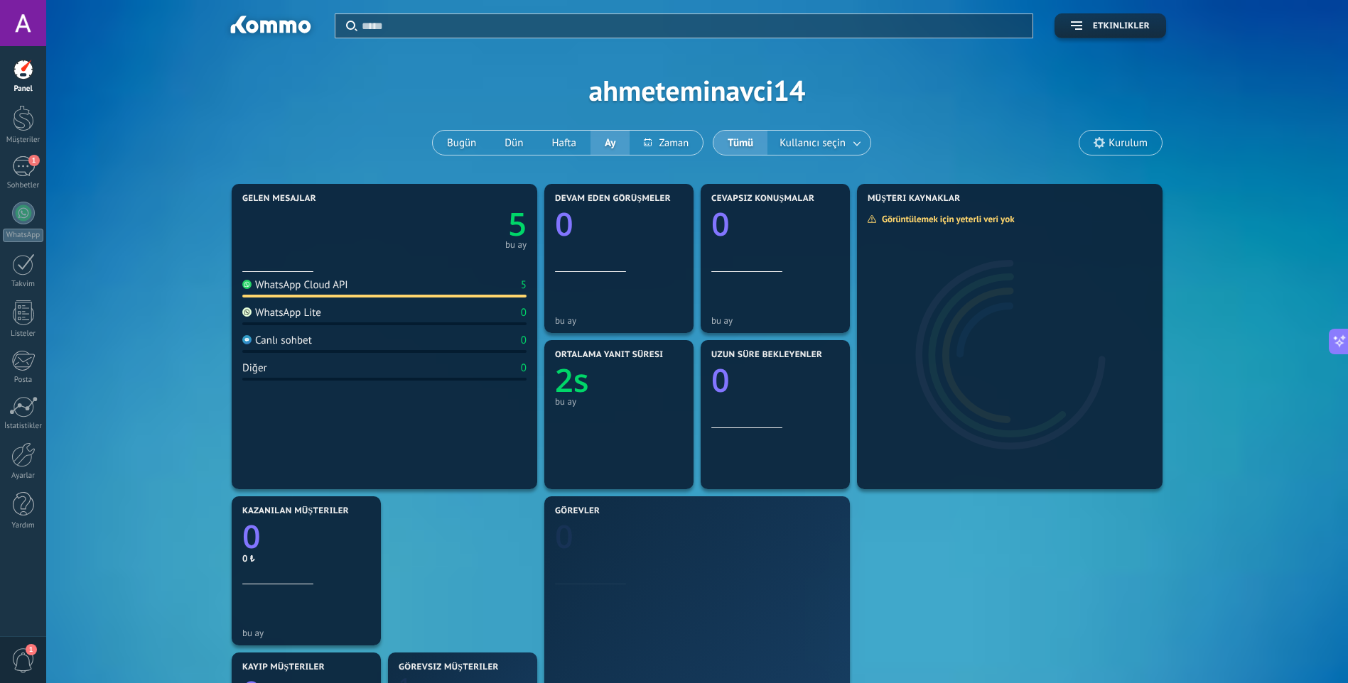
click at [34, 35] on div at bounding box center [23, 23] width 46 height 46
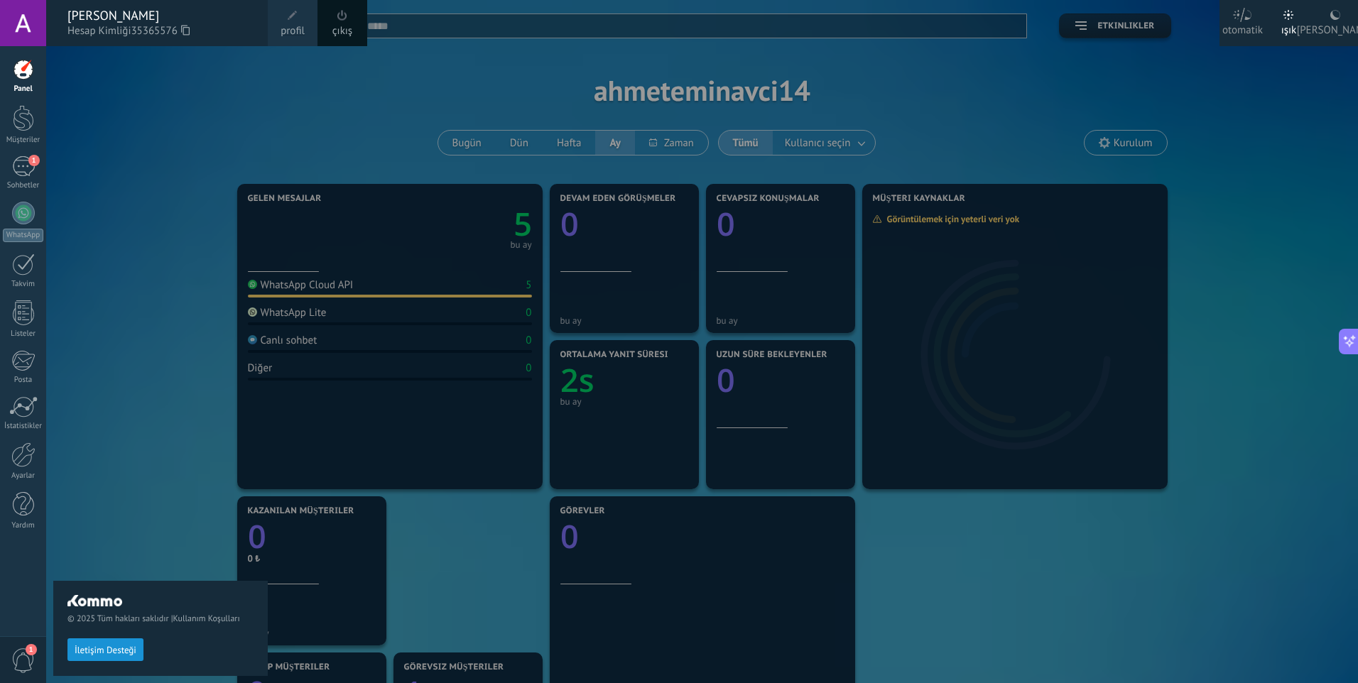
click at [1283, 23] on div "ışık" at bounding box center [1290, 27] width 16 height 37
click at [1347, 19] on div "karanlık" at bounding box center [1335, 27] width 77 height 37
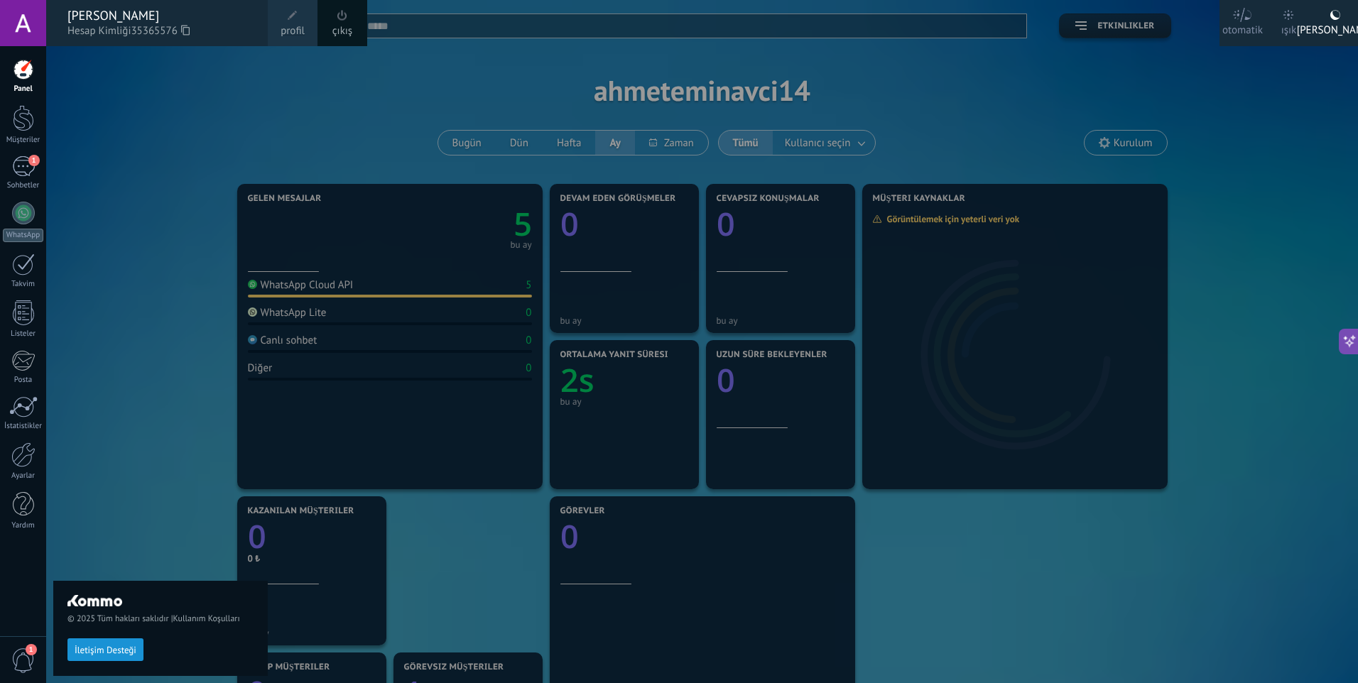
click at [1248, 62] on div at bounding box center [725, 341] width 1358 height 683
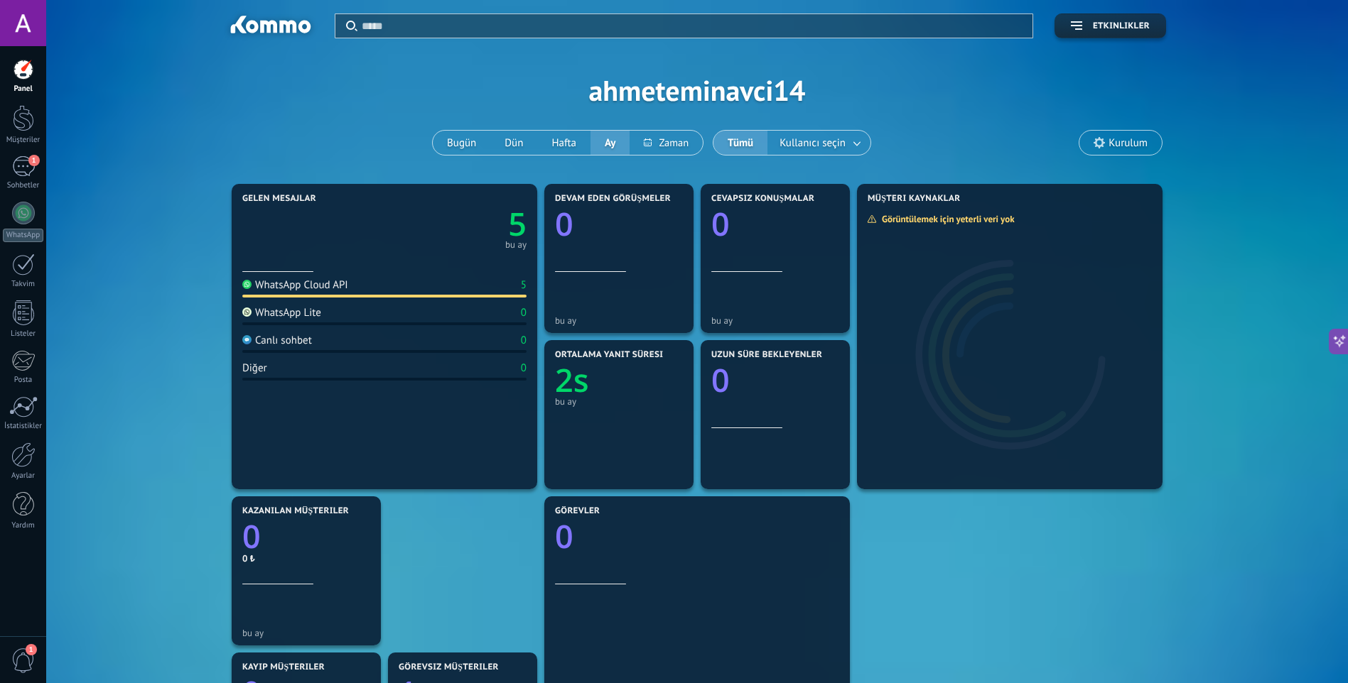
click at [585, 30] on input "text" at bounding box center [693, 25] width 662 height 15
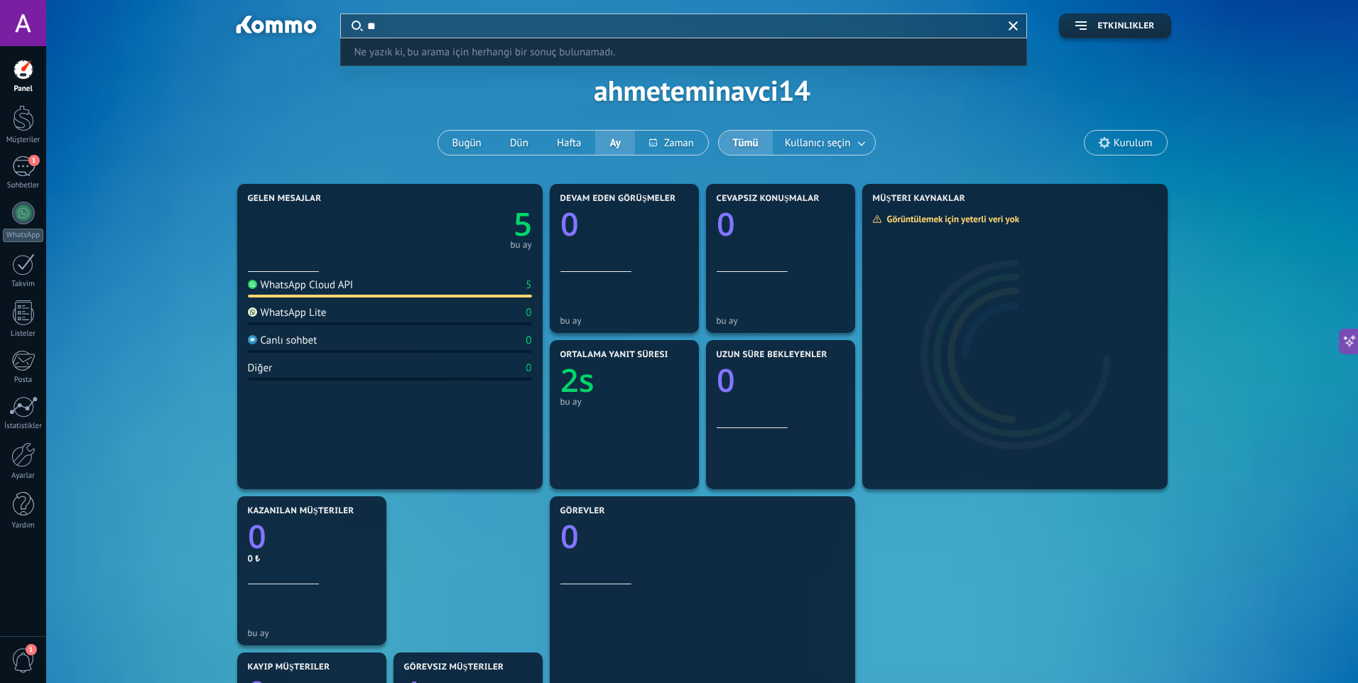
type input "*"
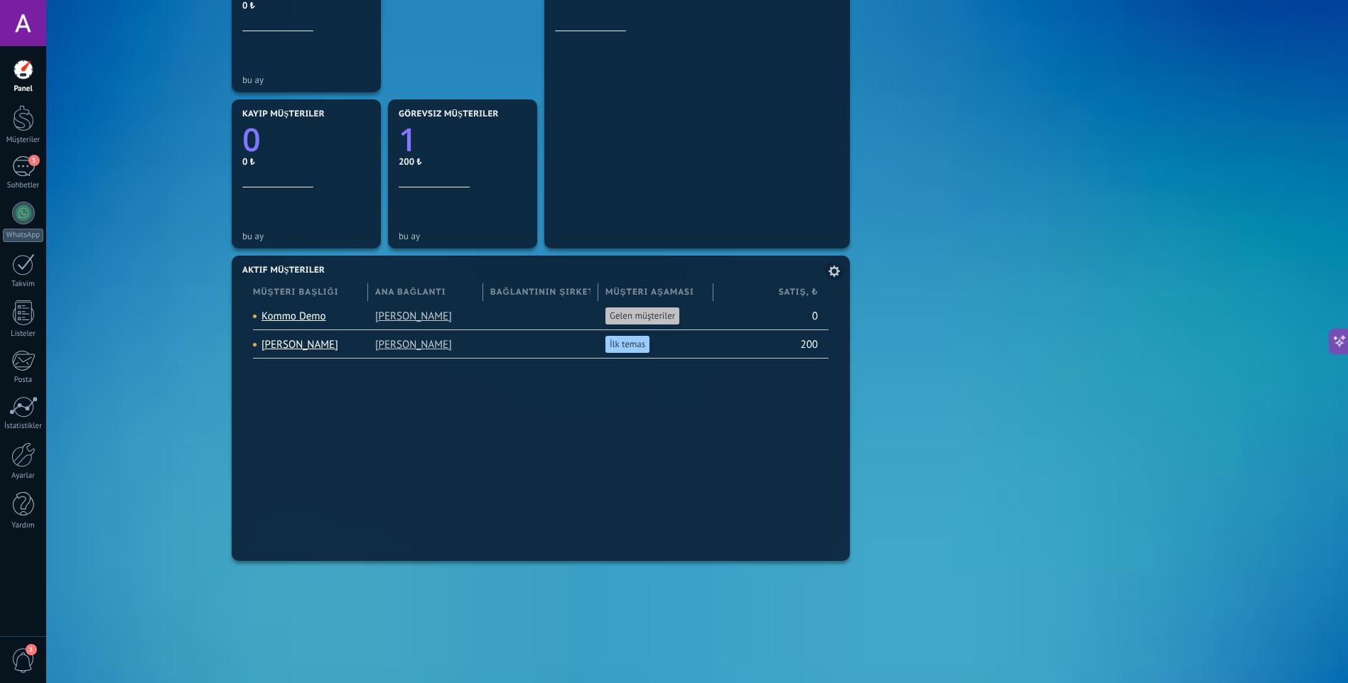
scroll to position [568, 0]
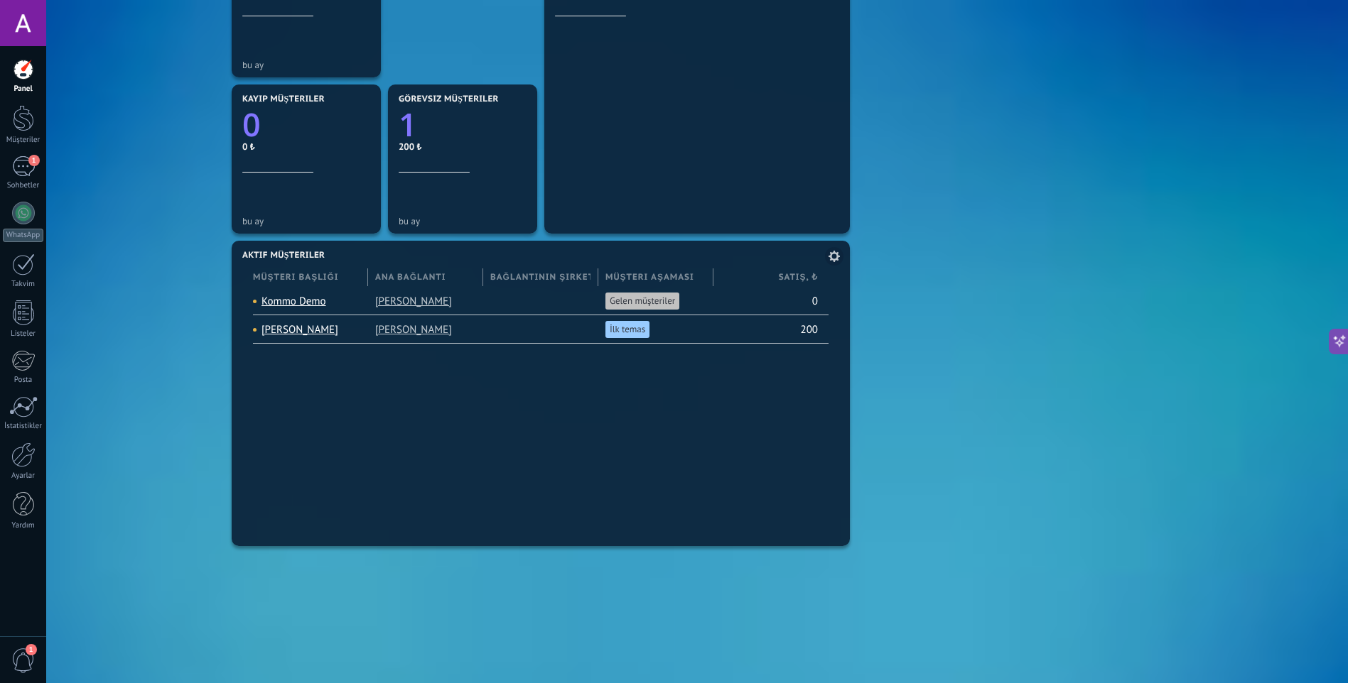
click at [660, 300] on span "Gelen müşteriler" at bounding box center [642, 301] width 65 height 13
click at [836, 260] on use at bounding box center [833, 256] width 11 height 11
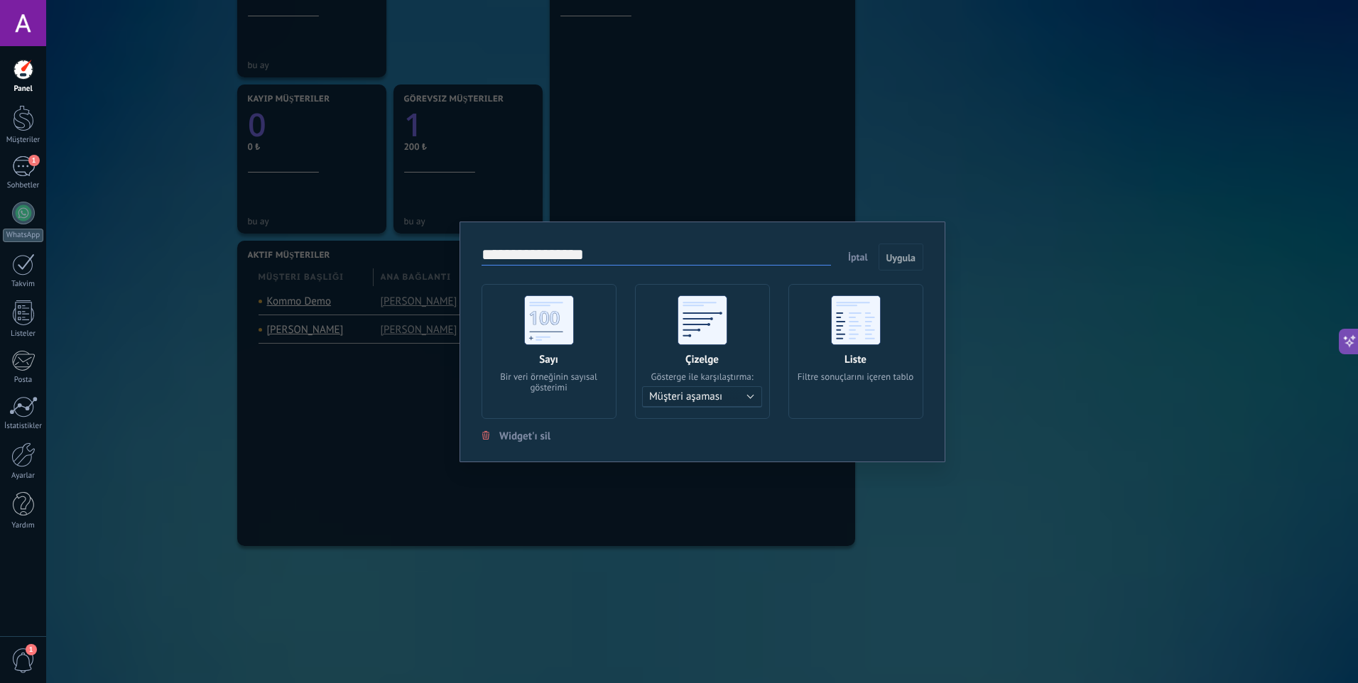
click at [1214, 250] on div "**********" at bounding box center [702, 341] width 1312 height 683
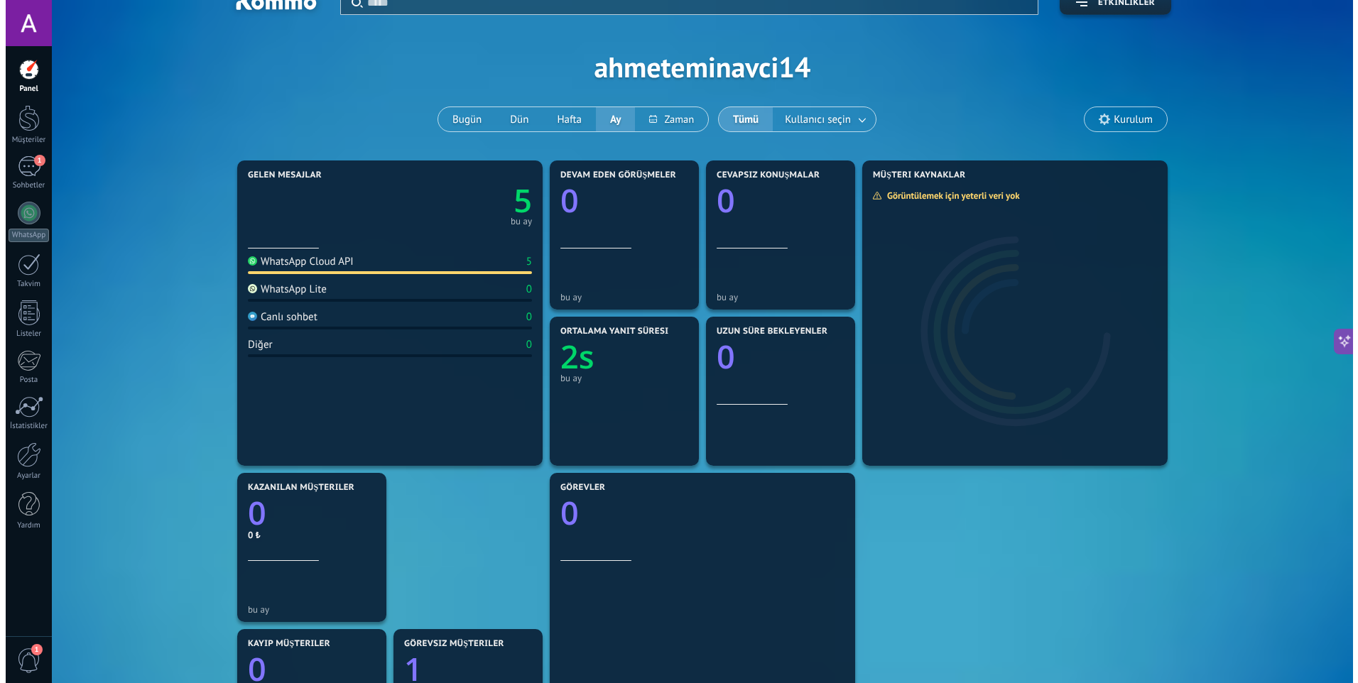
scroll to position [0, 0]
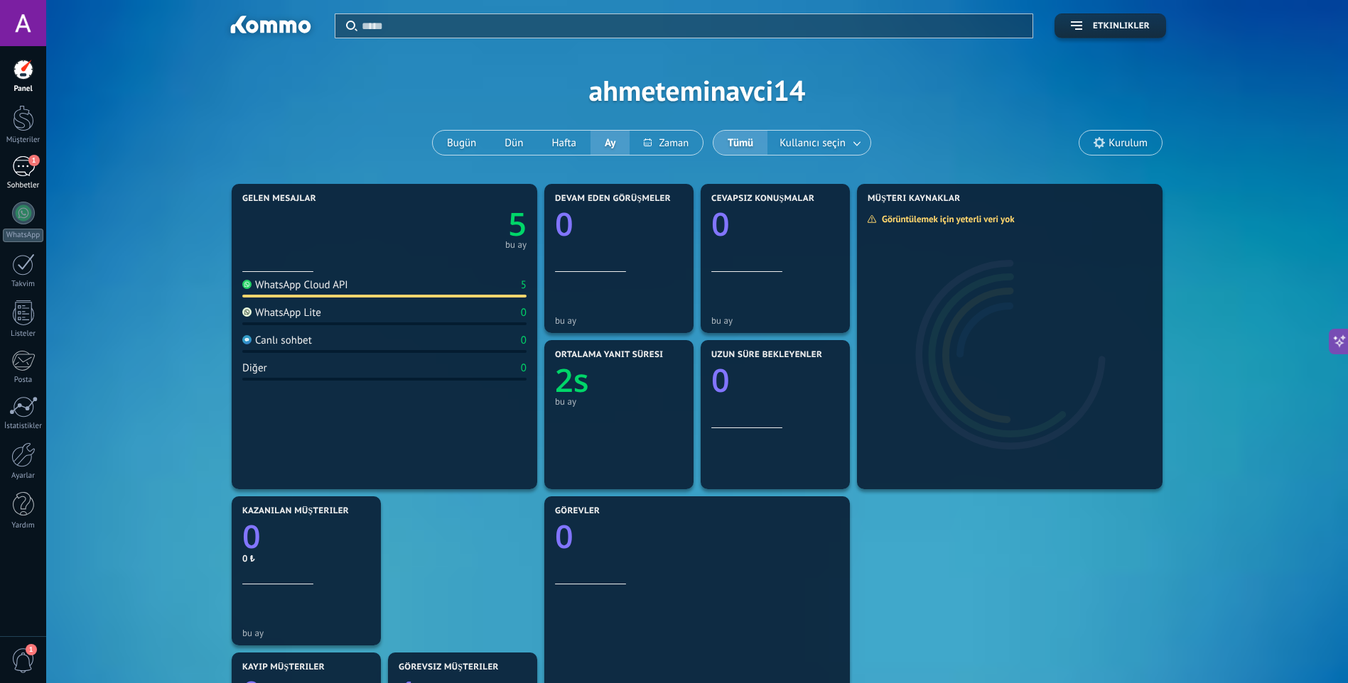
click at [6, 168] on link "1 Sohbetler" at bounding box center [23, 173] width 46 height 34
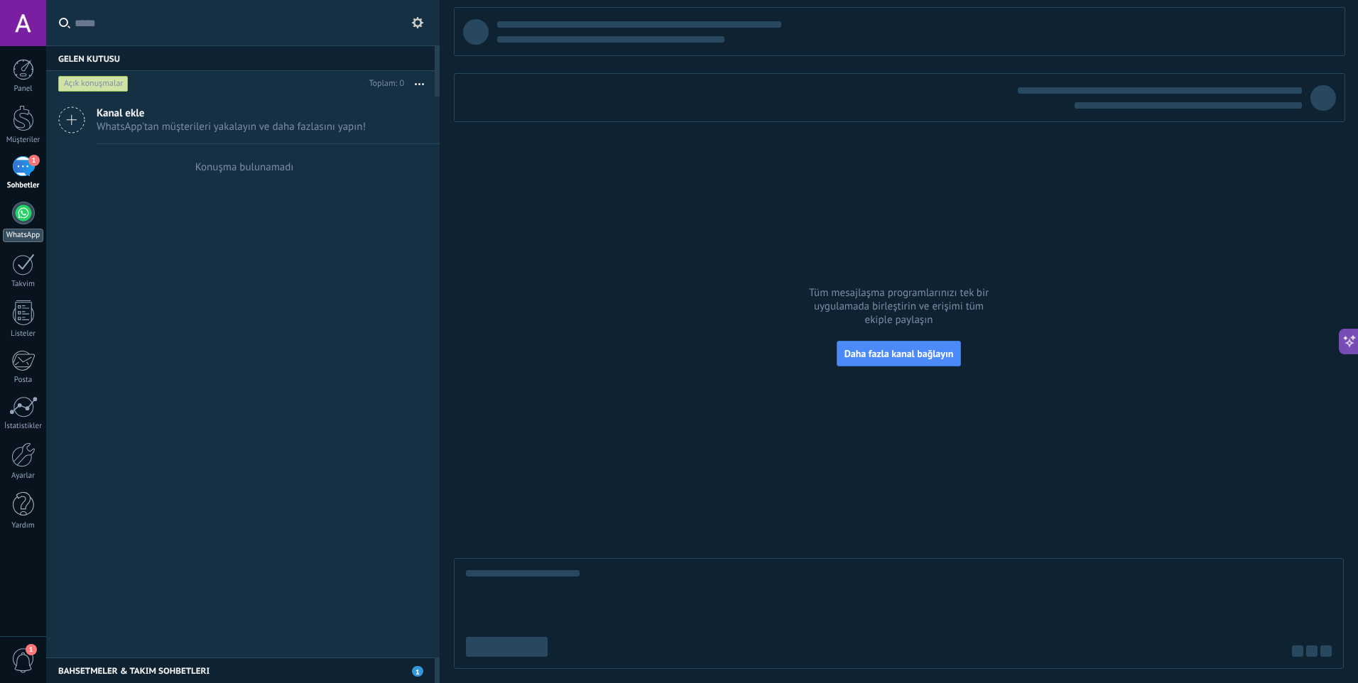
click at [38, 225] on link "WhatsApp" at bounding box center [23, 222] width 46 height 40
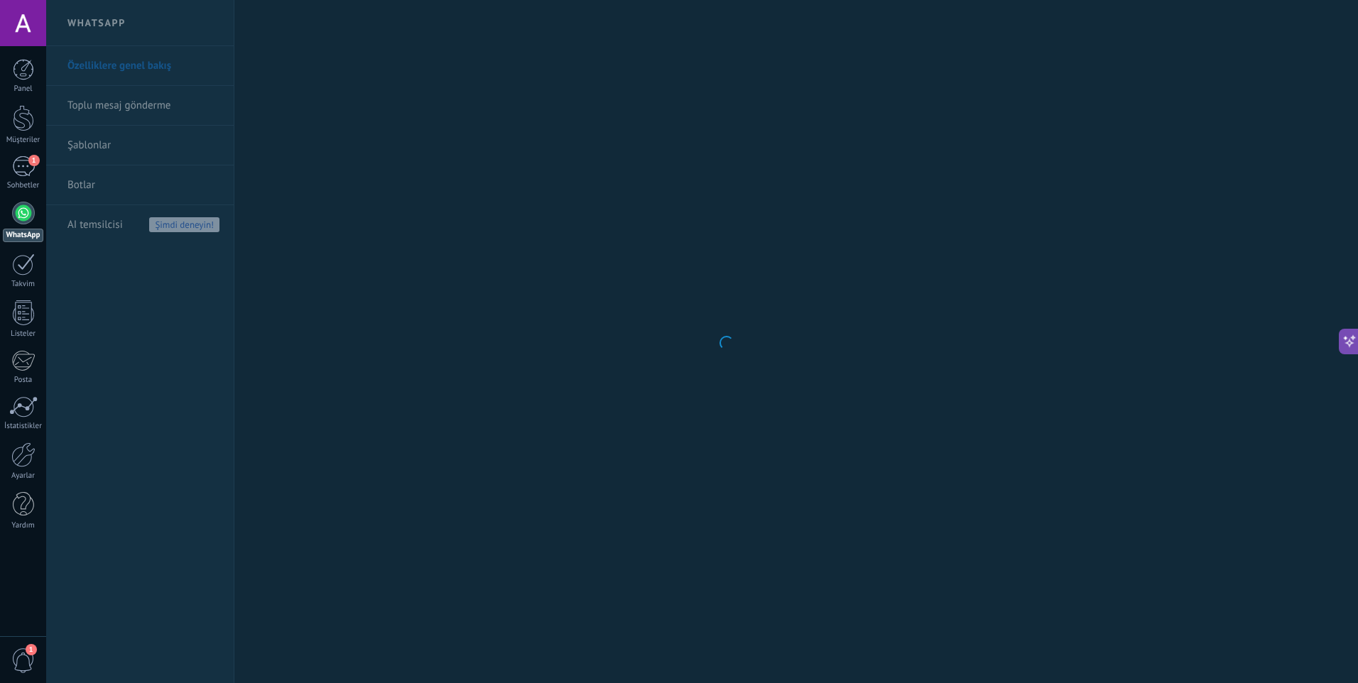
click at [136, 100] on body ".abecls-1,.abecls-2{fill-rule:evenodd}.abecls-2{fill:#fff} .abhcls-1{fill:none}…" at bounding box center [679, 341] width 1358 height 683
click at [148, 111] on link "Toplu mesaj gönderme" at bounding box center [143, 106] width 152 height 40
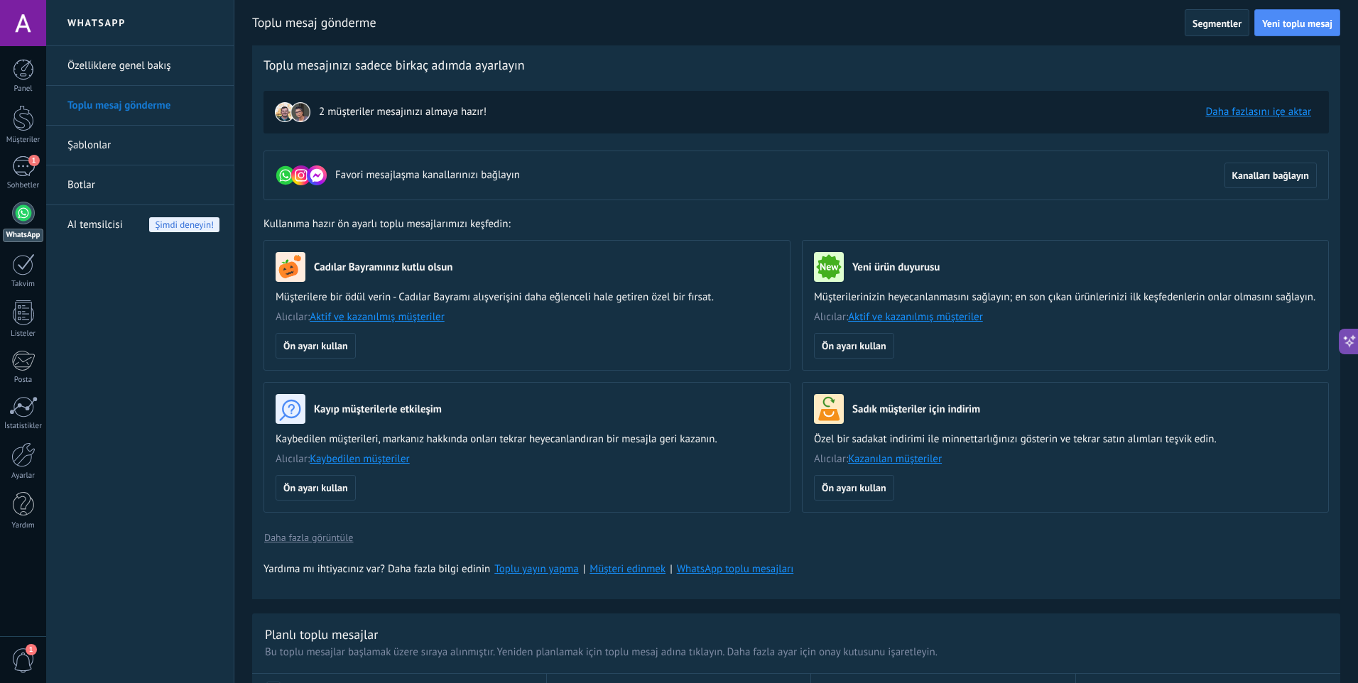
click at [509, 121] on div "2 müşteriler mesajınızı almaya hazır! Daha fazlasını içe aktar" at bounding box center [797, 112] width 1066 height 43
click at [296, 112] on img at bounding box center [301, 112] width 20 height 20
click at [1257, 112] on link "Daha fazlasını içe aktar" at bounding box center [1259, 111] width 106 height 13
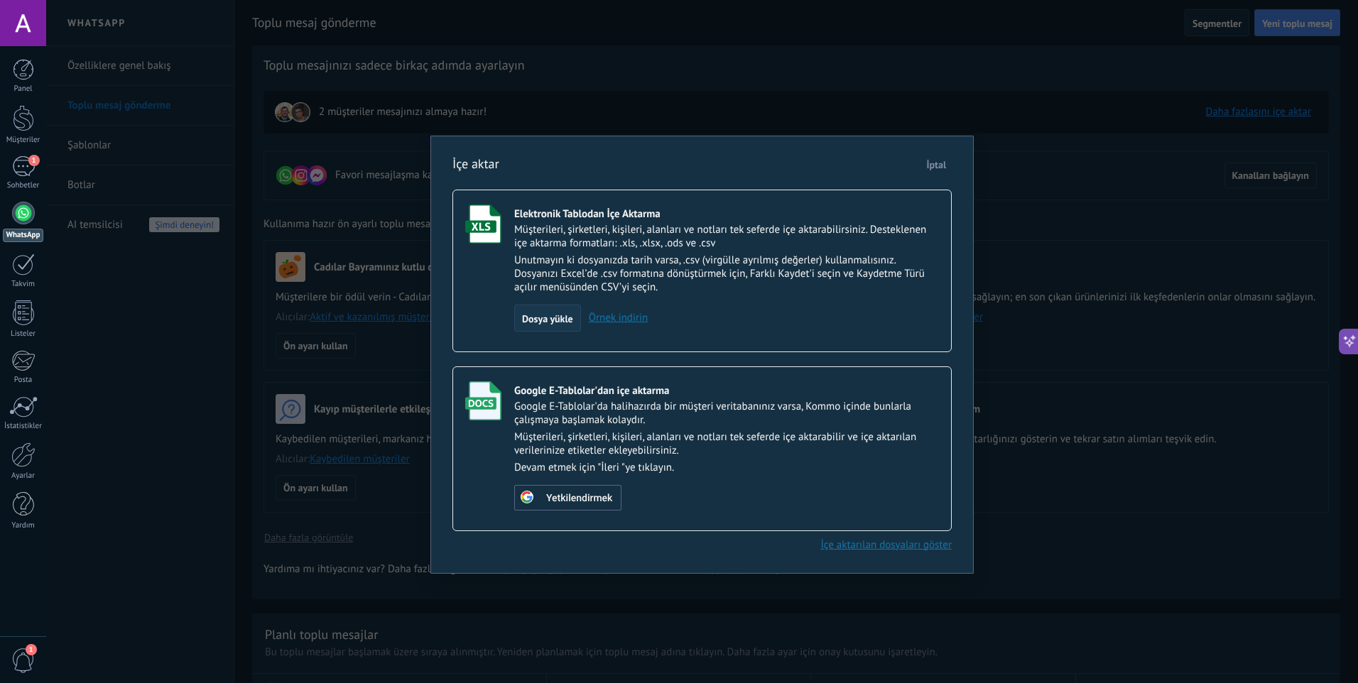
click at [558, 320] on span "Dosya yükle" at bounding box center [547, 319] width 51 height 10
click at [0, 0] on input "Elektronik Tablodan İçe Aktarma Müşterileri, şirketleri, kişileri, alanları ve …" at bounding box center [0, 0] width 0 height 0
click at [640, 316] on link "Örnek indirin" at bounding box center [614, 317] width 67 height 13
click at [590, 496] on span "Yetkilendirmek" at bounding box center [579, 499] width 66 height 10
click at [563, 504] on span "E-tablo seçin" at bounding box center [562, 499] width 55 height 10
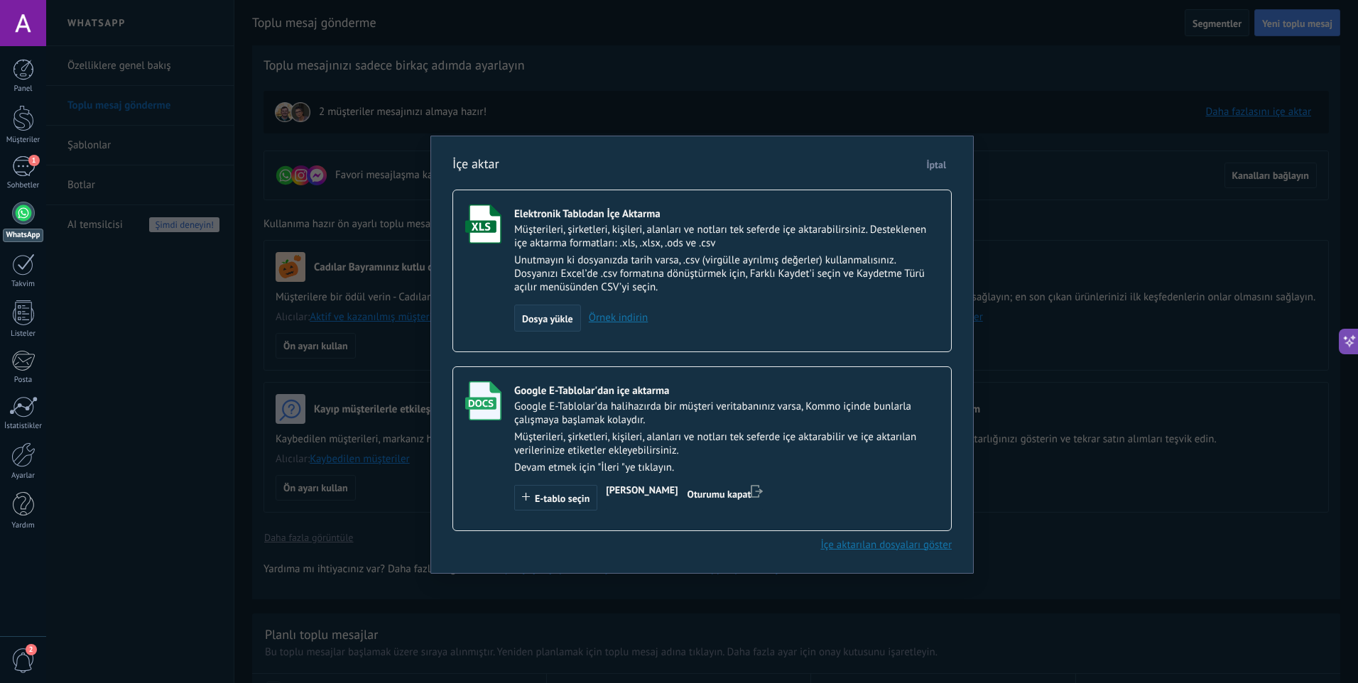
click at [550, 320] on span "Dosya yükle" at bounding box center [547, 319] width 51 height 10
click at [0, 0] on input "Elektronik Tablodan İçe Aktarma Müşterileri, şirketleri, kişileri, alanları ve …" at bounding box center [0, 0] width 0 height 0
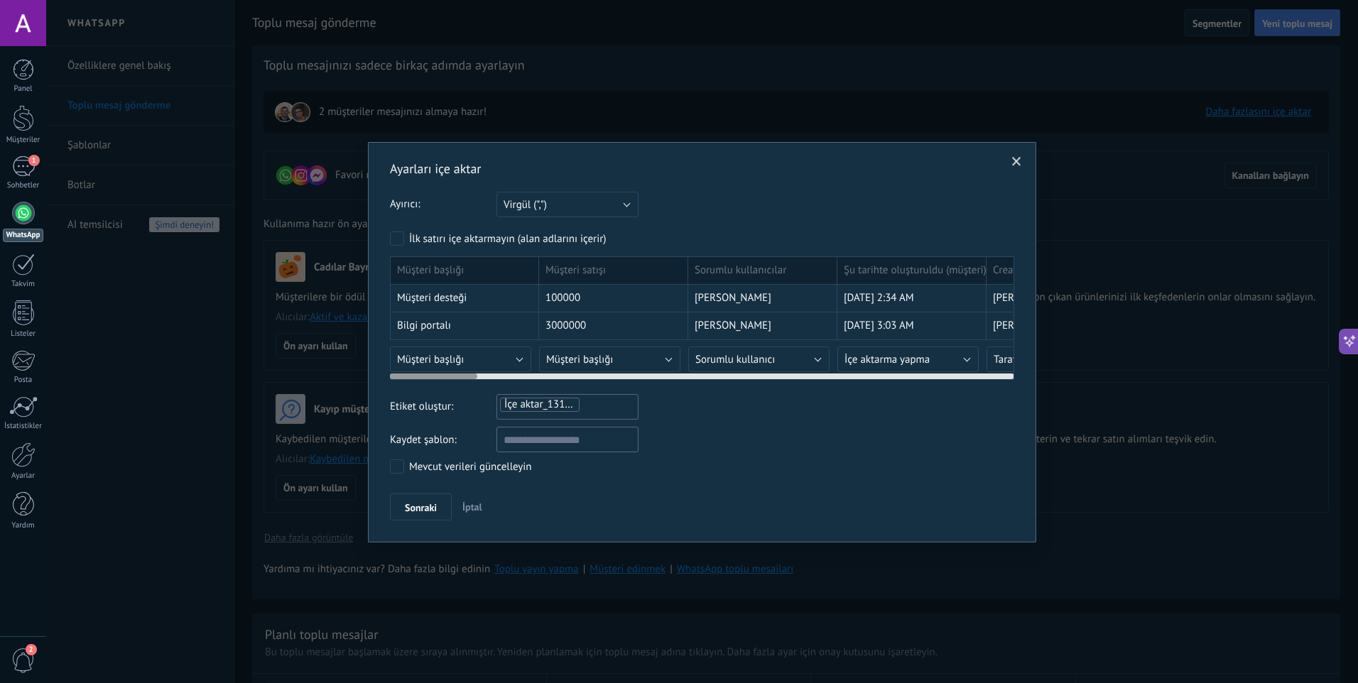
drag, startPoint x: 914, startPoint y: 325, endPoint x: 973, endPoint y: 328, distance: 58.4
click at [973, 328] on div "[DATE] 3:03 AM" at bounding box center [912, 327] width 149 height 28
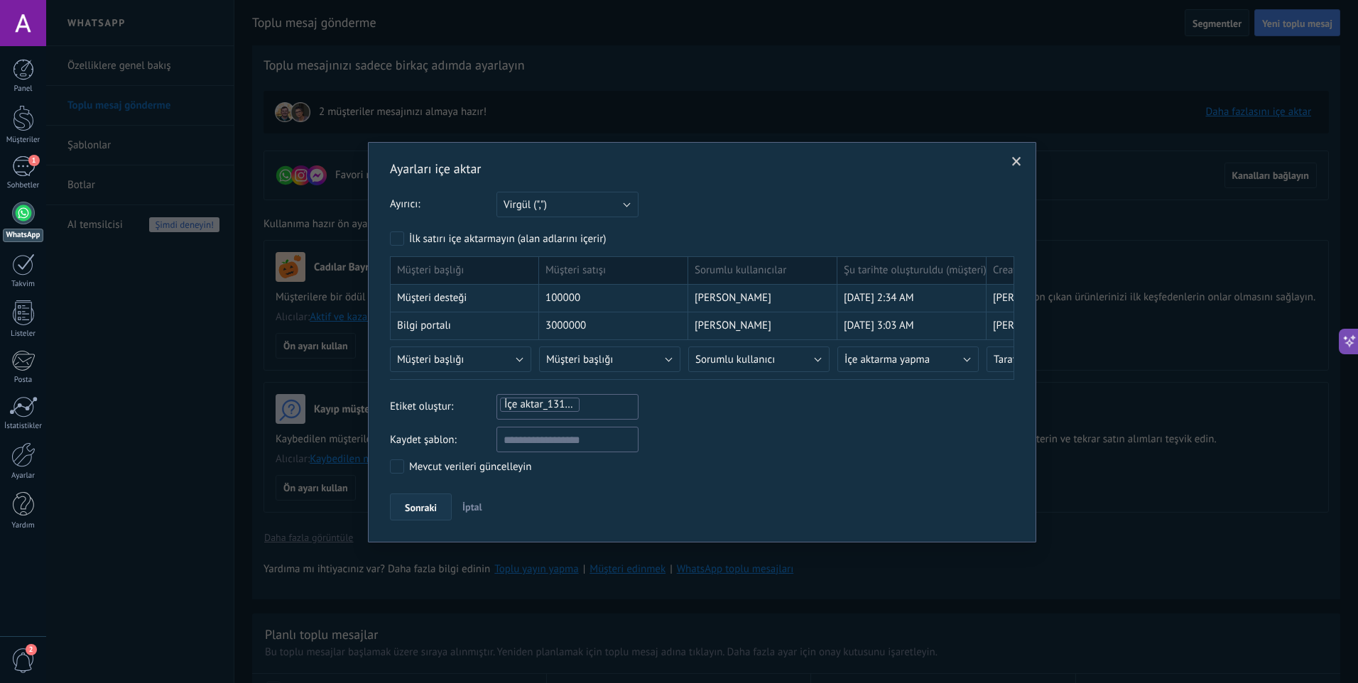
click at [423, 508] on span "Sonraki" at bounding box center [421, 508] width 32 height 10
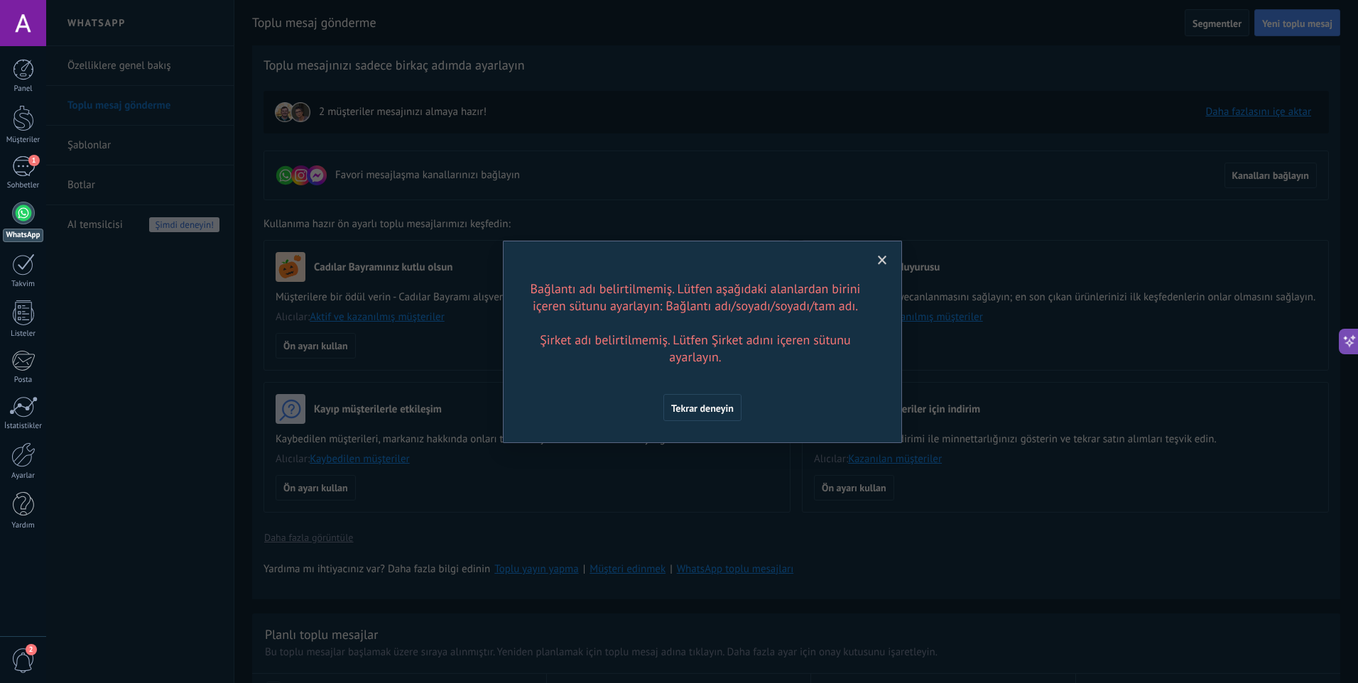
click at [685, 409] on span "Tekrar deneyin" at bounding box center [702, 409] width 63 height 10
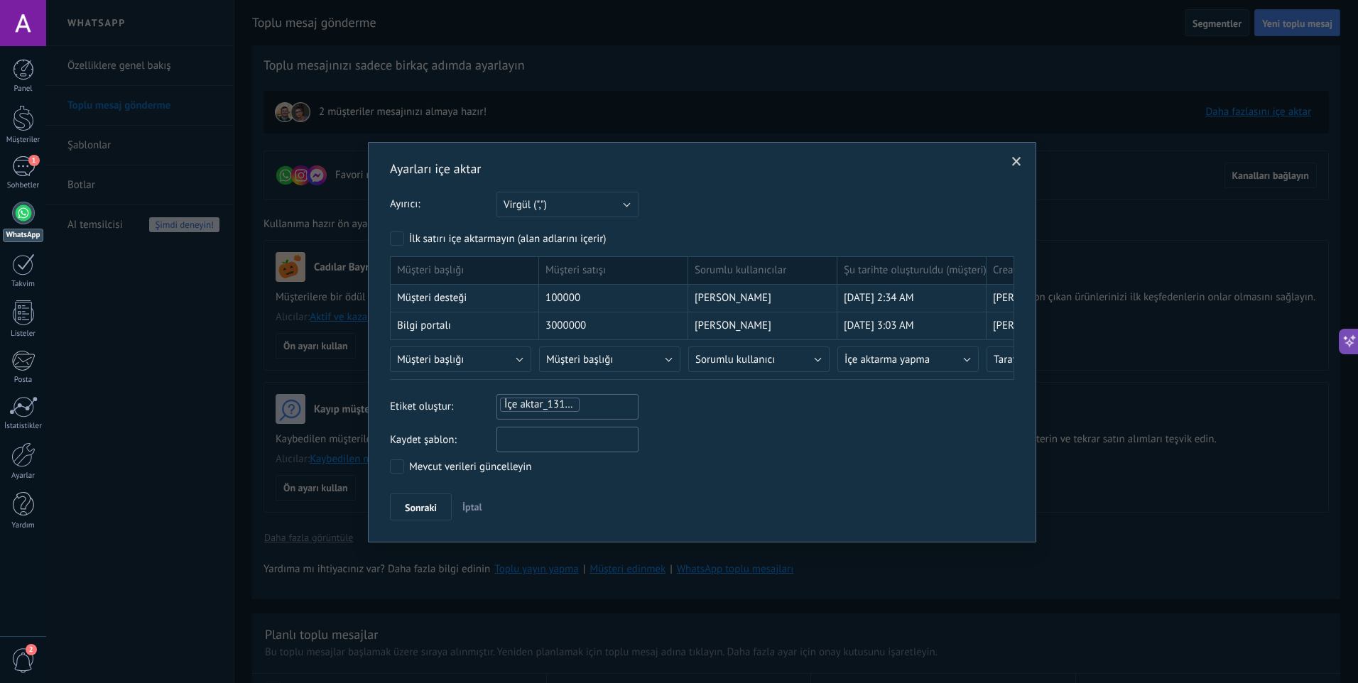
click at [587, 434] on input "text" at bounding box center [568, 440] width 142 height 26
click at [629, 203] on button "Virgül (",")" at bounding box center [568, 205] width 142 height 26
click at [629, 201] on span "Noktalı virgül (";")" at bounding box center [561, 204] width 146 height 13
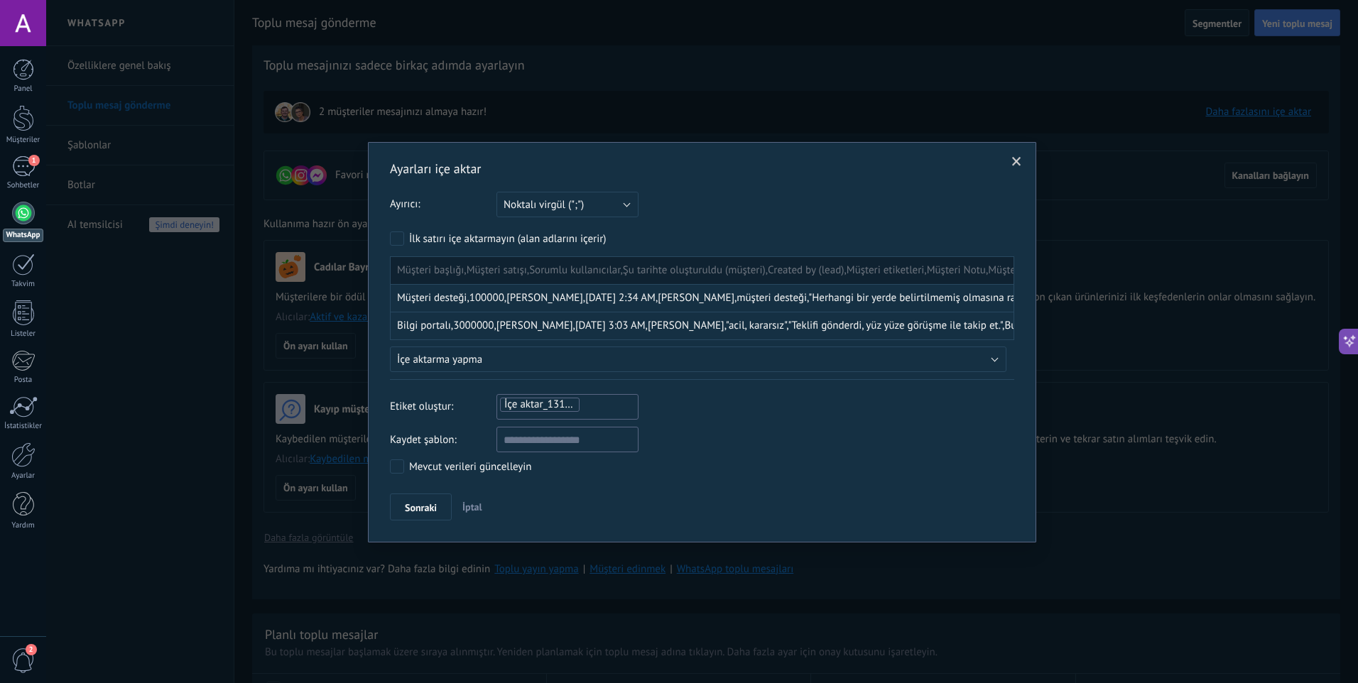
click at [727, 213] on div "Ayırıcı: Noktalı virgül (";") Virgül (",") Tırnak içinde (" ") Noktalı virgül (…" at bounding box center [702, 205] width 624 height 26
click at [605, 210] on button "Noktalı virgül (";")" at bounding box center [568, 205] width 142 height 26
click at [600, 226] on span "Virgül (",")" at bounding box center [561, 228] width 146 height 13
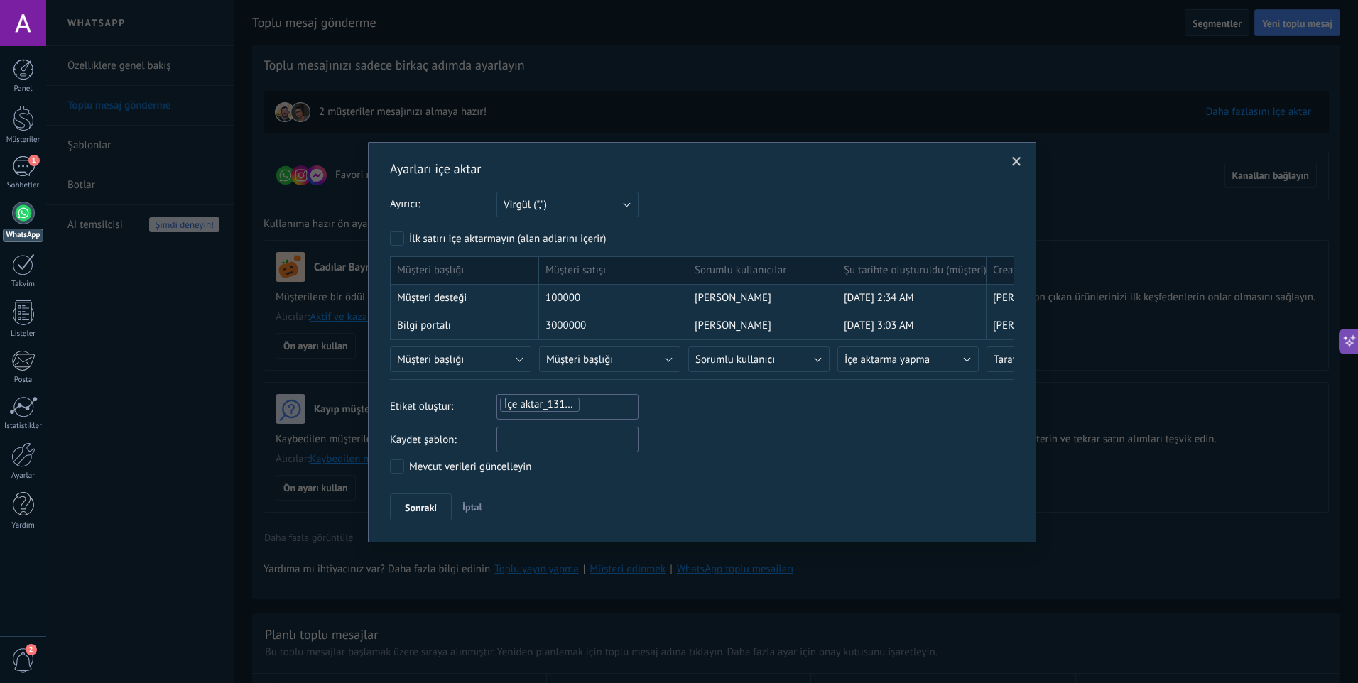
click at [583, 445] on input "text" at bounding box center [568, 440] width 142 height 26
click at [404, 465] on label "Mevcut verileri güncelleyin" at bounding box center [461, 467] width 142 height 14
click at [421, 504] on span "Sonraki" at bounding box center [421, 508] width 32 height 10
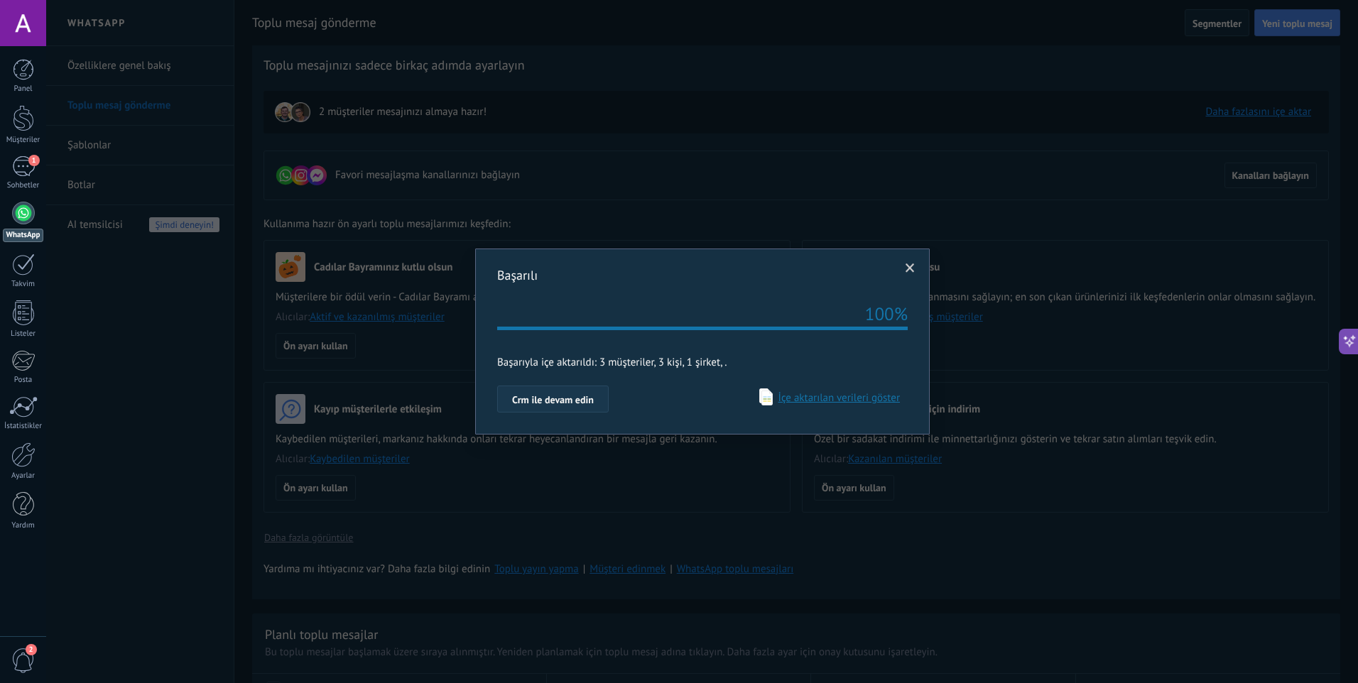
click at [529, 407] on button "Crm ile devam edin" at bounding box center [553, 399] width 112 height 27
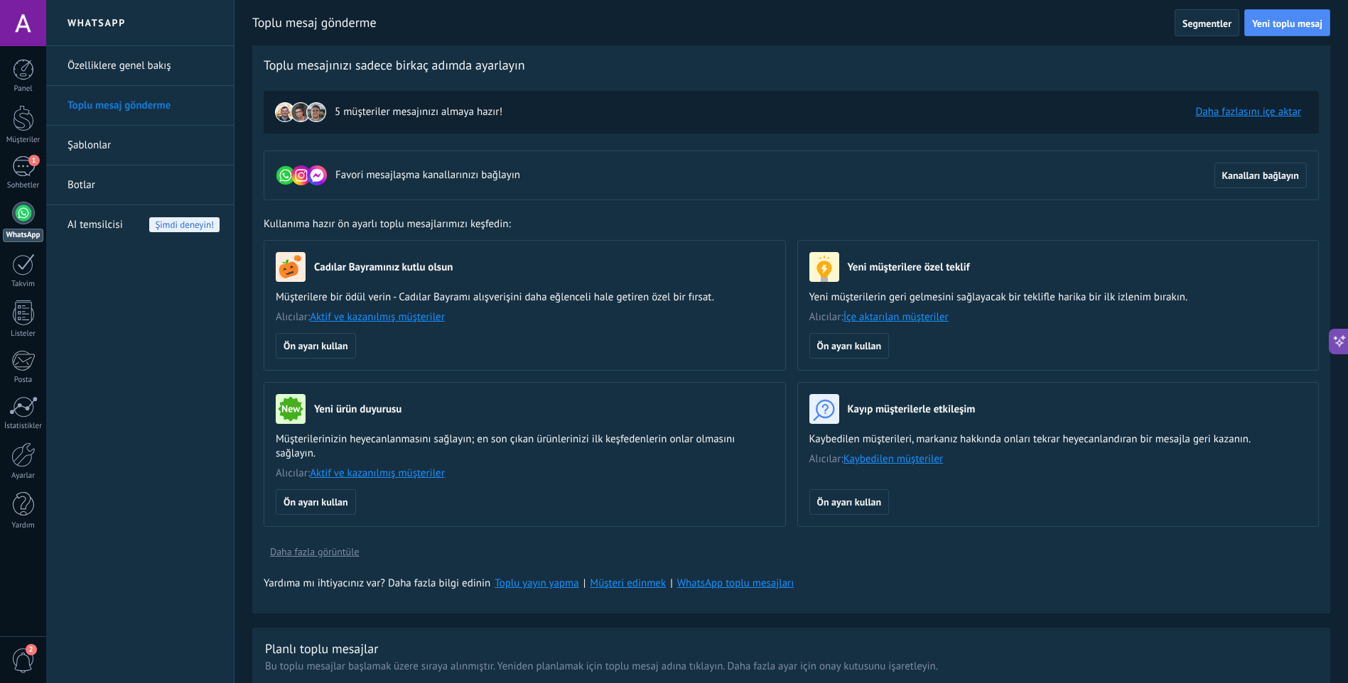
click at [1246, 111] on link "Daha fazlasını içe aktar" at bounding box center [1248, 111] width 106 height 13
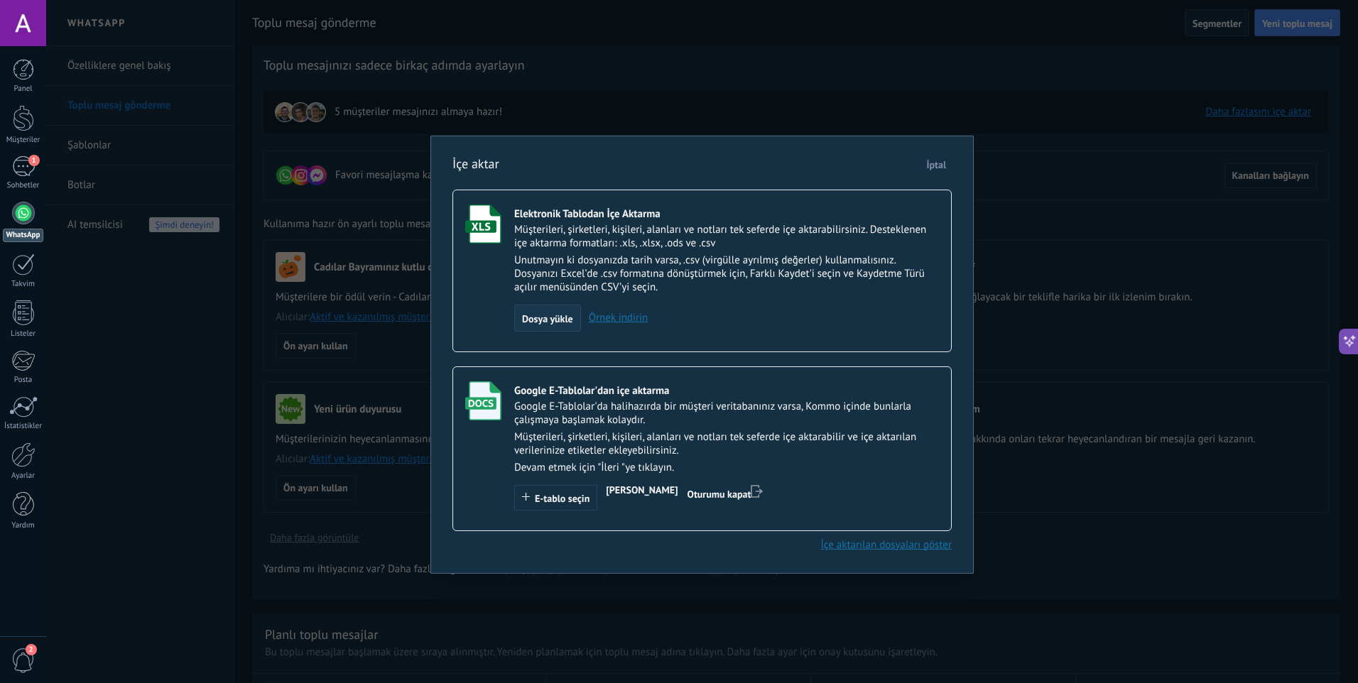
click at [556, 325] on div "Dosya yükle" at bounding box center [547, 318] width 67 height 27
click at [0, 0] on input "Elektronik Tablodan İçe Aktarma Müşterileri, şirketleri, kişileri, alanları ve …" at bounding box center [0, 0] width 0 height 0
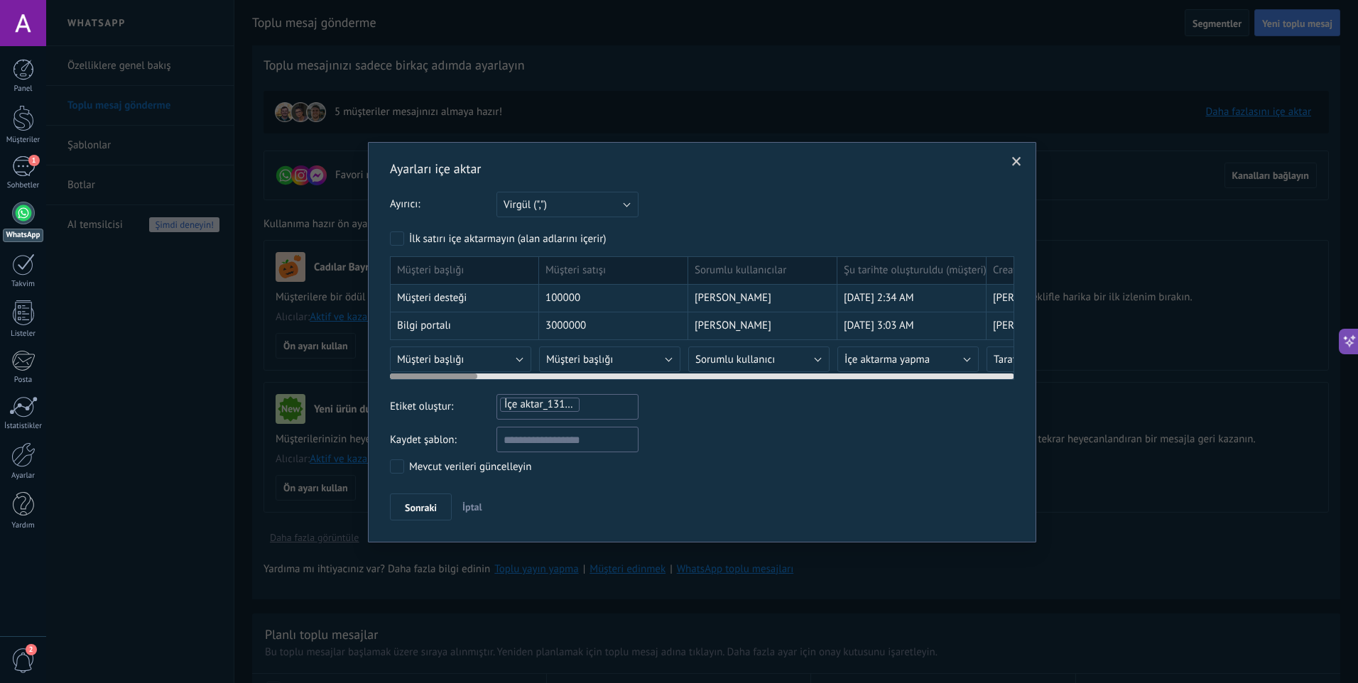
click at [999, 375] on div at bounding box center [702, 373] width 624 height 11
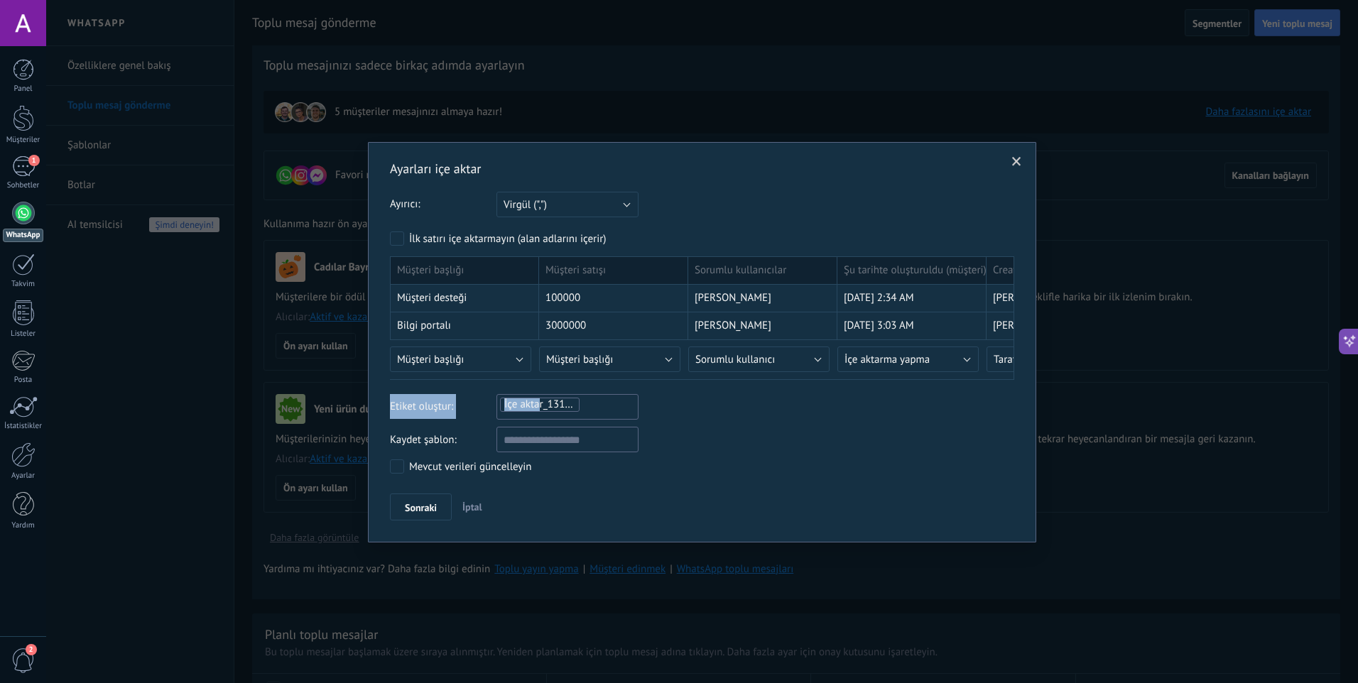
drag, startPoint x: 478, startPoint y: 376, endPoint x: 540, endPoint y: 384, distance: 62.4
click at [540, 384] on div "Ayarları içe aktar Ayırıcı: Noktalı virgül (";") Virgül (",") Tırnak içinde (" …" at bounding box center [702, 341] width 624 height 360
drag, startPoint x: 540, startPoint y: 384, endPoint x: 714, endPoint y: 431, distance: 180.1
click at [730, 436] on div "Kaydet şablon:" at bounding box center [702, 440] width 624 height 26
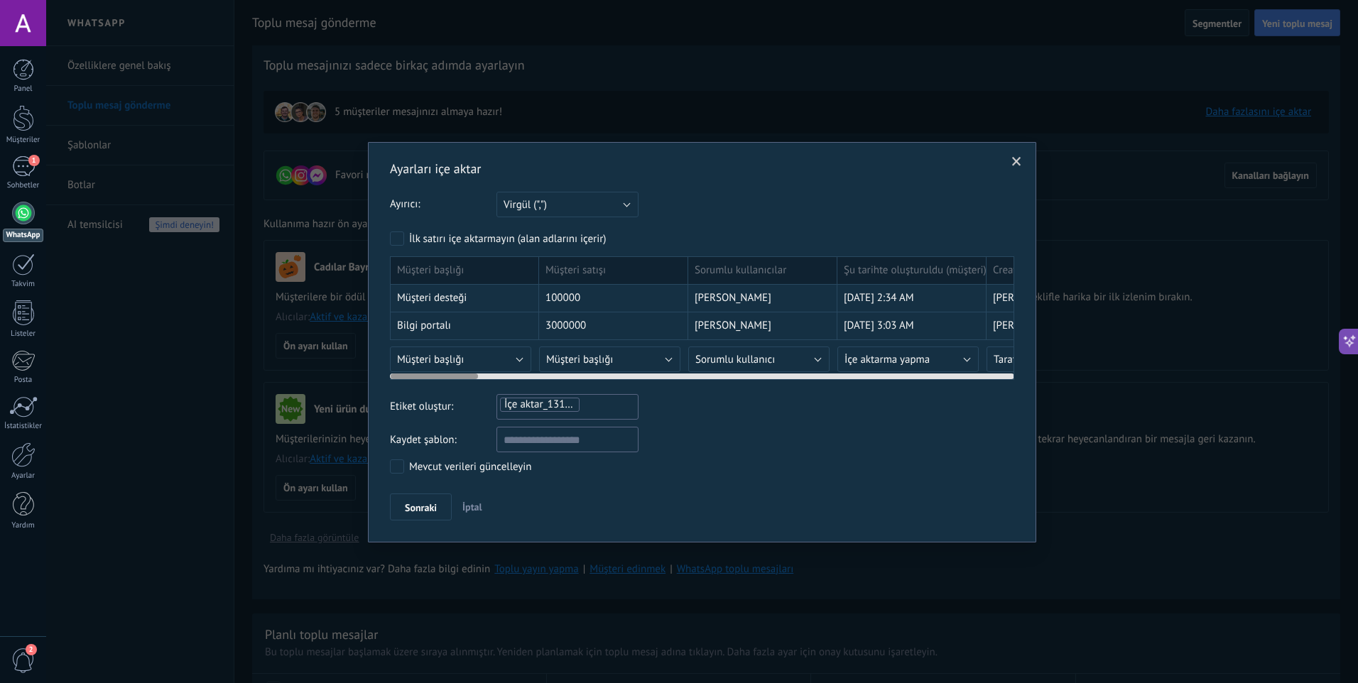
click at [473, 376] on div at bounding box center [434, 377] width 87 height 6
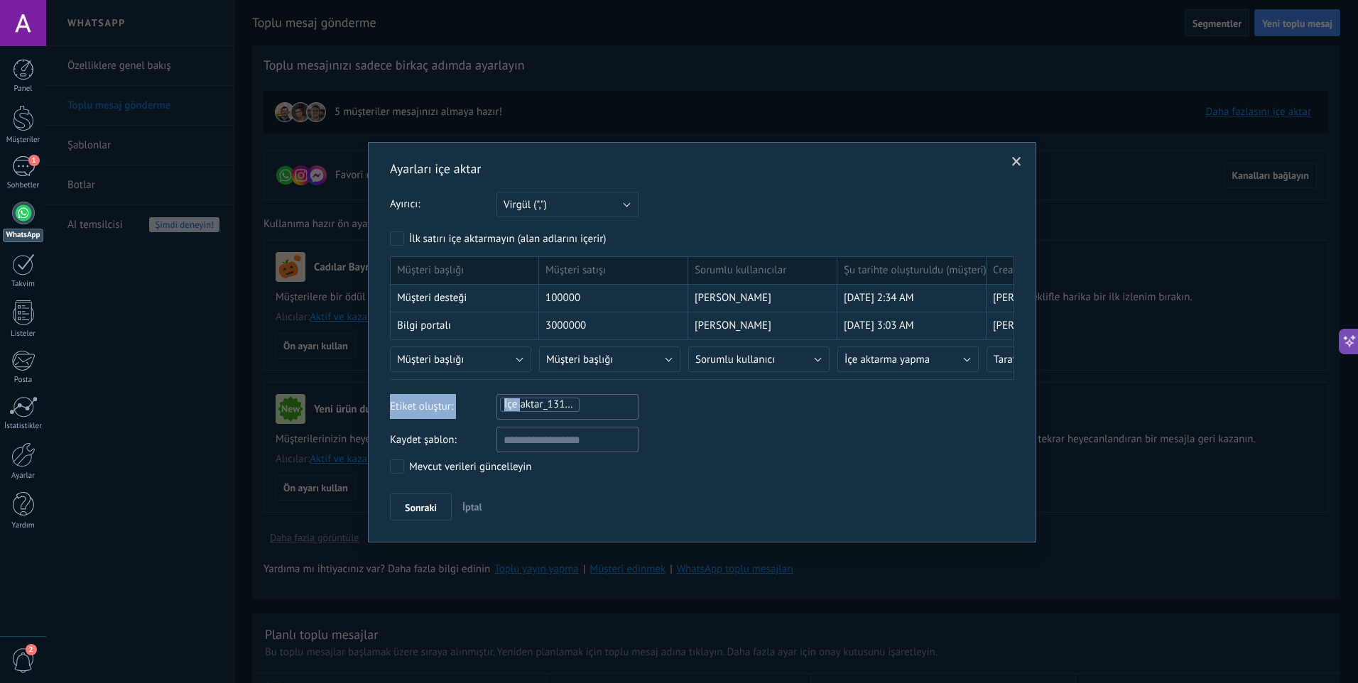
drag, startPoint x: 483, startPoint y: 376, endPoint x: 519, endPoint y: 382, distance: 36.7
click at [519, 382] on div "Ayarları içe aktar Ayırıcı: Noktalı virgül (";") Virgül (",") Tırnak içinde (" …" at bounding box center [702, 341] width 624 height 360
drag, startPoint x: 520, startPoint y: 382, endPoint x: 695, endPoint y: 421, distance: 179.2
click at [695, 421] on div "Ayarları içe aktar Ayırıcı: Noktalı virgül (";") Virgül (",") Tırnak içinde (" …" at bounding box center [702, 341] width 624 height 360
click at [556, 438] on input "text" at bounding box center [568, 440] width 142 height 26
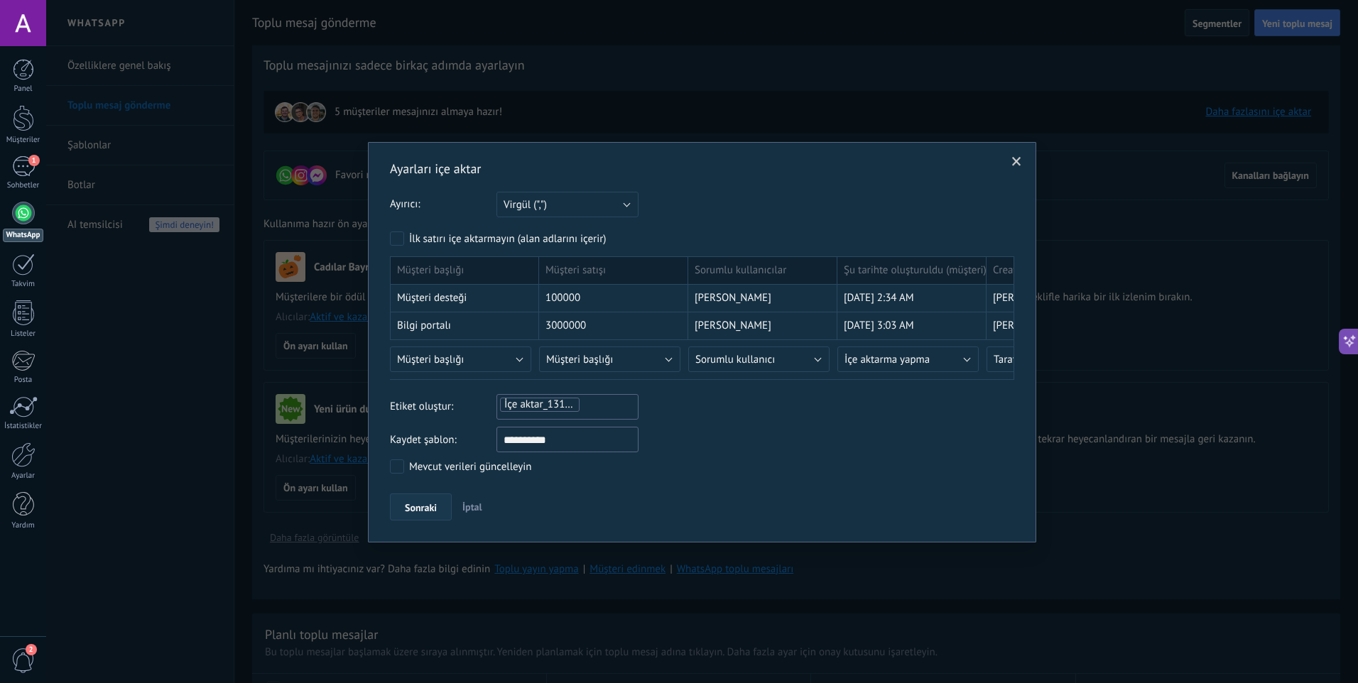
type input "**********"
click at [428, 512] on span "Sonraki" at bounding box center [421, 508] width 32 height 10
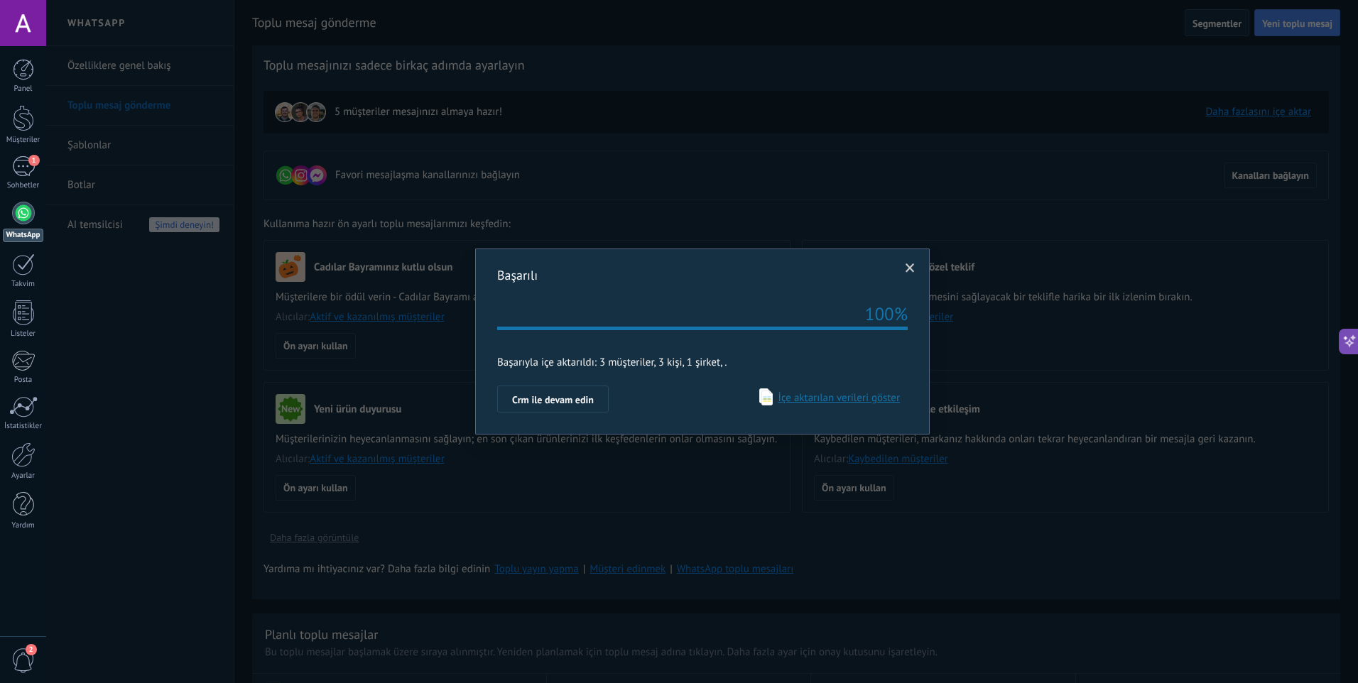
click at [878, 404] on div "İçe aktarılan verileri göster" at bounding box center [829, 399] width 141 height 21
drag, startPoint x: 878, startPoint y: 404, endPoint x: 769, endPoint y: 404, distance: 109.4
click at [769, 405] on span at bounding box center [765, 397] width 13 height 17
click at [766, 401] on span at bounding box center [765, 397] width 13 height 17
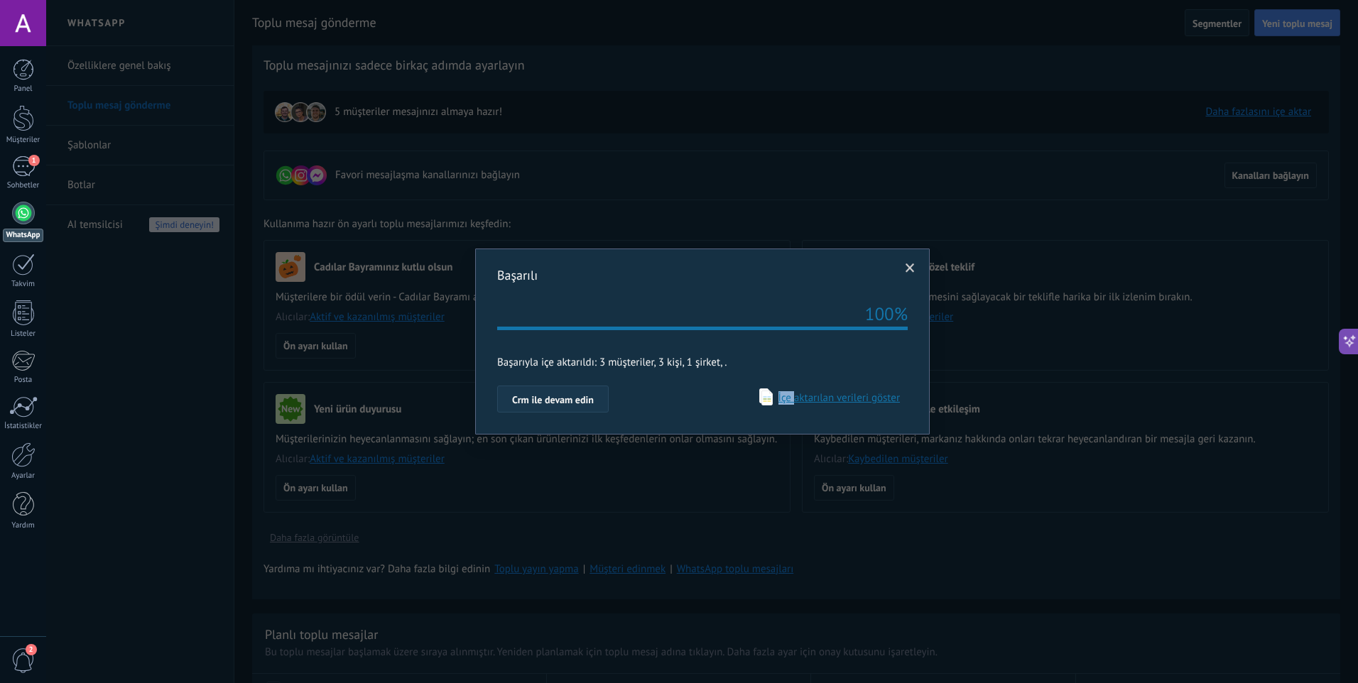
click at [560, 403] on span "Crm ile devam edin" at bounding box center [553, 400] width 82 height 10
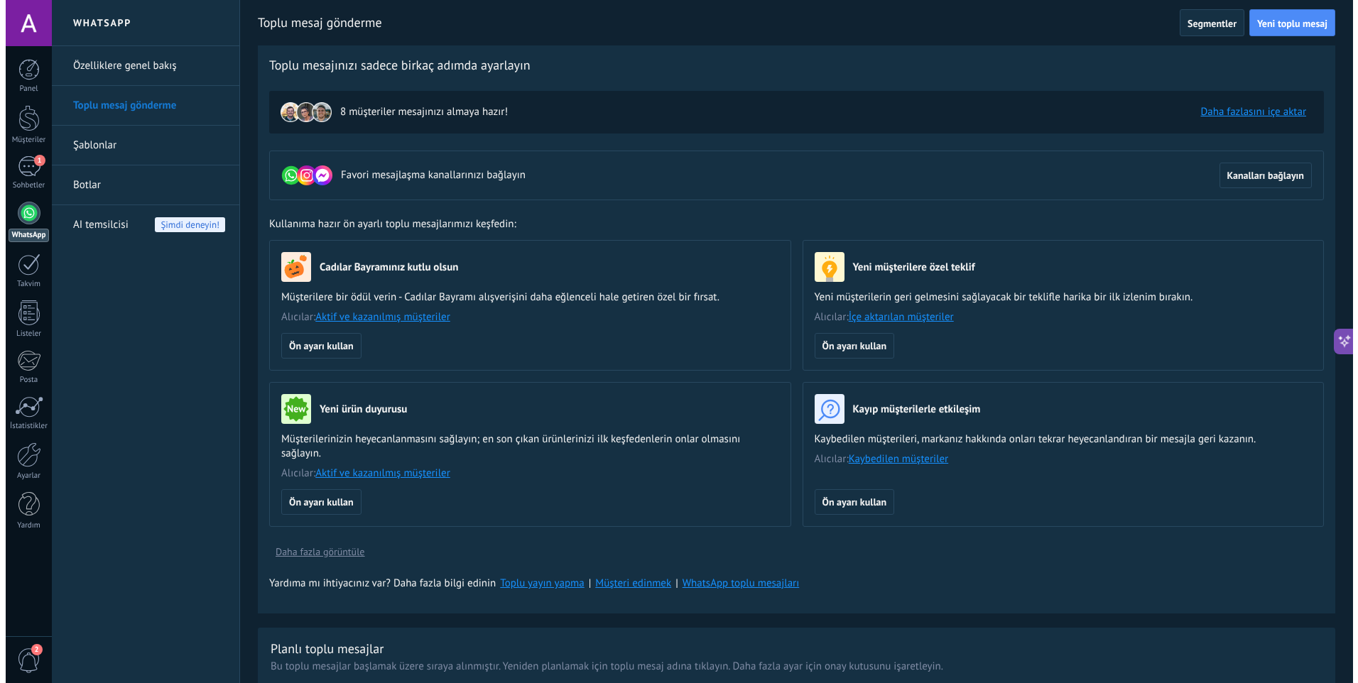
scroll to position [112, 0]
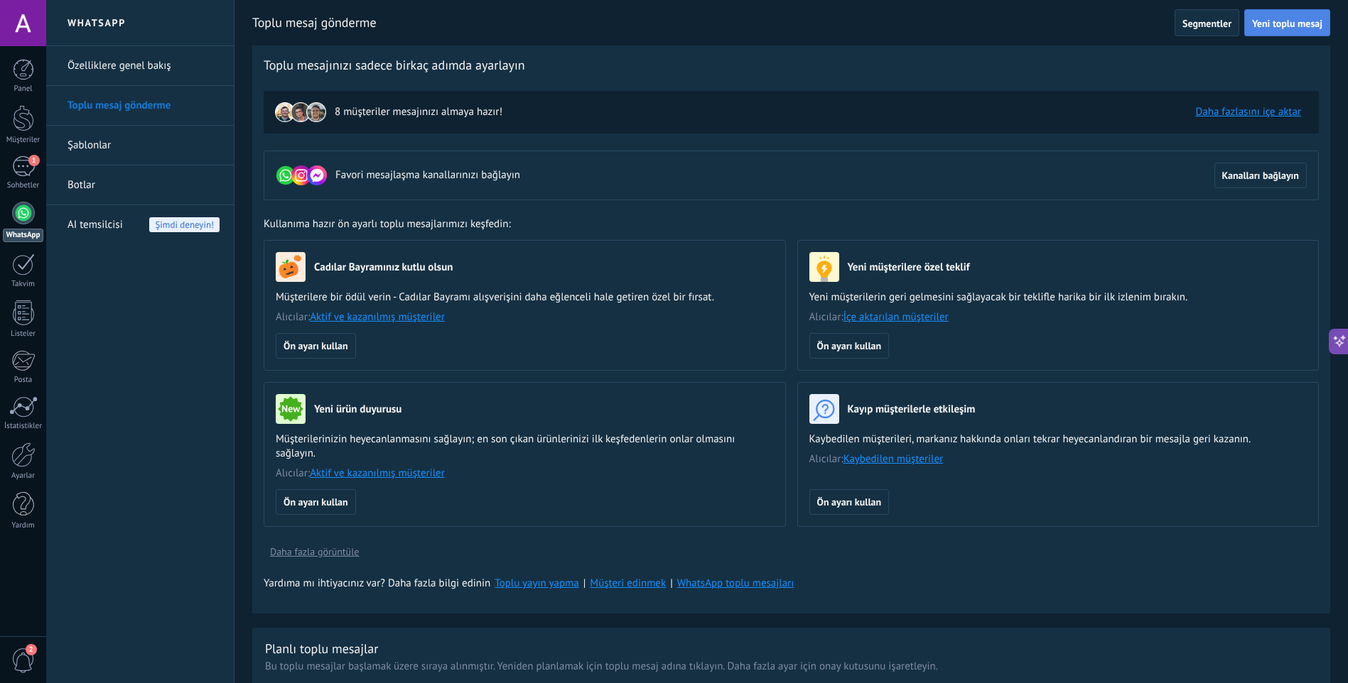
click at [1300, 20] on span "Yeni toplu mesaj" at bounding box center [1287, 23] width 70 height 10
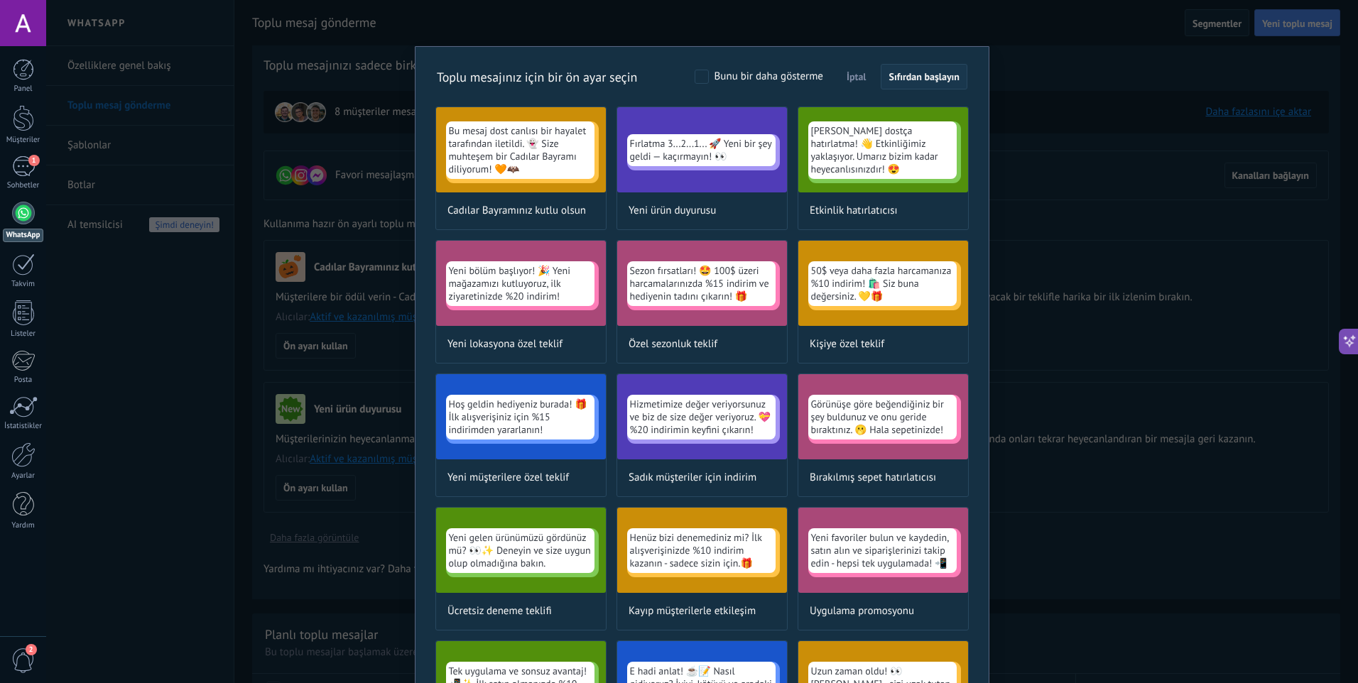
click at [916, 76] on span "Sıfırdan başlayın" at bounding box center [924, 77] width 71 height 10
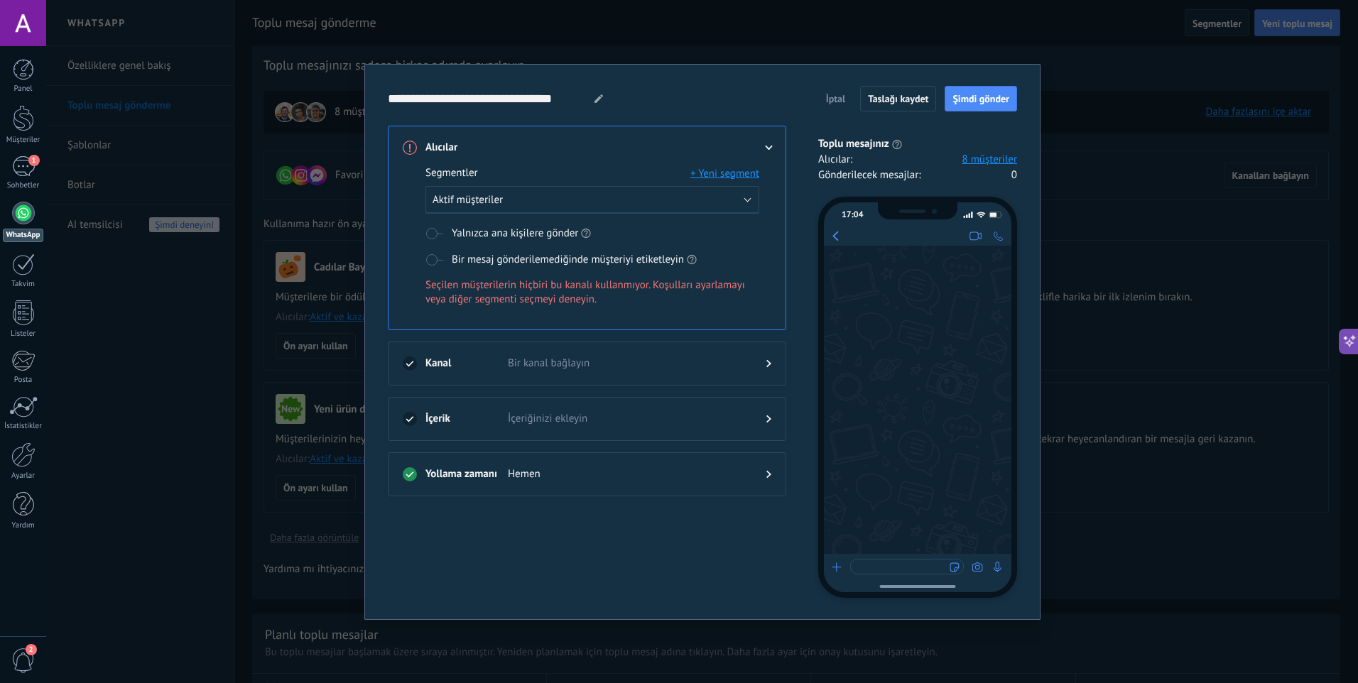
click at [730, 423] on span "İçeriğinizi ekleyin" at bounding box center [625, 419] width 235 height 14
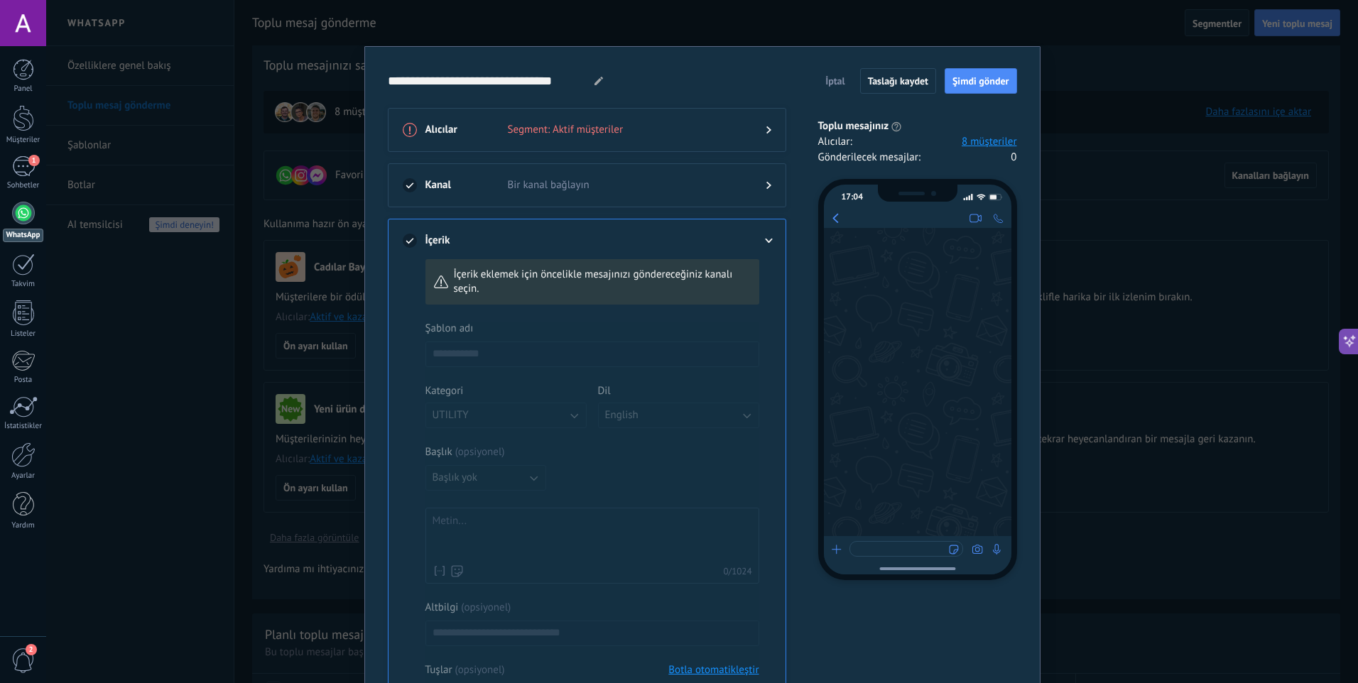
drag, startPoint x: 605, startPoint y: 325, endPoint x: 608, endPoint y: 315, distance: 9.9
click at [607, 318] on div "İçerik eklemek için öncelikle mesajınızı göndereceğiniz kanalı seçin. Şablon ad…" at bounding box center [593, 503] width 334 height 488
drag, startPoint x: 608, startPoint y: 315, endPoint x: 601, endPoint y: 350, distance: 35.5
click at [601, 350] on div at bounding box center [593, 516] width 334 height 389
click at [588, 356] on div at bounding box center [593, 516] width 334 height 389
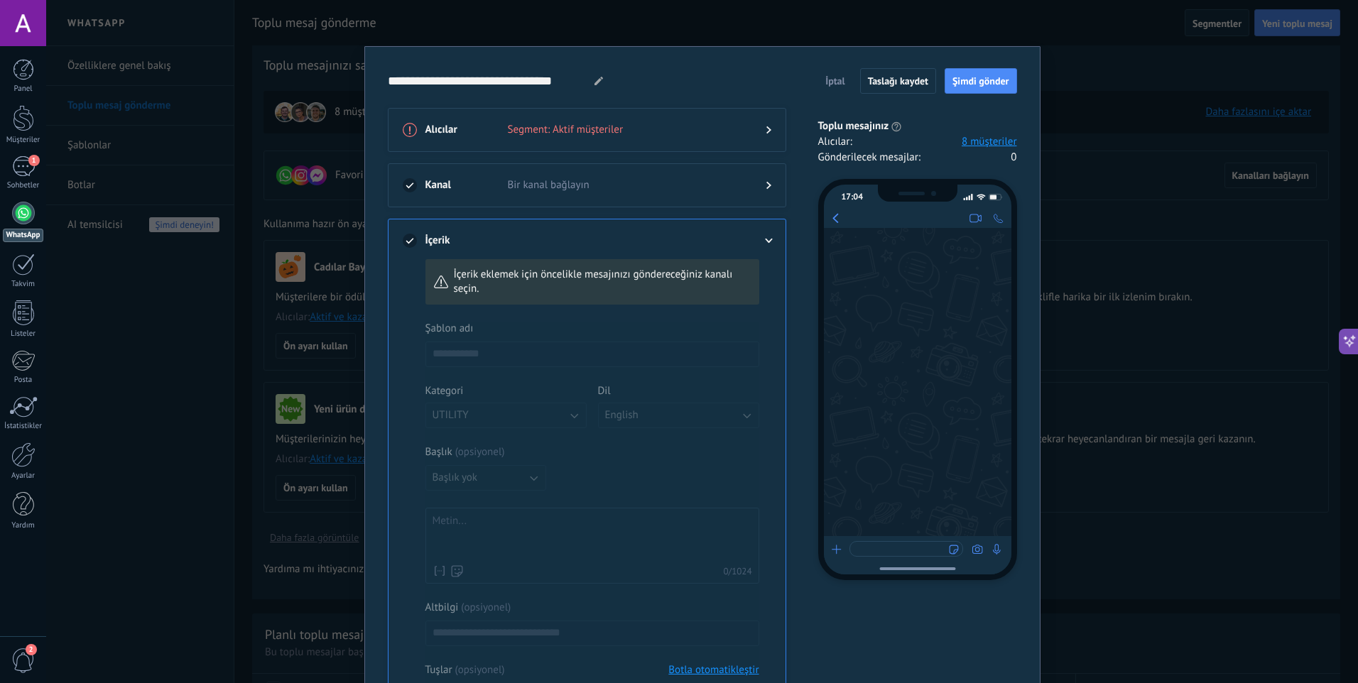
click at [412, 237] on use at bounding box center [410, 241] width 14 height 14
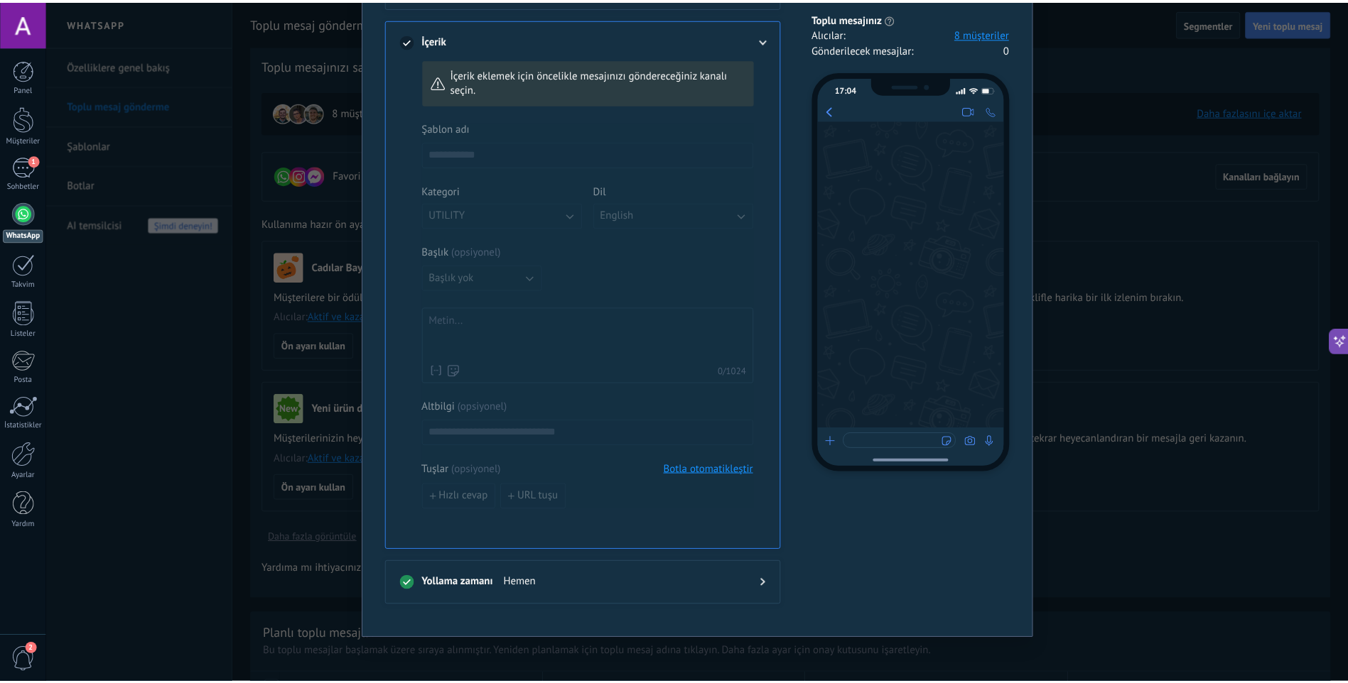
scroll to position [202, 0]
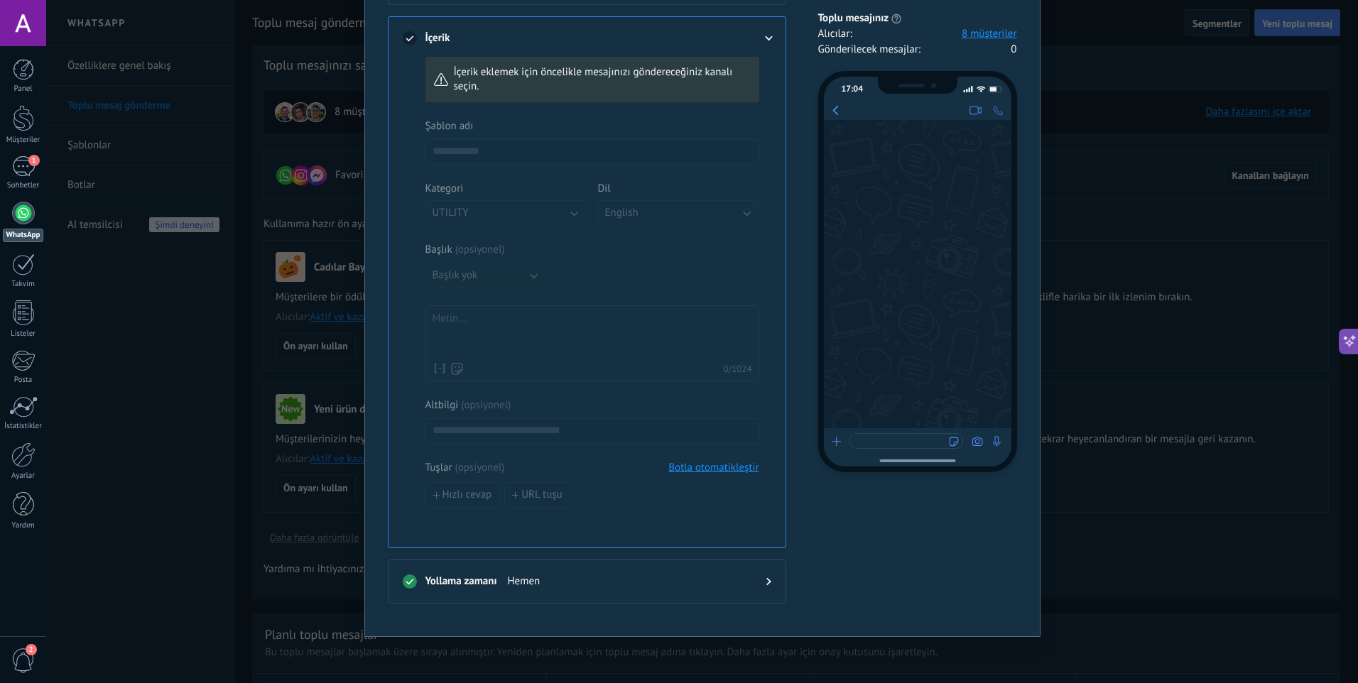
click at [727, 463] on button "Botla otomatikleştir" at bounding box center [714, 467] width 90 height 13
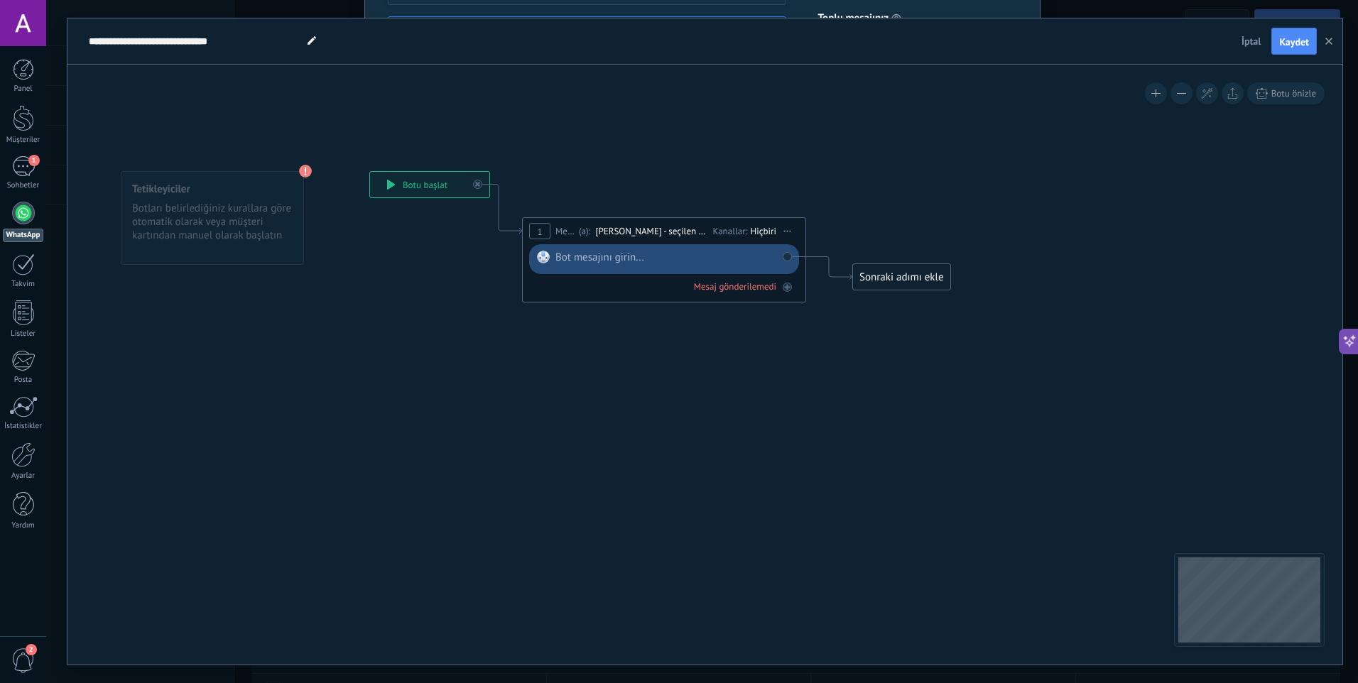
click at [877, 271] on div "Sonraki adımı ekle" at bounding box center [901, 277] width 97 height 23
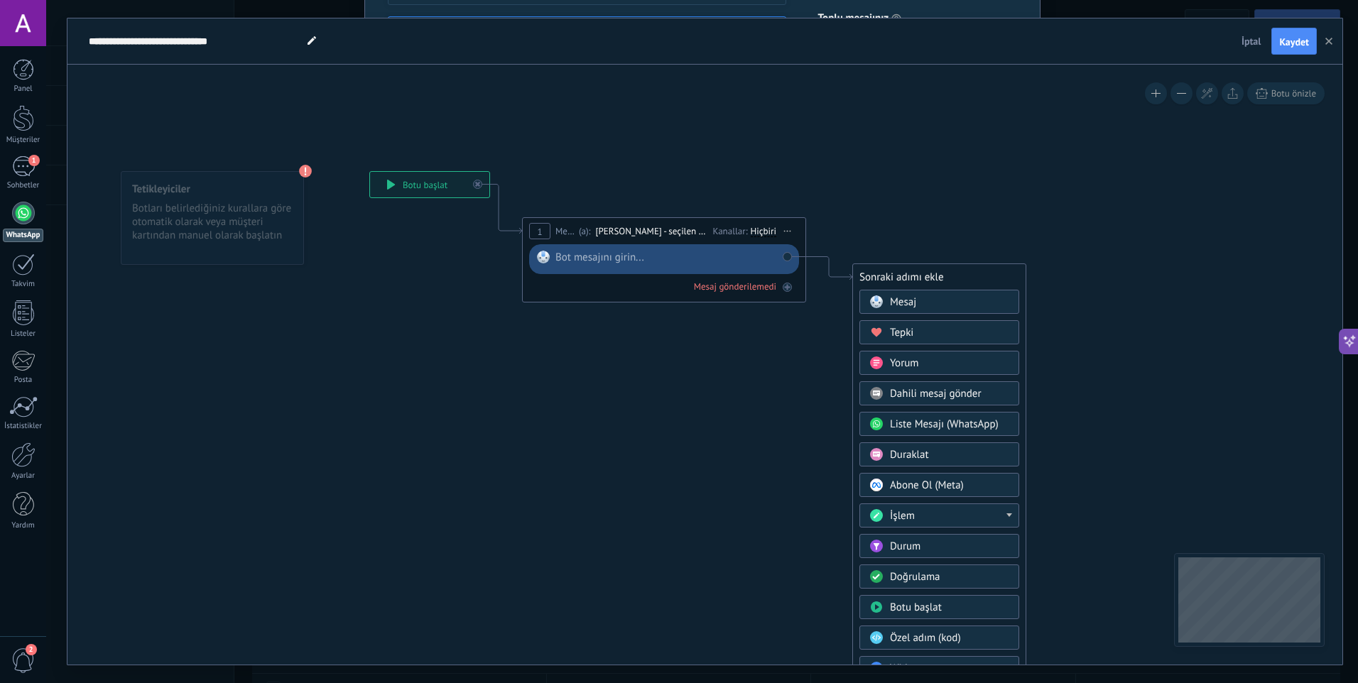
click at [932, 302] on div "Mesaj" at bounding box center [949, 303] width 119 height 14
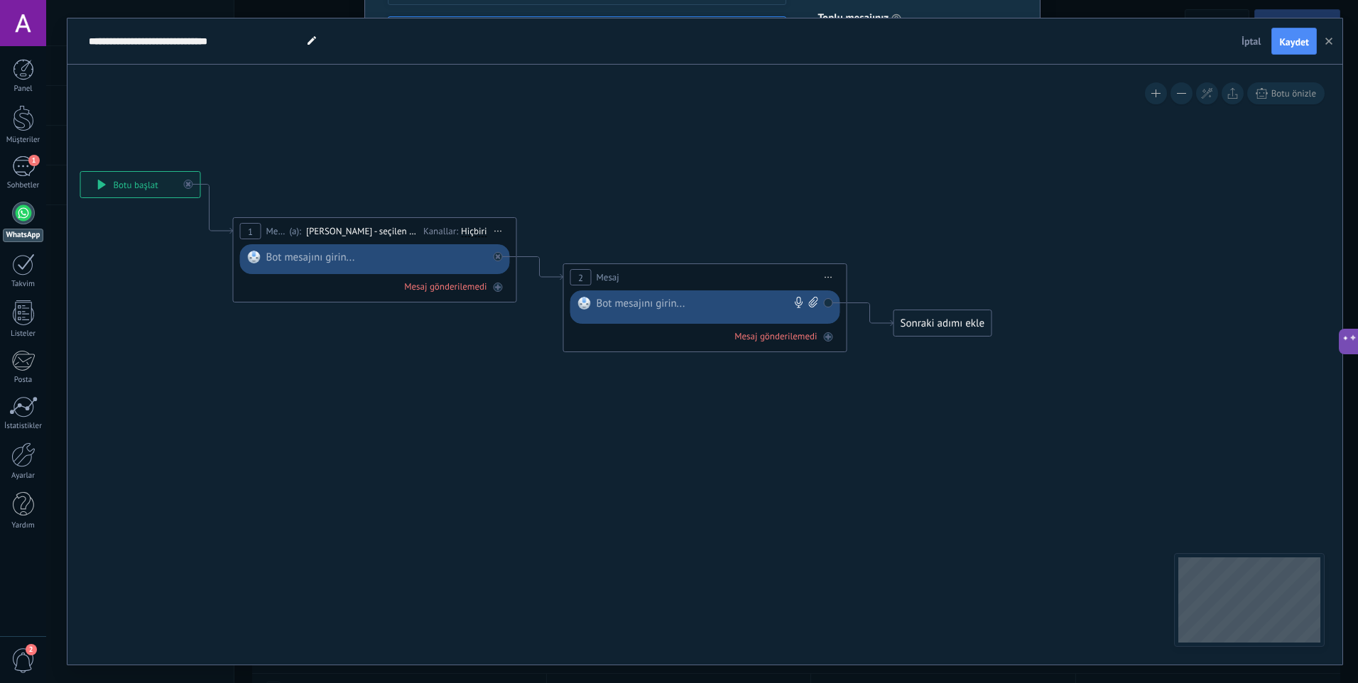
click at [924, 326] on div "Sonraki adımı ekle" at bounding box center [942, 323] width 97 height 23
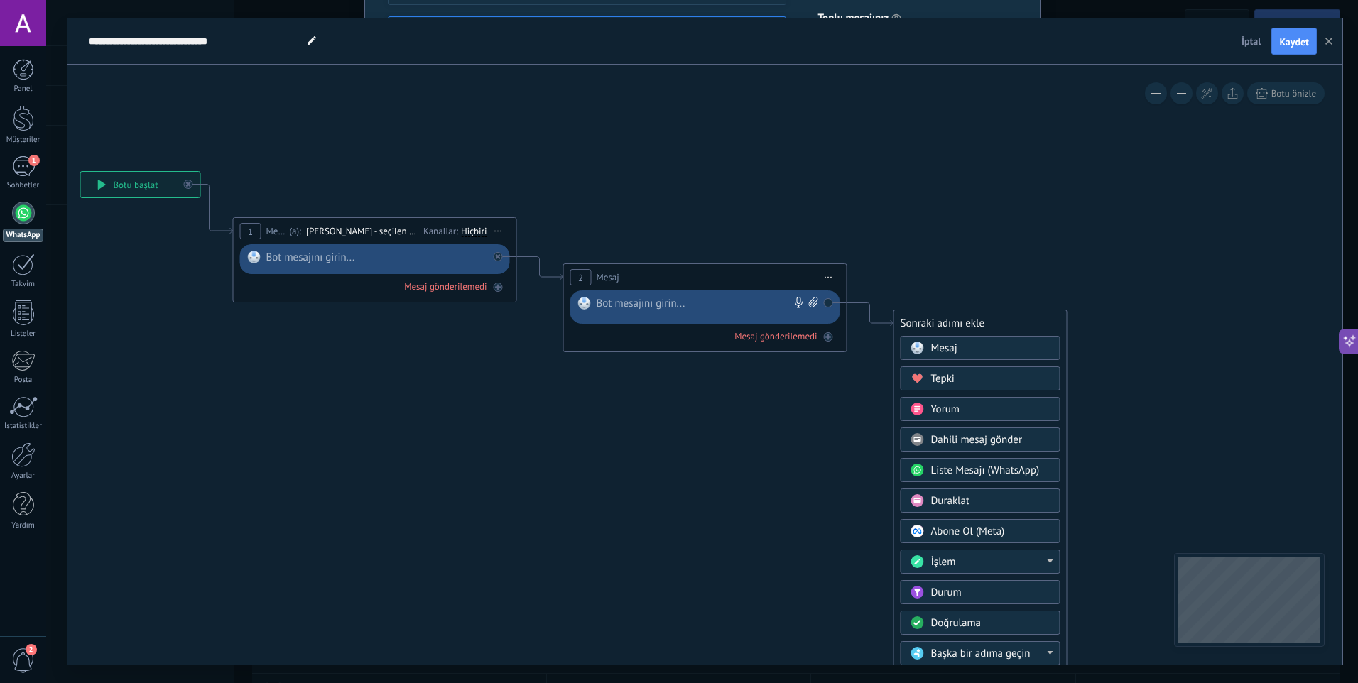
click at [966, 377] on div "Tepki" at bounding box center [990, 379] width 119 height 14
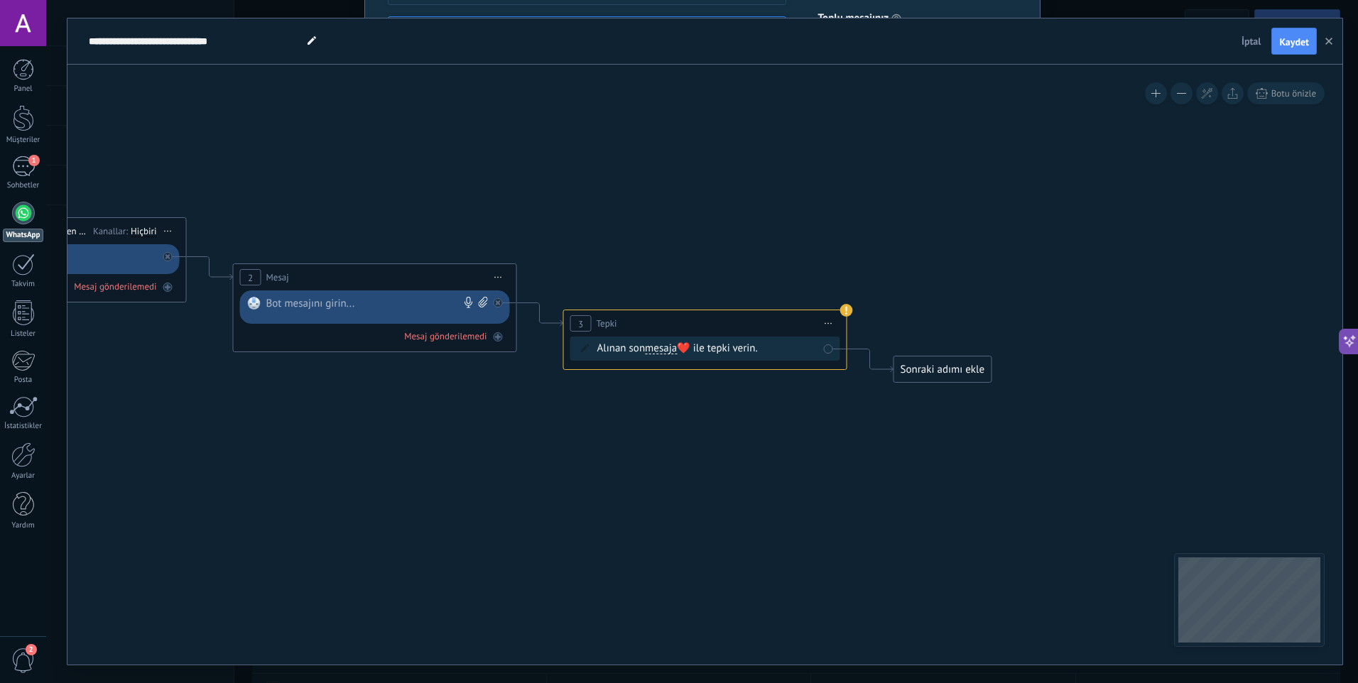
click at [910, 367] on div "Sonraki adımı ekle" at bounding box center [942, 369] width 97 height 23
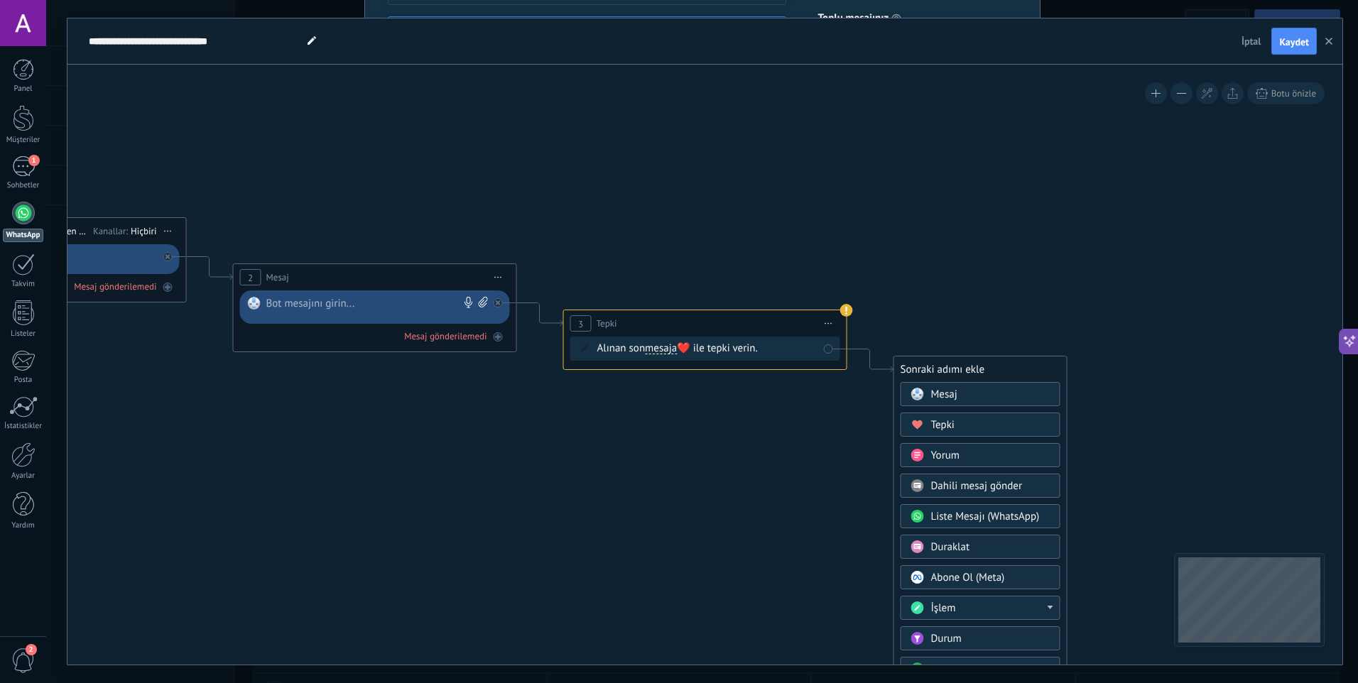
click at [967, 458] on div "Yorum" at bounding box center [990, 456] width 119 height 14
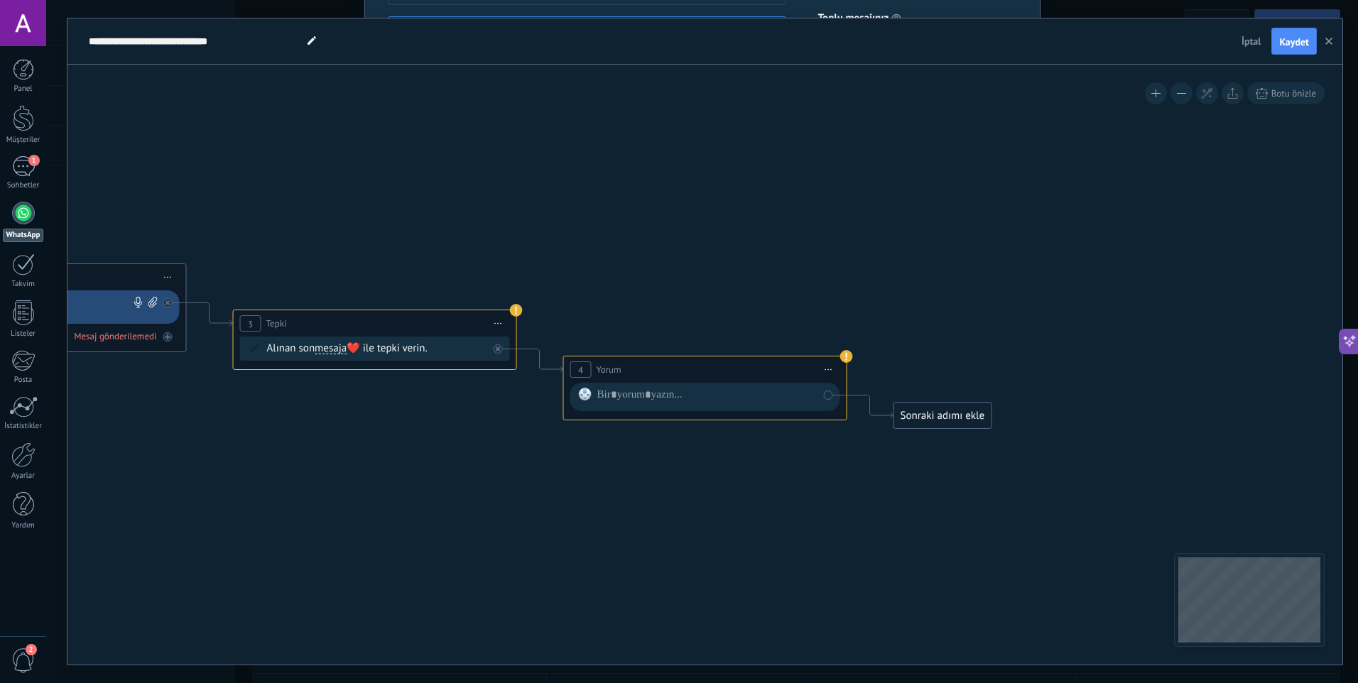
click at [954, 417] on div "Sonraki adımı ekle" at bounding box center [942, 415] width 97 height 23
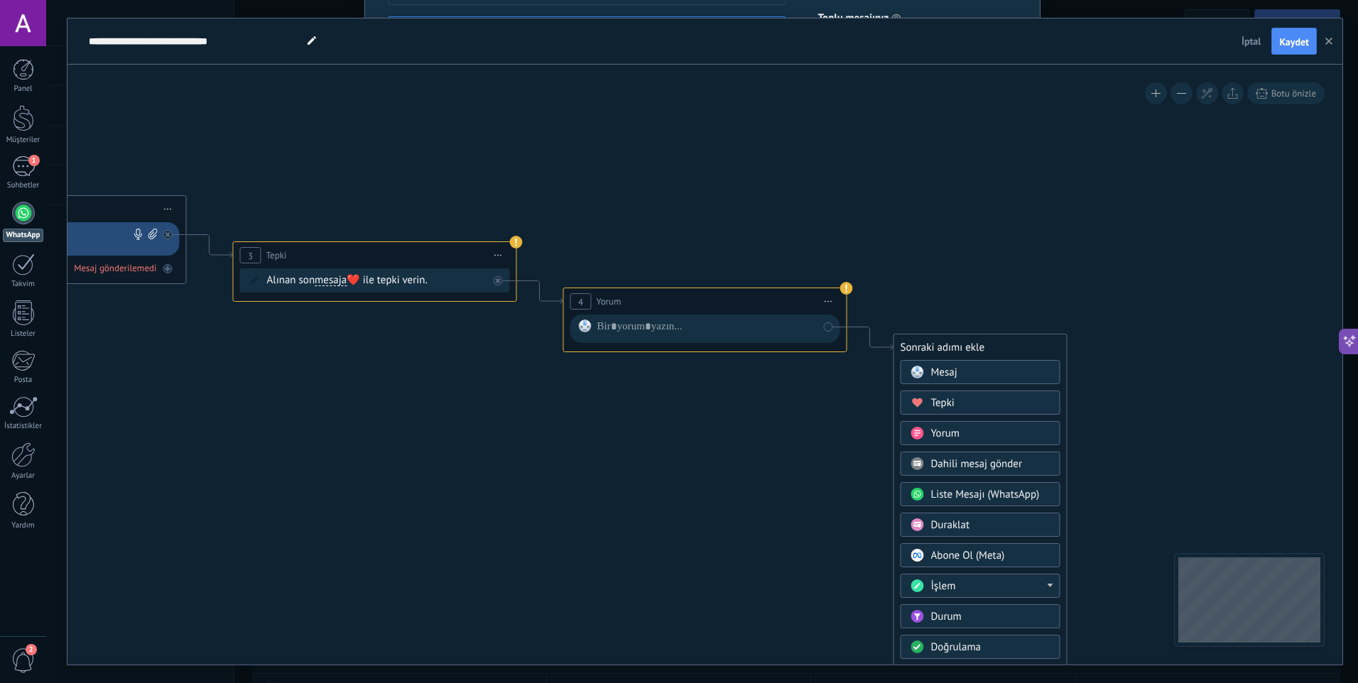
click at [978, 467] on span "Dahili mesaj gönder" at bounding box center [977, 464] width 92 height 13
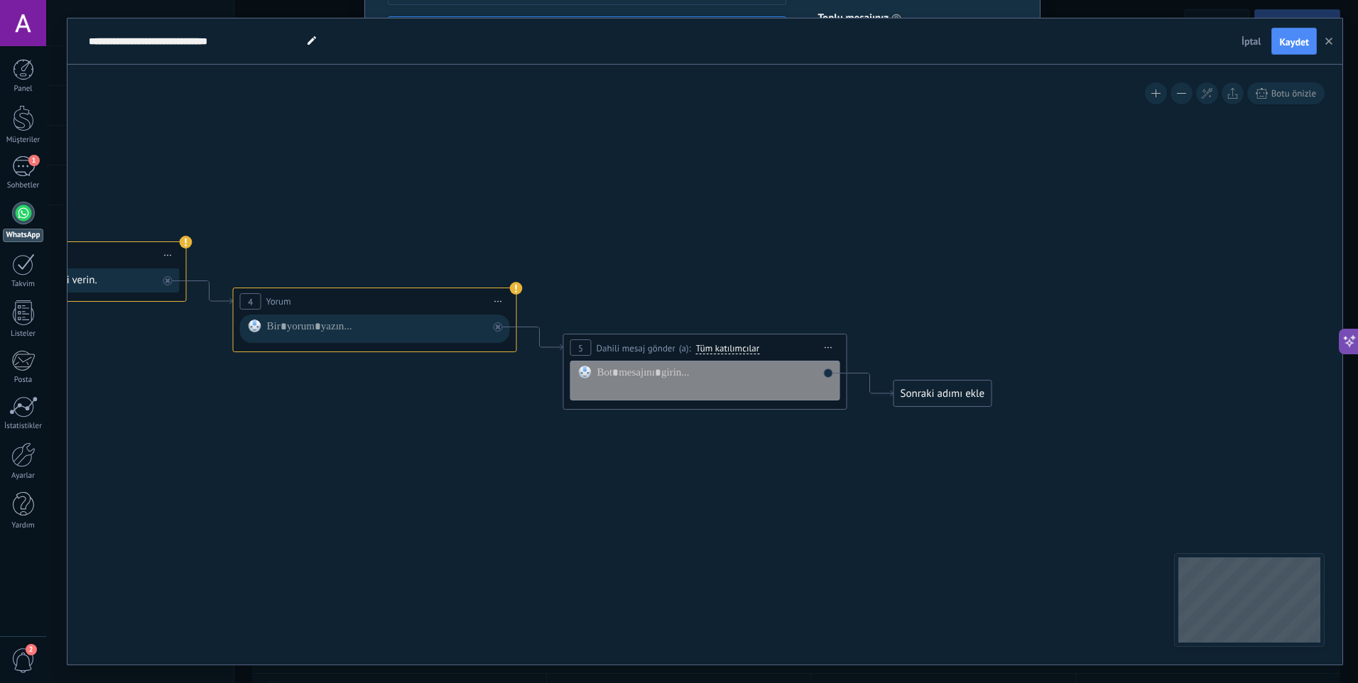
click at [936, 400] on div "Sonraki adımı ekle" at bounding box center [942, 393] width 97 height 23
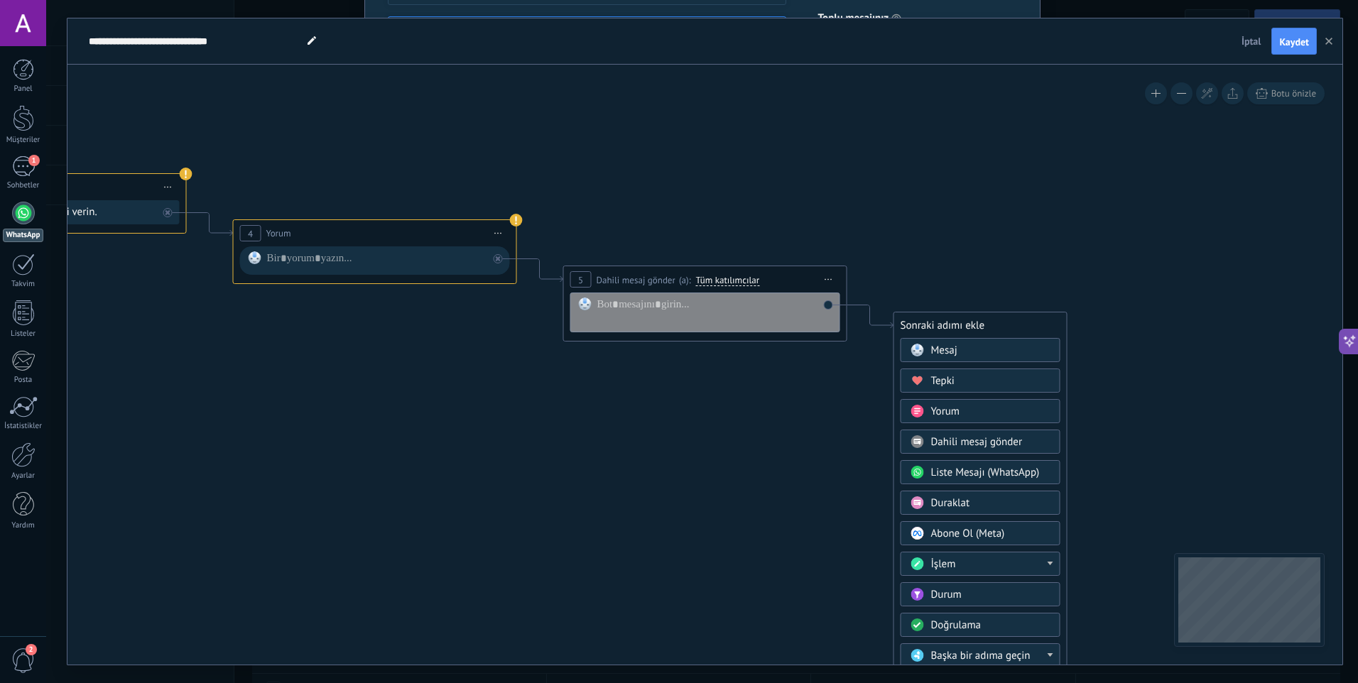
click at [980, 474] on span "Liste Mesajı (WhatsApp)" at bounding box center [985, 472] width 109 height 13
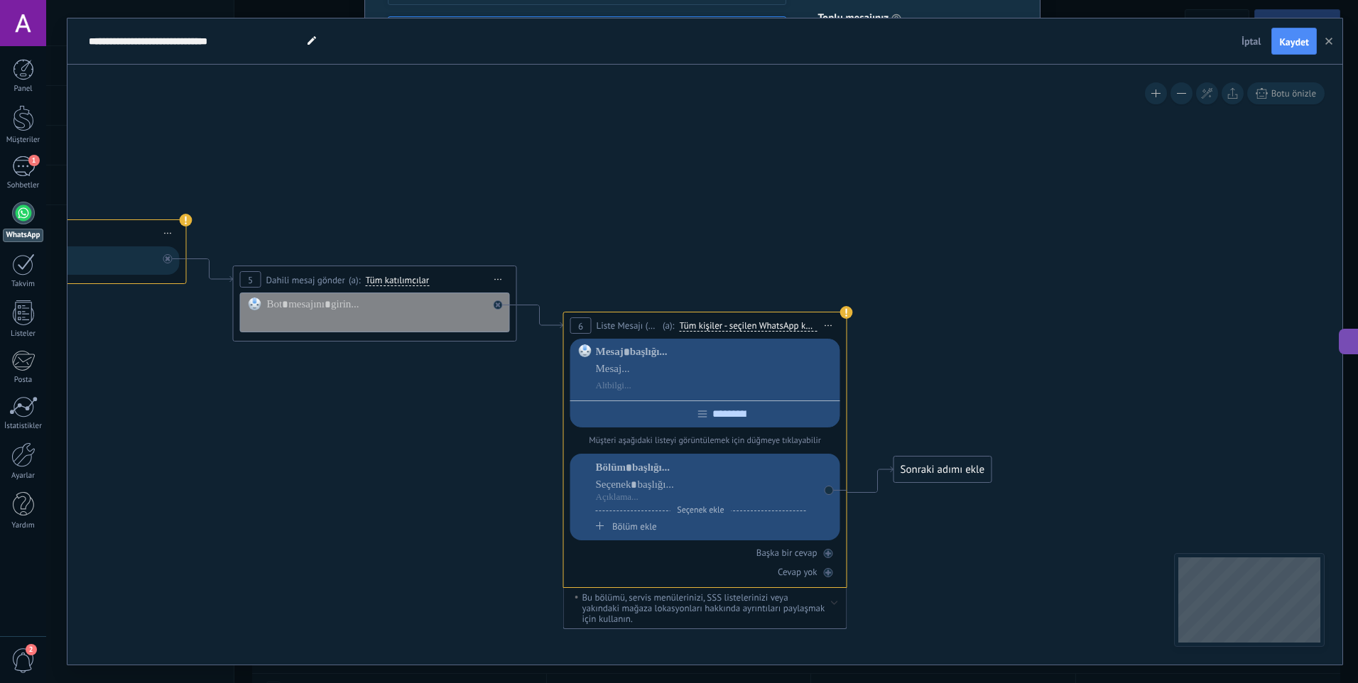
click at [923, 458] on div "Sonraki adımı ekle Mesaj Mesaj Mesaj Tepki Yorum Dahili mesaj gönder" at bounding box center [943, 469] width 99 height 27
click at [942, 467] on div "Sonraki adımı ekle" at bounding box center [942, 469] width 97 height 23
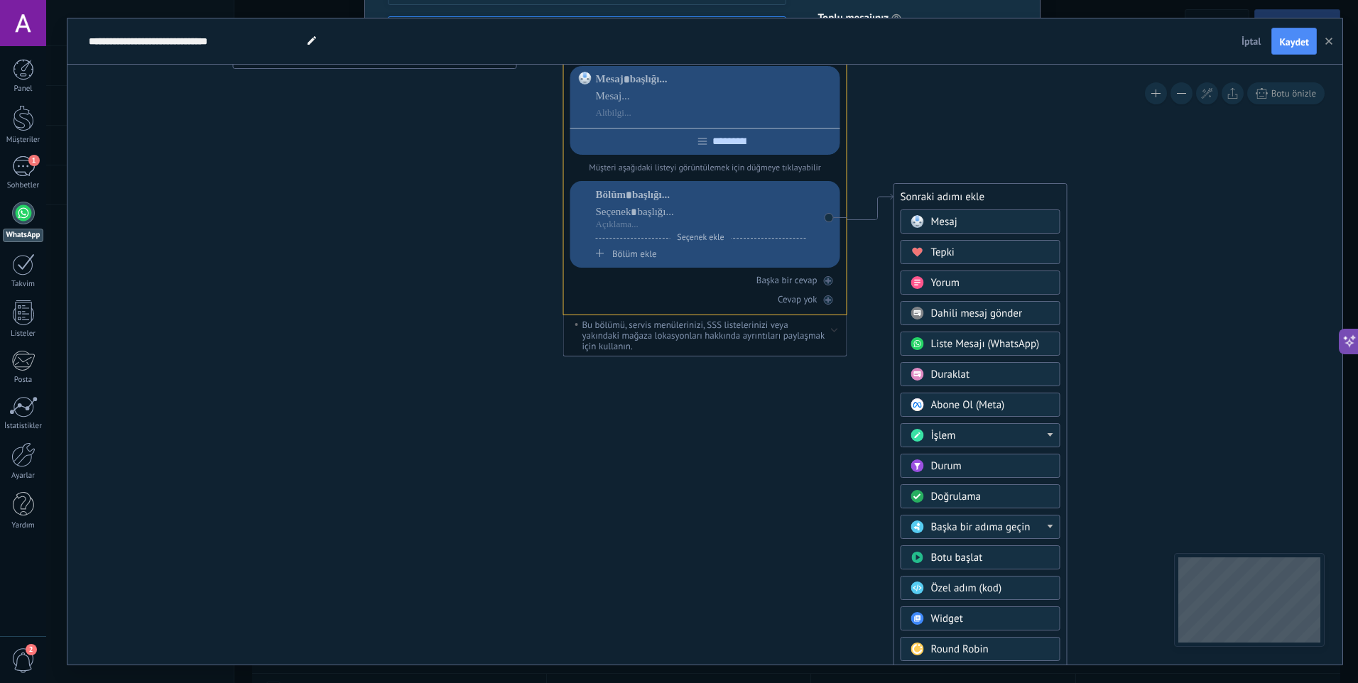
click at [973, 411] on span "Abone Ol (Meta)" at bounding box center [968, 405] width 74 height 13
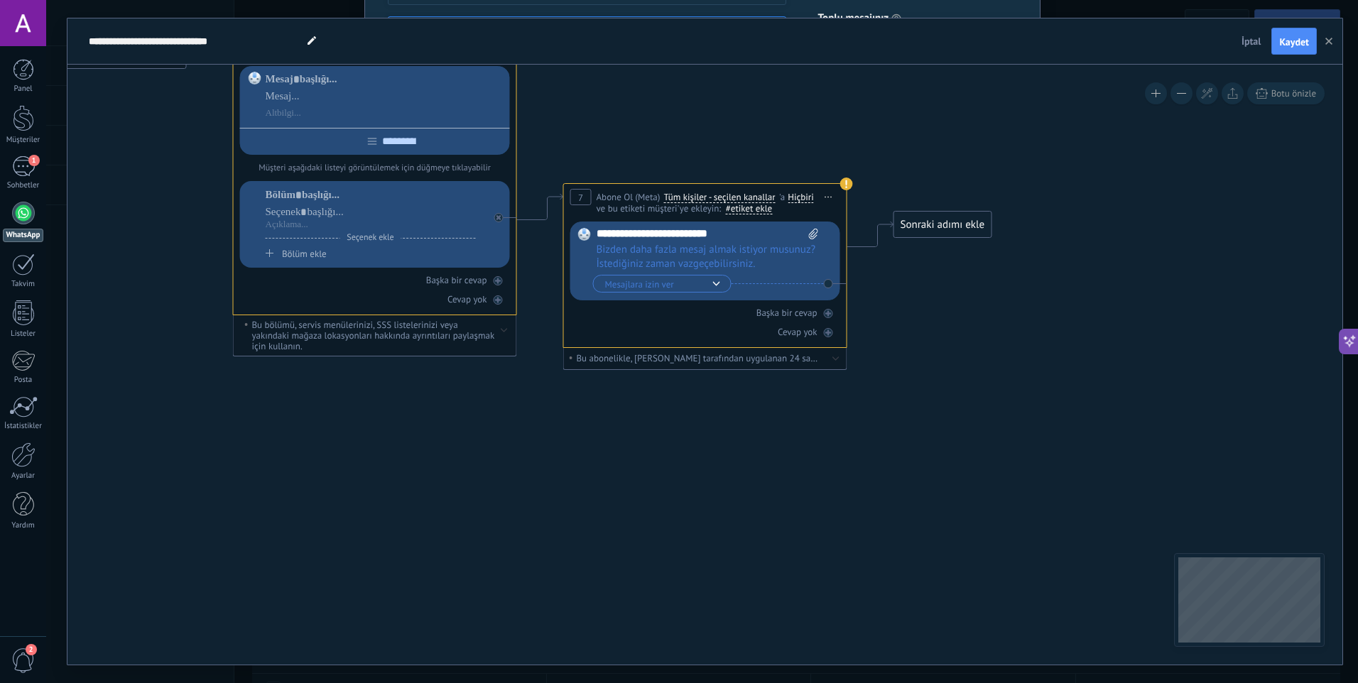
click at [940, 230] on div "Sonraki adımı ekle" at bounding box center [942, 224] width 97 height 23
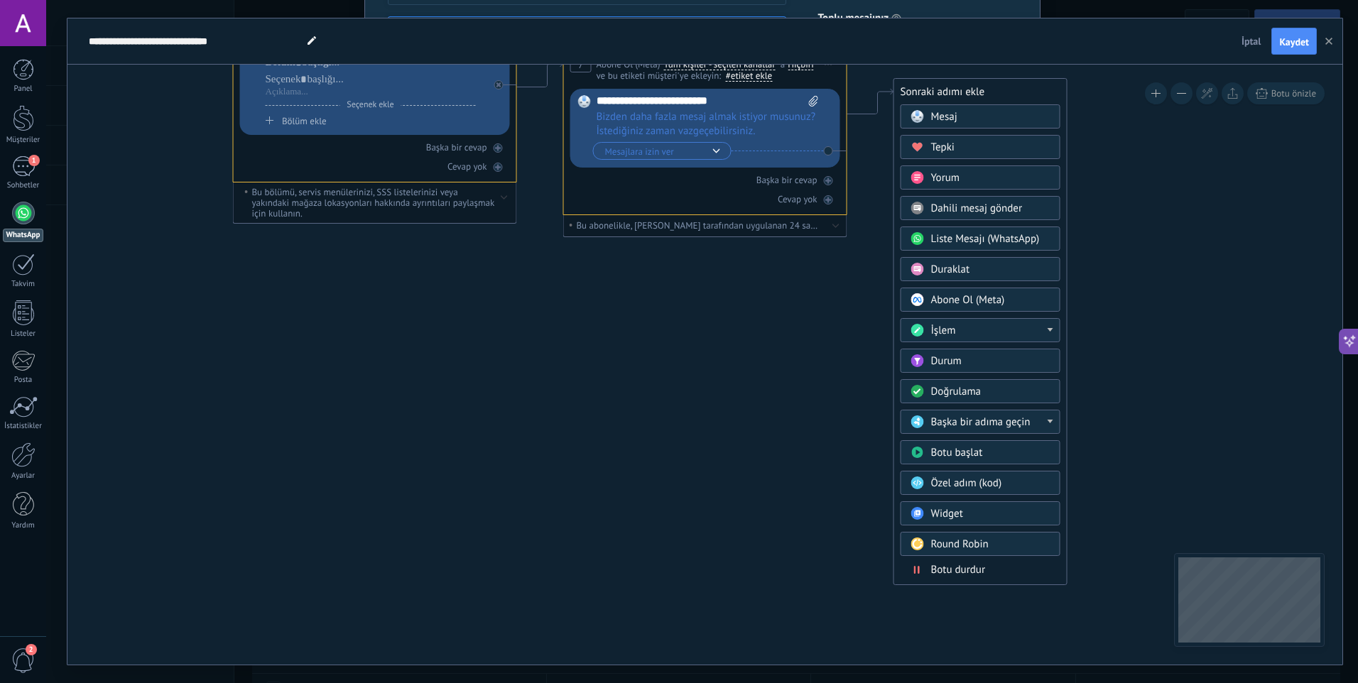
click at [963, 331] on div "İşlem" at bounding box center [990, 331] width 119 height 14
click at [965, 382] on div "E-posta gönder" at bounding box center [981, 379] width 158 height 24
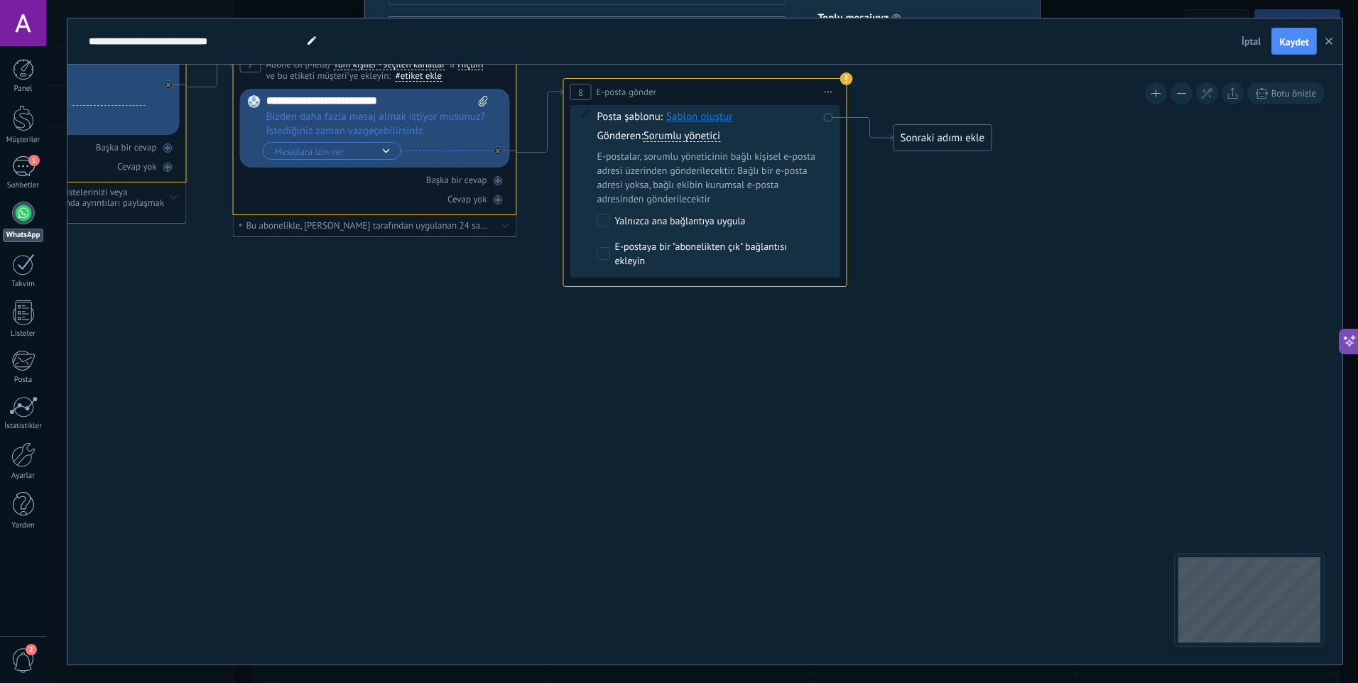
click at [935, 137] on div "Sonraki adımı ekle" at bounding box center [942, 137] width 97 height 23
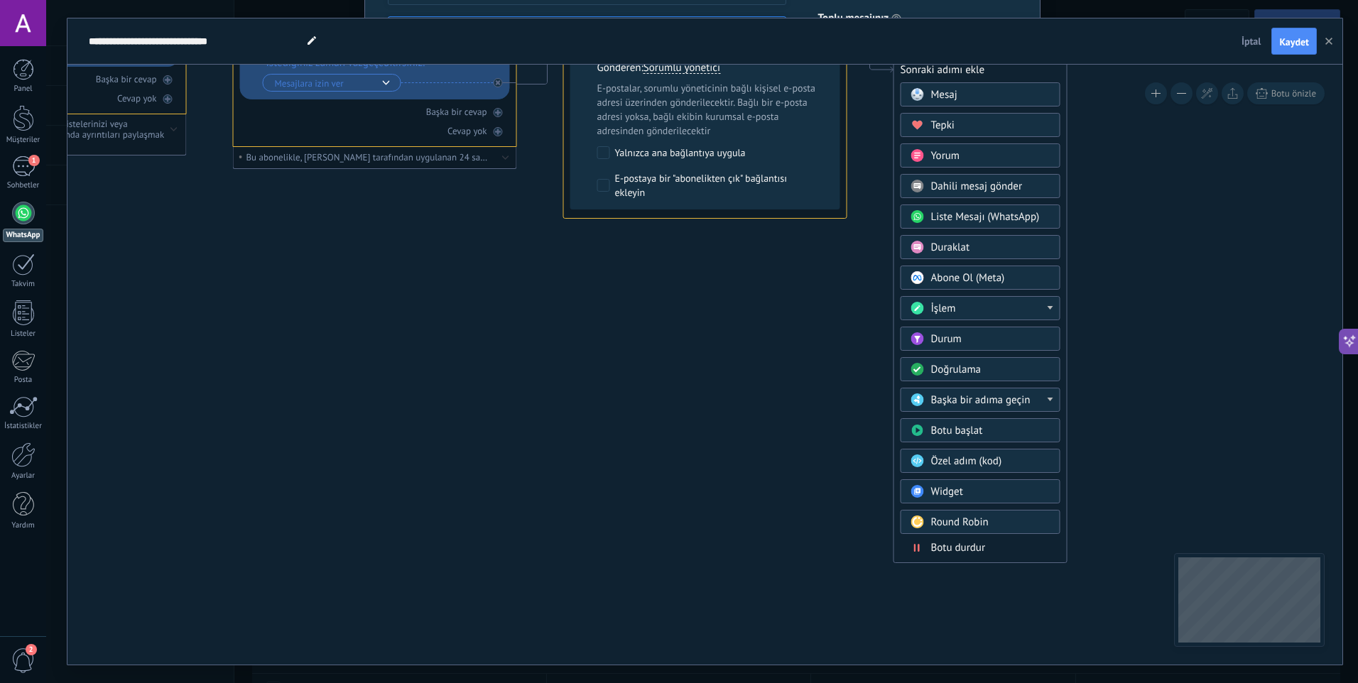
click at [995, 372] on div "Doğrulama" at bounding box center [990, 370] width 119 height 14
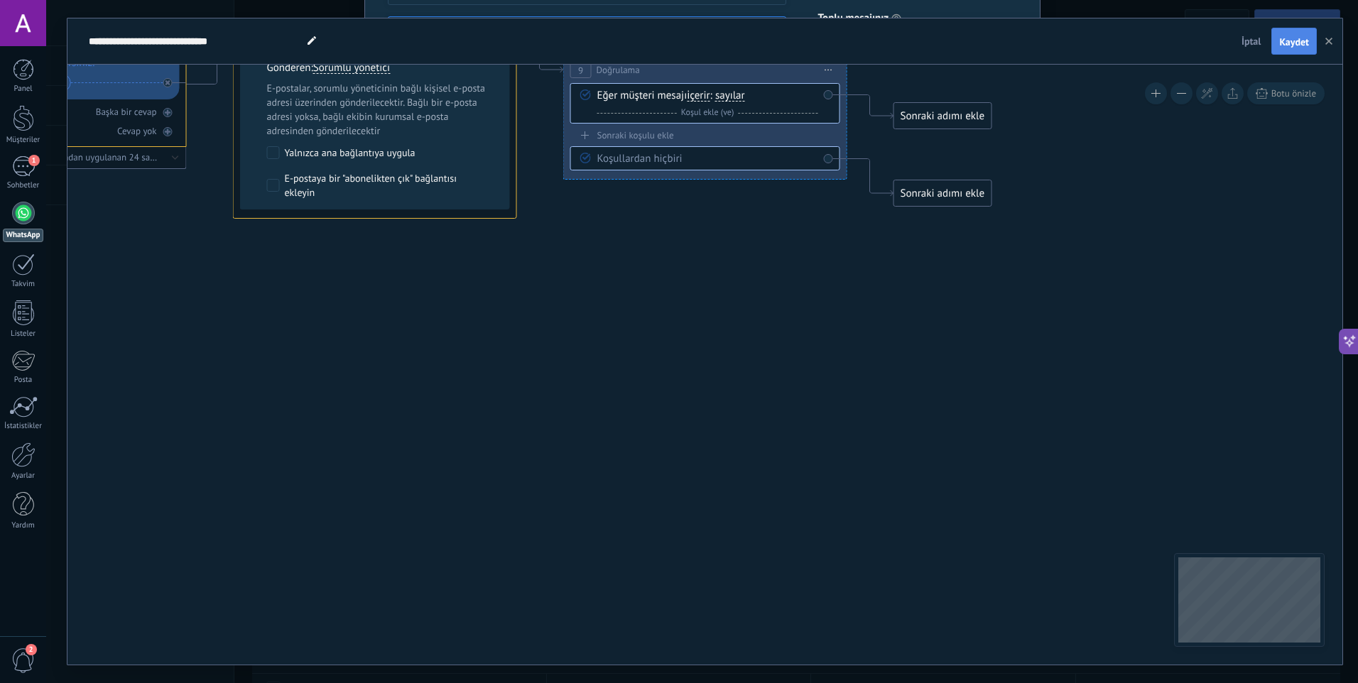
click at [1294, 40] on span "Kaydet" at bounding box center [1294, 42] width 30 height 10
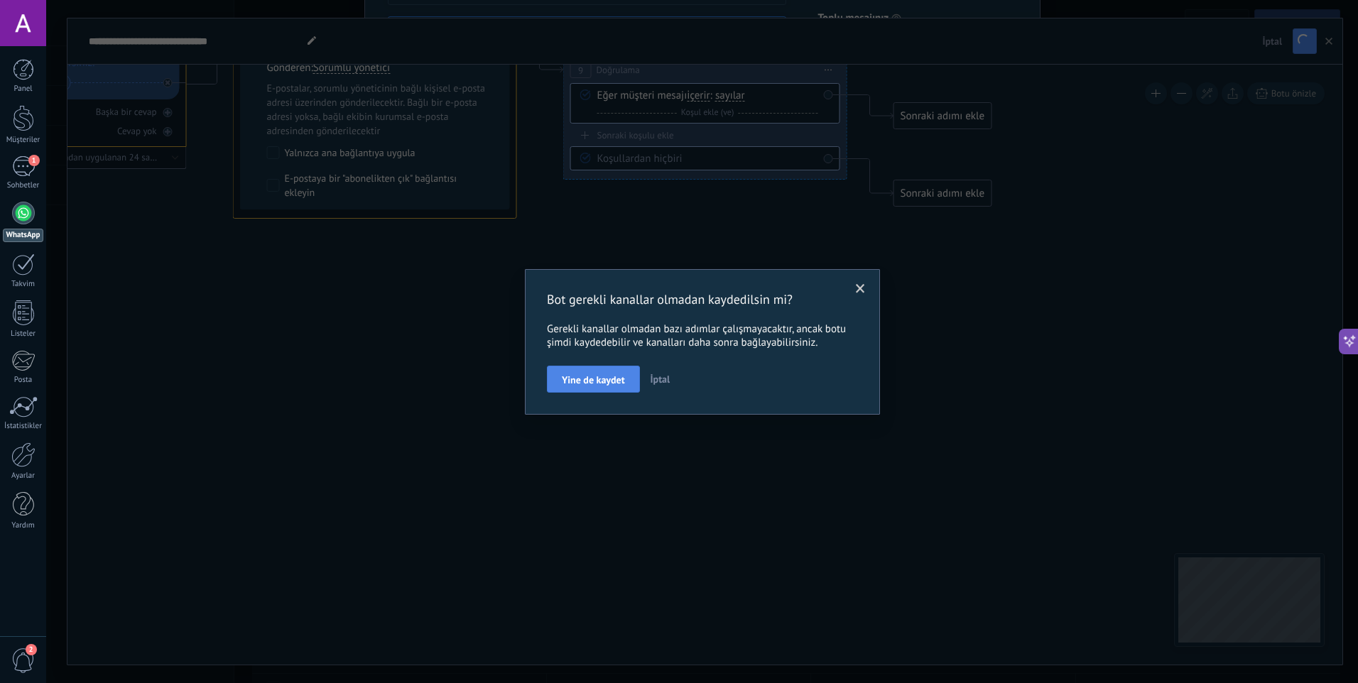
click at [595, 377] on span "Yine de kaydet" at bounding box center [593, 380] width 63 height 10
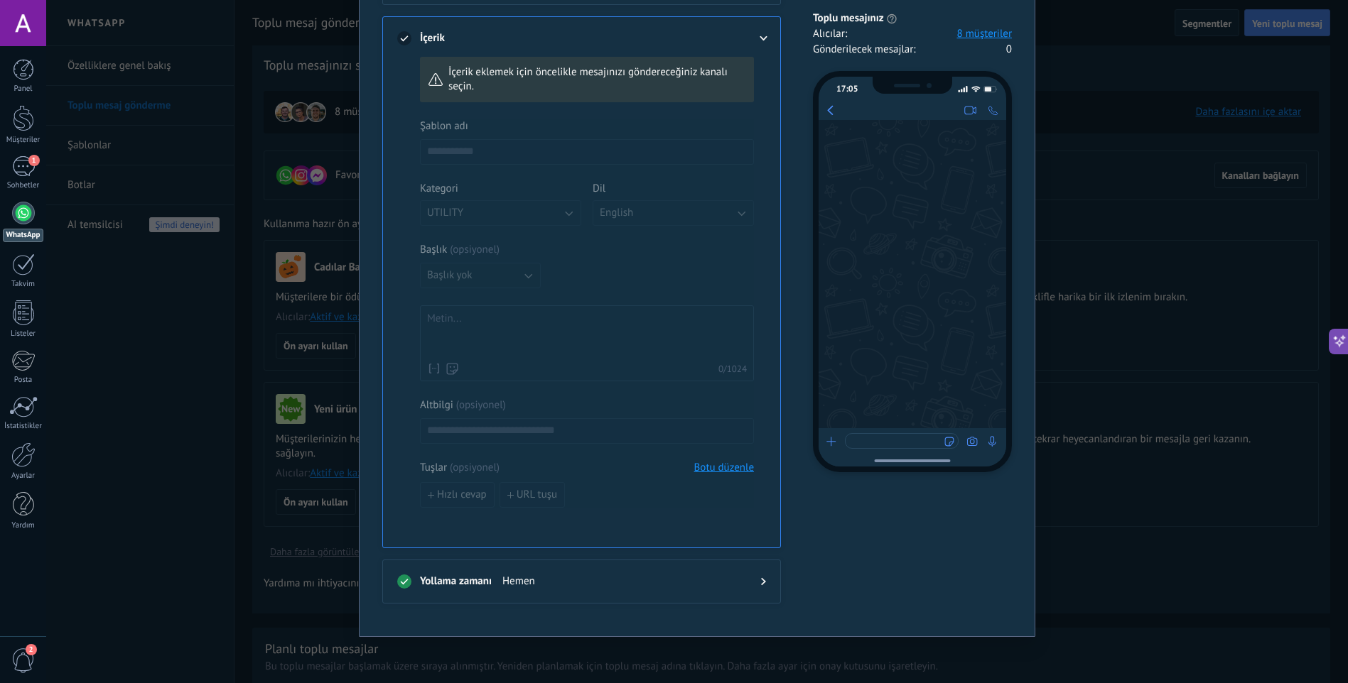
click at [761, 583] on use at bounding box center [763, 582] width 5 height 8
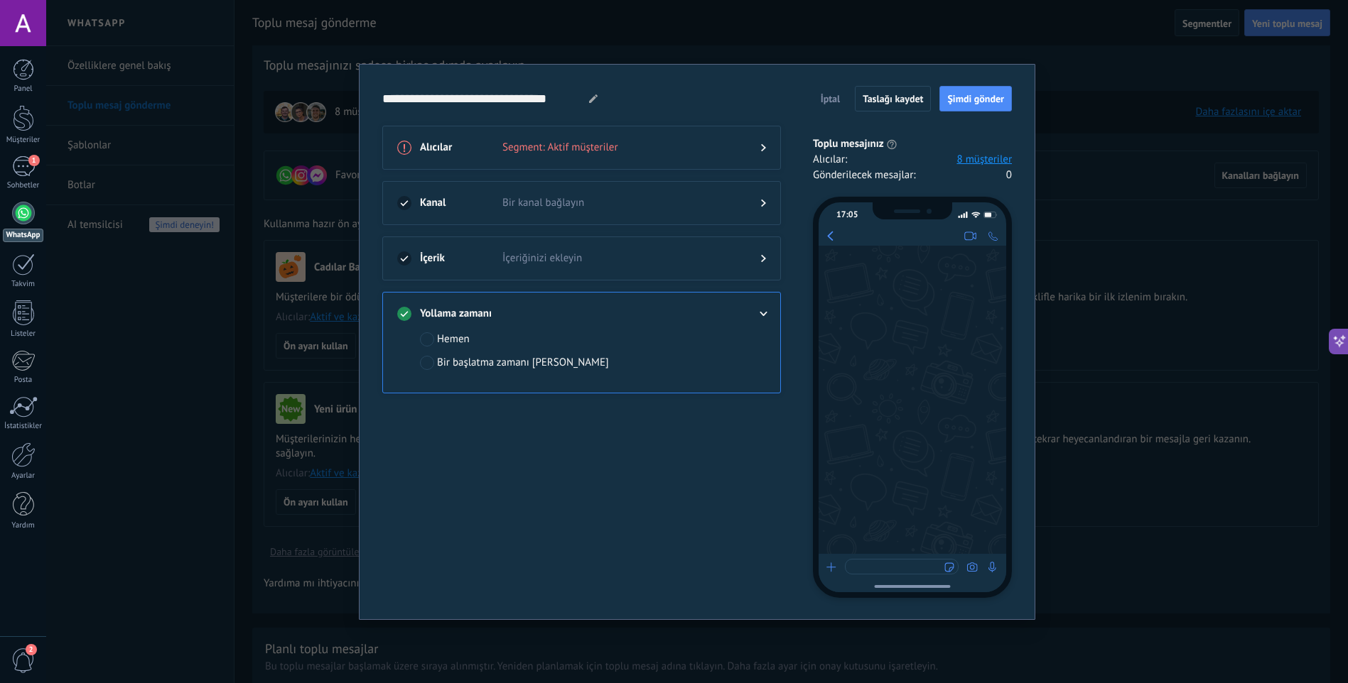
scroll to position [0, 0]
click at [553, 254] on span "İçeriğinizi ekleyin" at bounding box center [619, 258] width 235 height 14
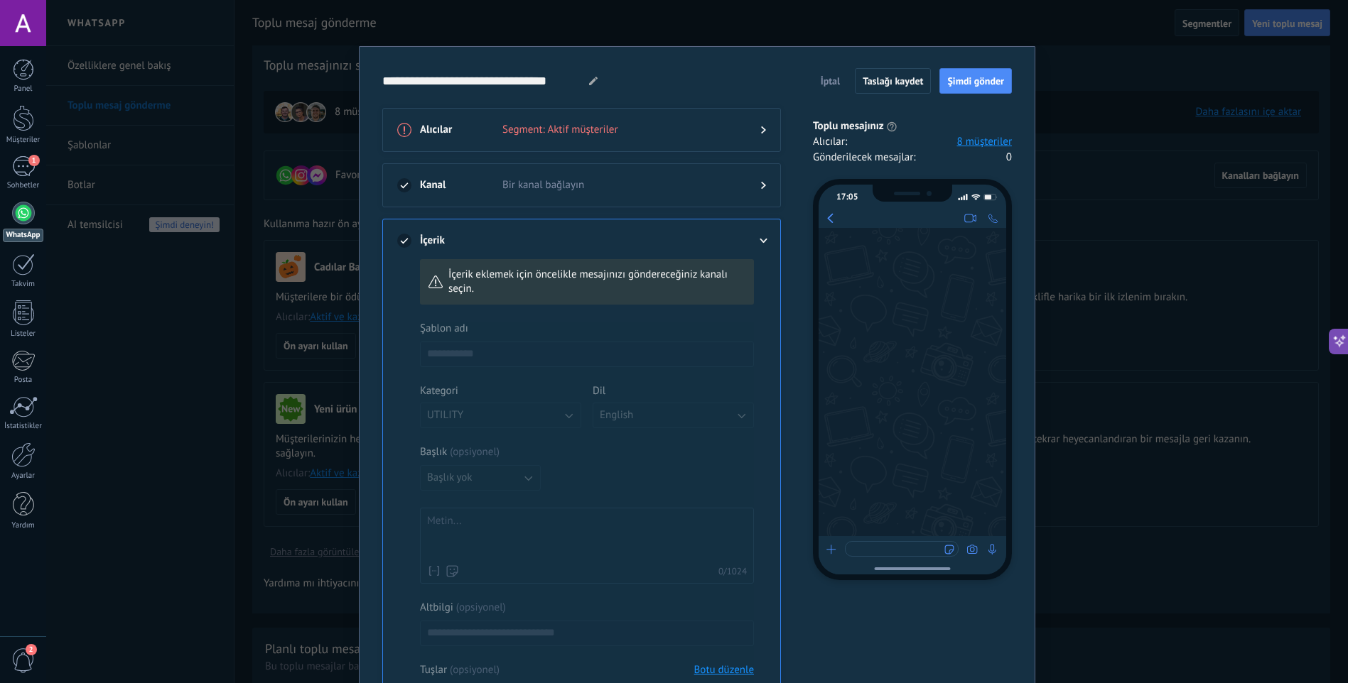
click at [555, 172] on div "Kanal Bir kanal bağlayın" at bounding box center [581, 185] width 399 height 44
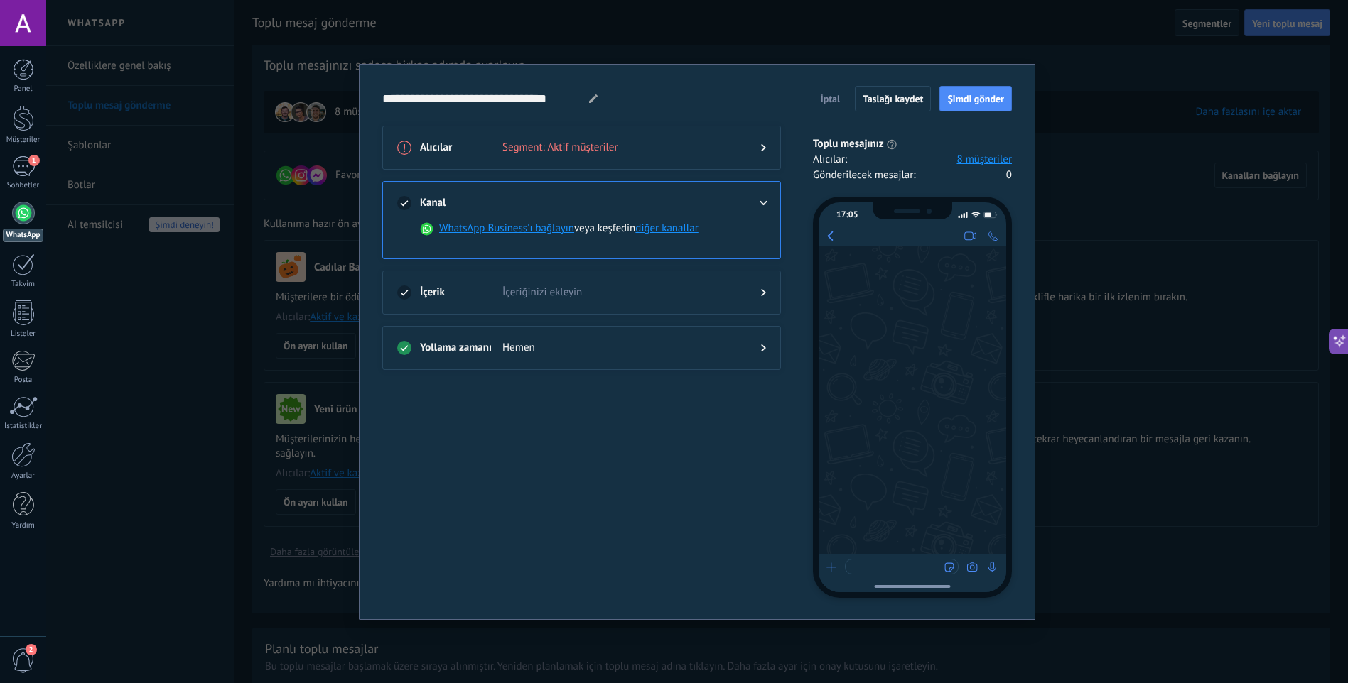
click at [762, 146] on icon at bounding box center [763, 148] width 5 height 9
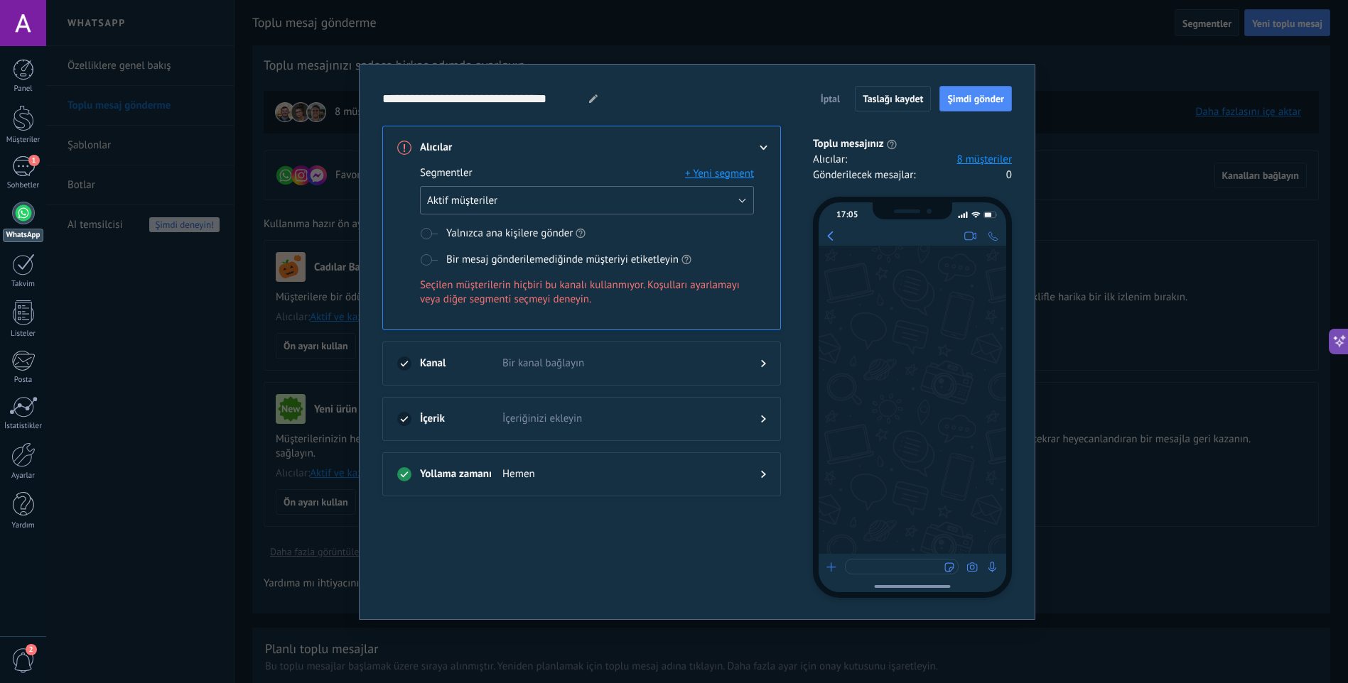
click at [583, 197] on button "Aktif müşteriler" at bounding box center [587, 200] width 334 height 28
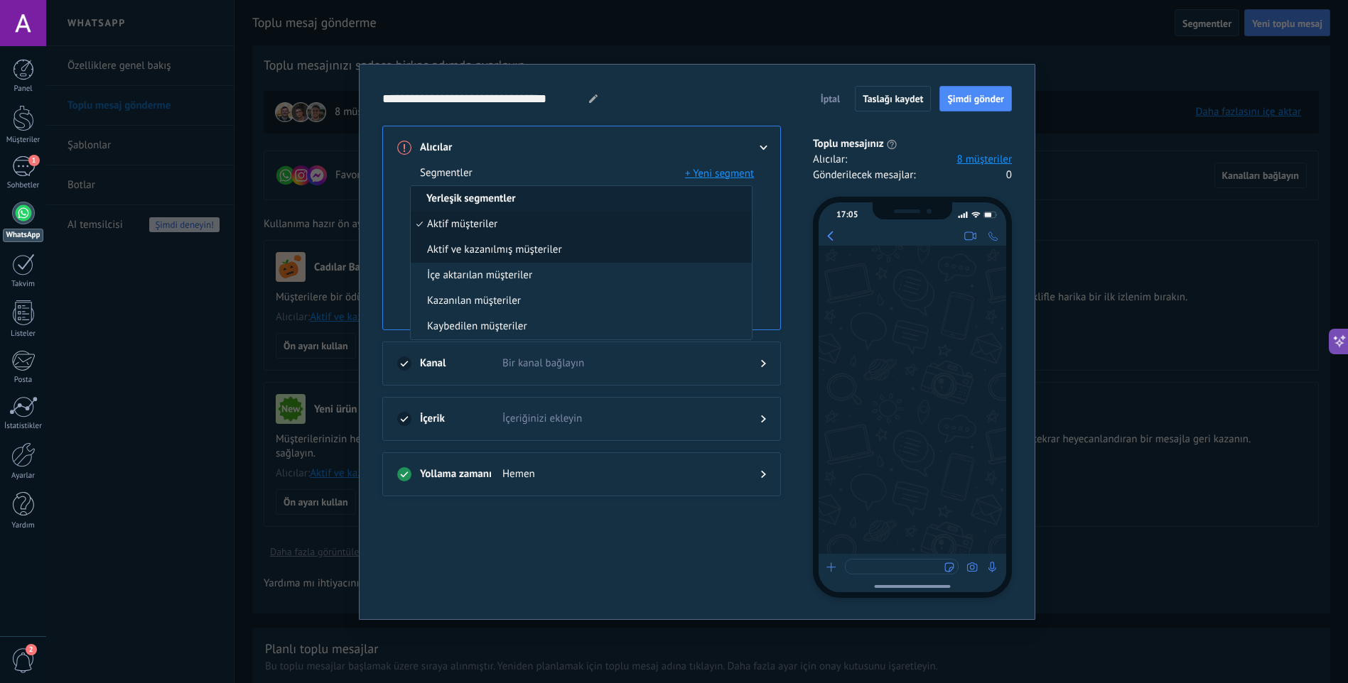
click at [566, 250] on li "Aktif ve kazanılmış müşteriler" at bounding box center [581, 250] width 341 height 26
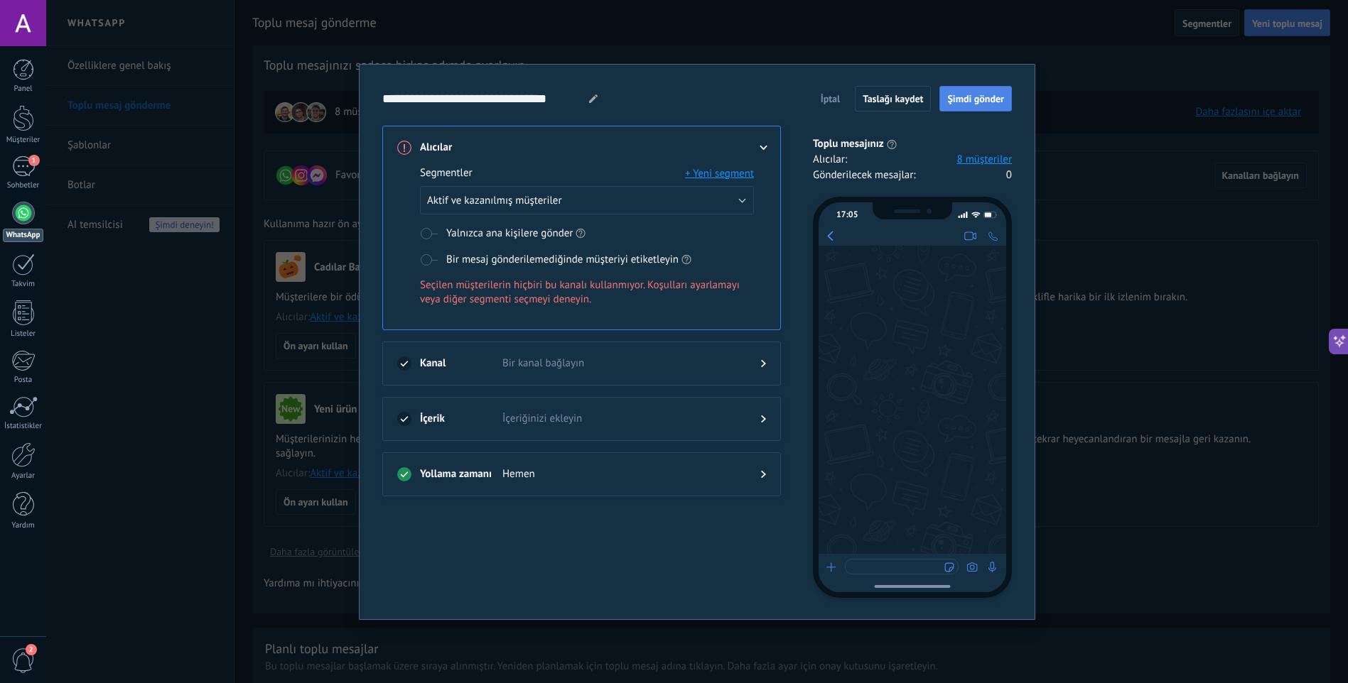
click at [990, 100] on span "Şimdi gönder" at bounding box center [975, 99] width 57 height 10
click at [990, 99] on span "Şimdi gönder" at bounding box center [975, 99] width 57 height 10
click at [423, 234] on span at bounding box center [429, 233] width 18 height 11
click at [428, 229] on span at bounding box center [429, 233] width 18 height 11
click at [423, 261] on span at bounding box center [429, 259] width 18 height 11
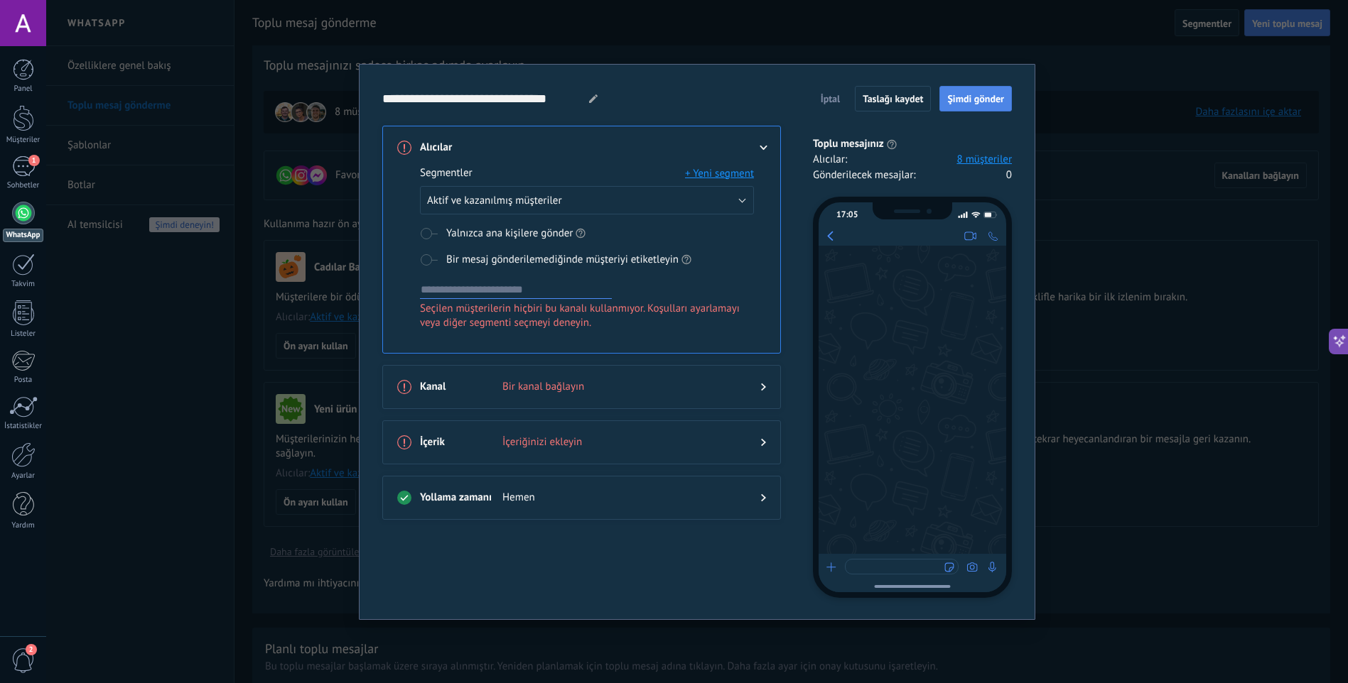
click at [958, 103] on span "Şimdi gönder" at bounding box center [975, 99] width 57 height 10
click at [460, 282] on input at bounding box center [516, 289] width 192 height 17
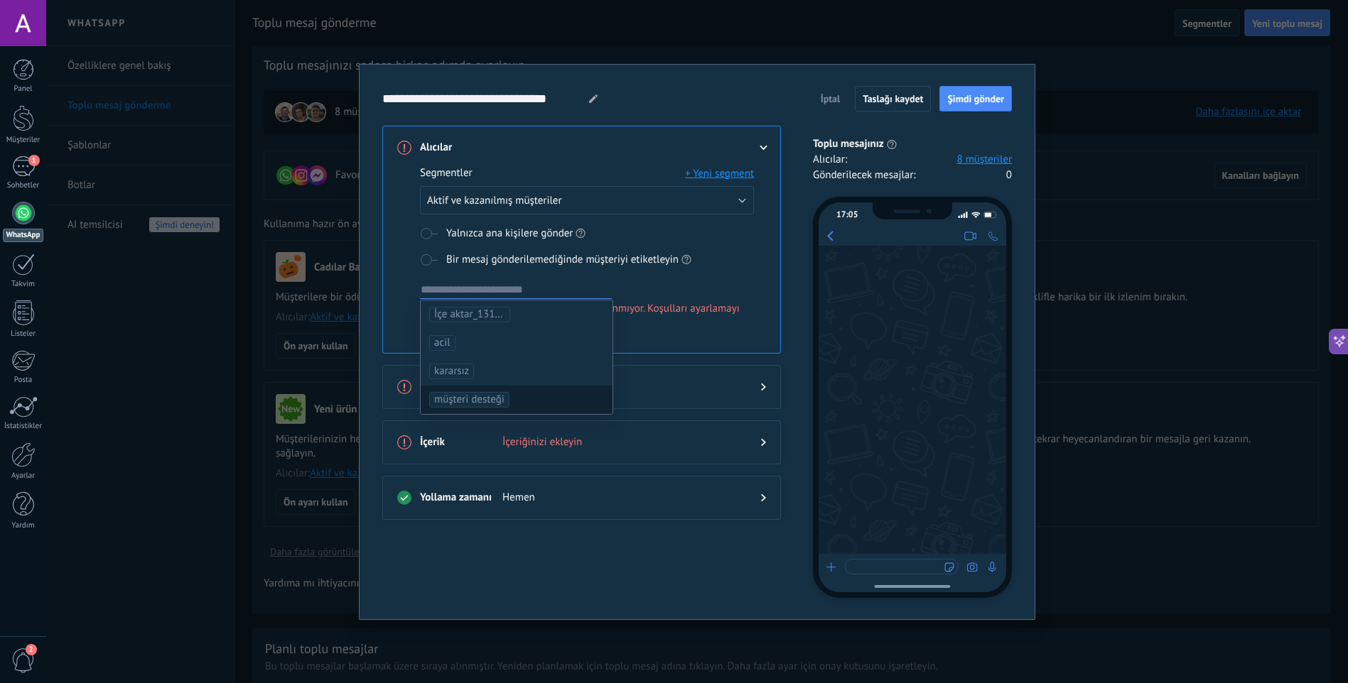
click at [529, 391] on div "müşteri desteği" at bounding box center [517, 400] width 192 height 28
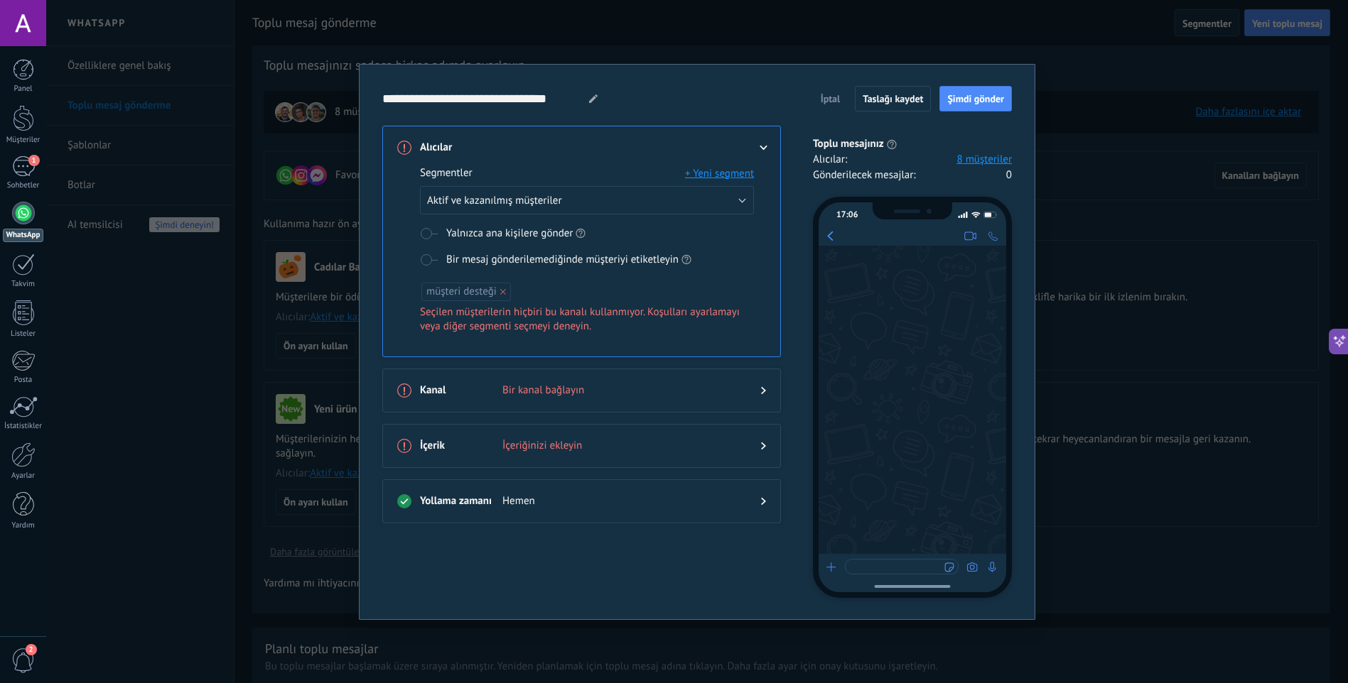
click at [471, 293] on span "müşteri desteği" at bounding box center [461, 292] width 70 height 14
drag, startPoint x: 495, startPoint y: 286, endPoint x: 497, endPoint y: 296, distance: 10.0
click at [495, 286] on span "müşteri desteği" at bounding box center [461, 292] width 70 height 14
click at [489, 287] on span "müşteri desteği" at bounding box center [461, 292] width 70 height 14
drag, startPoint x: 489, startPoint y: 287, endPoint x: 460, endPoint y: 290, distance: 29.3
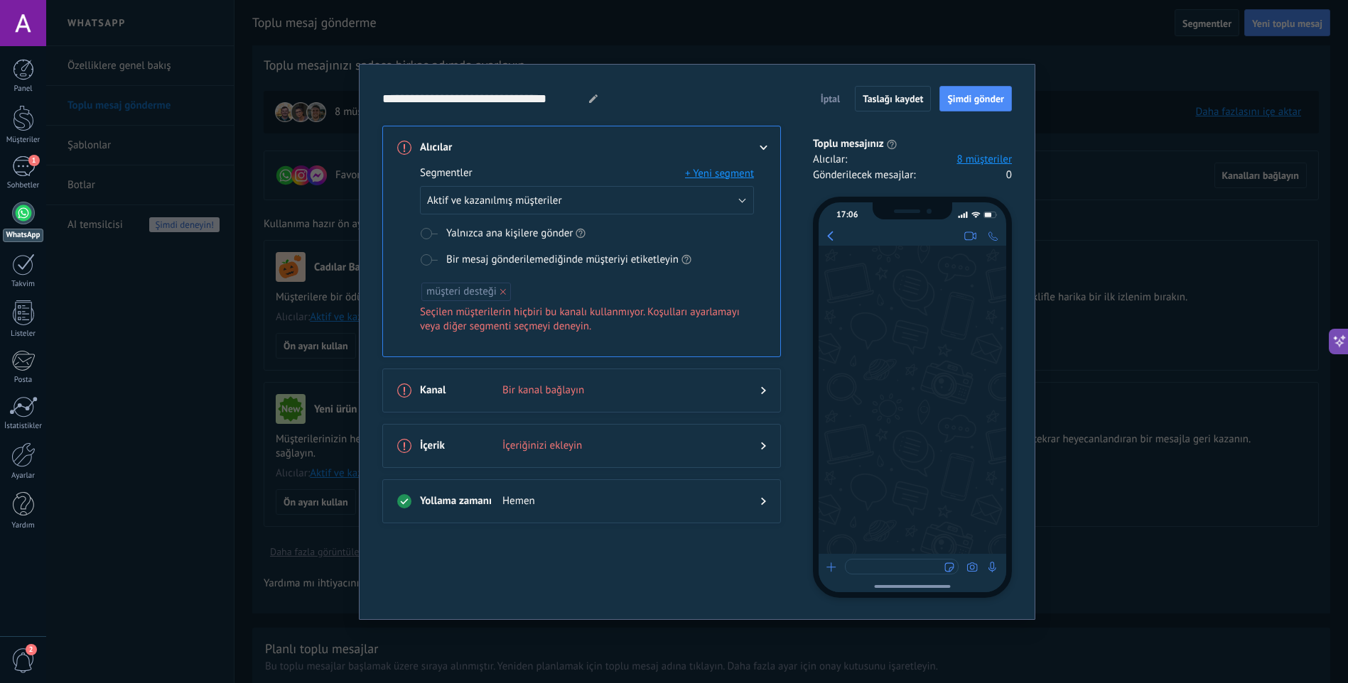
click at [460, 290] on span "müşteri desteği" at bounding box center [461, 292] width 70 height 14
click at [441, 294] on span "müşteri desteği" at bounding box center [461, 292] width 70 height 14
click at [504, 289] on icon at bounding box center [503, 292] width 6 height 6
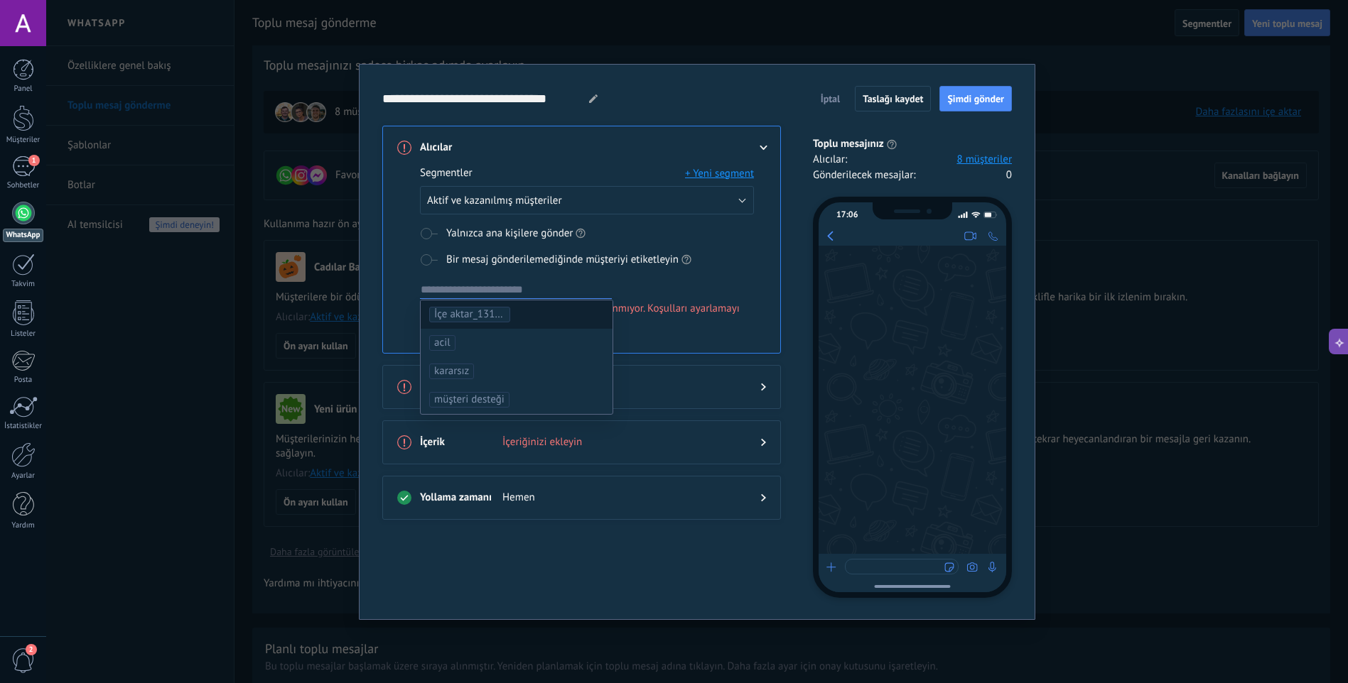
click at [487, 311] on span "İçe aktar_13102025_1703" at bounding box center [469, 315] width 71 height 14
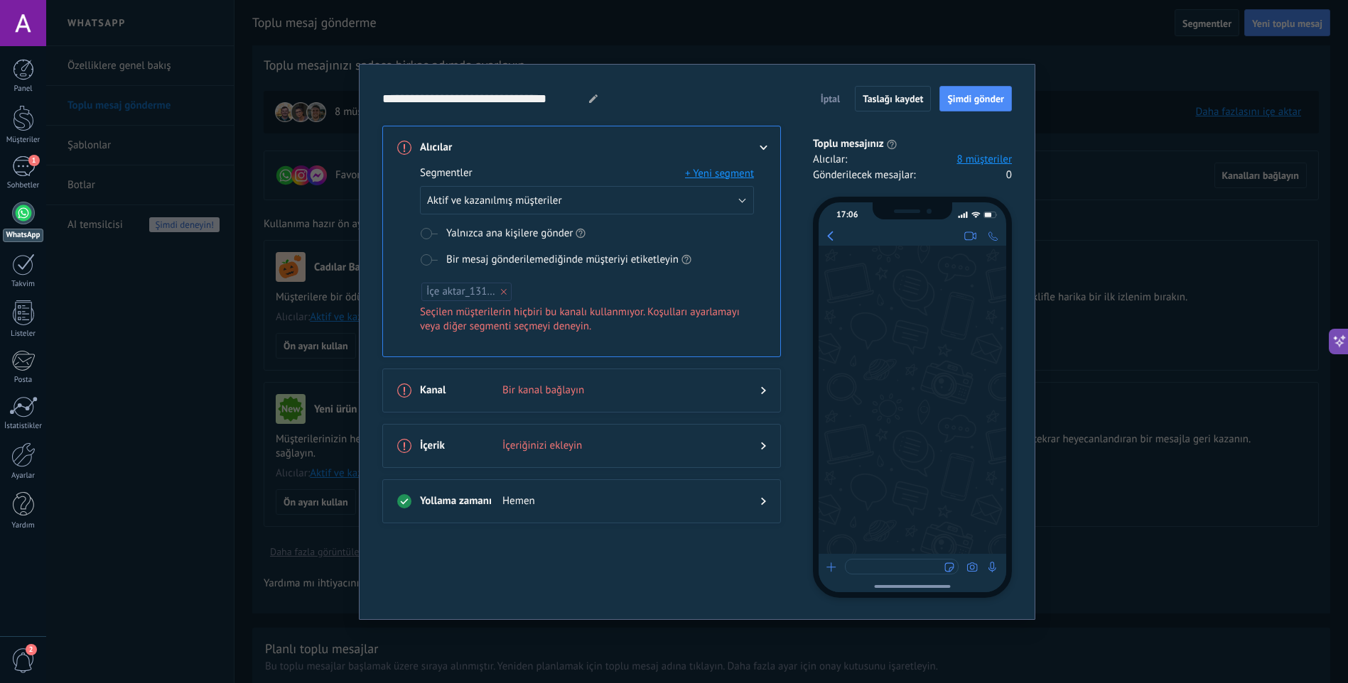
click at [502, 291] on icon at bounding box center [504, 292] width 6 height 6
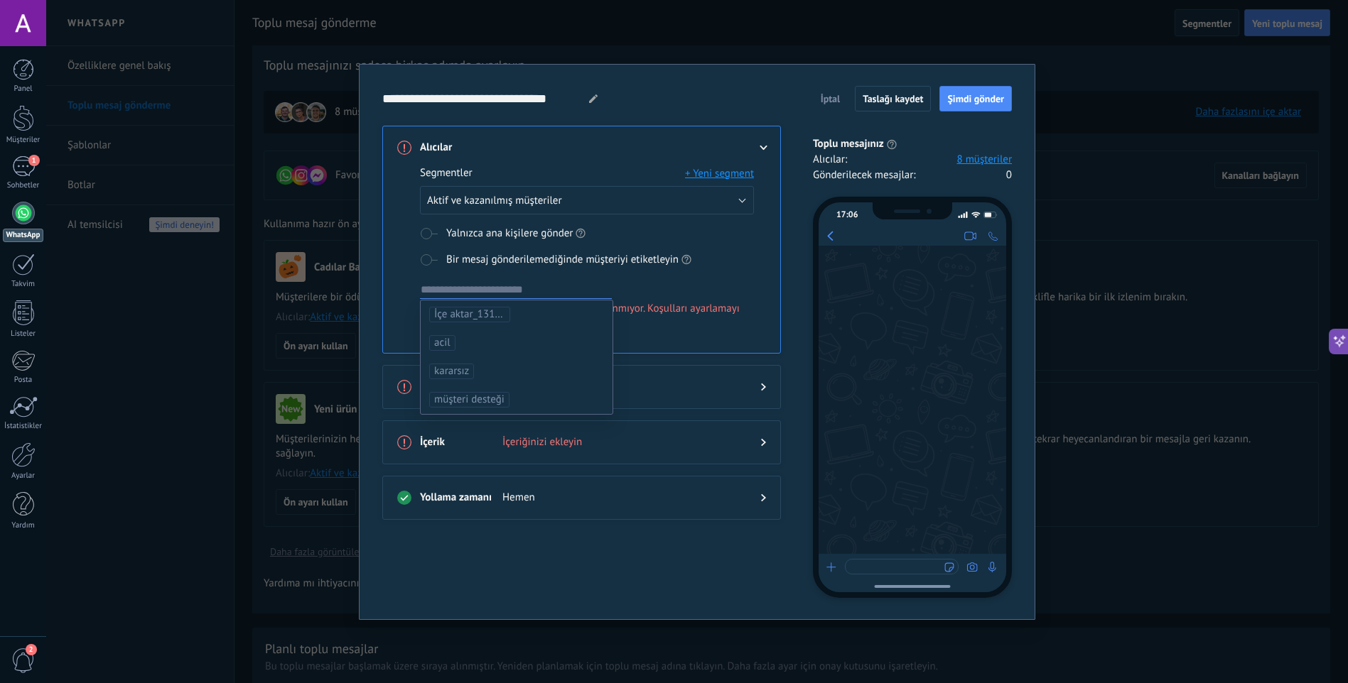
click at [714, 175] on button "+ Yeni segment" at bounding box center [719, 173] width 69 height 14
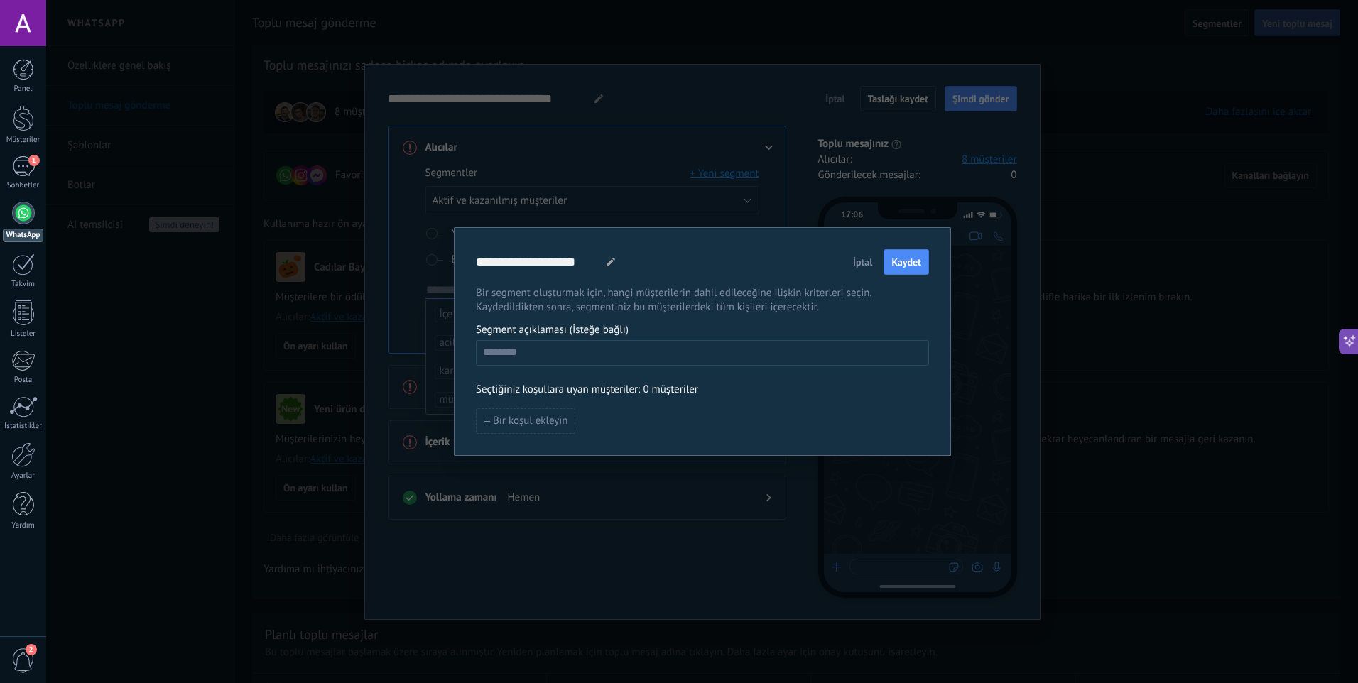
click at [1130, 166] on div "**********" at bounding box center [702, 341] width 1312 height 683
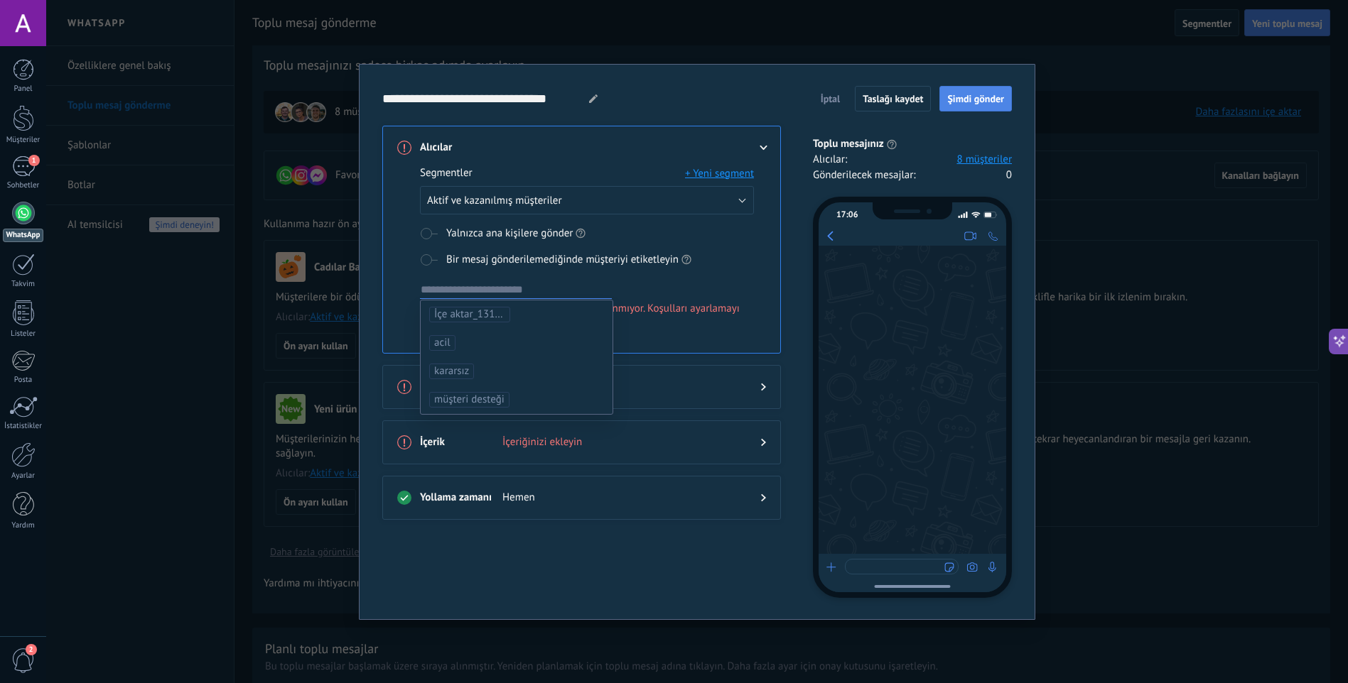
click at [973, 102] on span "Şimdi gönder" at bounding box center [975, 99] width 57 height 10
click at [644, 305] on span "Seçilen müşterilerin hiçbiri bu kanalı kullanmıyor. Koşulları ayarlamayı veya d…" at bounding box center [587, 316] width 334 height 28
click at [451, 338] on span "acil" at bounding box center [442, 343] width 26 height 16
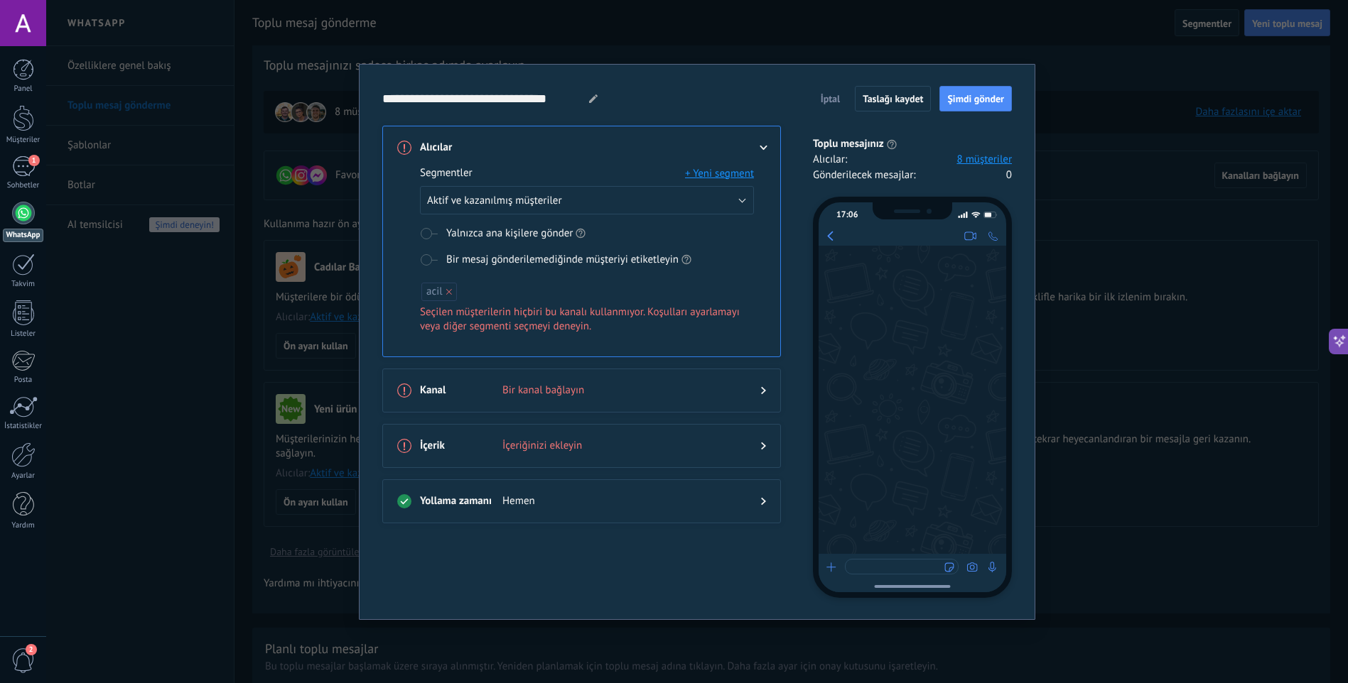
click at [448, 290] on use at bounding box center [449, 292] width 6 height 6
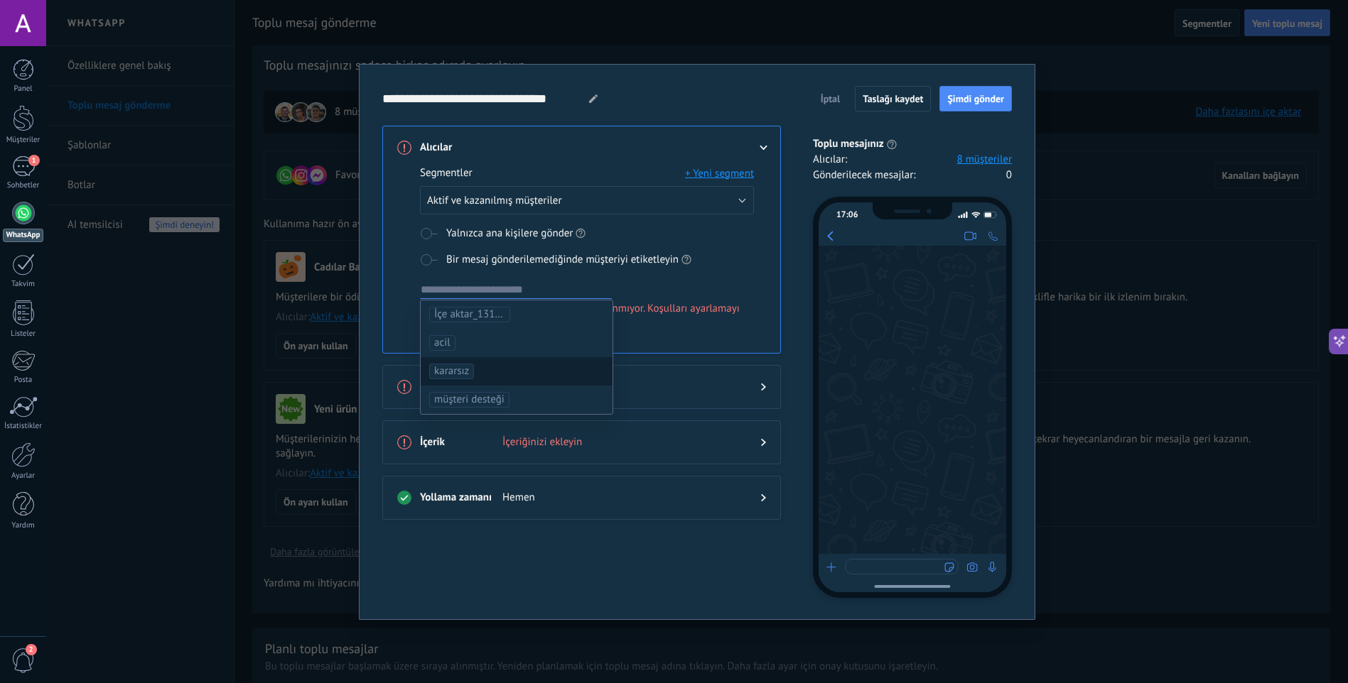
click at [462, 365] on span "kararsız" at bounding box center [451, 371] width 35 height 14
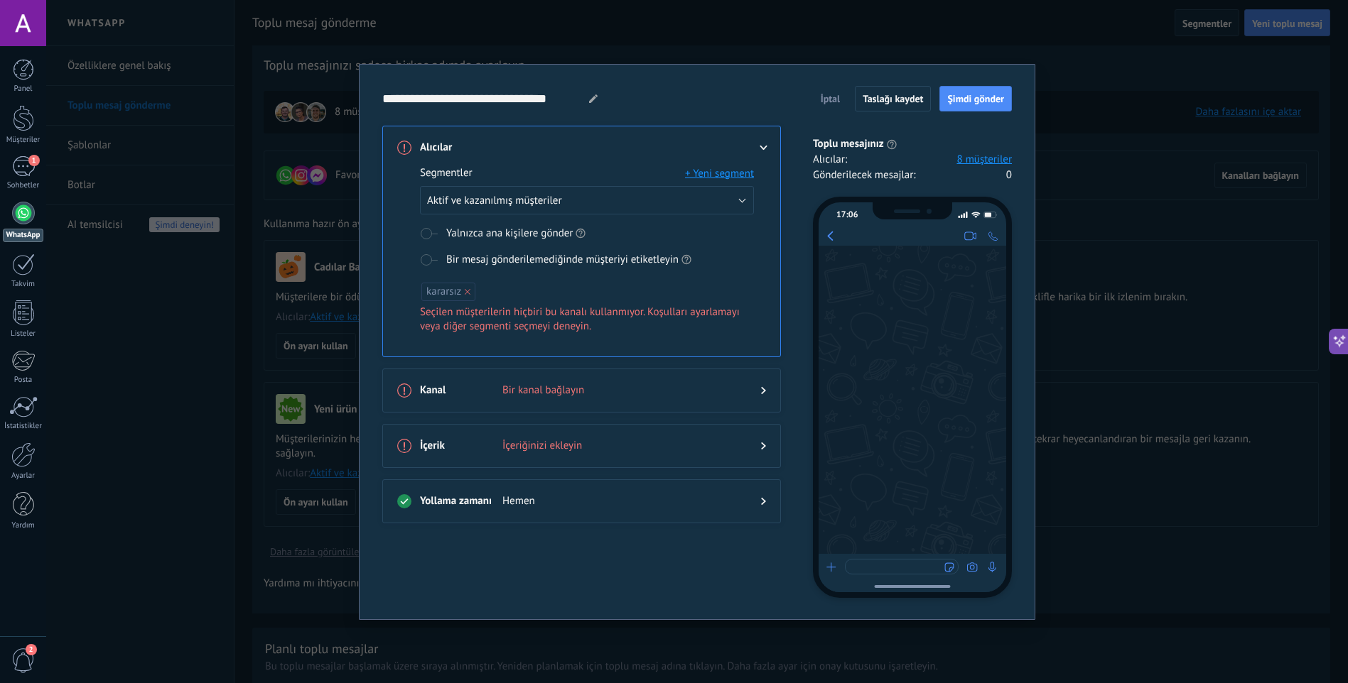
click at [462, 291] on span "kararsız" at bounding box center [448, 292] width 54 height 18
click at [465, 291] on icon at bounding box center [468, 292] width 6 height 6
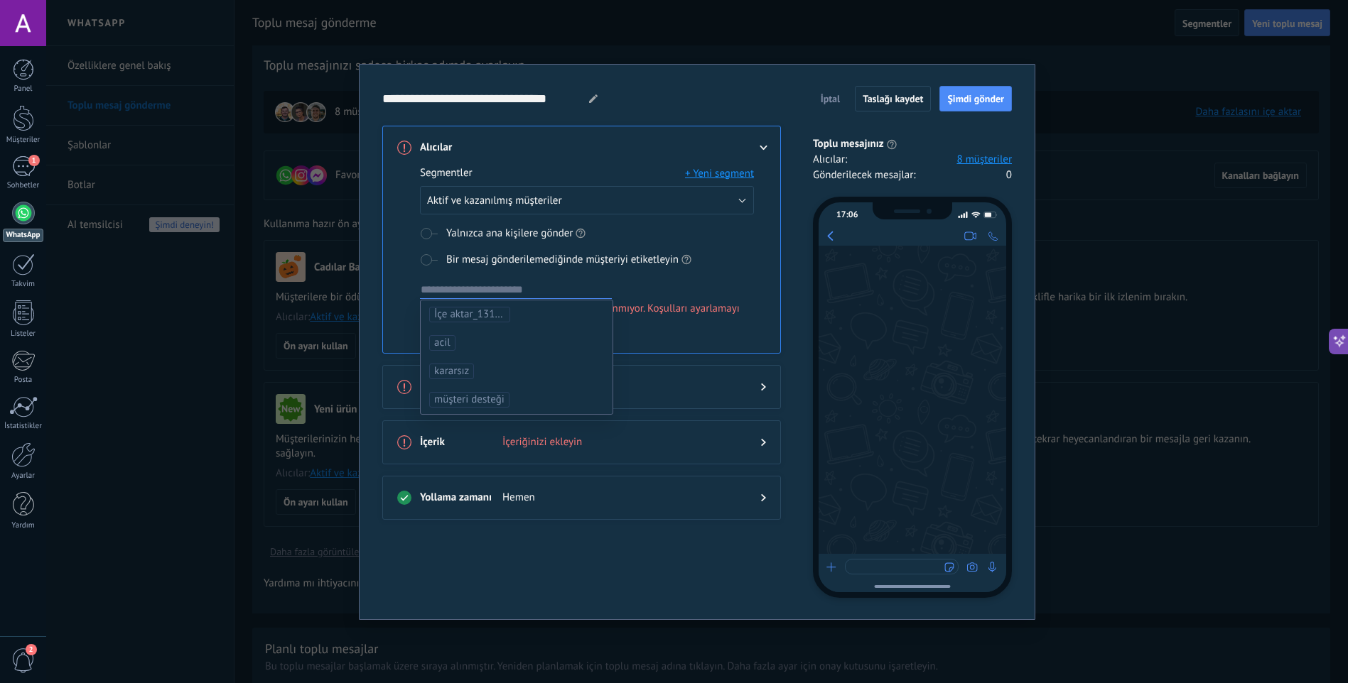
click at [713, 409] on div "Alıcılar Segmentler + Yeni segment Aktif ve kazanılmış müşteriler Yalnızca ana …" at bounding box center [590, 362] width 416 height 472
click at [756, 384] on div at bounding box center [751, 387] width 28 height 14
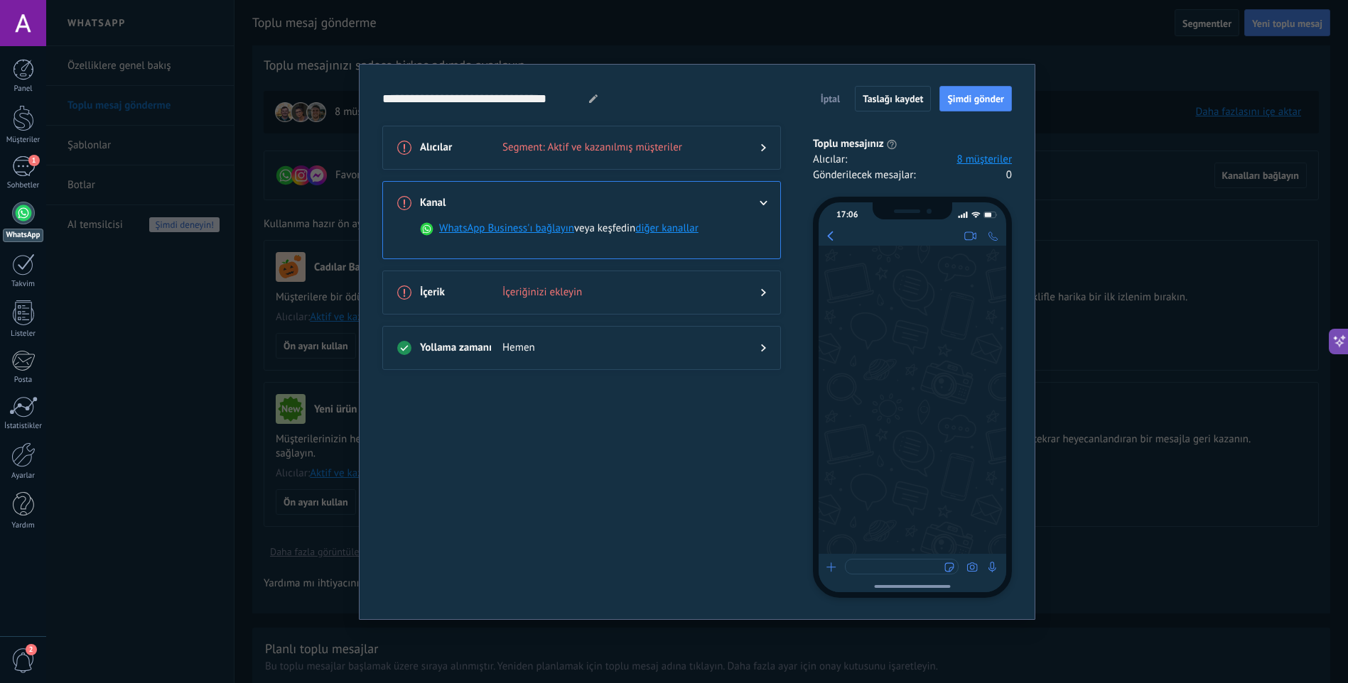
click at [768, 298] on div "İçerik İçeriğinizi ekleyin" at bounding box center [581, 293] width 399 height 44
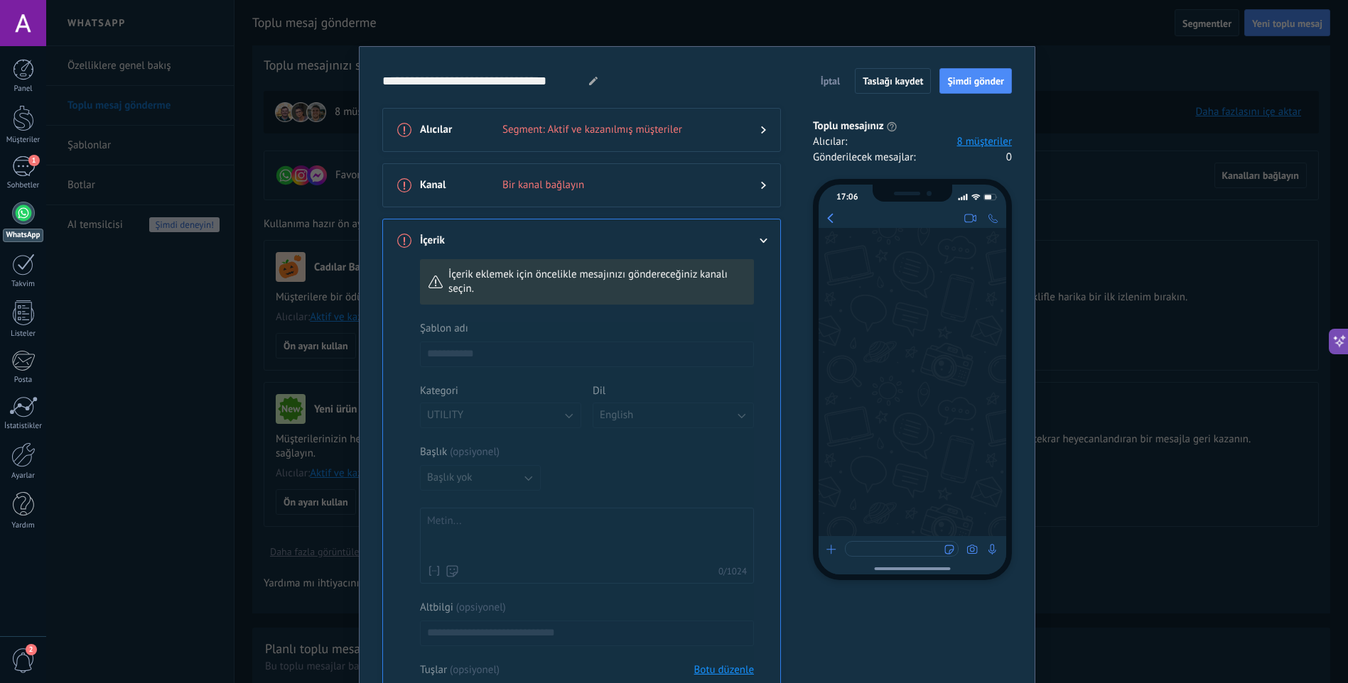
drag, startPoint x: 427, startPoint y: 191, endPoint x: 540, endPoint y: 210, distance: 114.5
click at [428, 191] on h3 "Kanal" at bounding box center [461, 185] width 82 height 14
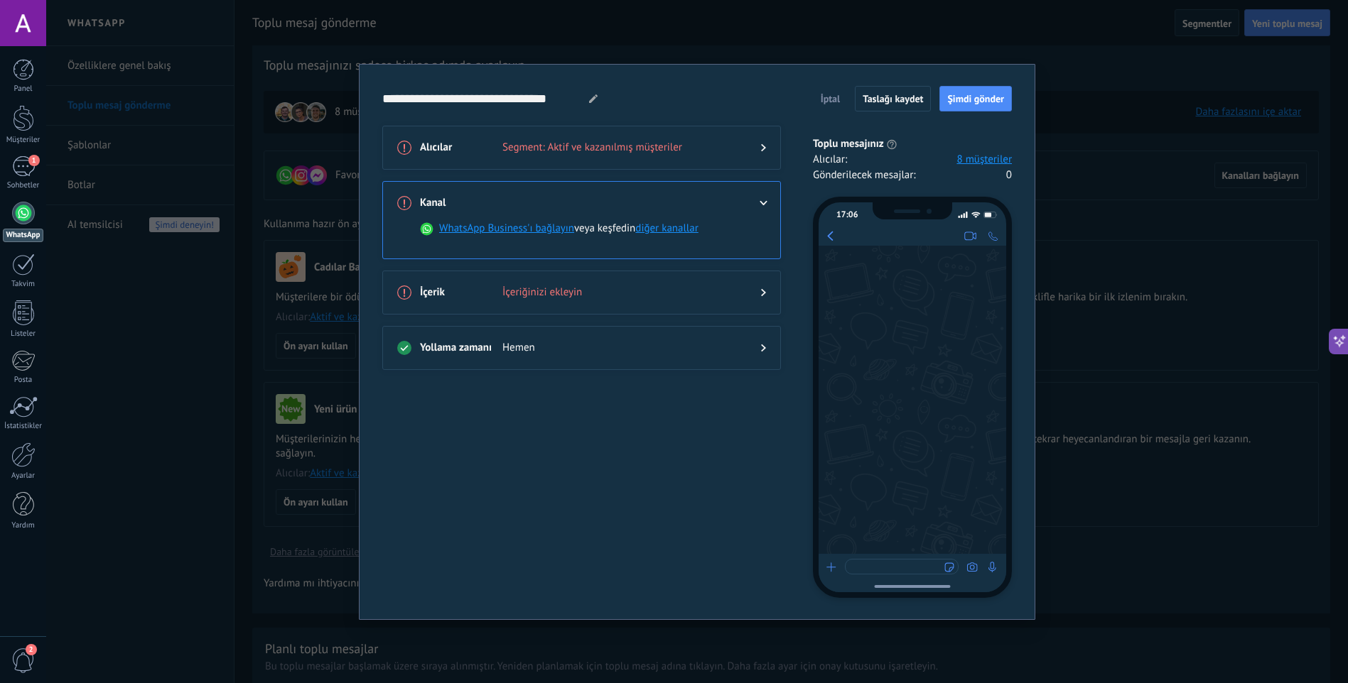
click at [633, 238] on div "WhatsApp Business'ı bağlayın veya keşfedin diğer kanallar" at bounding box center [587, 239] width 334 height 34
drag, startPoint x: 612, startPoint y: 234, endPoint x: 638, endPoint y: 234, distance: 25.6
click at [638, 234] on span "WhatsApp Business'ı bağlayın veya keşfedin diğer kanallar" at bounding box center [568, 229] width 259 height 14
drag, startPoint x: 638, startPoint y: 234, endPoint x: 673, endPoint y: 231, distance: 35.6
click at [673, 231] on button "diğer kanallar" at bounding box center [666, 229] width 63 height 14
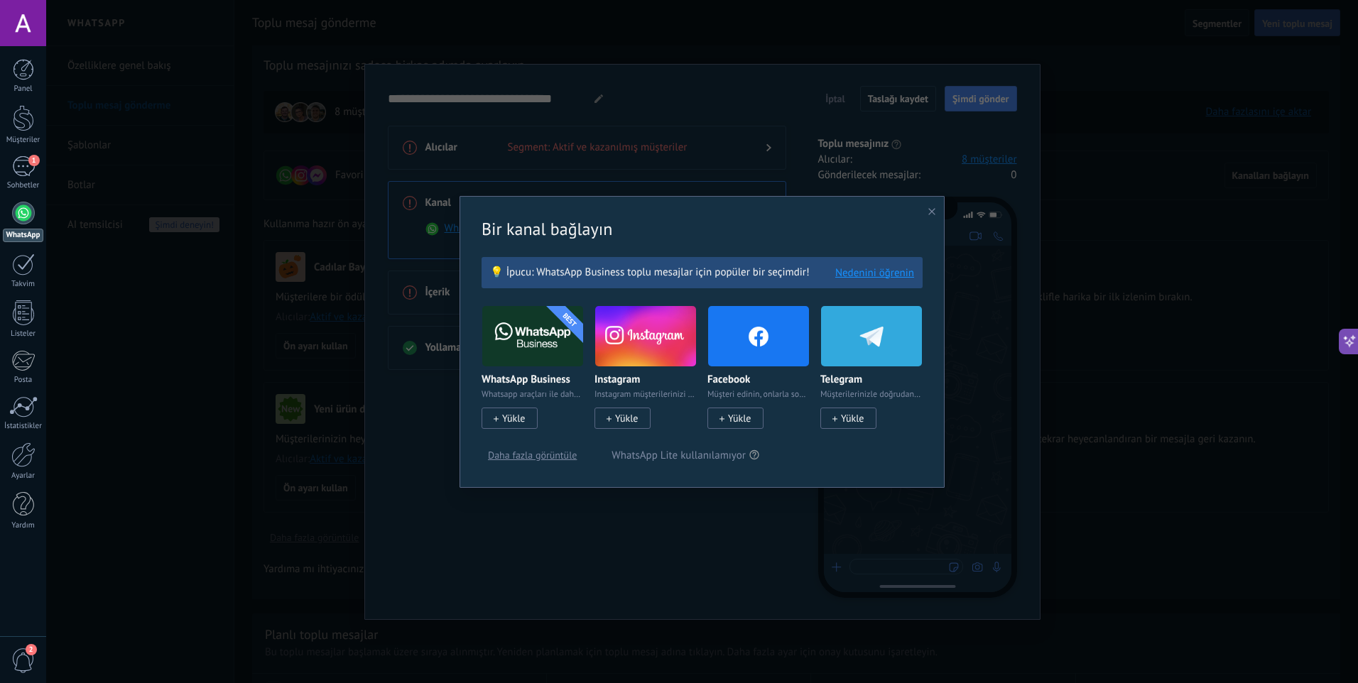
click at [738, 423] on span "Yükle" at bounding box center [739, 418] width 23 height 13
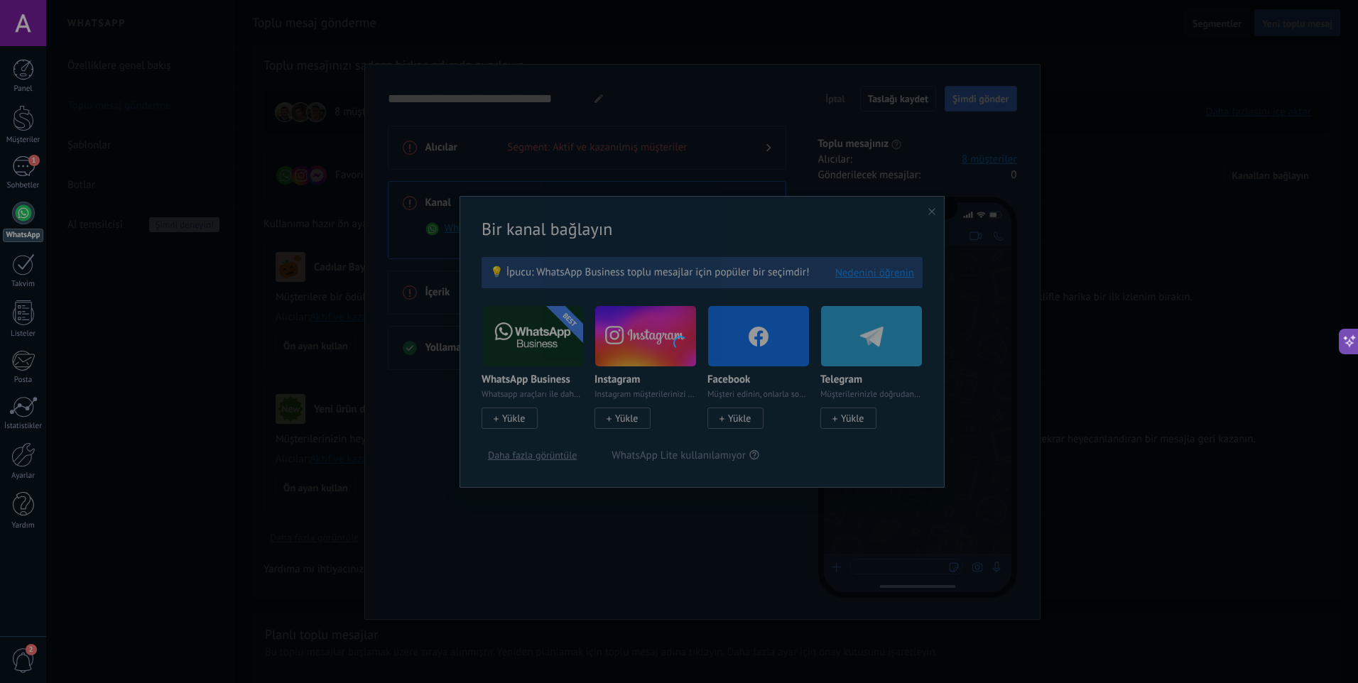
click at [739, 416] on div at bounding box center [679, 341] width 1358 height 683
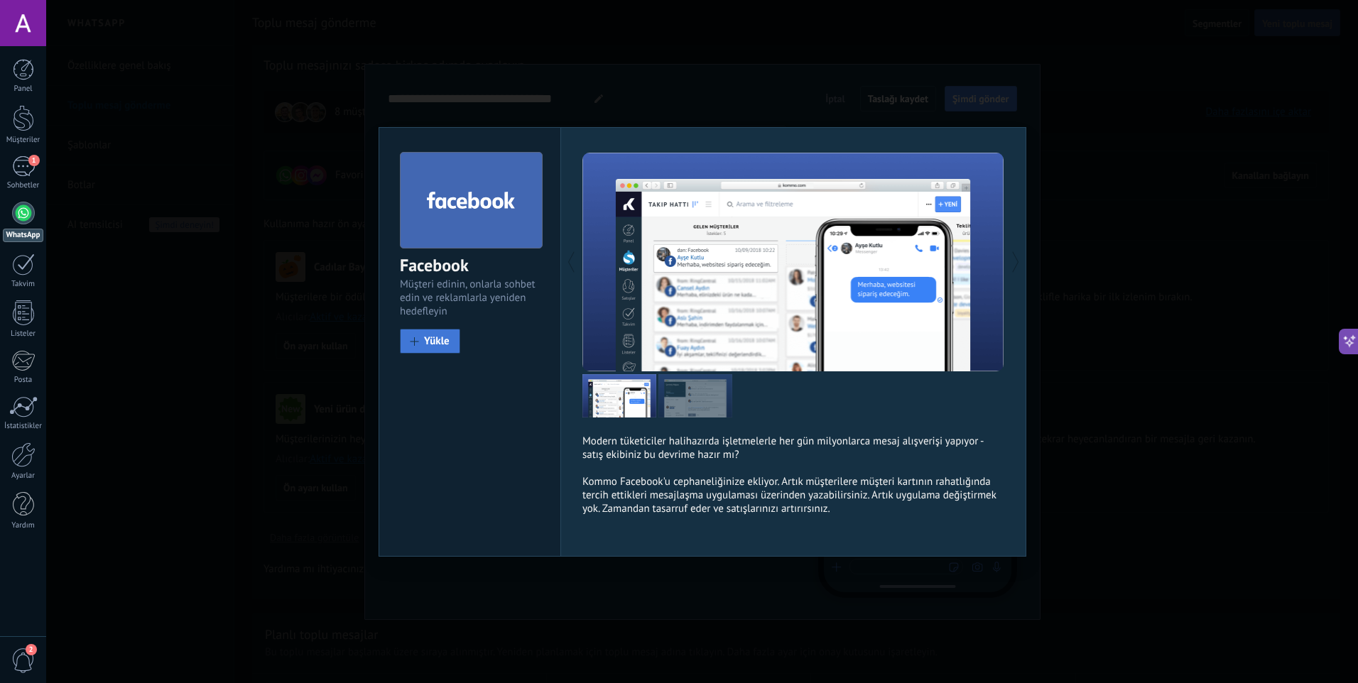
click at [443, 347] on span "Yükle" at bounding box center [437, 341] width 26 height 11
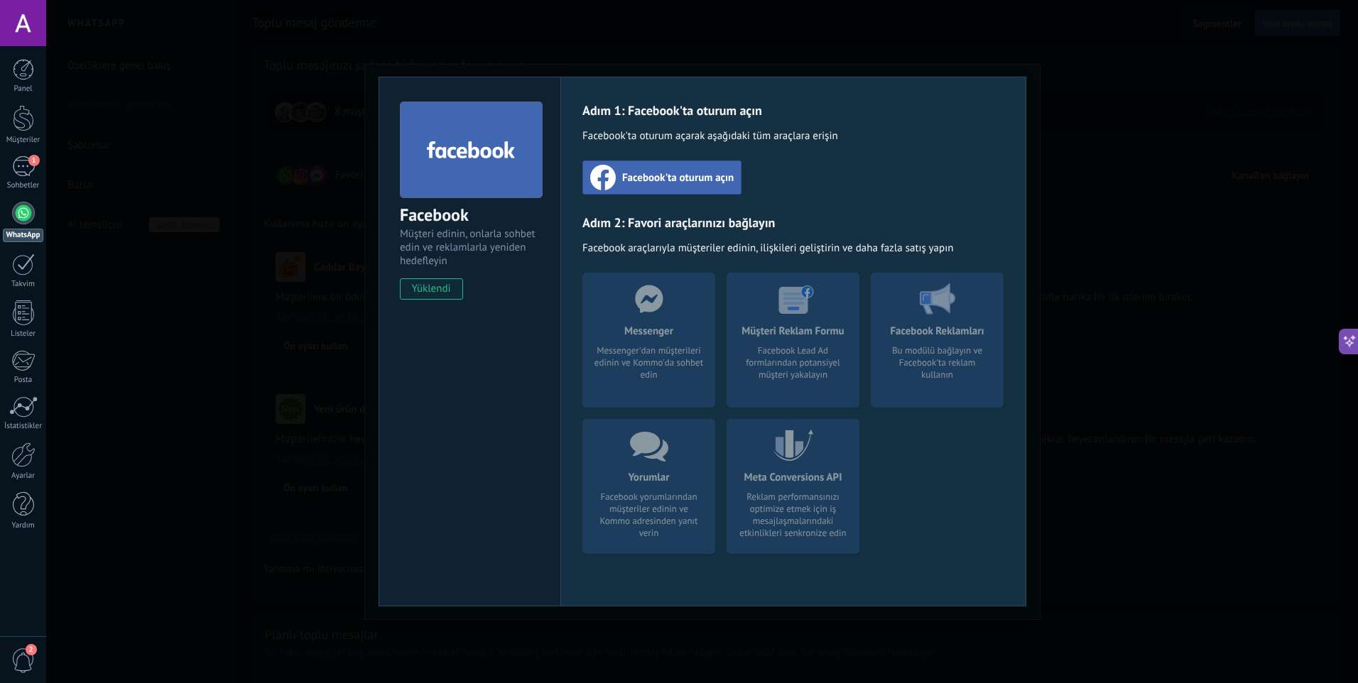
click at [654, 186] on div "Facebook'ta oturum açın" at bounding box center [662, 178] width 159 height 34
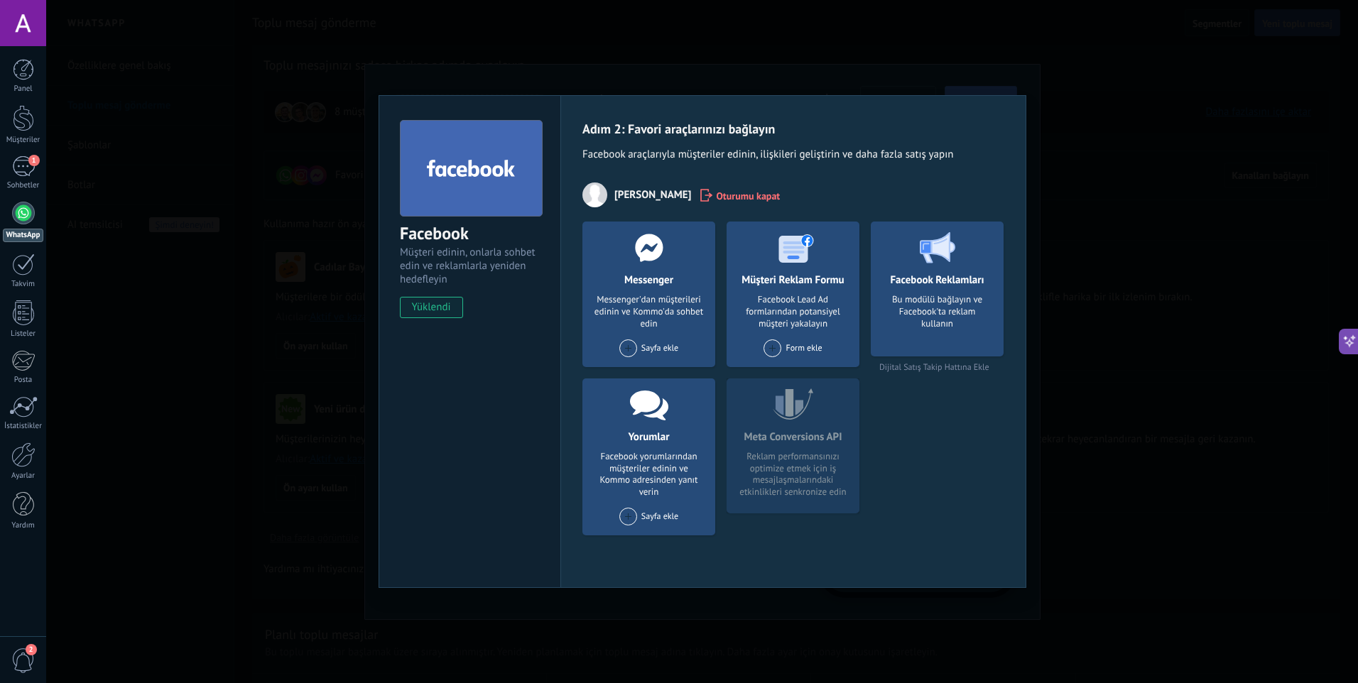
click at [628, 346] on span at bounding box center [628, 349] width 18 height 18
click at [636, 259] on icon at bounding box center [649, 248] width 37 height 28
click at [660, 296] on div "Messenger'dan müşterileri edinin ve Kommo'da sohbet edin" at bounding box center [649, 312] width 110 height 36
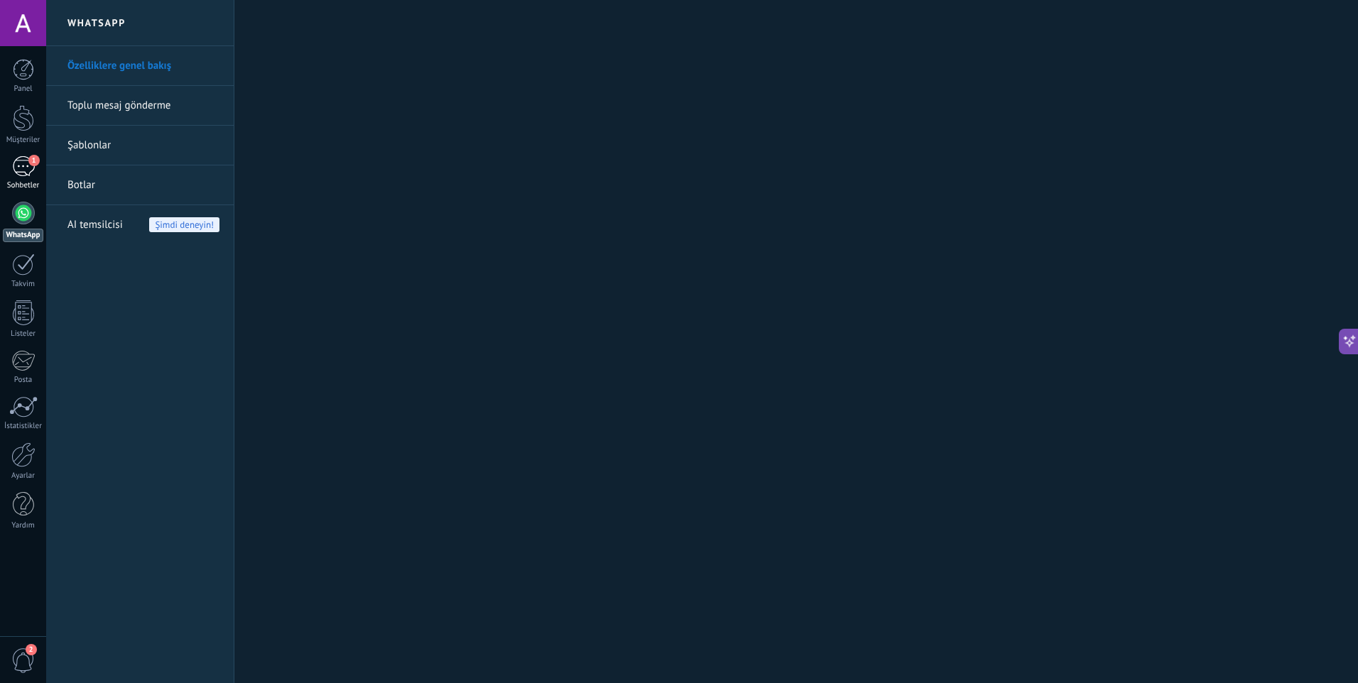
click at [2, 178] on link "1 Sohbetler" at bounding box center [23, 173] width 46 height 34
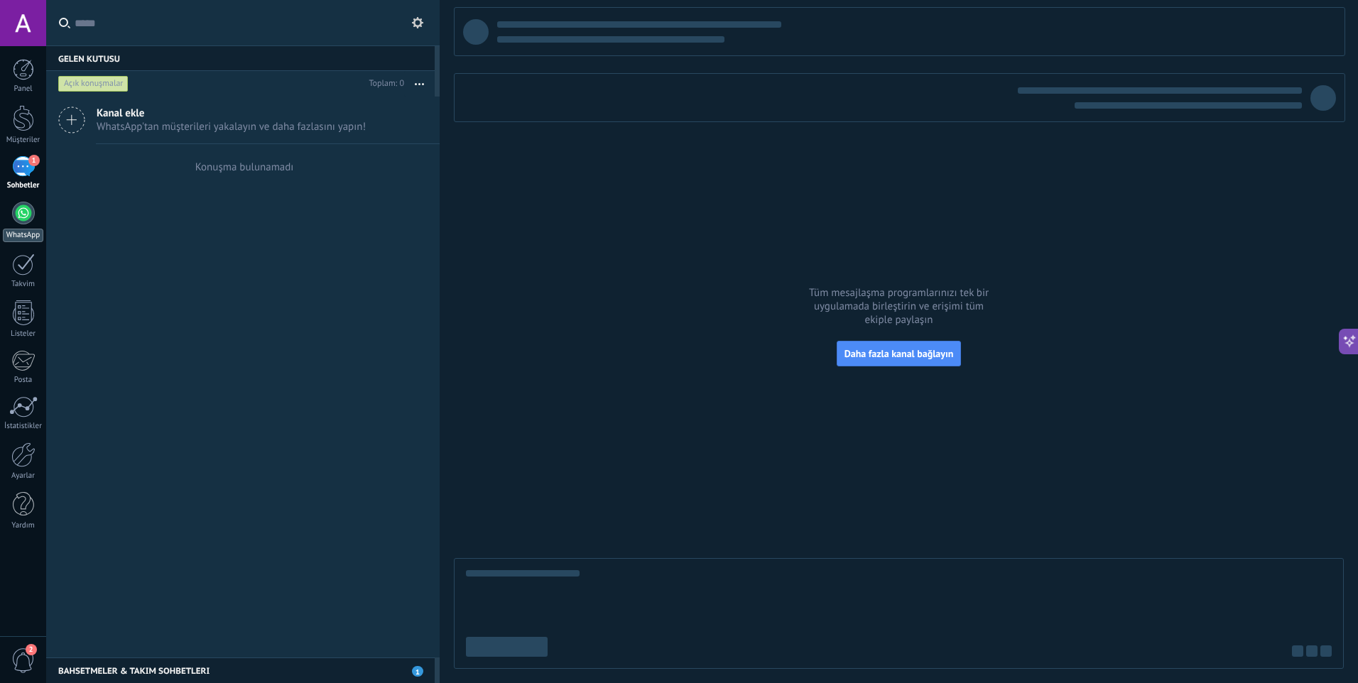
click at [11, 207] on link "WhatsApp" at bounding box center [23, 222] width 46 height 40
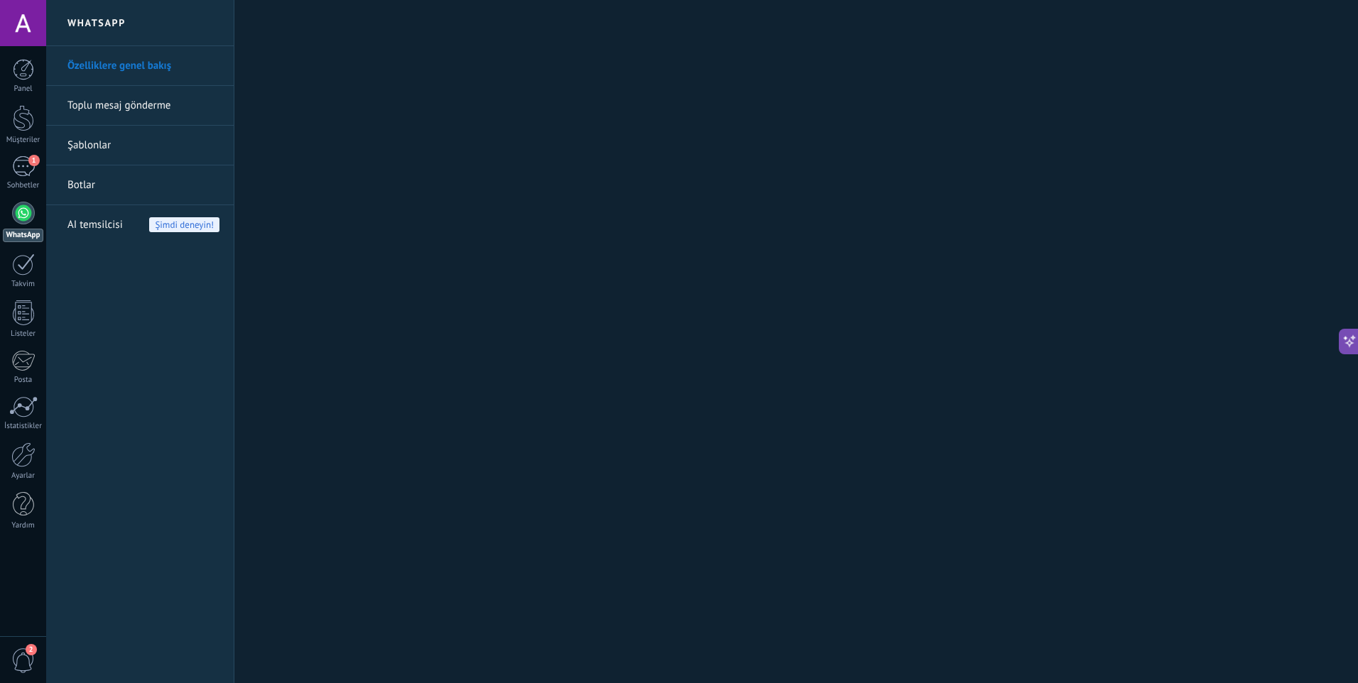
click at [131, 99] on link "Toplu mesaj gönderme" at bounding box center [143, 106] width 152 height 40
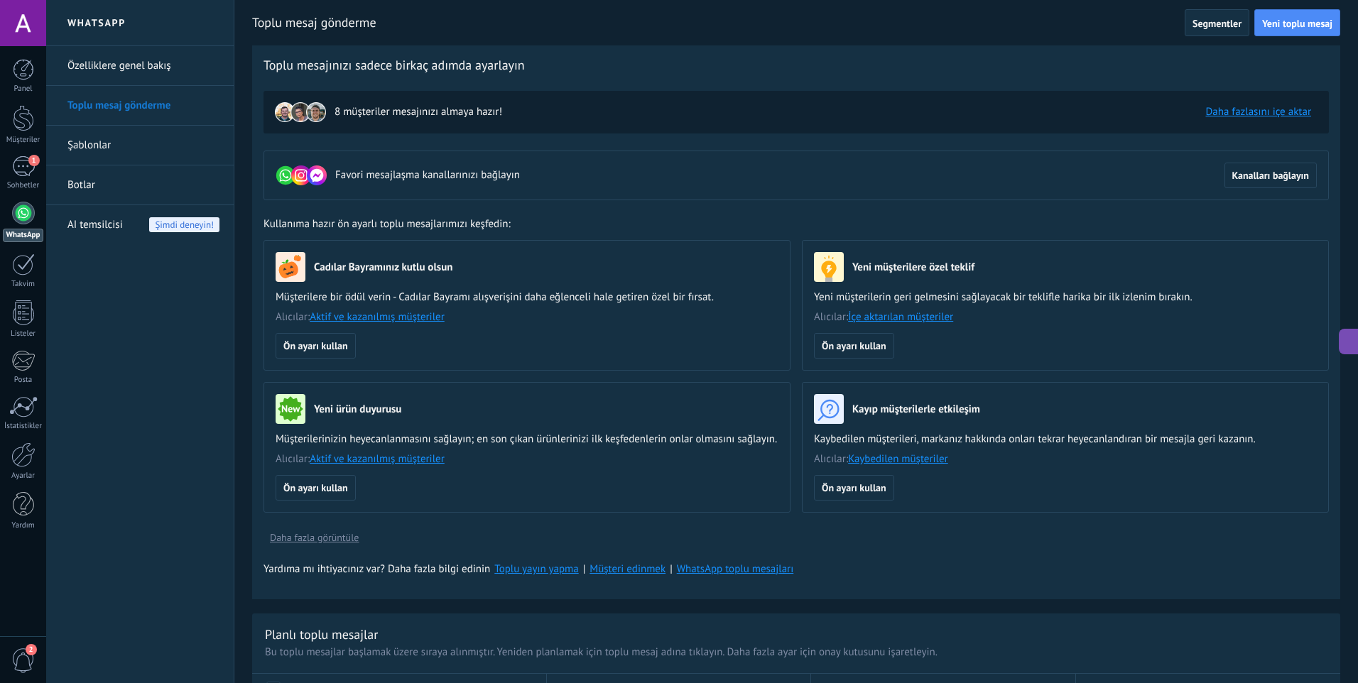
click at [134, 224] on div "AI temsilcisi Şimdi deneyin!" at bounding box center [143, 225] width 152 height 40
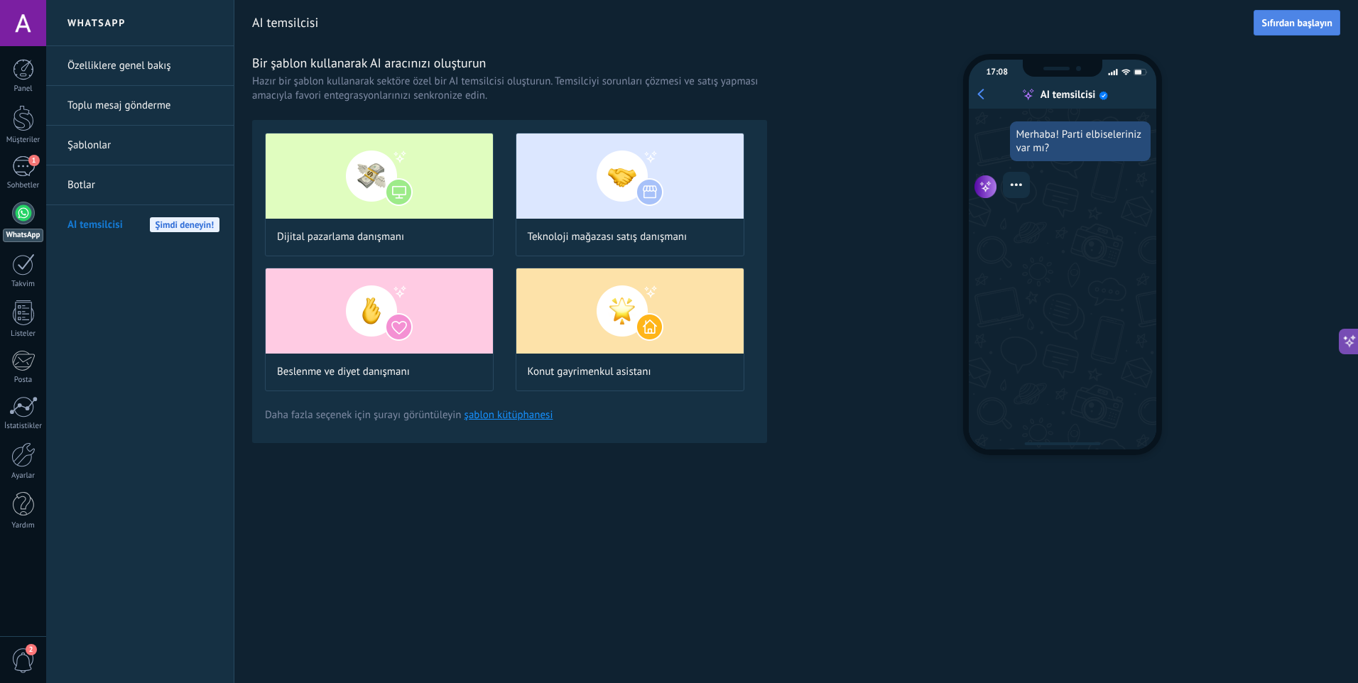
click at [1298, 21] on span "Sıfırdan başlayın" at bounding box center [1297, 23] width 71 height 10
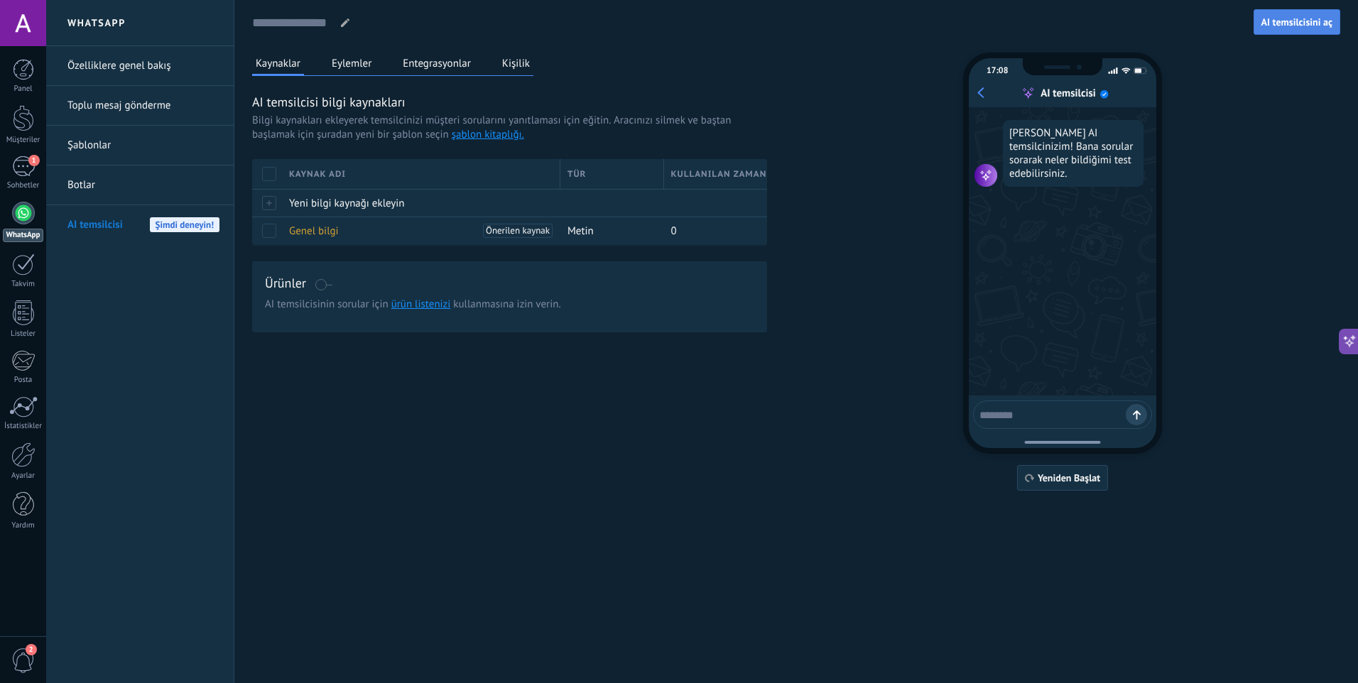
click at [1298, 28] on button "AI temsilcisini aç" at bounding box center [1297, 22] width 87 height 26
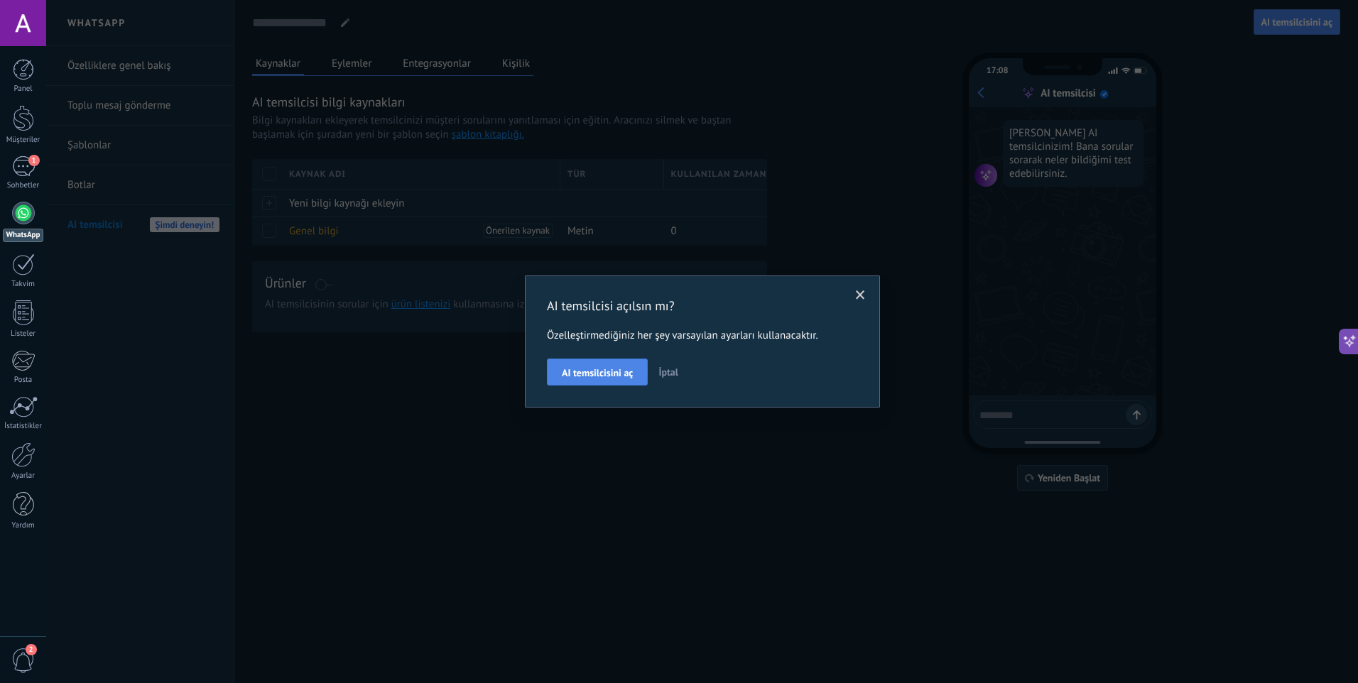
click at [597, 381] on button "AI temsilcisini aç" at bounding box center [597, 372] width 101 height 27
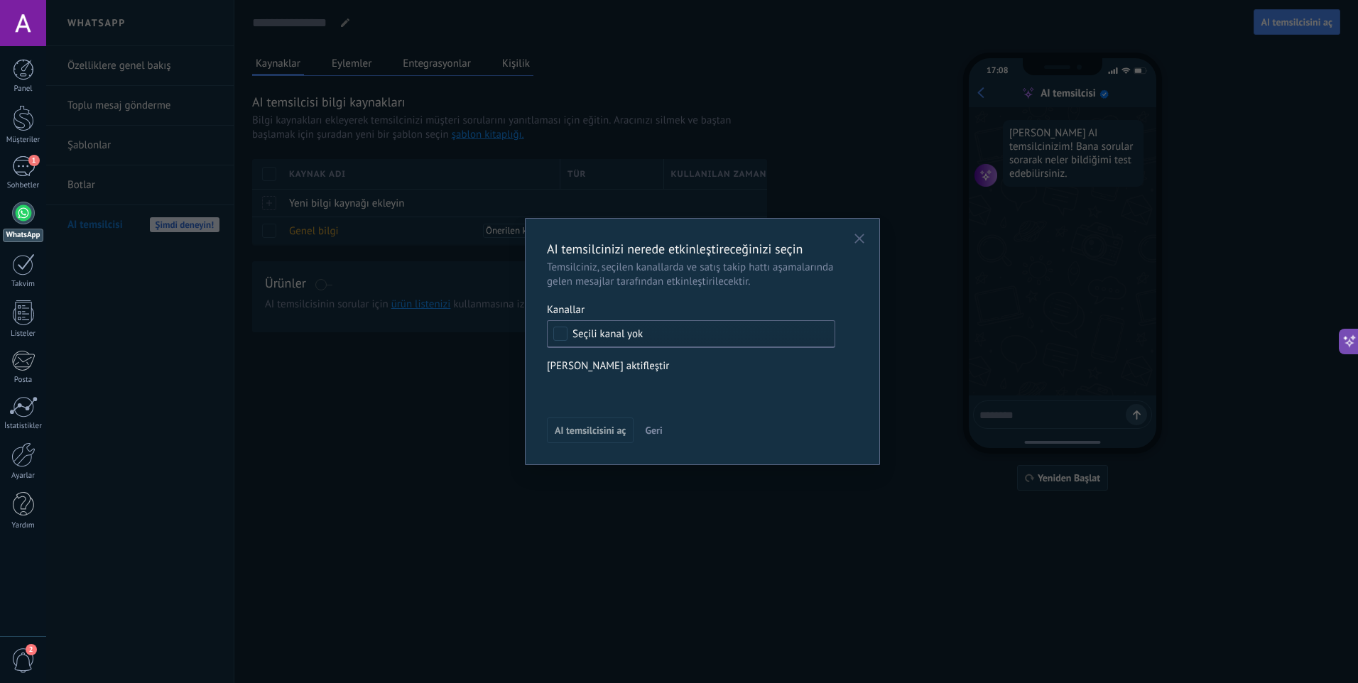
click at [668, 329] on span "Seçili kanal yok" at bounding box center [695, 334] width 244 height 11
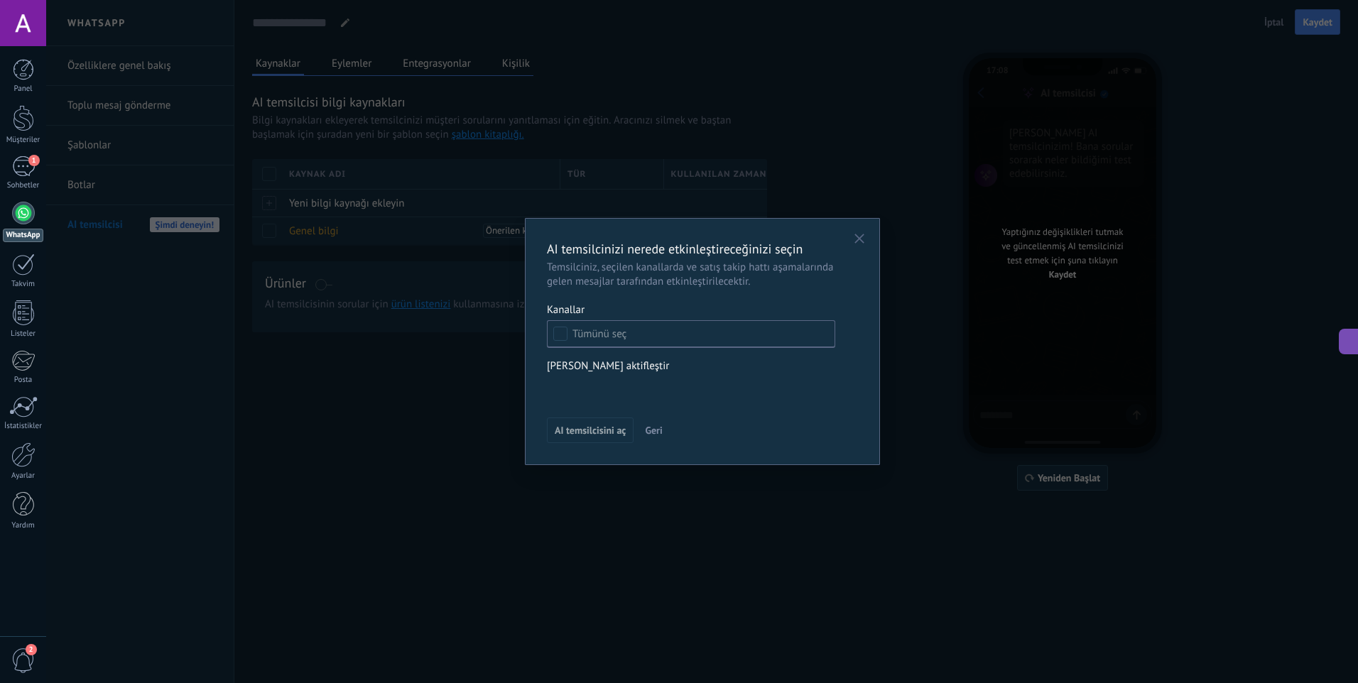
drag, startPoint x: 581, startPoint y: 377, endPoint x: 590, endPoint y: 390, distance: 16.4
click at [0, 0] on div "Gelen müşteriler İlk temas Müzakereler Karar verme Sözleşme müzakeresi Kapalı -…" at bounding box center [0, 0] width 0 height 0
click at [0, 0] on label "Gelen müşteriler" at bounding box center [0, 0] width 0 height 0
click at [562, 337] on div at bounding box center [702, 341] width 1312 height 683
click at [653, 431] on span "Geri" at bounding box center [653, 431] width 17 height 10
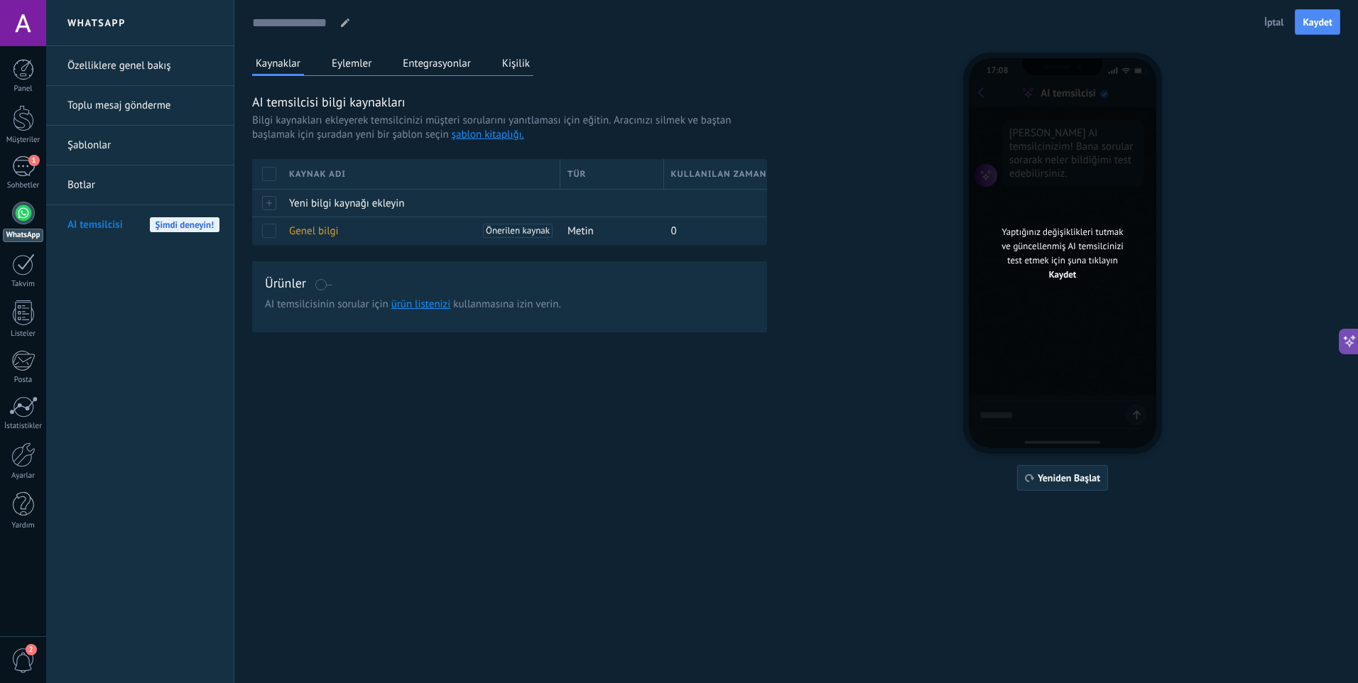
click at [389, 66] on div "Kaynaklar Eylemler Entegrasyonlar Kişilik" at bounding box center [392, 64] width 281 height 23
click at [377, 66] on div "Kaynaklar Eylemler Entegrasyonlar Kişilik" at bounding box center [392, 64] width 281 height 23
click at [351, 63] on button "Eylemler" at bounding box center [351, 63] width 47 height 21
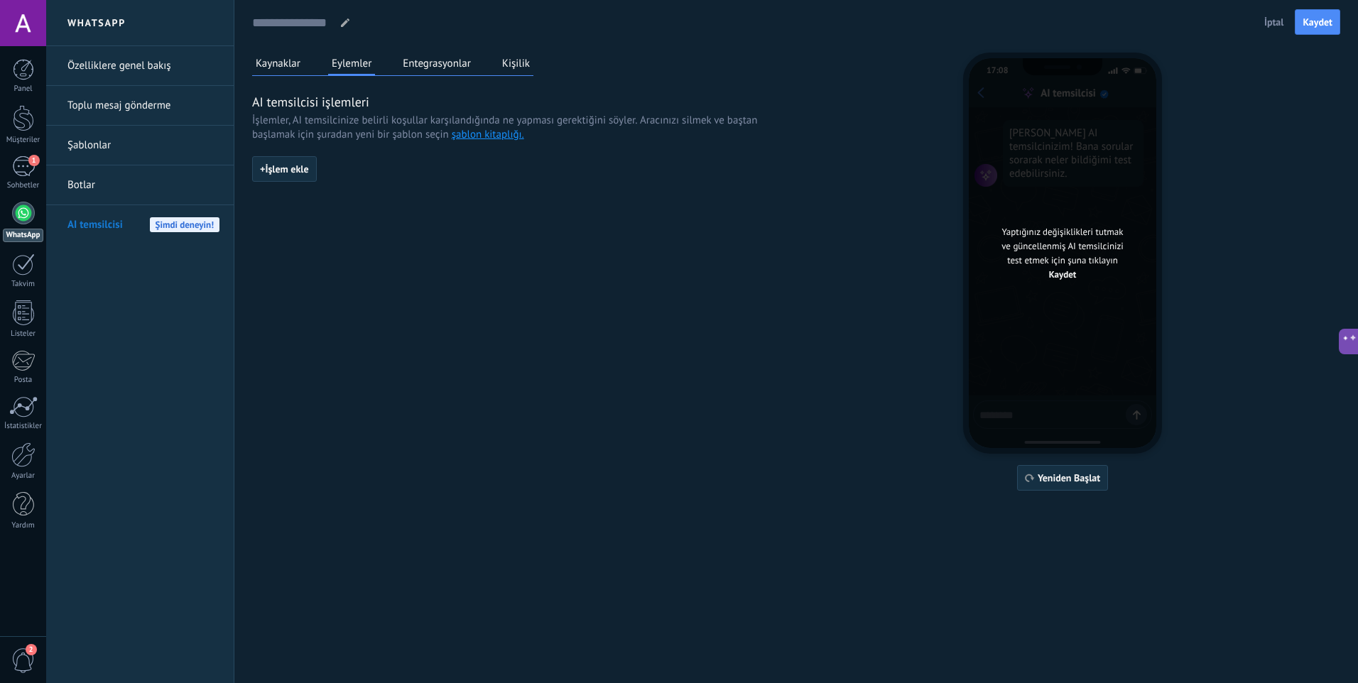
click at [165, 64] on link "Özelliklere genel bakış" at bounding box center [143, 66] width 152 height 40
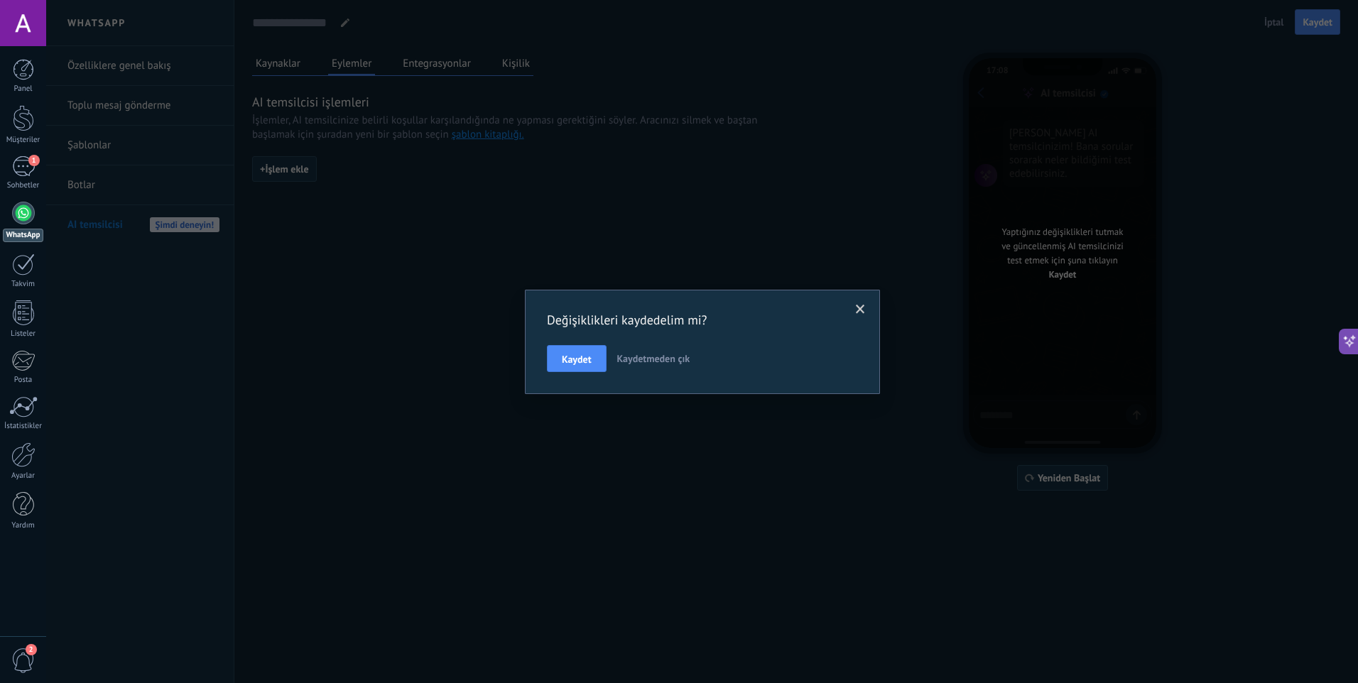
click at [855, 303] on span at bounding box center [860, 310] width 23 height 24
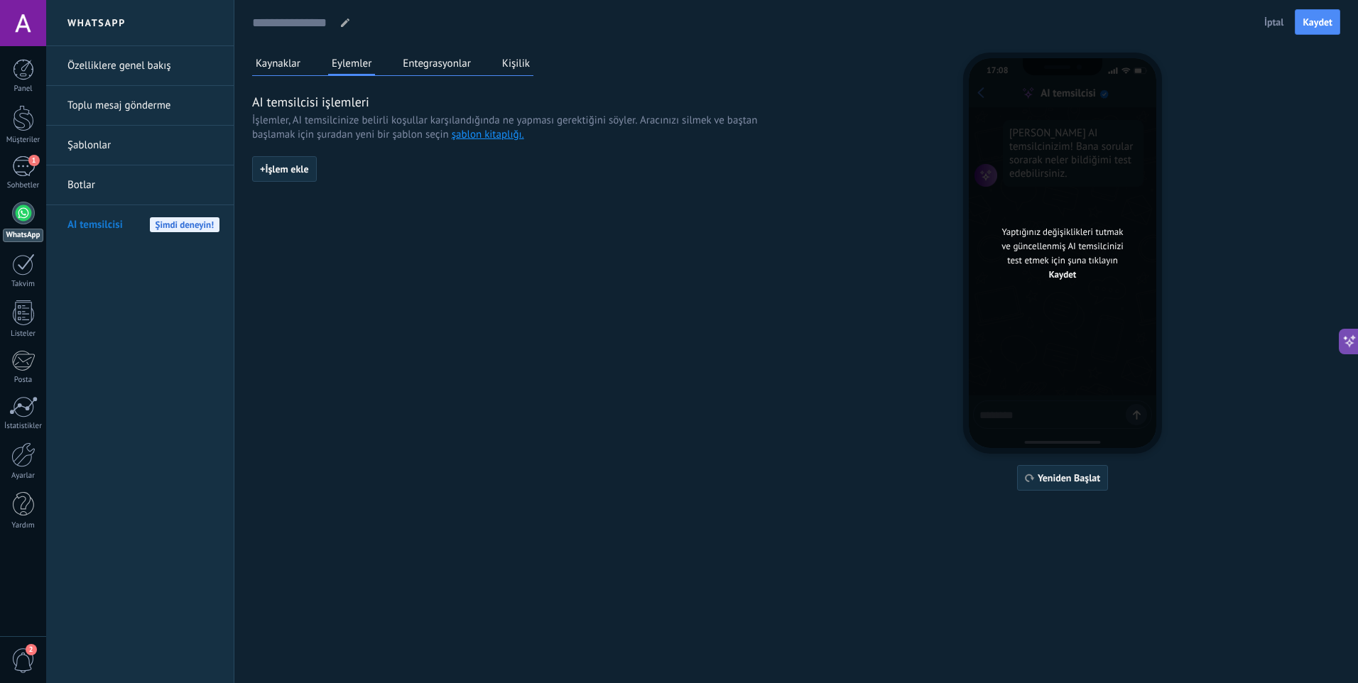
click at [168, 111] on link "Toplu mesaj gönderme" at bounding box center [143, 106] width 152 height 40
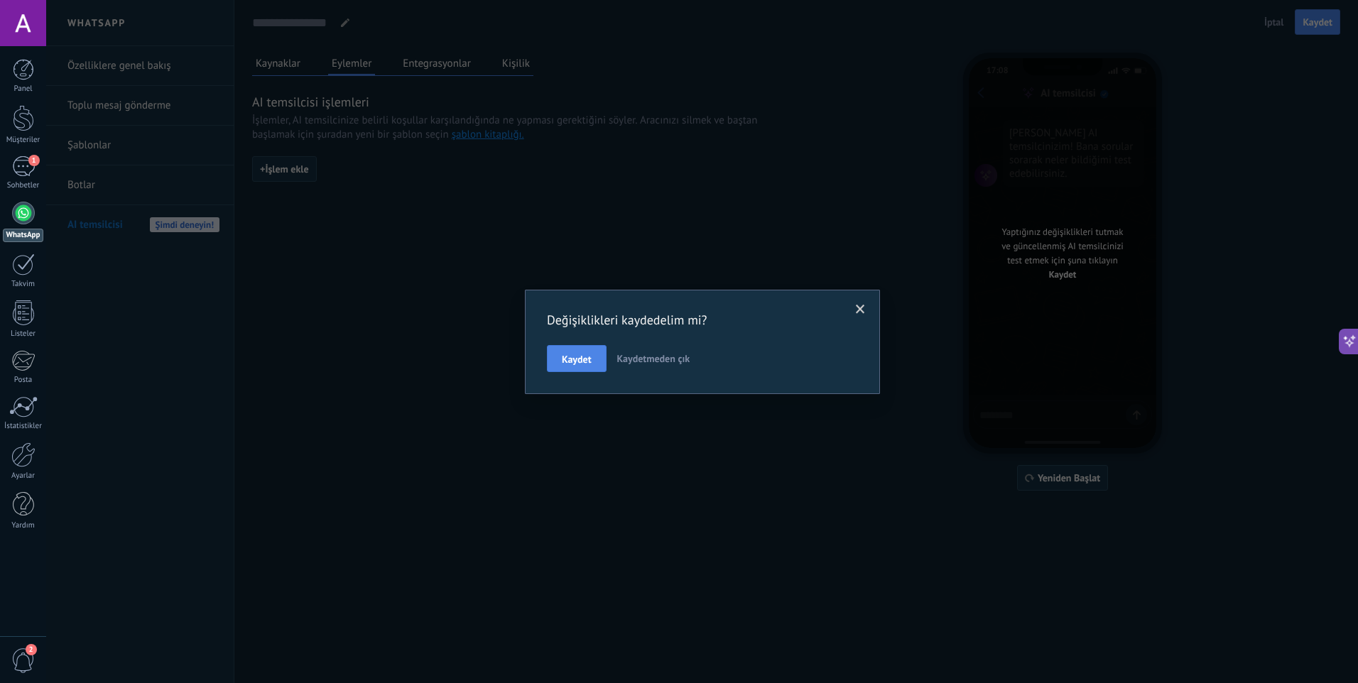
click at [586, 362] on span "Kaydet" at bounding box center [577, 360] width 30 height 10
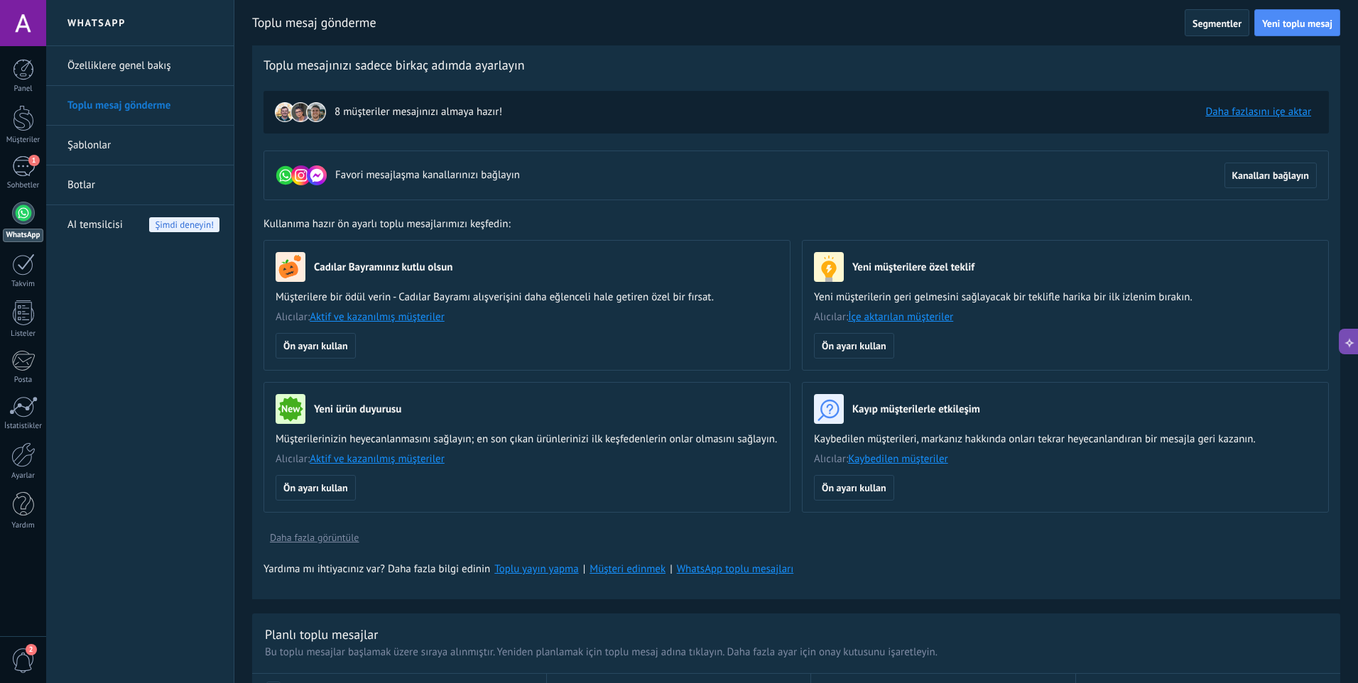
click at [1239, 107] on link "Daha fazlasını içe aktar" at bounding box center [1259, 111] width 106 height 13
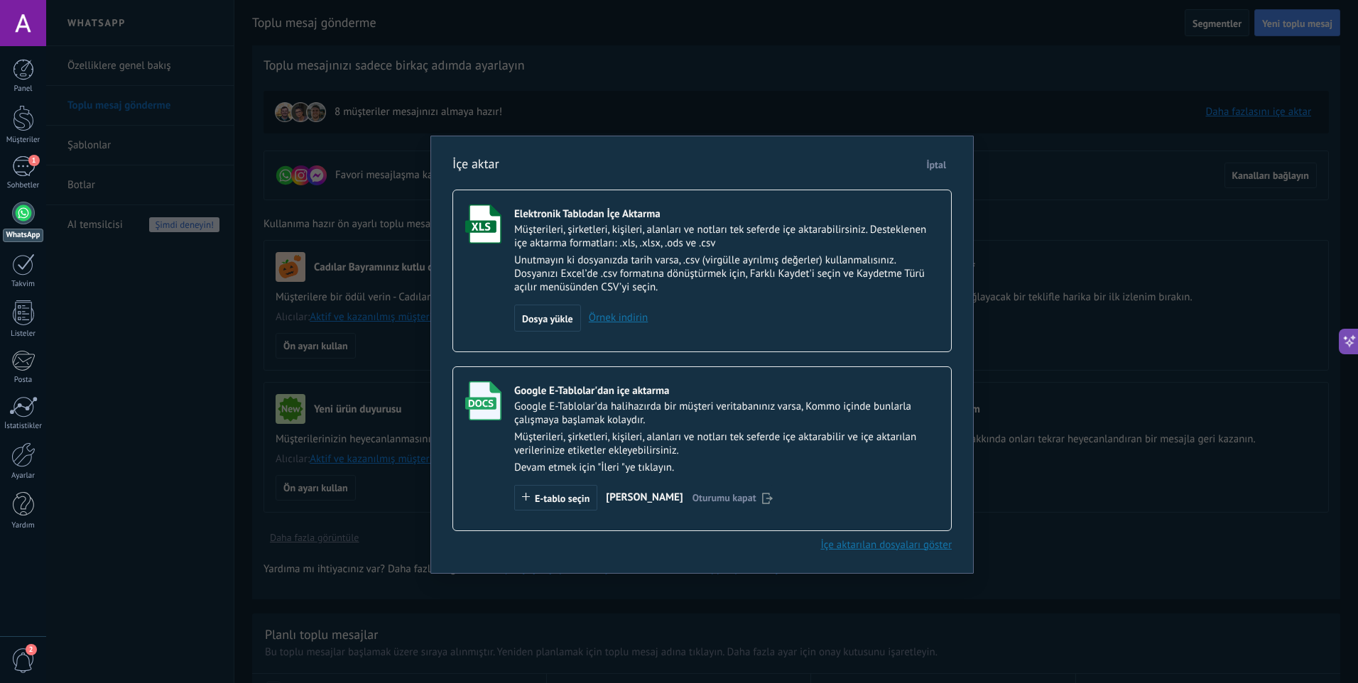
click at [906, 546] on link "İçe aktarılan dosyaları göster" at bounding box center [886, 545] width 131 height 13
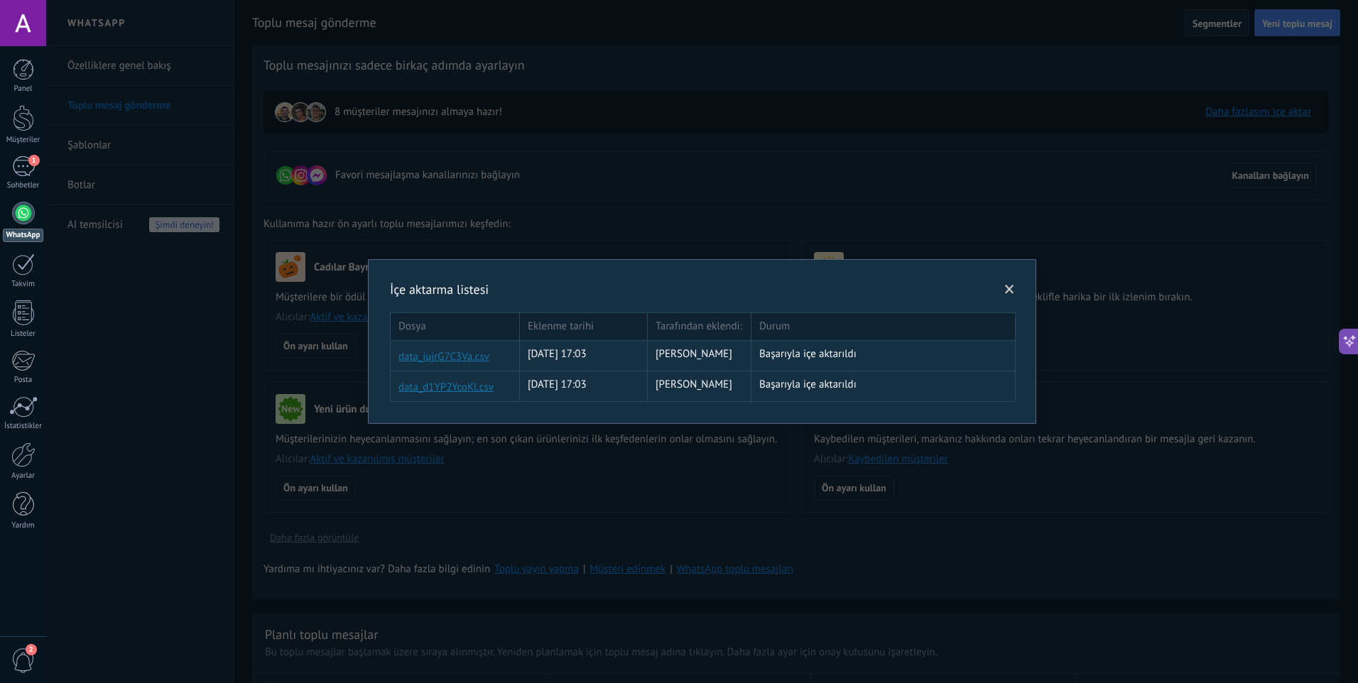
click at [865, 356] on div "Başarıyla içe aktarıldı" at bounding box center [883, 354] width 248 height 14
drag, startPoint x: 850, startPoint y: 401, endPoint x: 899, endPoint y: 392, distance: 49.8
click at [899, 392] on div "İçe aktarma listesi Dosya Eklenme tarihi Tarafından eklendi: Durum data_jujrG7C…" at bounding box center [702, 341] width 669 height 165
drag, startPoint x: 899, startPoint y: 392, endPoint x: 1059, endPoint y: 243, distance: 219.2
click at [1059, 243] on div "İçe aktarma listesi Dosya Eklenme tarihi Tarafından eklendi: Durum data_jujrG7C…" at bounding box center [702, 341] width 1312 height 683
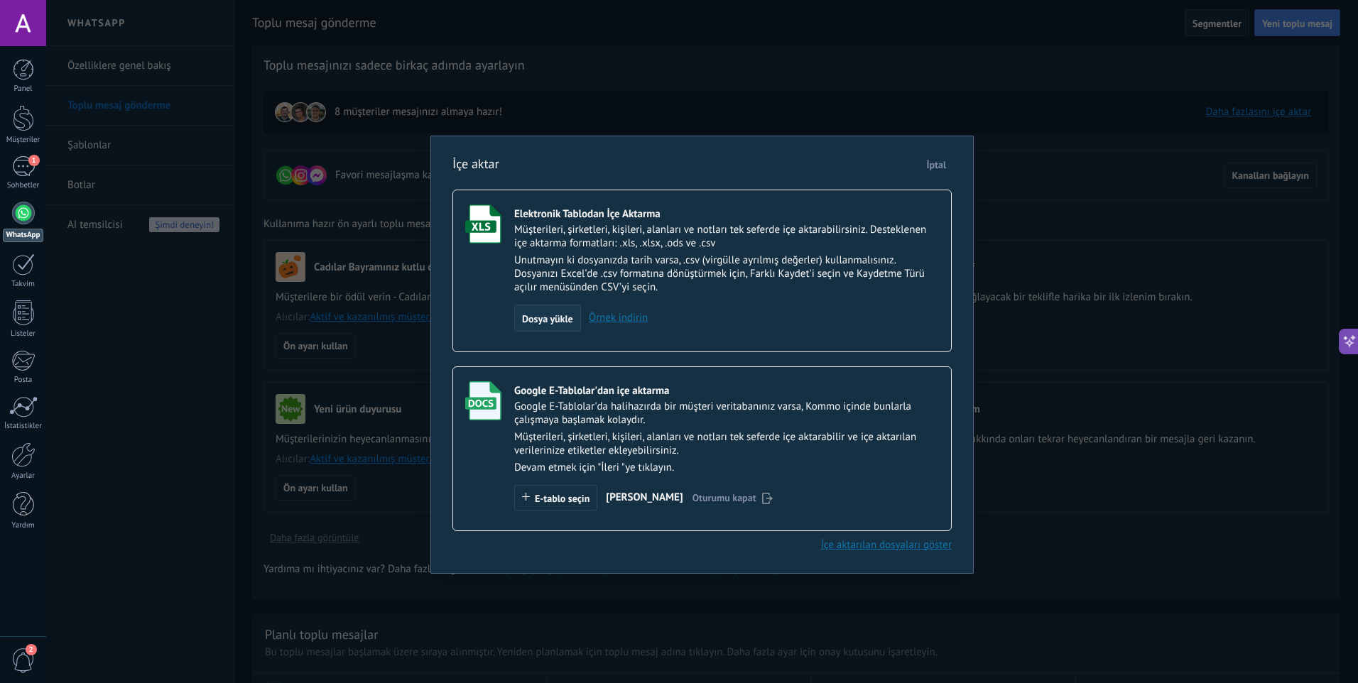
click at [534, 312] on div "Dosya yükle" at bounding box center [547, 318] width 67 height 27
click at [0, 0] on input "Elektronik Tablodan İçe Aktarma Müşterileri, şirketleri, kişileri, alanları ve …" at bounding box center [0, 0] width 0 height 0
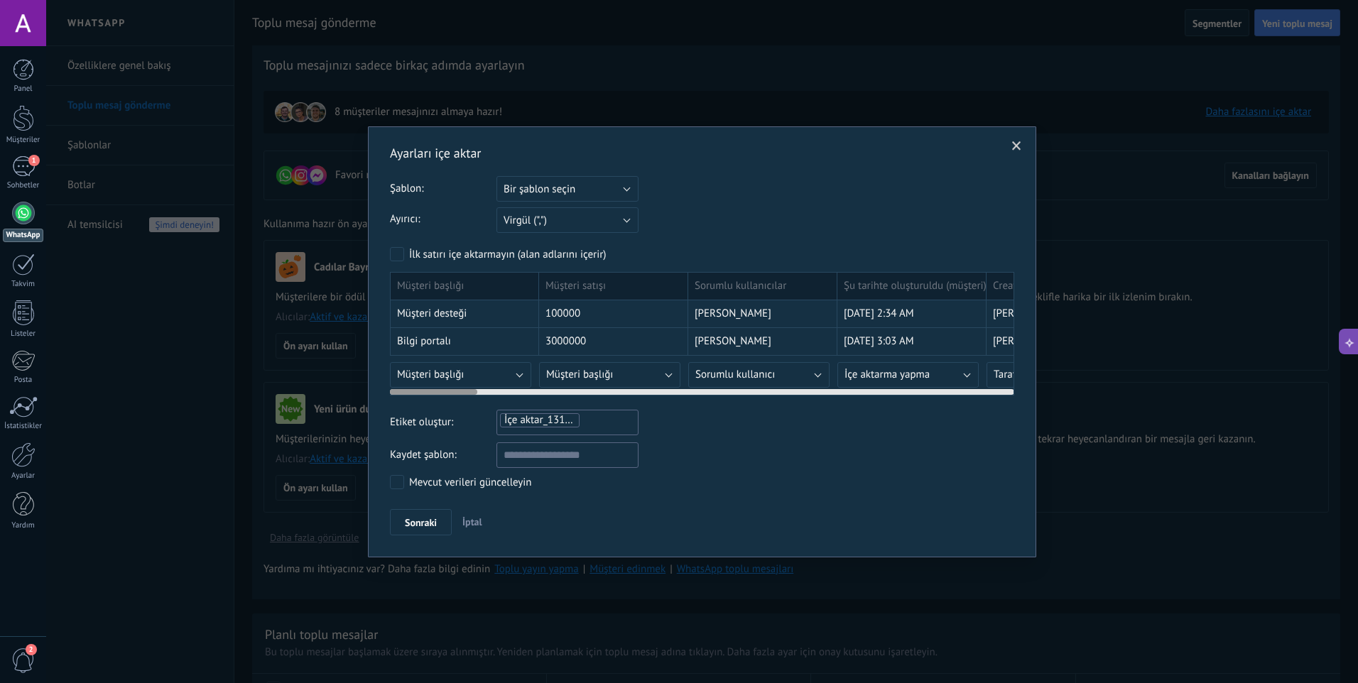
click at [625, 310] on div "100000" at bounding box center [613, 315] width 149 height 28
drag, startPoint x: 737, startPoint y: 310, endPoint x: 779, endPoint y: 310, distance: 41.2
click at [777, 310] on div "Koray Selim" at bounding box center [762, 315] width 149 height 28
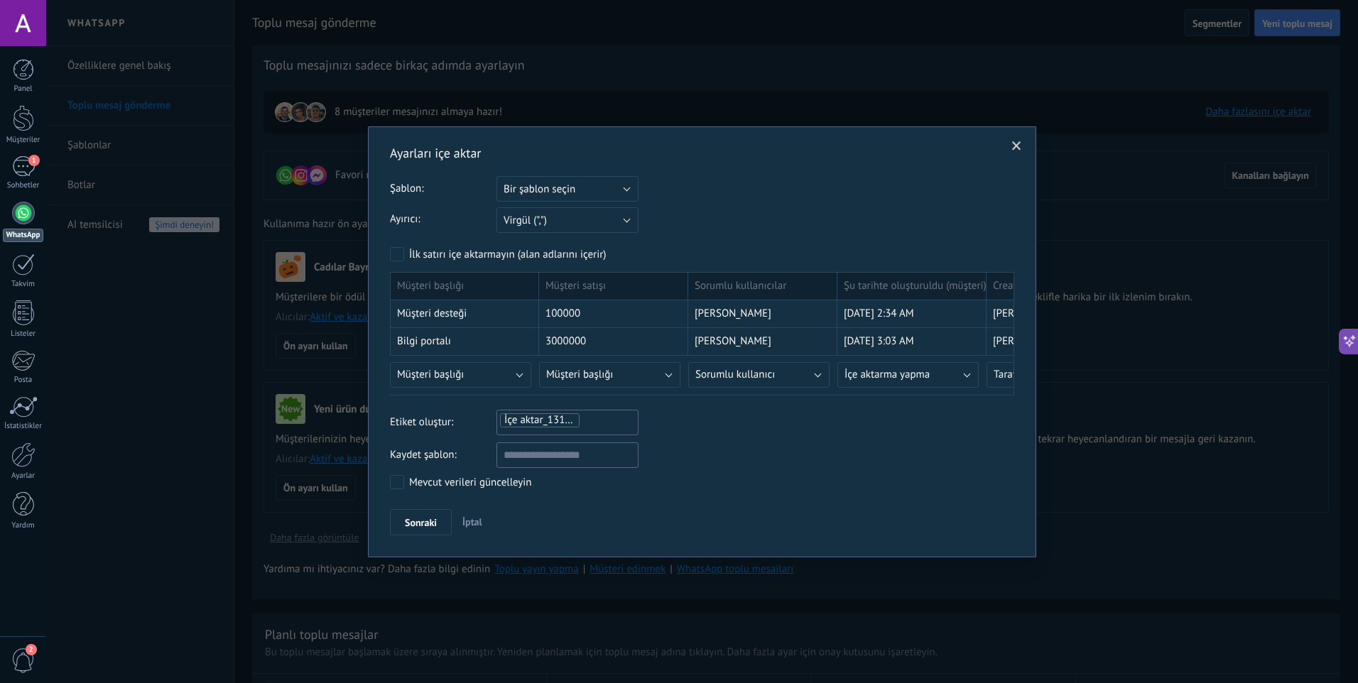
drag, startPoint x: 779, startPoint y: 310, endPoint x: 753, endPoint y: 203, distance: 110.3
click at [753, 203] on div "Ayarları içe aktar Şablon: Bir şablon seçin ahmet avcı Bir şablon seçin Ayırıcı…" at bounding box center [702, 340] width 624 height 391
click at [612, 185] on button "Bir şablon seçin" at bounding box center [568, 189] width 142 height 26
click at [588, 207] on li "[PERSON_NAME]" at bounding box center [563, 213] width 150 height 24
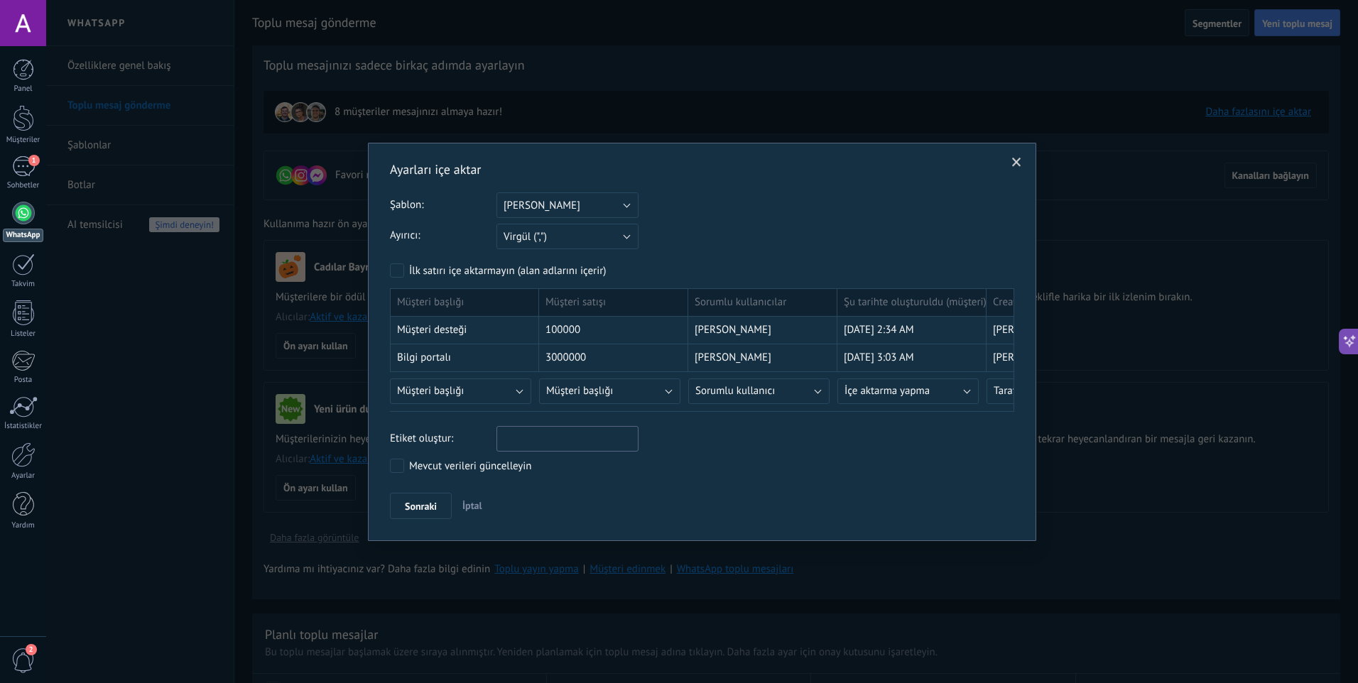
click at [387, 462] on div "Ayarları içe aktar Şablon: Bir şablon seçin ahmet avcı ahmet avcı Ayırıcı: Nokt…" at bounding box center [702, 342] width 669 height 399
click at [433, 512] on span "Sonraki" at bounding box center [421, 507] width 32 height 10
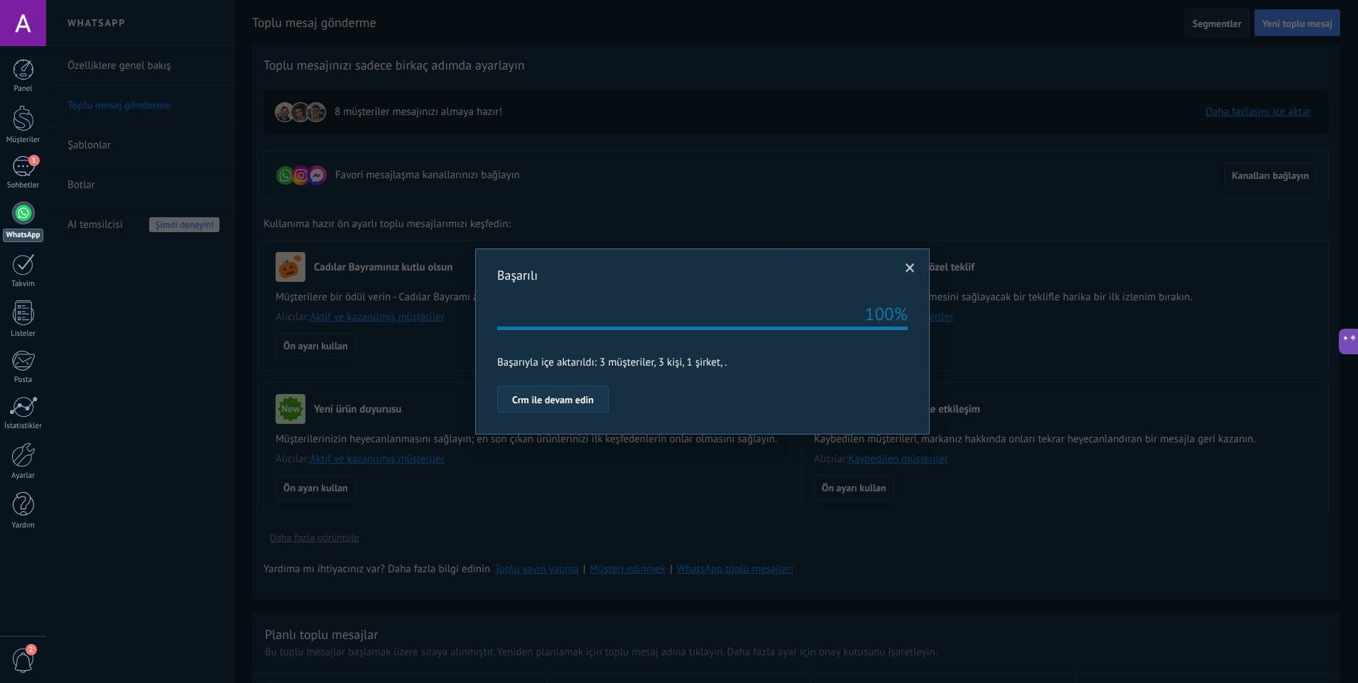
click at [558, 398] on span "Crm ile devam edin" at bounding box center [553, 400] width 82 height 10
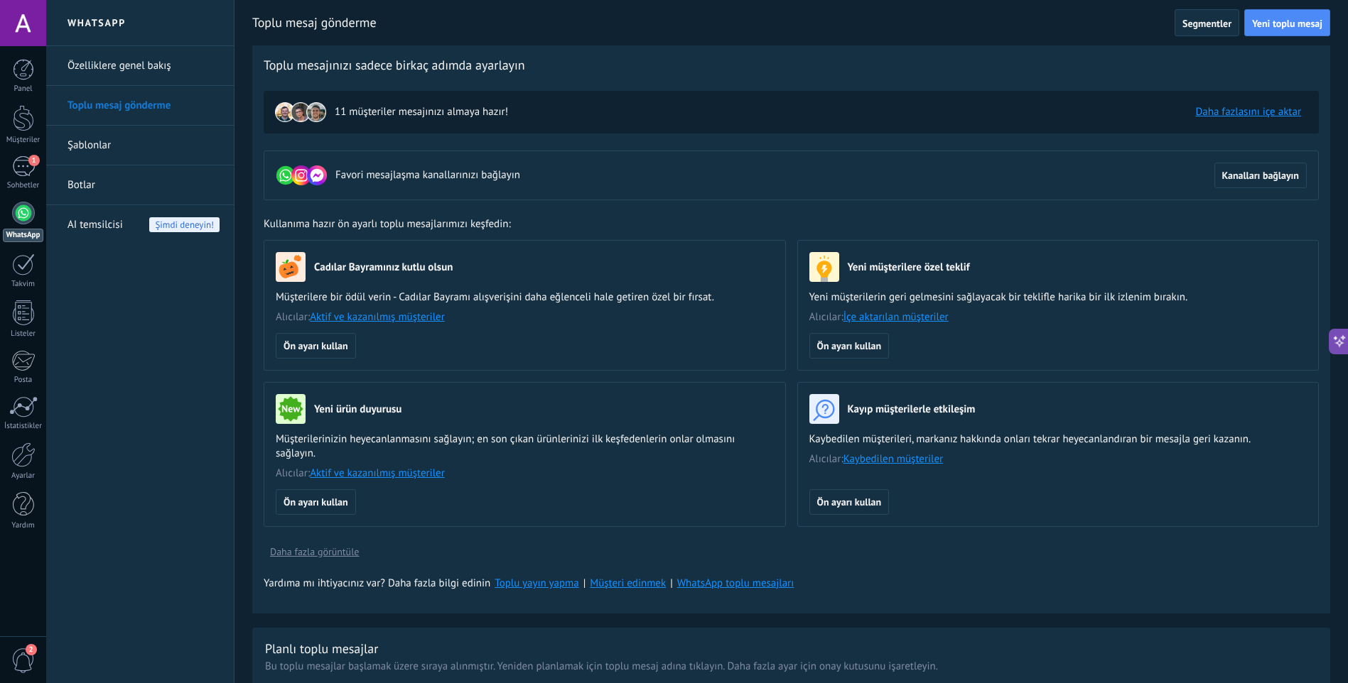
scroll to position [112, 0]
click at [399, 161] on div "Favori mesajlaşma kanallarınızı bağlayın Kanalları bağlayın" at bounding box center [791, 176] width 1055 height 50
click at [1286, 181] on button "Kanalları bağlayın" at bounding box center [1260, 176] width 92 height 26
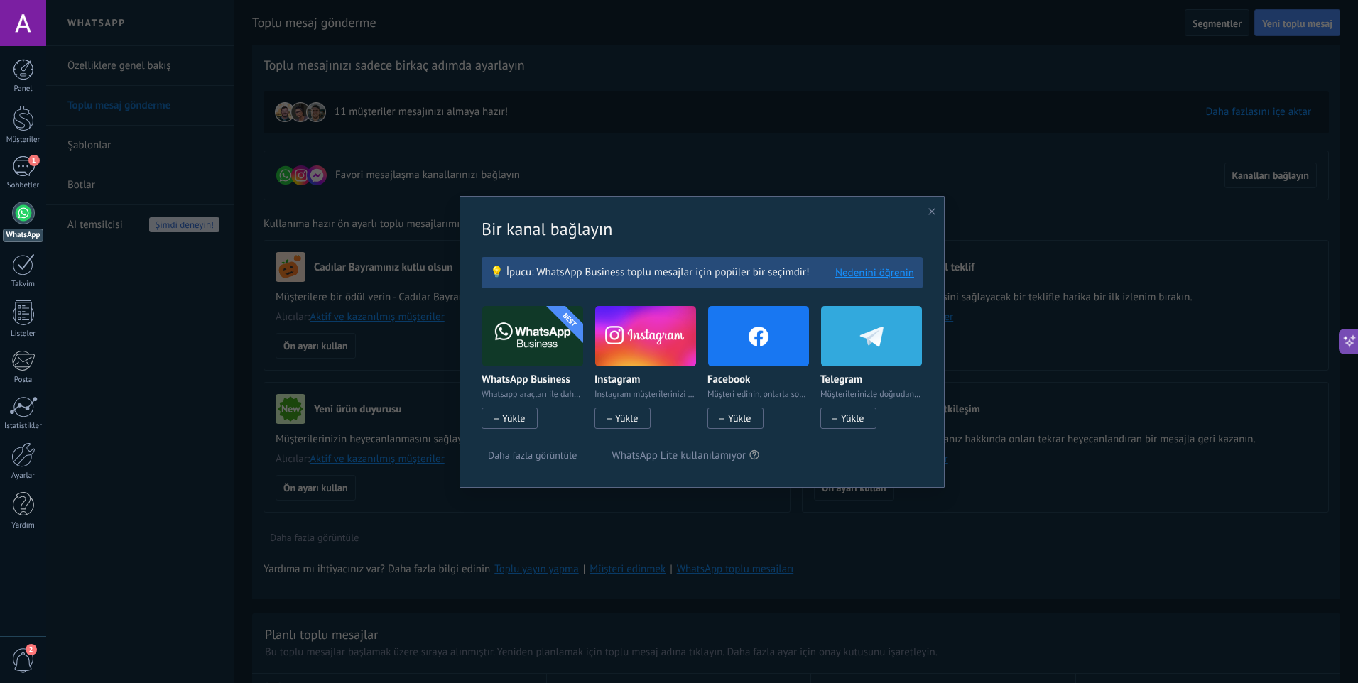
click at [745, 408] on div "Facebook Müşteri edinin, onlarla sohbet edin ve reklamlarla yeniden hedefleyin …" at bounding box center [759, 399] width 102 height 51
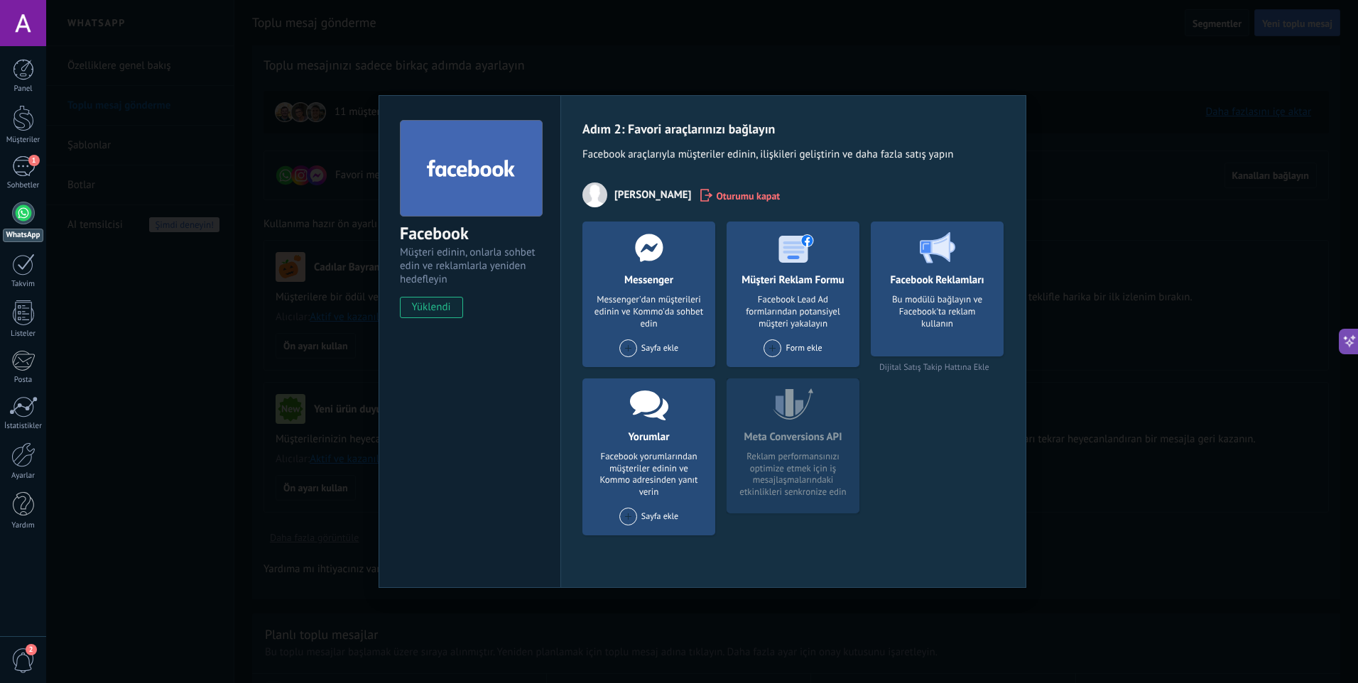
click at [605, 182] on div "Adım 2: Favori araçlarınızı bağlayın Facebook araçlarıyla müşteriler edinin, il…" at bounding box center [794, 334] width 422 height 426
click at [662, 452] on div "Yorumlar Facebook yorumlarından müşteriler edinin ve Kommo adresinden yanıt ver…" at bounding box center [649, 458] width 133 height 158
drag, startPoint x: 662, startPoint y: 452, endPoint x: 627, endPoint y: 527, distance: 83.0
click at [627, 527] on div "Sayfa ekle" at bounding box center [649, 522] width 94 height 28
click at [627, 521] on span at bounding box center [628, 517] width 18 height 18
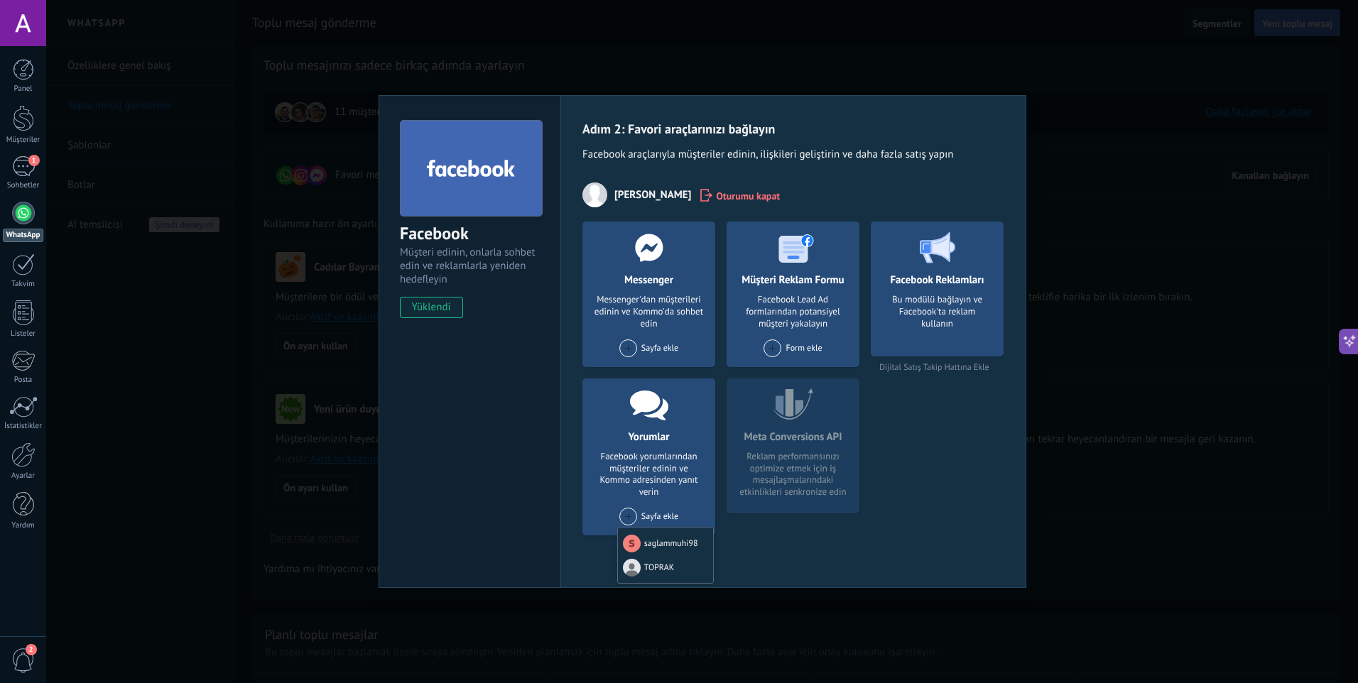
click at [938, 487] on div "Facebook Reklamları Bu modülü bağlayın ve Facebook'ta reklam kullanın Dijital S…" at bounding box center [937, 384] width 133 height 325
click at [623, 345] on span at bounding box center [628, 349] width 18 height 18
click at [689, 399] on div "TOPRAK" at bounding box center [665, 401] width 95 height 28
click at [659, 326] on div "Messenger'dan müşterileri edinin ve Kommo'da sohbet edin" at bounding box center [649, 312] width 110 height 36
click at [620, 352] on span at bounding box center [628, 349] width 18 height 18
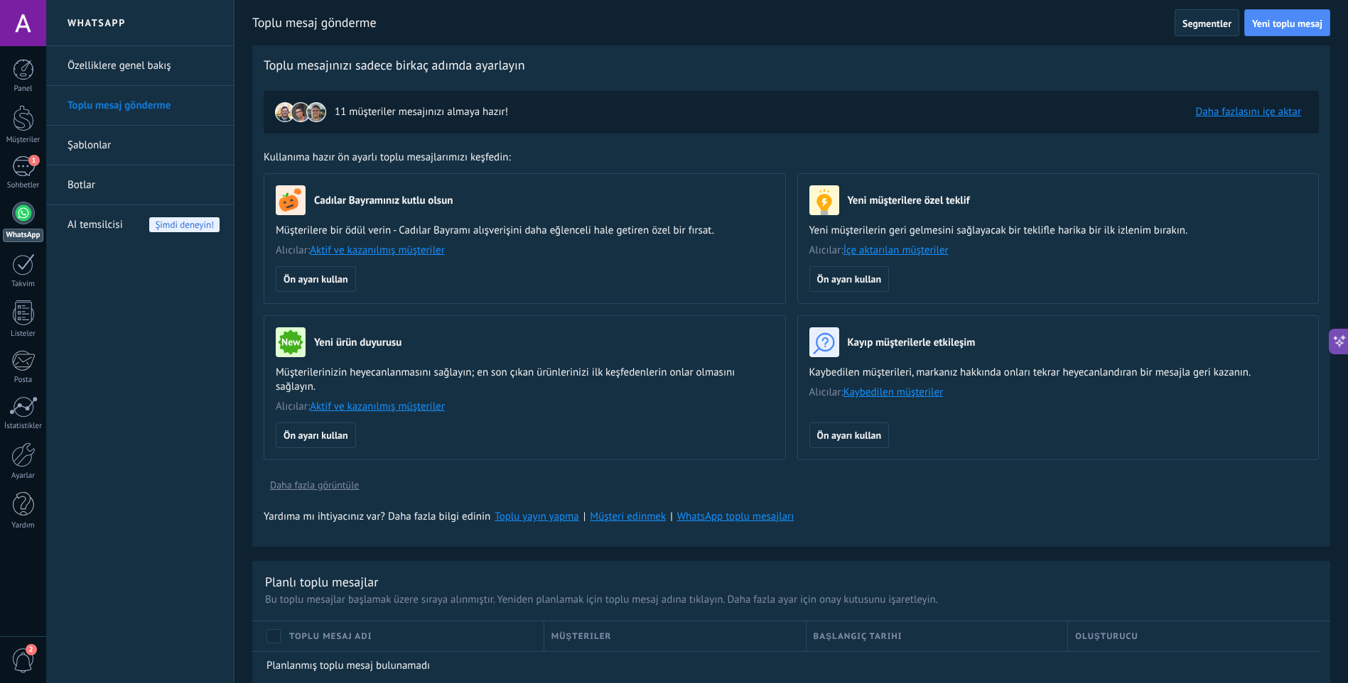
click at [352, 94] on div "11 müşteriler mesajınızı almaya hazır! Daha fazlasını içe aktar" at bounding box center [791, 112] width 1055 height 43
drag, startPoint x: 260, startPoint y: 102, endPoint x: 203, endPoint y: 93, distance: 57.5
click at [208, 94] on div "WhatsApp Özelliklere genel bakış Toplu mesaj gönderme Şablonlar Botlar AI temsi…" at bounding box center [697, 341] width 1302 height 683
drag, startPoint x: 203, startPoint y: 93, endPoint x: 462, endPoint y: 145, distance: 263.7
click at [462, 145] on div "Toplu mesajınızı sadece birkaç adımda ayarlayın 11 müşteriler mesajınızı almaya…" at bounding box center [791, 296] width 1078 height 502
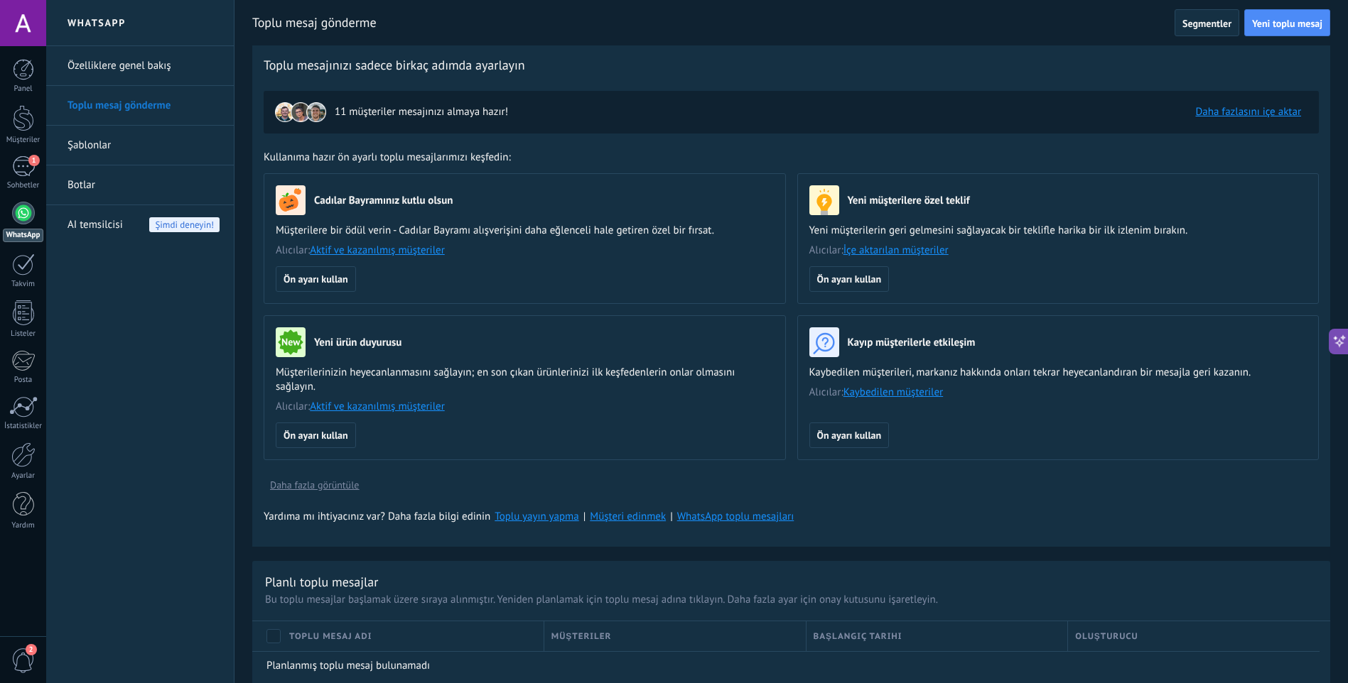
click at [112, 67] on link "Özelliklere genel bakış" at bounding box center [143, 66] width 152 height 40
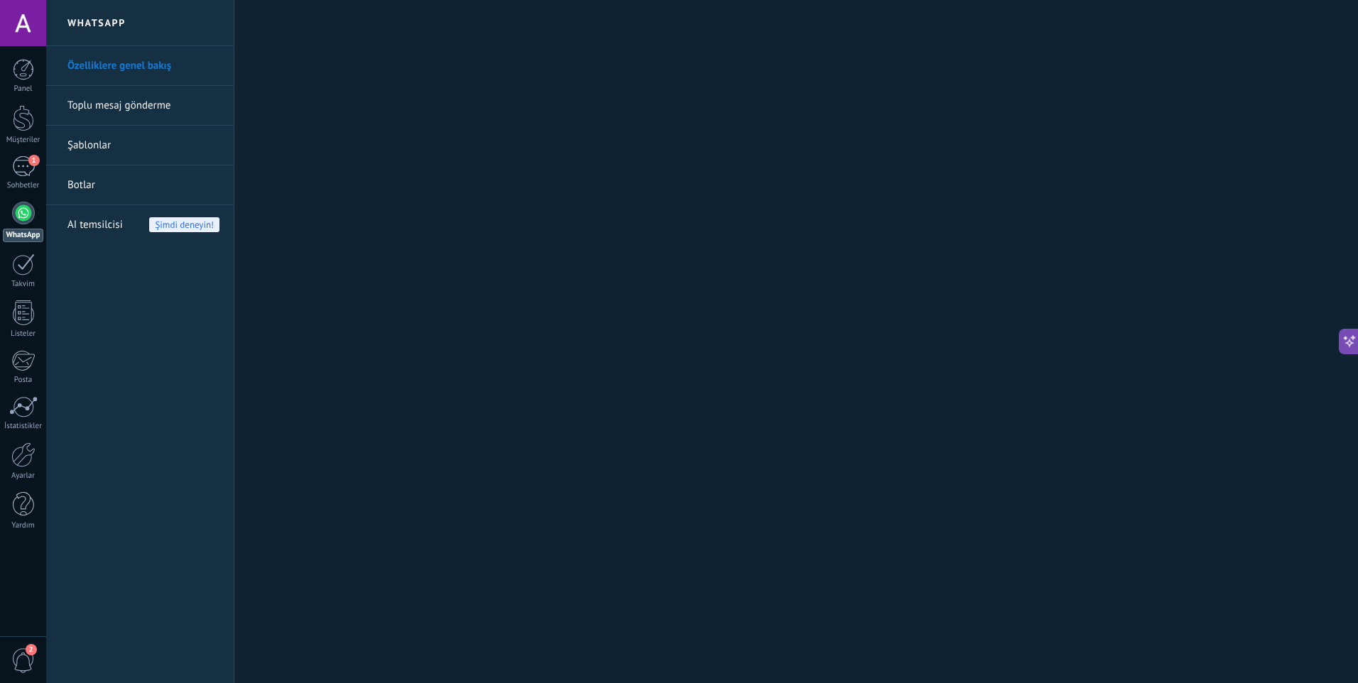
click at [109, 141] on link "Şablonlar" at bounding box center [143, 146] width 152 height 40
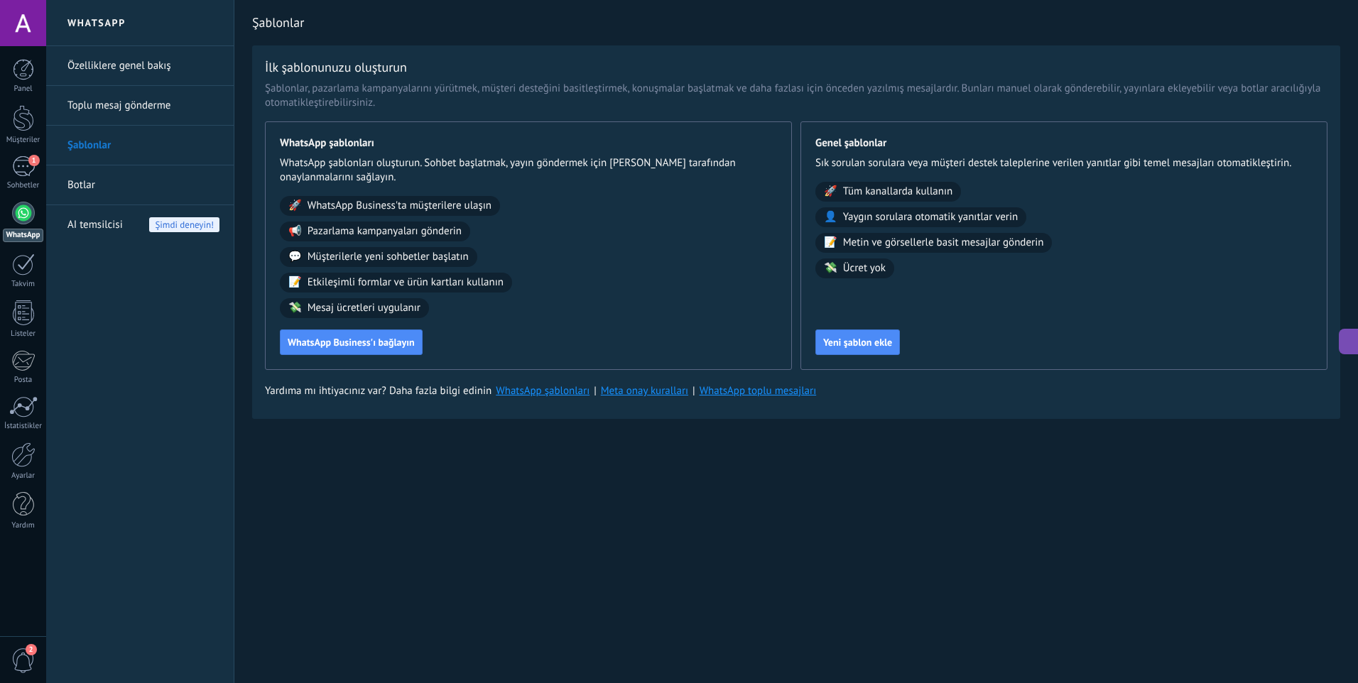
click at [68, 215] on span "AI temsilcisi" at bounding box center [94, 225] width 55 height 40
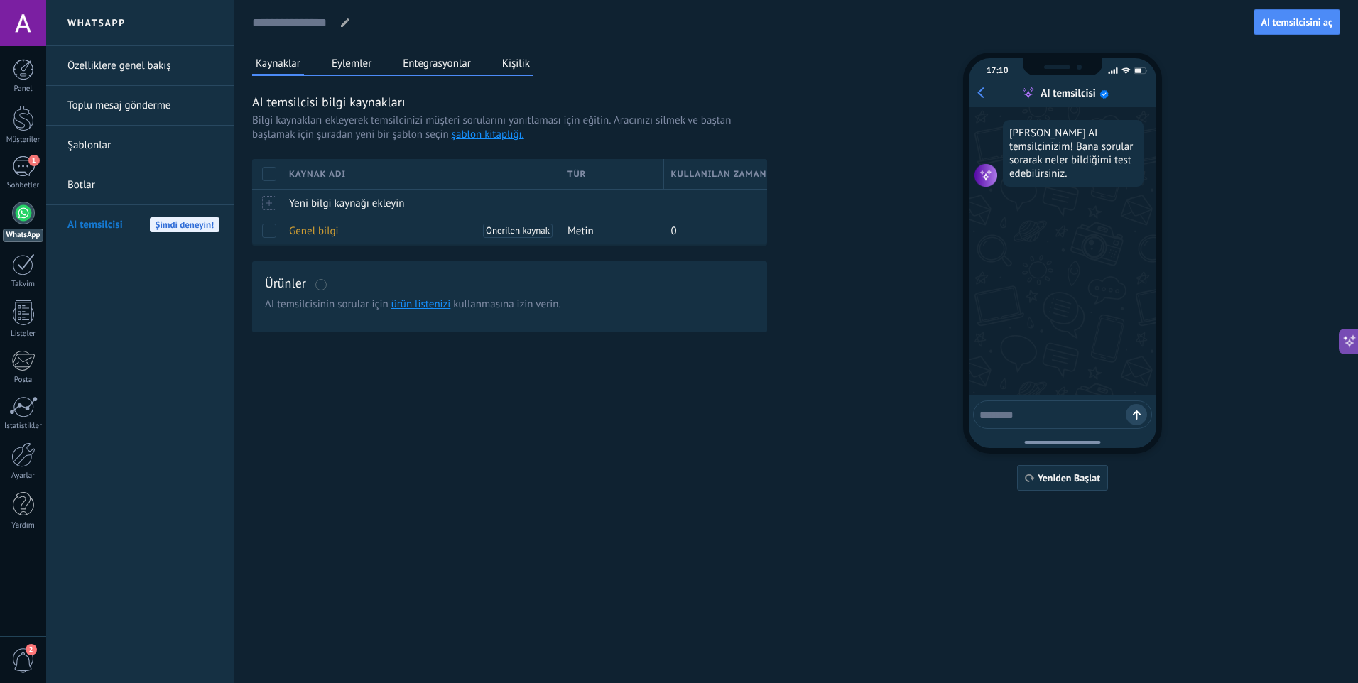
click at [137, 100] on link "Toplu mesaj gönderme" at bounding box center [143, 106] width 152 height 40
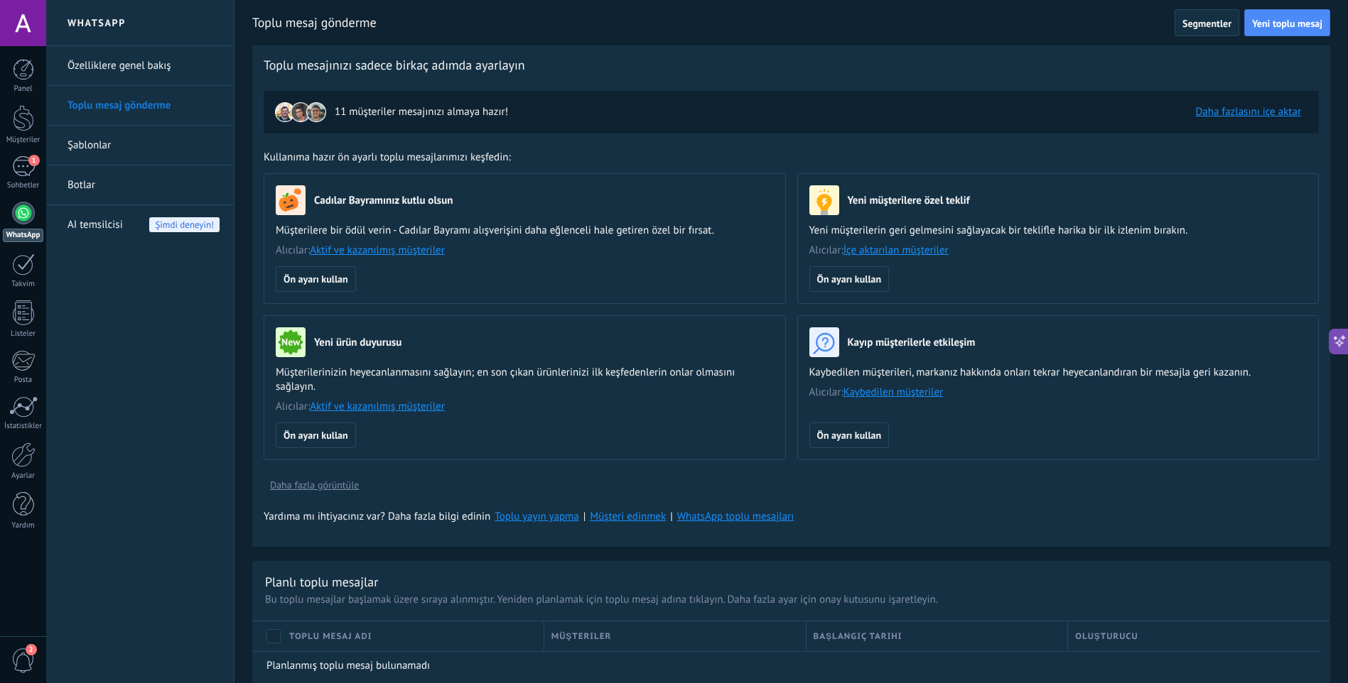
click at [1232, 107] on link "Daha fazlasını içe aktar" at bounding box center [1248, 111] width 106 height 13
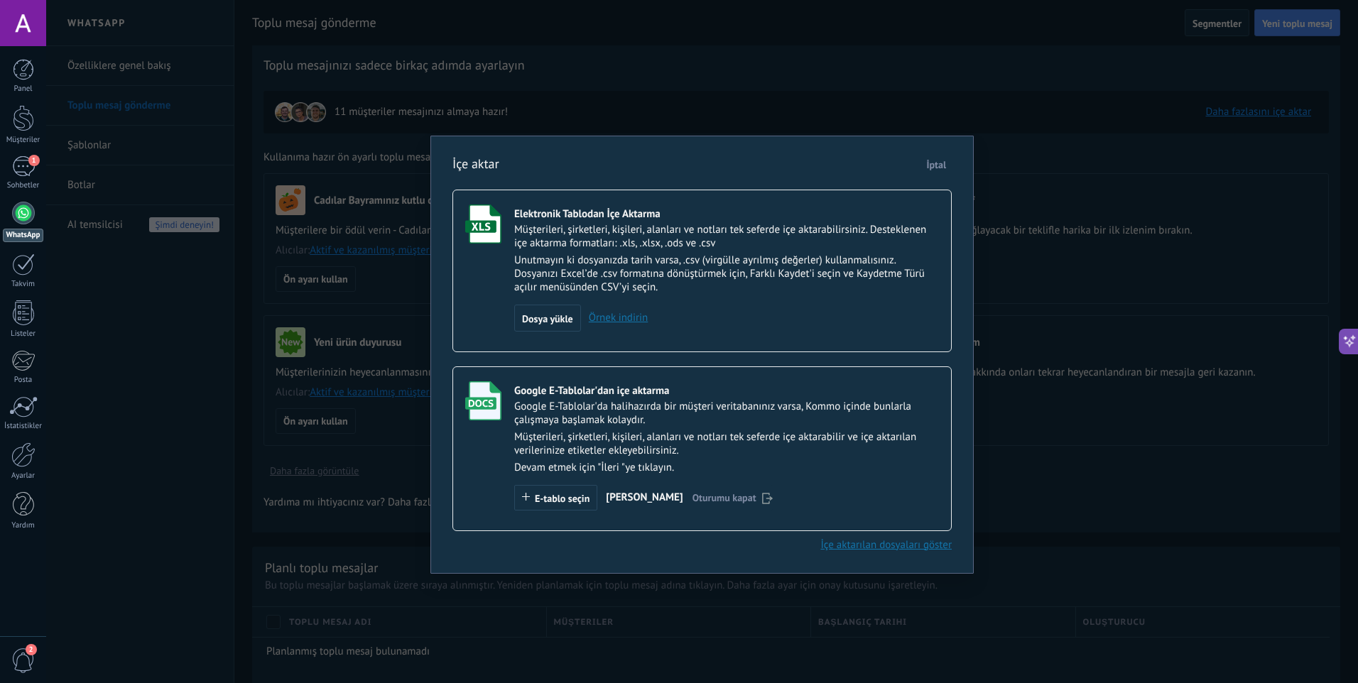
click at [623, 323] on link "Örnek indirin" at bounding box center [614, 317] width 67 height 13
click at [573, 319] on div "Dosya yükle" at bounding box center [547, 318] width 67 height 27
click at [0, 0] on input "Elektronik Tablodan İçe Aktarma Müşterileri, şirketleri, kişileri, alanları ve …" at bounding box center [0, 0] width 0 height 0
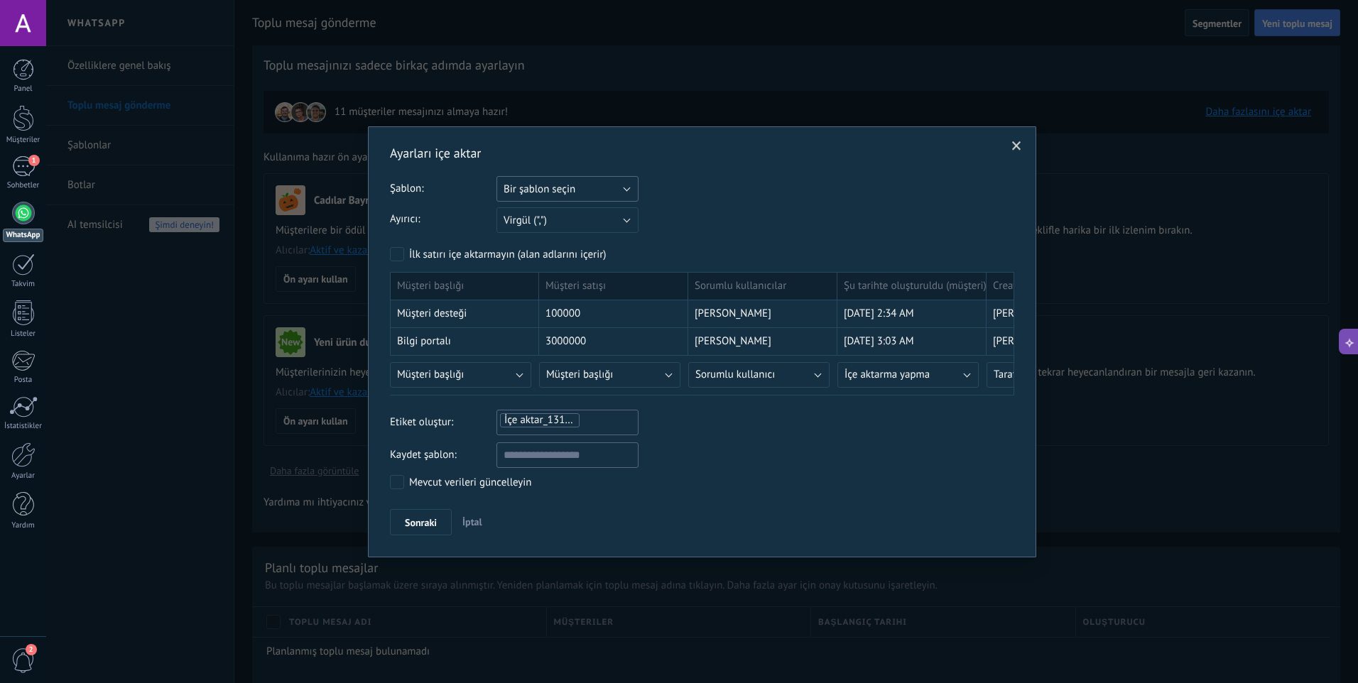
click at [614, 184] on button "Bir şablon seçin" at bounding box center [568, 189] width 142 height 26
click at [596, 207] on li "[PERSON_NAME]" at bounding box center [563, 213] width 150 height 24
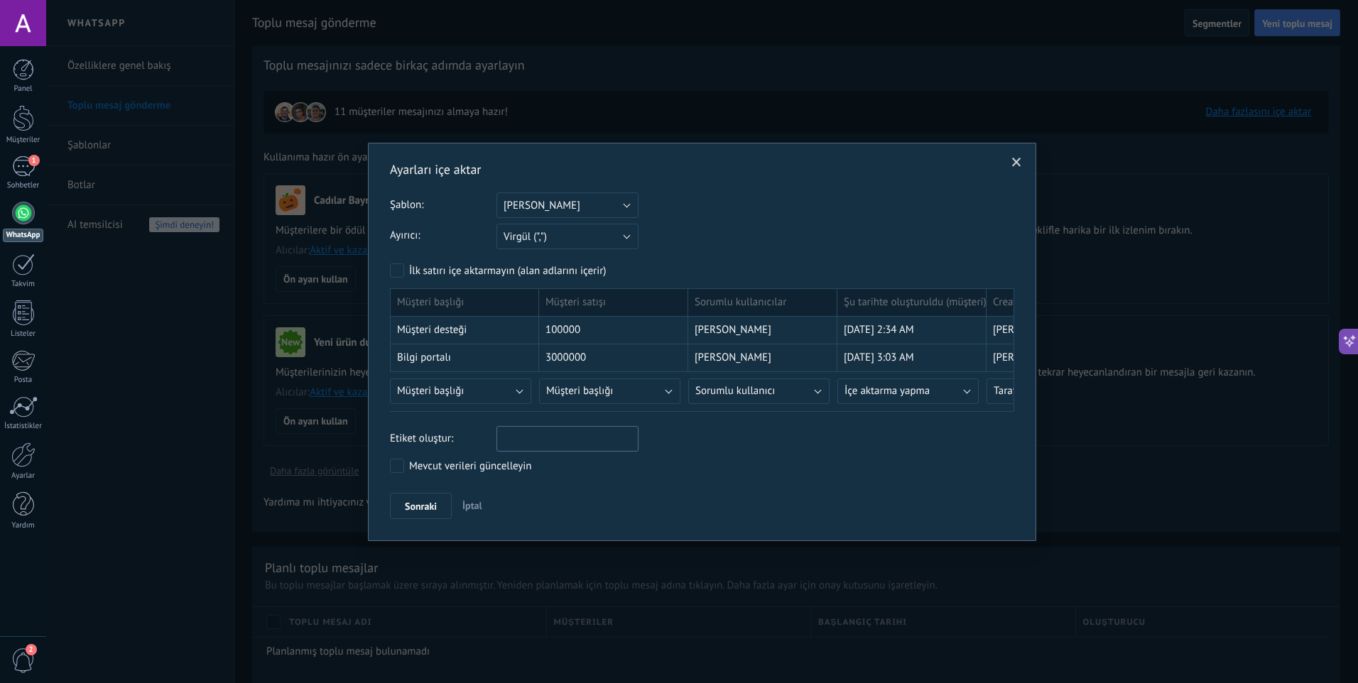
click at [598, 432] on div at bounding box center [568, 436] width 138 height 17
type input "*****"
click at [585, 466] on span "[PERSON_NAME]" at bounding box center [612, 466] width 85 height 19
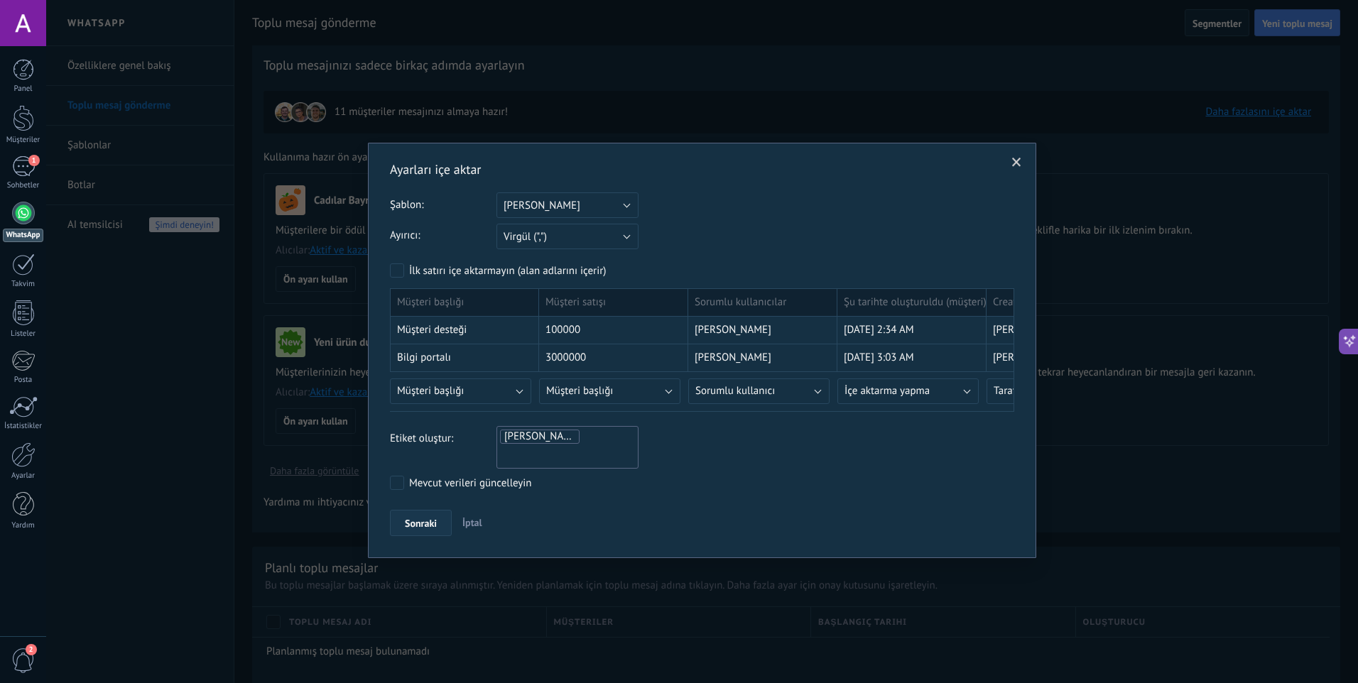
click at [435, 510] on button "Sonraki" at bounding box center [421, 523] width 62 height 27
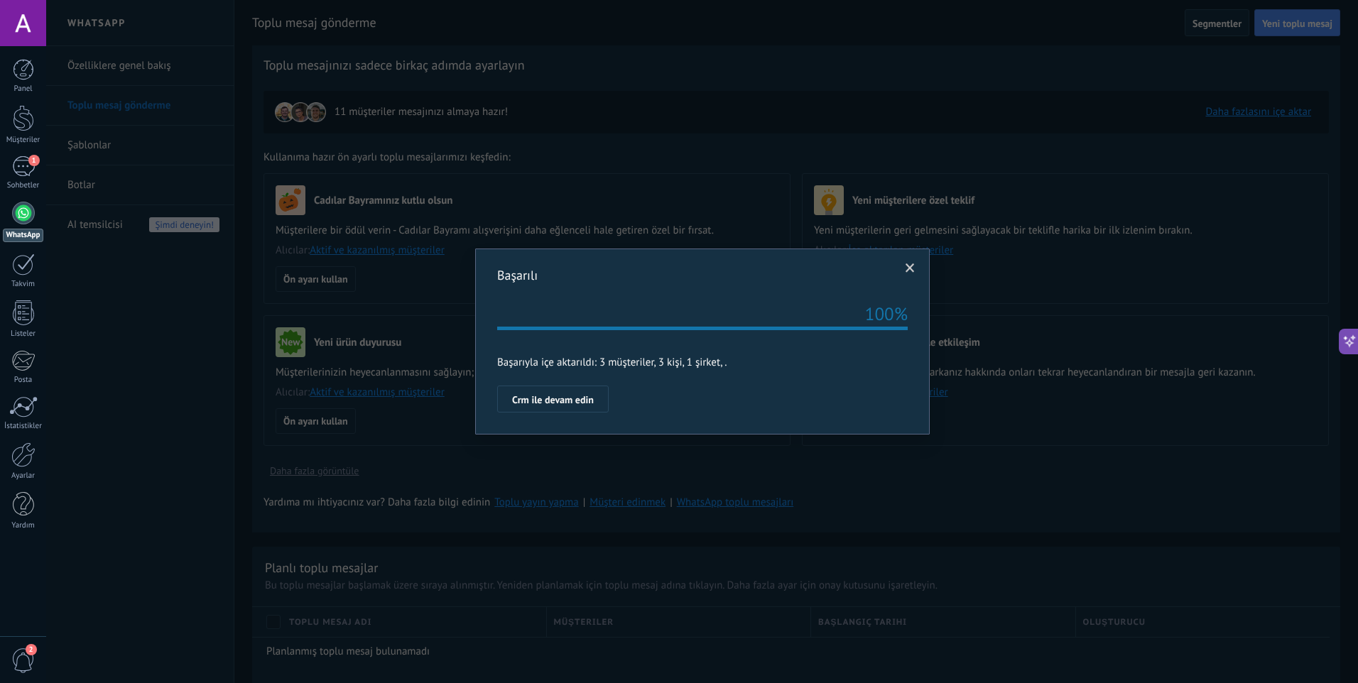
click at [566, 401] on span "Crm ile devam edin" at bounding box center [553, 400] width 82 height 10
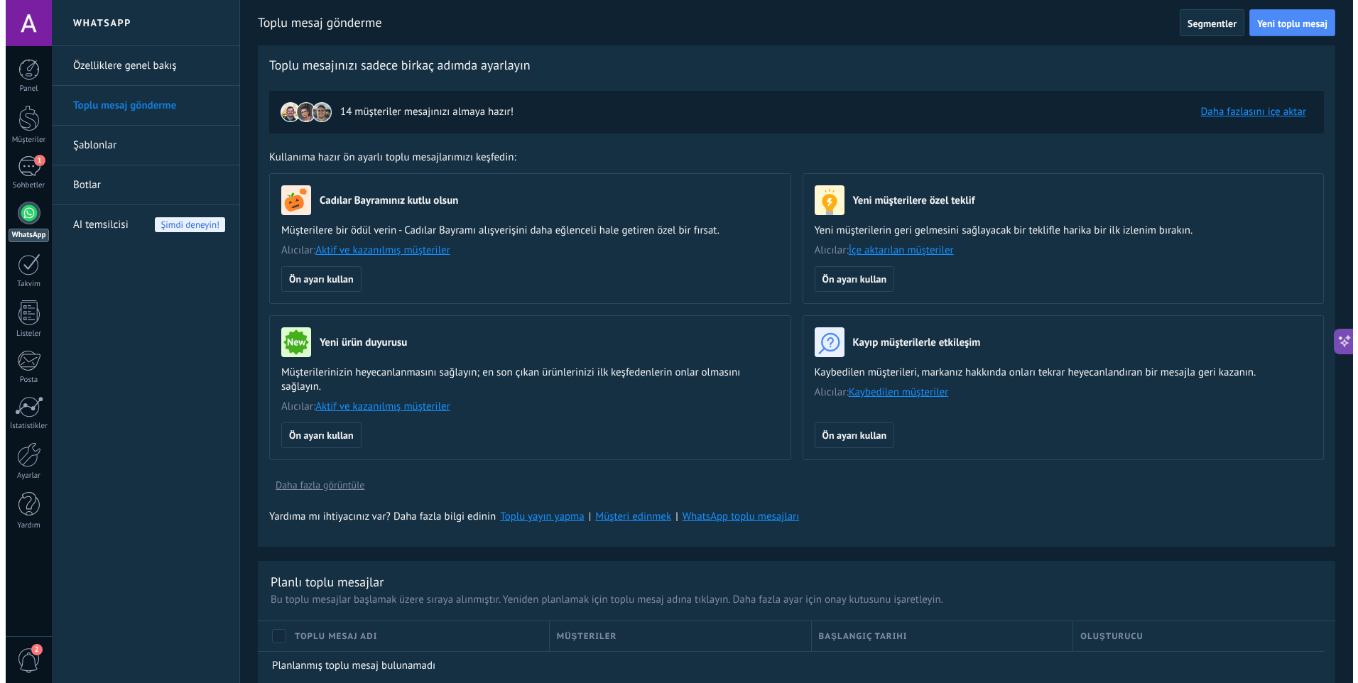
scroll to position [112, 0]
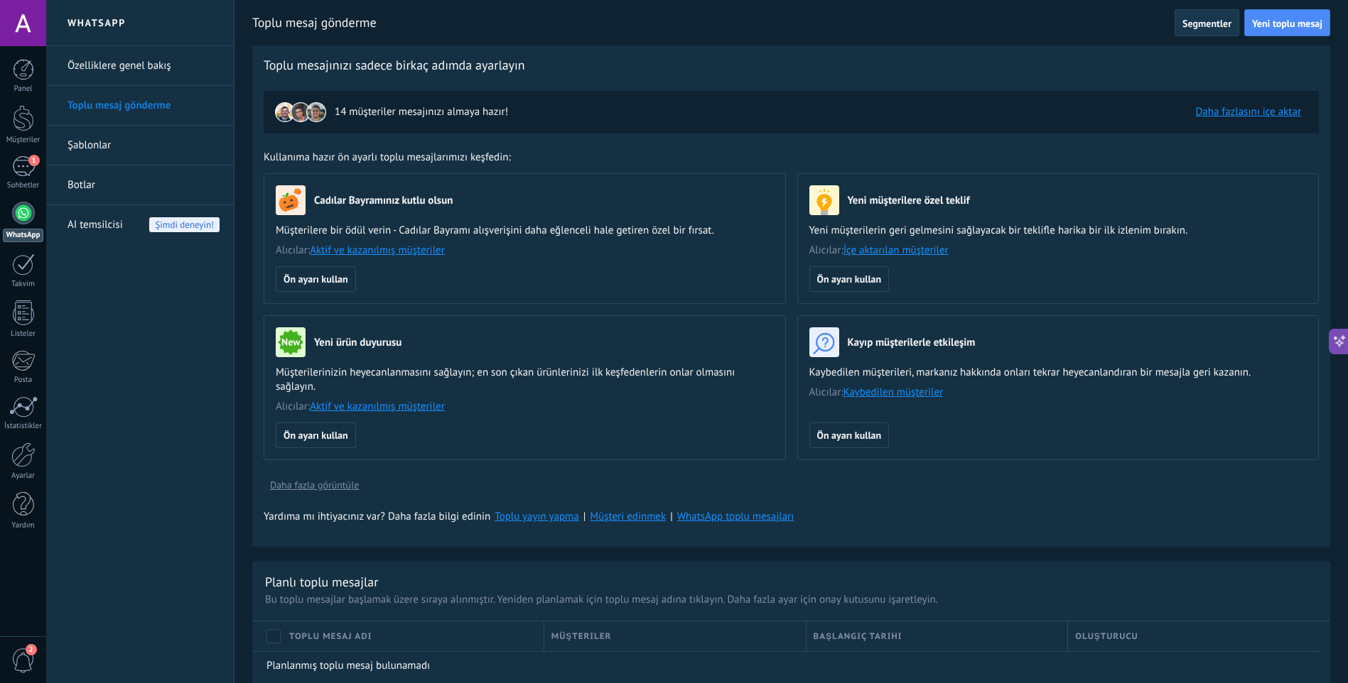
click at [1213, 25] on span "Segmentler" at bounding box center [1206, 23] width 49 height 10
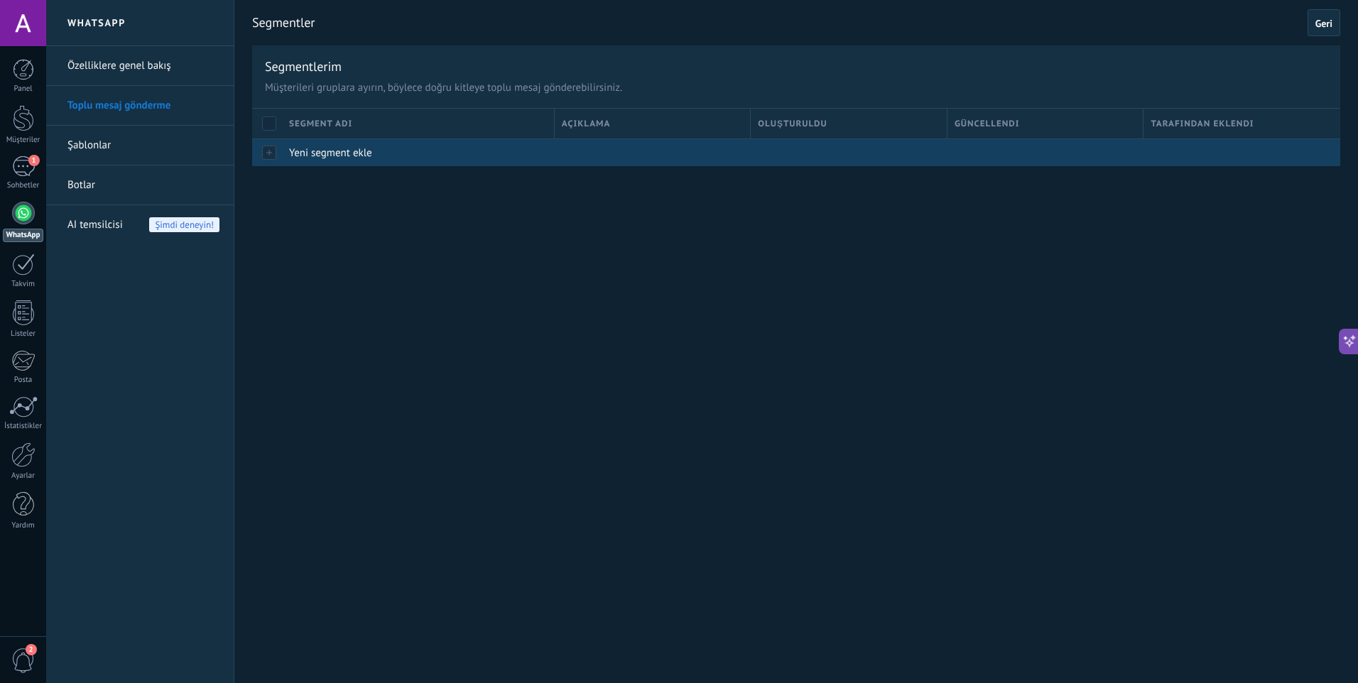
click at [399, 146] on div "Yeni segment ekle" at bounding box center [415, 152] width 266 height 27
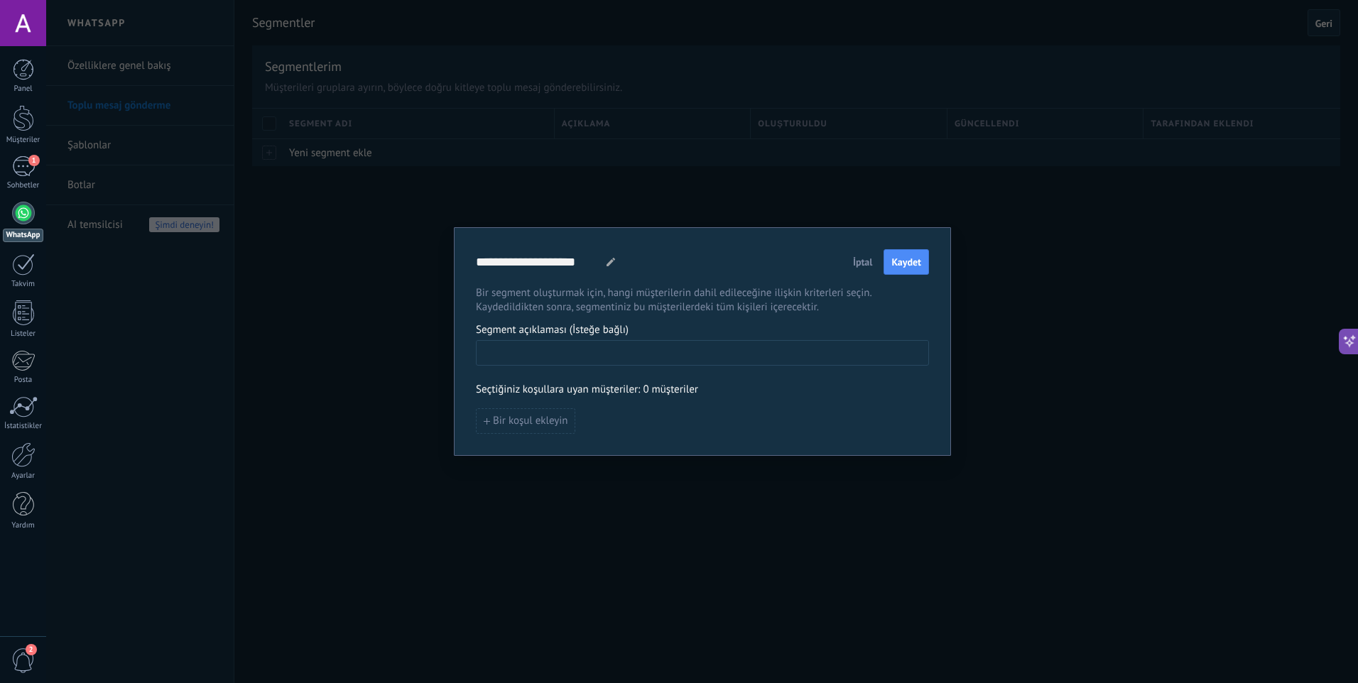
click at [578, 363] on input at bounding box center [703, 352] width 452 height 23
type input "**********"
click at [524, 418] on span "Bir koşul ekleyin" at bounding box center [530, 421] width 75 height 10
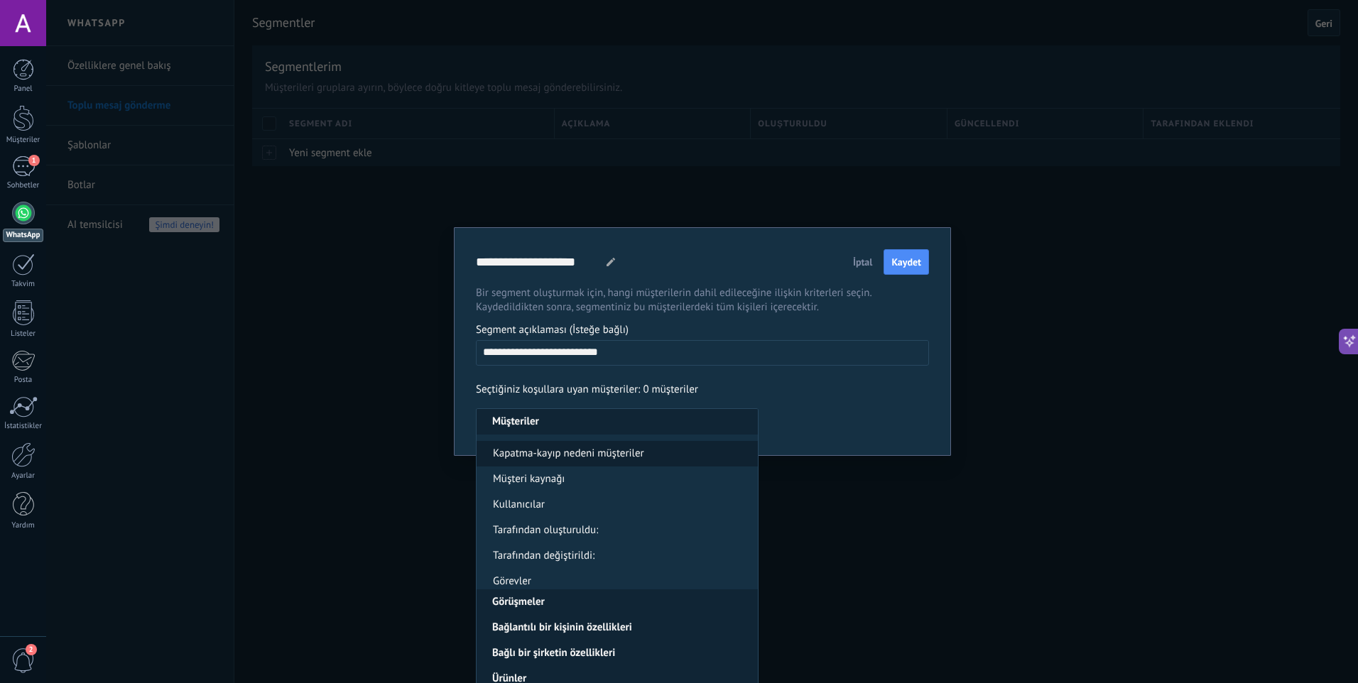
scroll to position [71, 0]
click at [833, 550] on div "**********" at bounding box center [702, 341] width 1312 height 683
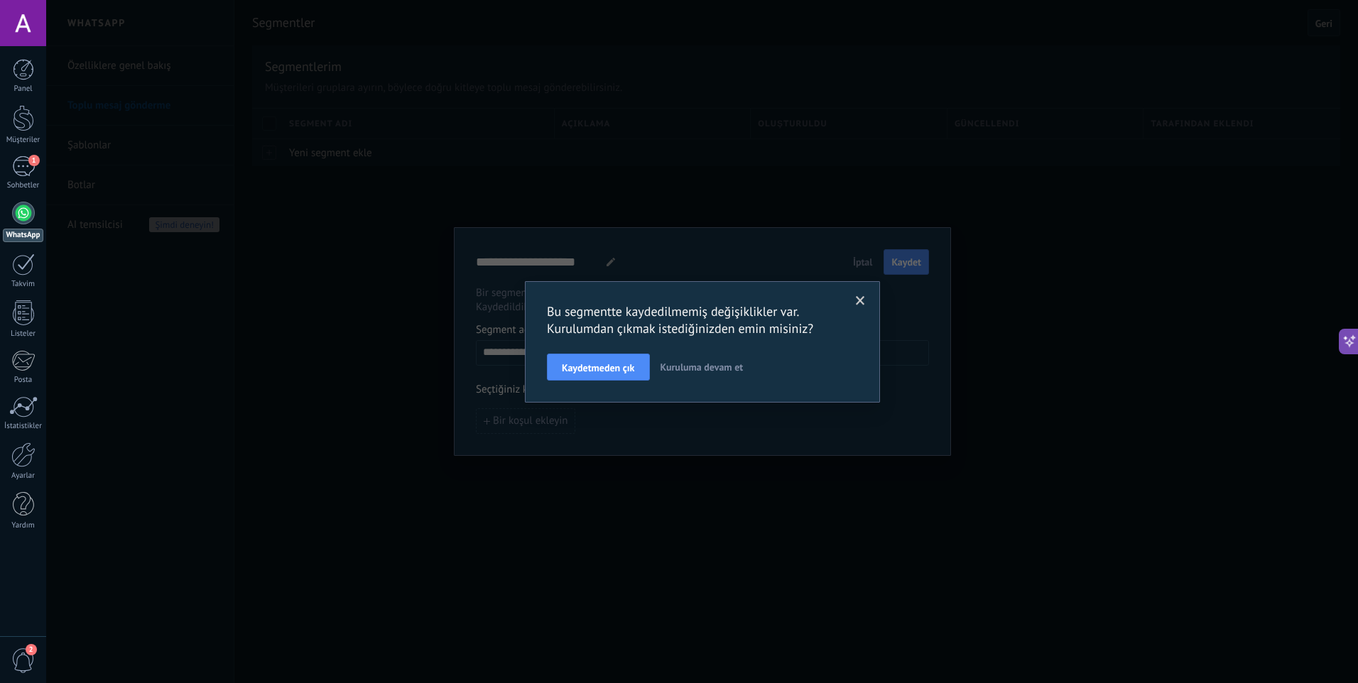
click at [865, 303] on span at bounding box center [860, 301] width 9 height 10
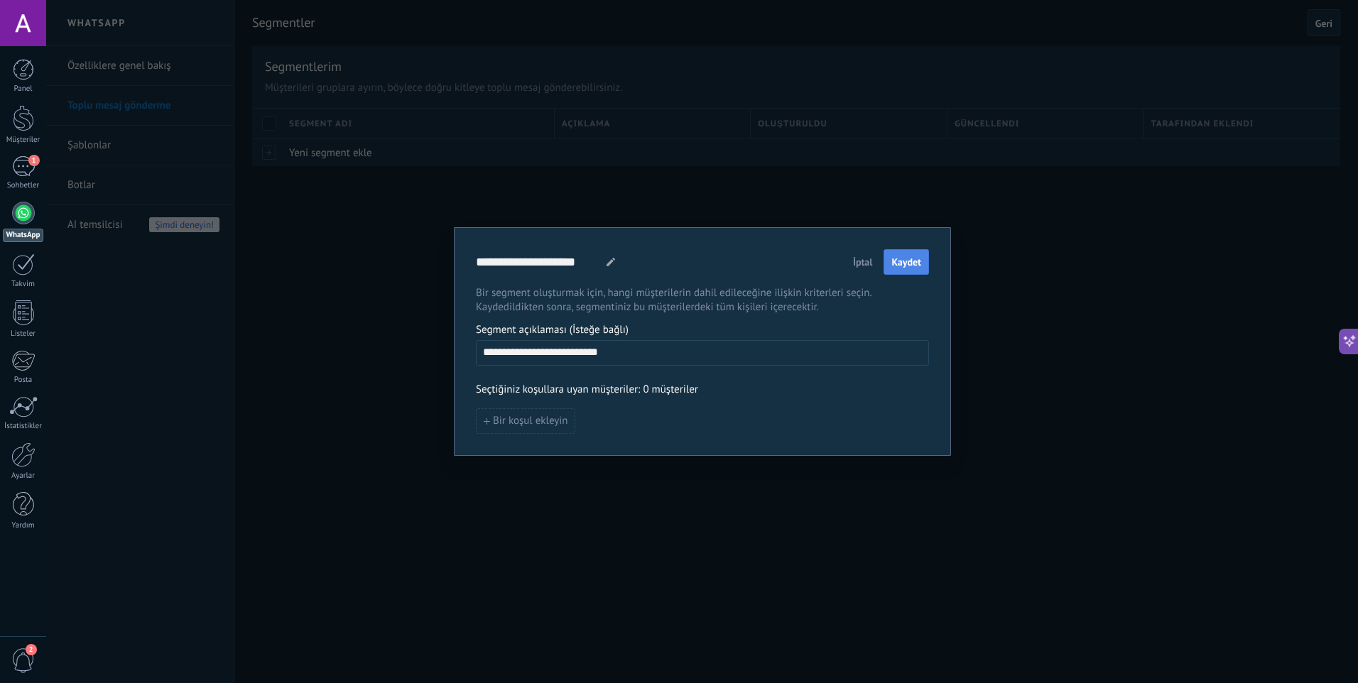
click at [911, 263] on span "Kaydet" at bounding box center [907, 262] width 30 height 10
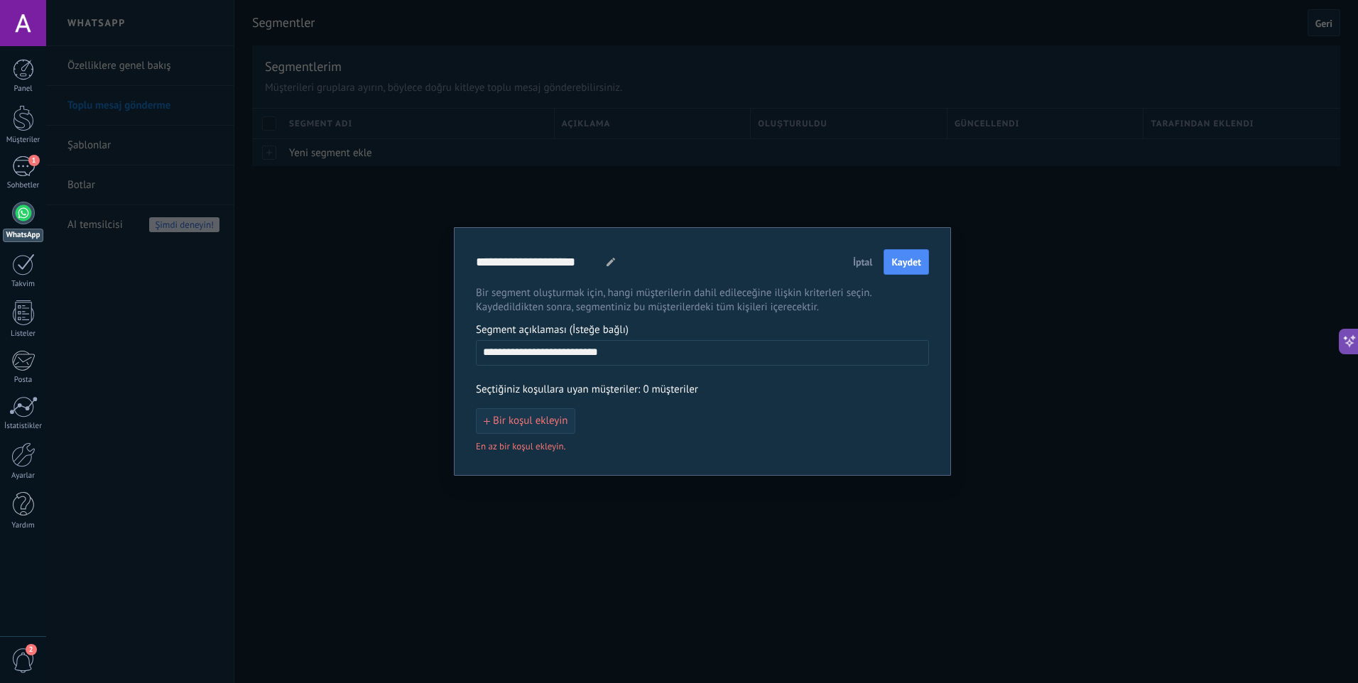
click at [540, 423] on span "Bir koşul ekleyin" at bounding box center [530, 421] width 75 height 10
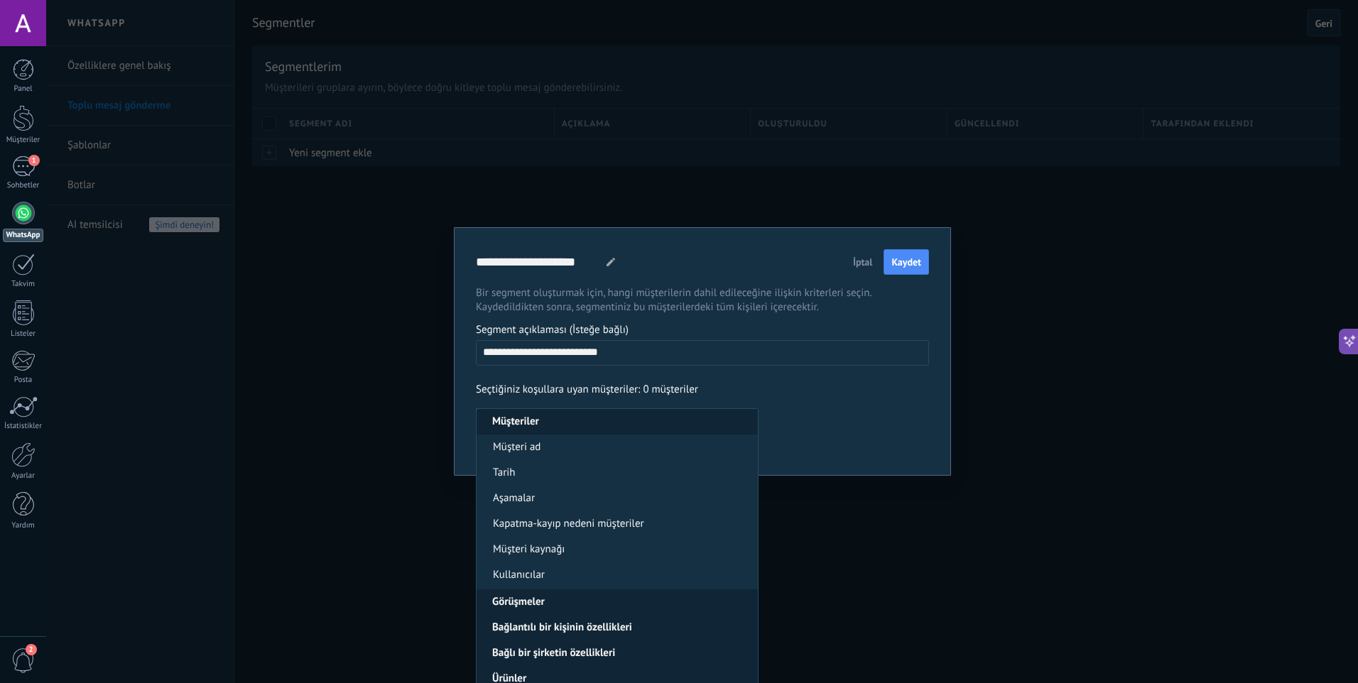
click at [582, 424] on li "Müşteriler" at bounding box center [617, 422] width 281 height 26
click at [564, 445] on li "Müşteri ad" at bounding box center [617, 448] width 281 height 26
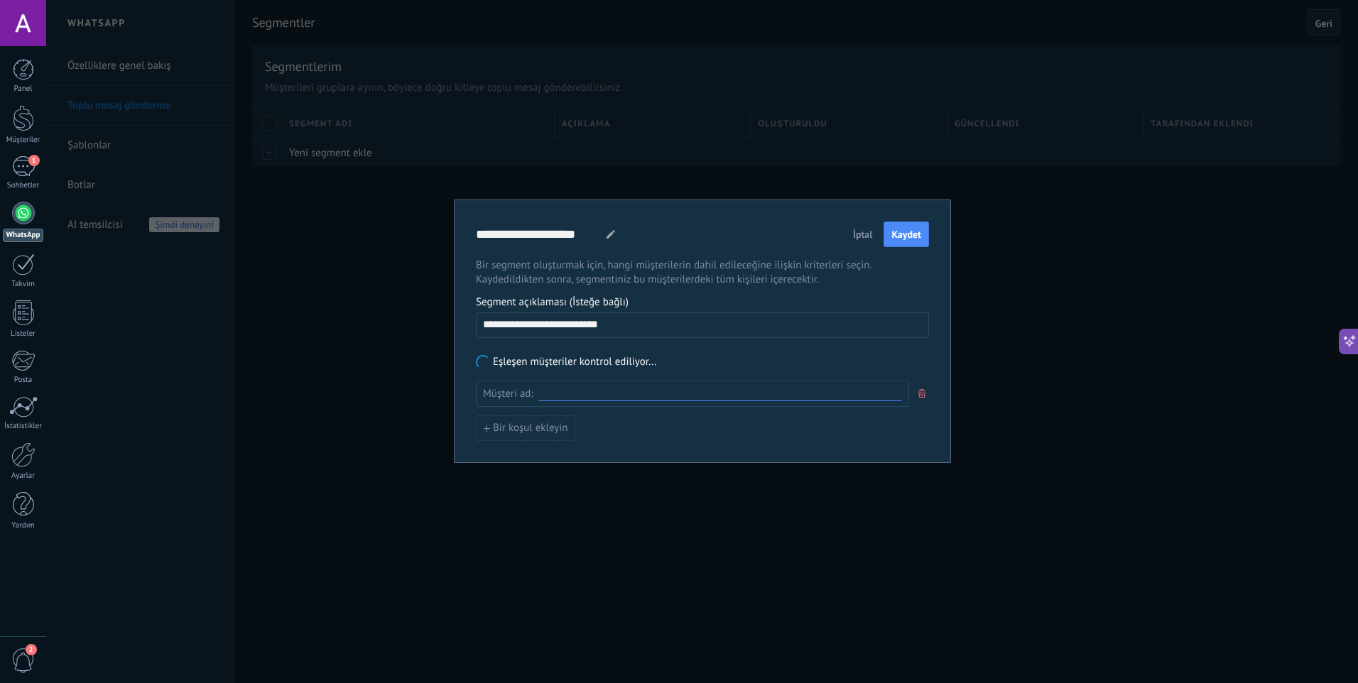
drag, startPoint x: 816, startPoint y: 394, endPoint x: 860, endPoint y: 389, distance: 43.5
click at [830, 392] on input at bounding box center [720, 393] width 363 height 13
click at [524, 422] on button "Bir koşul ekleyin" at bounding box center [525, 429] width 99 height 26
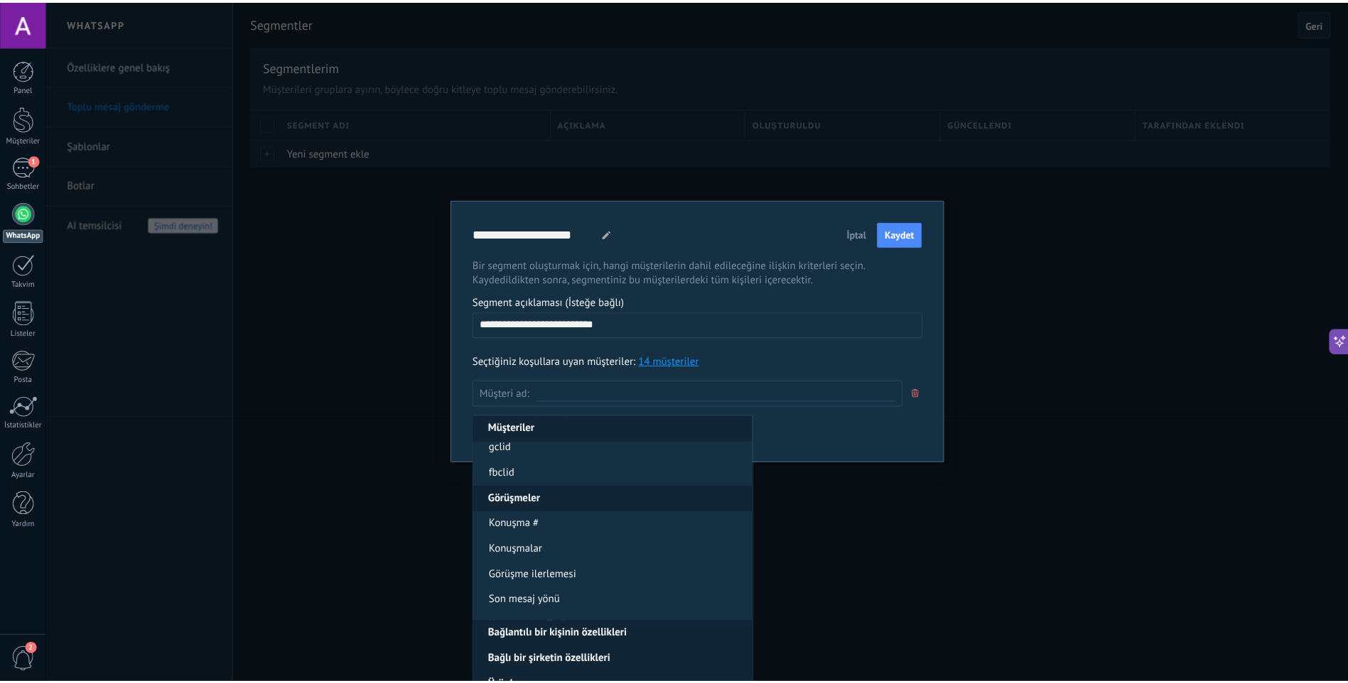
scroll to position [497, 0]
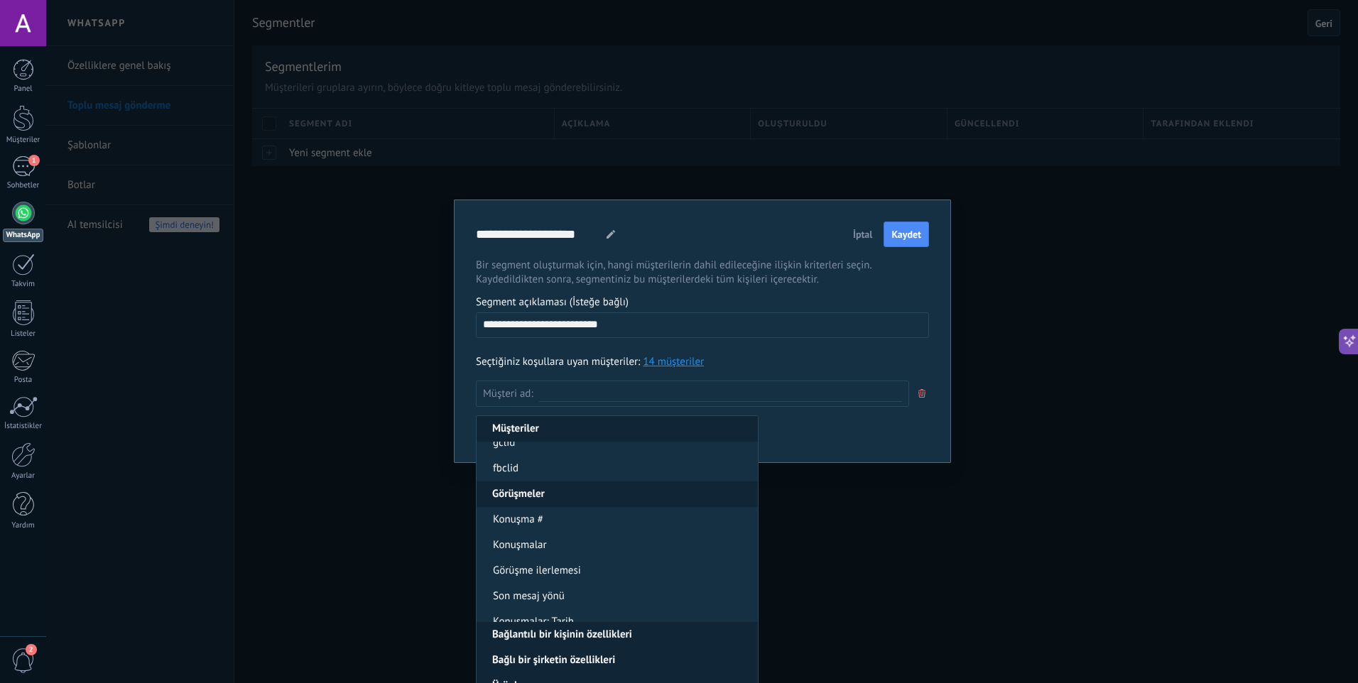
drag, startPoint x: 1082, startPoint y: 388, endPoint x: 949, endPoint y: 320, distance: 149.0
click at [949, 320] on div "**********" at bounding box center [702, 341] width 1312 height 683
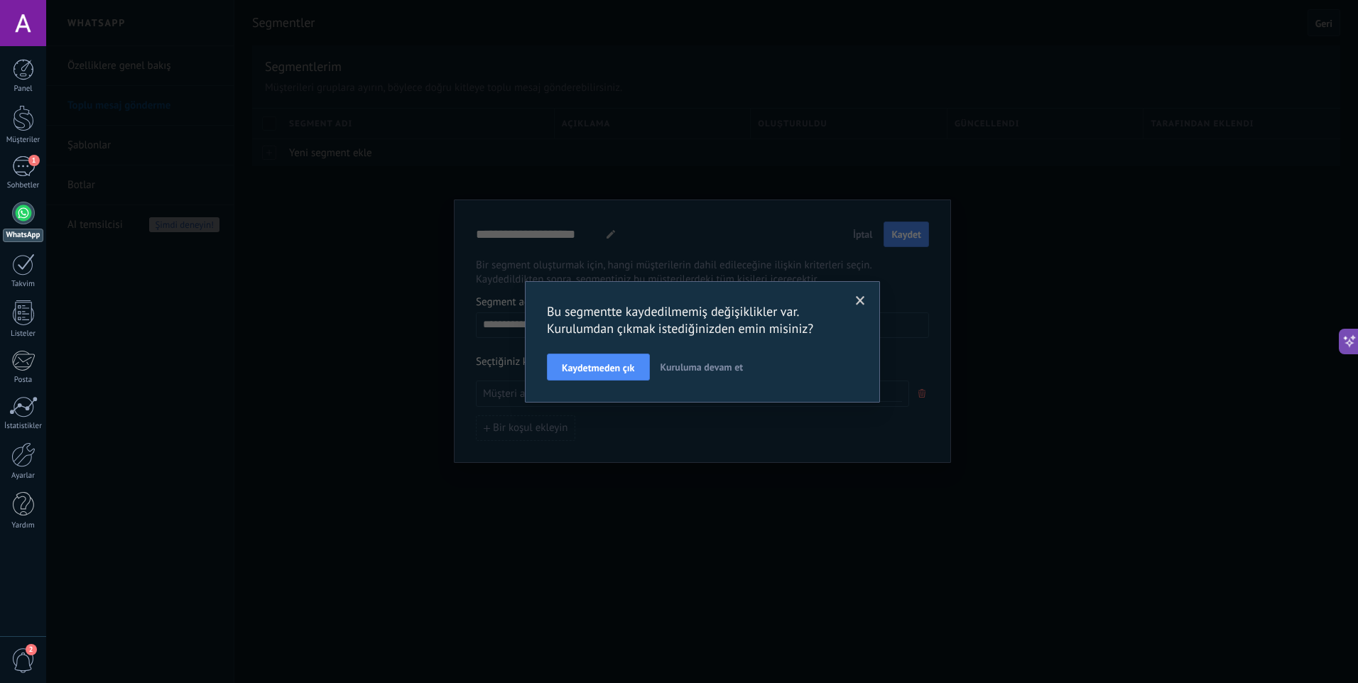
click at [860, 229] on div "Bu segmentte kaydedilmemiş değişiklikler var. Kurulumdan çıkmak istediğinizden …" at bounding box center [702, 341] width 1312 height 683
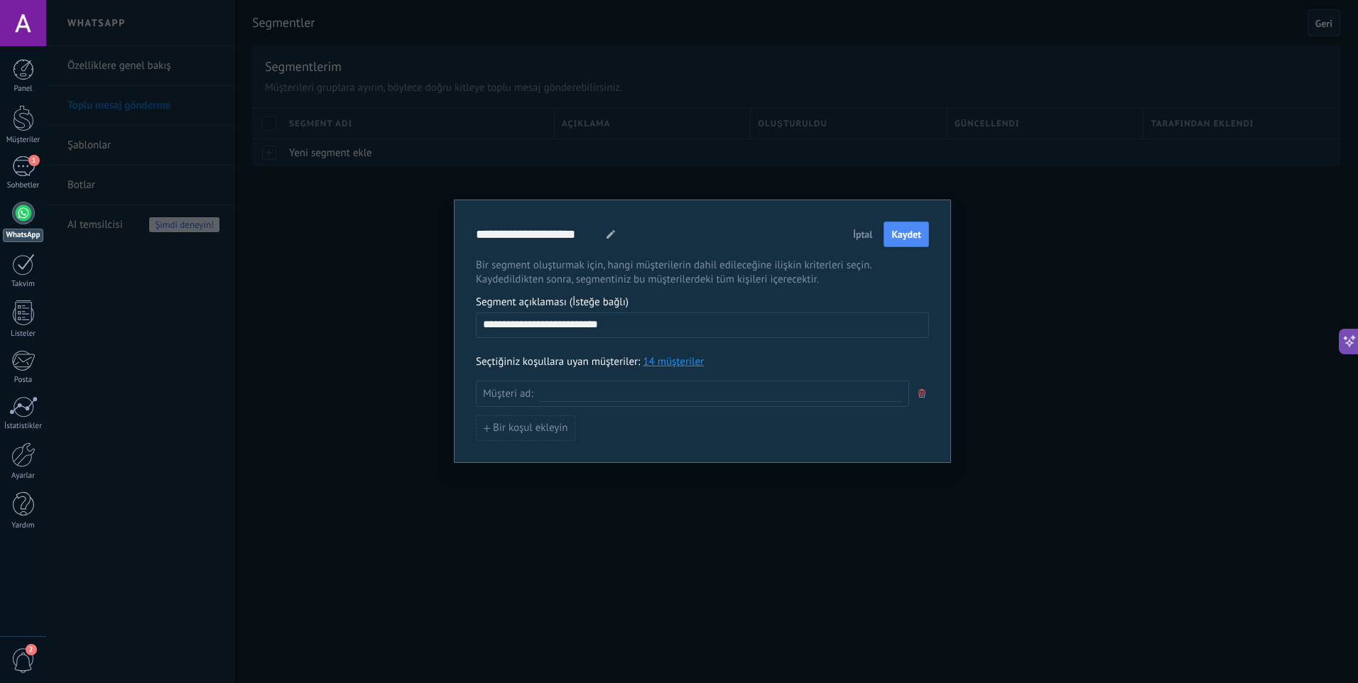
click at [856, 227] on button "İptal" at bounding box center [863, 234] width 33 height 21
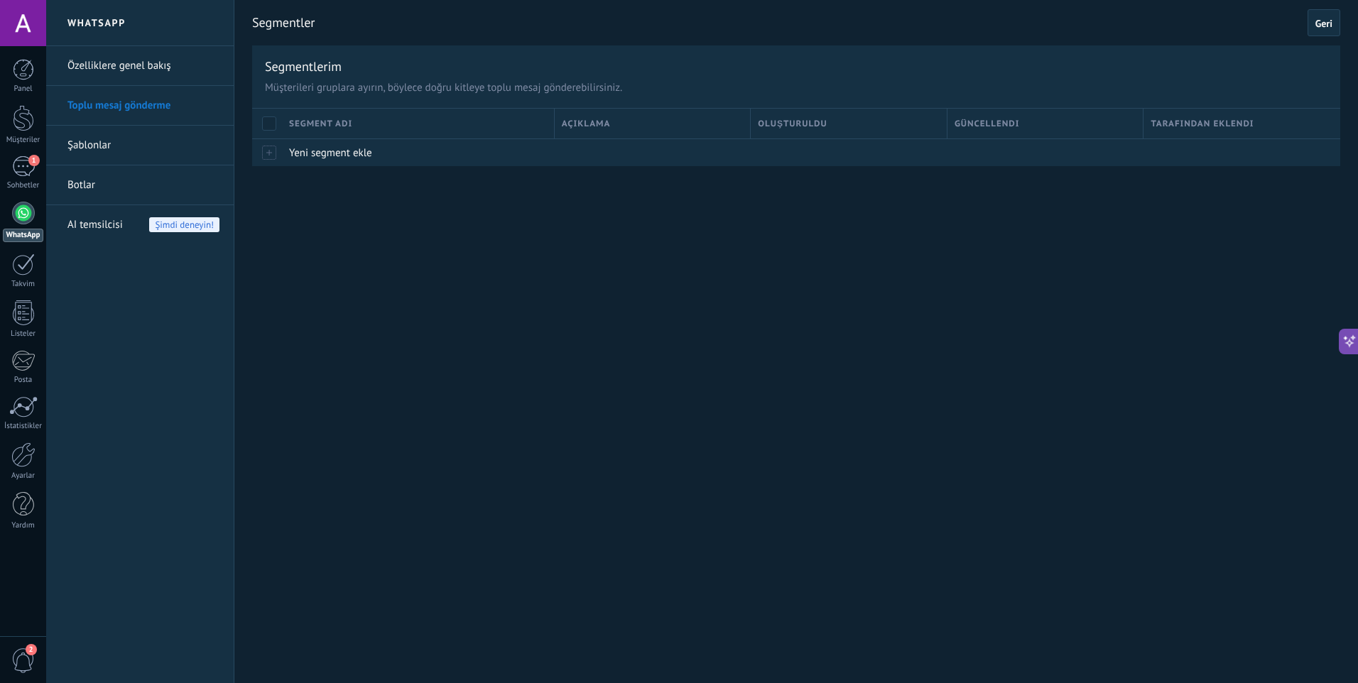
click at [175, 222] on span "Şimdi deneyin!" at bounding box center [184, 224] width 70 height 15
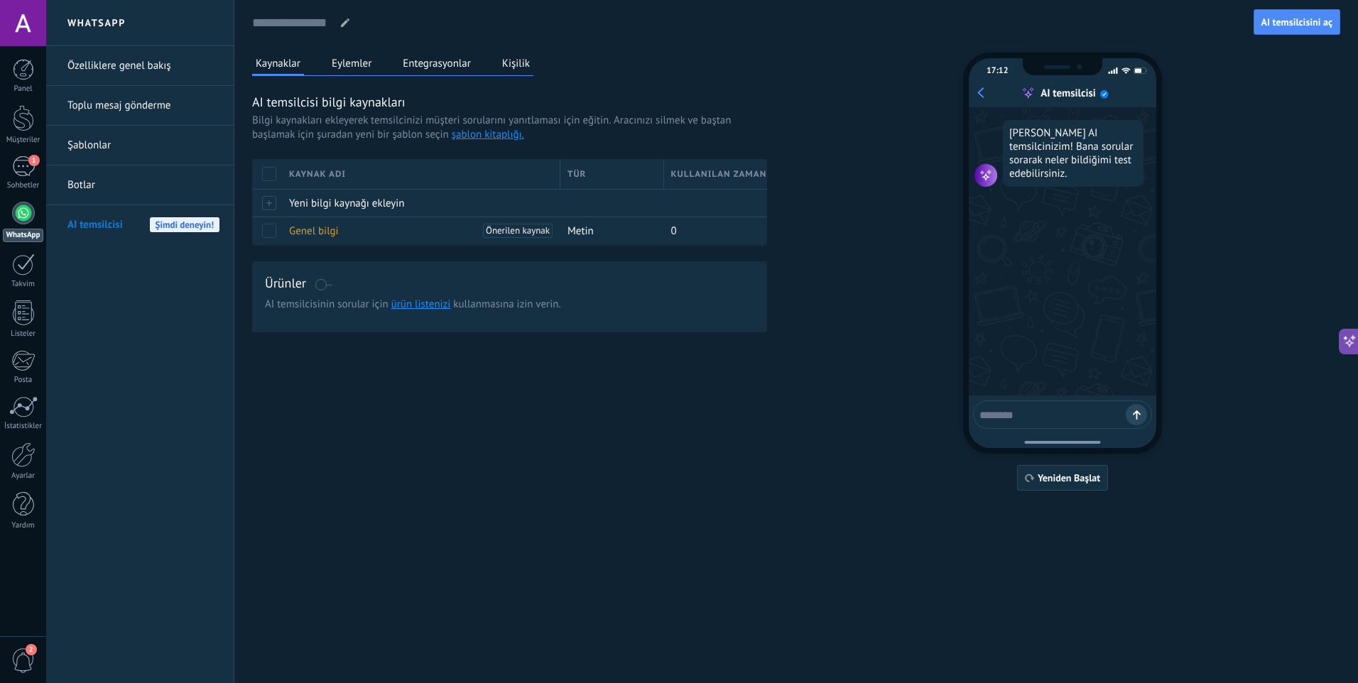
drag, startPoint x: 1081, startPoint y: 220, endPoint x: 1103, endPoint y: 212, distance: 22.7
click at [1083, 219] on div "[PERSON_NAME] AI temsilcinizim! Bana sorular sorarak neler bildiğimi test edebi…" at bounding box center [1063, 251] width 188 height 288
click at [180, 109] on link "Toplu mesaj gönderme" at bounding box center [143, 106] width 152 height 40
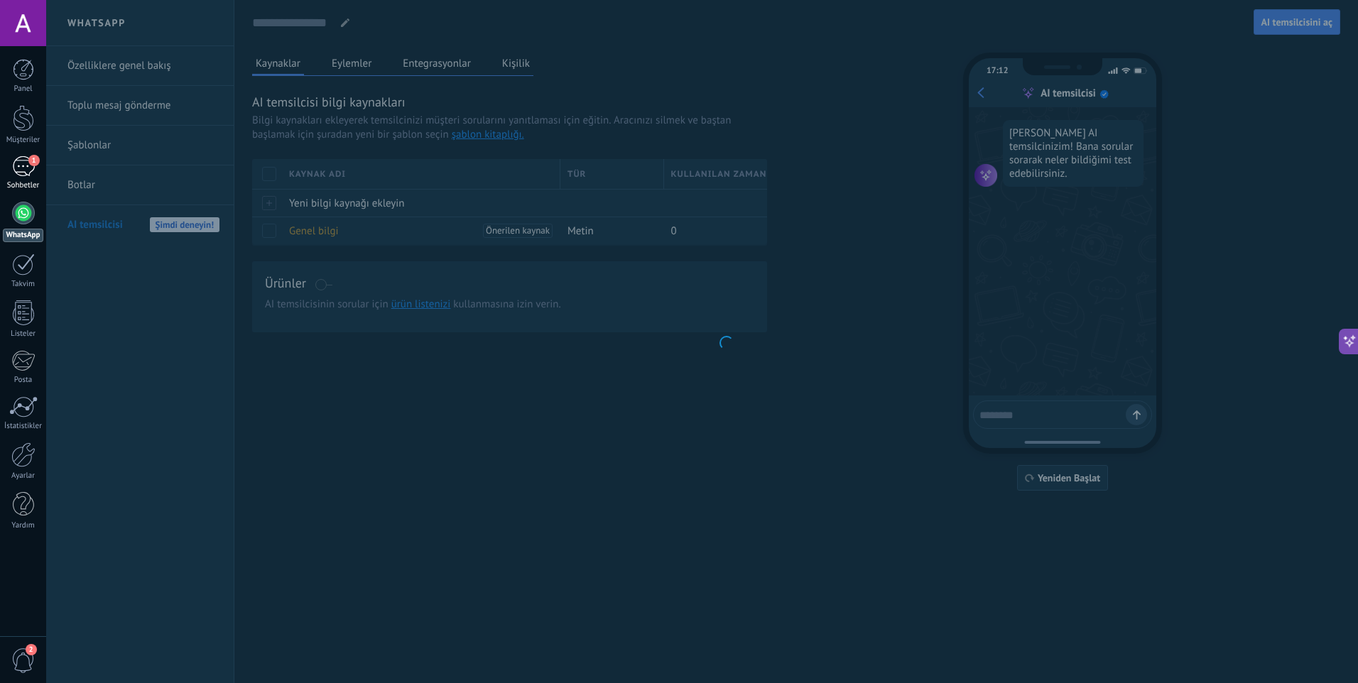
click at [28, 156] on div "1" at bounding box center [23, 166] width 23 height 21
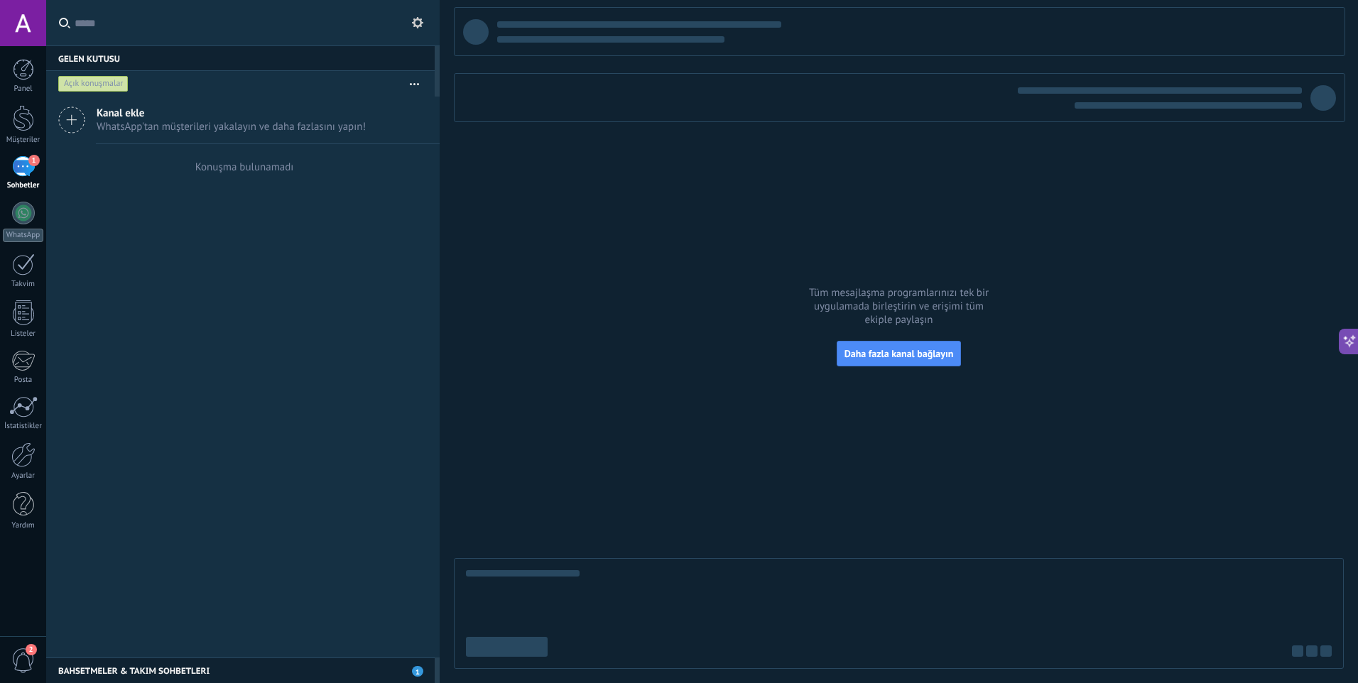
click at [406, 82] on button "button" at bounding box center [414, 84] width 31 height 26
click at [74, 121] on icon at bounding box center [71, 120] width 27 height 27
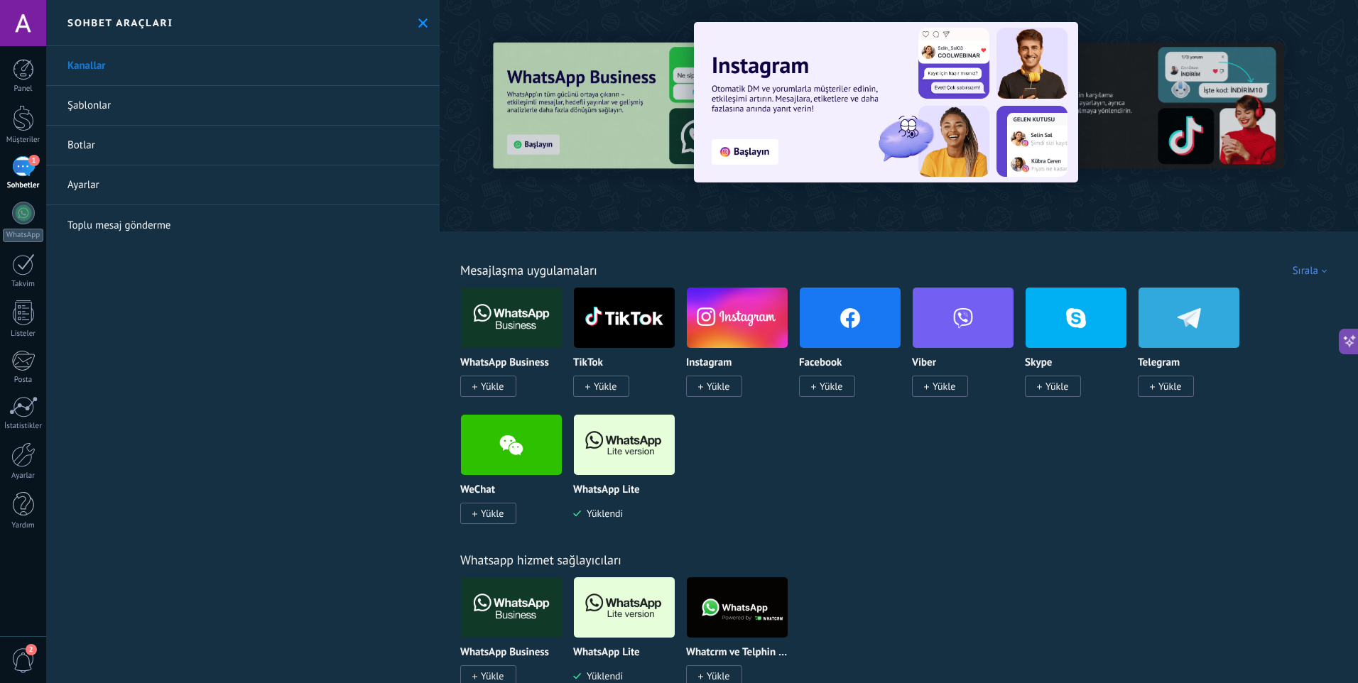
click at [818, 385] on span "Yükle" at bounding box center [827, 386] width 56 height 21
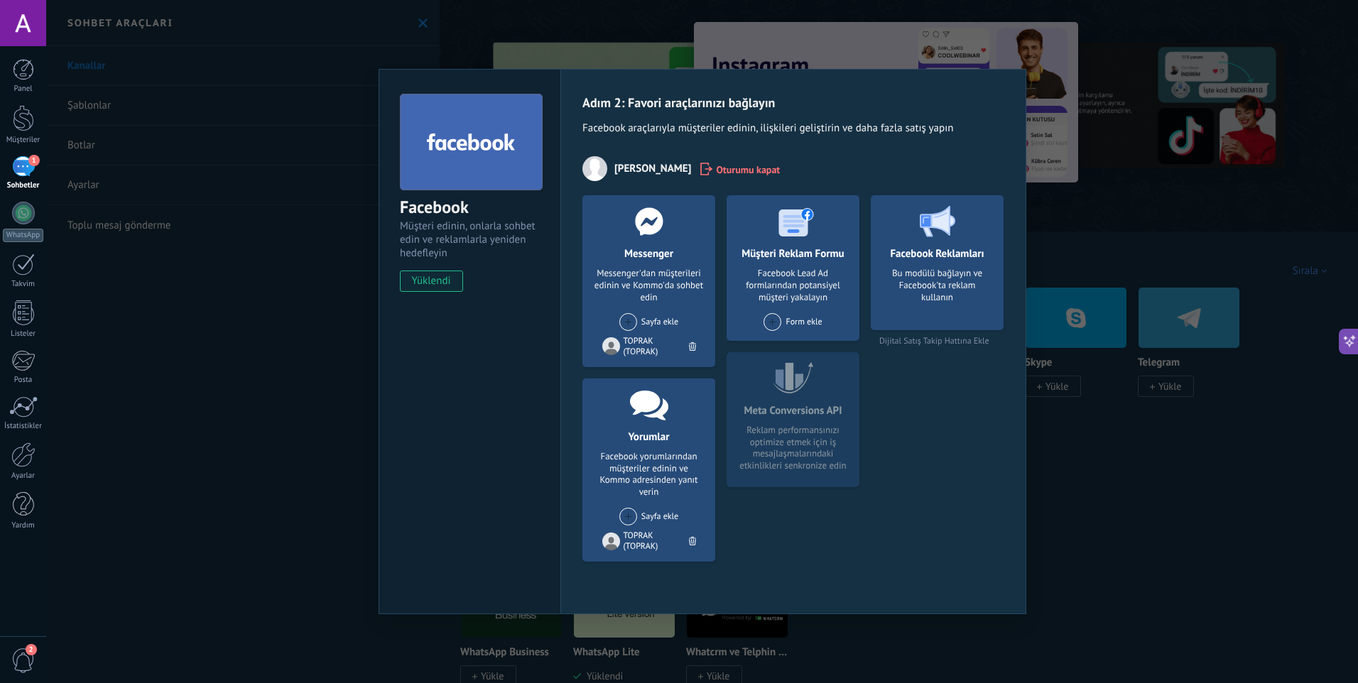
click at [692, 341] on div at bounding box center [693, 347] width 14 height 16
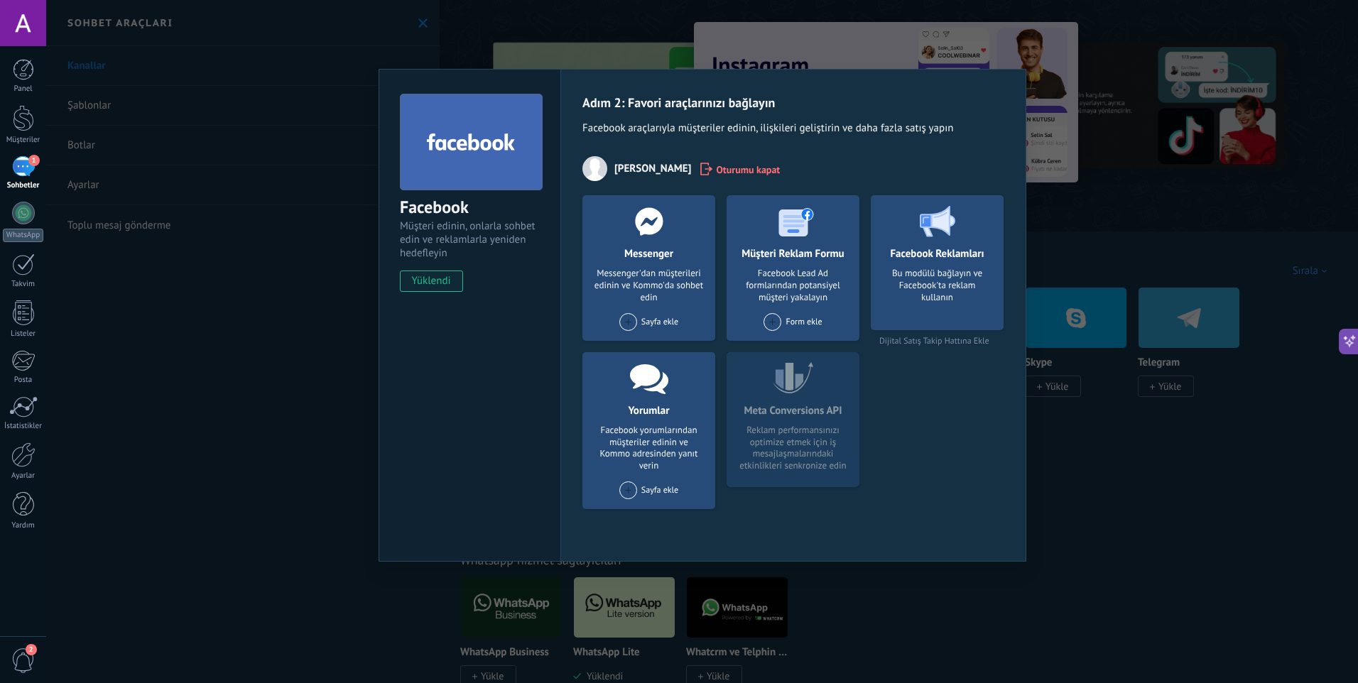
click at [629, 320] on span at bounding box center [628, 322] width 18 height 18
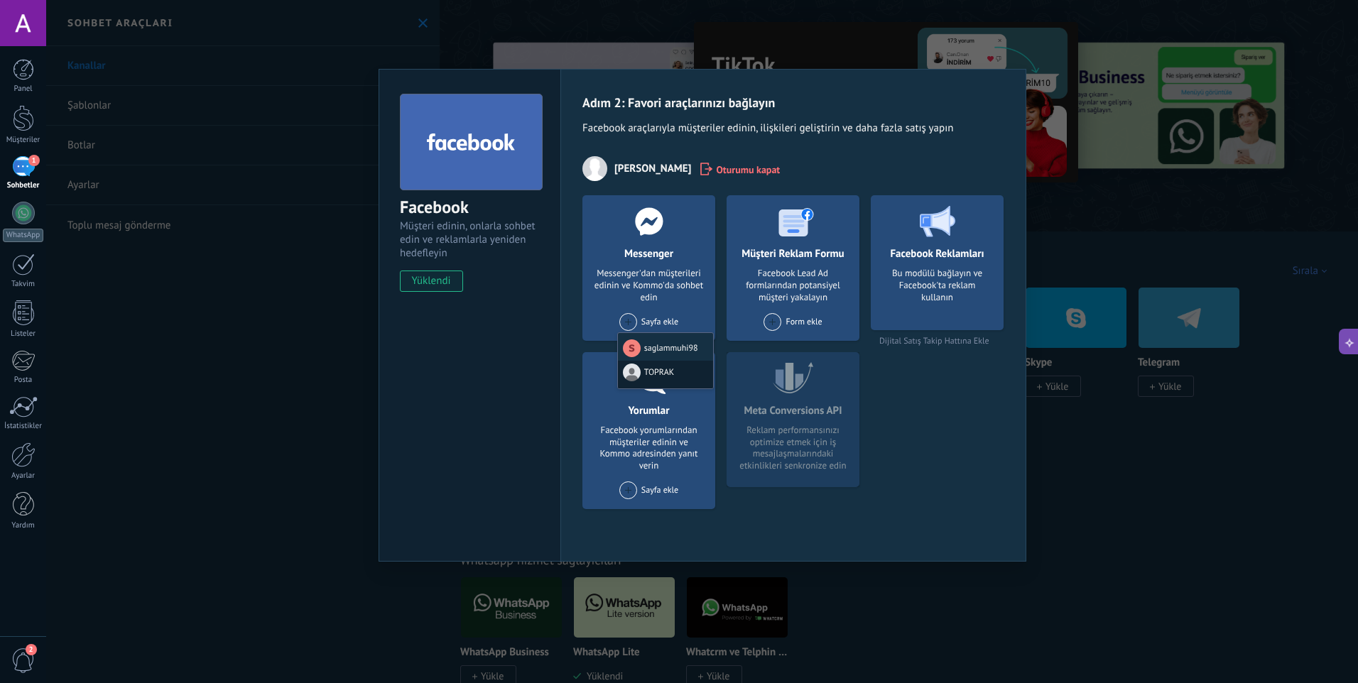
click at [675, 374] on div "TOPRAK" at bounding box center [665, 375] width 95 height 28
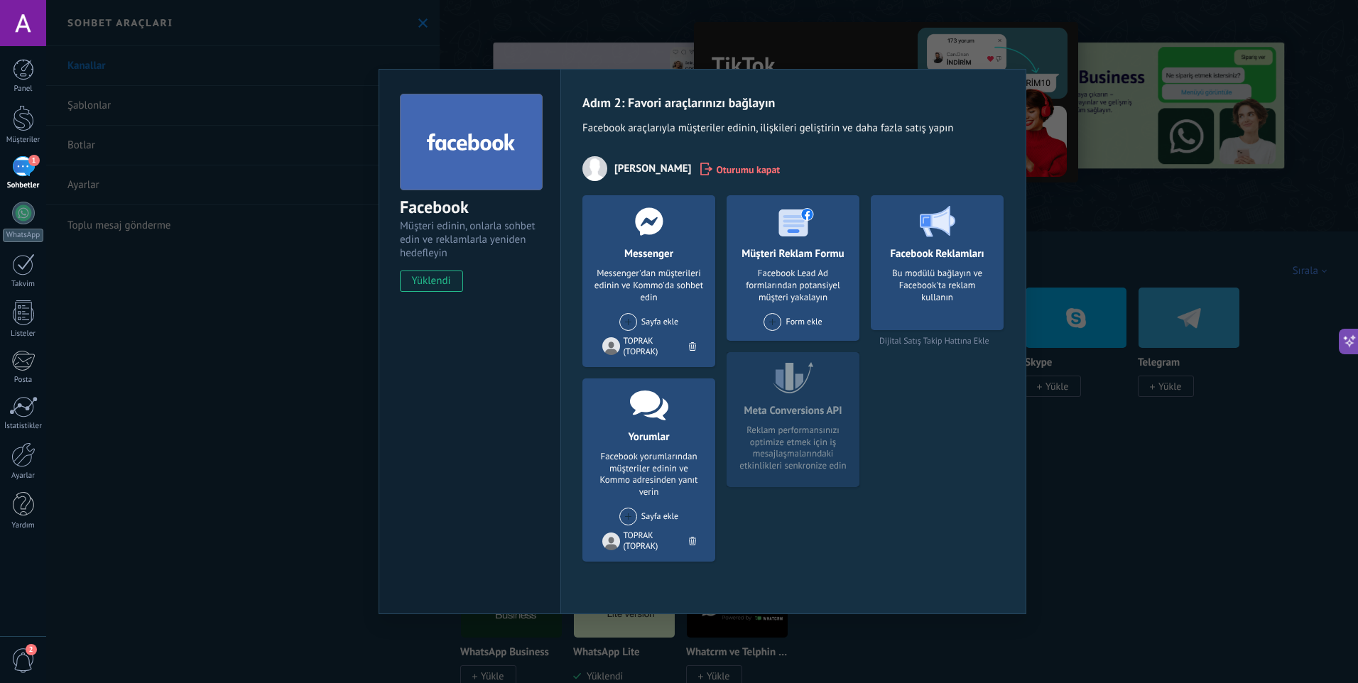
click at [650, 289] on div "Messenger'dan müşterileri edinin ve Kommo'da sohbet edin" at bounding box center [649, 286] width 110 height 36
click at [784, 323] on div "Form ekle" at bounding box center [793, 322] width 58 height 18
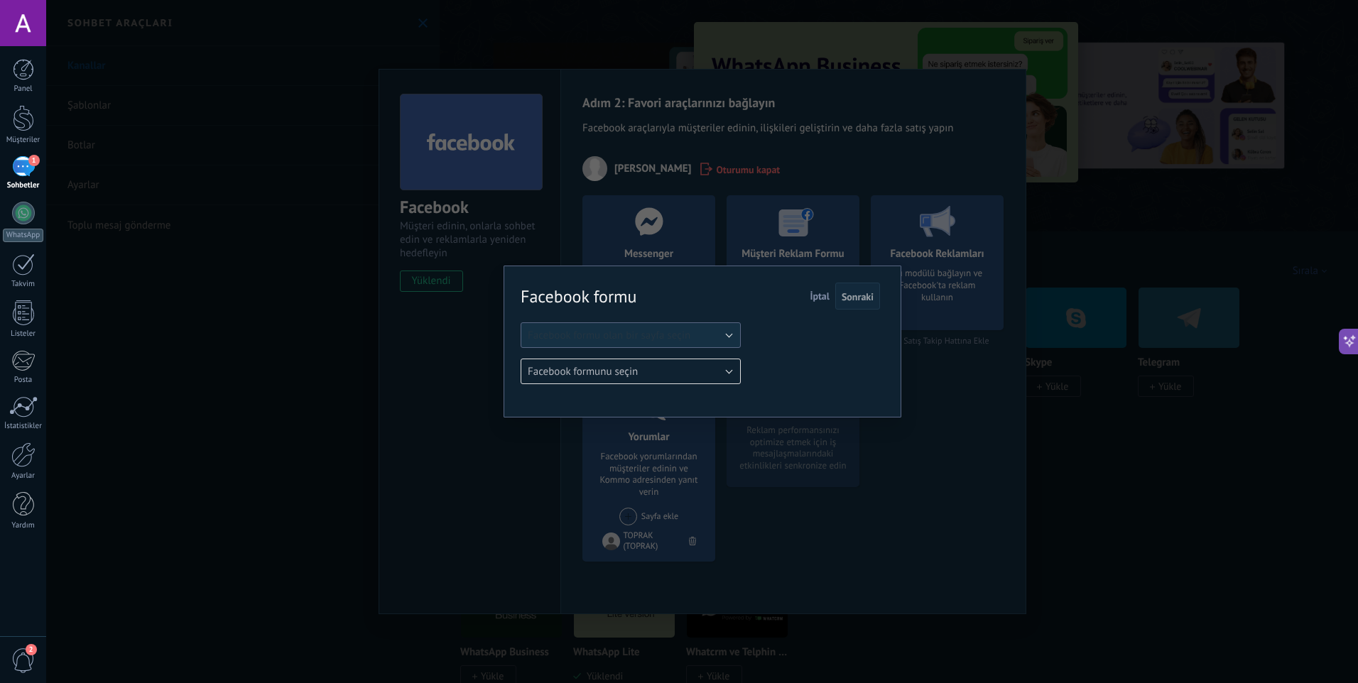
click at [649, 334] on span "Facebook formu olan bir sayfa seçin" at bounding box center [609, 335] width 163 height 13
drag, startPoint x: 964, startPoint y: 430, endPoint x: 857, endPoint y: 396, distance: 112.6
click at [963, 430] on div "Facebook formu Sonraki İptal Facebook formu olan bir sayfa seçin saglammuhi98 T…" at bounding box center [702, 341] width 1312 height 683
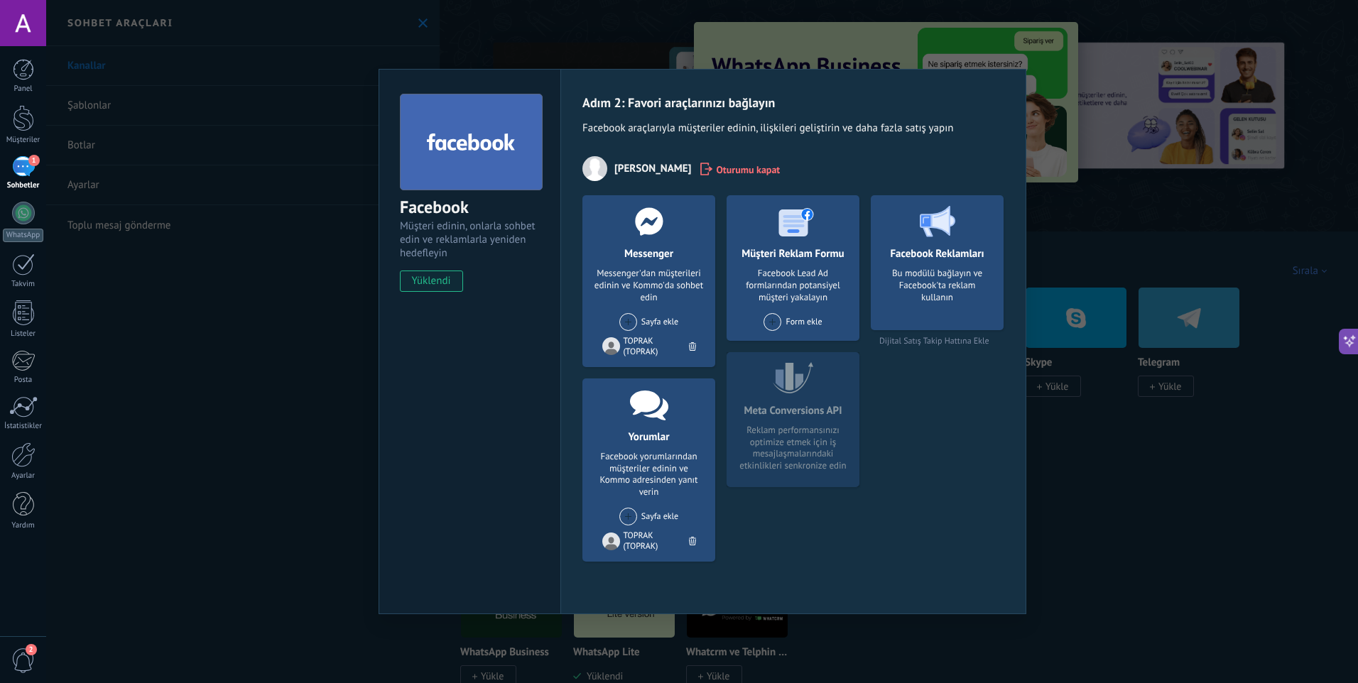
click at [691, 345] on icon at bounding box center [692, 346] width 7 height 9
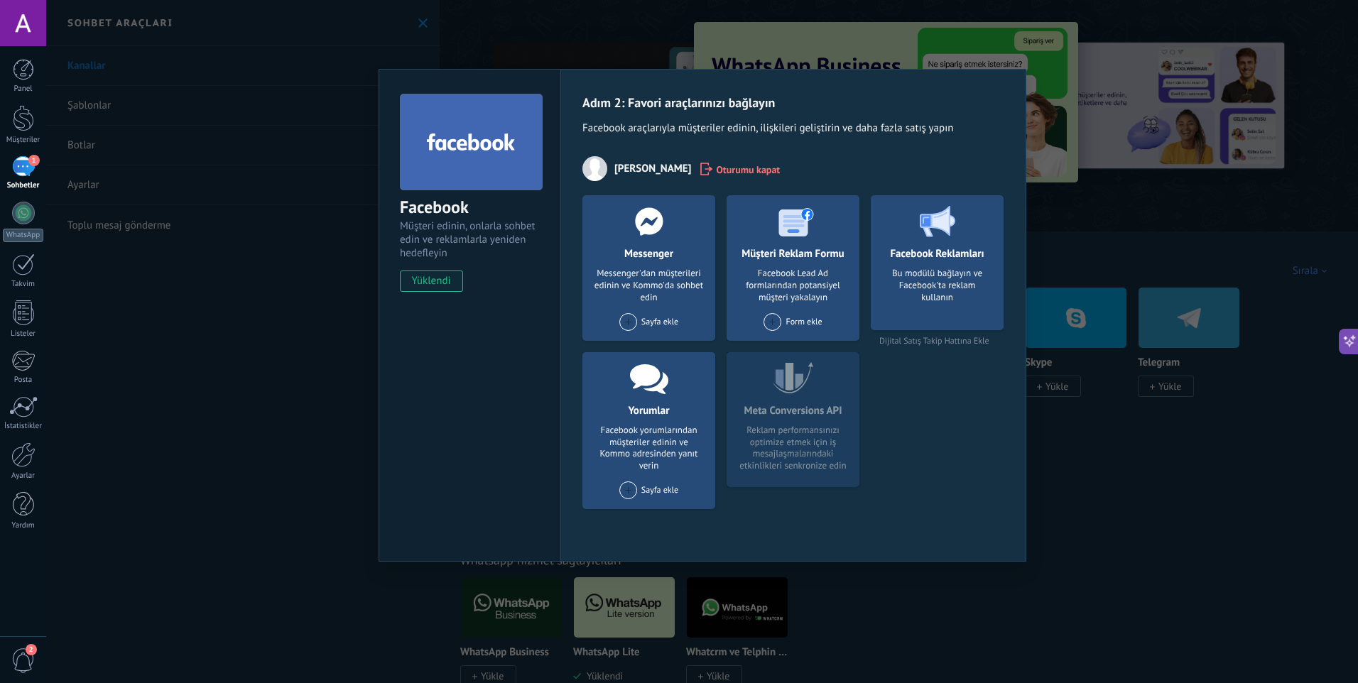
click at [627, 170] on span "[PERSON_NAME]" at bounding box center [653, 168] width 77 height 13
click at [786, 405] on div "Meta Conversions API Reklam performansınızı optimize etmek için iş mesajlaşmala…" at bounding box center [793, 419] width 133 height 135
click at [905, 406] on div "Facebook Reklamları Bu modülü bağlayın ve Facebook'ta reklam kullanın Dijital S…" at bounding box center [937, 357] width 133 height 325
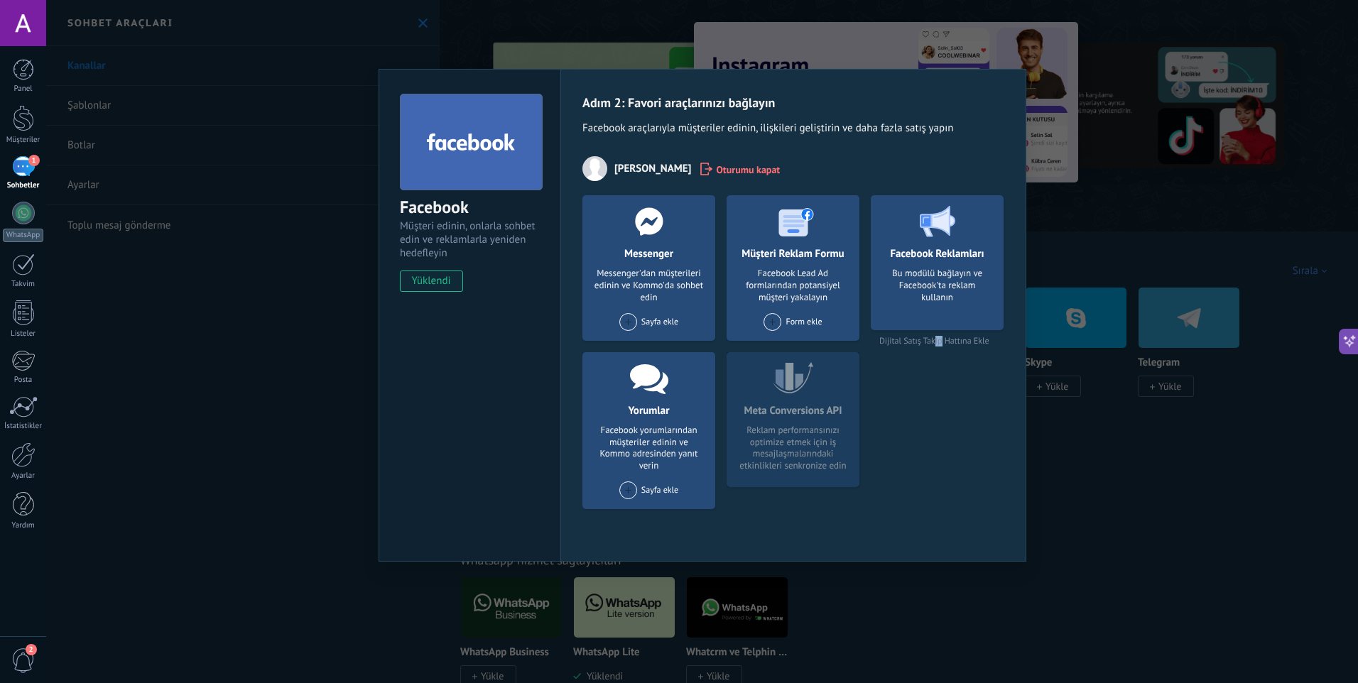
drag, startPoint x: 905, startPoint y: 406, endPoint x: 933, endPoint y: 438, distance: 41.8
click at [933, 438] on div "Facebook Reklamları Bu modülü bağlayın ve Facebook'ta reklam kullanın Dijital S…" at bounding box center [937, 357] width 133 height 325
drag, startPoint x: 933, startPoint y: 438, endPoint x: 913, endPoint y: 280, distance: 159.0
click at [913, 280] on div "Bu modülü bağlayın ve Facebook'ta reklam kullanın" at bounding box center [937, 294] width 110 height 53
drag, startPoint x: 985, startPoint y: 255, endPoint x: 957, endPoint y: 148, distance: 110.8
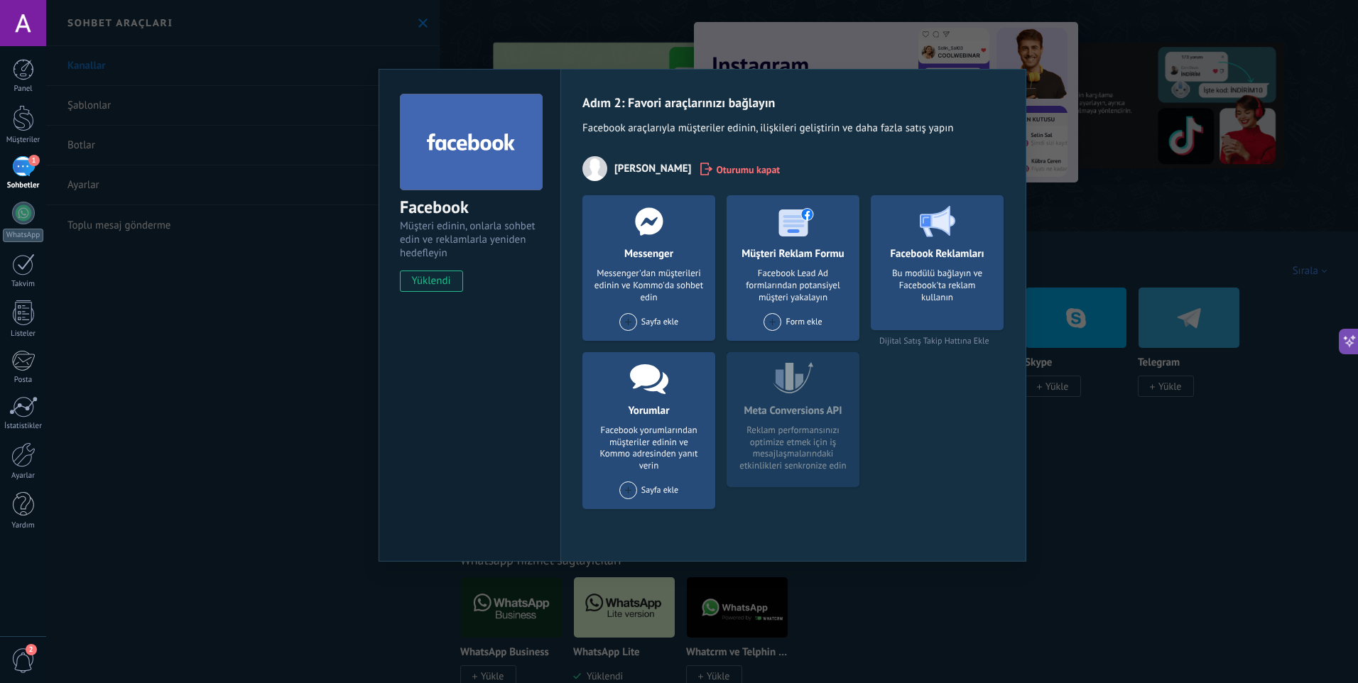
click at [985, 254] on h4 "Facebook Reklamları" at bounding box center [937, 253] width 101 height 13
click at [1096, 69] on div "Facebook Müşteri edinin, onlarla sohbet edin ve reklamlarla yeniden hedefleyin …" at bounding box center [702, 341] width 1312 height 683
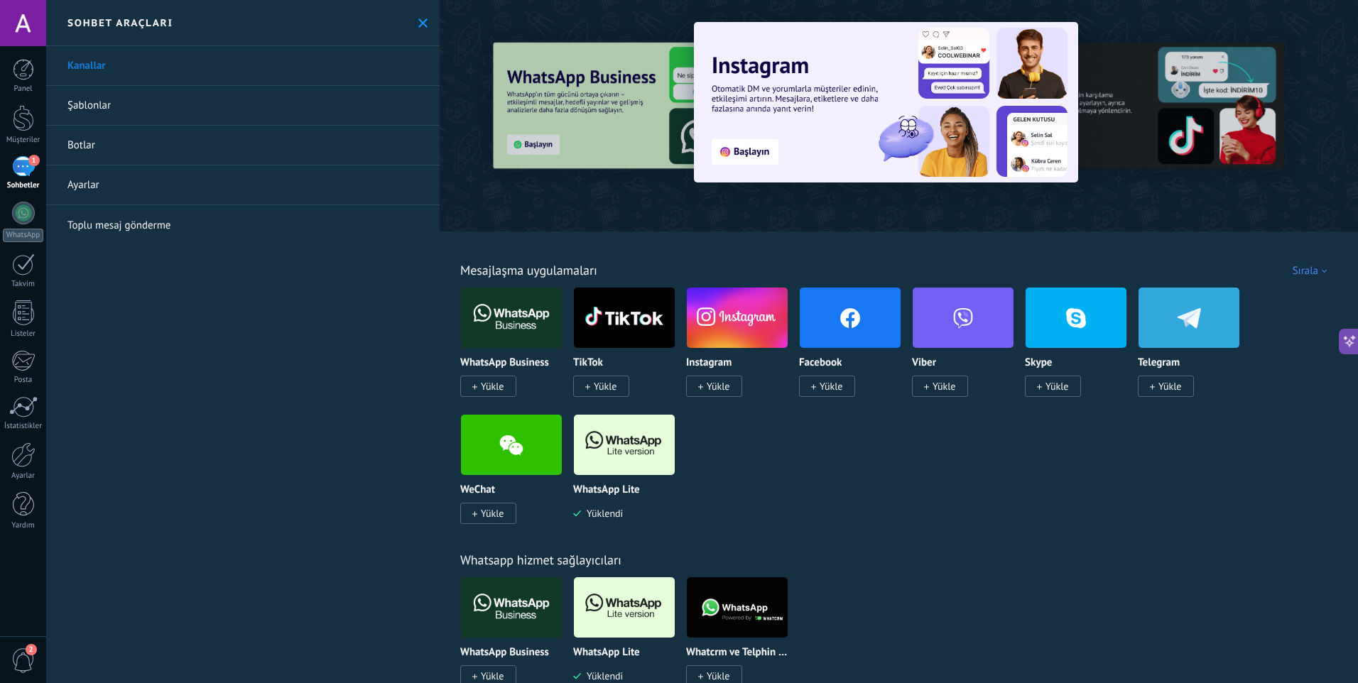
drag, startPoint x: 182, startPoint y: 122, endPoint x: 200, endPoint y: 113, distance: 20.0
click at [183, 122] on link "Şablonlar" at bounding box center [243, 106] width 394 height 40
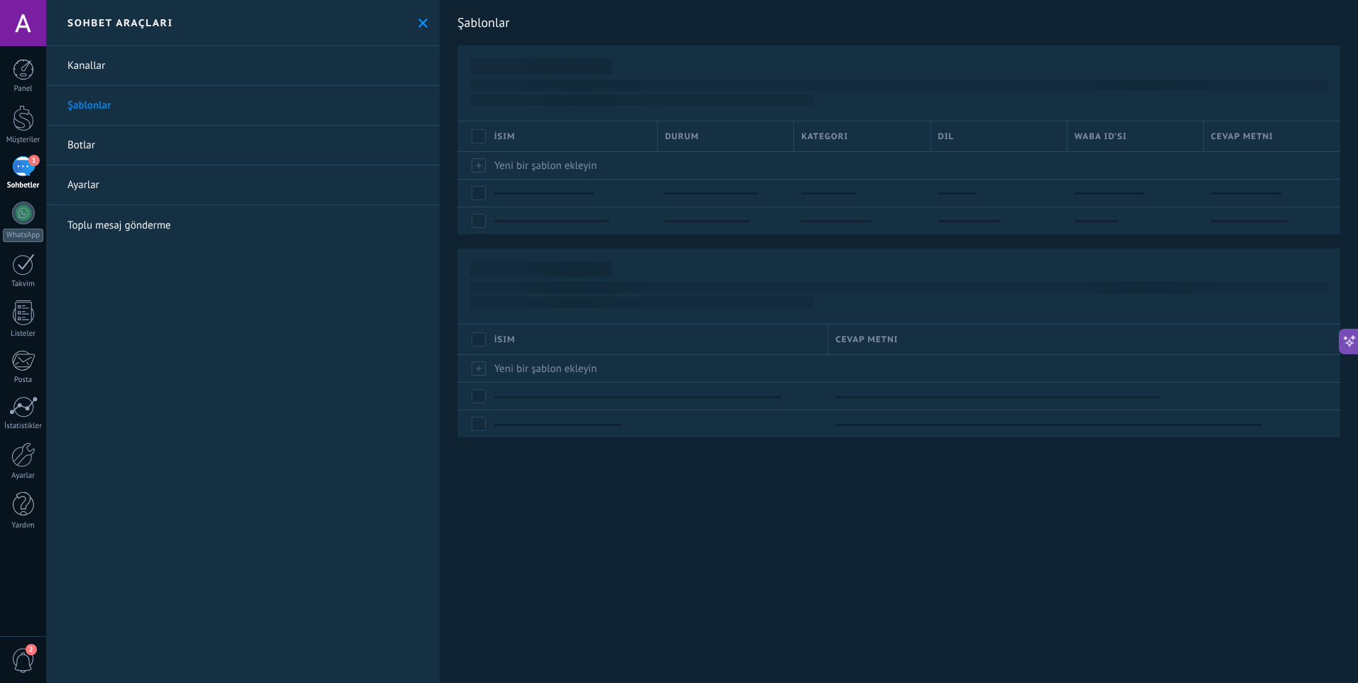
click at [212, 150] on link "Botlar" at bounding box center [243, 146] width 394 height 40
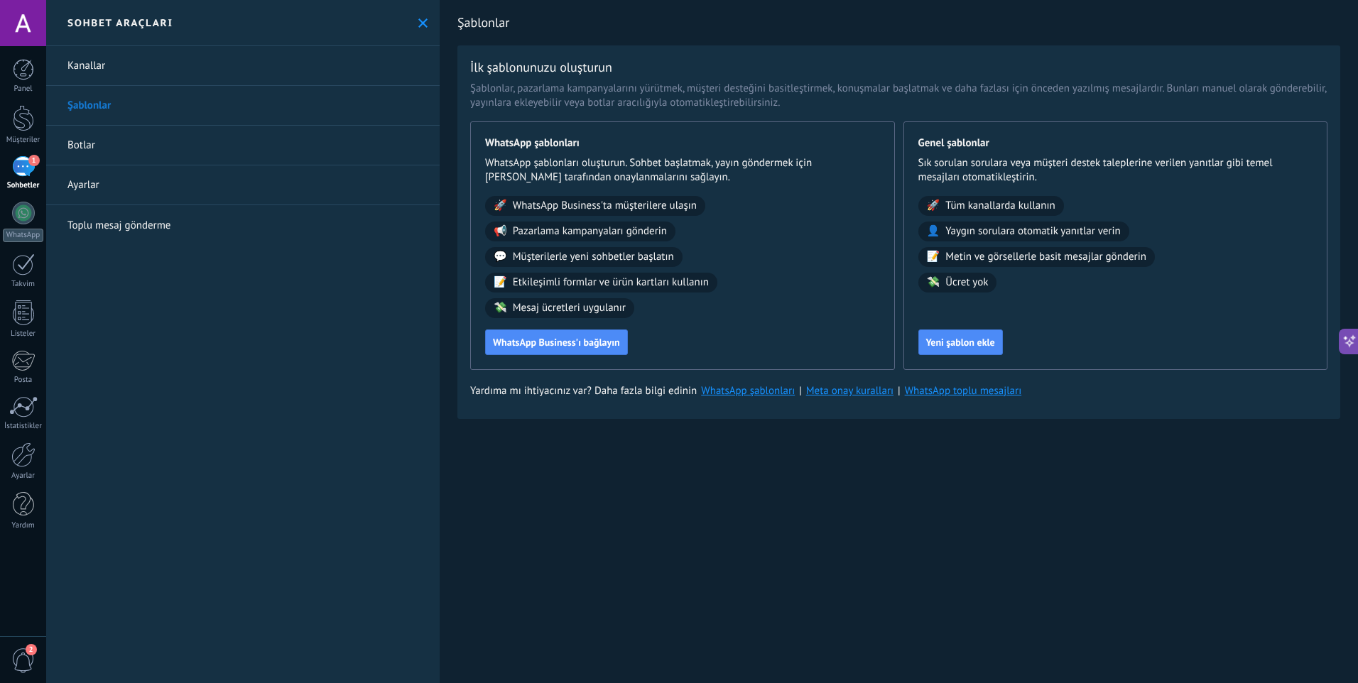
click at [18, 163] on div "1" at bounding box center [23, 166] width 23 height 21
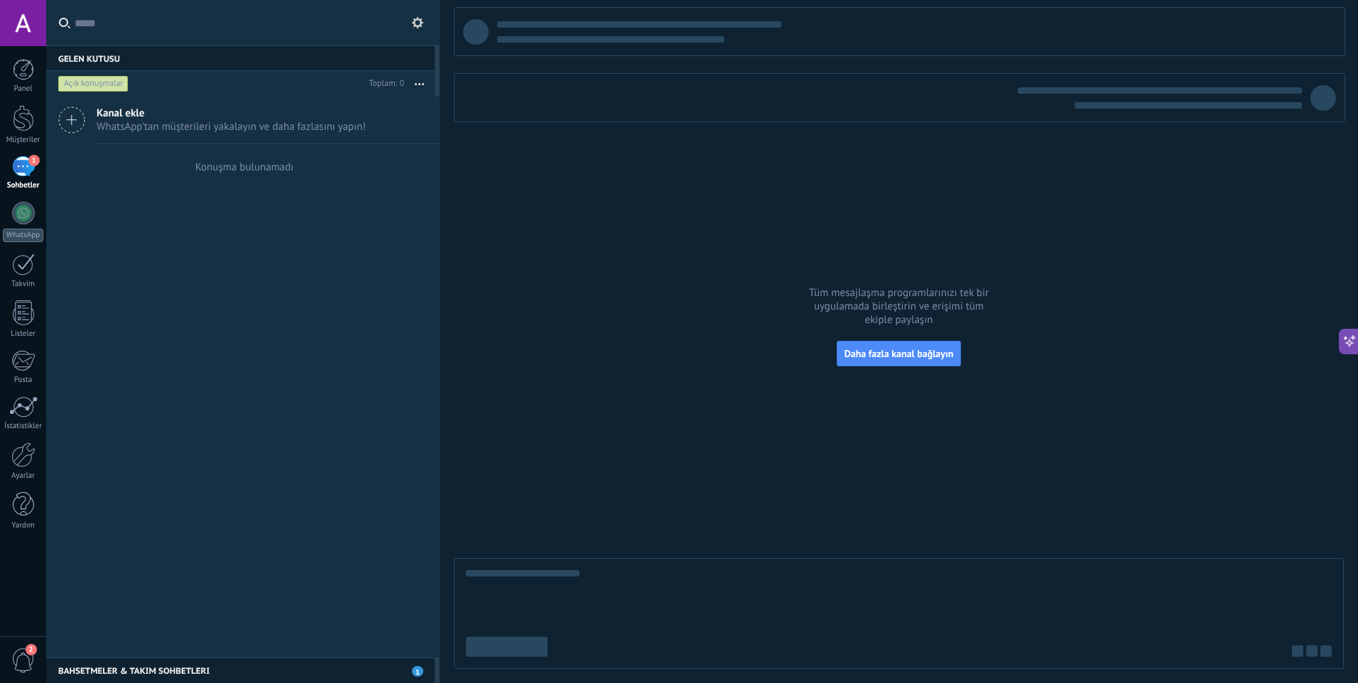
click at [418, 64] on div "Gelen Kutusu 0" at bounding box center [240, 58] width 389 height 26
drag, startPoint x: 353, startPoint y: 48, endPoint x: 409, endPoint y: 49, distance: 55.4
click at [356, 48] on div "Gelen Kutusu 0" at bounding box center [240, 58] width 389 height 26
click at [25, 403] on div at bounding box center [23, 406] width 28 height 21
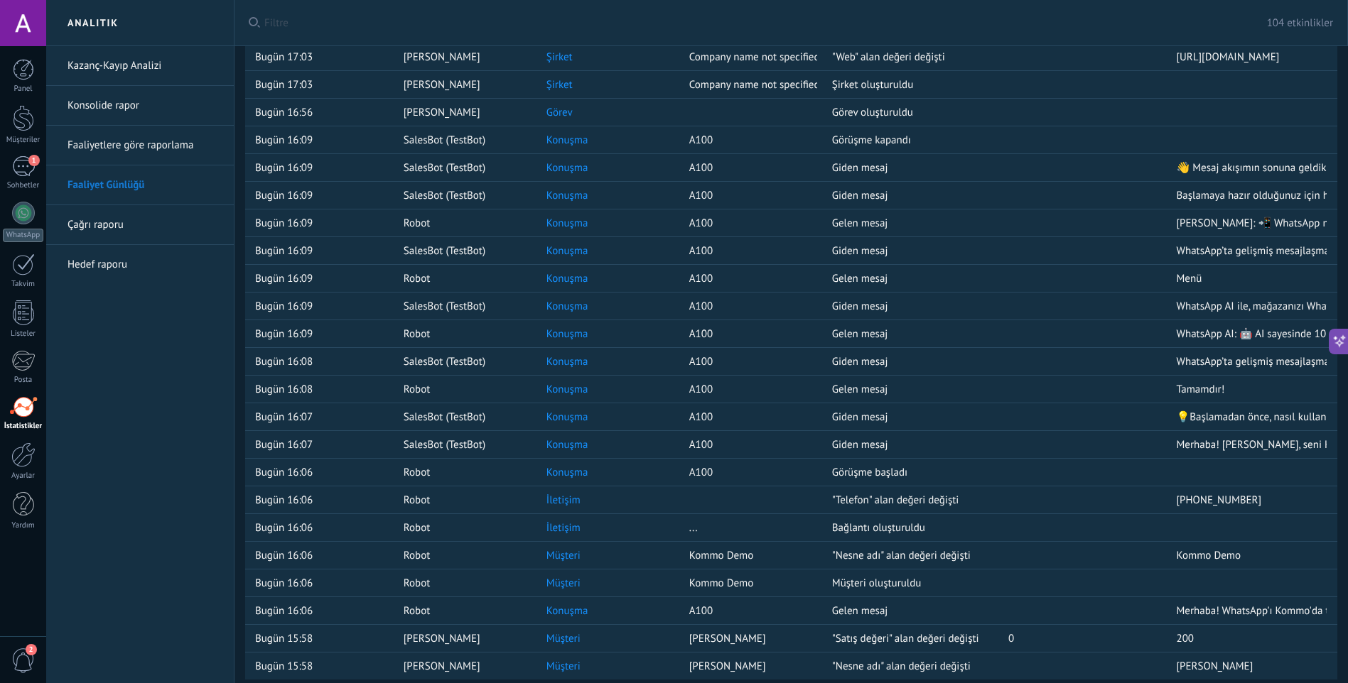
scroll to position [2220, 0]
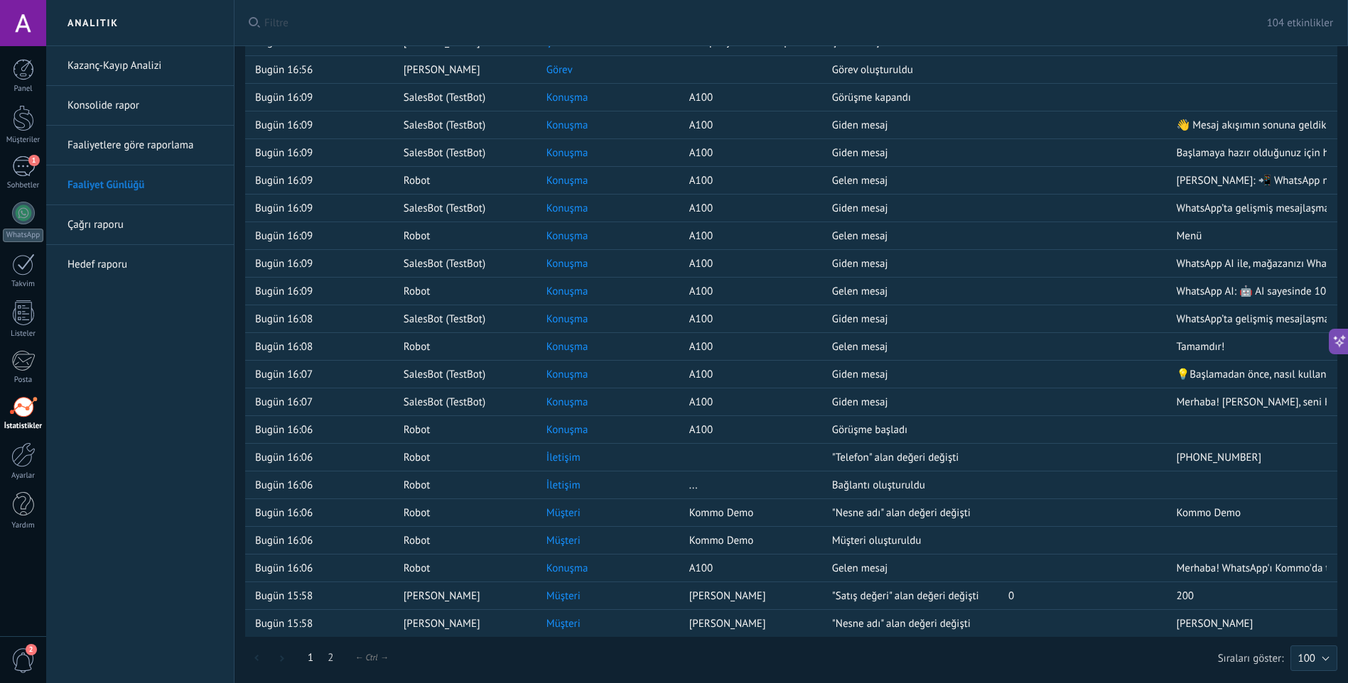
click at [143, 227] on link "Çağrı raporu" at bounding box center [143, 225] width 152 height 40
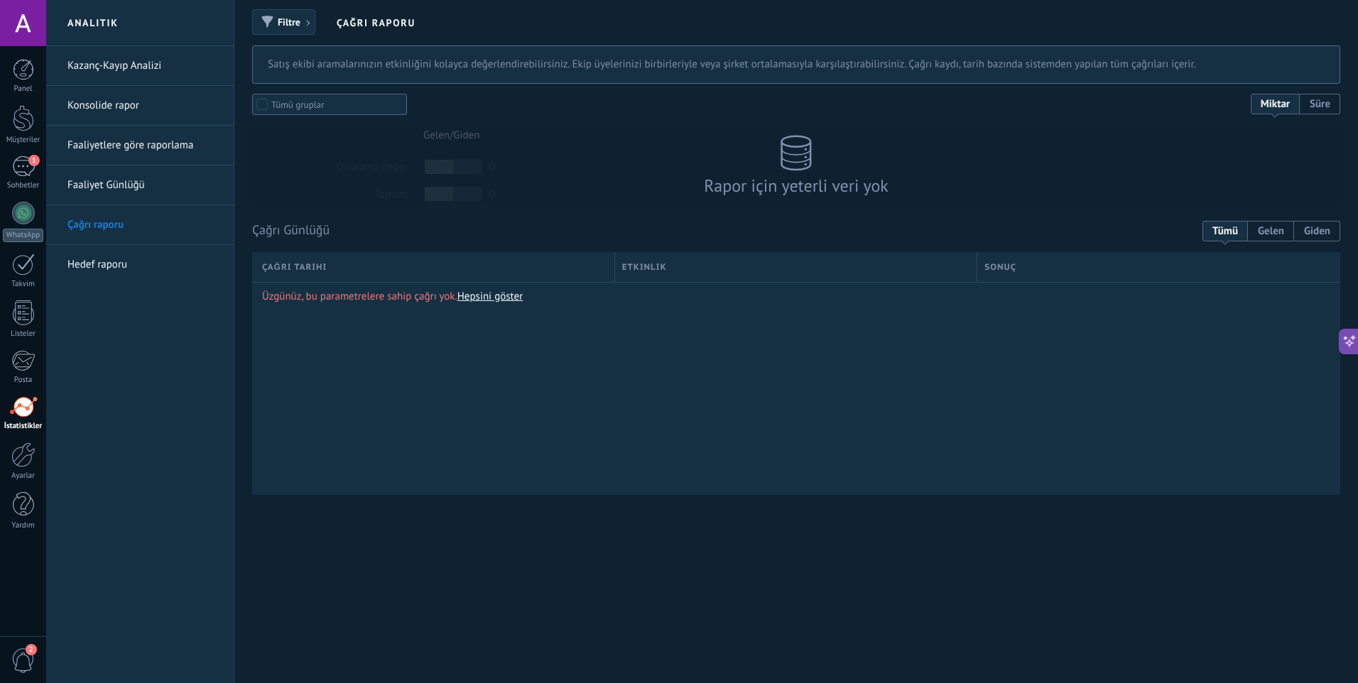
click at [505, 298] on link "Hepsini göster" at bounding box center [490, 296] width 65 height 13
click at [770, 202] on div "Rapor için yeterli veri yok" at bounding box center [796, 166] width 284 height 90
click at [1294, 221] on span "Giden" at bounding box center [1317, 231] width 46 height 21
click at [1287, 228] on span "Gelen" at bounding box center [1271, 231] width 46 height 21
click at [1239, 229] on span "Tümü" at bounding box center [1225, 231] width 45 height 21
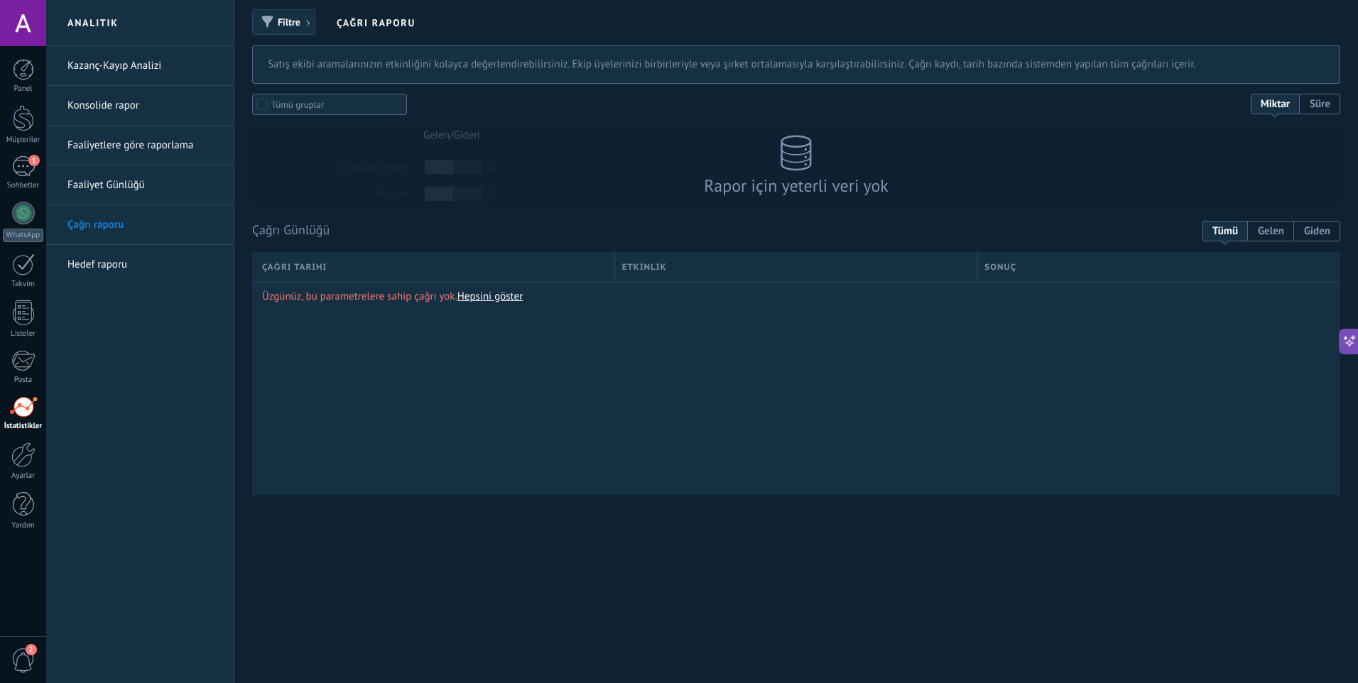
click at [134, 257] on link "Hedef raporu" at bounding box center [143, 265] width 152 height 40
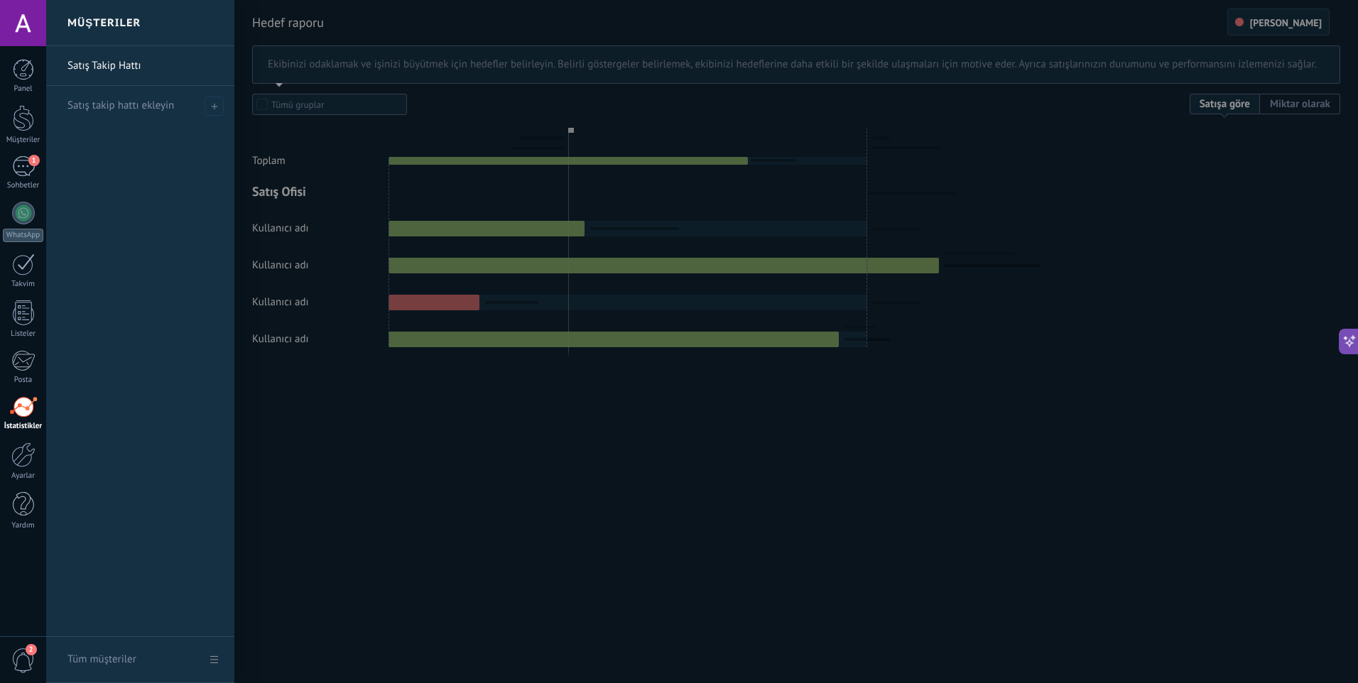
drag, startPoint x: 789, startPoint y: 201, endPoint x: 982, endPoint y: 168, distance: 195.3
click at [951, 179] on div at bounding box center [725, 341] width 1358 height 683
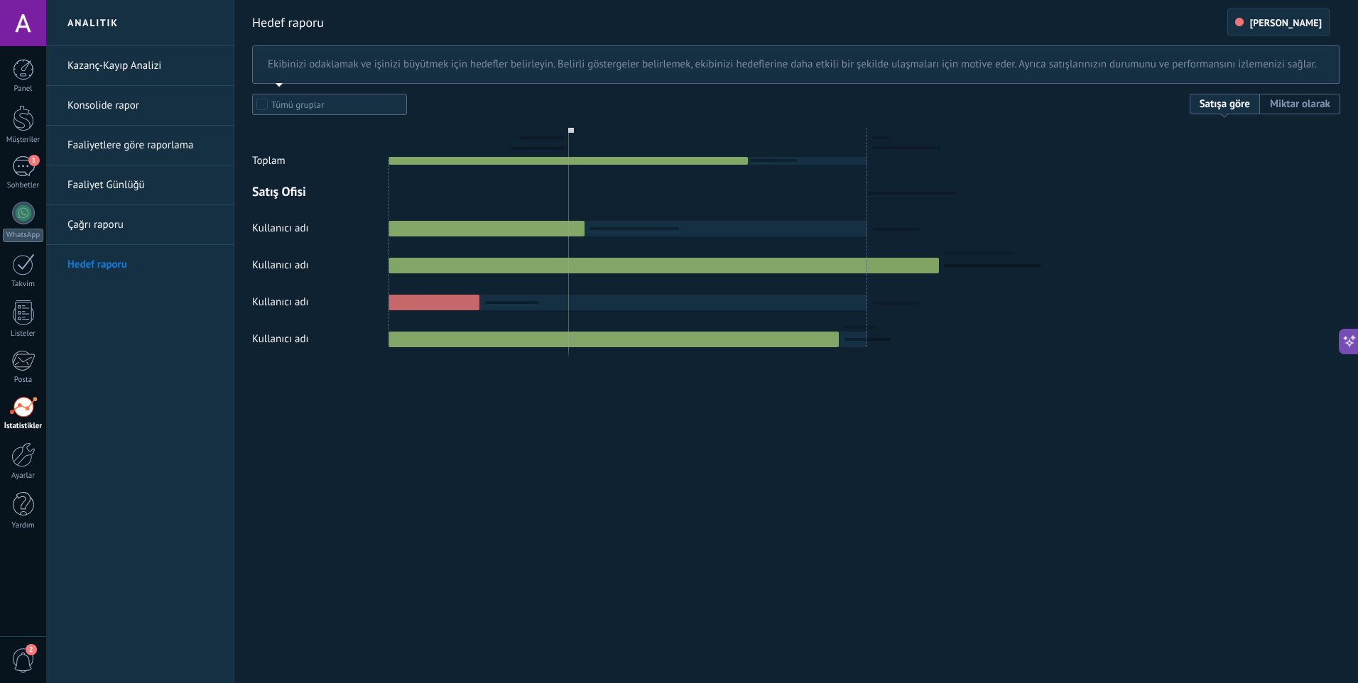
click at [1235, 111] on div at bounding box center [796, 221] width 1088 height 254
click at [1309, 98] on div at bounding box center [796, 221] width 1088 height 254
click at [1313, 107] on div at bounding box center [796, 221] width 1088 height 254
click at [1279, 24] on span "[PERSON_NAME]" at bounding box center [1286, 23] width 72 height 10
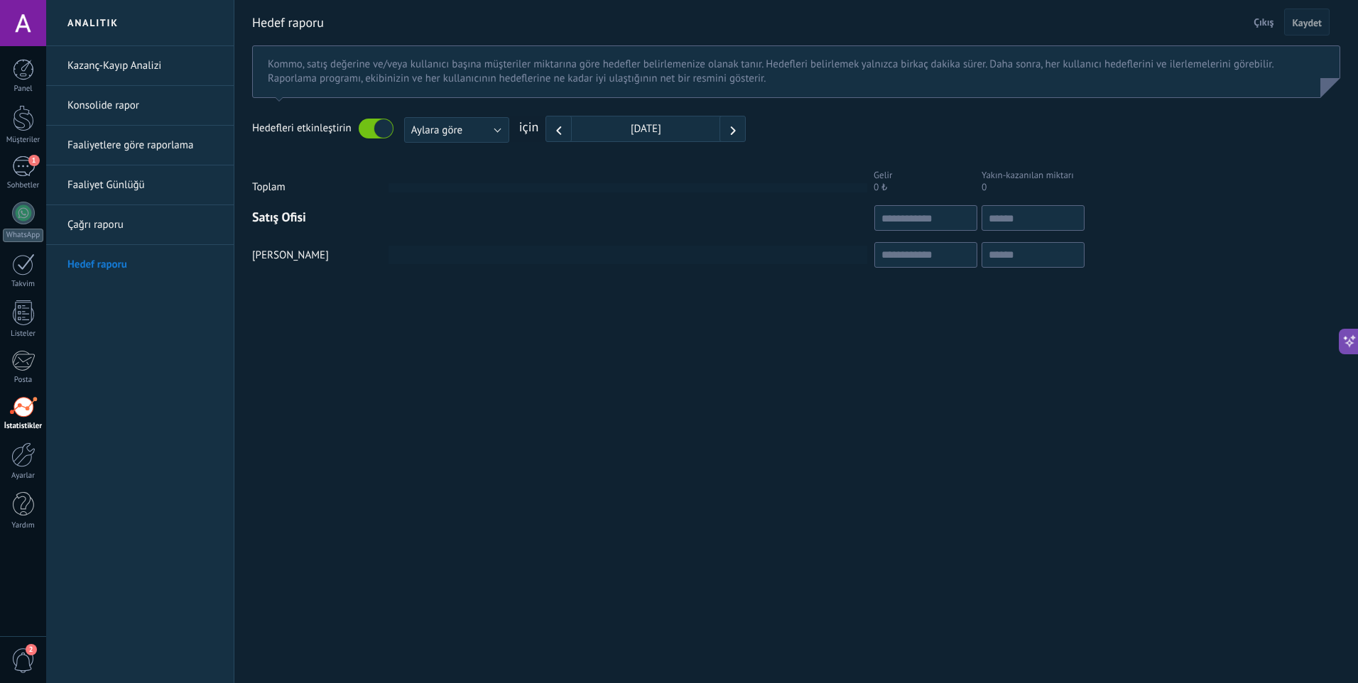
drag, startPoint x: 888, startPoint y: 199, endPoint x: 901, endPoint y: 206, distance: 14.6
click at [901, 206] on form "Kommo, satış değerine ve/veya kullanıcı başına müşteriler miktarına göre hedefl…" at bounding box center [796, 162] width 1088 height 235
drag, startPoint x: 882, startPoint y: 194, endPoint x: 863, endPoint y: 189, distance: 19.8
click at [863, 189] on div "Toplam Gelir 0 ₺ Yakın-kazanılan miktarı 0" at bounding box center [796, 179] width 1088 height 26
click at [740, 126] on button "button" at bounding box center [733, 129] width 26 height 26
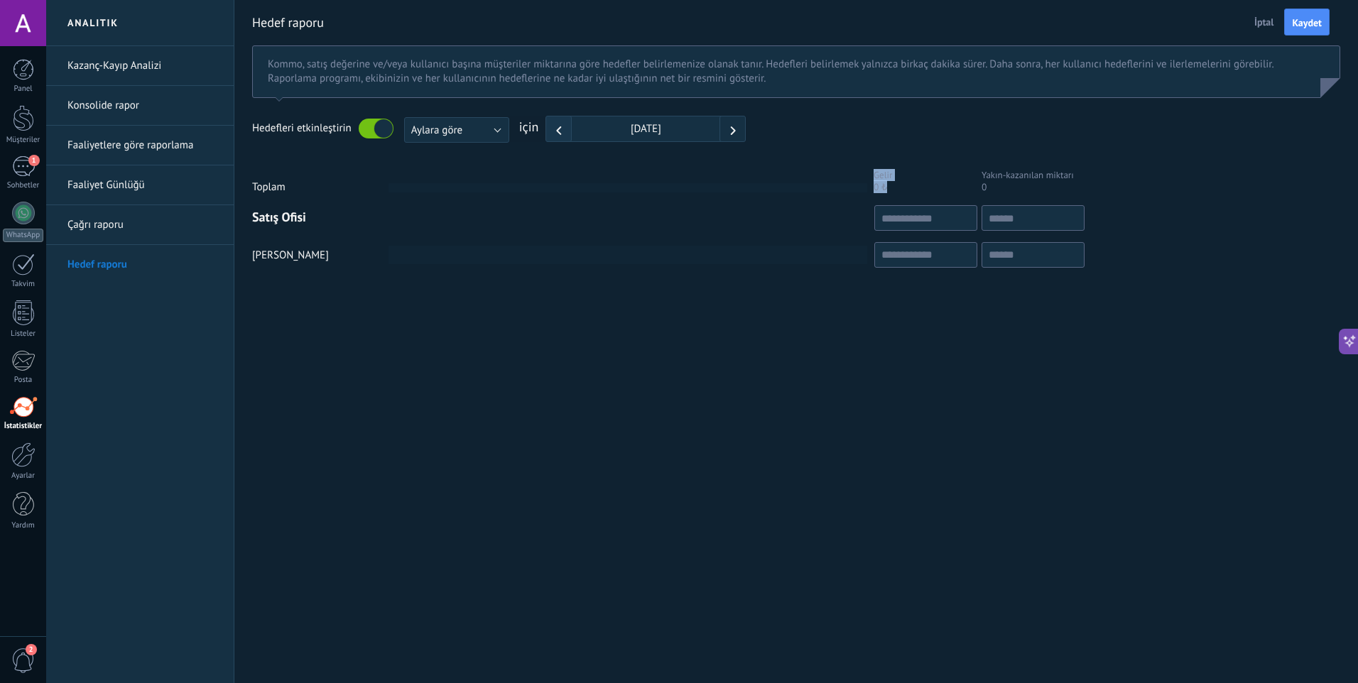
click at [560, 130] on icon "button" at bounding box center [559, 130] width 9 height 9
click at [484, 131] on button "Aylara göre" at bounding box center [456, 130] width 105 height 26
click at [480, 153] on span "Çeyreğe göre" at bounding box center [450, 154] width 109 height 13
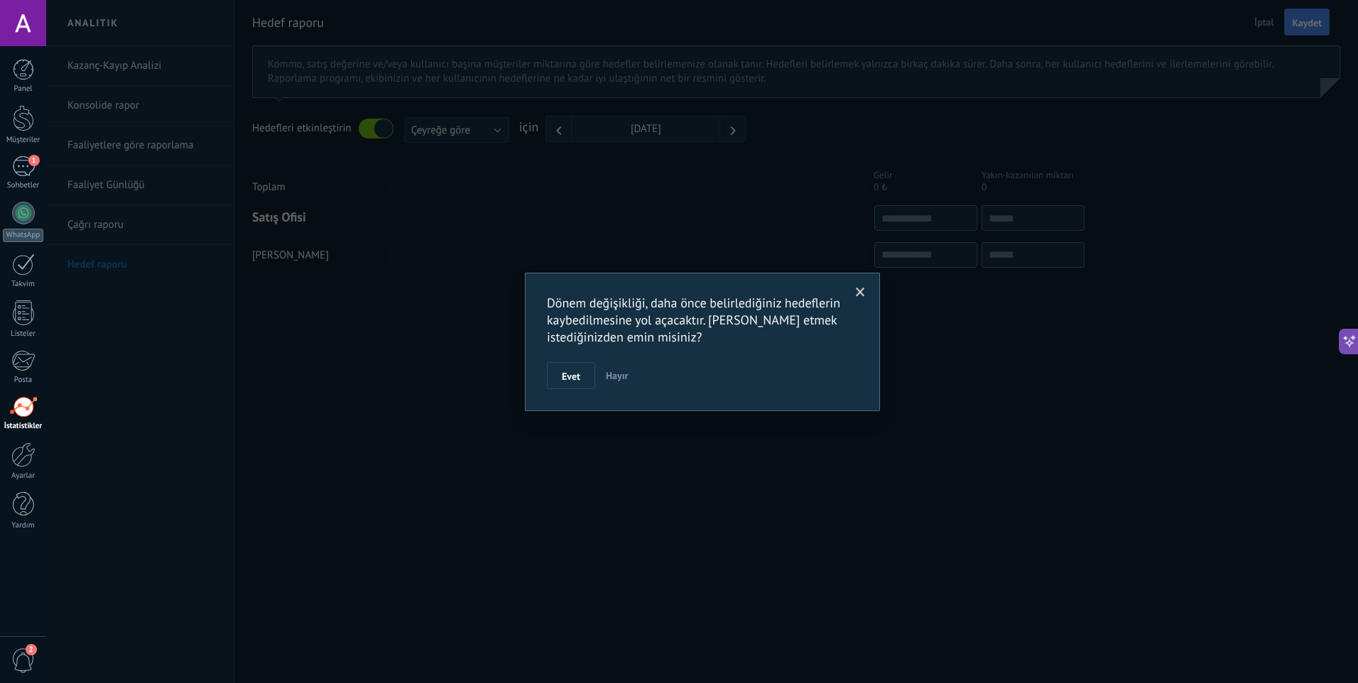
click at [621, 377] on span "Hayır" at bounding box center [617, 375] width 22 height 13
click at [859, 288] on span at bounding box center [860, 293] width 9 height 10
click at [578, 364] on button "Evet" at bounding box center [571, 375] width 48 height 27
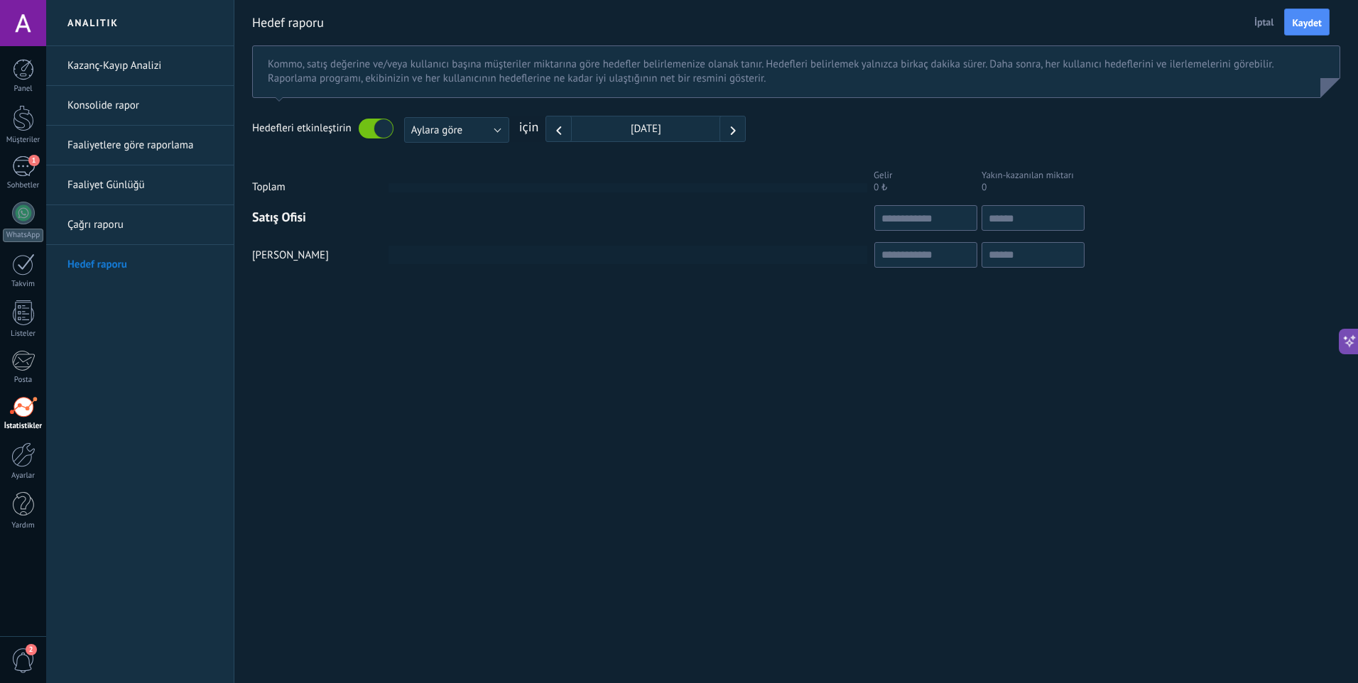
click at [874, 211] on div "Satış Ofisi" at bounding box center [796, 218] width 1088 height 26
click at [910, 213] on input "text" at bounding box center [926, 218] width 103 height 26
drag, startPoint x: 936, startPoint y: 210, endPoint x: 1023, endPoint y: 209, distance: 86.7
click at [1023, 209] on div at bounding box center [980, 218] width 210 height 26
click at [1029, 218] on input "text" at bounding box center [1033, 218] width 103 height 26
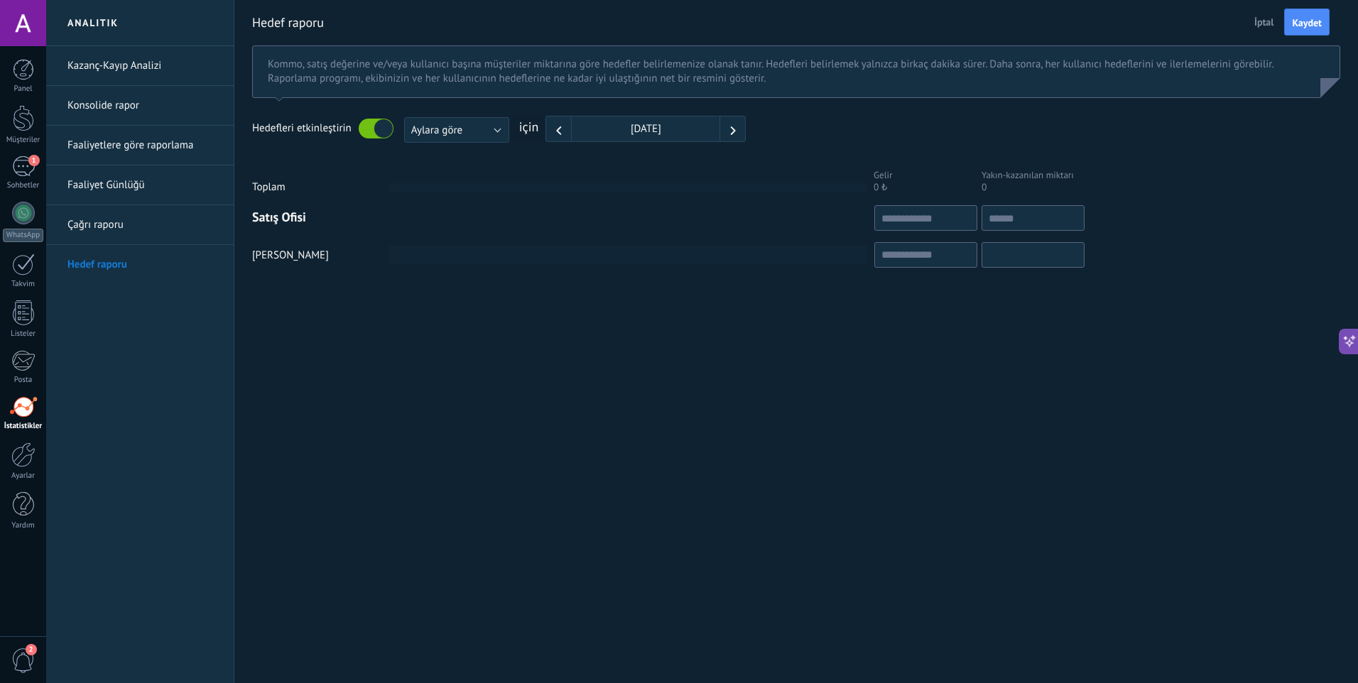
click at [1049, 254] on input "text" at bounding box center [1033, 255] width 103 height 26
click at [943, 264] on input "text" at bounding box center [926, 255] width 103 height 26
click at [945, 214] on input "text" at bounding box center [926, 218] width 103 height 26
click at [1293, 20] on span "Kaydet" at bounding box center [1307, 23] width 30 height 10
click at [1248, 22] on span "Çıkış" at bounding box center [1248, 21] width 31 height 21
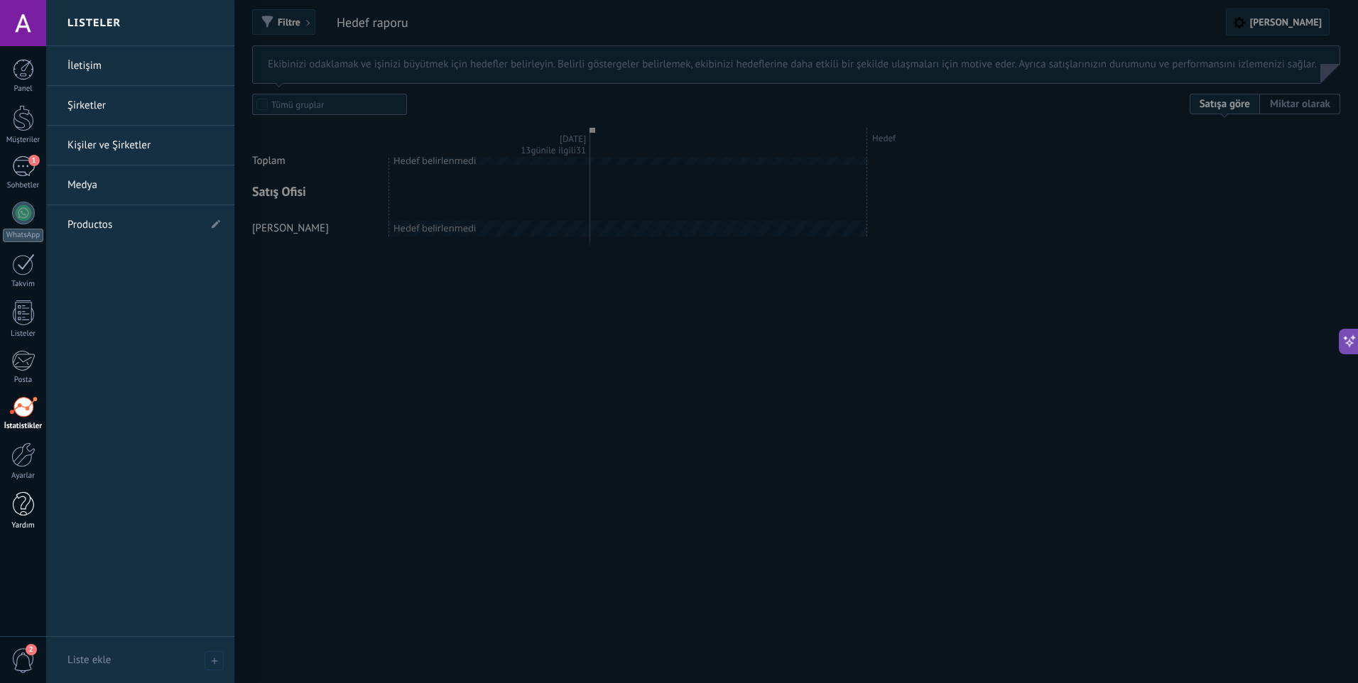
click at [21, 509] on div at bounding box center [23, 504] width 21 height 25
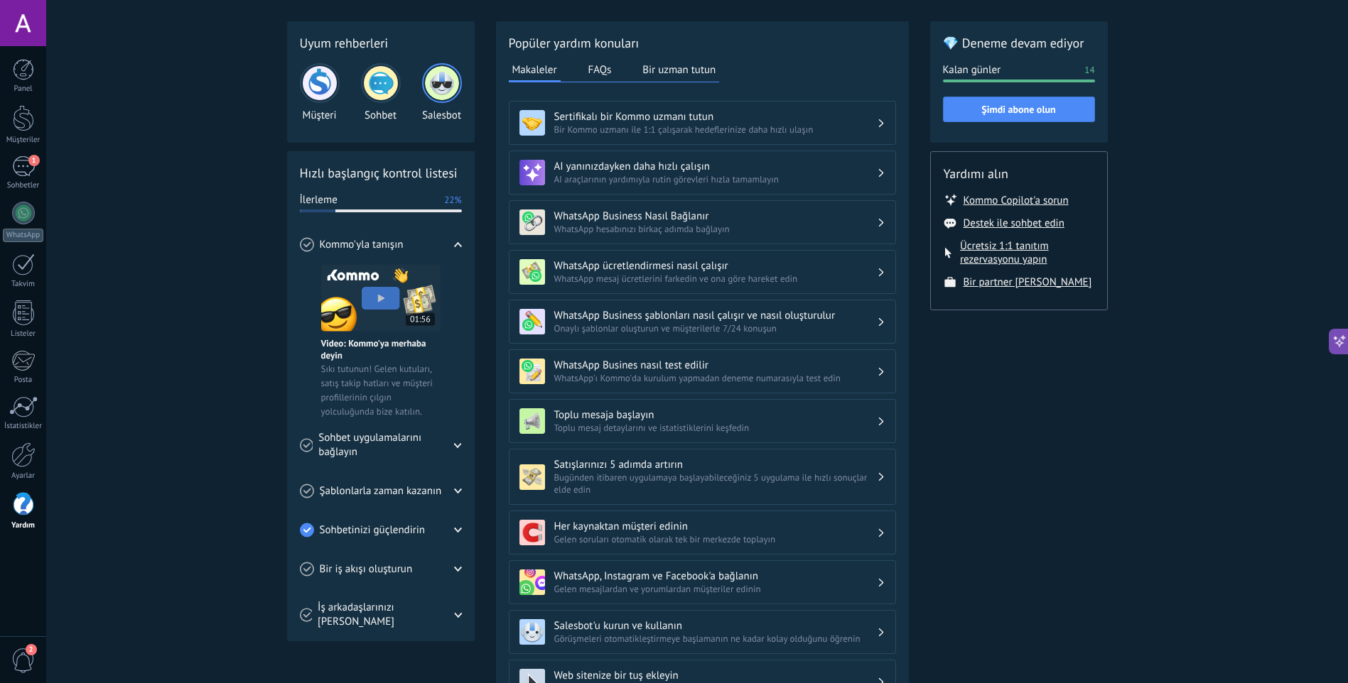
scroll to position [71, 0]
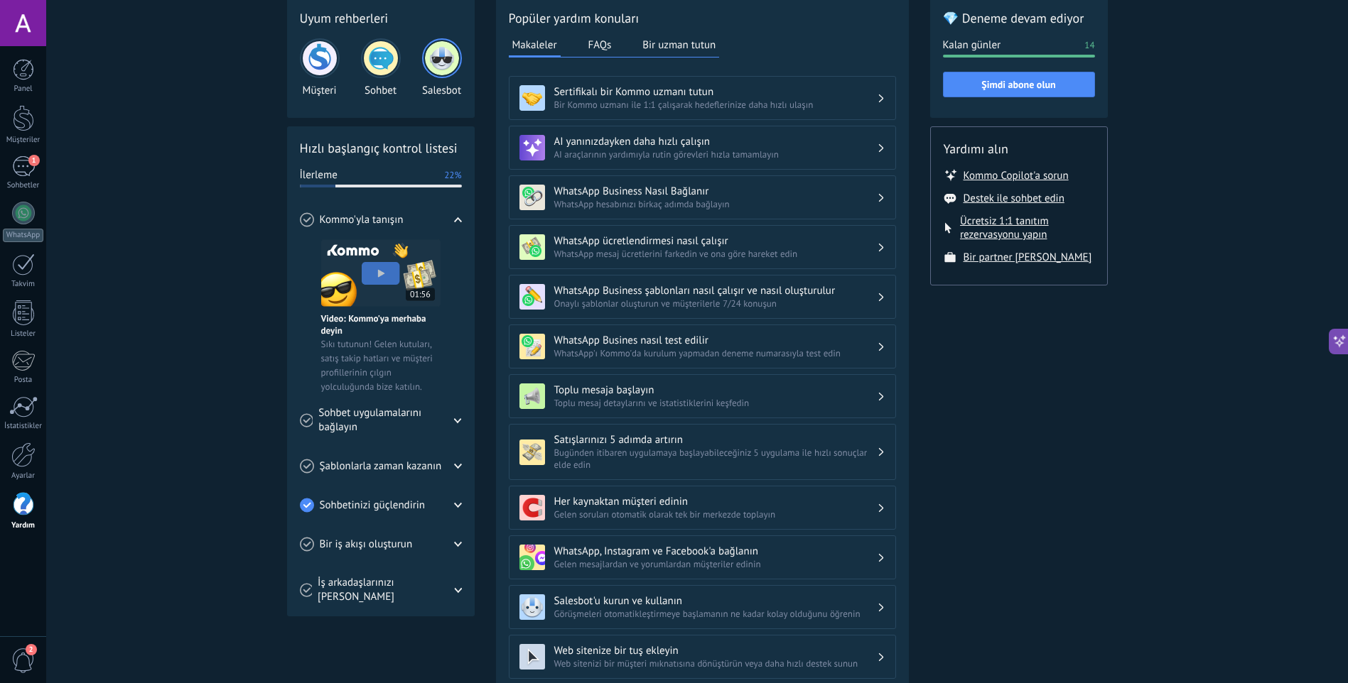
click at [453, 550] on div "Bir iş akışı oluşturun" at bounding box center [381, 544] width 162 height 39
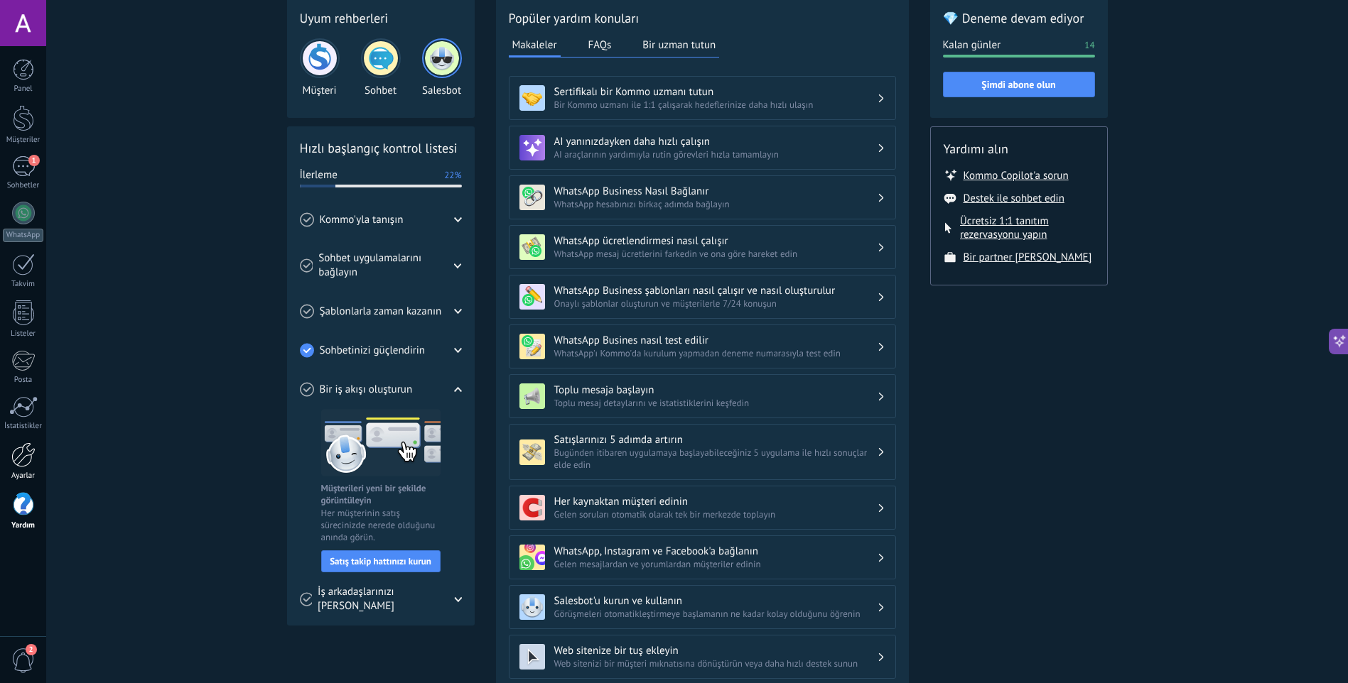
click at [36, 474] on div "Ayarlar" at bounding box center [23, 476] width 41 height 9
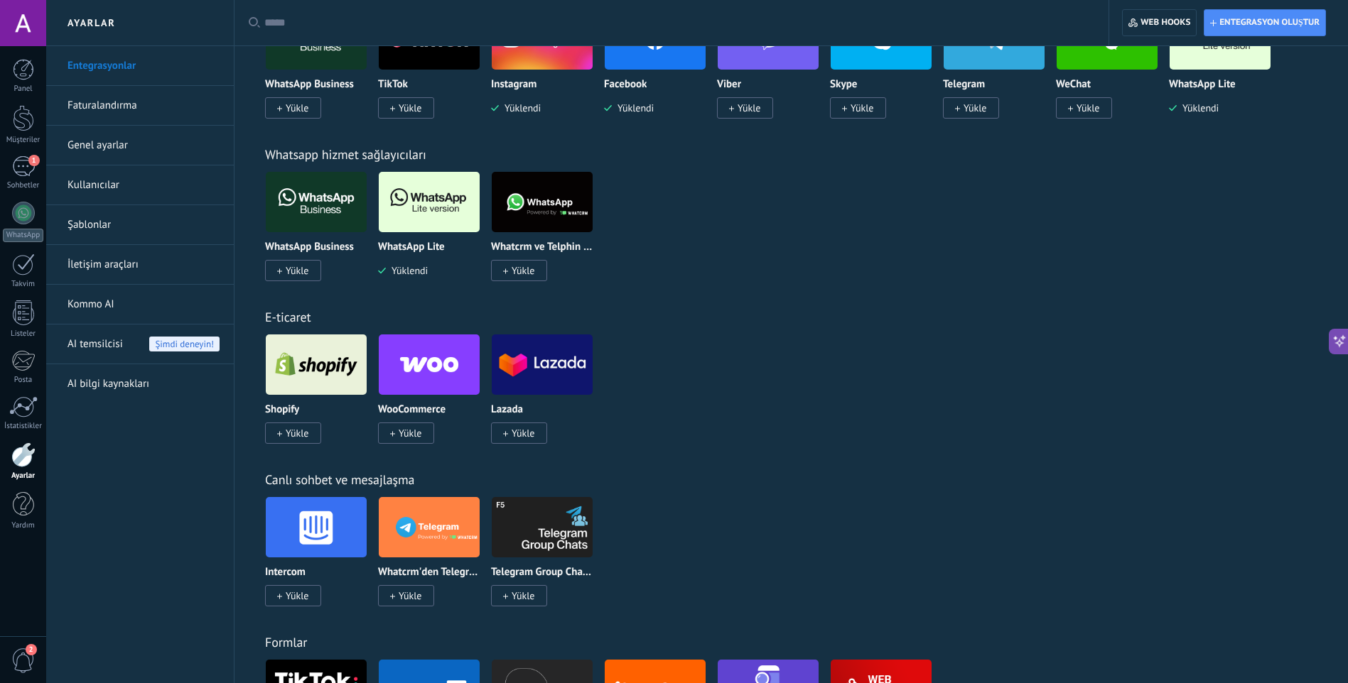
scroll to position [426, 0]
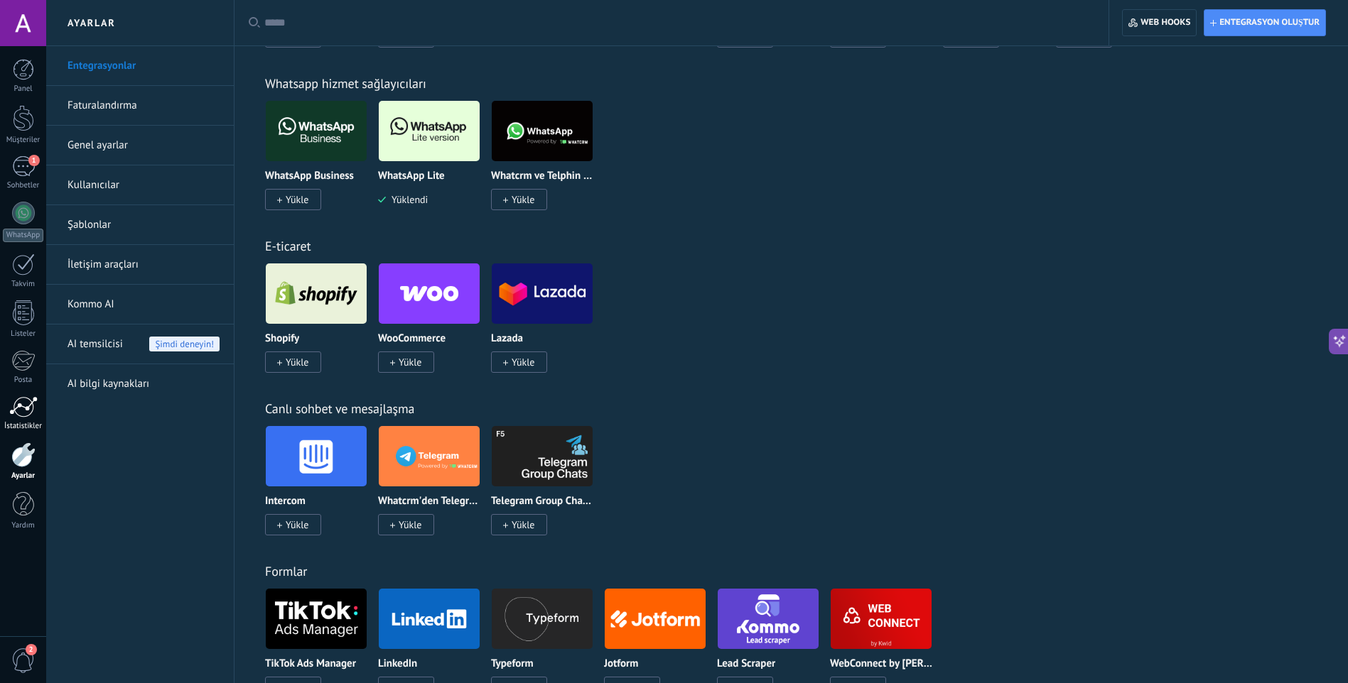
click at [13, 416] on div at bounding box center [23, 406] width 28 height 21
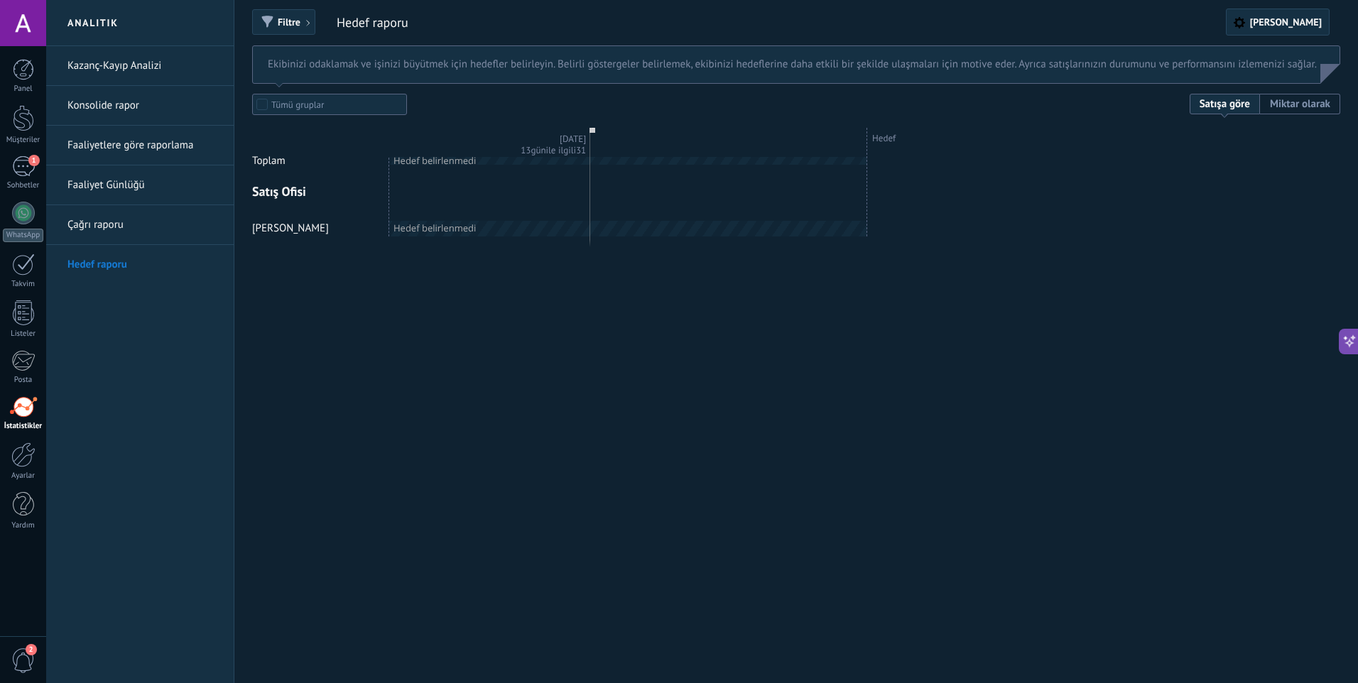
click at [28, 643] on div "2" at bounding box center [23, 660] width 46 height 47
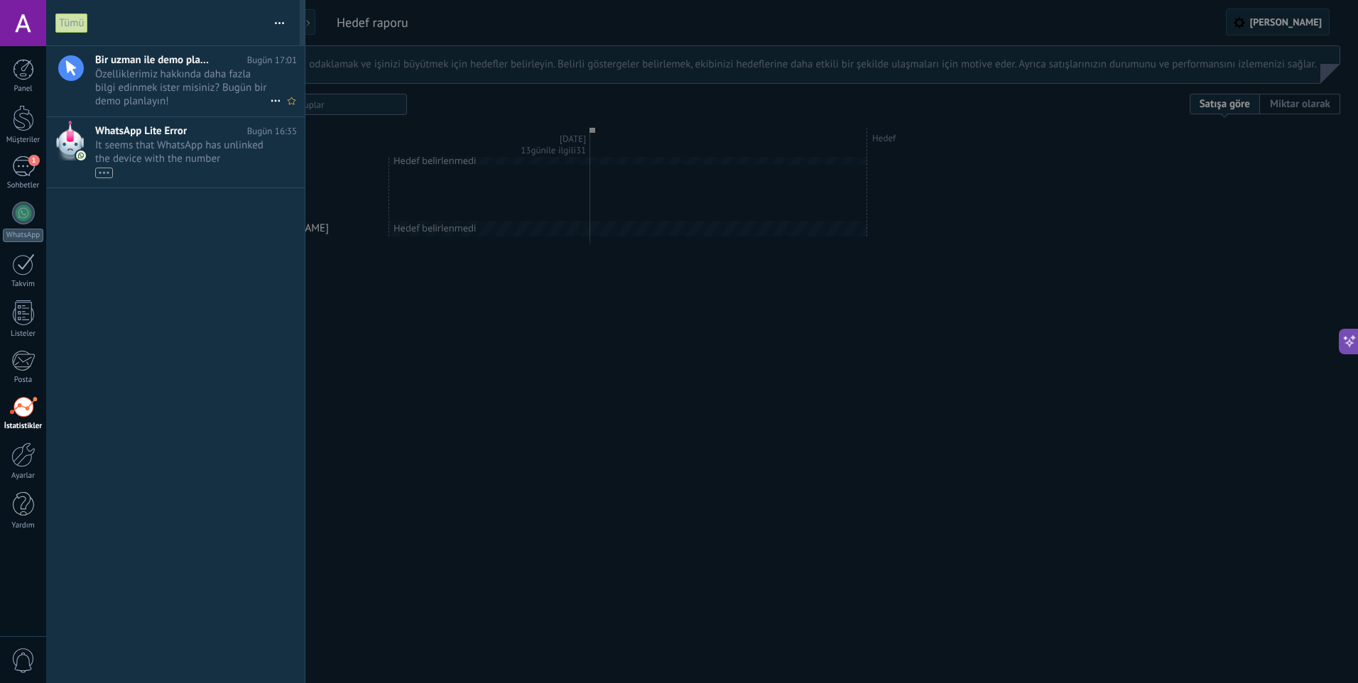
click at [170, 72] on span "Özelliklerimiz hakkında daha fazla bilgi edinmek ister misiniz? Bugün bir demo …" at bounding box center [182, 87] width 175 height 40
click at [21, 93] on div "Panel" at bounding box center [23, 89] width 41 height 9
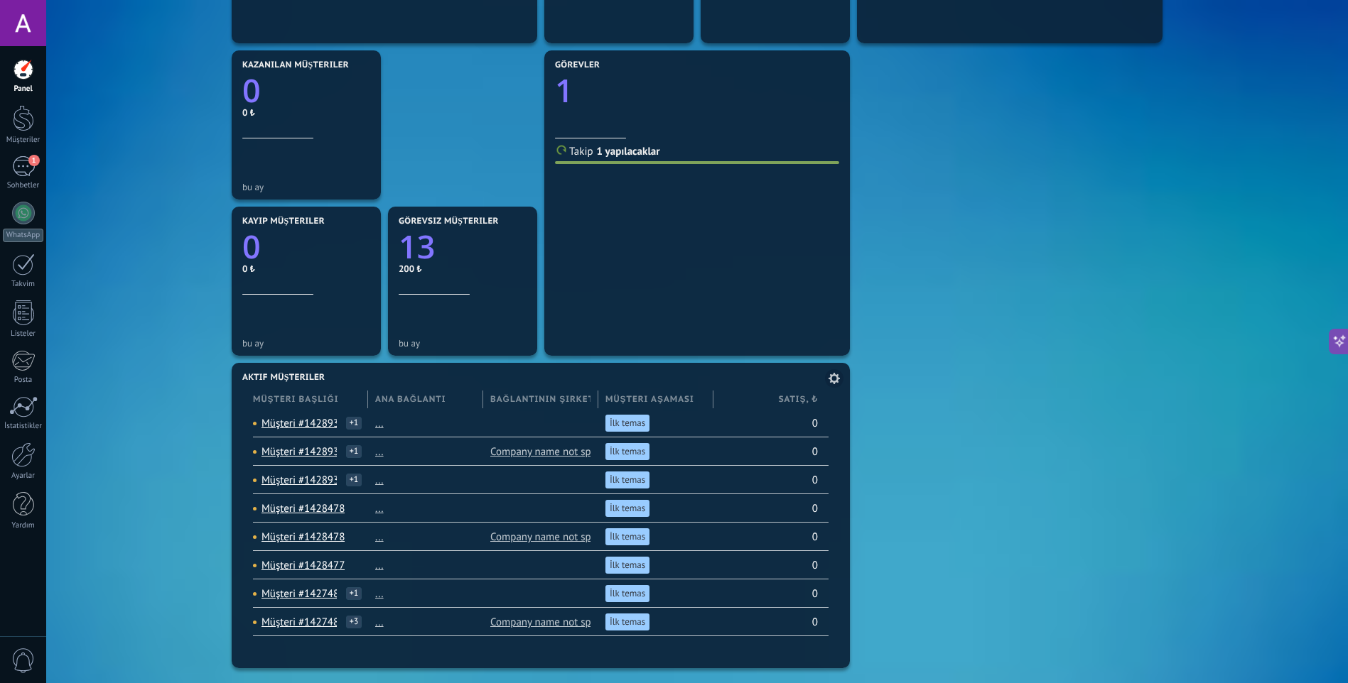
scroll to position [421, 0]
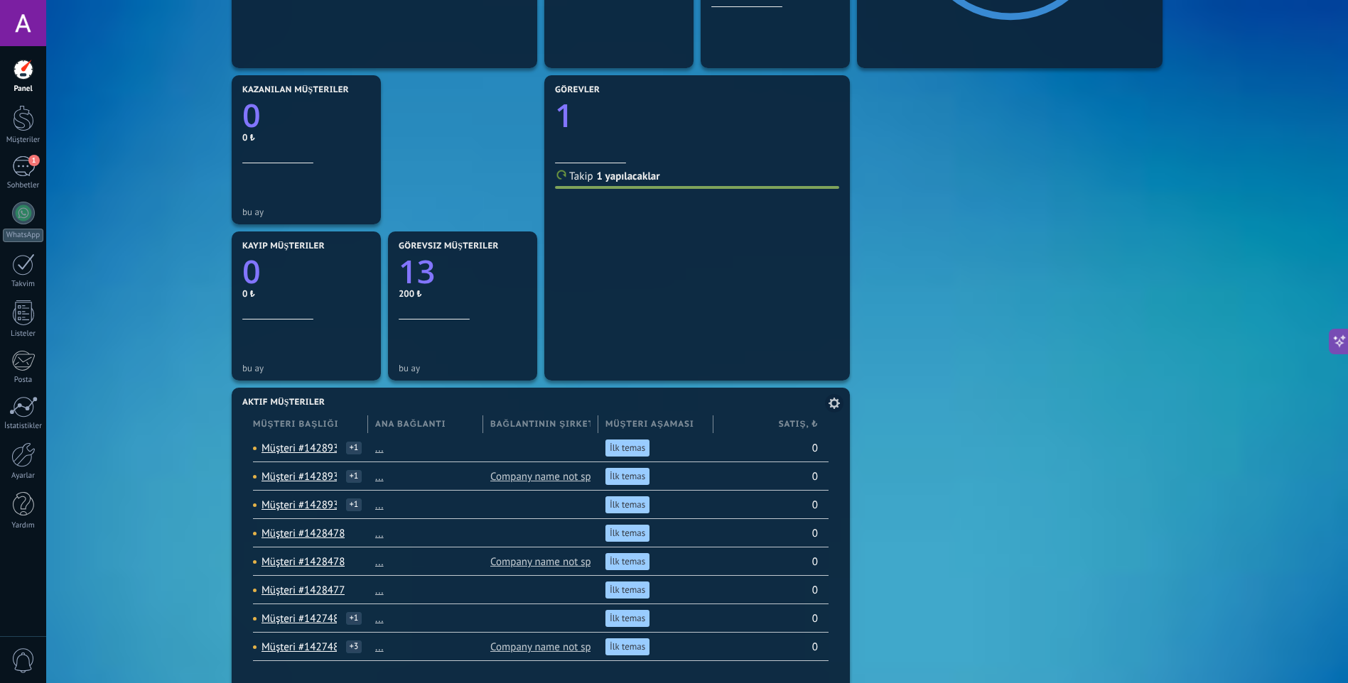
click at [806, 428] on span "Satış , ₺" at bounding box center [798, 424] width 39 height 13
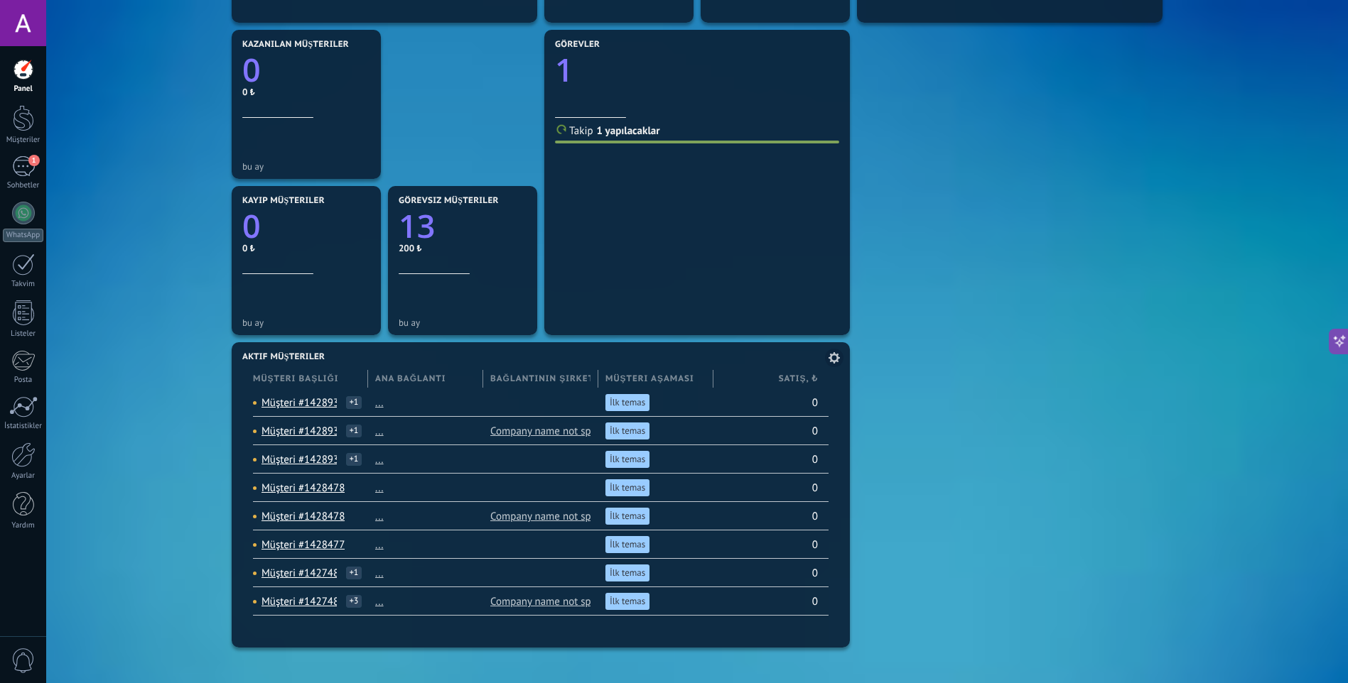
scroll to position [492, 0]
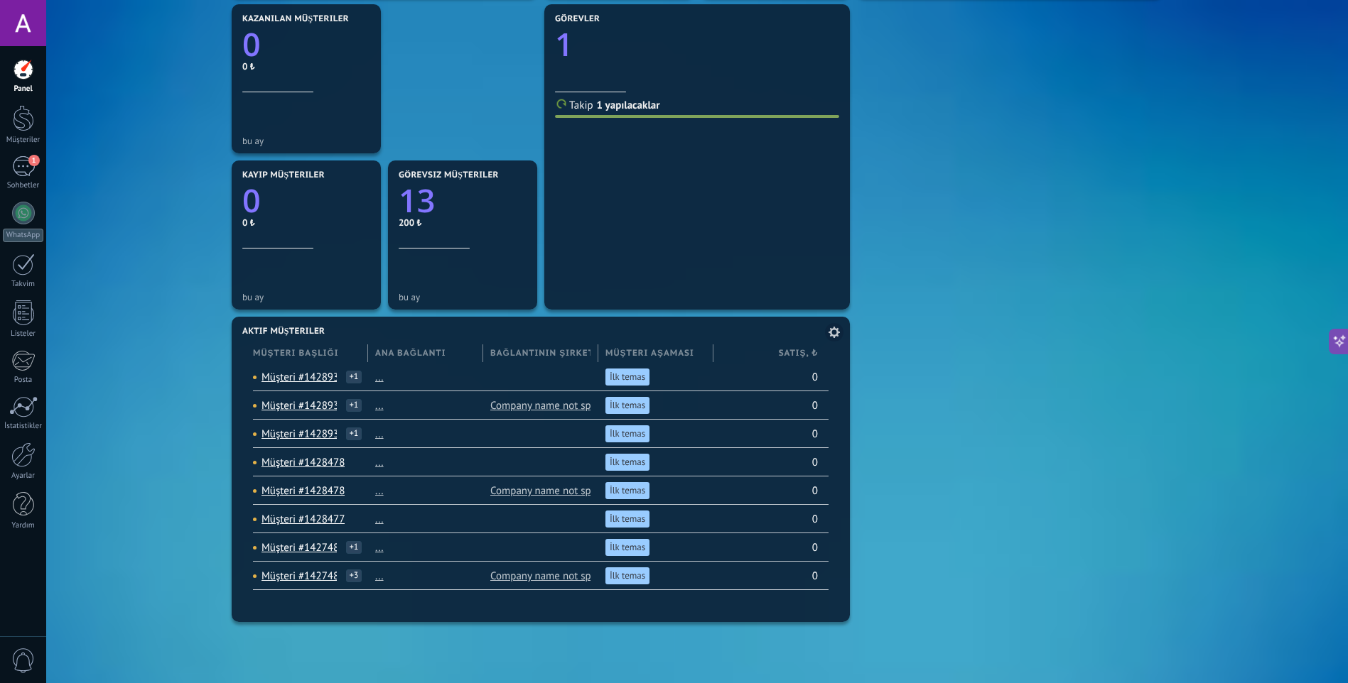
click at [829, 332] on icon at bounding box center [833, 332] width 11 height 11
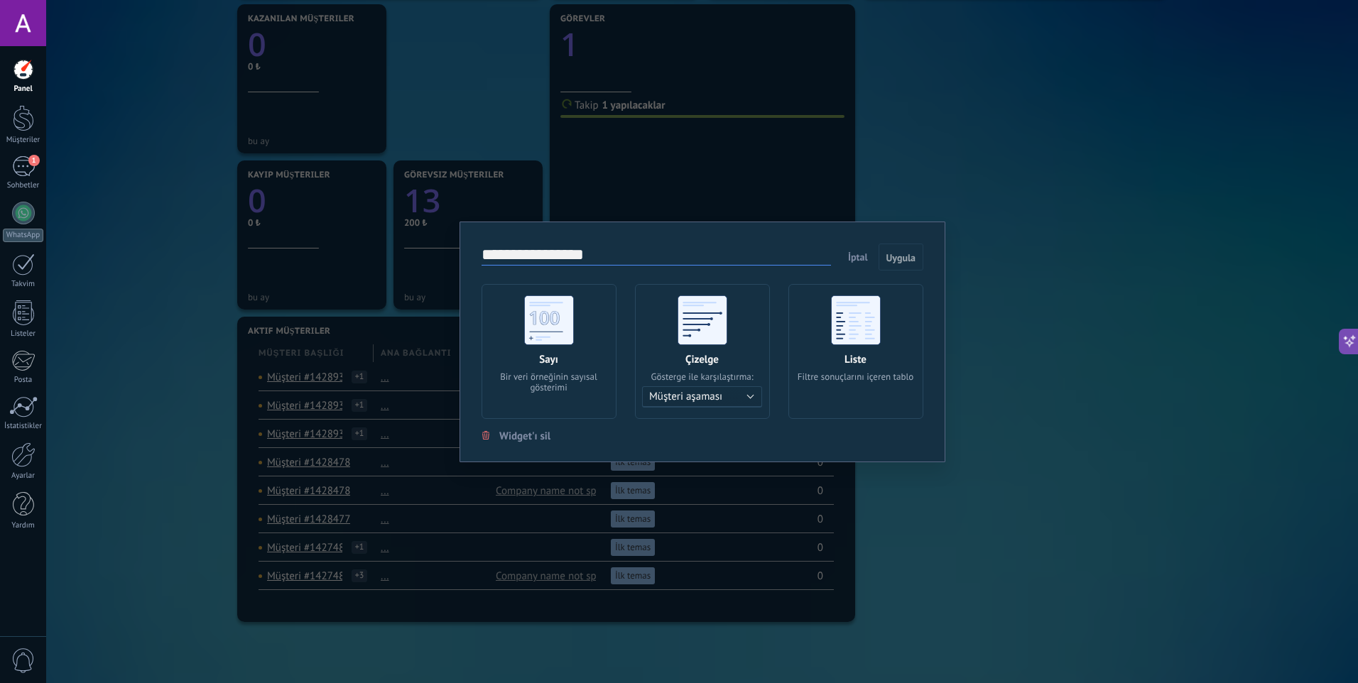
click at [725, 370] on div "[PERSON_NAME] ile karşılaştırma: Müşteri aşaması Sorumlu yönetici Müşteri aşama…" at bounding box center [702, 351] width 135 height 135
click at [720, 402] on span "Müşteri aşaması" at bounding box center [685, 396] width 73 height 13
click at [727, 428] on li "Sorumlu yönetici" at bounding box center [705, 421] width 143 height 24
click at [902, 265] on button "Uygula" at bounding box center [901, 257] width 45 height 27
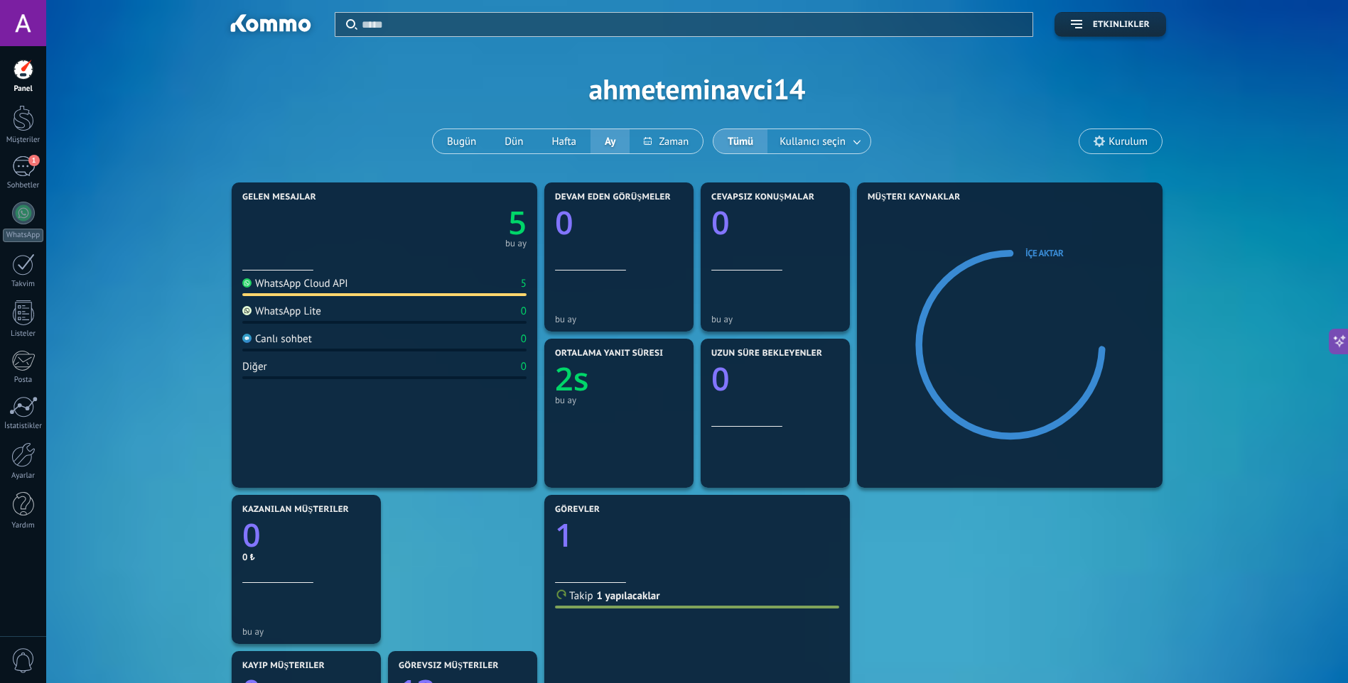
scroll to position [0, 0]
click at [652, 135] on button at bounding box center [665, 143] width 73 height 24
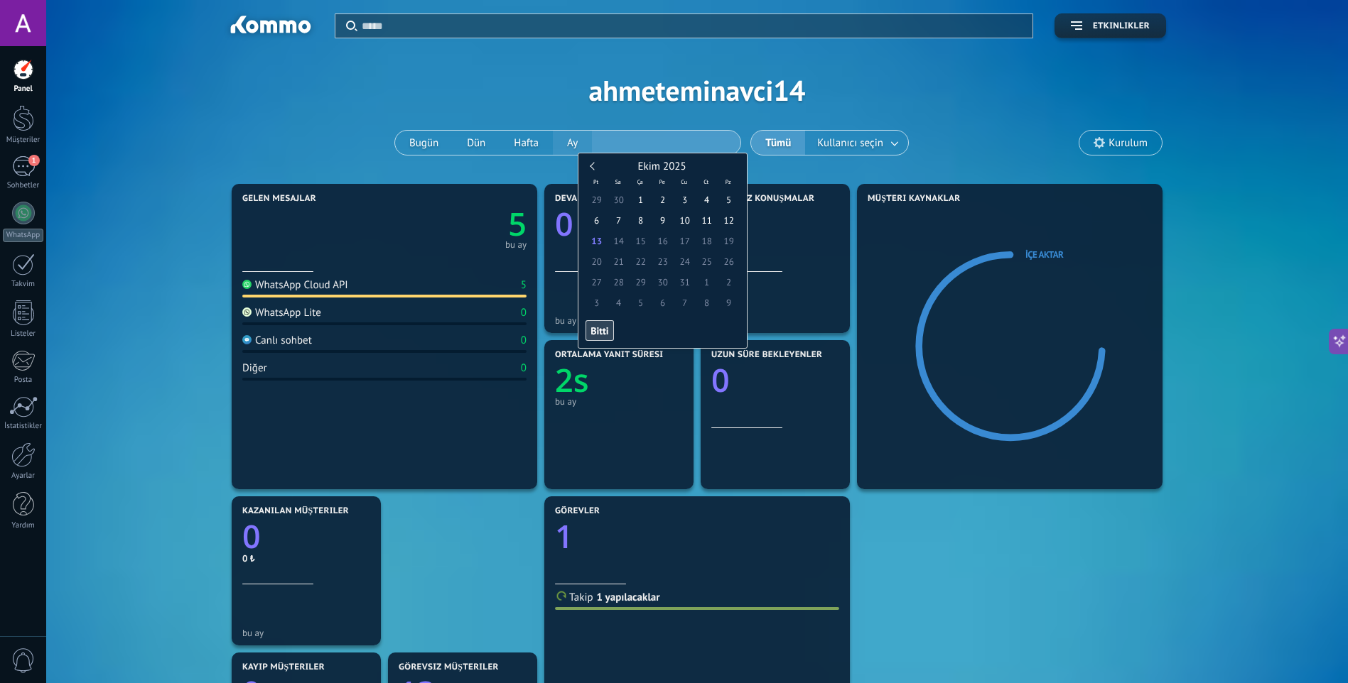
click at [566, 144] on div "Bugün Dün Hafta Ay" at bounding box center [567, 143] width 347 height 26
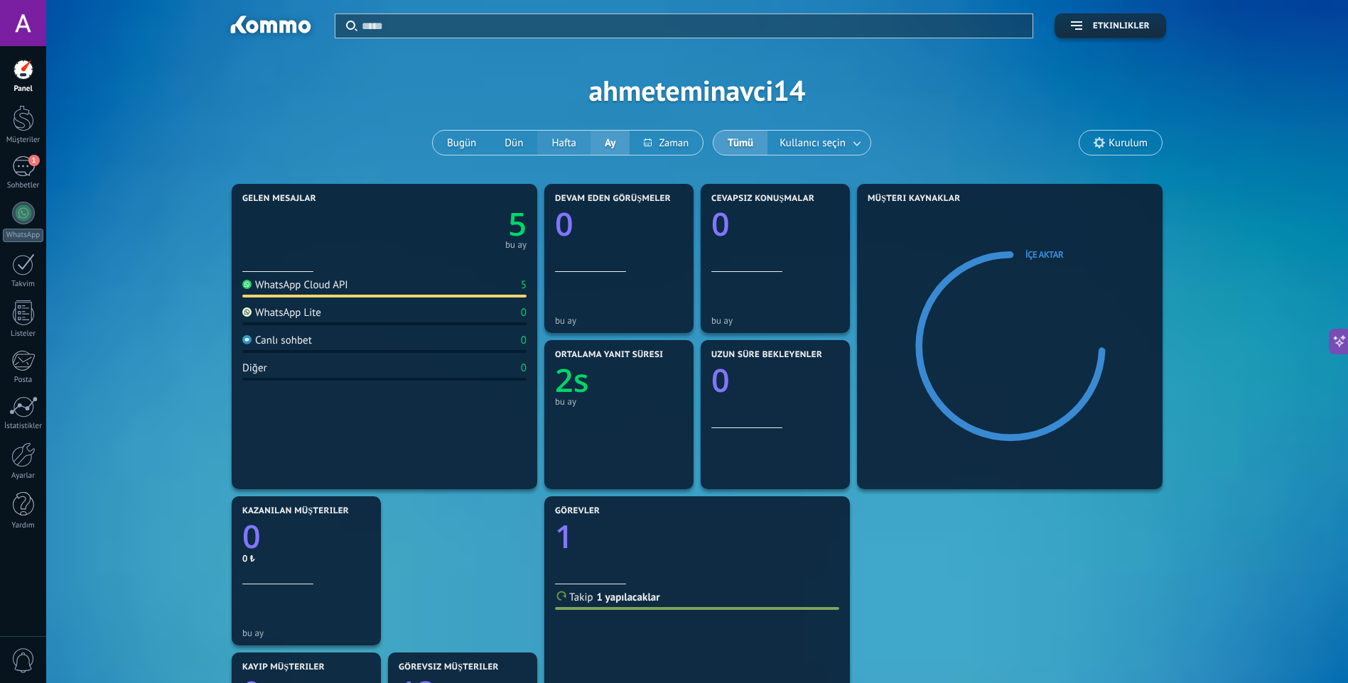
click at [580, 141] on button "Hafta" at bounding box center [563, 143] width 53 height 24
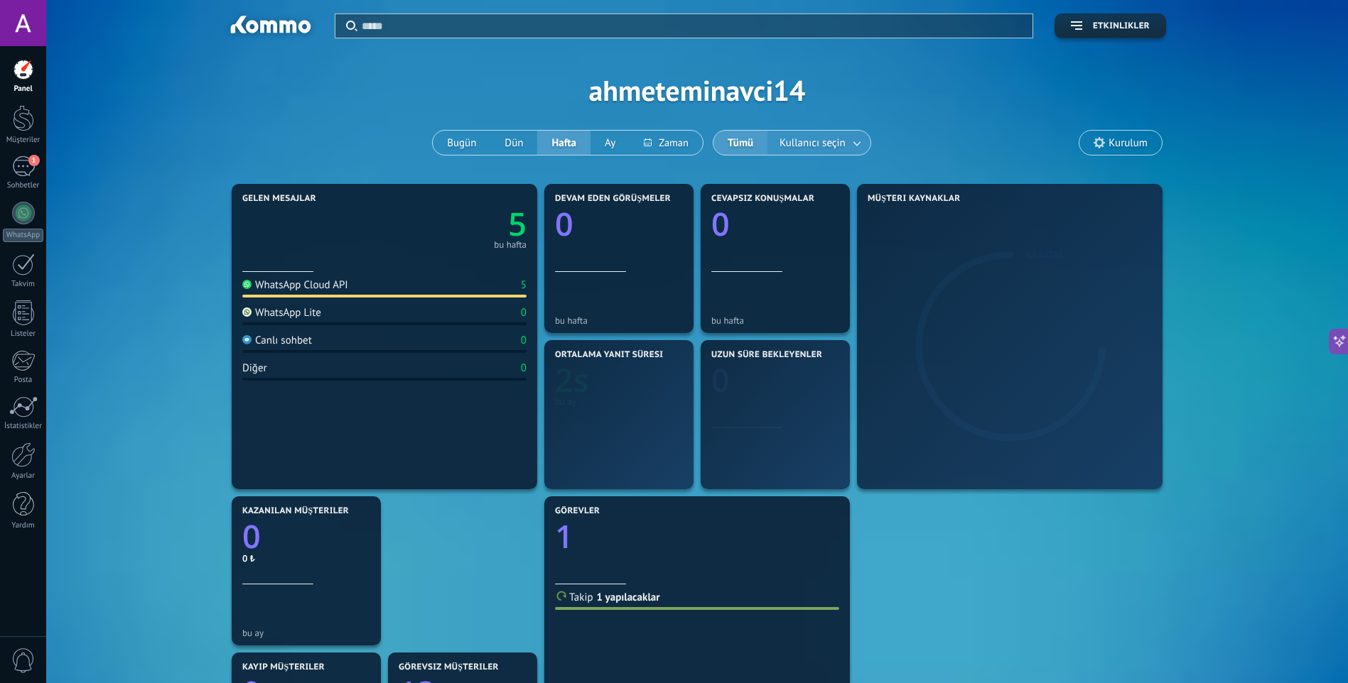
click at [835, 144] on span "Kullanıcı seçin" at bounding box center [813, 143] width 72 height 19
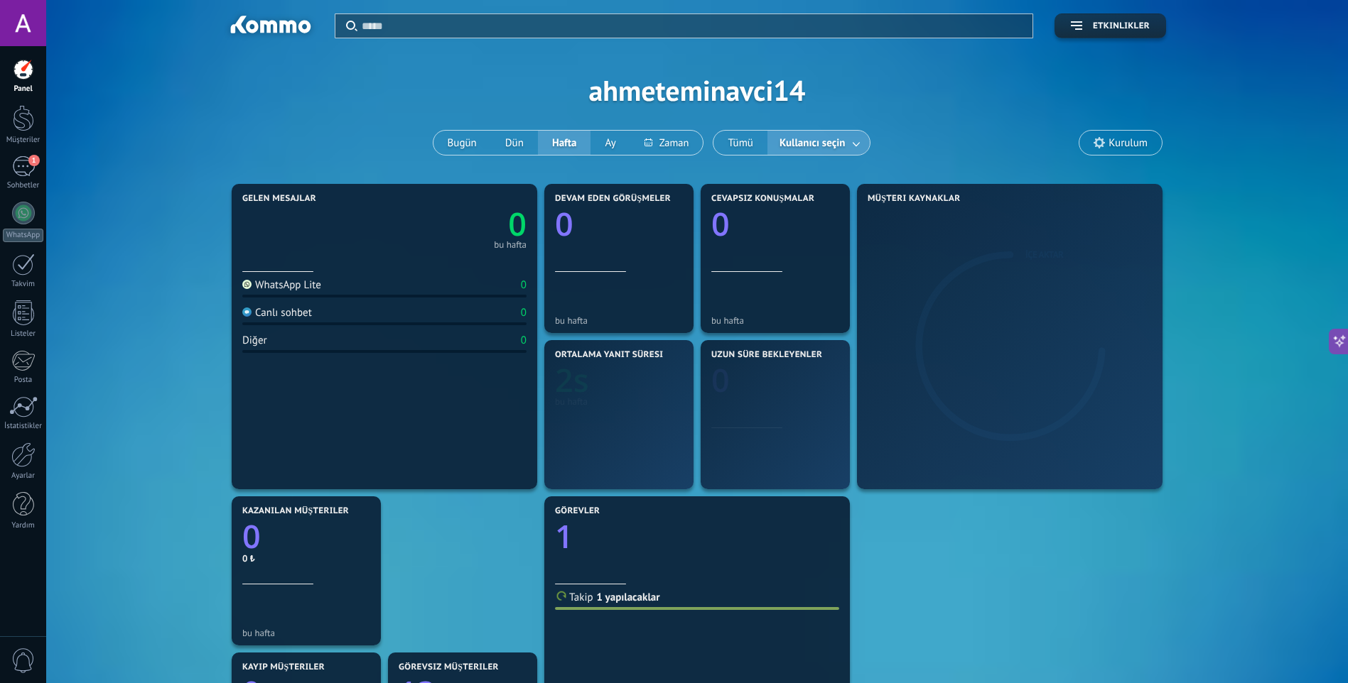
click at [848, 143] on link at bounding box center [857, 142] width 26 height 23
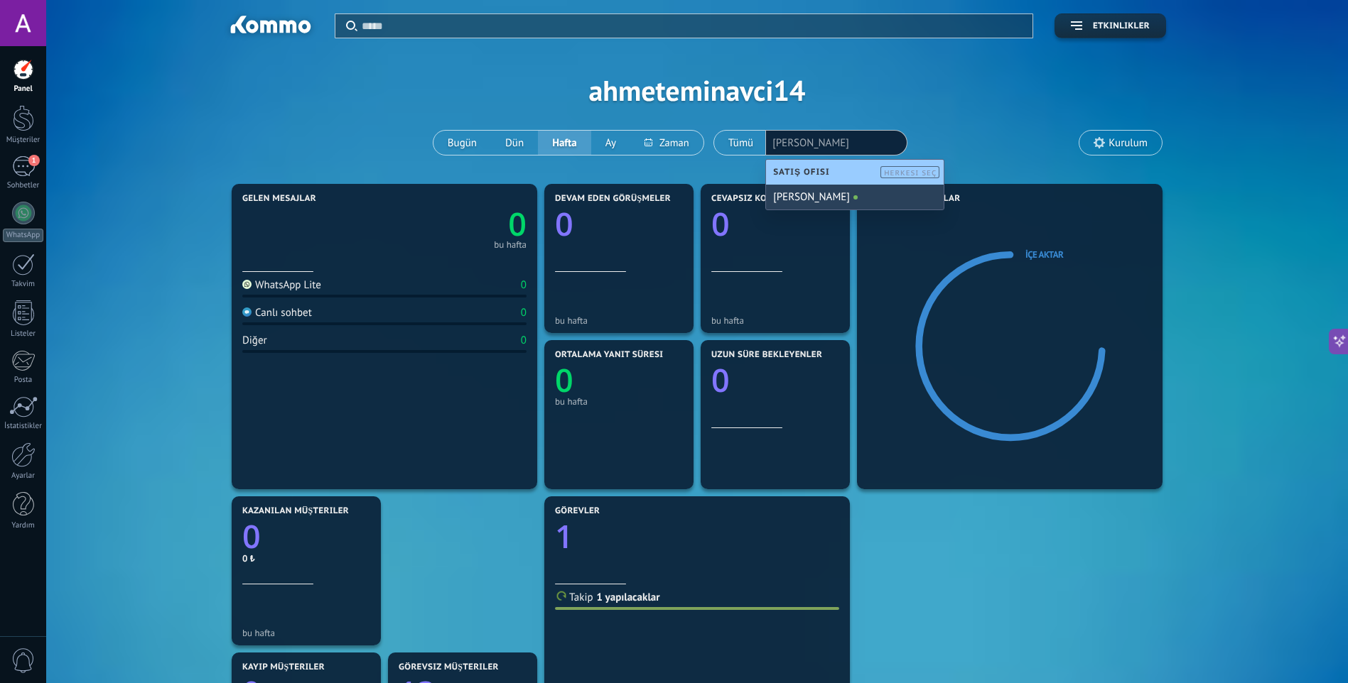
click at [892, 200] on div "[PERSON_NAME]" at bounding box center [855, 197] width 178 height 25
click at [1138, 137] on span "Kurulum" at bounding box center [1127, 143] width 39 height 12
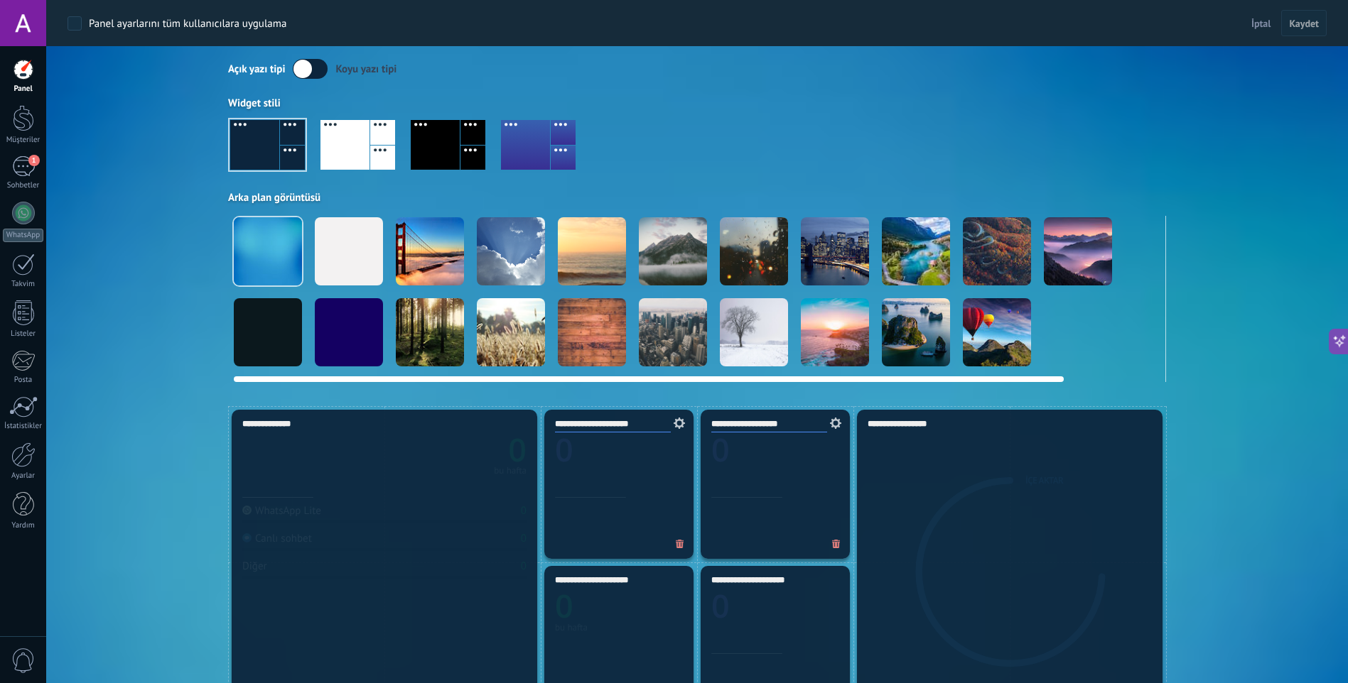
drag, startPoint x: 931, startPoint y: 286, endPoint x: 1103, endPoint y: 276, distance: 172.2
click at [1087, 276] on div at bounding box center [697, 292] width 938 height 152
click at [336, 249] on div at bounding box center [349, 251] width 68 height 68
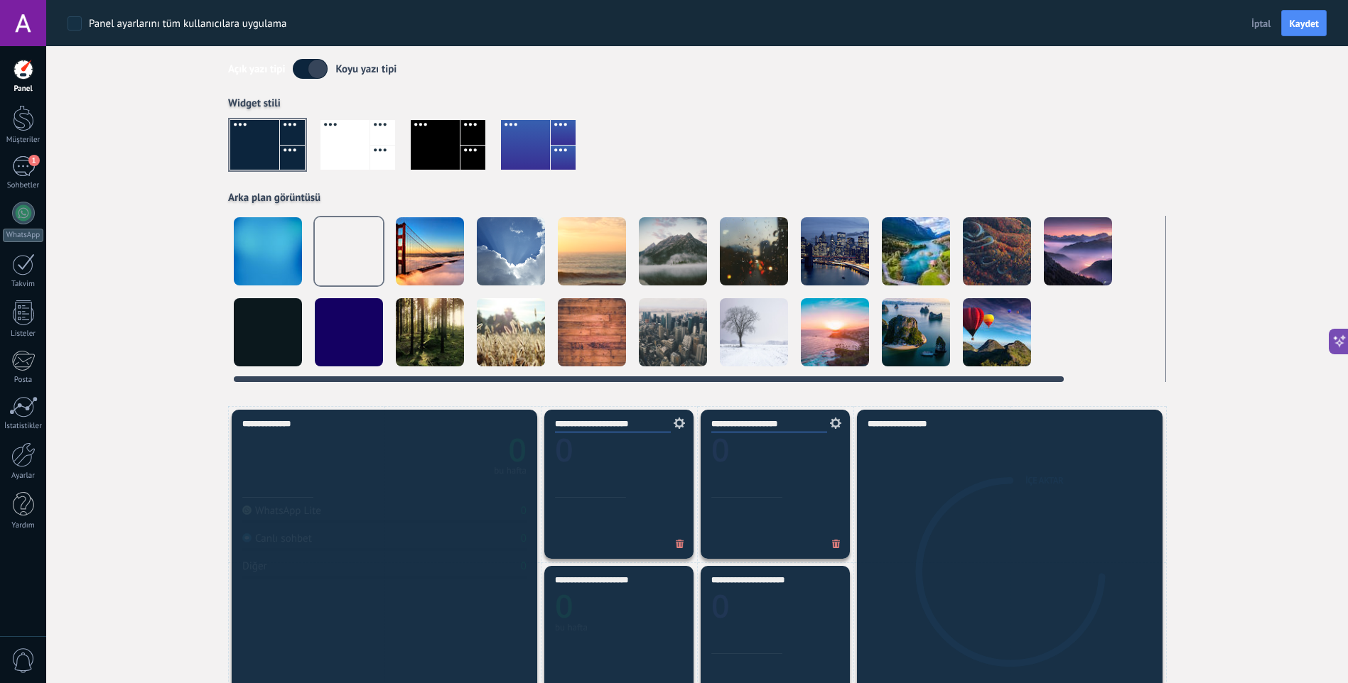
click at [416, 248] on div at bounding box center [430, 251] width 68 height 68
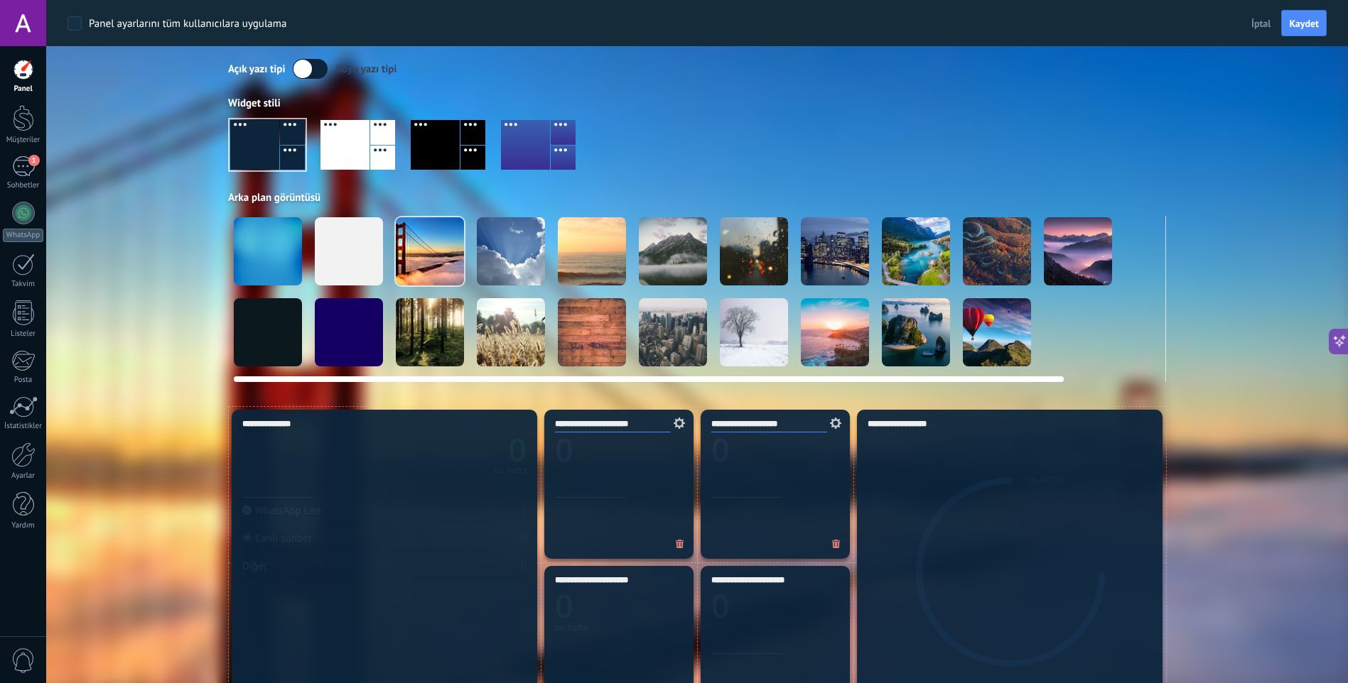
click at [484, 254] on div at bounding box center [511, 251] width 68 height 68
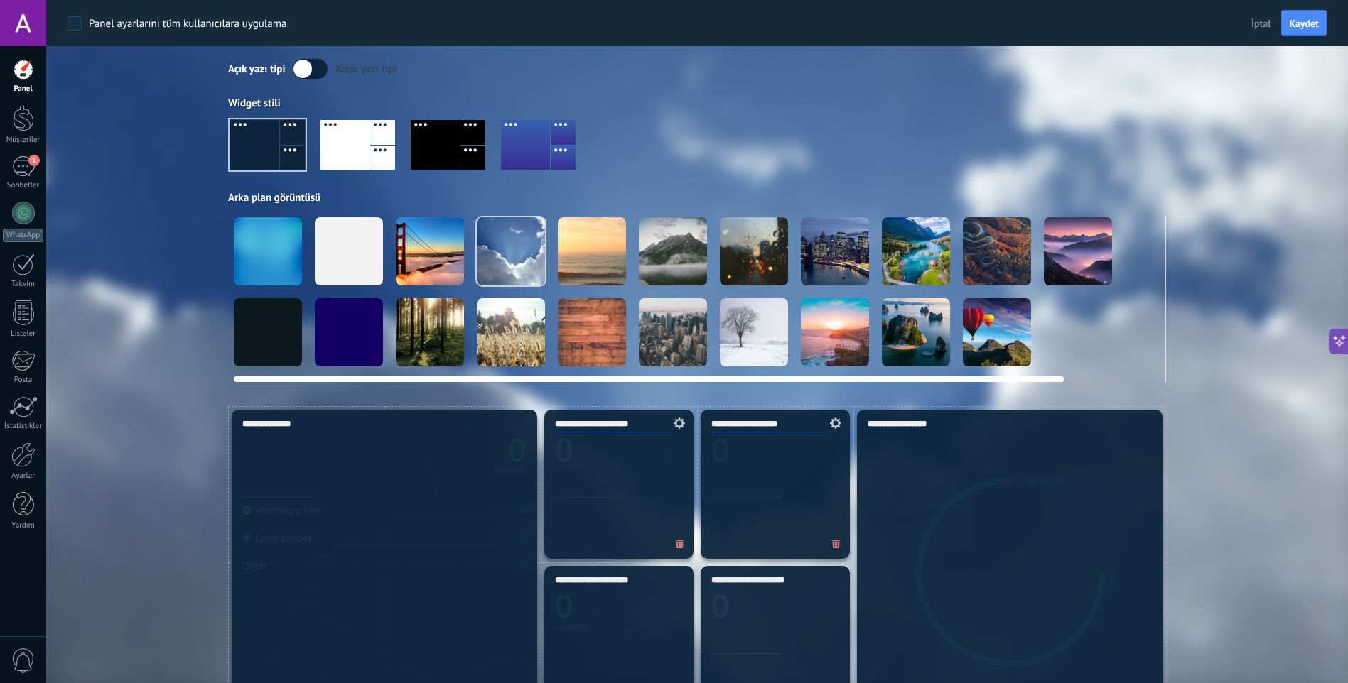
click at [606, 259] on div at bounding box center [592, 251] width 68 height 68
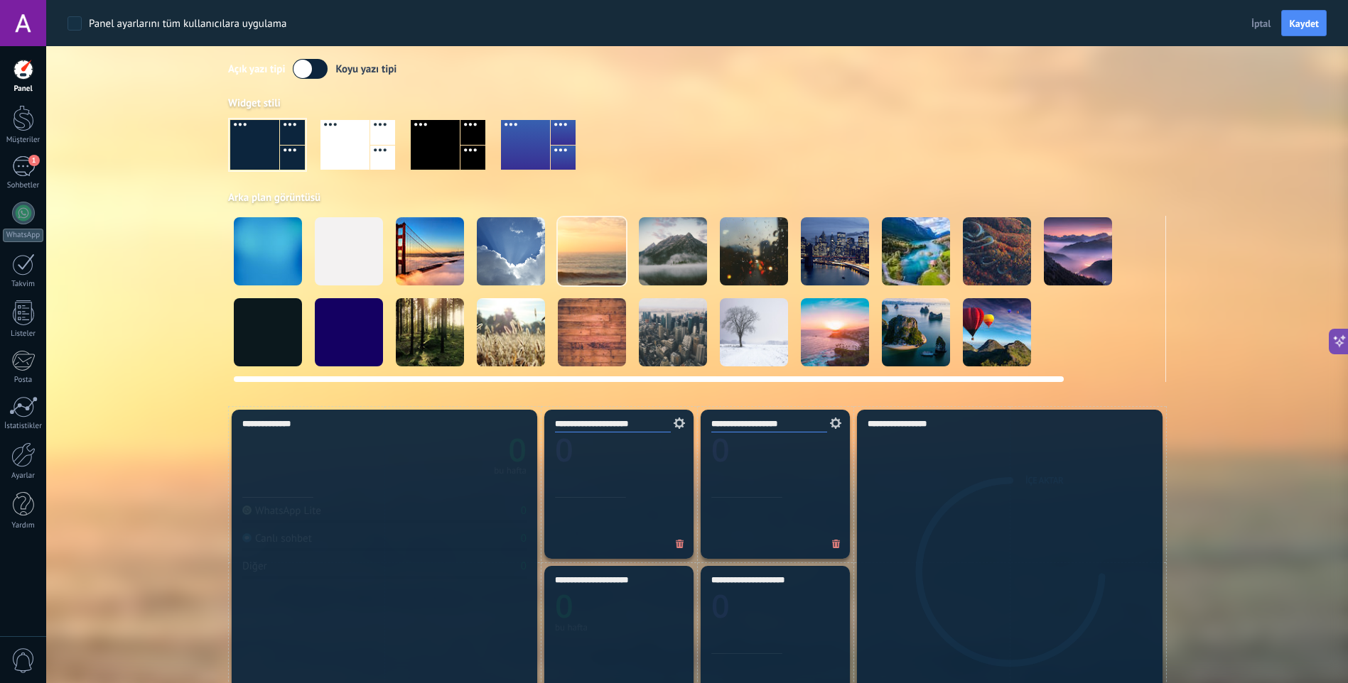
click at [695, 258] on div at bounding box center [673, 251] width 68 height 68
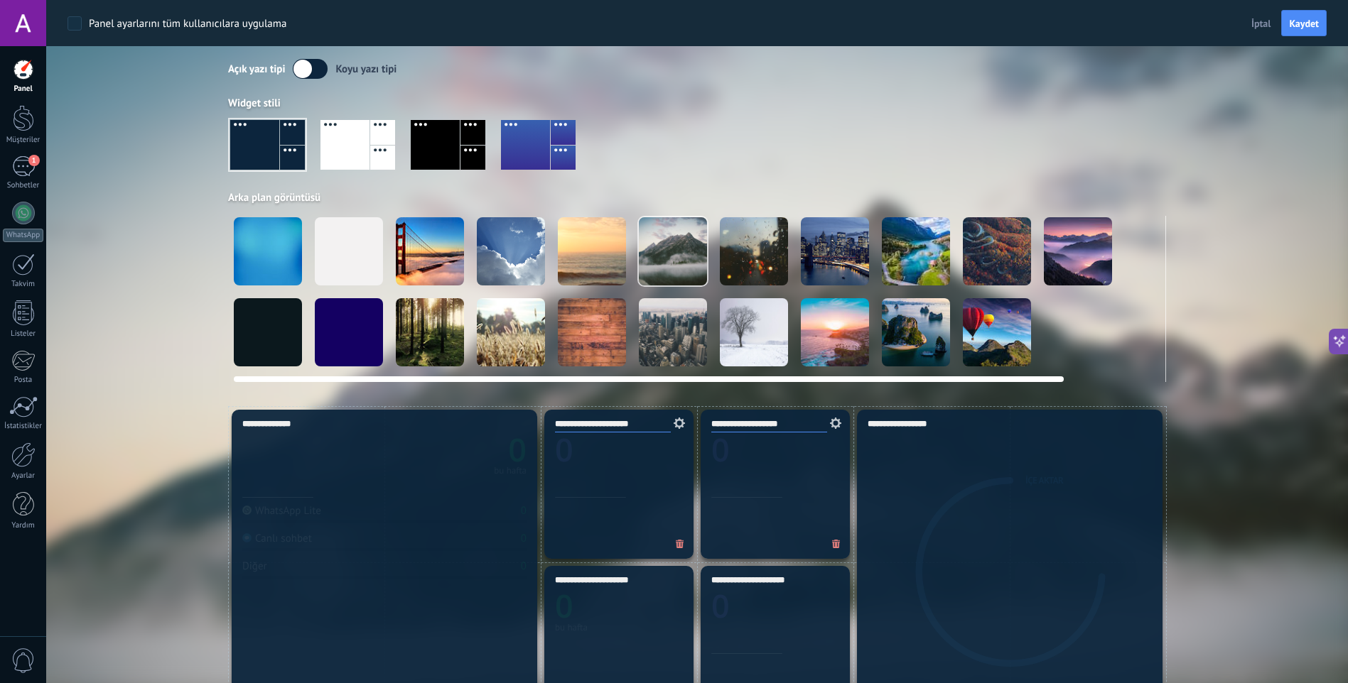
click at [745, 259] on div at bounding box center [754, 251] width 68 height 68
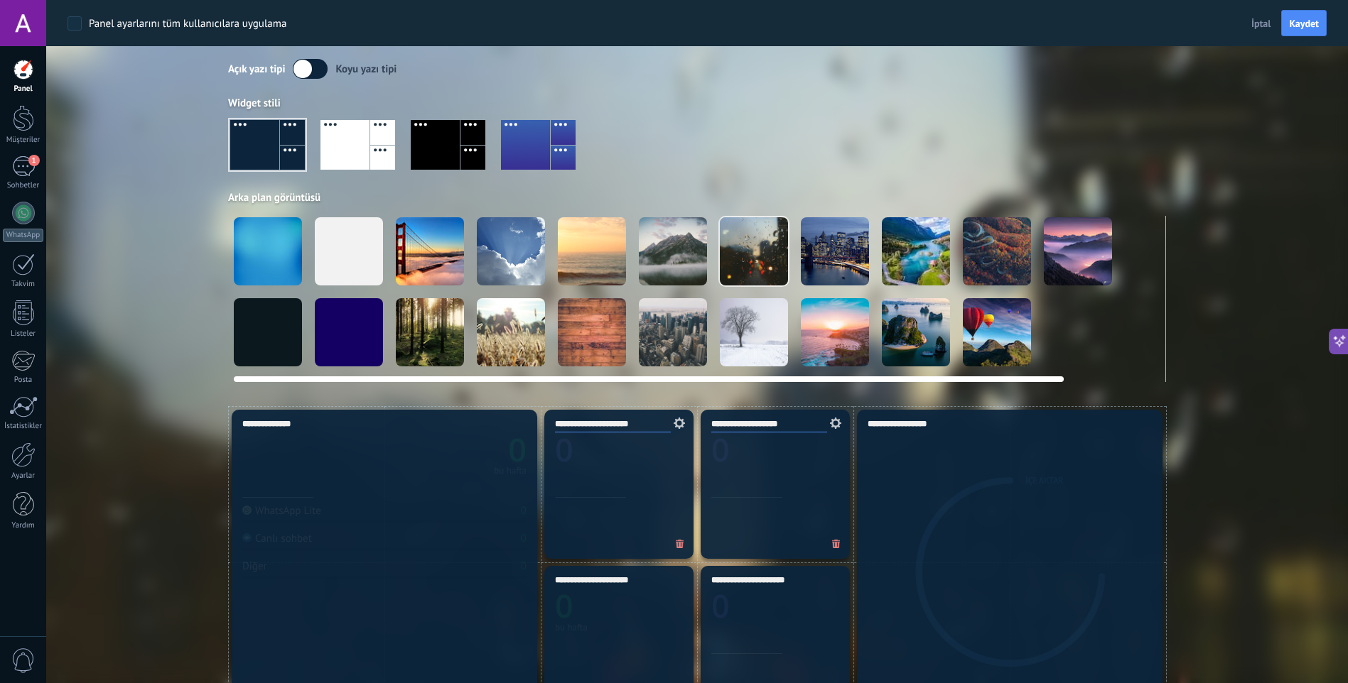
scroll to position [0, 1]
click at [271, 306] on div at bounding box center [267, 332] width 68 height 68
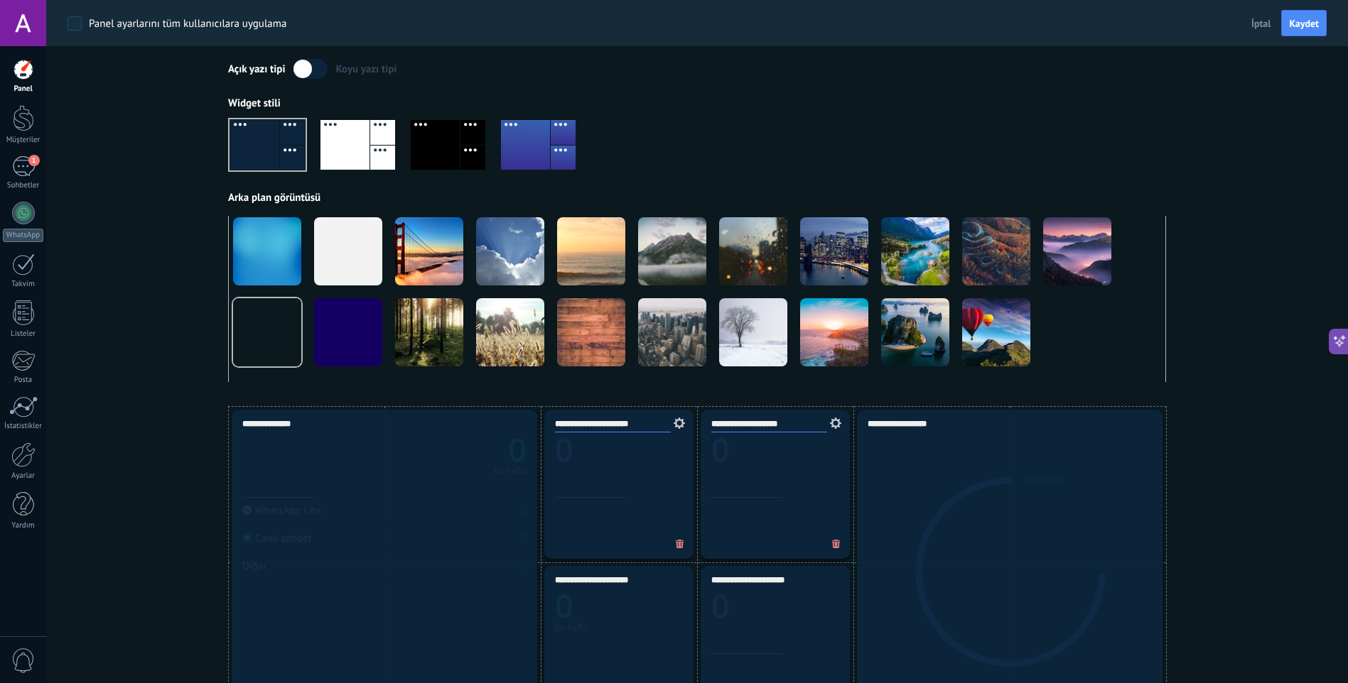
click at [761, 111] on div at bounding box center [697, 150] width 938 height 81
click at [326, 62] on div at bounding box center [310, 69] width 35 height 20
click at [318, 74] on label at bounding box center [310, 69] width 35 height 20
click at [319, 70] on label at bounding box center [310, 69] width 35 height 20
click at [316, 72] on label at bounding box center [310, 69] width 35 height 20
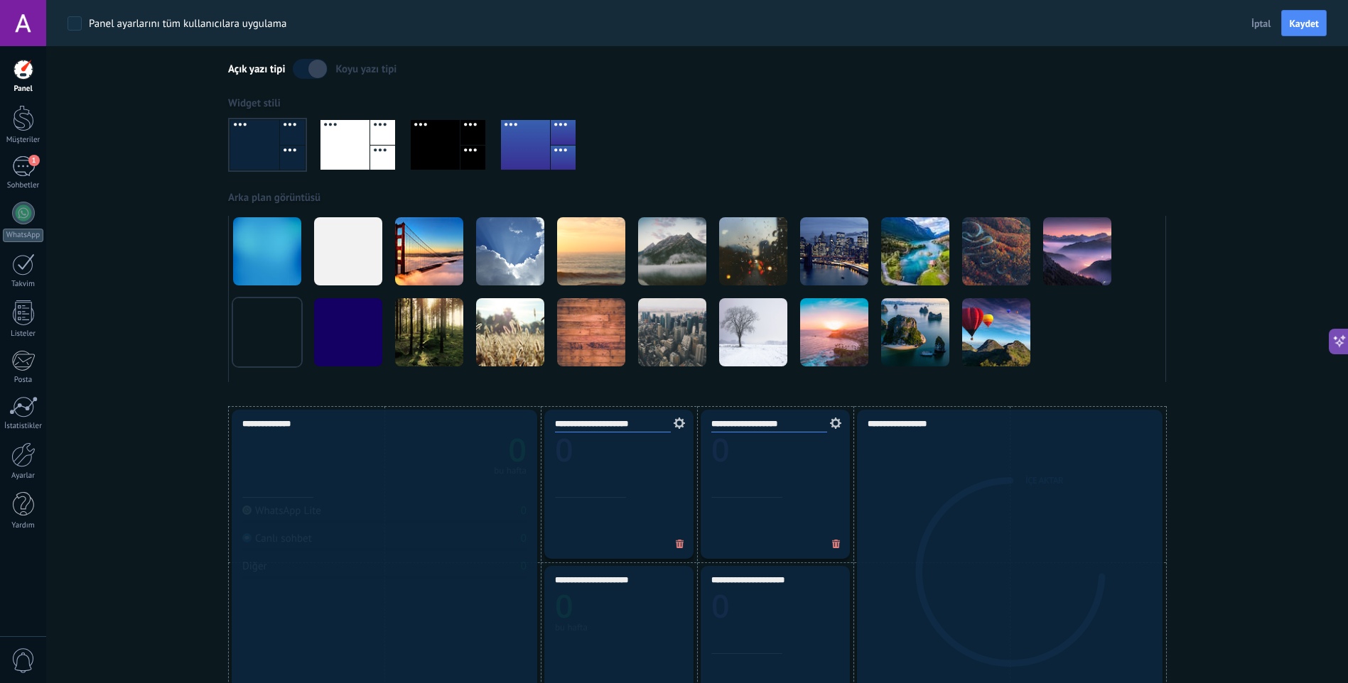
click at [316, 72] on label at bounding box center [310, 69] width 35 height 20
click at [1305, 26] on span "Kaydet" at bounding box center [1304, 23] width 30 height 10
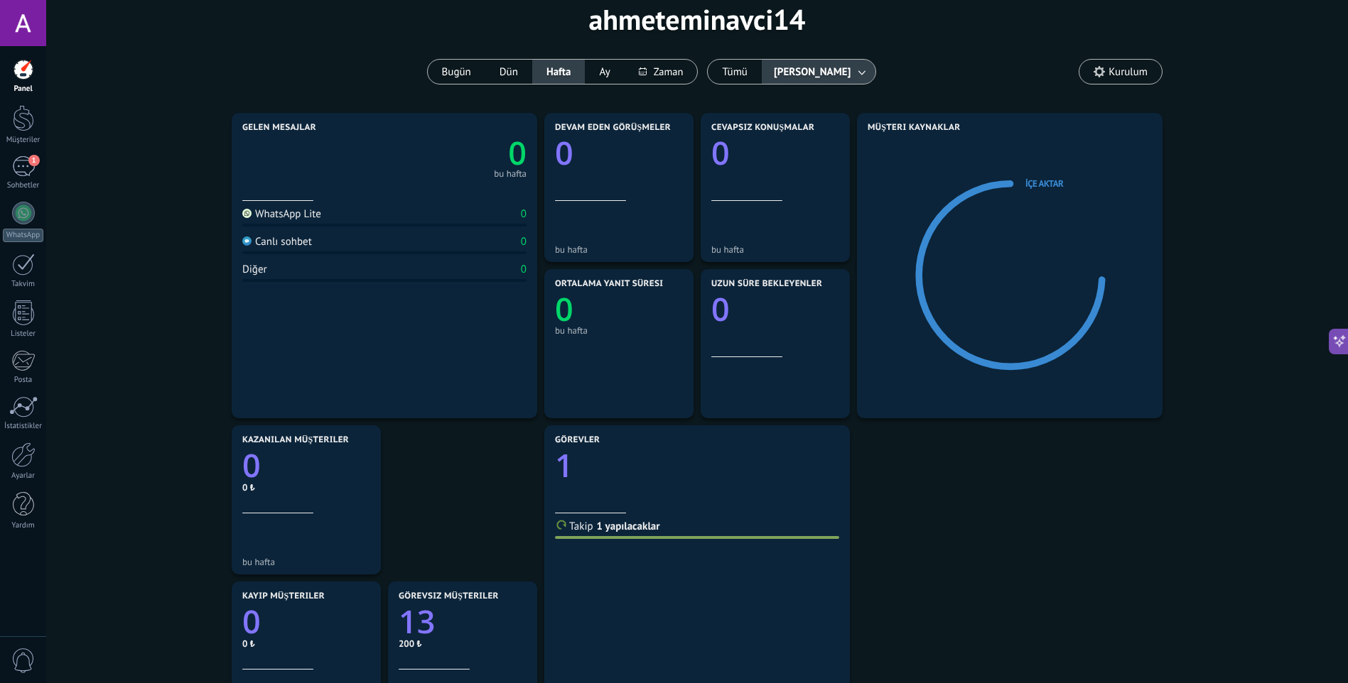
drag, startPoint x: 1189, startPoint y: 159, endPoint x: 1192, endPoint y: 205, distance: 46.3
click at [1192, 205] on div "Gelen mesajlar 0 bu hafta WhatsApp Lite 0 Canlı sohbet 0 Diğer 0 Devam eden gör…" at bounding box center [696, 656] width 1259 height 1094
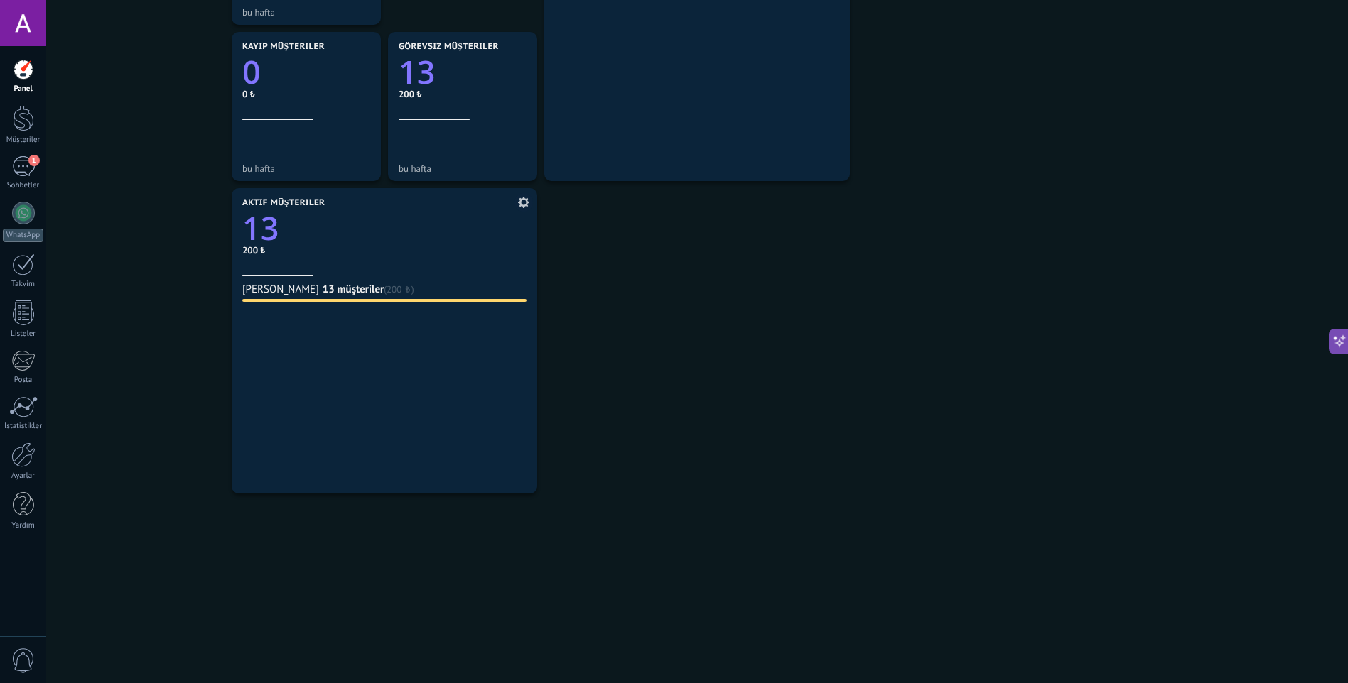
scroll to position [634, 0]
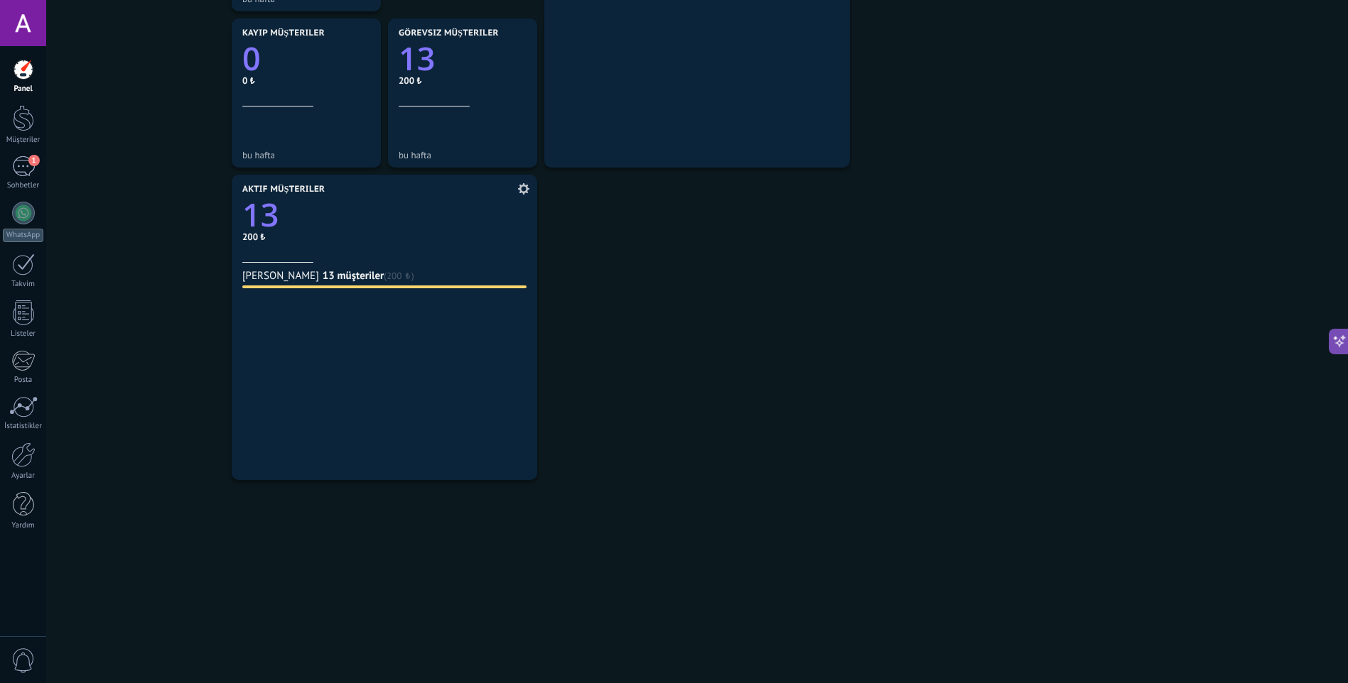
click at [479, 348] on div "Ahmetemin Avci 13 müşteriler (200 ₺)" at bounding box center [384, 367] width 284 height 208
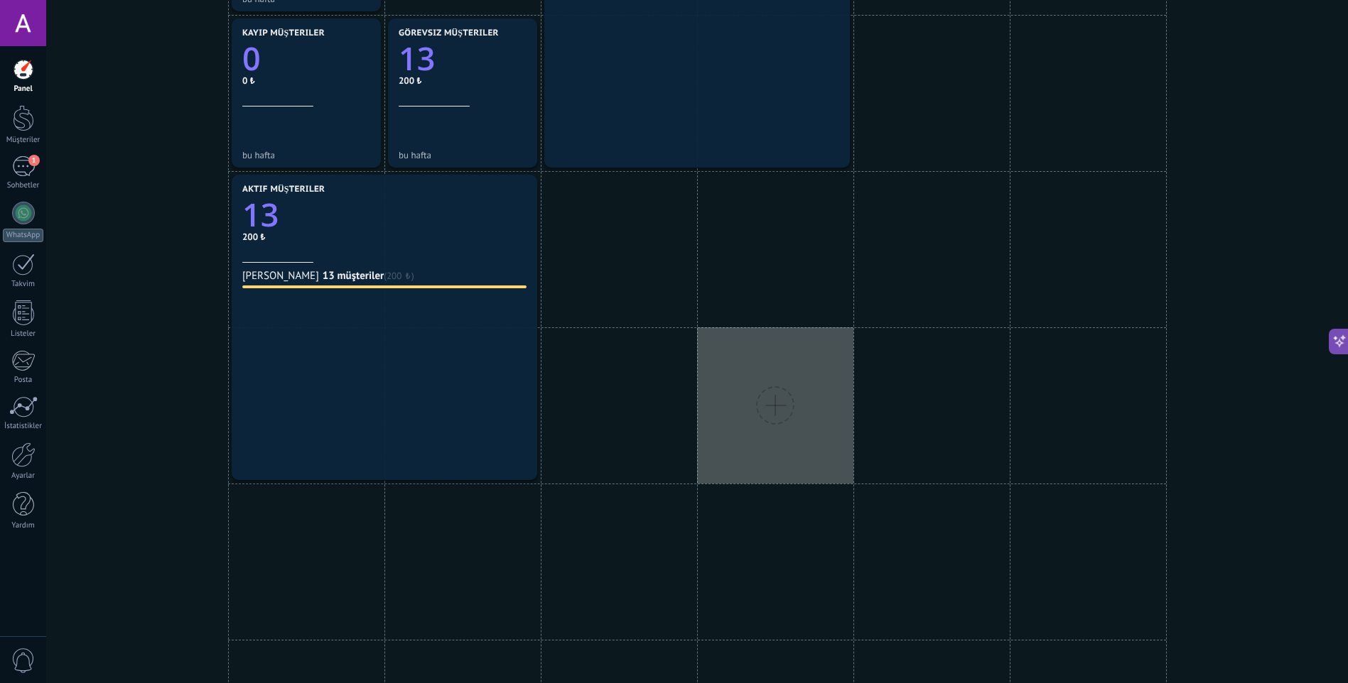
drag, startPoint x: 732, startPoint y: 344, endPoint x: 865, endPoint y: 342, distance: 132.9
click at [853, 342] on div at bounding box center [775, 406] width 156 height 156
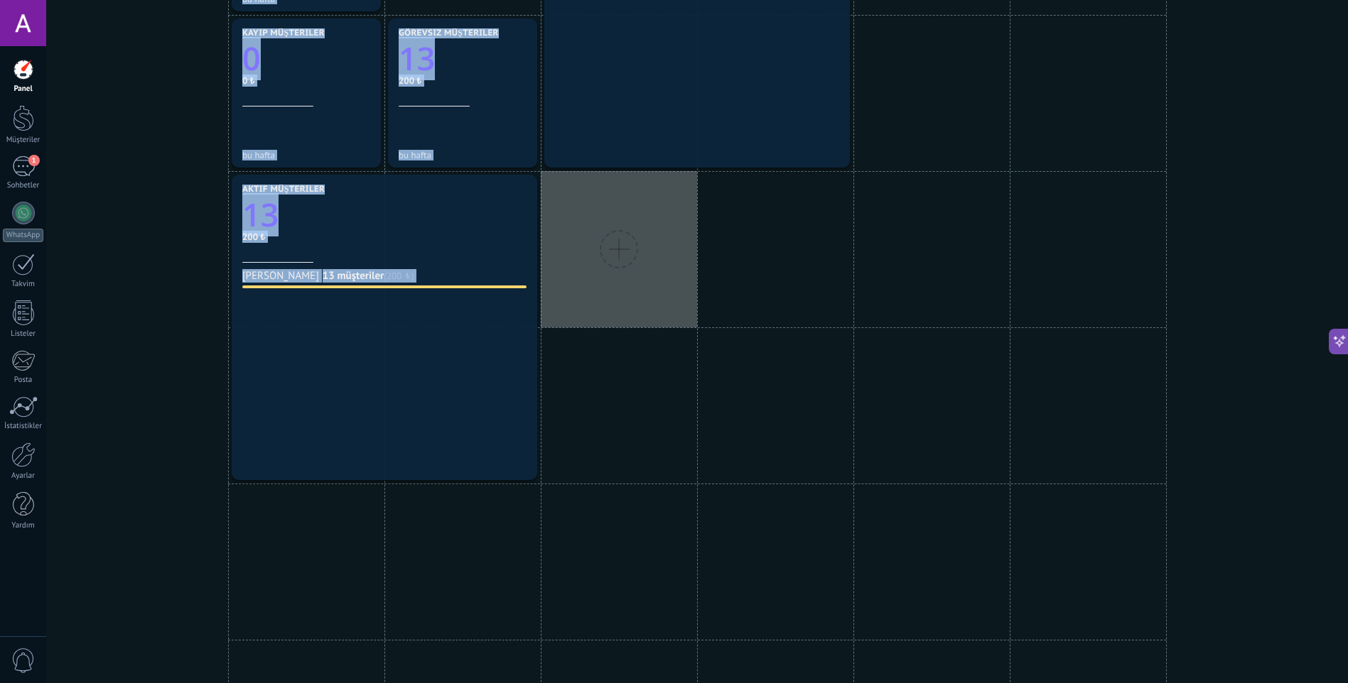
click at [618, 290] on div at bounding box center [619, 249] width 156 height 156
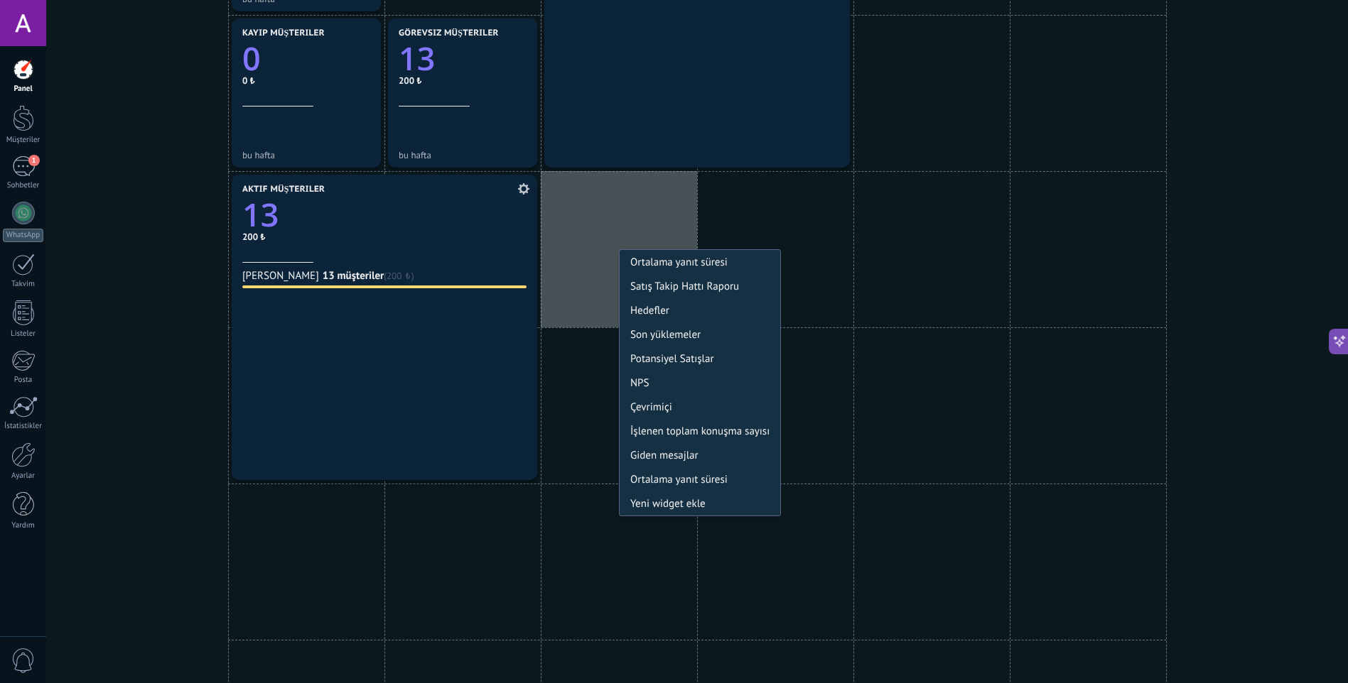
click at [429, 243] on div "Aktif müşteriler 13 200 ₺" at bounding box center [384, 224] width 284 height 78
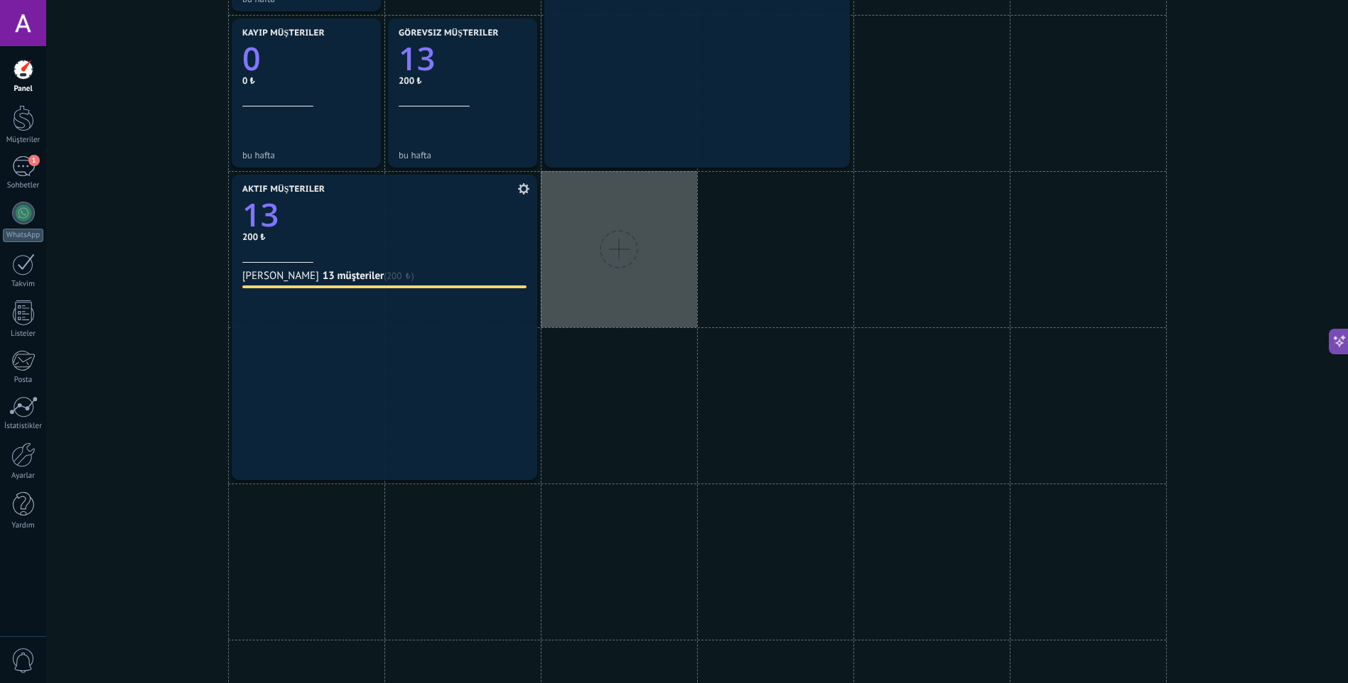
click at [525, 193] on icon at bounding box center [523, 188] width 11 height 11
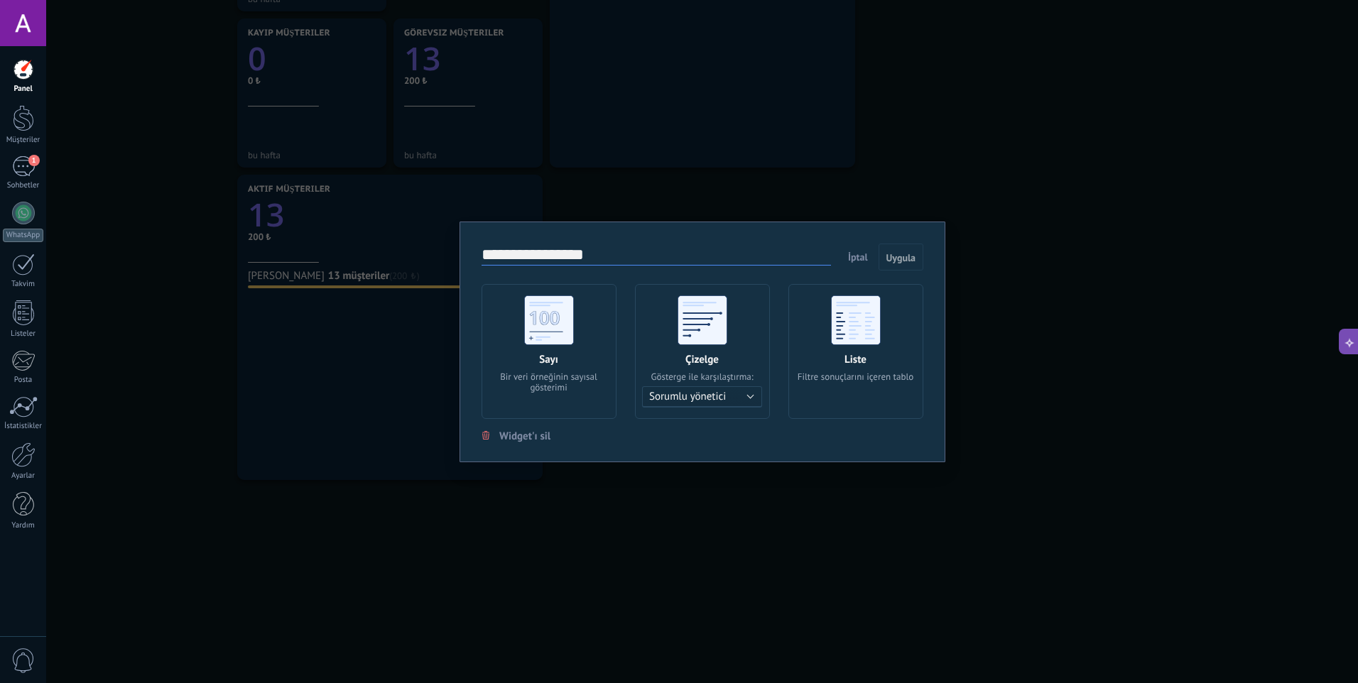
click at [872, 398] on div "Liste Filtre sonuçlarını içeren tablo" at bounding box center [856, 351] width 135 height 135
click at [888, 256] on span "Uygula" at bounding box center [901, 258] width 29 height 10
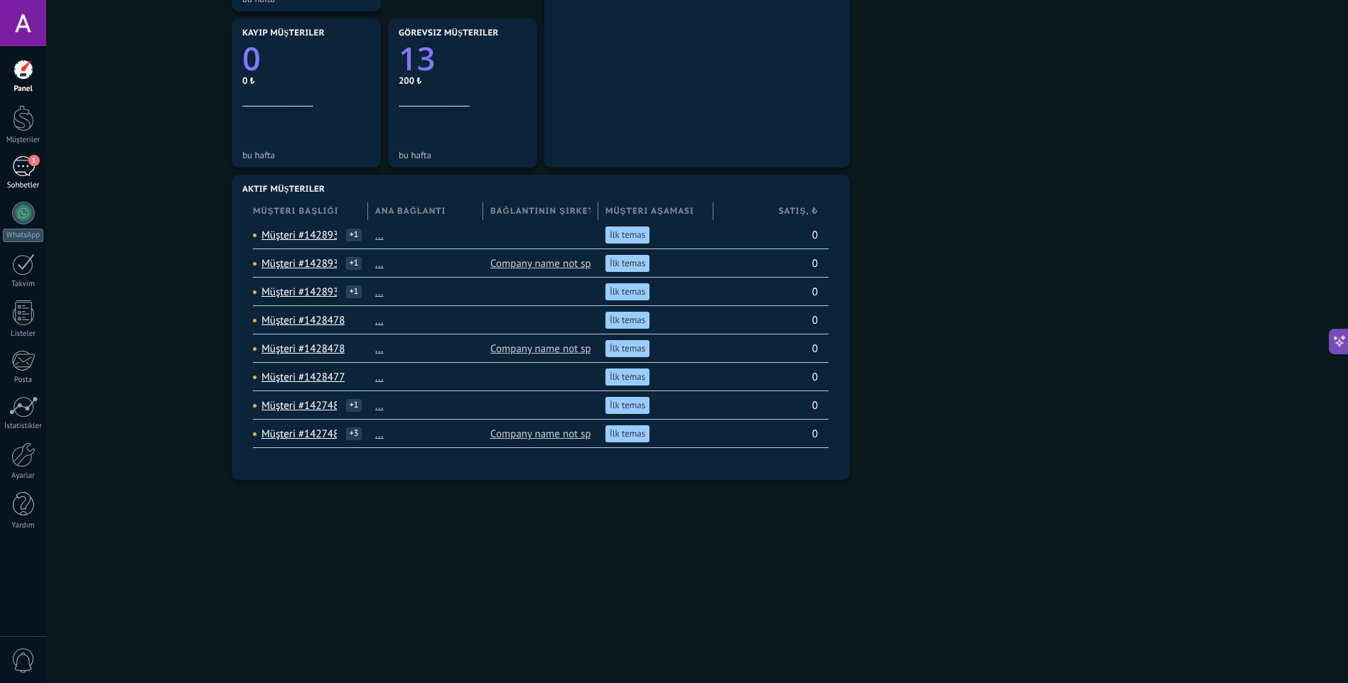
click at [25, 181] on link "1 Sohbetler" at bounding box center [23, 173] width 46 height 34
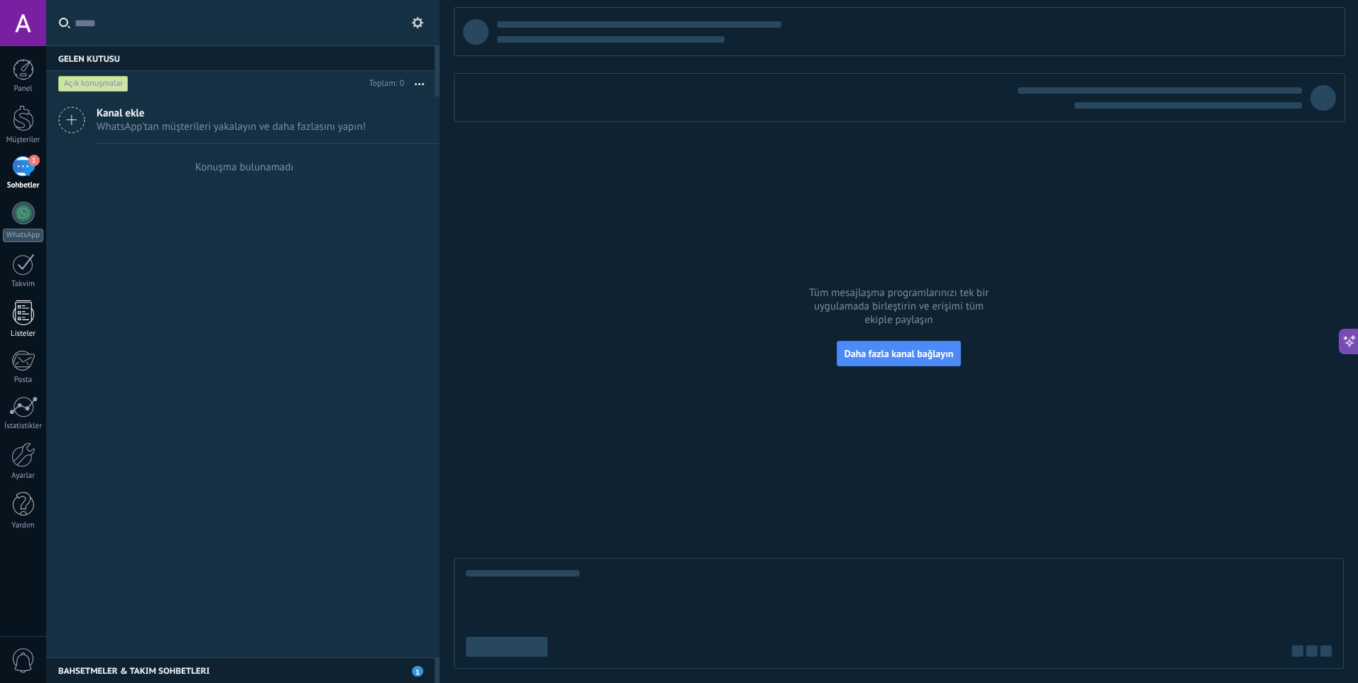
click at [16, 306] on div at bounding box center [23, 313] width 21 height 25
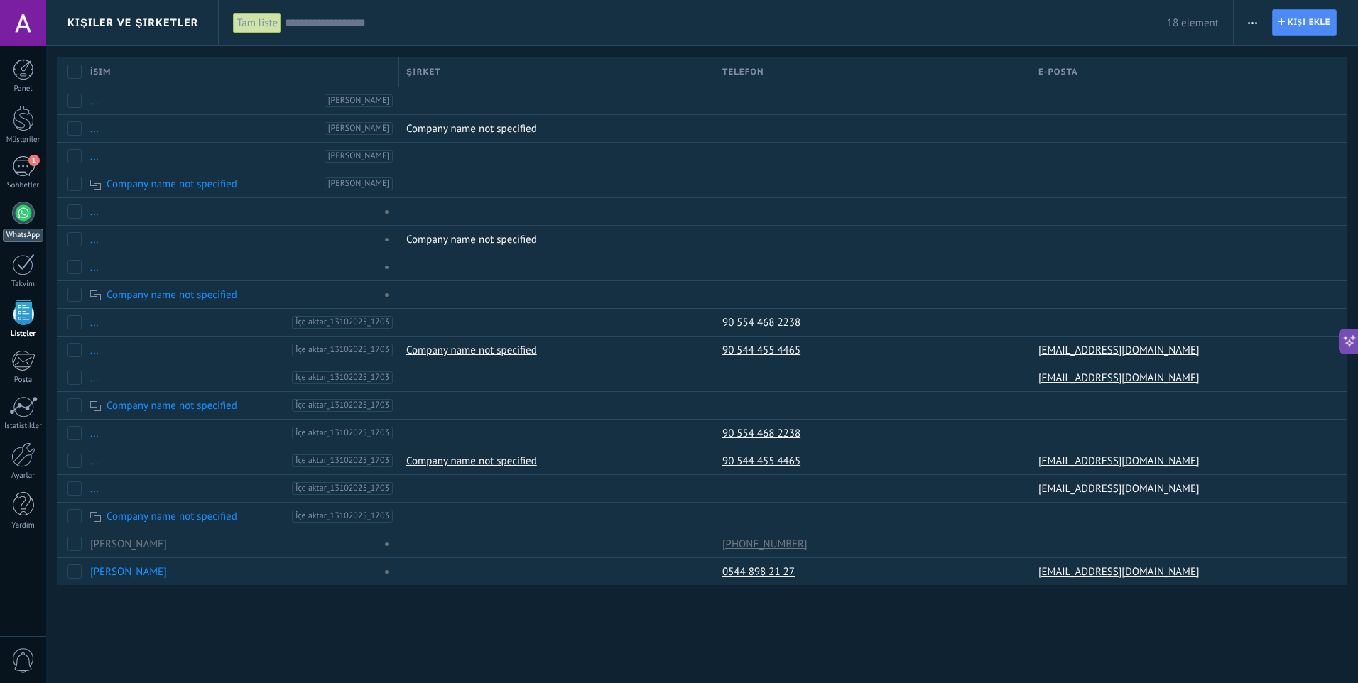
click at [16, 209] on div at bounding box center [23, 213] width 23 height 23
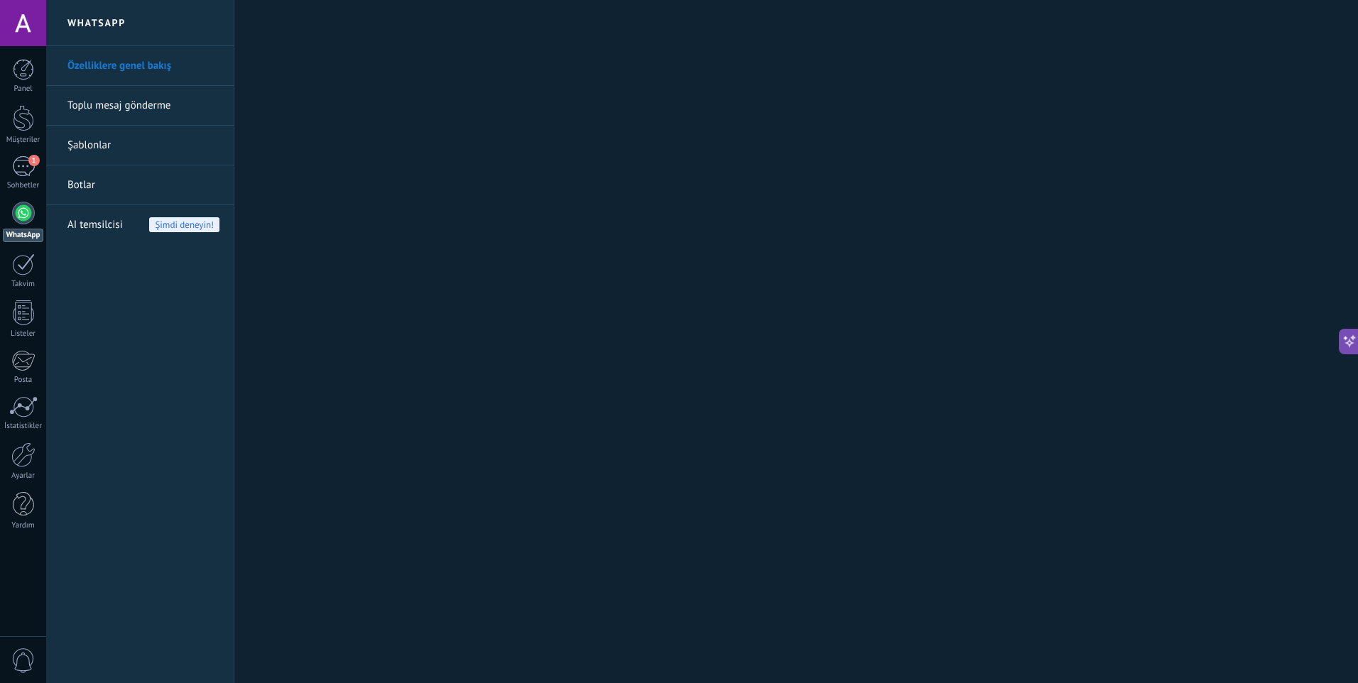
click at [188, 229] on span "Şimdi deneyin!" at bounding box center [184, 224] width 70 height 15
